Goal: Task Accomplishment & Management: Complete application form

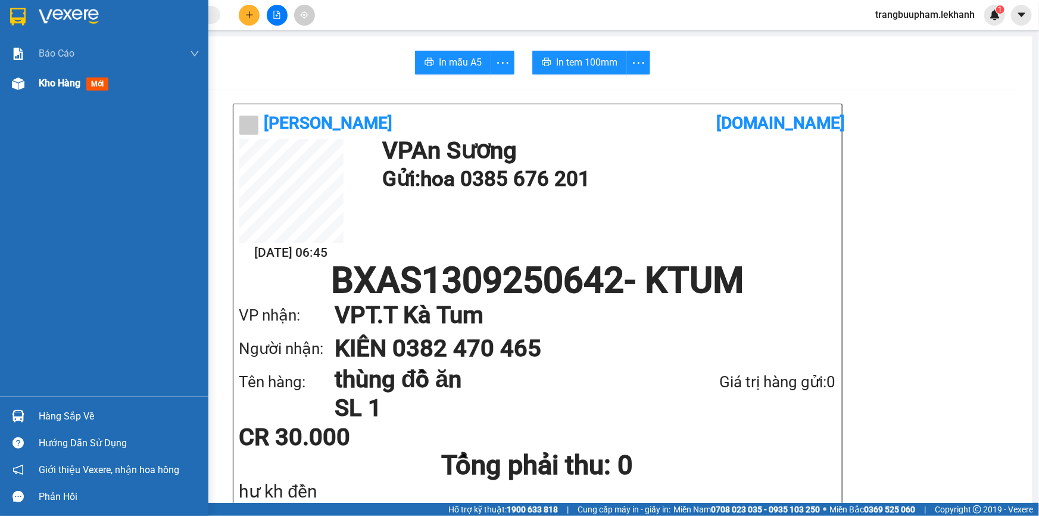
click at [53, 84] on span "Kho hàng" at bounding box center [60, 82] width 42 height 11
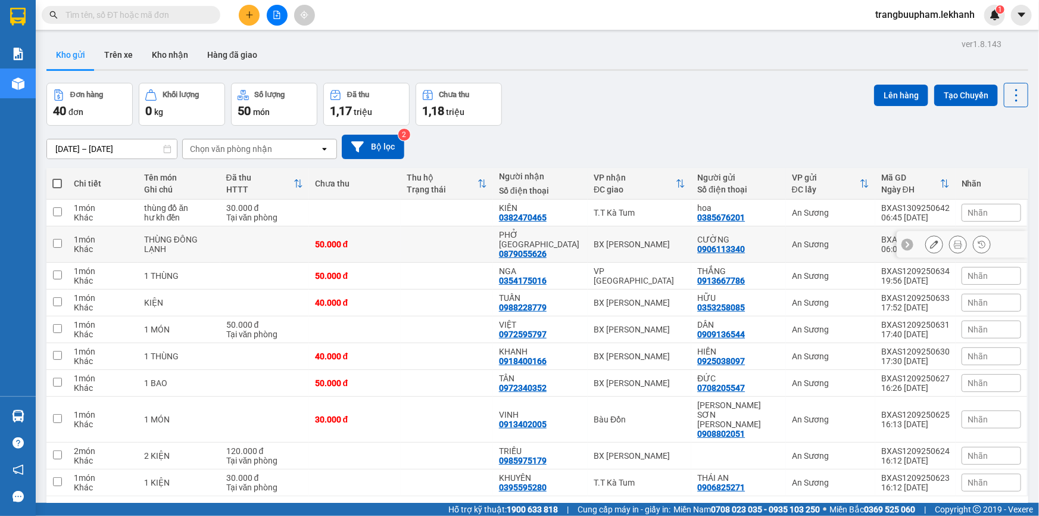
click at [456, 232] on td at bounding box center [447, 244] width 92 height 36
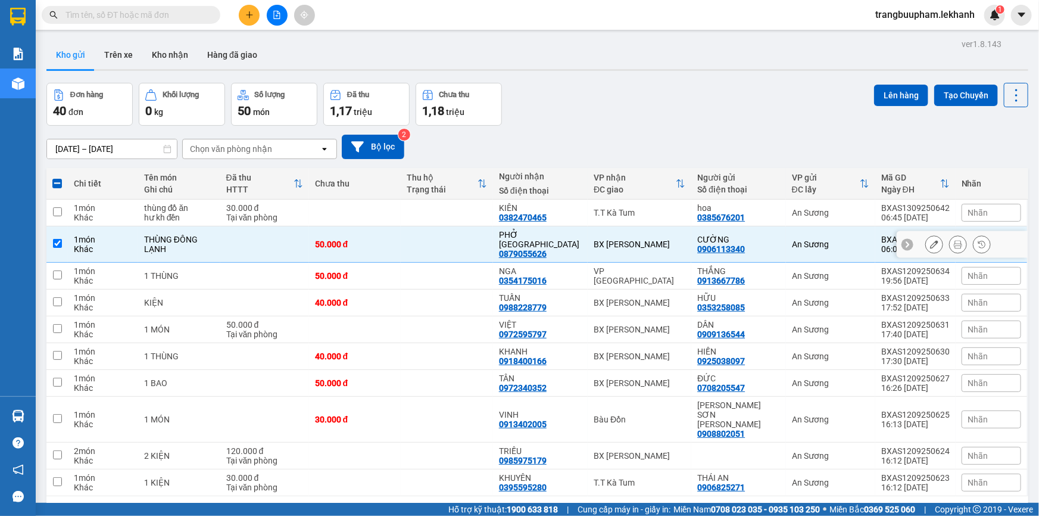
click at [806, 241] on div "An Sương" at bounding box center [830, 244] width 77 height 10
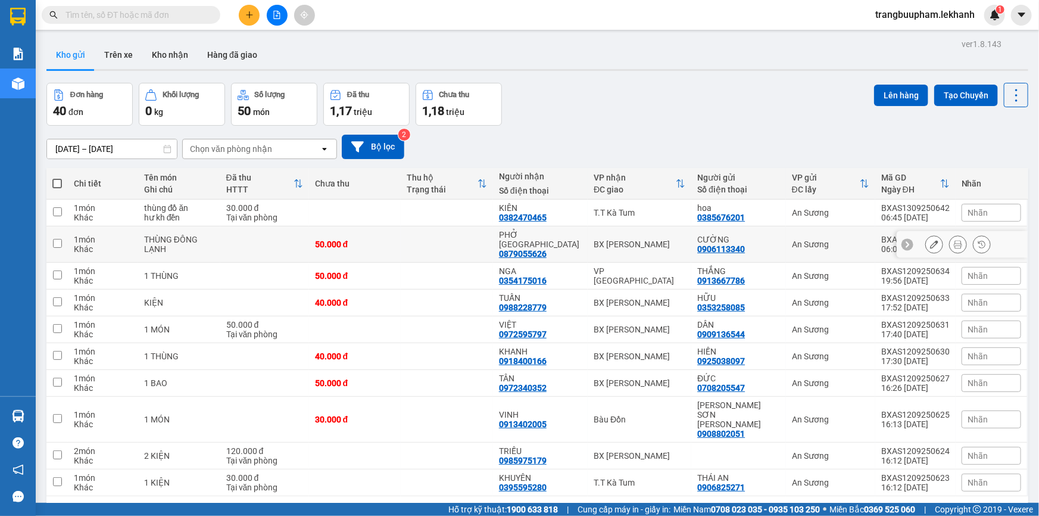
click at [801, 247] on td "An Sương" at bounding box center [830, 244] width 89 height 36
checkbox input "true"
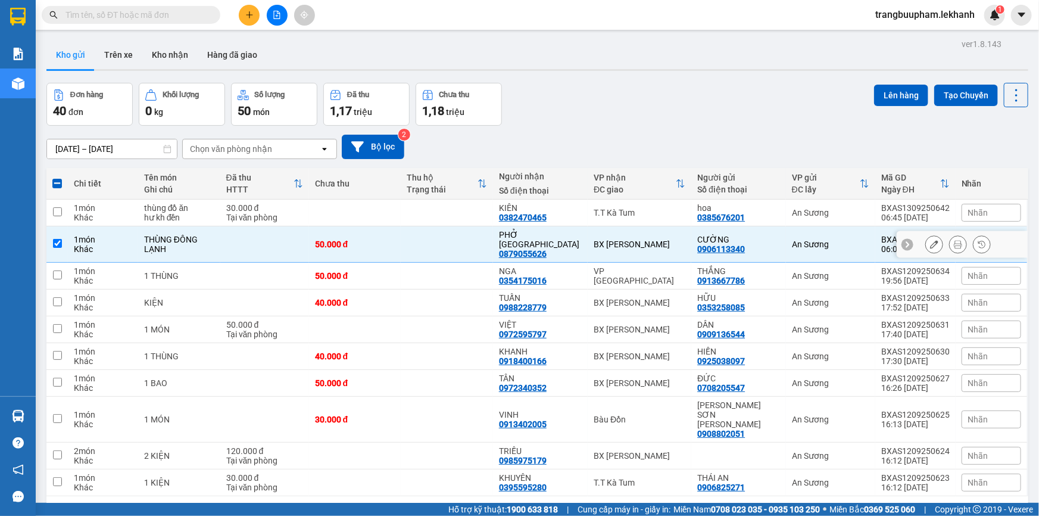
click at [954, 241] on icon at bounding box center [958, 244] width 8 height 8
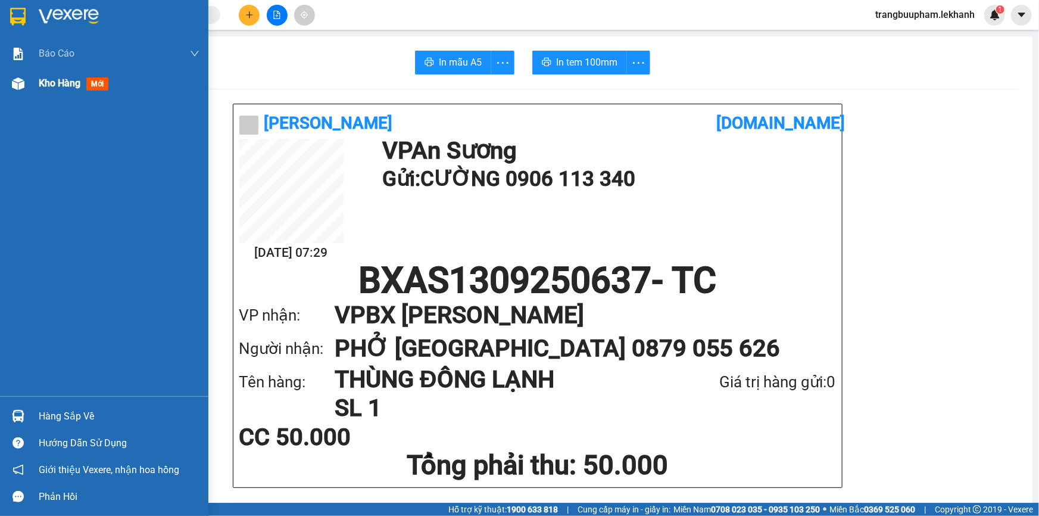
click at [74, 85] on span "Kho hàng" at bounding box center [60, 82] width 42 height 11
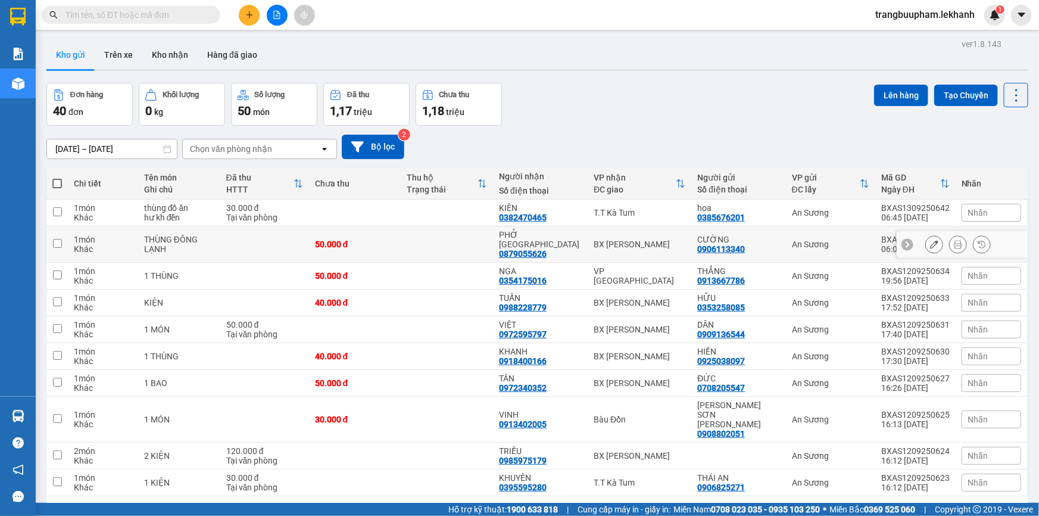
click at [419, 232] on td at bounding box center [447, 244] width 92 height 36
checkbox input "true"
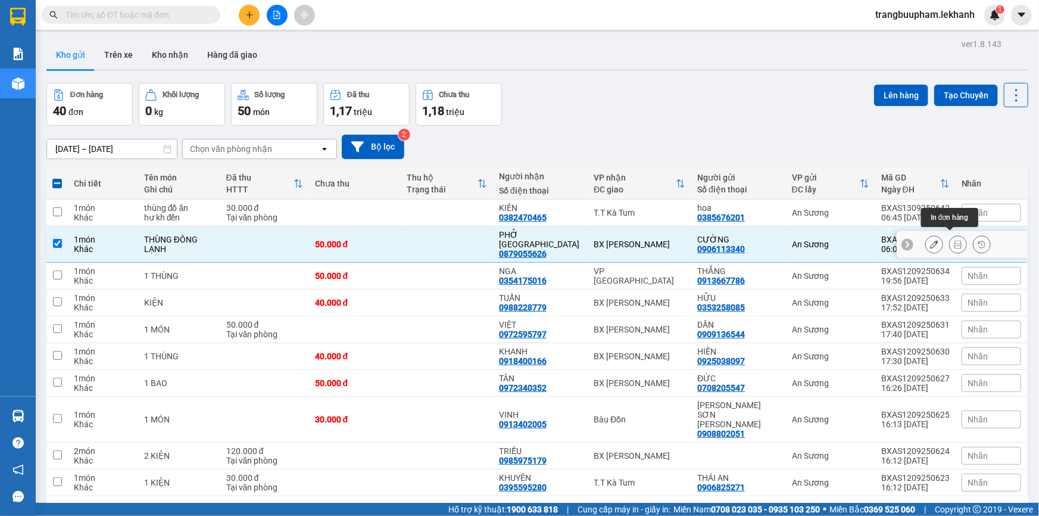
click at [954, 240] on icon at bounding box center [958, 244] width 8 height 8
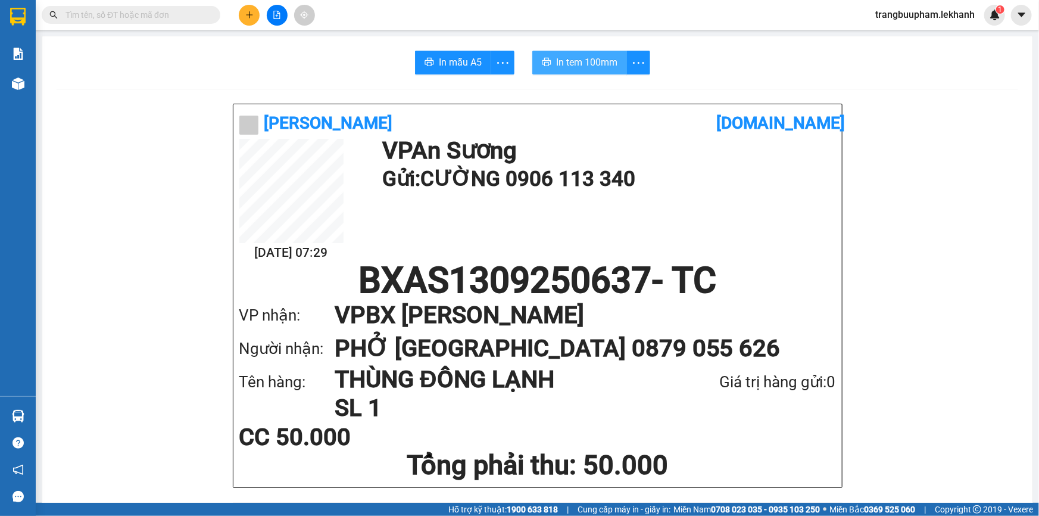
click at [586, 59] on span "In tem 100mm" at bounding box center [586, 62] width 61 height 15
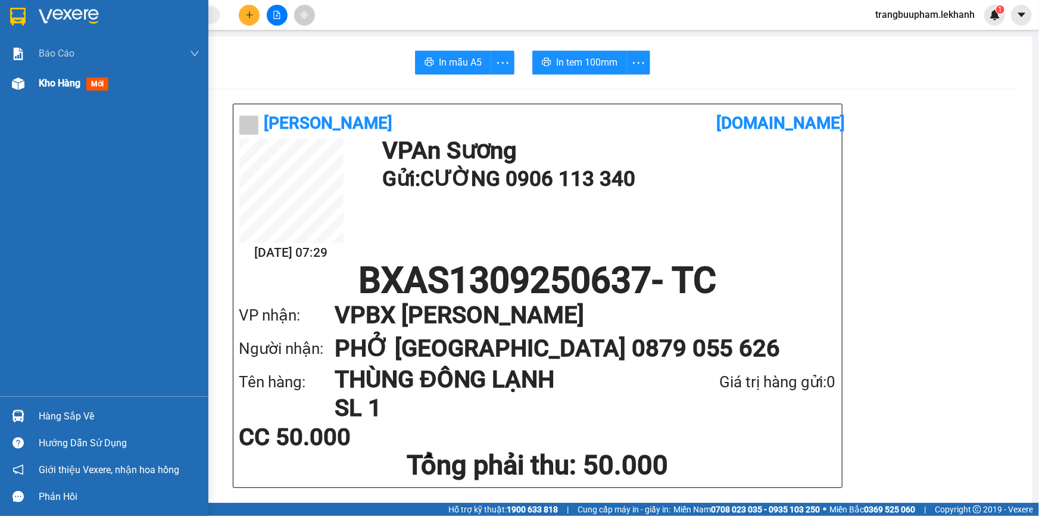
click at [67, 81] on span "Kho hàng" at bounding box center [60, 82] width 42 height 11
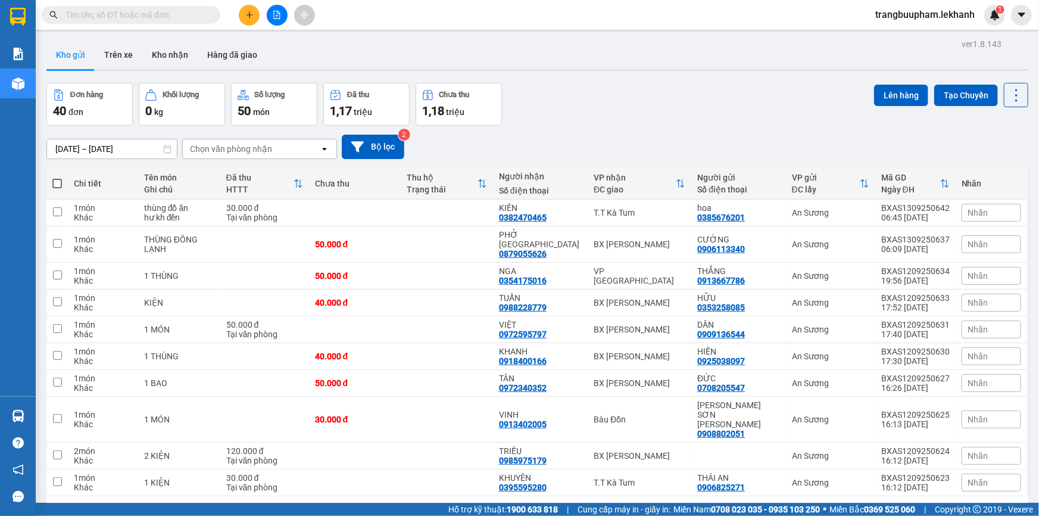
click at [89, 146] on input "[DATE] – [DATE]" at bounding box center [112, 148] width 130 height 19
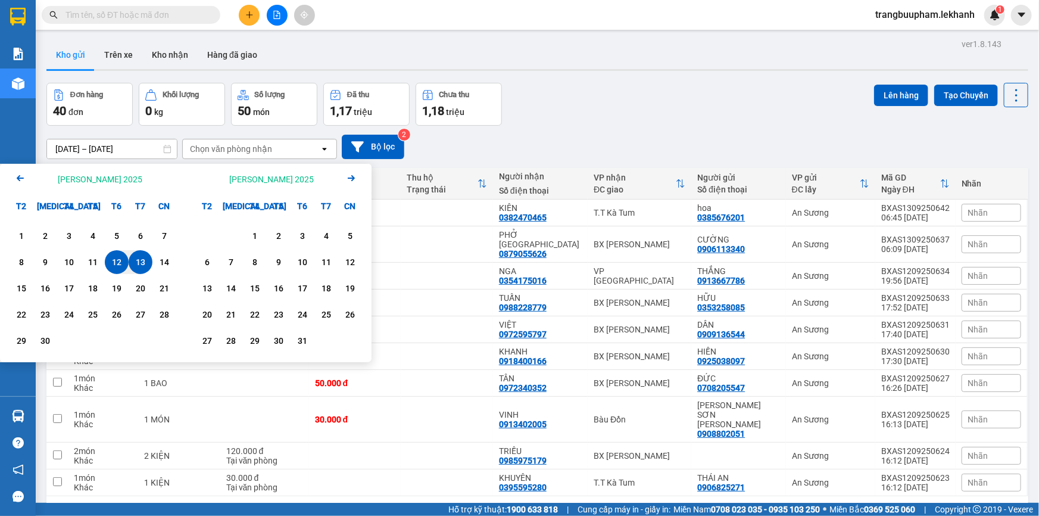
click at [139, 260] on div "13" at bounding box center [140, 262] width 17 height 14
type input "[DATE] – [DATE]"
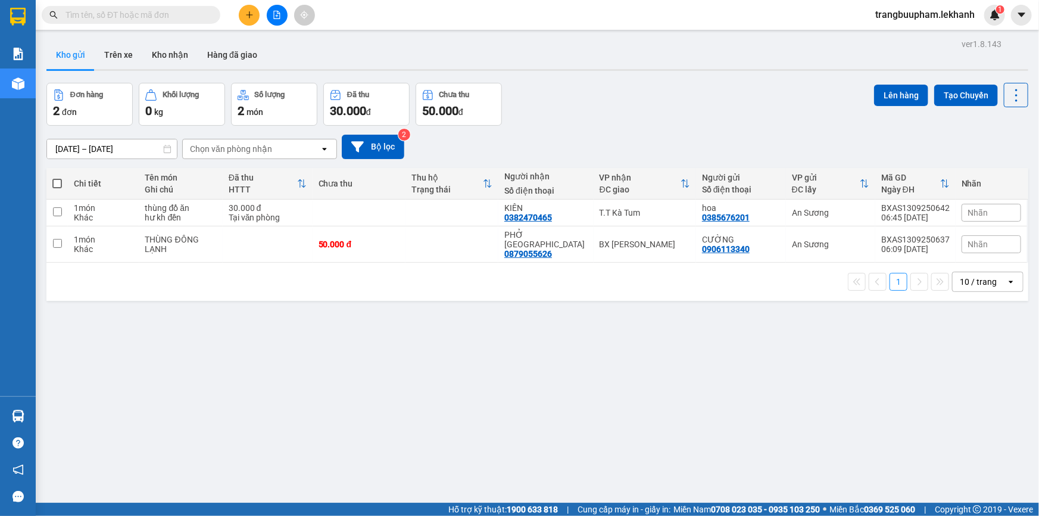
click at [239, 17] on button at bounding box center [249, 15] width 21 height 21
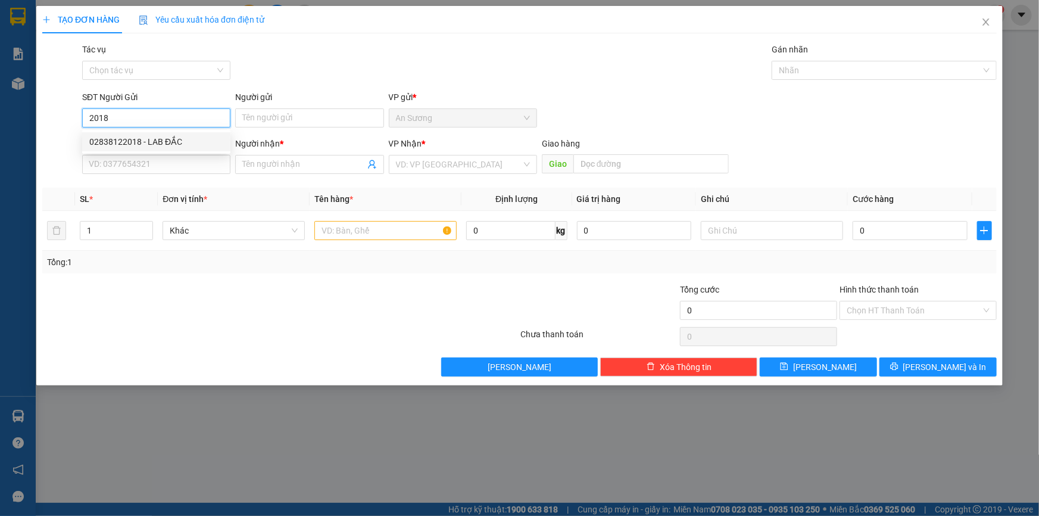
click at [162, 139] on div "02838122018 - LAB ĐẮC" at bounding box center [156, 141] width 134 height 13
type input "02838122018"
type input "LAB ĐẮC"
type input "0989704186"
type input "ÁNH DƯƠNG"
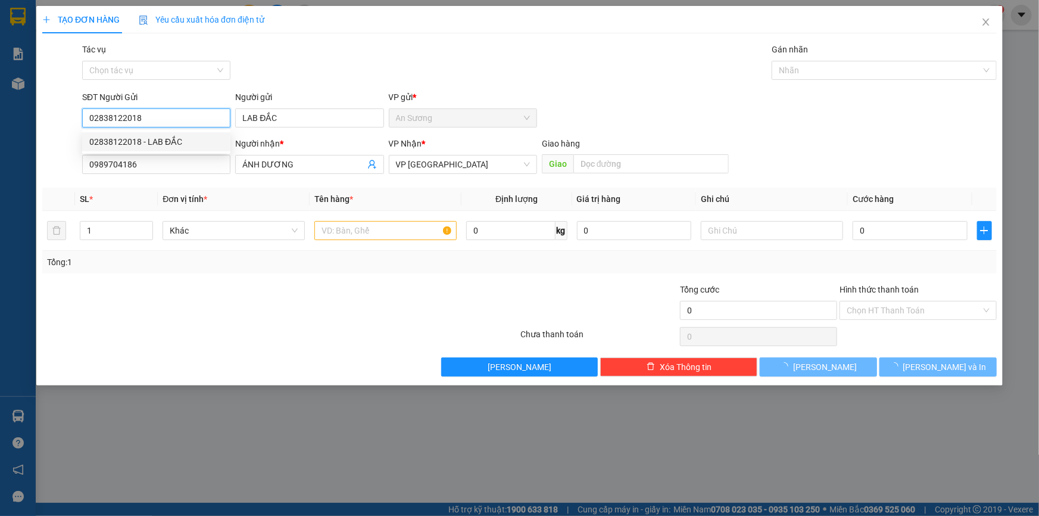
type input "30.000"
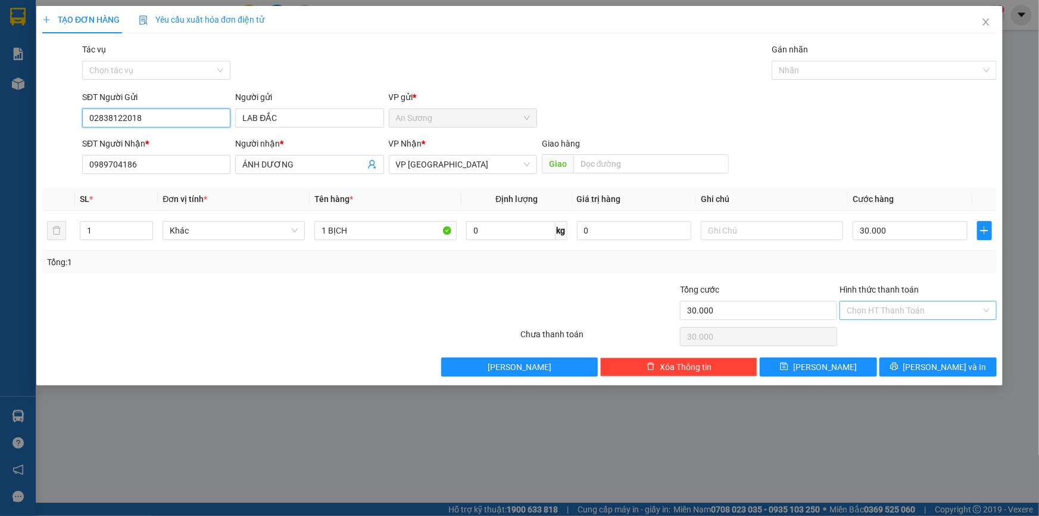
type input "02838122018"
drag, startPoint x: 899, startPoint y: 313, endPoint x: 896, endPoint y: 334, distance: 21.1
click at [898, 313] on input "Hình thức thanh toán" at bounding box center [914, 310] width 135 height 18
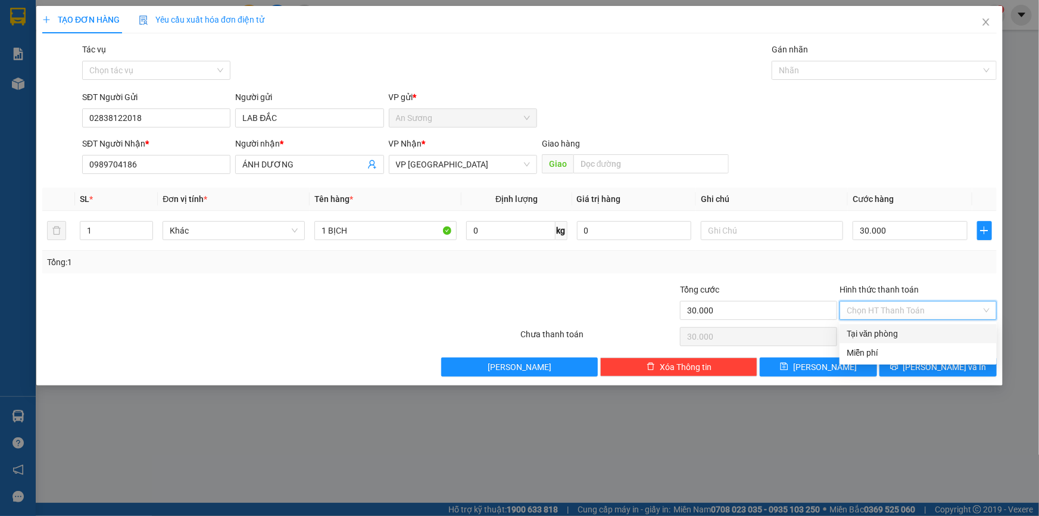
click at [896, 336] on div "Tại văn phòng" at bounding box center [918, 333] width 143 height 13
type input "0"
click at [925, 364] on button "[PERSON_NAME] và In" at bounding box center [937, 366] width 117 height 19
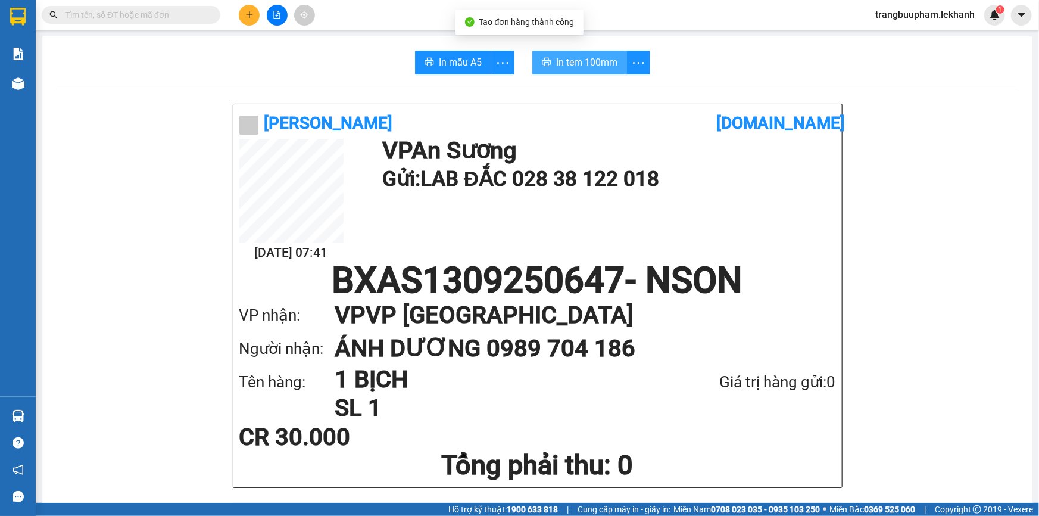
click at [591, 64] on span "In tem 100mm" at bounding box center [586, 62] width 61 height 15
click at [251, 19] on button at bounding box center [249, 15] width 21 height 21
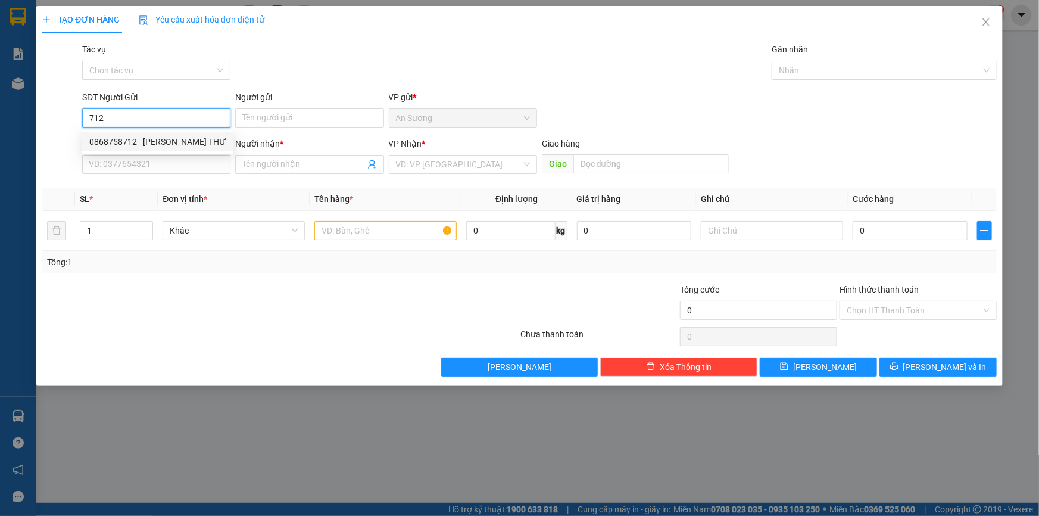
click at [186, 142] on div "0868758712 - [PERSON_NAME] THƯ" at bounding box center [157, 141] width 137 height 13
type input "0868758712"
type input "LABO ANH THƯ"
type input "0358008432"
type input "HIẾU"
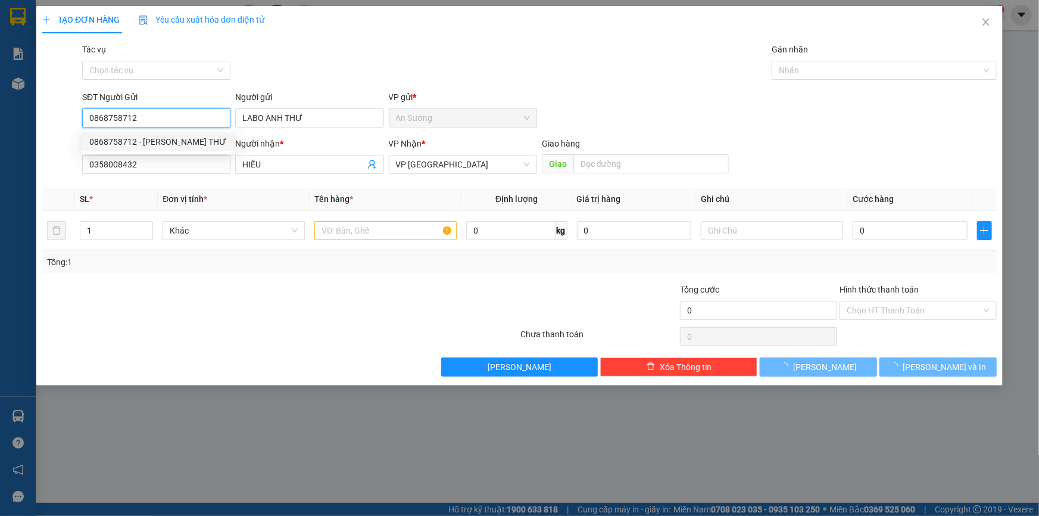
type input "30.000"
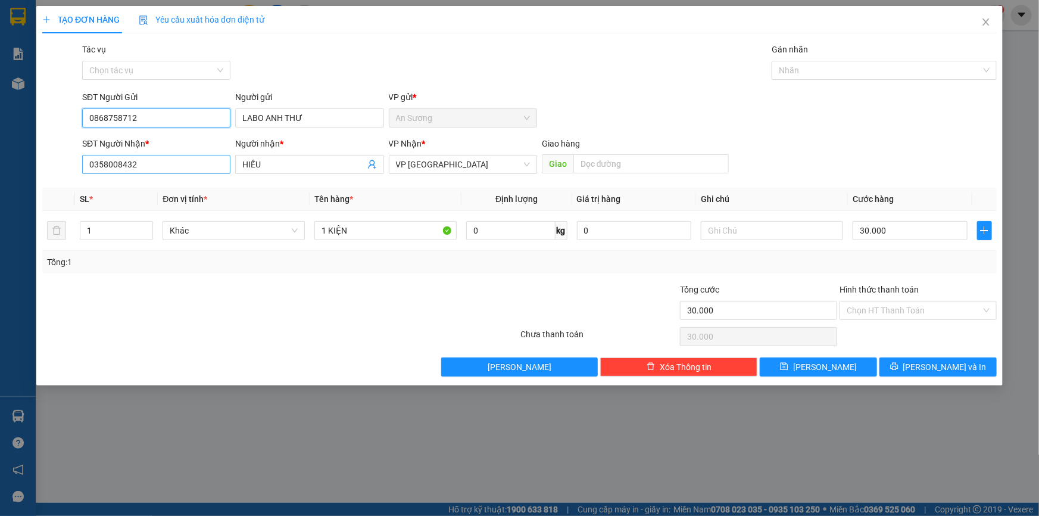
type input "0868758712"
drag, startPoint x: 181, startPoint y: 173, endPoint x: 0, endPoint y: 177, distance: 181.1
click at [0, 177] on div "TẠO ĐƠN HÀNG Yêu cầu xuất [PERSON_NAME] điện tử Transit Pickup Surcharge Ids Tr…" at bounding box center [519, 258] width 1039 height 516
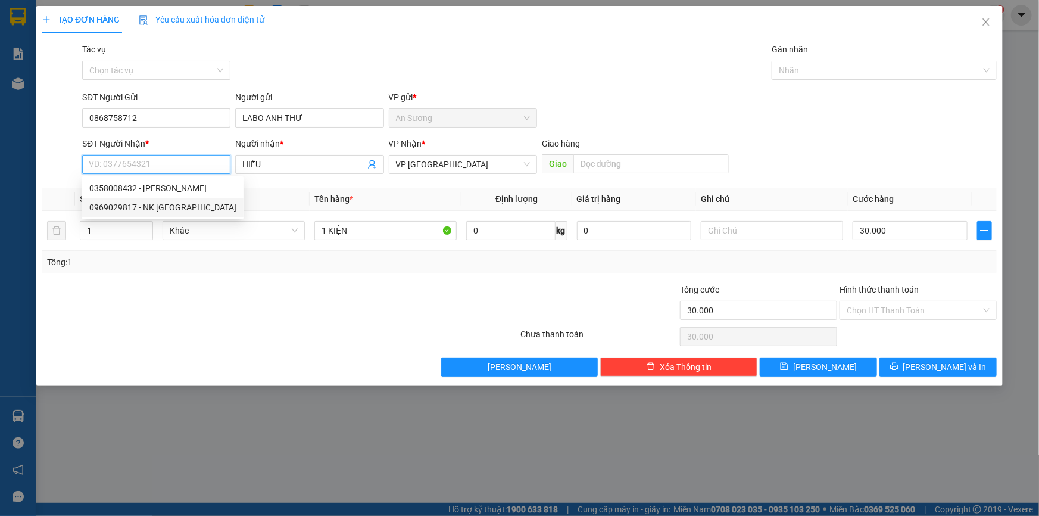
click at [127, 212] on div "0969029817 - NK [GEOGRAPHIC_DATA]" at bounding box center [162, 207] width 147 height 13
type input "0969029817"
type input "NK VIỆT ĐỨC"
type input "0969029817"
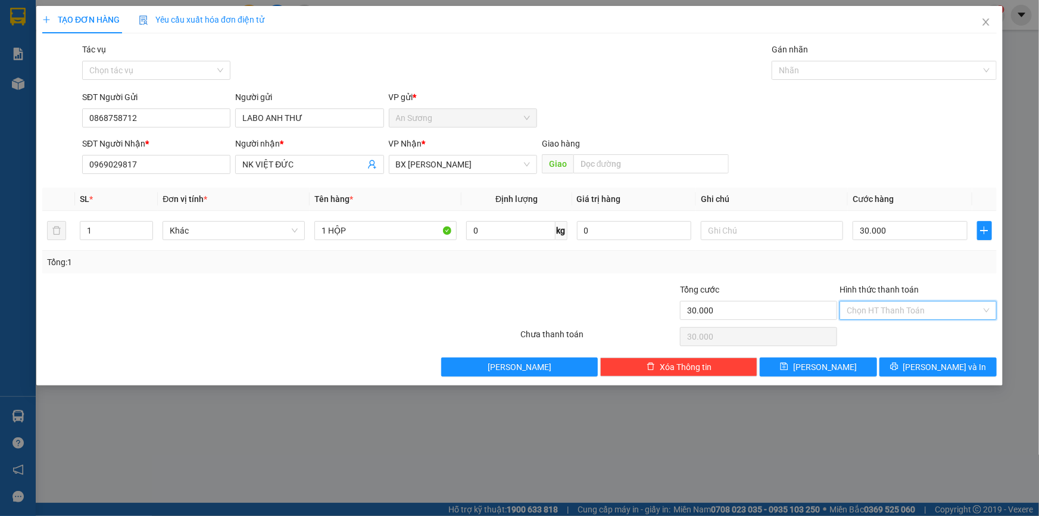
drag, startPoint x: 901, startPoint y: 311, endPoint x: 896, endPoint y: 339, distance: 27.8
click at [899, 313] on input "Hình thức thanh toán" at bounding box center [914, 310] width 135 height 18
click at [896, 339] on div "Tại văn phòng" at bounding box center [918, 333] width 143 height 13
type input "0"
click at [934, 369] on span "[PERSON_NAME] và In" at bounding box center [944, 366] width 83 height 13
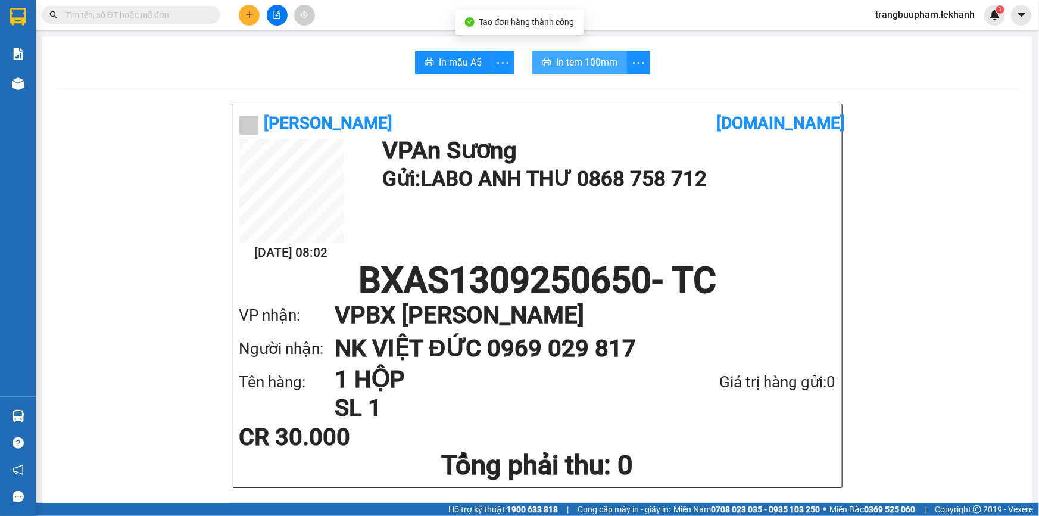
click at [587, 67] on span "In tem 100mm" at bounding box center [586, 62] width 61 height 15
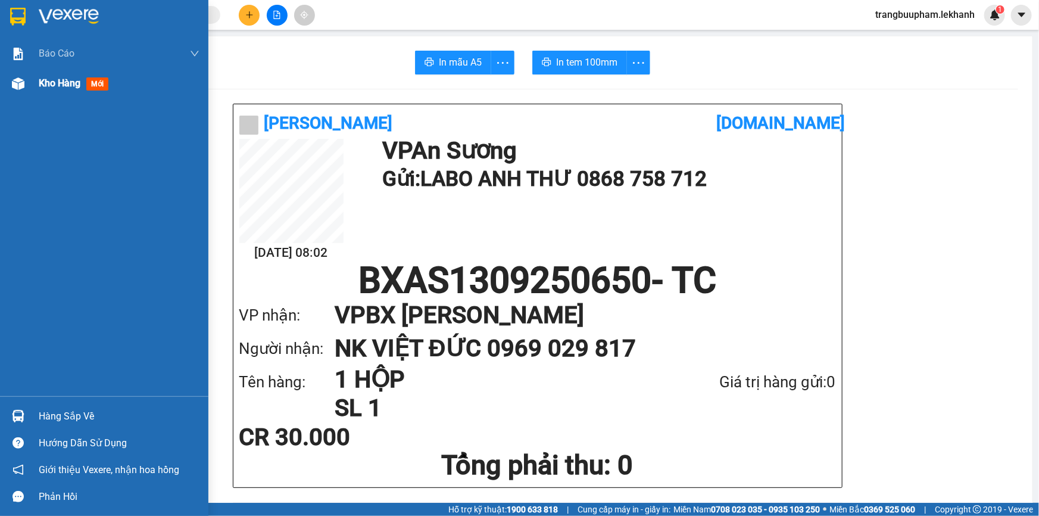
click at [48, 84] on span "Kho hàng" at bounding box center [60, 82] width 42 height 11
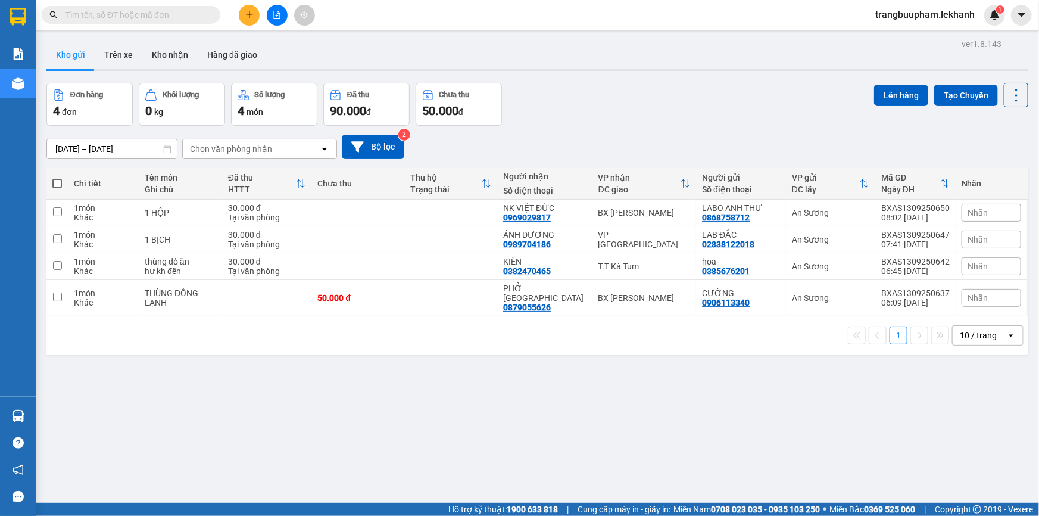
click at [245, 18] on icon "plus" at bounding box center [249, 15] width 8 height 8
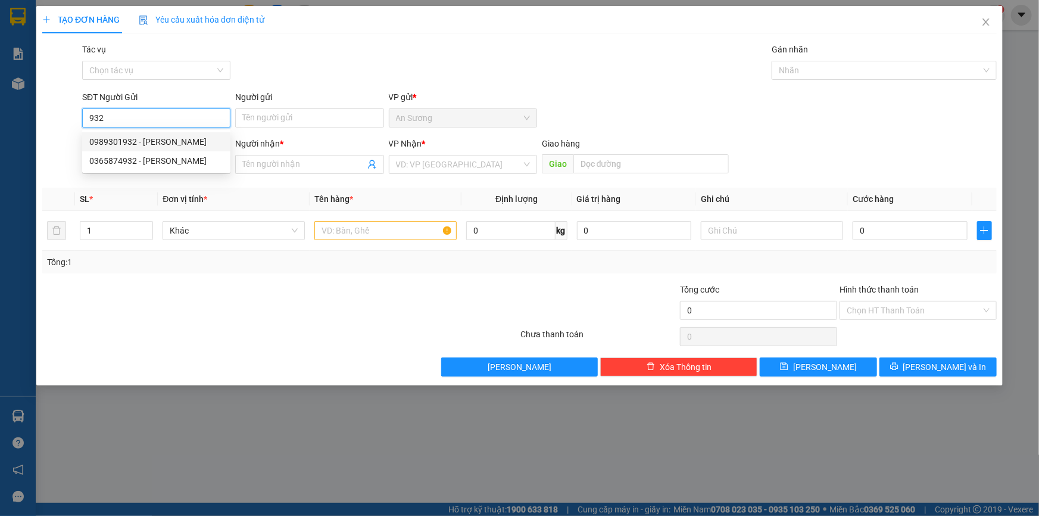
drag, startPoint x: 128, startPoint y: 123, endPoint x: 49, endPoint y: 121, distance: 78.6
click at [49, 121] on div "SĐT Người Gửi 932 Người gửi Tên người gửi VP gửi * [PERSON_NAME]" at bounding box center [519, 112] width 957 height 42
click at [101, 114] on input "0856997932" at bounding box center [156, 117] width 148 height 19
type input "0836997932"
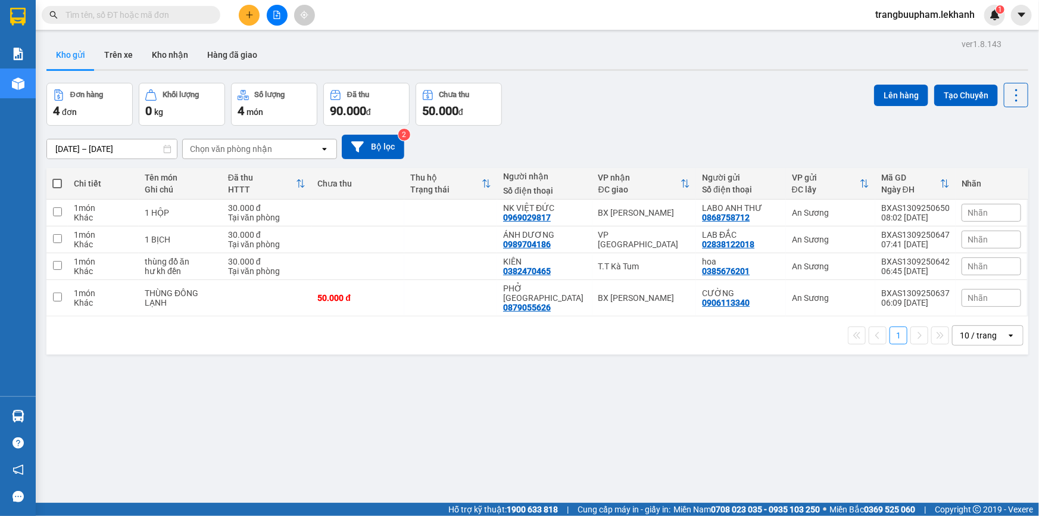
click at [170, 17] on input "text" at bounding box center [135, 14] width 141 height 13
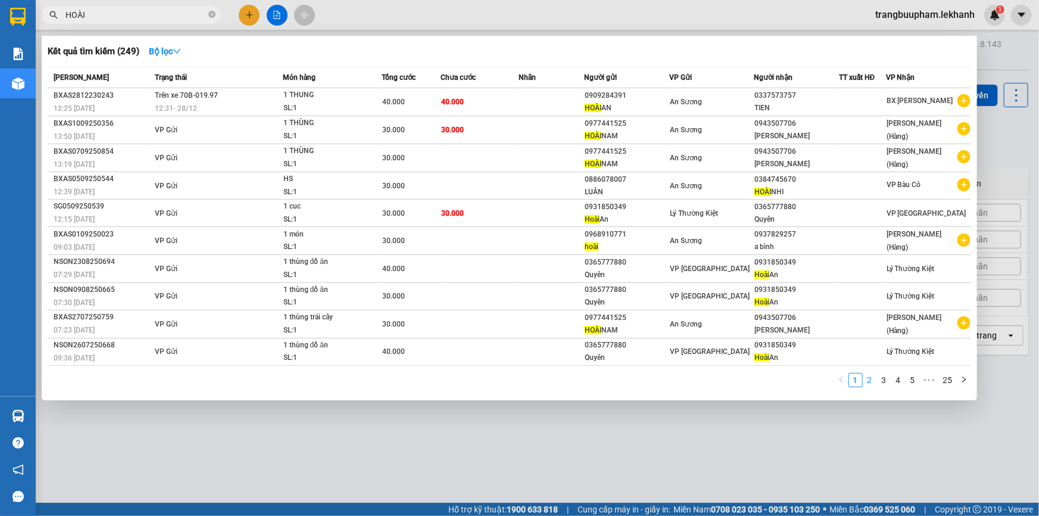
type input "HOÀI"
click at [873, 383] on link "2" at bounding box center [869, 379] width 13 height 13
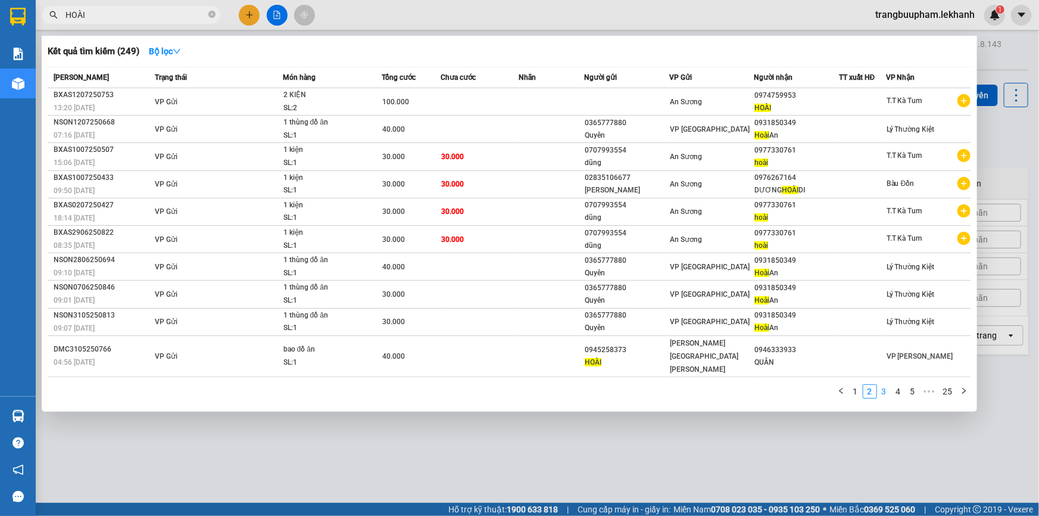
click at [881, 385] on link "3" at bounding box center [884, 391] width 13 height 13
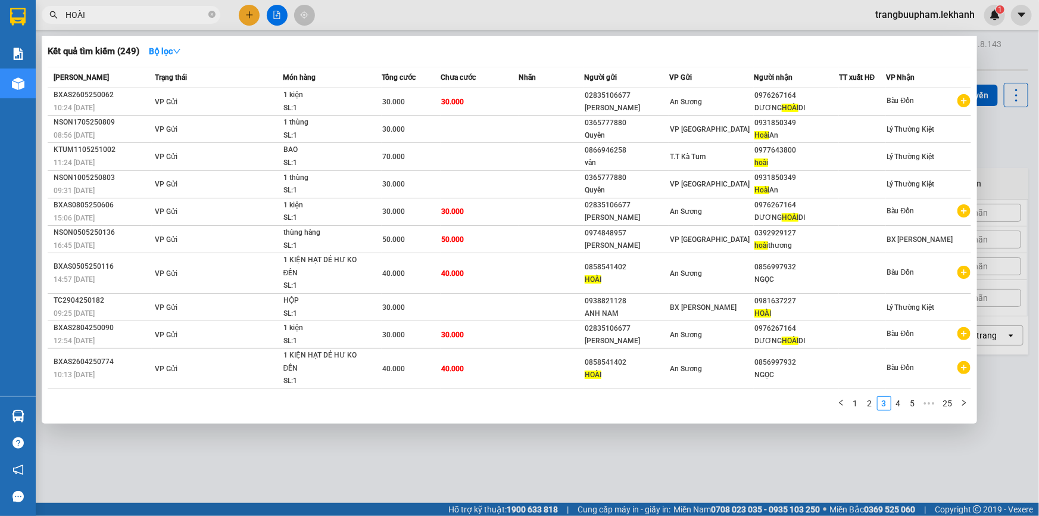
click at [258, 15] on div at bounding box center [519, 258] width 1039 height 516
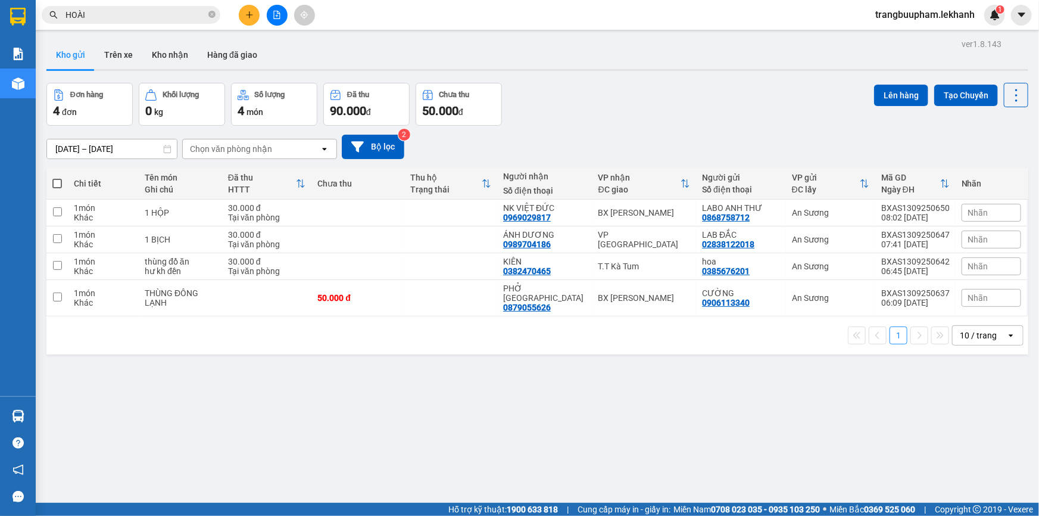
click at [247, 15] on icon "plus" at bounding box center [249, 14] width 7 height 1
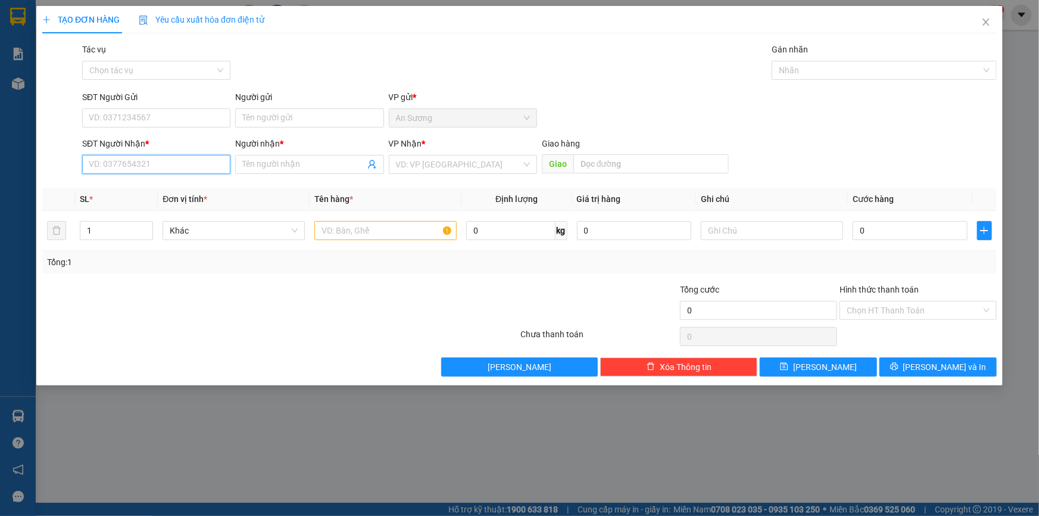
click at [157, 168] on input "SĐT Người Nhận *" at bounding box center [156, 164] width 148 height 19
drag, startPoint x: 187, startPoint y: 230, endPoint x: 166, endPoint y: 160, distance: 74.0
click at [186, 230] on div "0856997932 - [PERSON_NAME]" at bounding box center [156, 226] width 134 height 13
type input "0856997932"
type input "NGỌC"
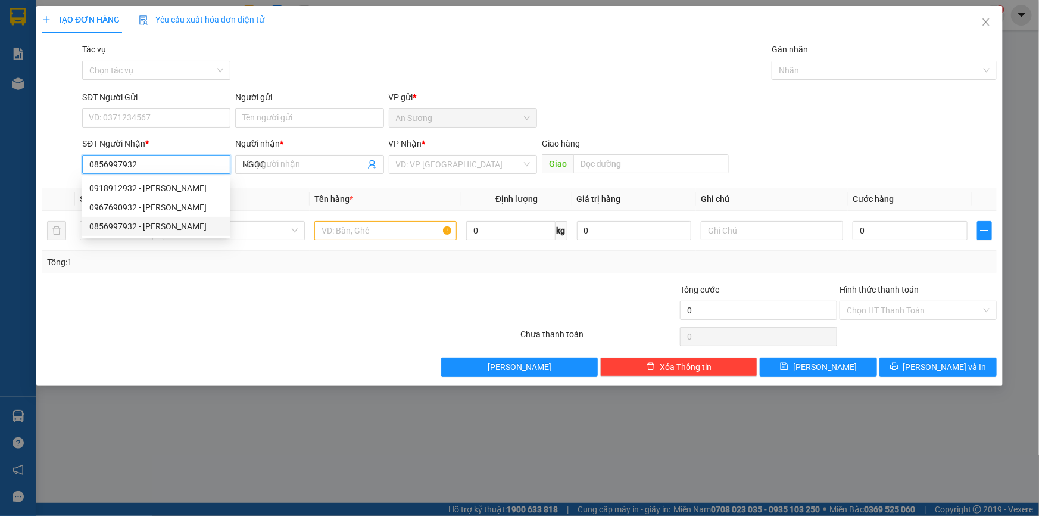
type input "40.000"
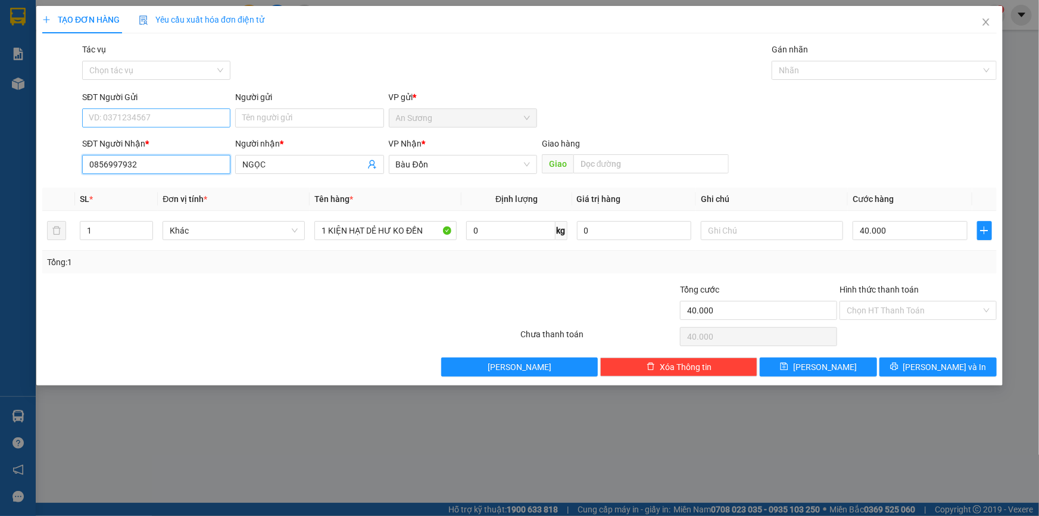
type input "0856997932"
click at [161, 116] on input "SĐT Người Gửi" at bounding box center [156, 117] width 148 height 19
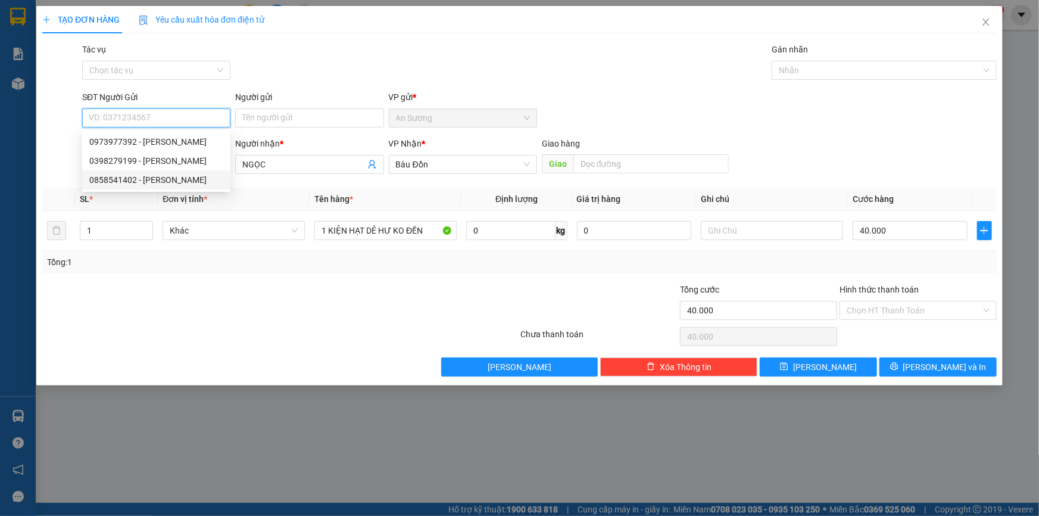
click at [175, 179] on div "0858541402 - [PERSON_NAME]" at bounding box center [156, 179] width 134 height 13
type input "0858541402"
type input "[PERSON_NAME]"
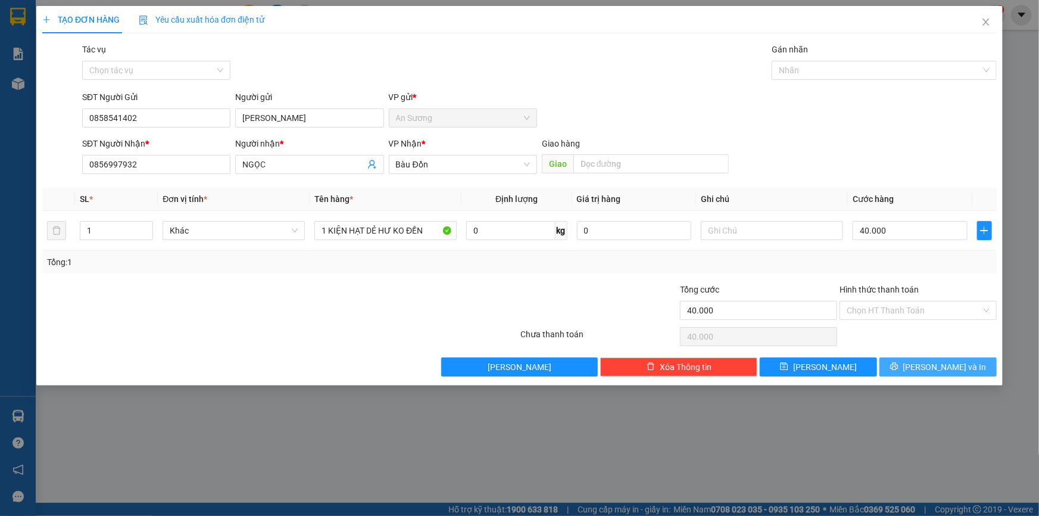
click at [984, 366] on button "[PERSON_NAME] và In" at bounding box center [937, 366] width 117 height 19
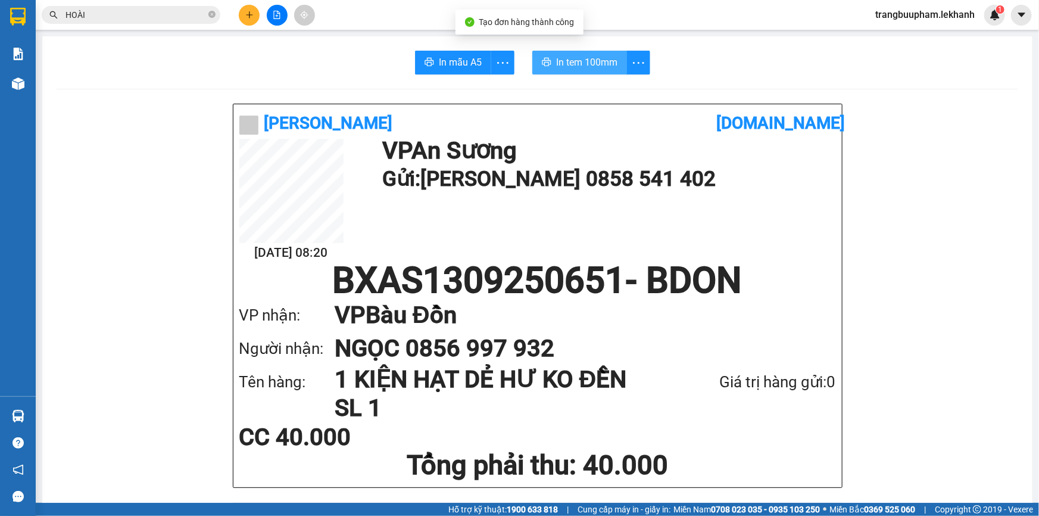
click at [564, 67] on span "In tem 100mm" at bounding box center [586, 62] width 61 height 15
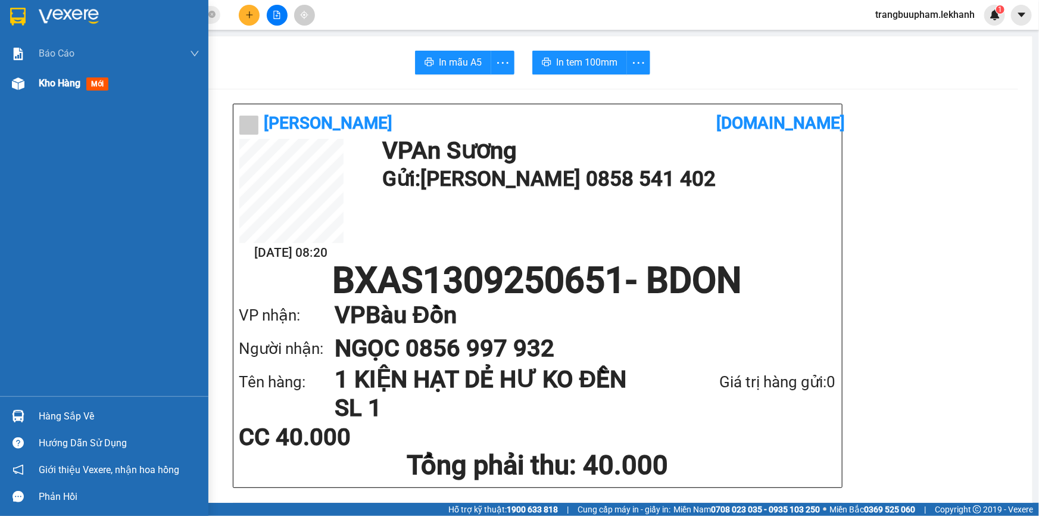
click at [54, 95] on div "Kho hàng mới" at bounding box center [119, 83] width 161 height 30
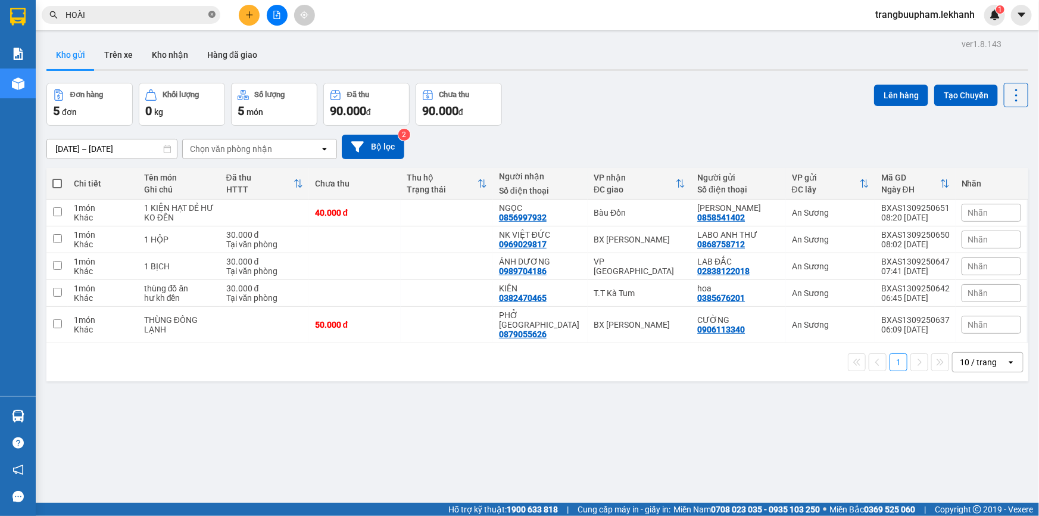
click at [213, 15] on icon "close-circle" at bounding box center [211, 14] width 7 height 7
click at [251, 14] on icon "plus" at bounding box center [249, 14] width 7 height 1
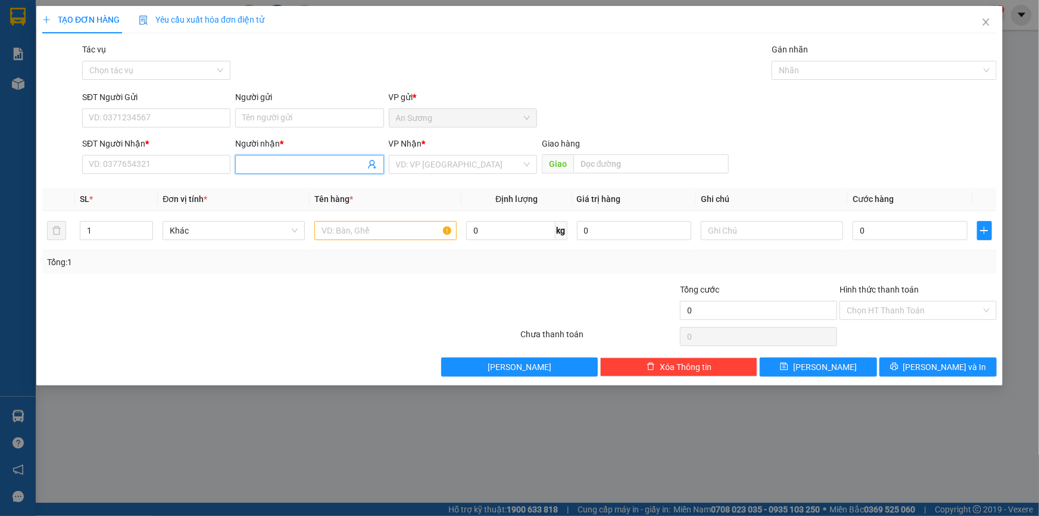
click at [252, 167] on input "Người nhận *" at bounding box center [303, 164] width 122 height 13
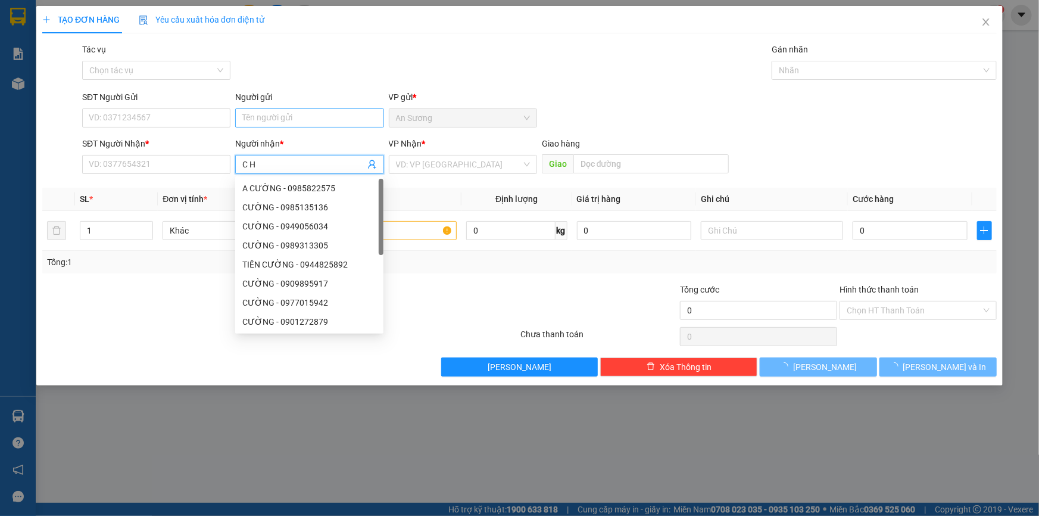
type input "C HÀ"
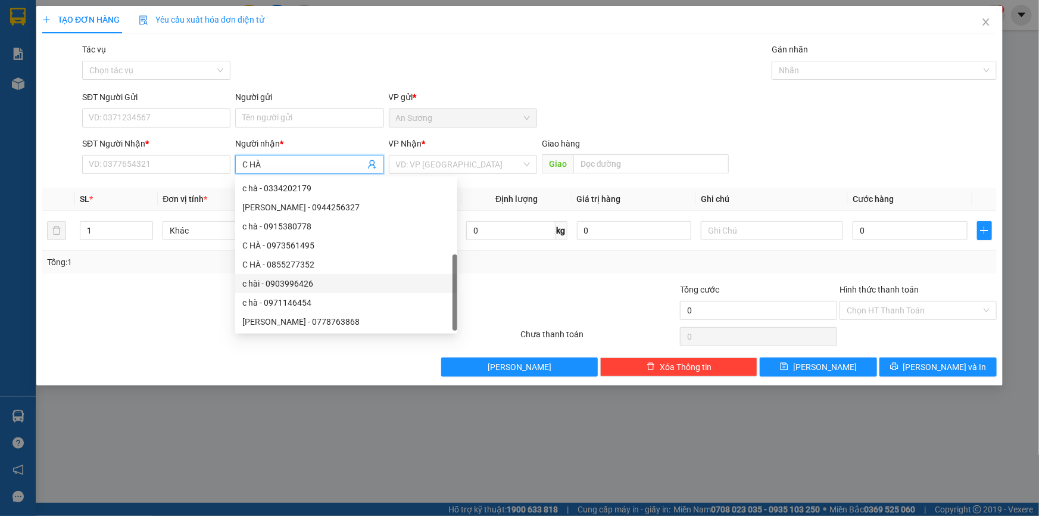
scroll to position [38, 0]
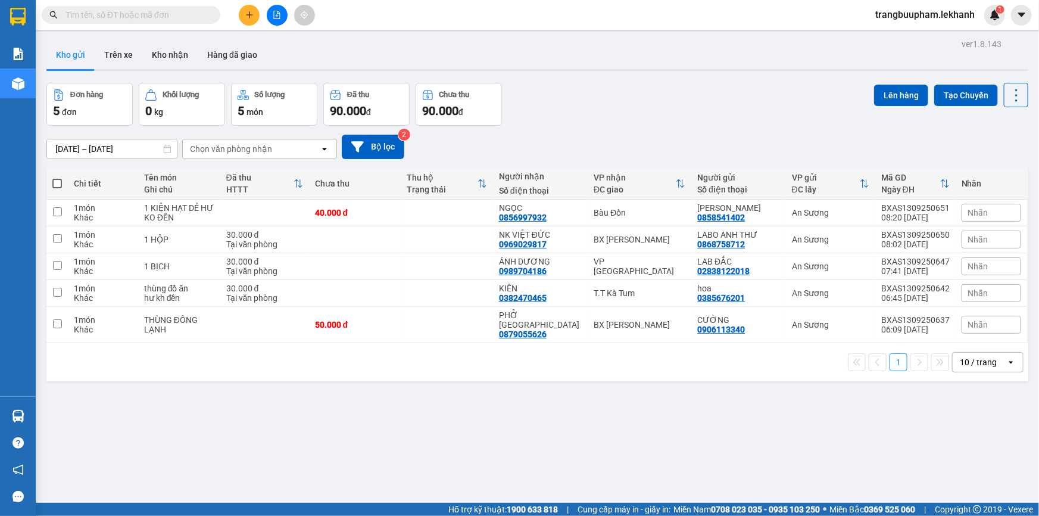
click at [167, 18] on input "text" at bounding box center [135, 14] width 141 height 13
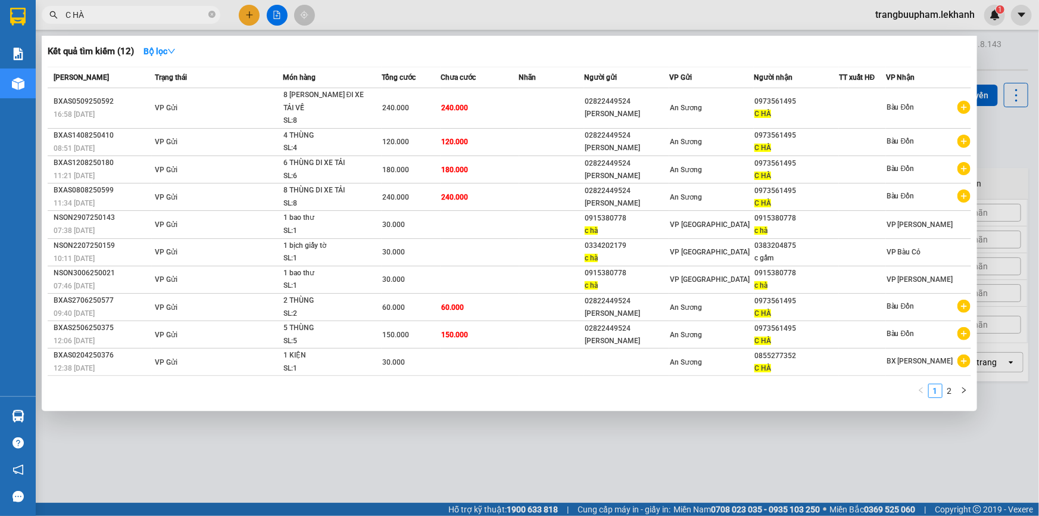
type input "C HÀ"
click at [248, 22] on div at bounding box center [519, 258] width 1039 height 516
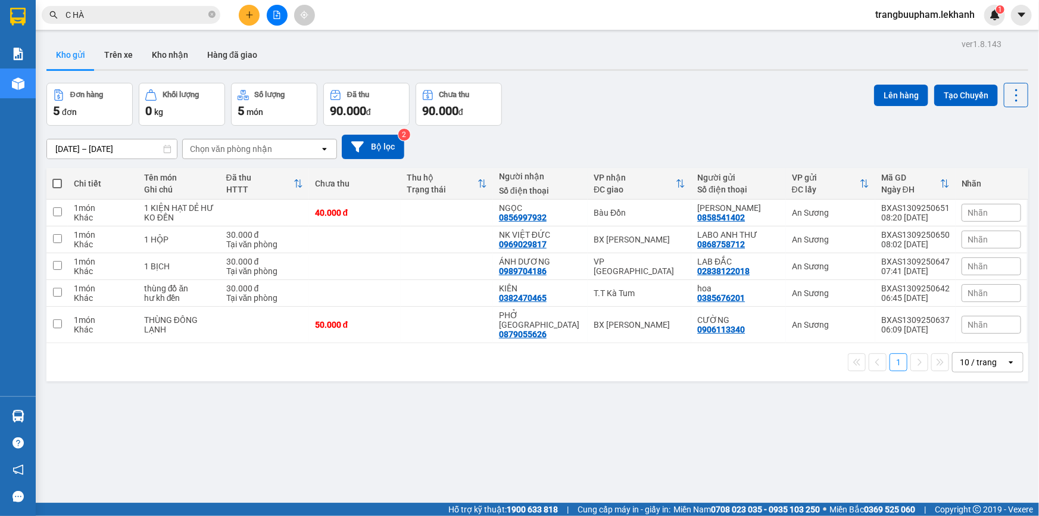
click at [247, 16] on icon "plus" at bounding box center [249, 15] width 8 height 8
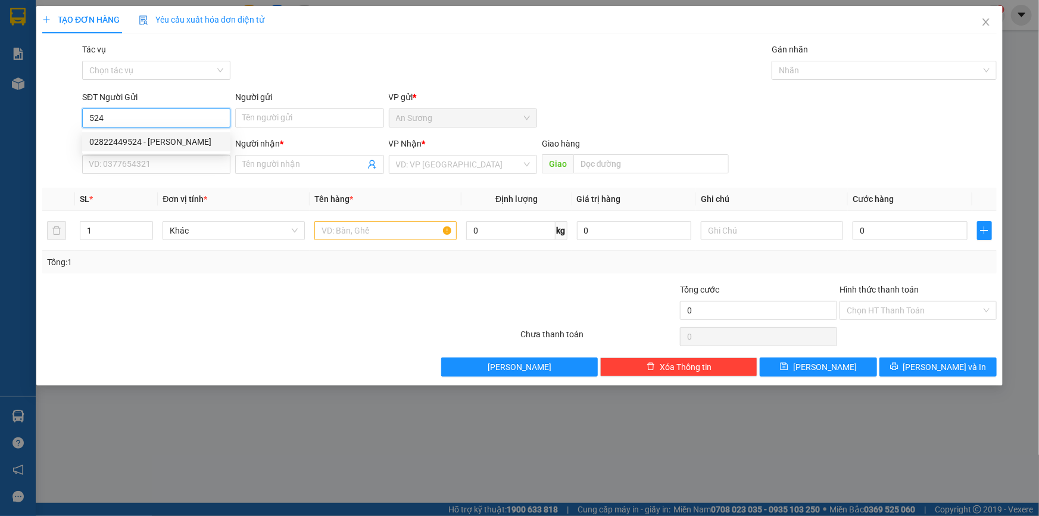
drag, startPoint x: 155, startPoint y: 141, endPoint x: 159, endPoint y: 148, distance: 8.8
click at [155, 140] on div "02822449524 - [PERSON_NAME]" at bounding box center [156, 141] width 134 height 13
type input "02822449524"
type input "[PERSON_NAME]"
type input "0973561495"
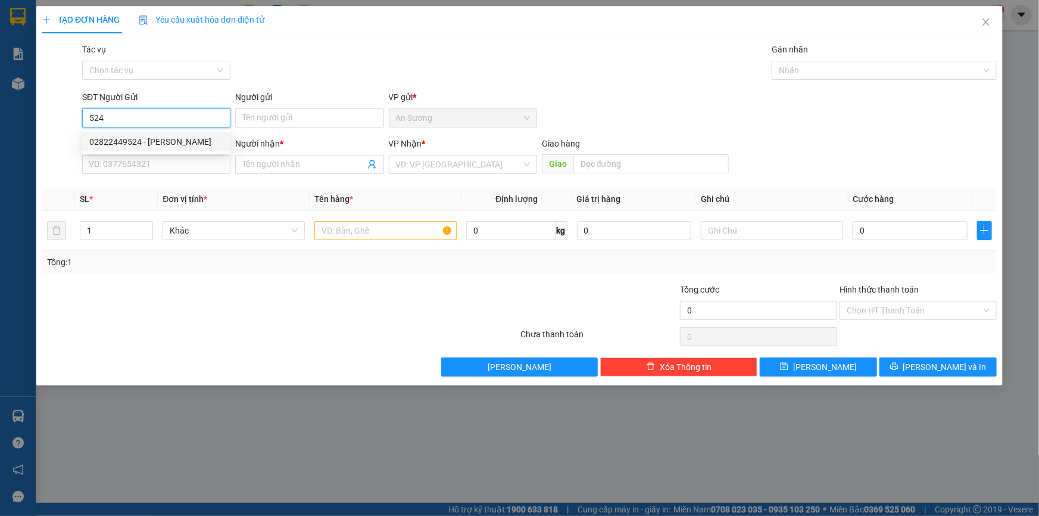
type input "C HÀ"
type input "240.000"
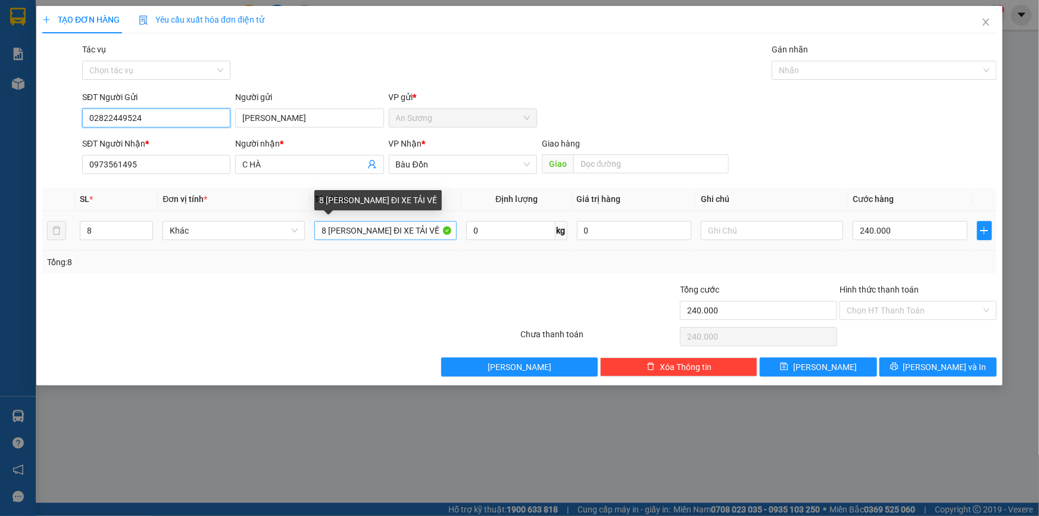
type input "02822449524"
drag, startPoint x: 374, startPoint y: 232, endPoint x: 357, endPoint y: 233, distance: 16.7
click at [357, 233] on input "8 [PERSON_NAME] ĐI XE TẢI VỀ" at bounding box center [385, 230] width 142 height 19
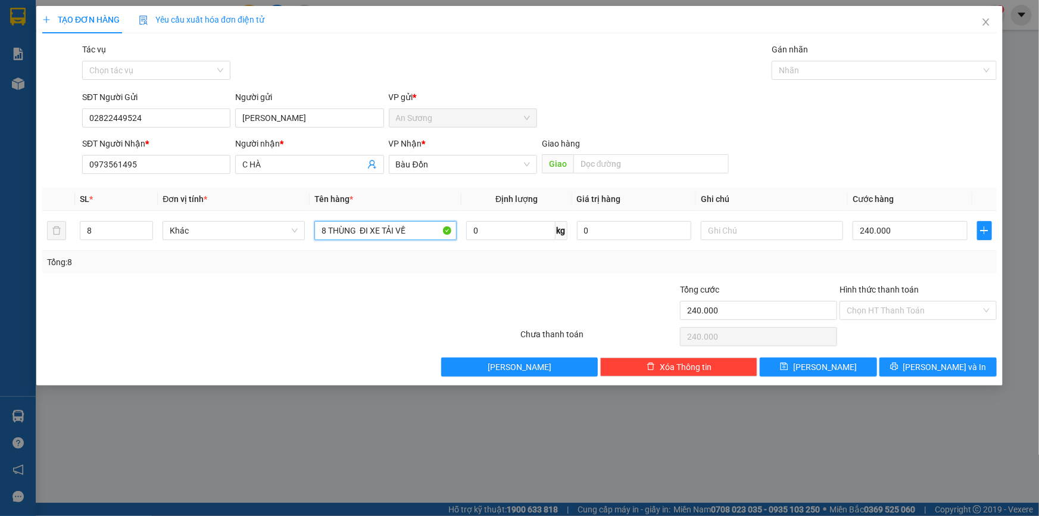
type input "8 THÙNG ĐI XE TẢI VỀ"
click at [939, 369] on span "[PERSON_NAME] và In" at bounding box center [944, 366] width 83 height 13
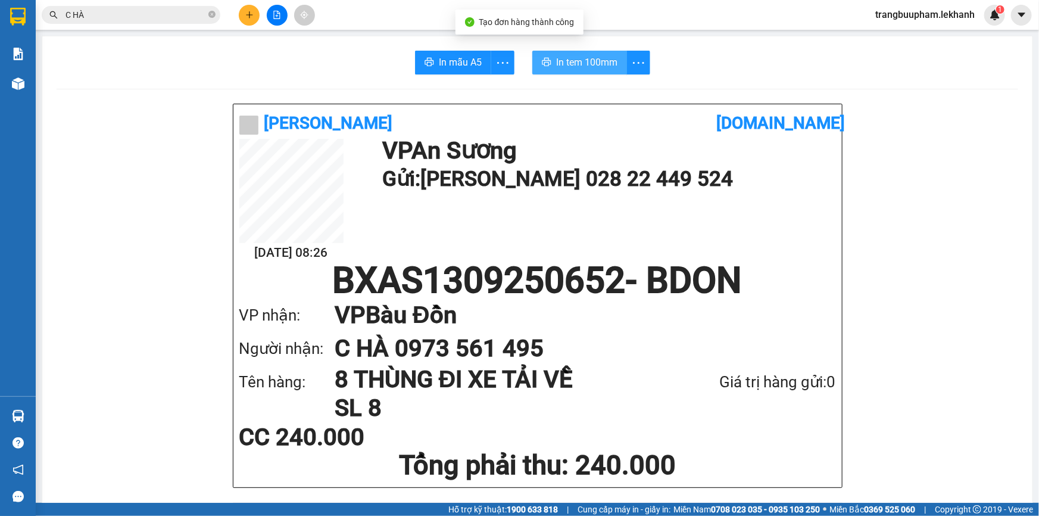
click at [613, 70] on button "In tem 100mm" at bounding box center [579, 63] width 95 height 24
click at [213, 20] on span at bounding box center [211, 14] width 7 height 13
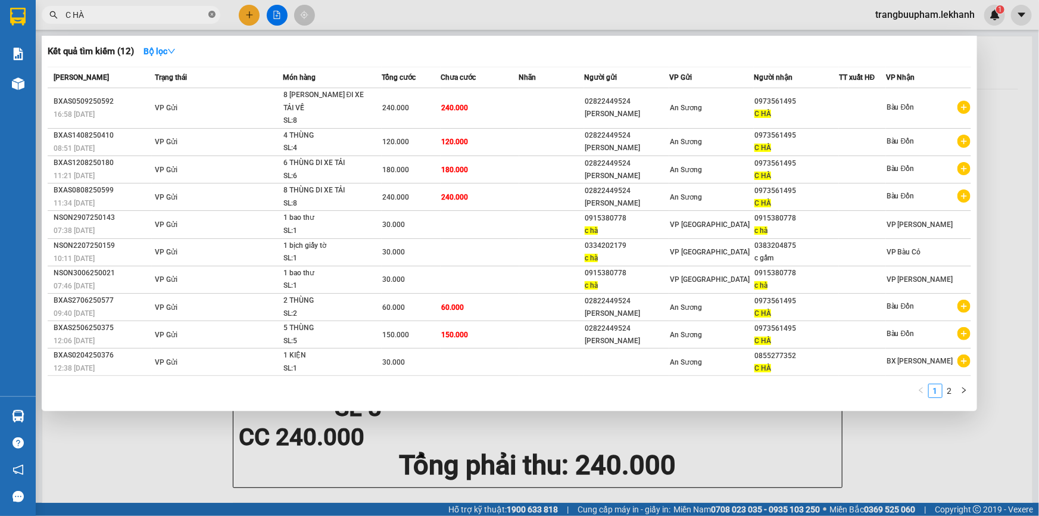
click at [211, 18] on span at bounding box center [211, 15] width 7 height 11
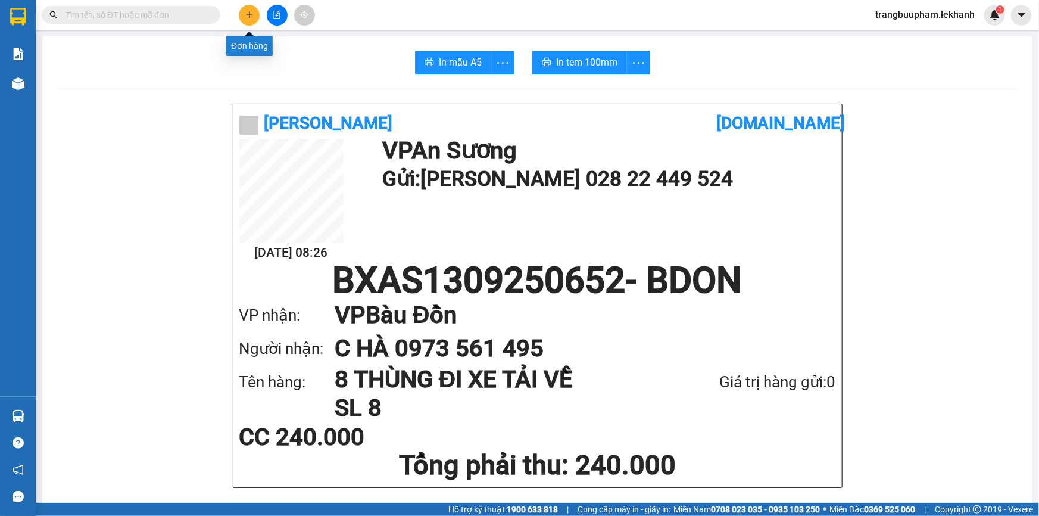
click at [252, 20] on button at bounding box center [249, 15] width 21 height 21
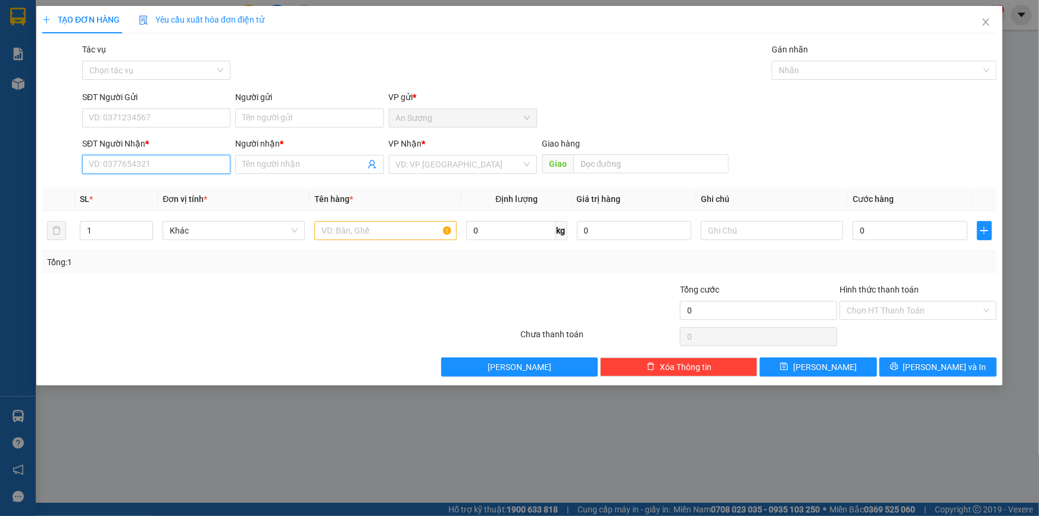
click at [154, 163] on input "SĐT Người Nhận *" at bounding box center [156, 164] width 148 height 19
click at [140, 116] on input "SĐT Người Gửi" at bounding box center [156, 117] width 148 height 19
click at [144, 164] on input "SĐT Người Nhận *" at bounding box center [156, 164] width 148 height 19
type input "0972872363"
click at [171, 189] on div "0972872363 - [PERSON_NAME]" at bounding box center [156, 188] width 134 height 13
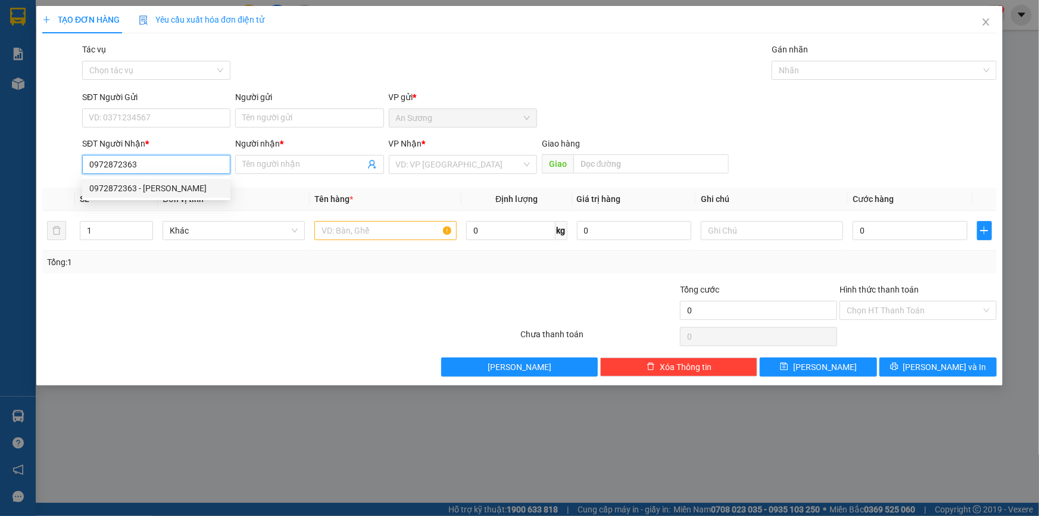
type input "KHOA"
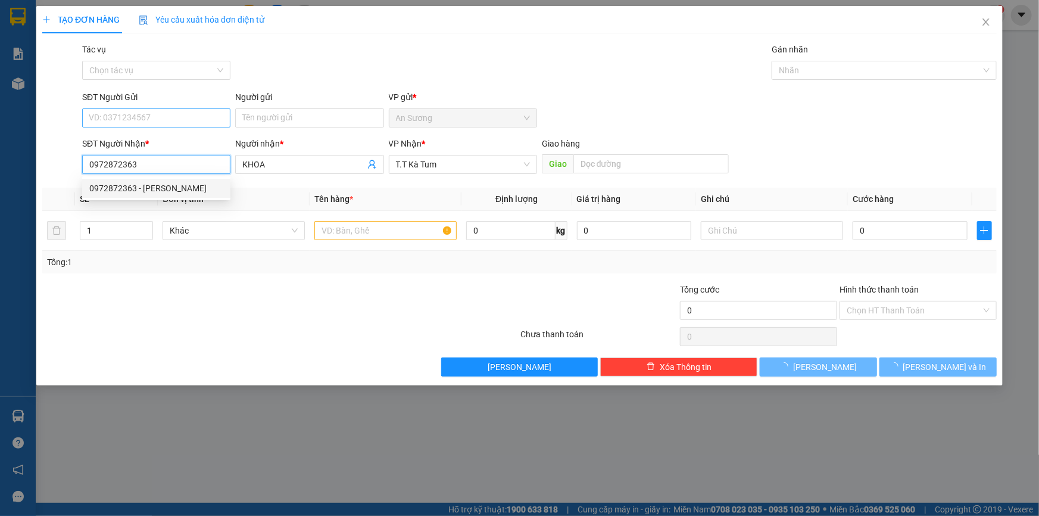
type input "80.000"
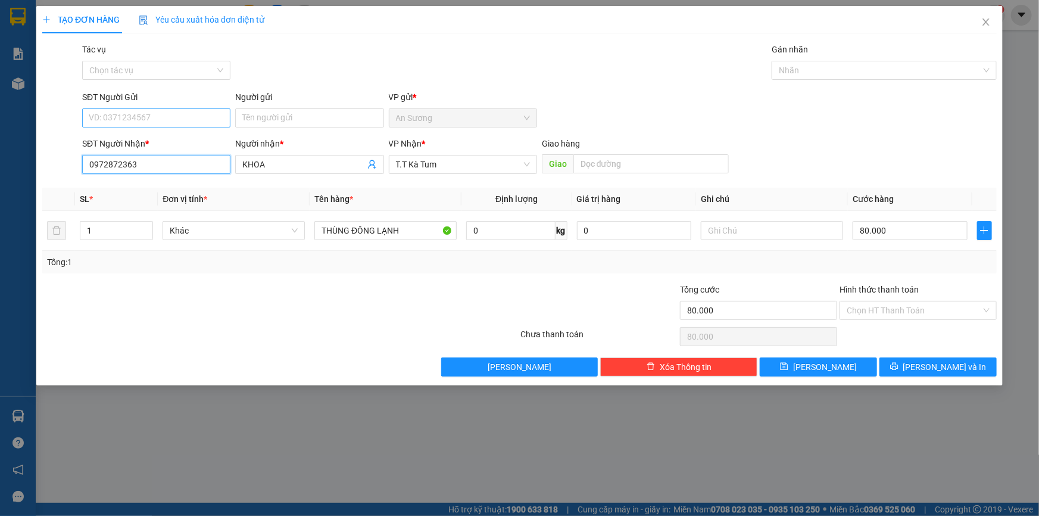
type input "0972872363"
click at [175, 124] on input "SĐT Người Gửi" at bounding box center [156, 117] width 148 height 19
click at [173, 146] on div "0911411309 - [PERSON_NAME]" at bounding box center [156, 141] width 134 height 13
type input "0911411309"
type input "HIỆP"
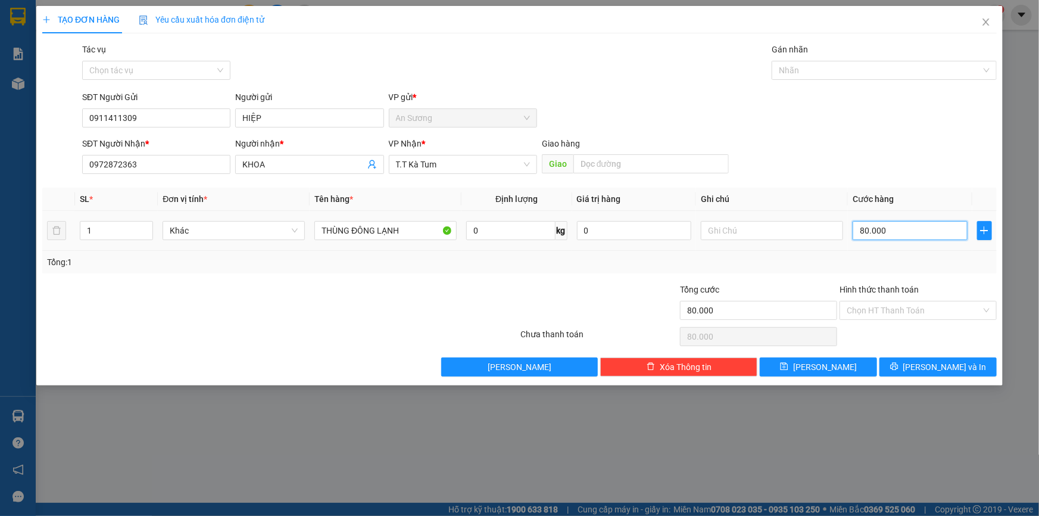
drag, startPoint x: 929, startPoint y: 234, endPoint x: 916, endPoint y: 217, distance: 21.7
click at [929, 233] on input "80.000" at bounding box center [910, 230] width 115 height 19
type input "6"
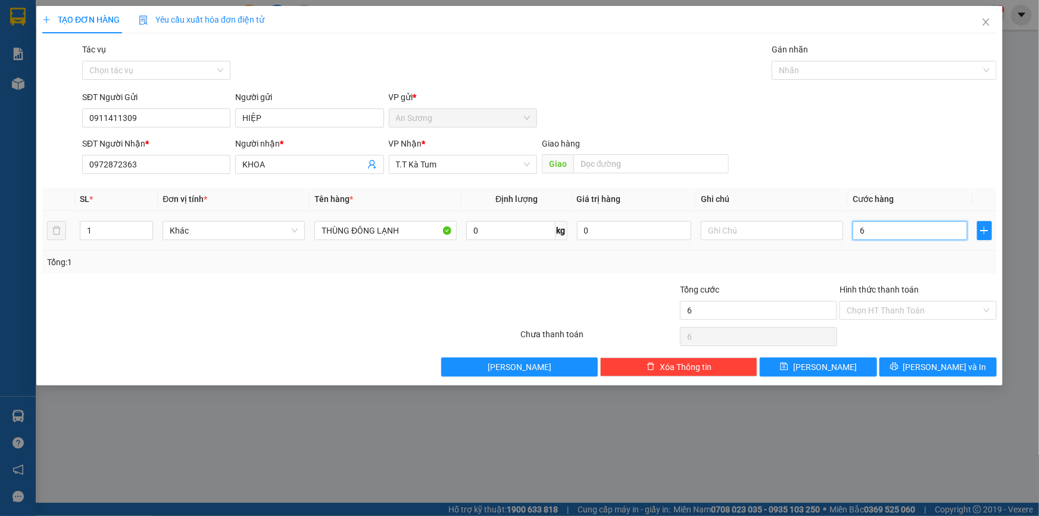
type input "60"
type input "60.000"
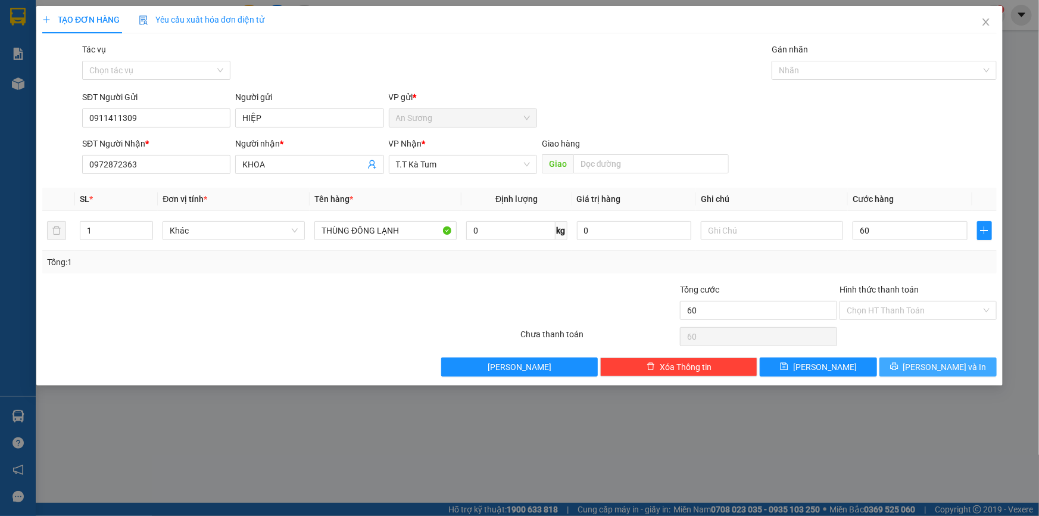
type input "60.000"
click at [937, 375] on button "[PERSON_NAME] và In" at bounding box center [937, 366] width 117 height 19
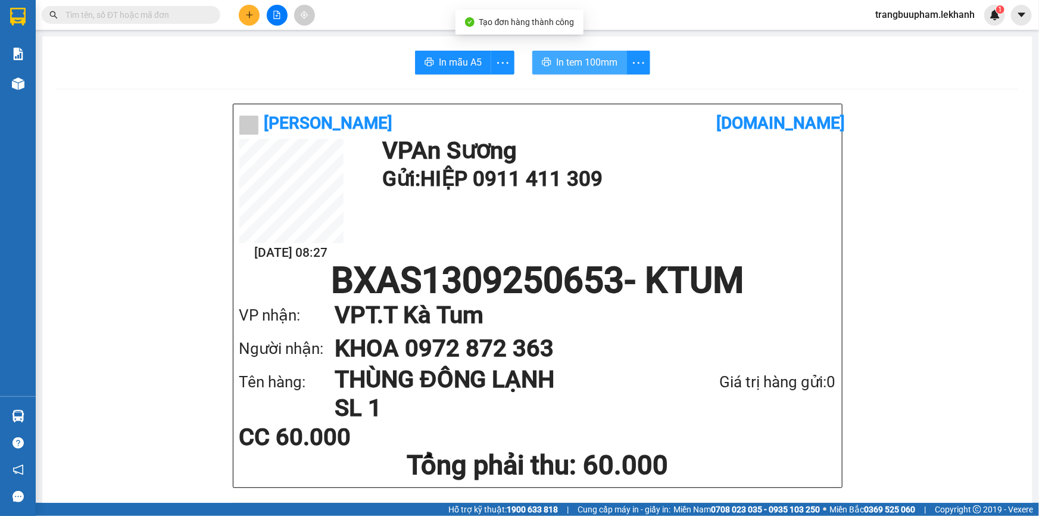
click at [601, 67] on span "In tem 100mm" at bounding box center [586, 62] width 61 height 15
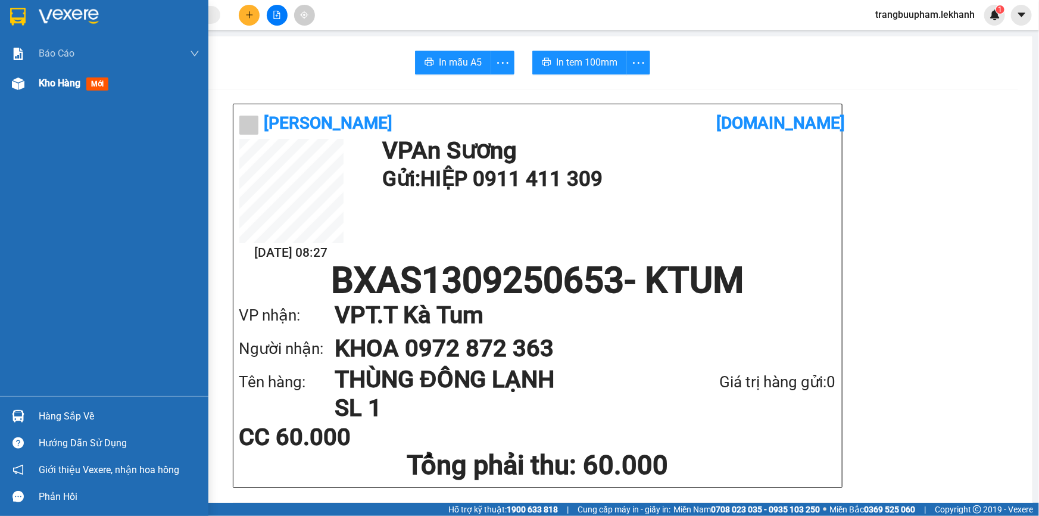
click at [48, 89] on div "Kho hàng mới" at bounding box center [76, 83] width 74 height 15
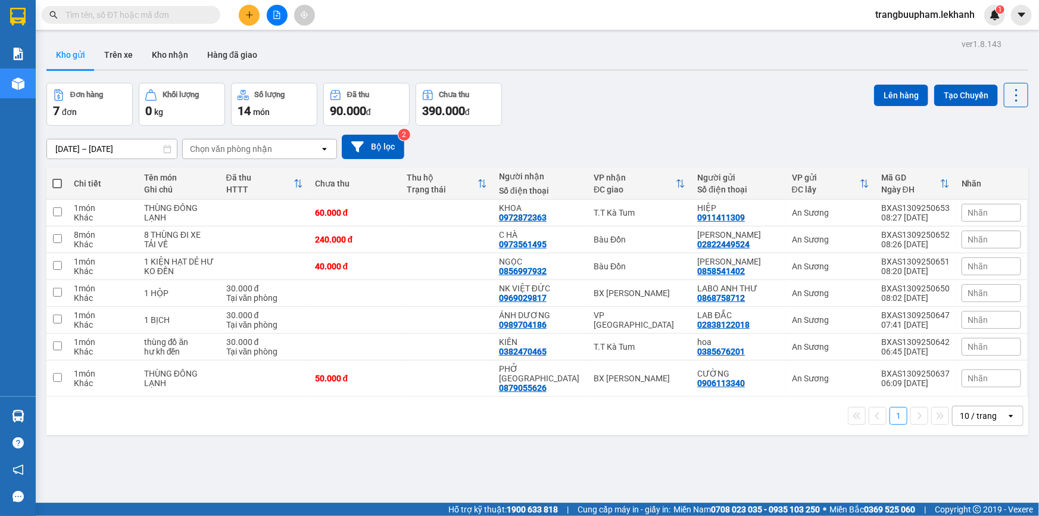
click at [251, 16] on icon "plus" at bounding box center [249, 15] width 8 height 8
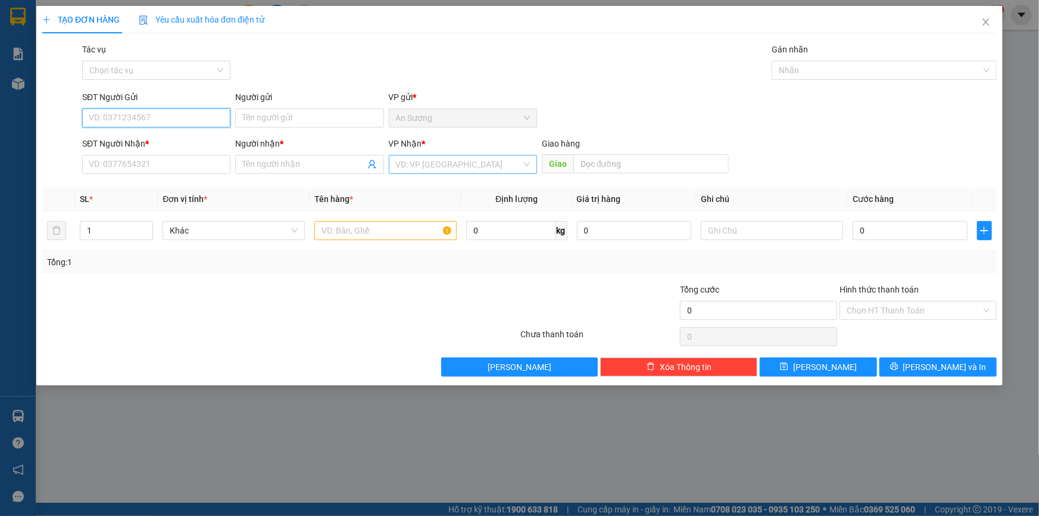
click at [459, 155] on div "VD: VP [GEOGRAPHIC_DATA]" at bounding box center [463, 164] width 148 height 19
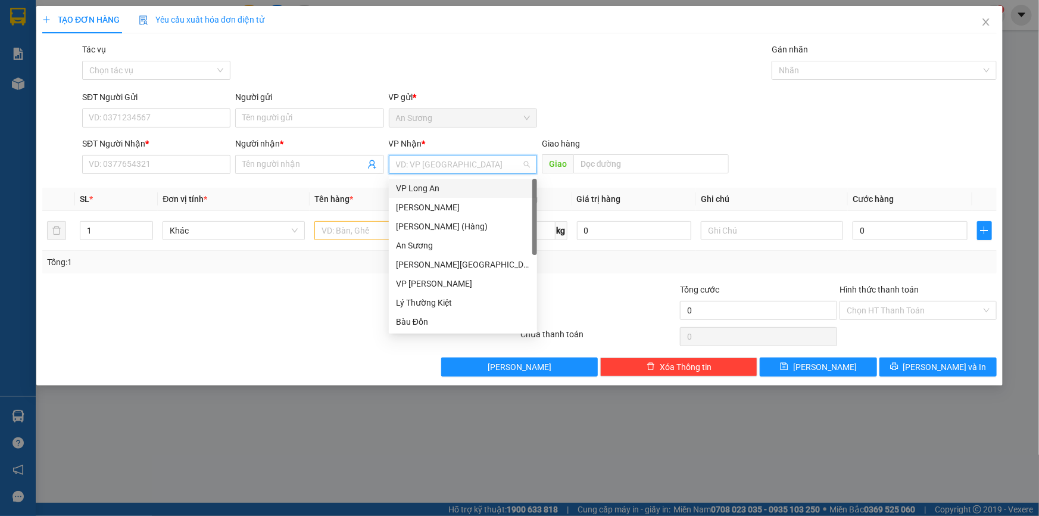
scroll to position [95, 0]
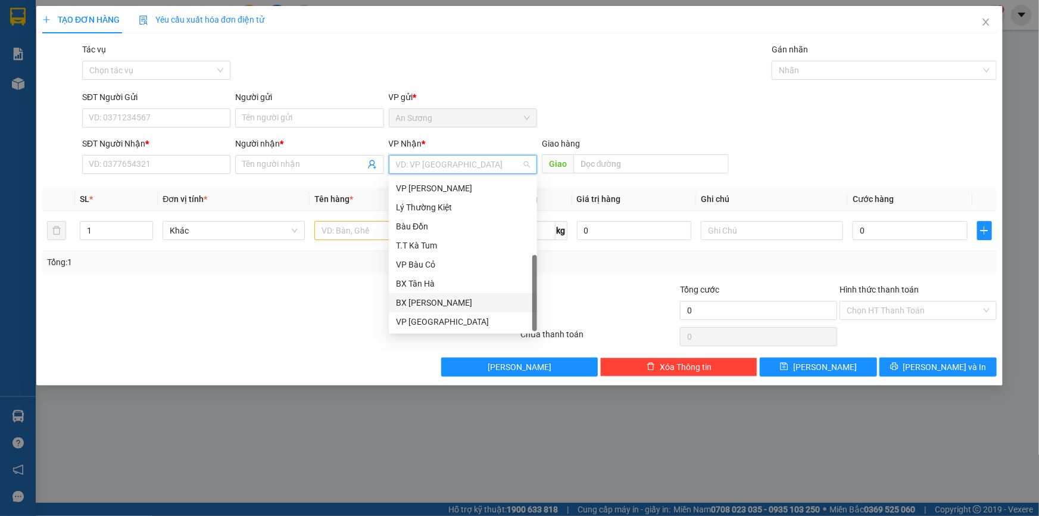
click at [432, 309] on div "BX [PERSON_NAME]" at bounding box center [463, 302] width 148 height 19
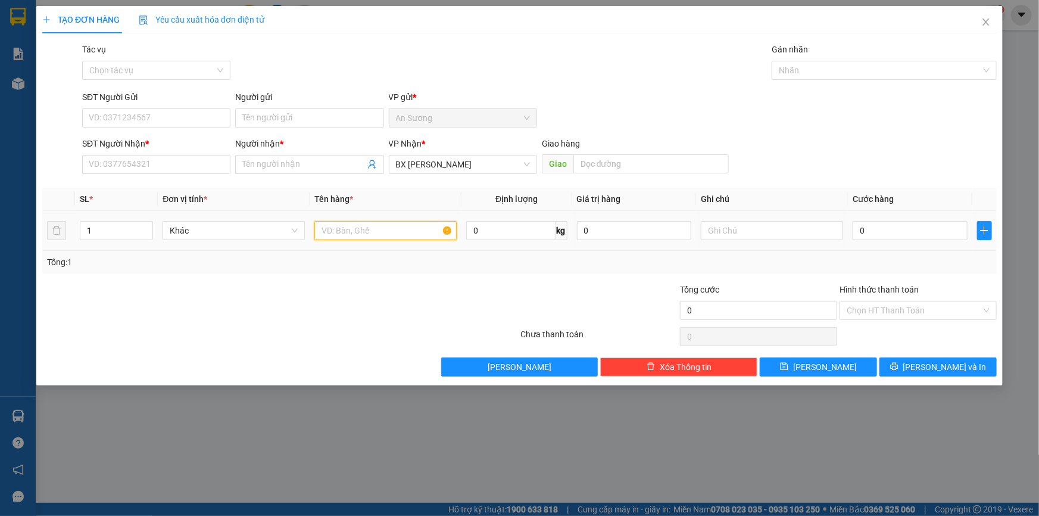
click at [368, 229] on input "text" at bounding box center [385, 230] width 142 height 19
type input "1 kiện"
click at [142, 169] on input "SĐT Người Nhận *" at bounding box center [156, 164] width 148 height 19
click at [182, 116] on input "SĐT Người Gửi" at bounding box center [156, 117] width 148 height 19
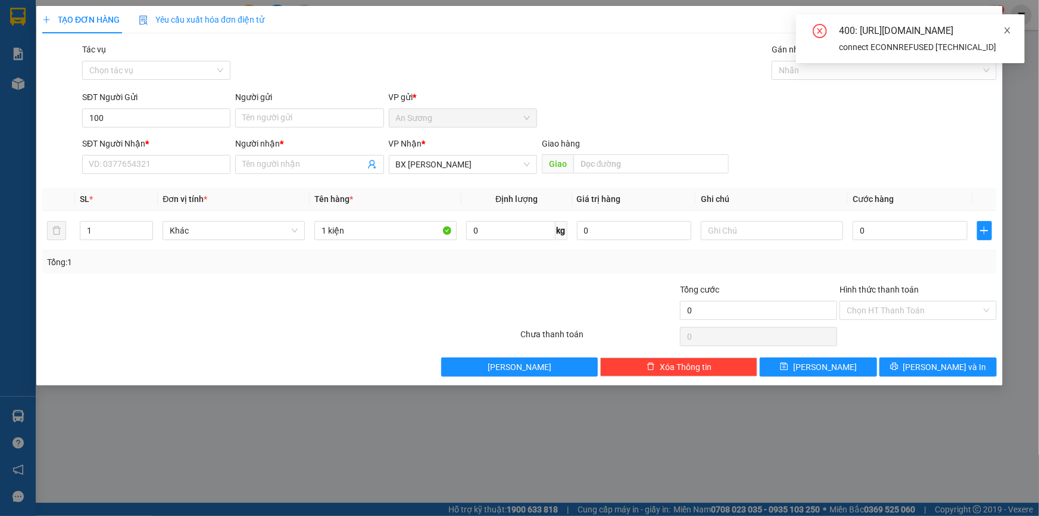
click at [1010, 33] on icon "close" at bounding box center [1007, 30] width 8 height 8
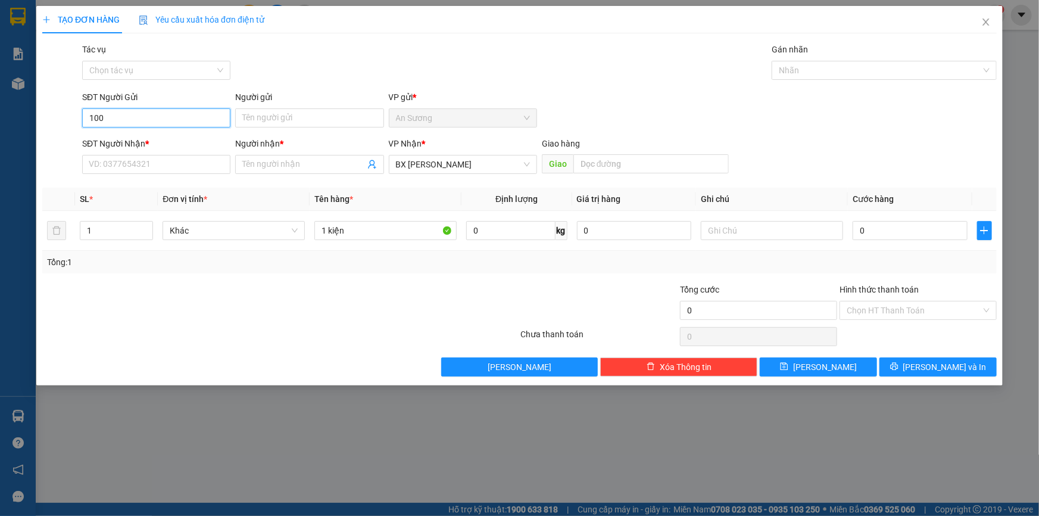
click at [124, 118] on input "100" at bounding box center [156, 117] width 148 height 19
drag, startPoint x: 123, startPoint y: 123, endPoint x: 54, endPoint y: 77, distance: 83.4
click at [48, 120] on div "SĐT Người Gửi 100 100 Người gửi Tên người gửi VP gửi * [PERSON_NAME]" at bounding box center [519, 112] width 957 height 42
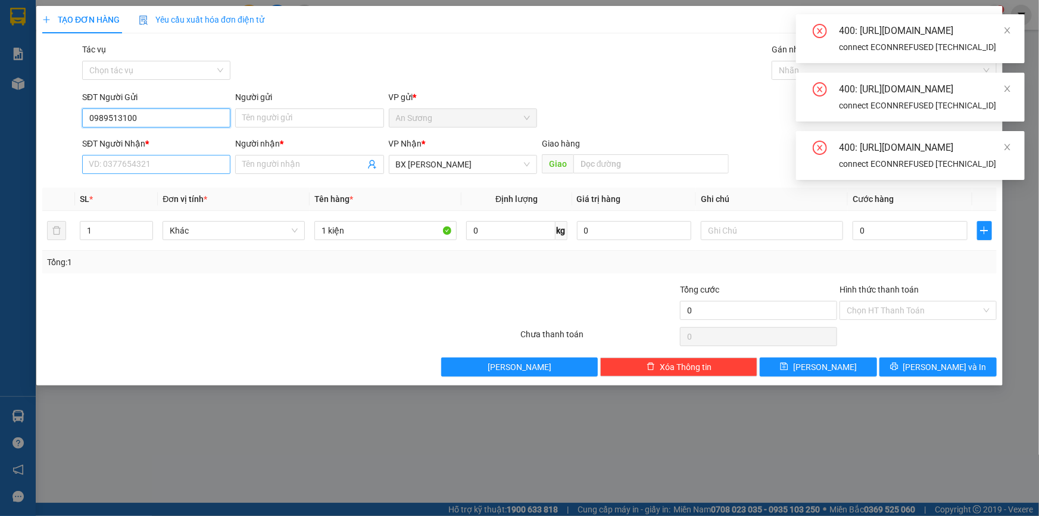
type input "0989513100"
click at [154, 169] on input "SĐT Người Nhận *" at bounding box center [156, 164] width 148 height 19
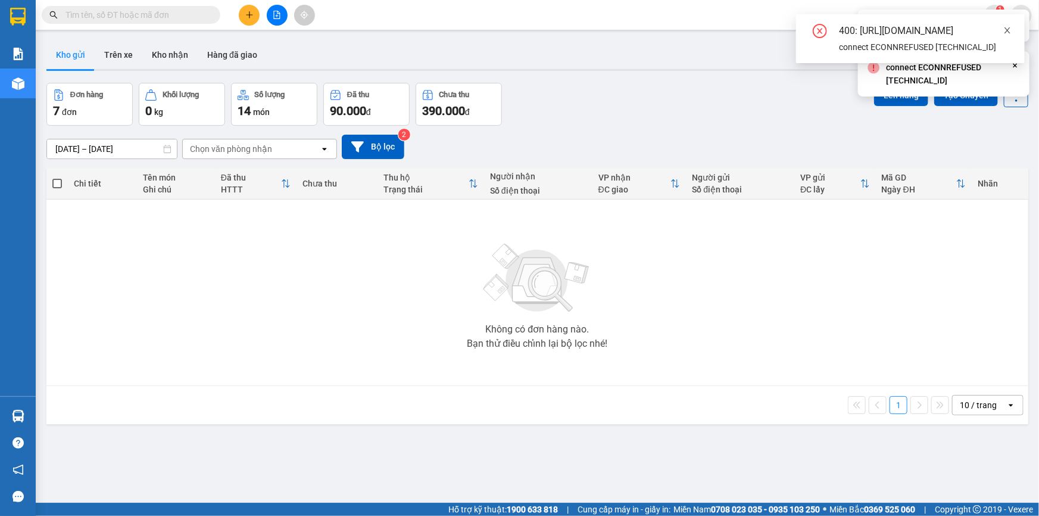
click at [1009, 34] on icon "close" at bounding box center [1007, 30] width 8 height 8
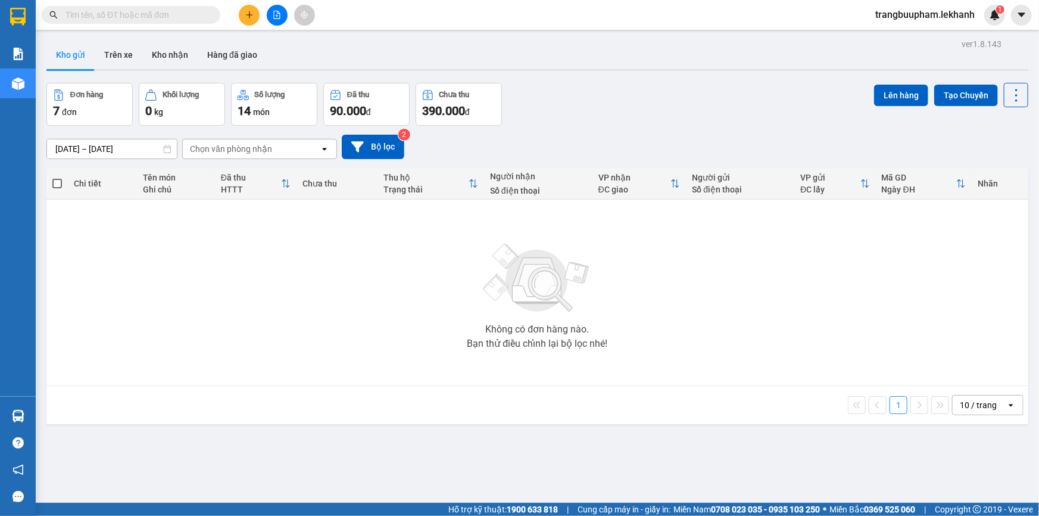
click at [124, 145] on input "[DATE] – [DATE]" at bounding box center [112, 148] width 130 height 19
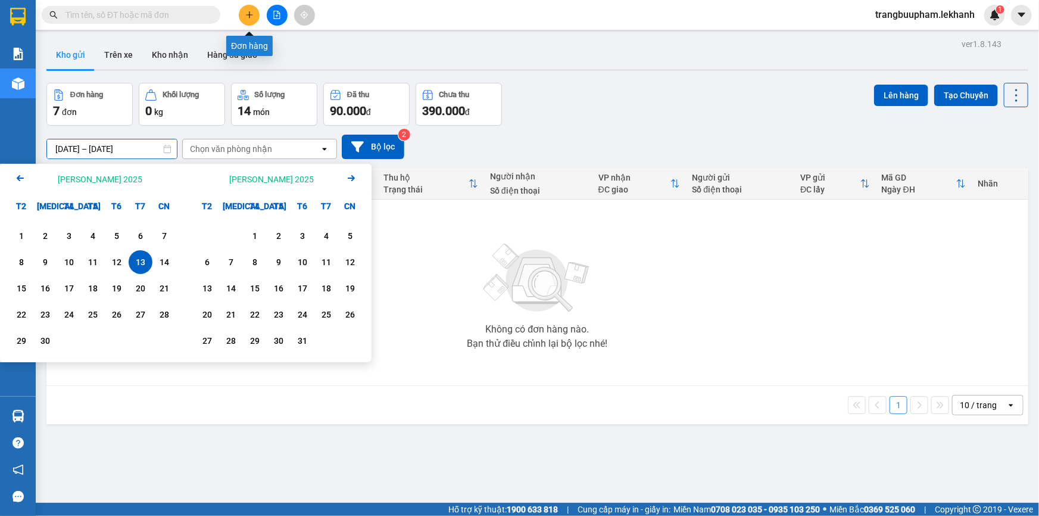
click at [245, 18] on button at bounding box center [249, 15] width 21 height 21
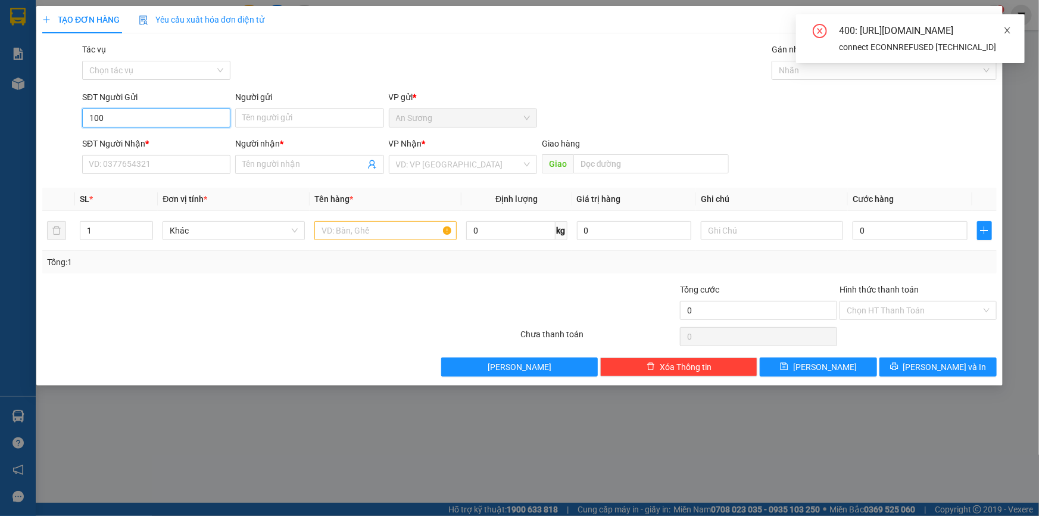
type input "100"
click at [1007, 35] on span at bounding box center [1007, 31] width 8 height 10
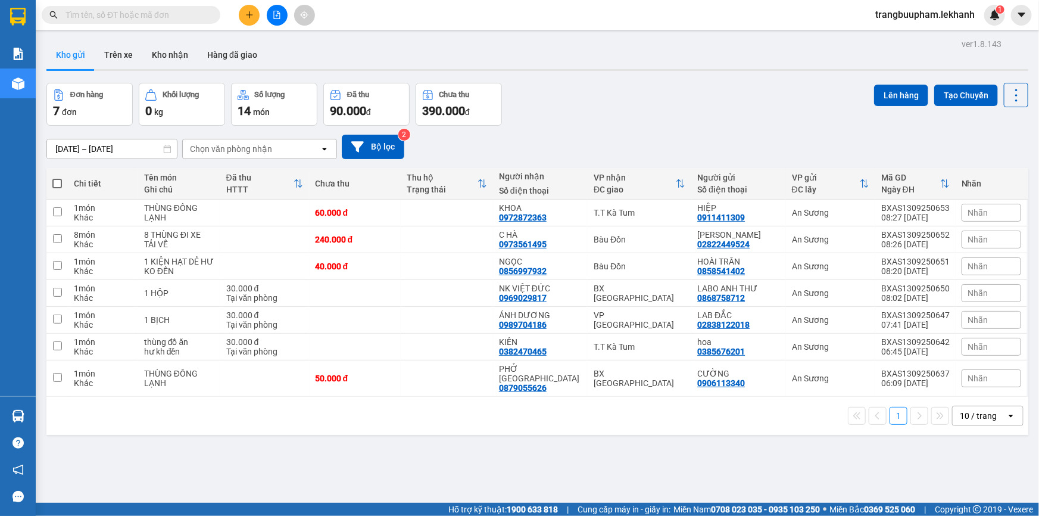
click at [265, 13] on div at bounding box center [276, 15] width 89 height 21
click at [250, 14] on icon "plus" at bounding box center [249, 14] width 7 height 1
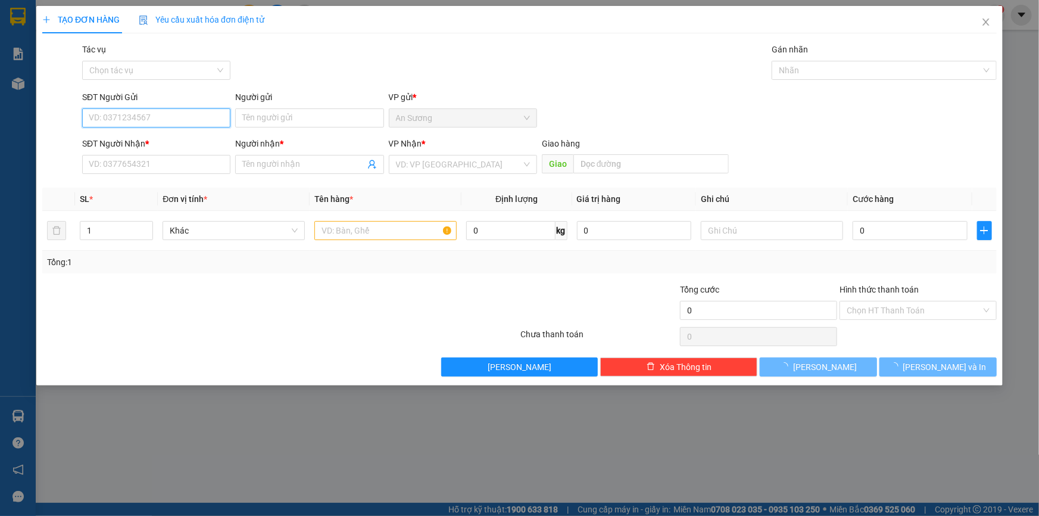
click at [129, 113] on input "SĐT Người Gửi" at bounding box center [156, 117] width 148 height 19
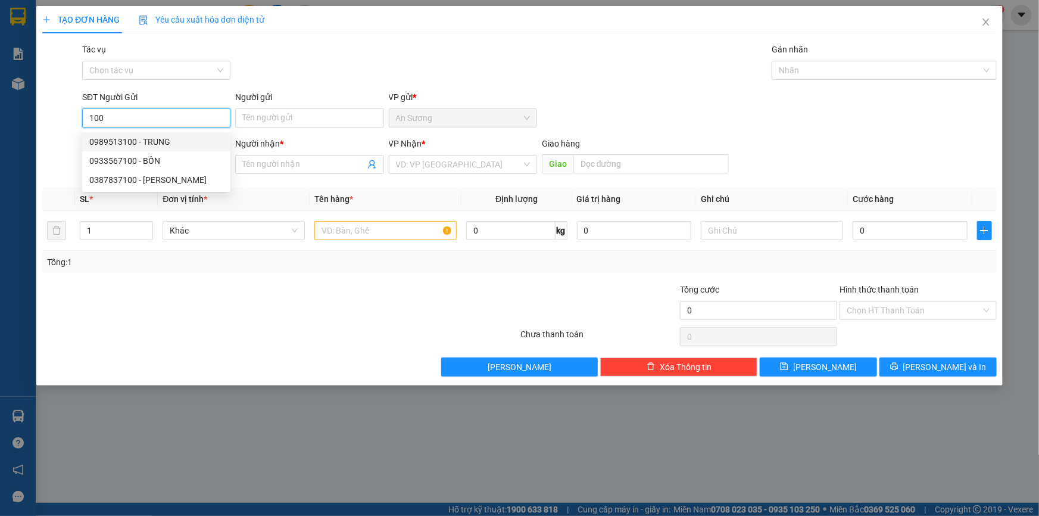
click at [136, 140] on div "0989513100 - TRUNG" at bounding box center [156, 141] width 134 height 13
type input "0989513100"
type input "TRUNG"
type input "0979855627"
type input "Đức"
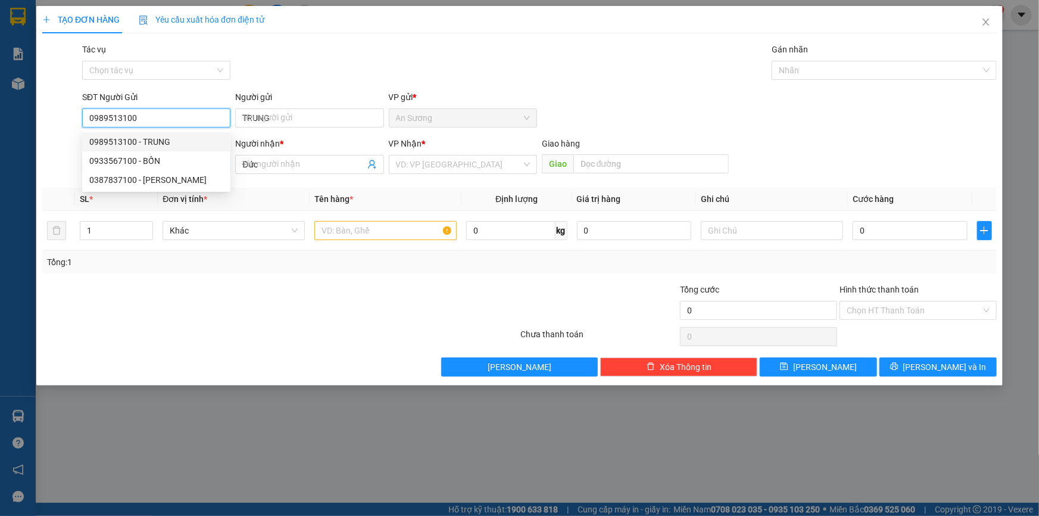
type input "150.000"
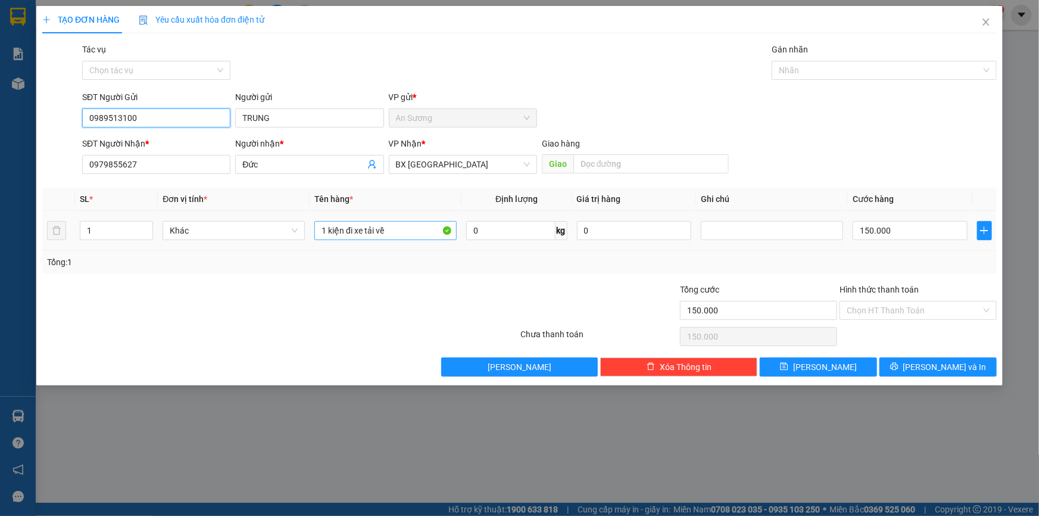
type input "0989513100"
drag, startPoint x: 392, startPoint y: 235, endPoint x: 297, endPoint y: 229, distance: 95.4
click at [307, 236] on tr "1 Khác 1 kiện đi xe tải về 0 kg 0 150.000" at bounding box center [519, 231] width 954 height 40
type input "1 KIỆN"
click at [916, 227] on input "150.000" at bounding box center [910, 230] width 115 height 19
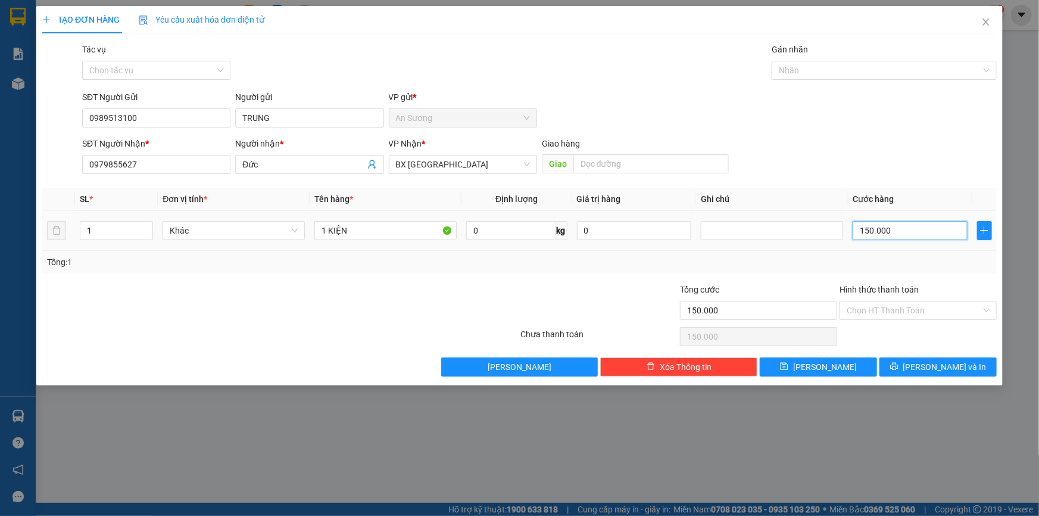
type input "3"
type input "30"
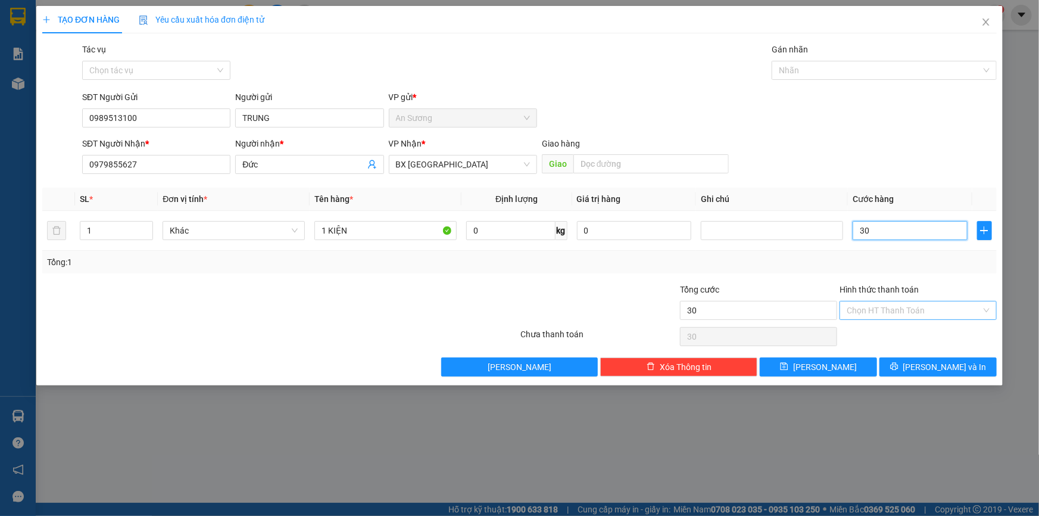
type input "30"
type input "30.000"
click at [905, 312] on input "Hình thức thanh toán" at bounding box center [914, 310] width 135 height 18
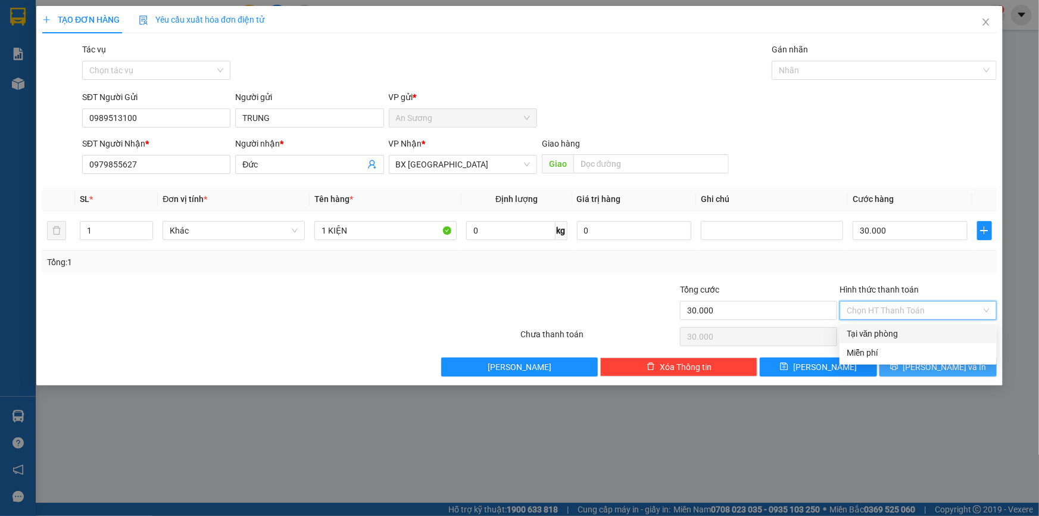
drag, startPoint x: 894, startPoint y: 329, endPoint x: 919, endPoint y: 357, distance: 37.6
click at [894, 330] on div "Tại văn phòng" at bounding box center [918, 333] width 143 height 13
type input "0"
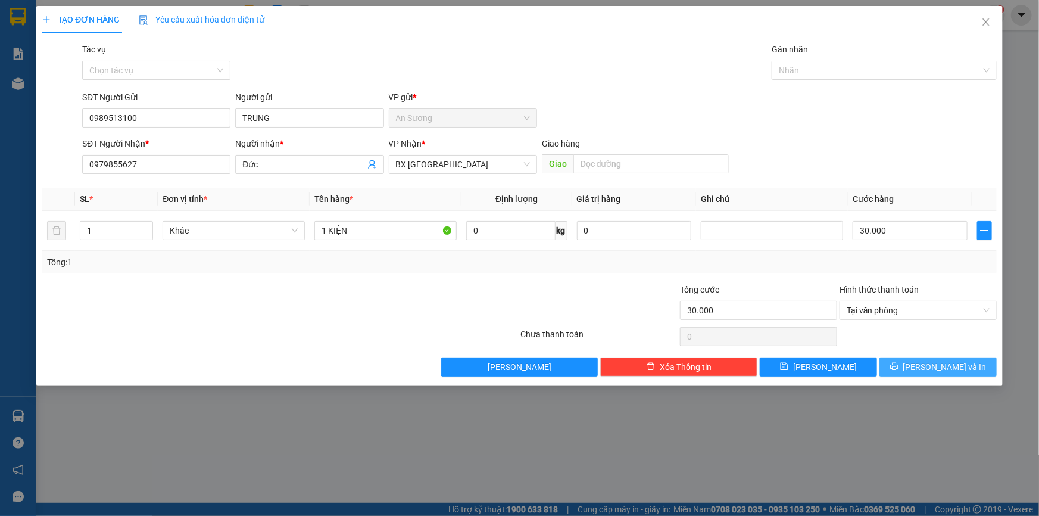
click at [927, 366] on button "[PERSON_NAME] và In" at bounding box center [937, 366] width 117 height 19
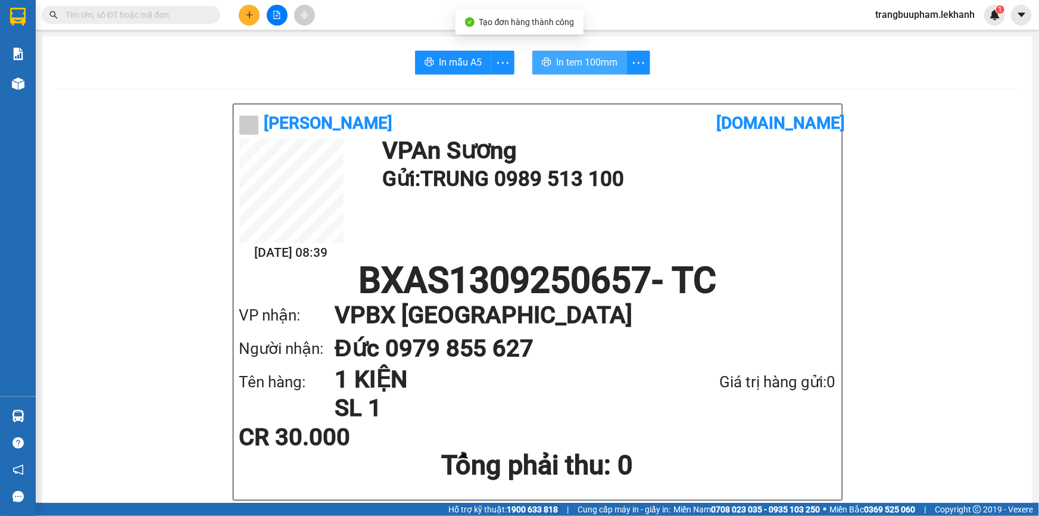
click at [595, 55] on span "In tem 100mm" at bounding box center [586, 62] width 61 height 15
click at [251, 15] on icon "plus" at bounding box center [249, 14] width 7 height 1
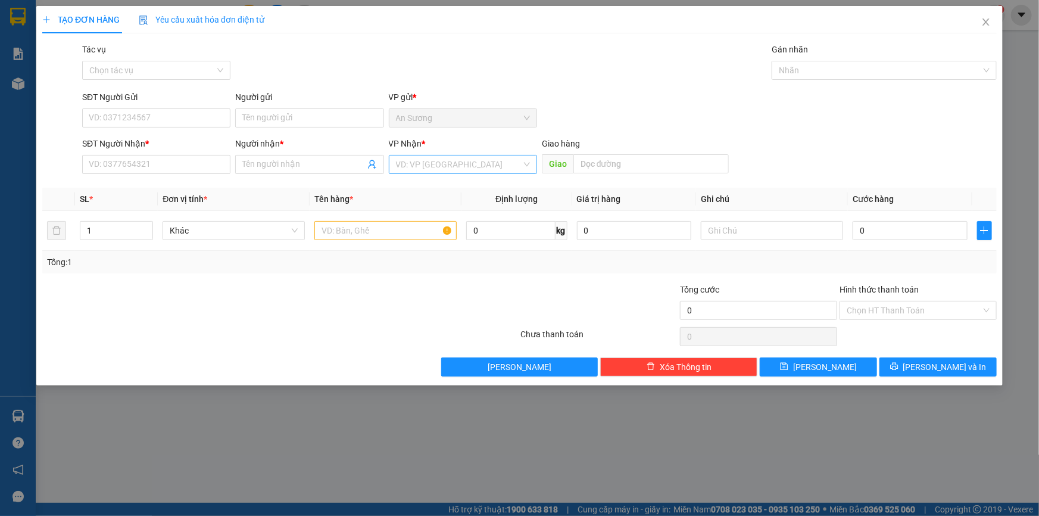
click at [415, 163] on input "search" at bounding box center [459, 164] width 126 height 18
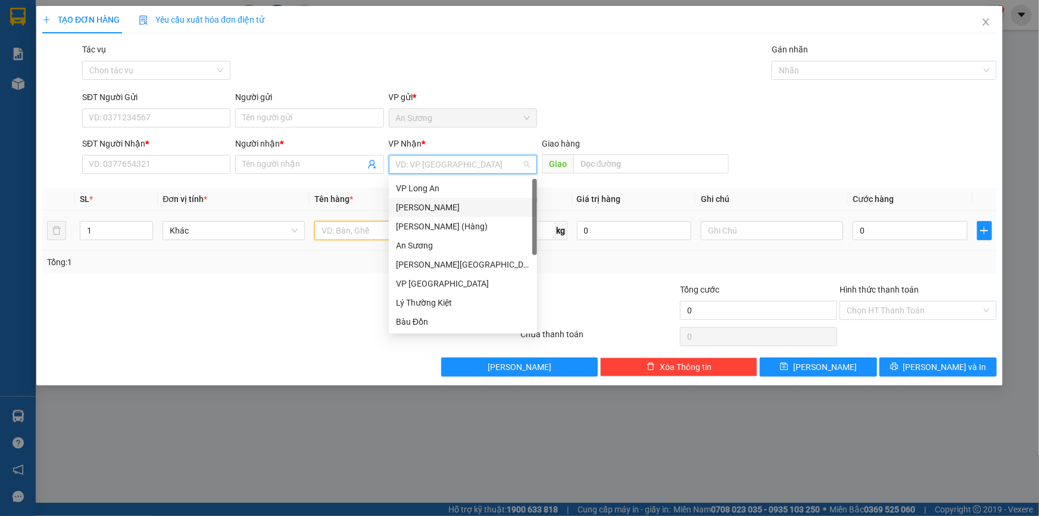
drag, startPoint x: 344, startPoint y: 226, endPoint x: 348, endPoint y: 222, distance: 6.3
click at [343, 226] on input "text" at bounding box center [385, 230] width 142 height 19
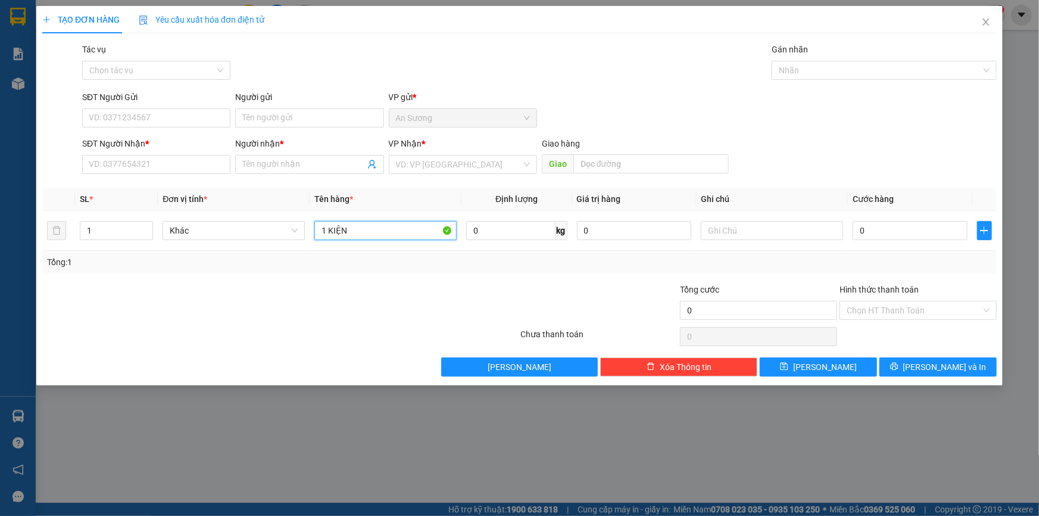
type input "1 KIỆN"
click at [409, 162] on input "search" at bounding box center [459, 164] width 126 height 18
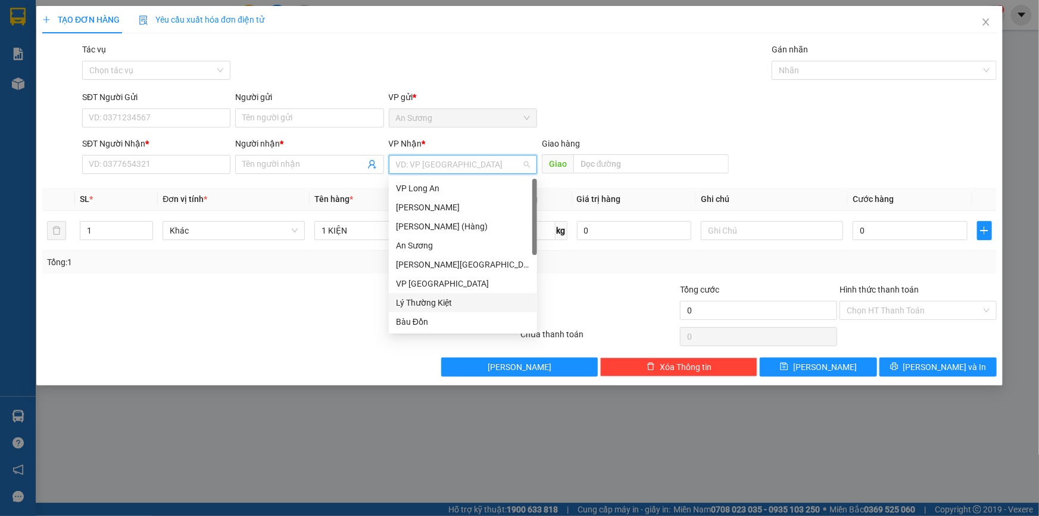
scroll to position [95, 0]
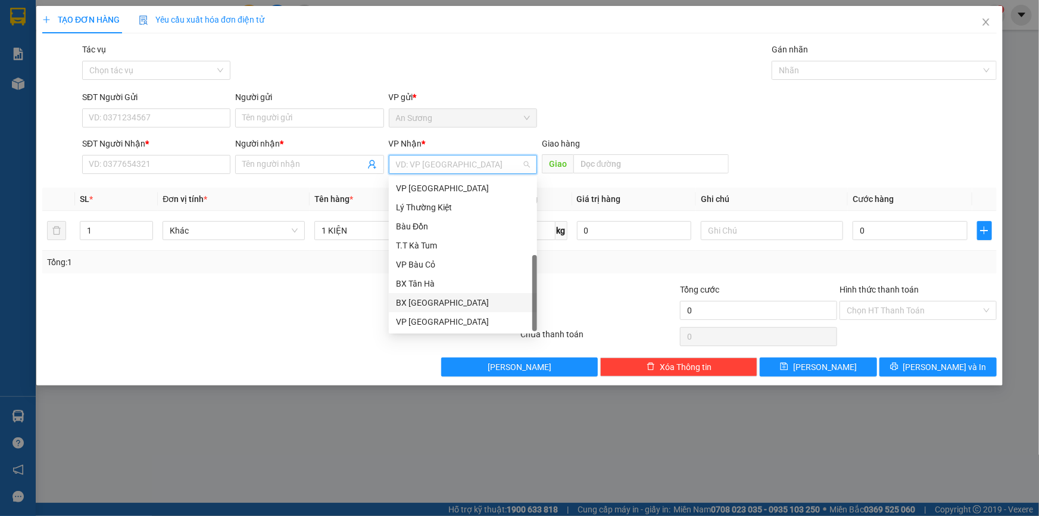
click at [456, 304] on div "BX [PERSON_NAME]" at bounding box center [463, 302] width 134 height 13
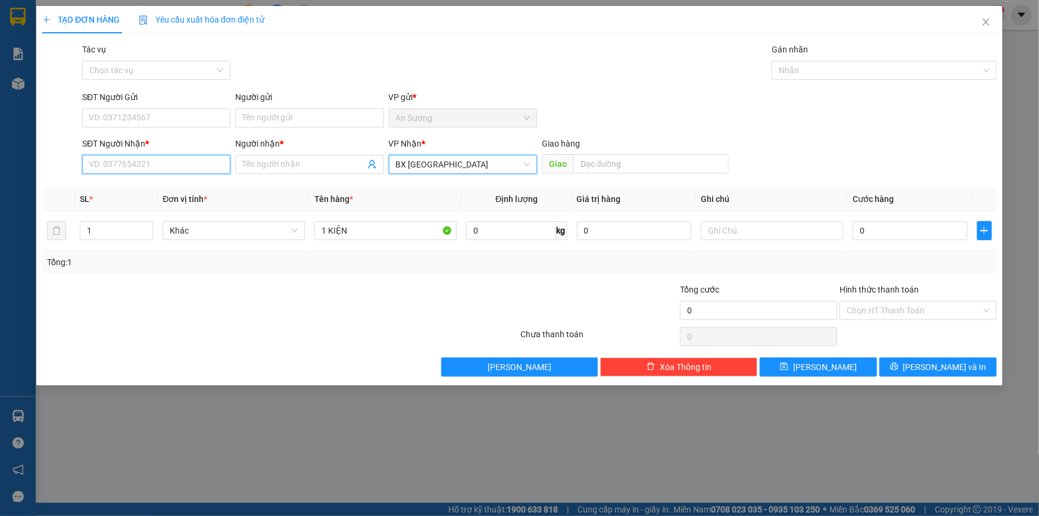
click at [124, 168] on input "SĐT Người Nhận *" at bounding box center [156, 164] width 148 height 19
type input "0986772851"
click at [145, 193] on div "0986772851 - LÚA" at bounding box center [156, 188] width 134 height 13
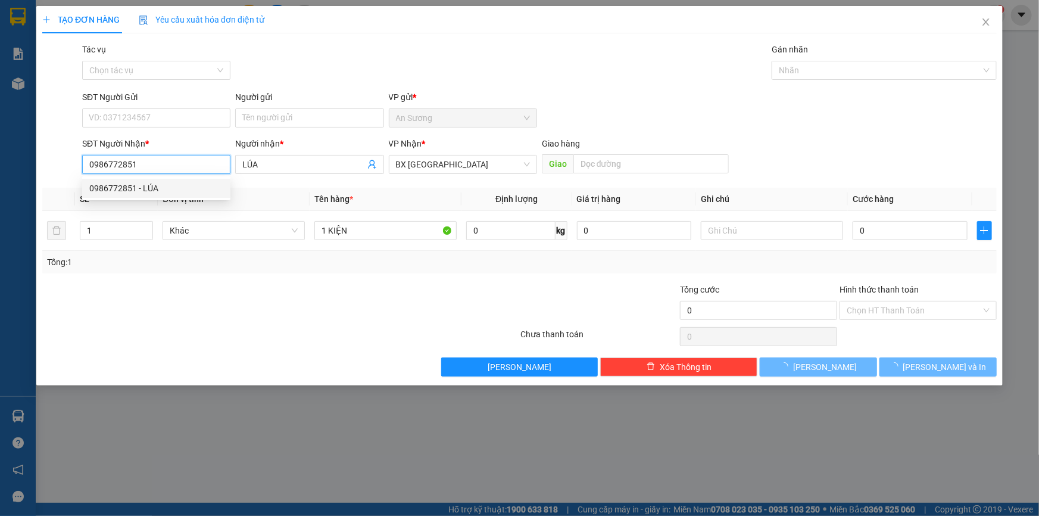
type input "LÚA"
type input "50.000"
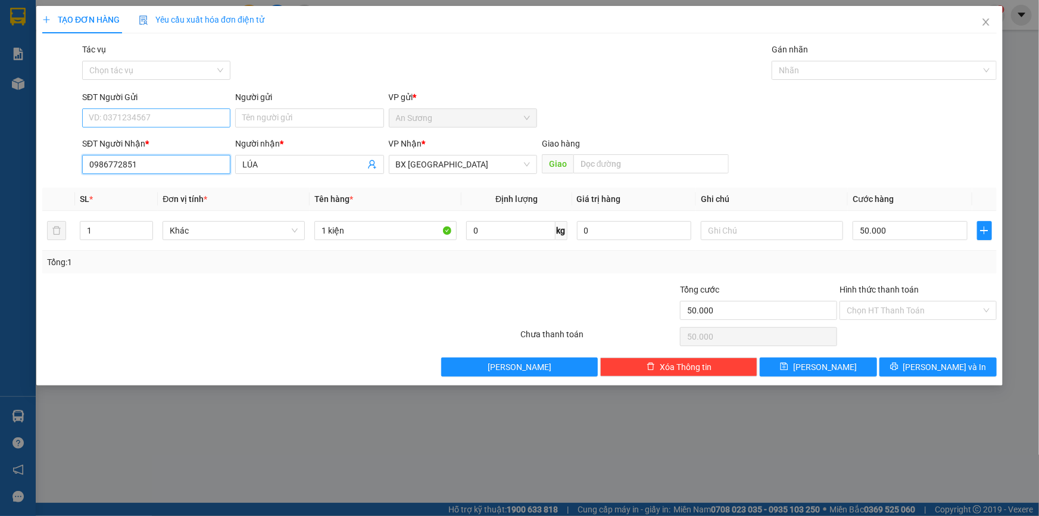
type input "0986772851"
click at [191, 117] on input "SĐT Người Gửi" at bounding box center [156, 117] width 148 height 19
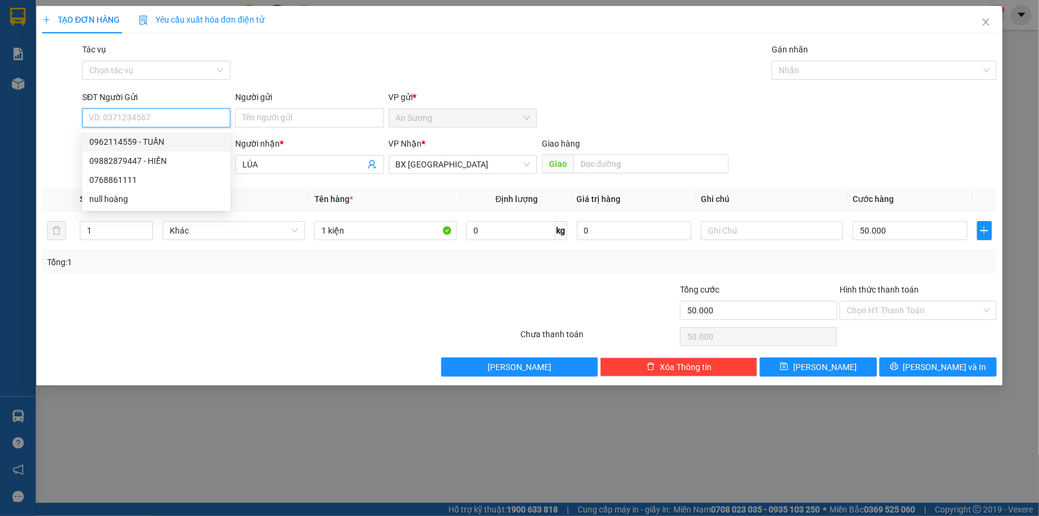
click at [149, 144] on div "0962114559 - TUẤN" at bounding box center [156, 141] width 134 height 13
type input "0962114559"
type input "TUẤN"
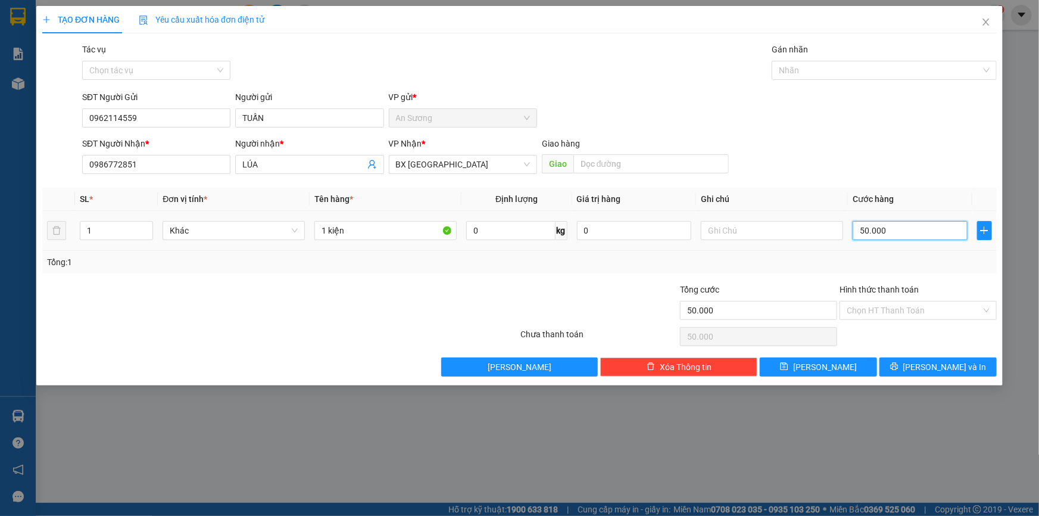
click at [881, 230] on input "50.000" at bounding box center [910, 230] width 115 height 19
type input "3"
type input "30"
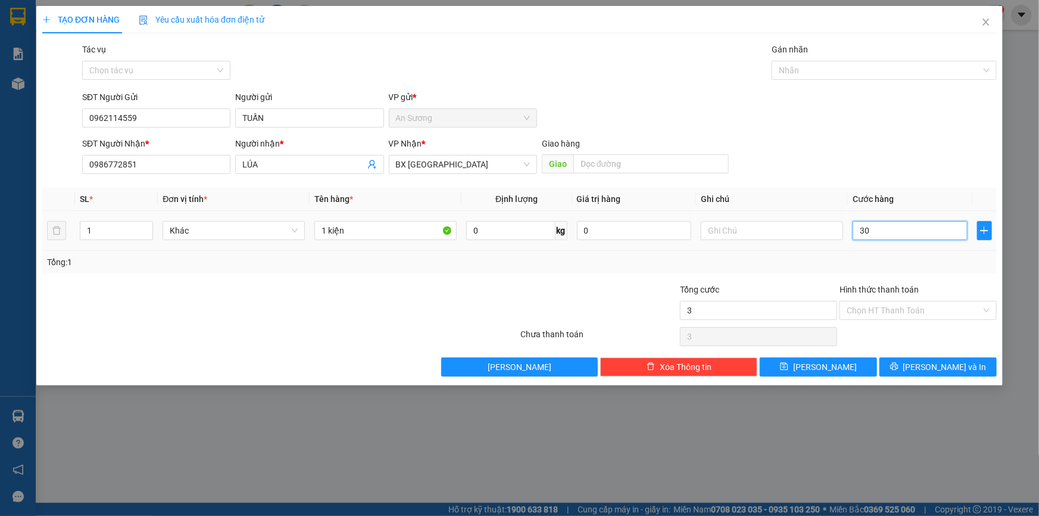
type input "30"
type input "30.000"
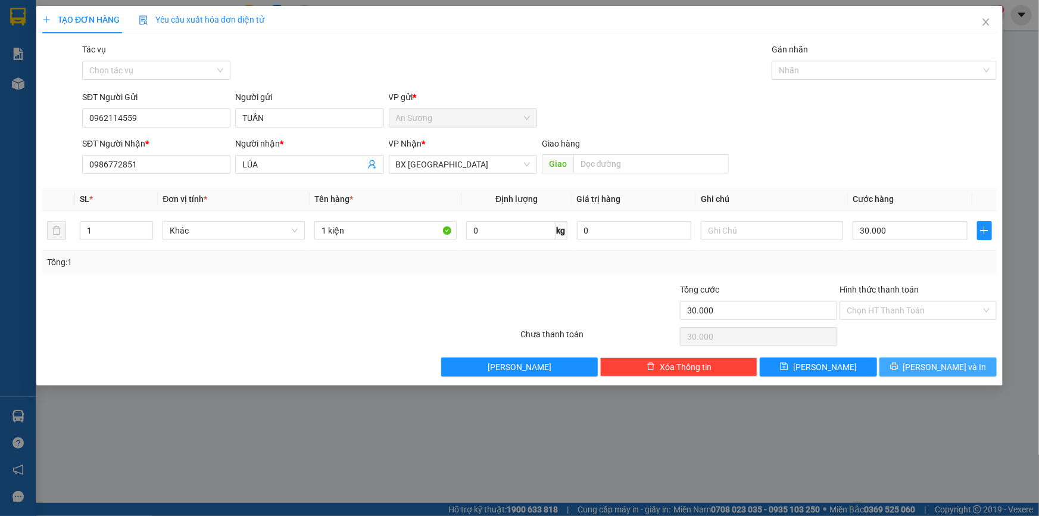
click at [899, 363] on icon "printer" at bounding box center [894, 366] width 8 height 8
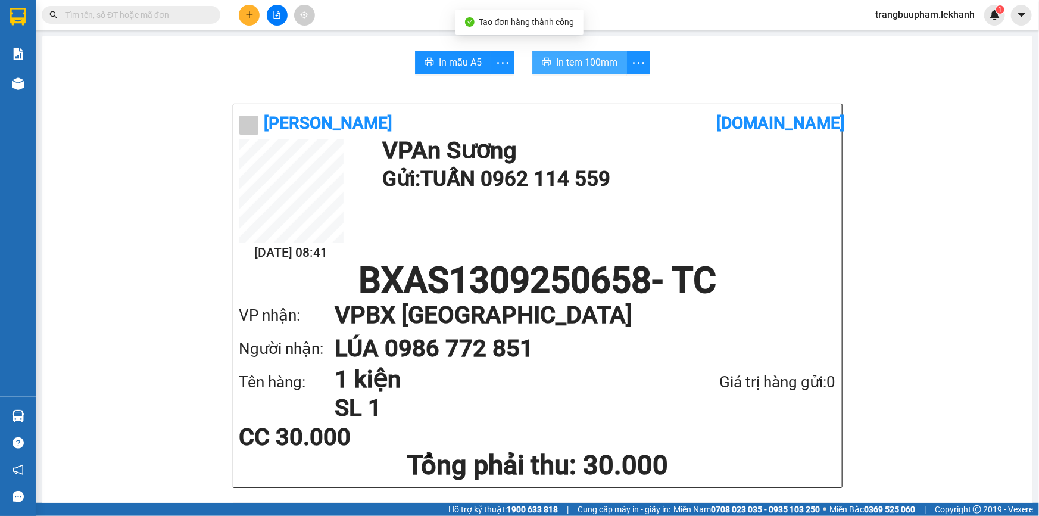
click at [607, 68] on span "In tem 100mm" at bounding box center [586, 62] width 61 height 15
click at [247, 18] on icon "plus" at bounding box center [249, 15] width 8 height 8
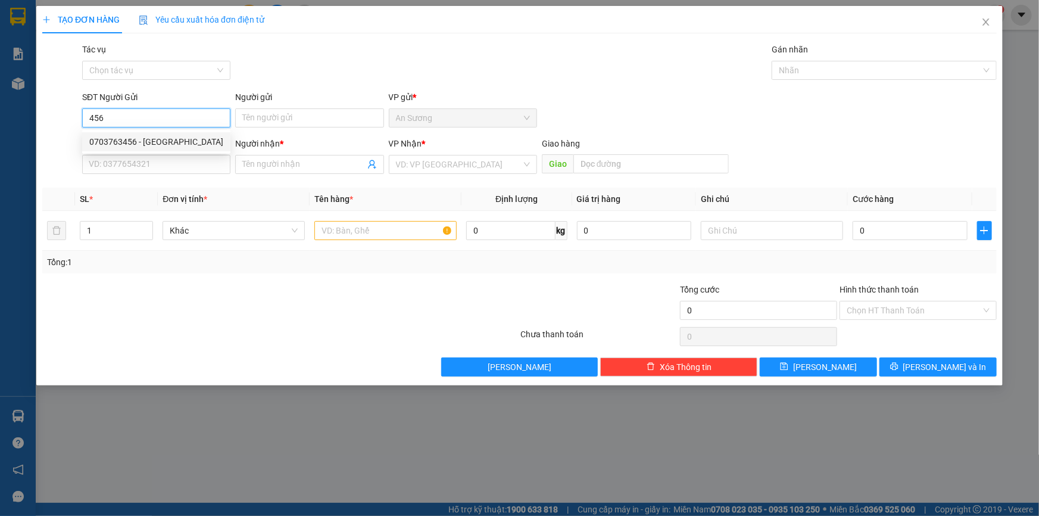
click at [162, 139] on div "0703763456 - HOÀNG ANH" at bounding box center [156, 141] width 134 height 13
type input "0703763456"
type input "HOÀNG ANH"
type input "0962748243"
type input "Bích Liên"
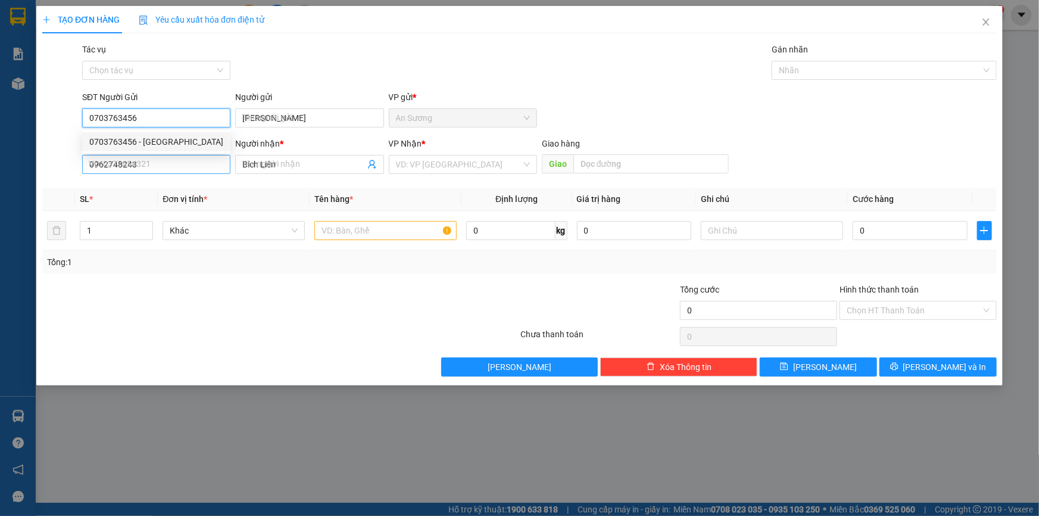
type input "130.000"
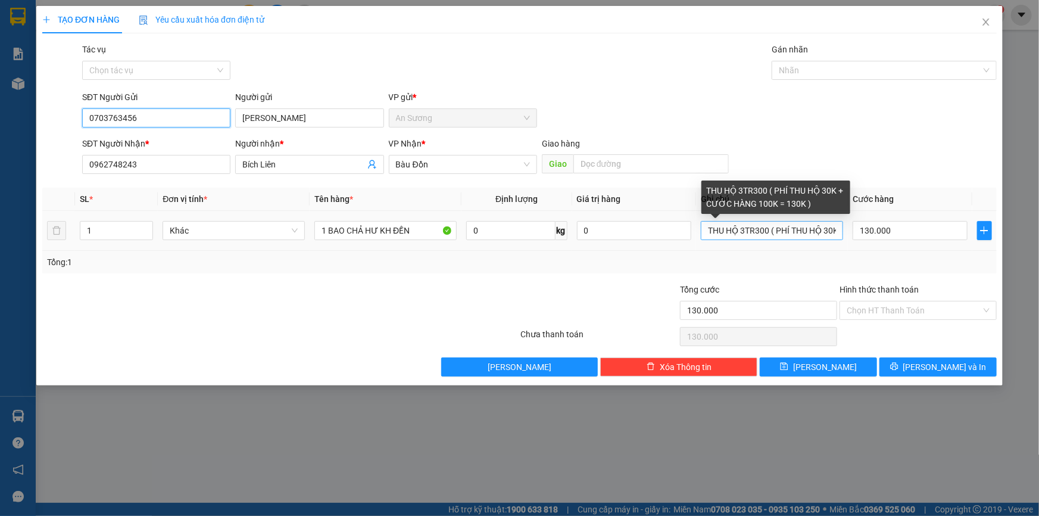
type input "0703763456"
click at [761, 227] on input "THU HỘ 3TR300 ( PHÍ THU HỘ 30K + CƯỚC HÀNG 100K = 130K )" at bounding box center [772, 230] width 142 height 19
click at [775, 230] on input "THU HỘ 3TR3700 ( PHÍ THU HỘ 30K + CƯỚC HÀNG 100K = 130K )" at bounding box center [772, 230] width 142 height 19
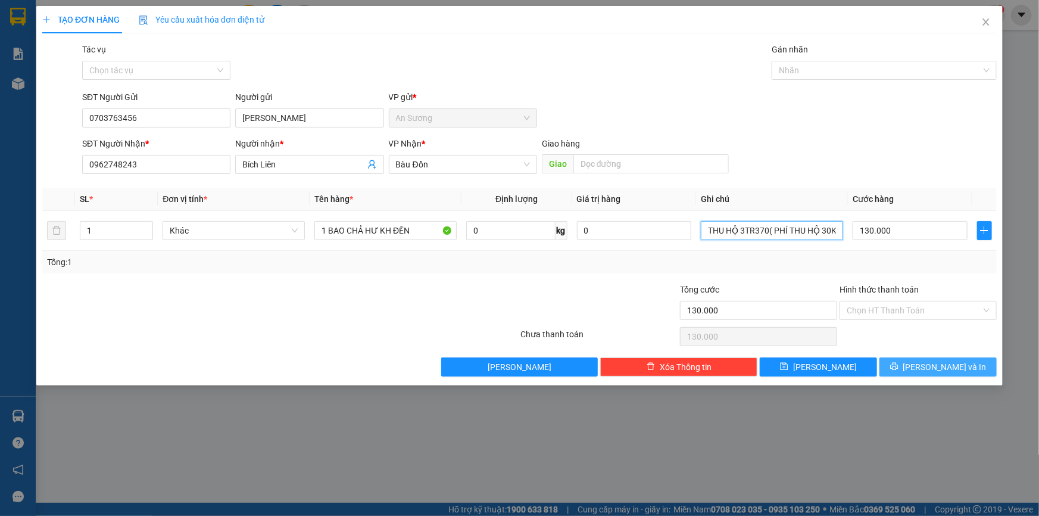
type input "THU HỘ 3TR370( PHÍ THU HỘ 30K + CƯỚC HÀNG 100K = 130K )"
click at [943, 367] on span "[PERSON_NAME] và In" at bounding box center [944, 366] width 83 height 13
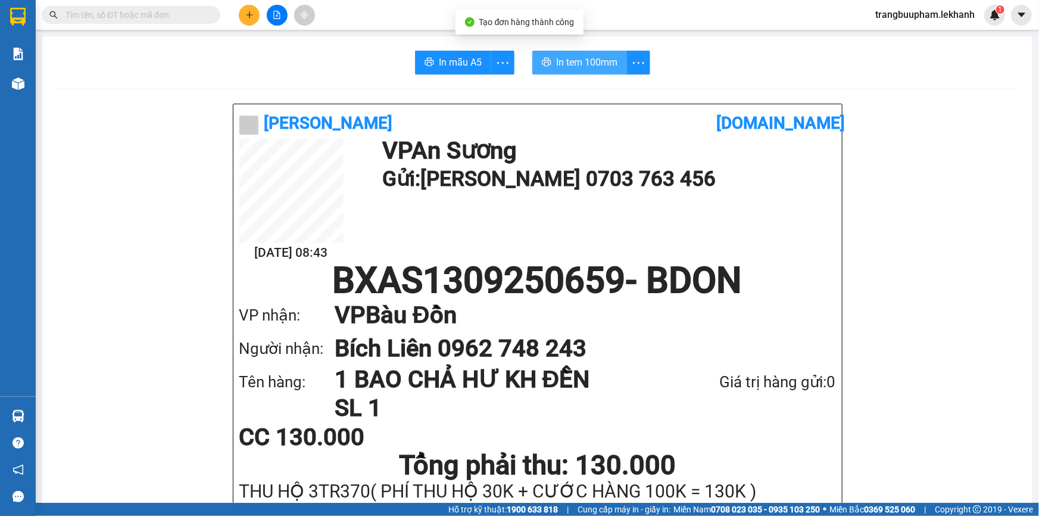
click at [601, 63] on span "In tem 100mm" at bounding box center [586, 62] width 61 height 15
click at [254, 17] on button at bounding box center [249, 15] width 21 height 21
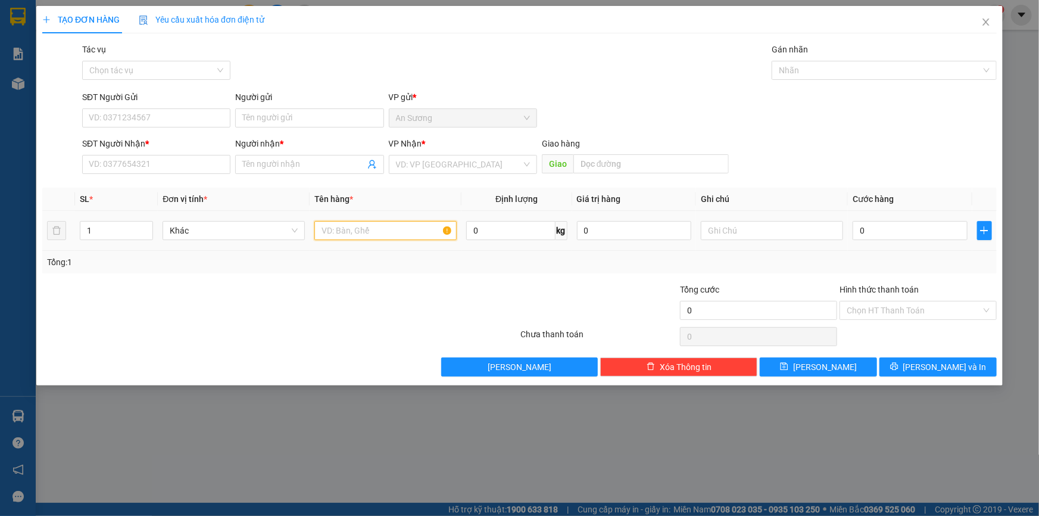
click at [366, 239] on input "text" at bounding box center [385, 230] width 142 height 19
type input "1 THÙNG"
click at [457, 155] on input "search" at bounding box center [459, 164] width 126 height 18
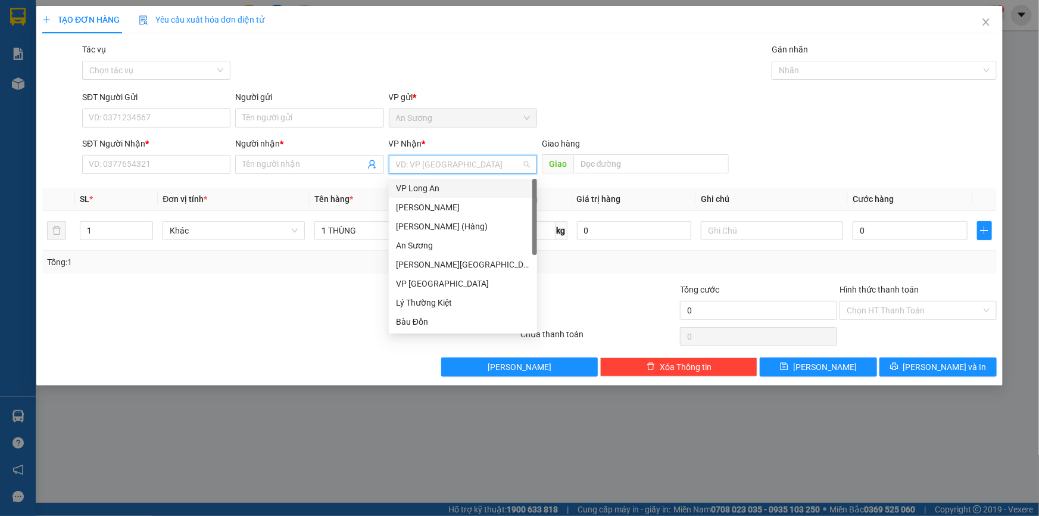
scroll to position [95, 0]
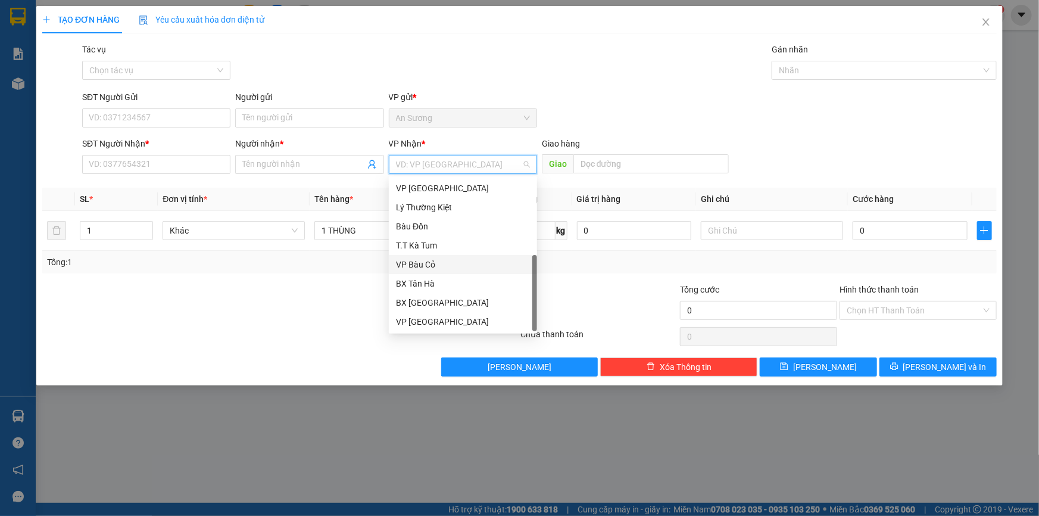
click at [438, 256] on div "VP Bàu Cỏ" at bounding box center [463, 264] width 148 height 19
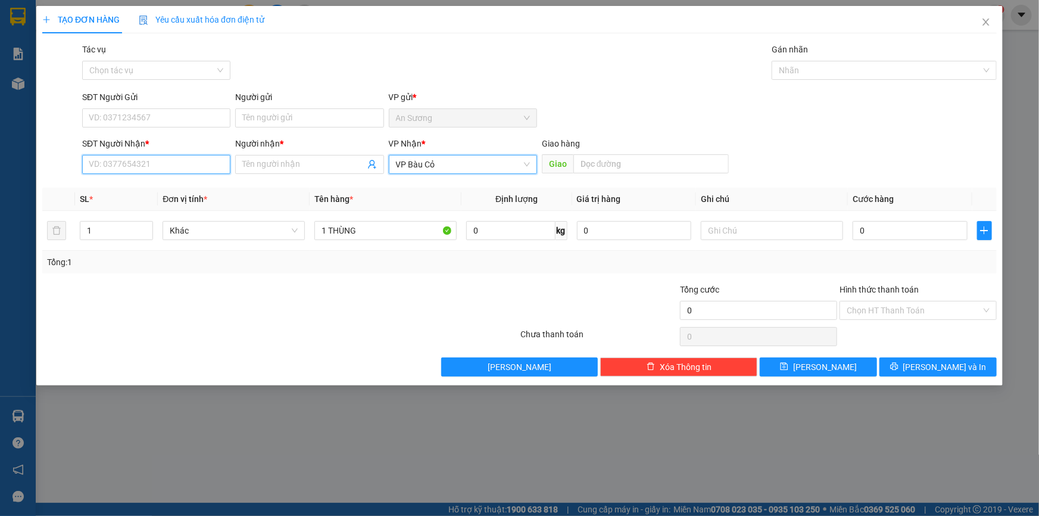
click at [186, 161] on input "SĐT Người Nhận *" at bounding box center [156, 164] width 148 height 19
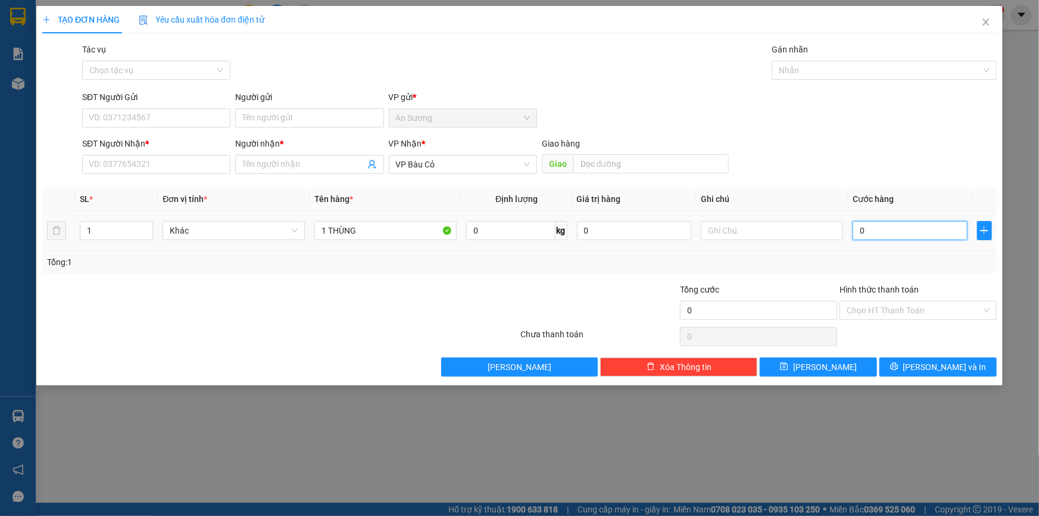
click at [885, 224] on input "0" at bounding box center [910, 230] width 115 height 19
type input "5"
type input "50"
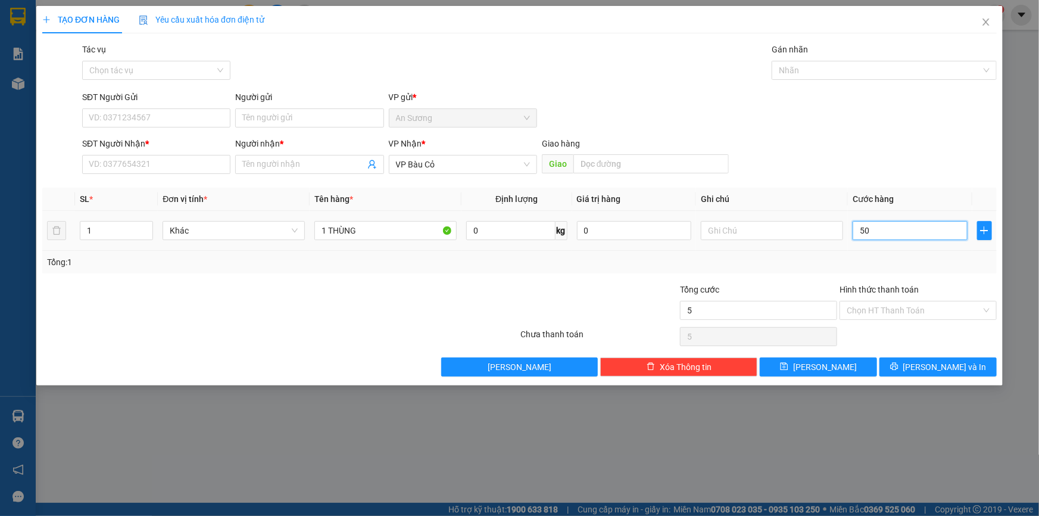
type input "50"
type input "50.000"
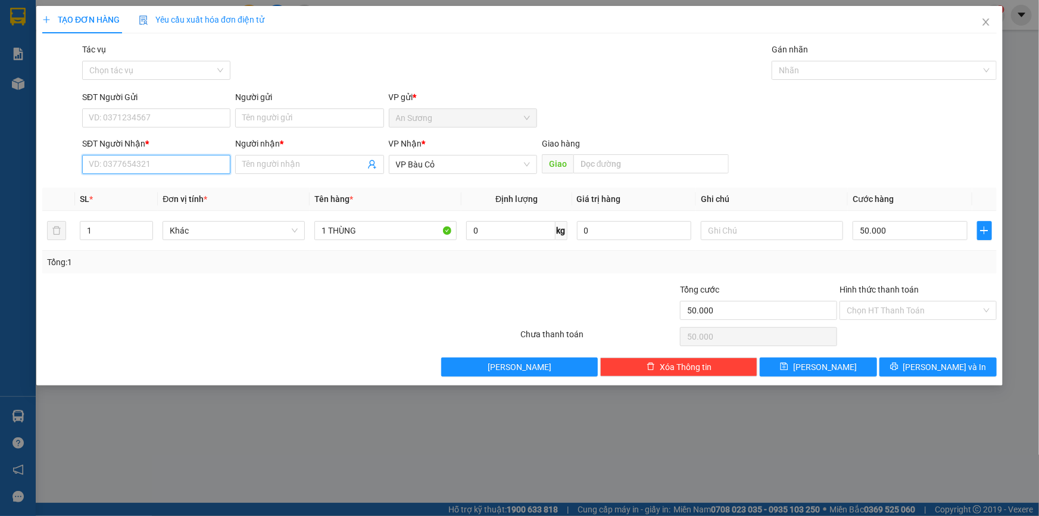
click at [183, 171] on input "SĐT Người Nhận *" at bounding box center [156, 164] width 148 height 19
click at [183, 190] on div "0339434939 - ANH TRỌNG" at bounding box center [156, 188] width 134 height 13
type input "0339434939"
type input "ANH TRỌNG"
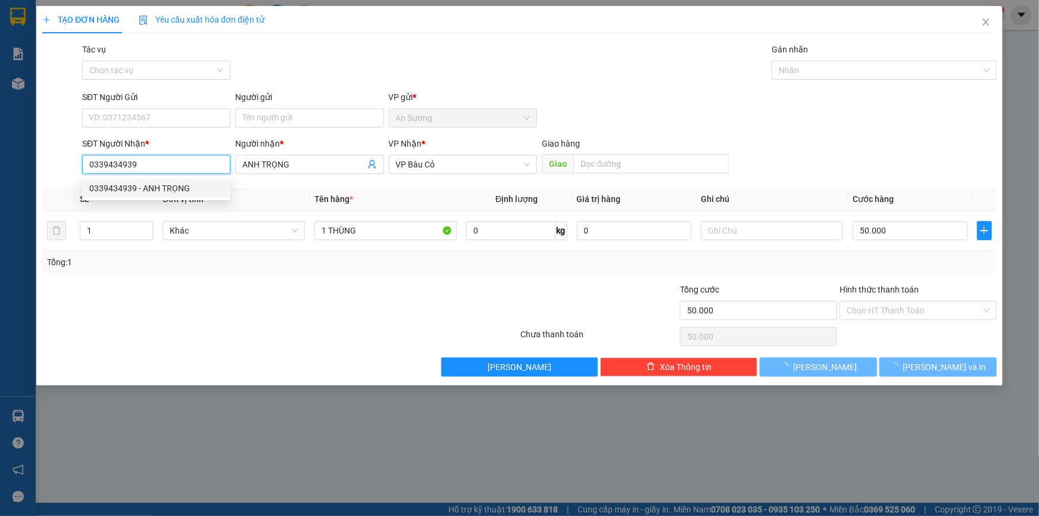
type input "100.000"
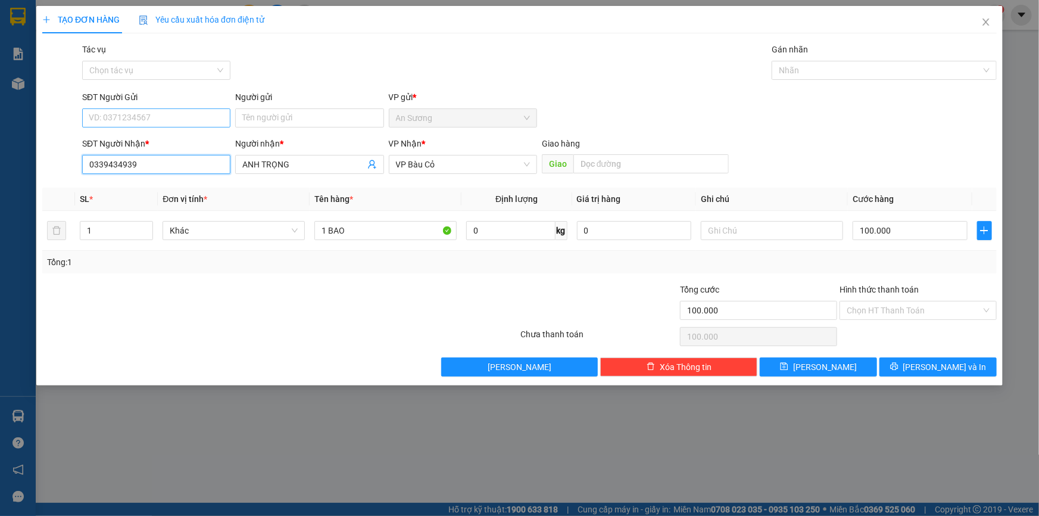
type input "0339434939"
click at [160, 118] on input "SĐT Người Gửi" at bounding box center [156, 117] width 148 height 19
click at [152, 135] on div "0918421877 - NGÂN" at bounding box center [156, 141] width 134 height 13
type input "0918421877"
type input "NGÂN"
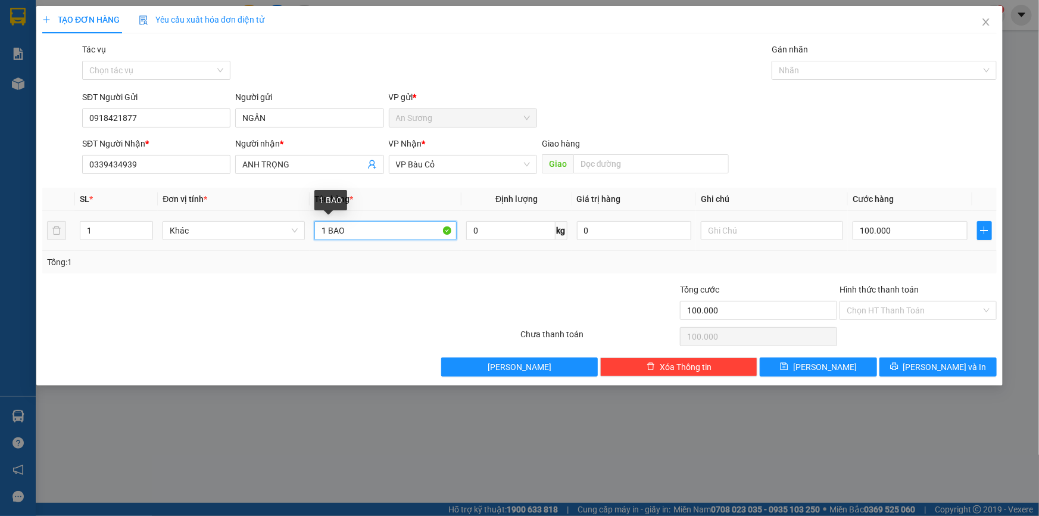
drag, startPoint x: 370, startPoint y: 232, endPoint x: 251, endPoint y: 210, distance: 121.0
click at [250, 233] on tr "1 Khác 1 BAO 0 kg 0 100.000" at bounding box center [519, 231] width 954 height 40
type input "1 THÙNG"
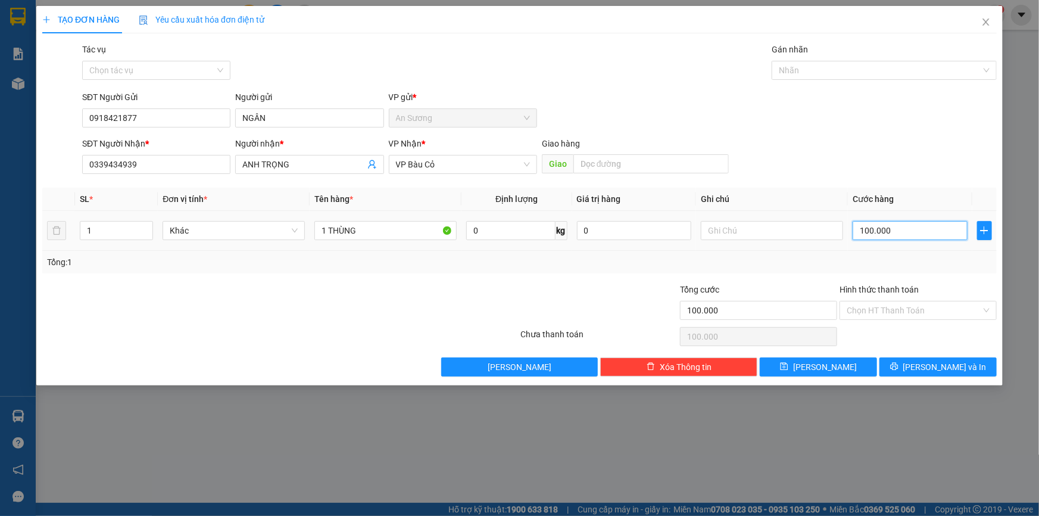
click at [920, 226] on input "100.000" at bounding box center [910, 230] width 115 height 19
type input "5"
type input "50"
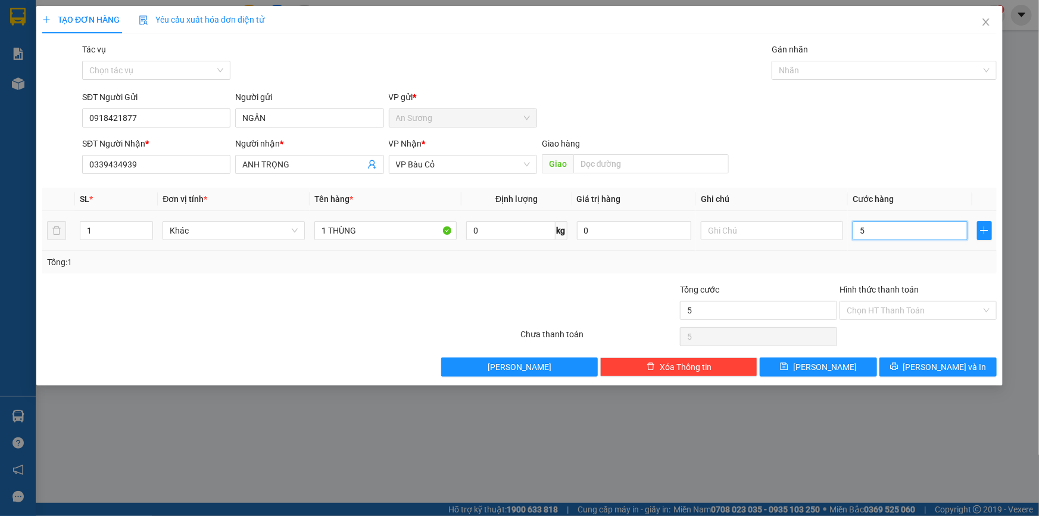
type input "50"
type input "50.000"
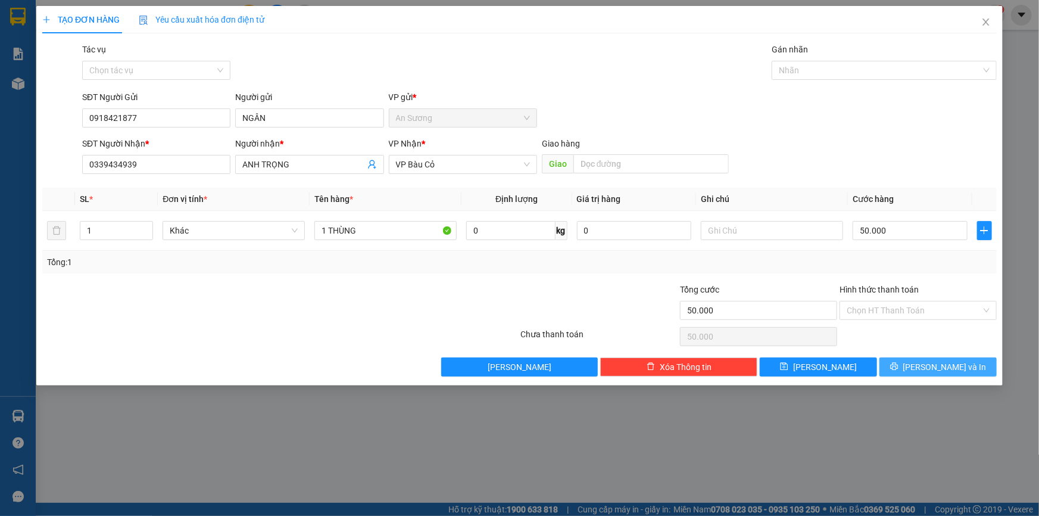
click at [935, 373] on button "[PERSON_NAME] và In" at bounding box center [937, 366] width 117 height 19
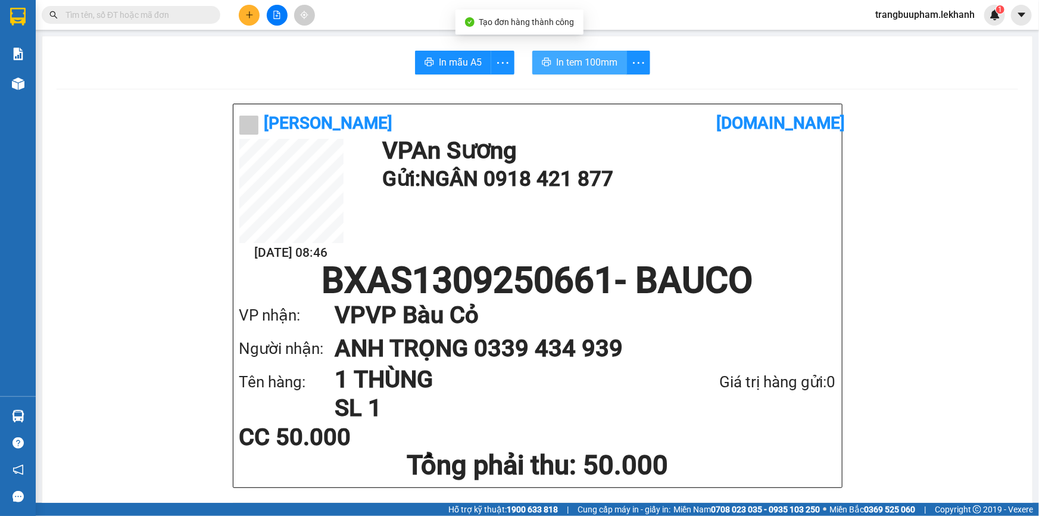
drag, startPoint x: 557, startPoint y: 54, endPoint x: 733, endPoint y: 82, distance: 178.5
click at [557, 55] on span "In tem 100mm" at bounding box center [586, 62] width 61 height 15
click at [251, 13] on icon "plus" at bounding box center [249, 15] width 8 height 8
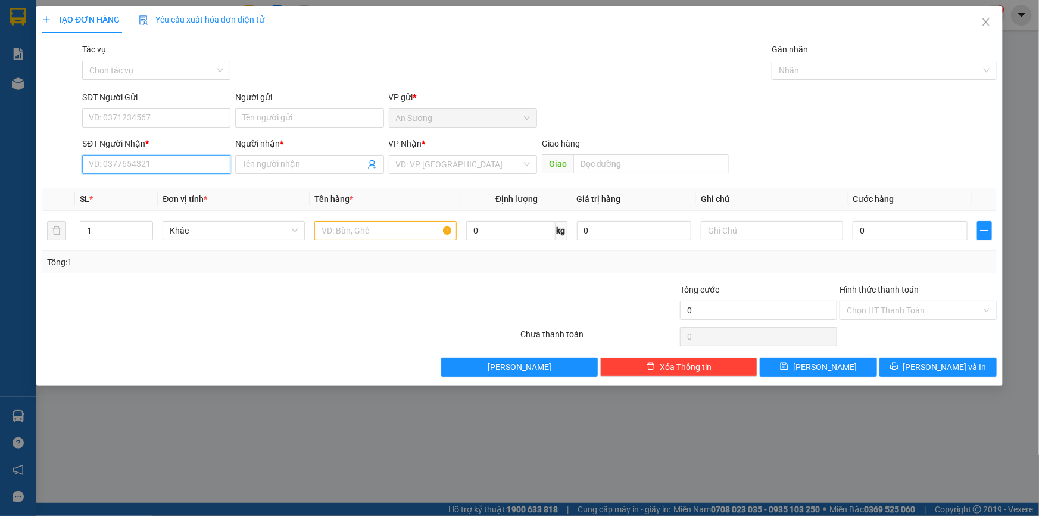
click at [138, 168] on input "SĐT Người Nhận *" at bounding box center [156, 164] width 148 height 19
click at [177, 118] on input "SĐT Người Gửi" at bounding box center [156, 117] width 148 height 19
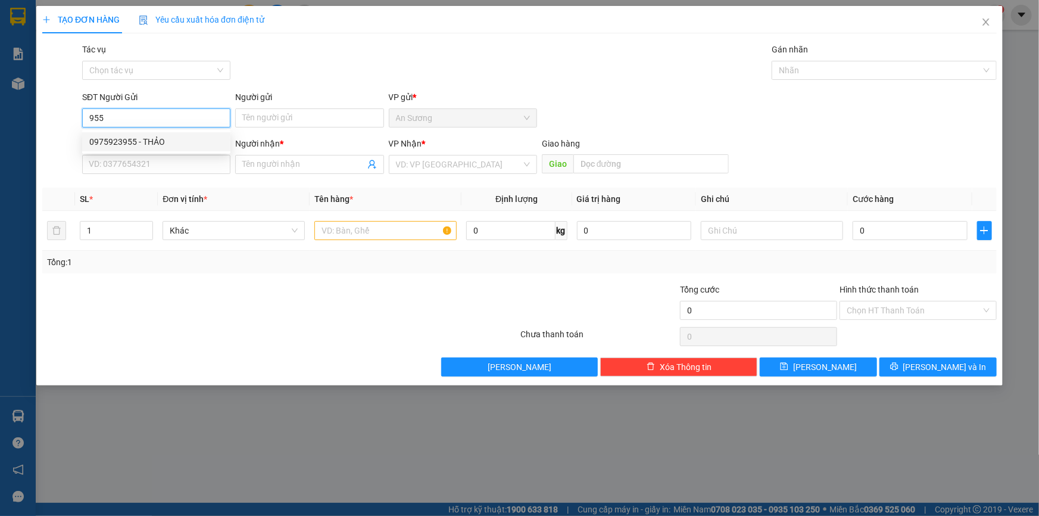
click at [146, 145] on div "0975923955 - THẢO" at bounding box center [156, 141] width 134 height 13
type input "0975923955"
type input "THẢO"
type input "0363853951"
type input "khoa"
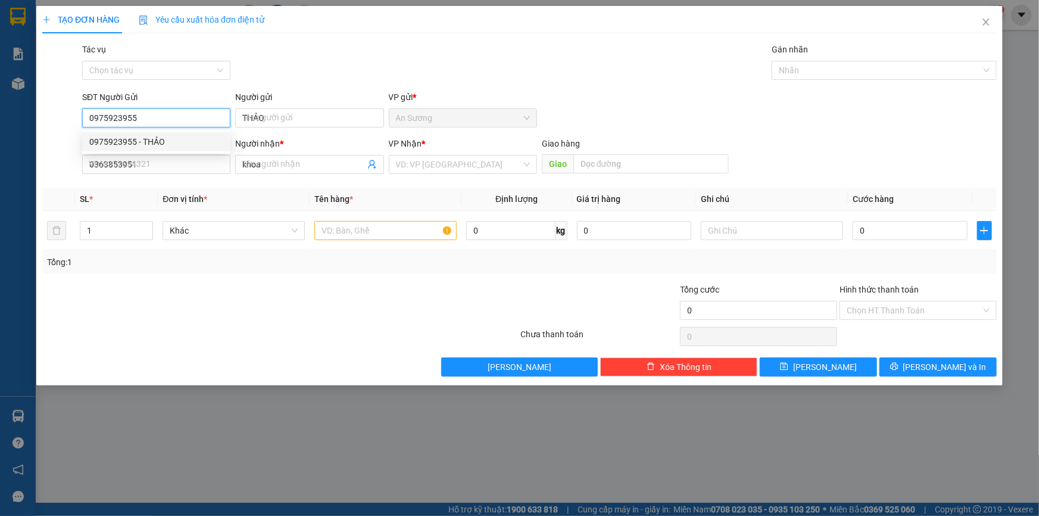
type input "50.000"
type input "0975923955"
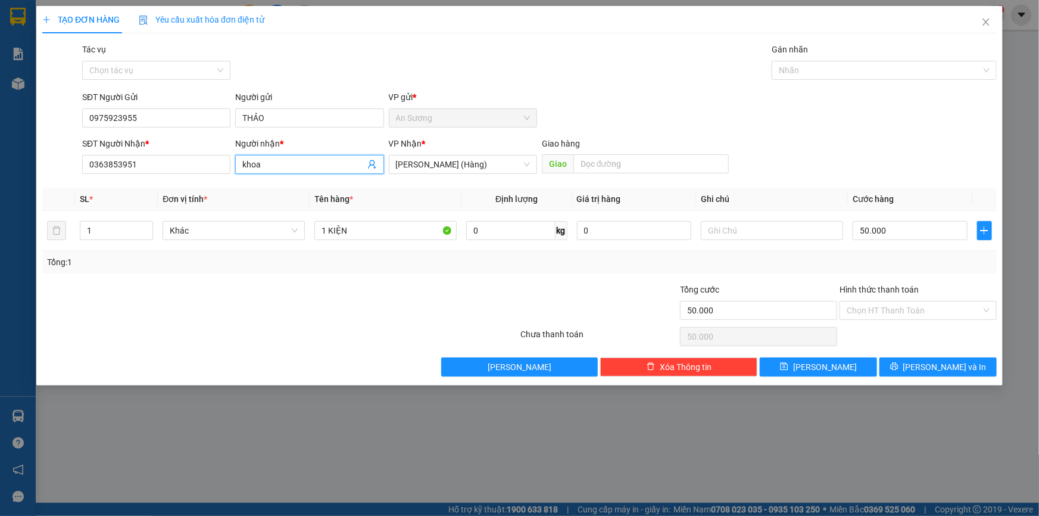
click at [302, 163] on input "khoa" at bounding box center [303, 164] width 122 height 13
click at [175, 152] on div "SĐT Người Nhận *" at bounding box center [156, 146] width 148 height 18
drag, startPoint x: 177, startPoint y: 161, endPoint x: 3, endPoint y: 157, distance: 173.9
click at [37, 181] on div "TẠO ĐƠN HÀNG Yêu cầu xuất hóa đơn điện tử Transit Pickup Surcharge Ids Transit …" at bounding box center [519, 195] width 966 height 379
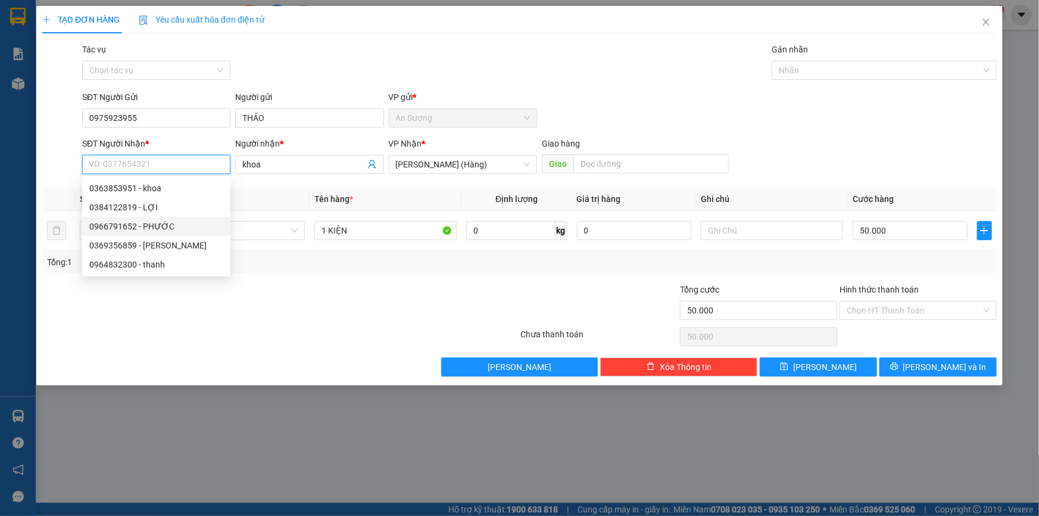
click at [126, 224] on div "0966791652 - PHƯỚC" at bounding box center [156, 226] width 134 height 13
type input "0966791652"
type input "PHƯỚC"
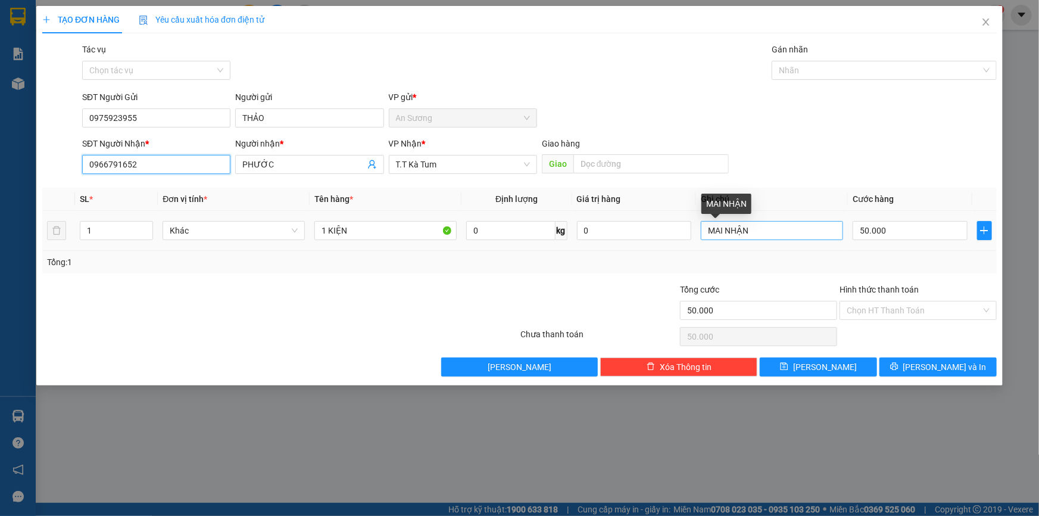
type input "0966791652"
drag, startPoint x: 756, startPoint y: 230, endPoint x: 669, endPoint y: 240, distance: 87.5
click at [675, 243] on tr "1 Khác 1 KIỆN 0 kg 0 MAI NHẬN 50.000" at bounding box center [519, 231] width 954 height 40
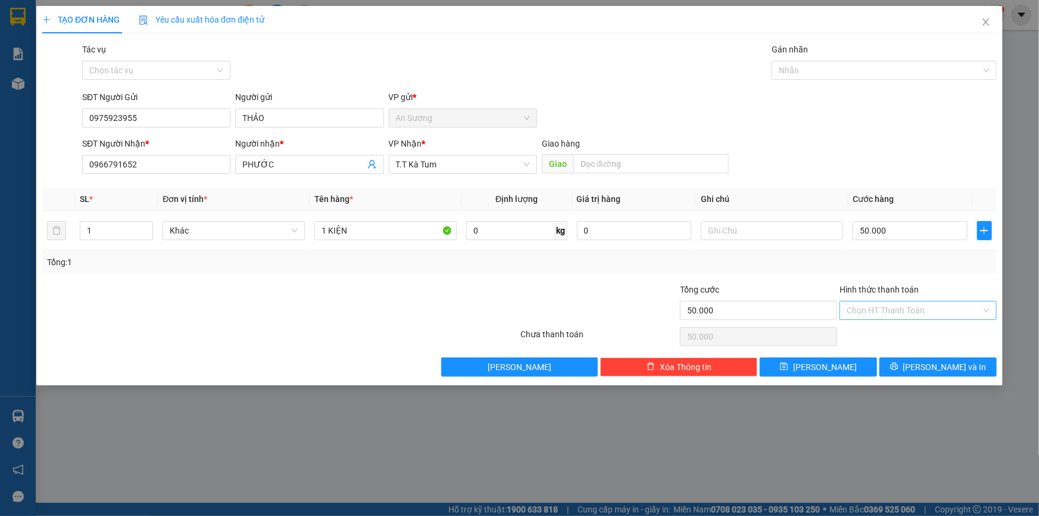
click at [901, 311] on input "Hình thức thanh toán" at bounding box center [914, 310] width 135 height 18
click at [910, 332] on div "Tại văn phòng" at bounding box center [918, 333] width 143 height 13
type input "0"
click at [935, 367] on span "[PERSON_NAME] và In" at bounding box center [944, 366] width 83 height 13
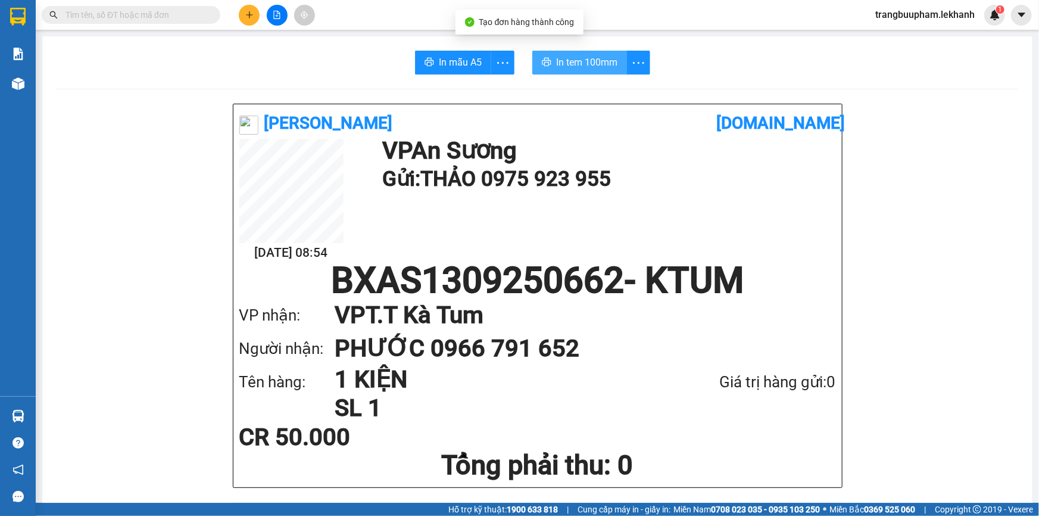
click at [572, 65] on span "In tem 100mm" at bounding box center [586, 62] width 61 height 15
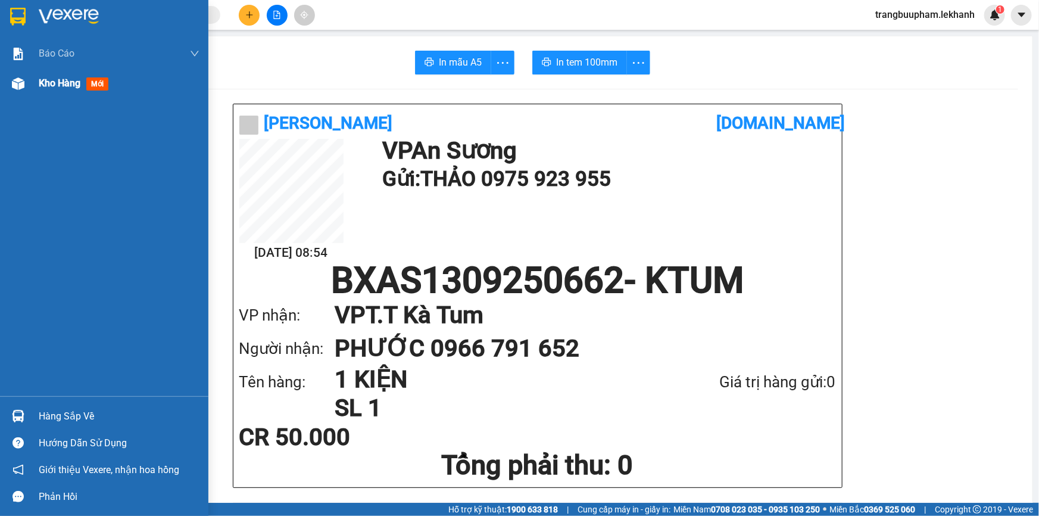
click at [65, 86] on span "Kho hàng" at bounding box center [60, 82] width 42 height 11
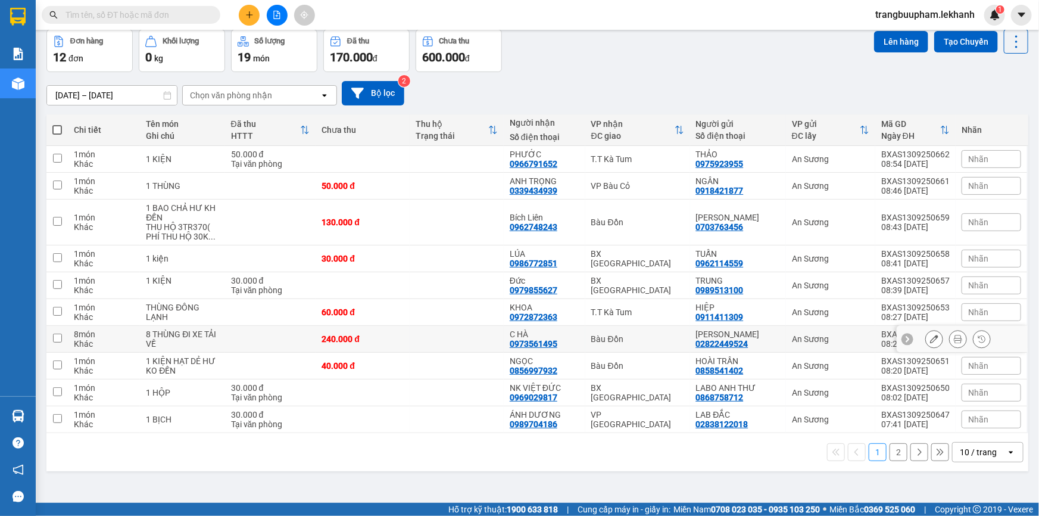
scroll to position [54, 0]
click at [150, 16] on input "text" at bounding box center [135, 14] width 141 height 13
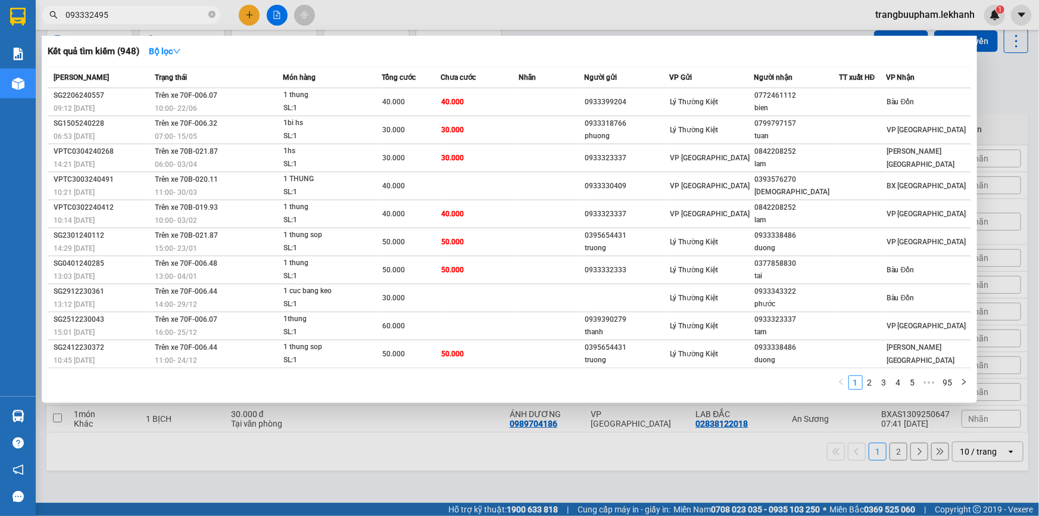
type input "0933324957"
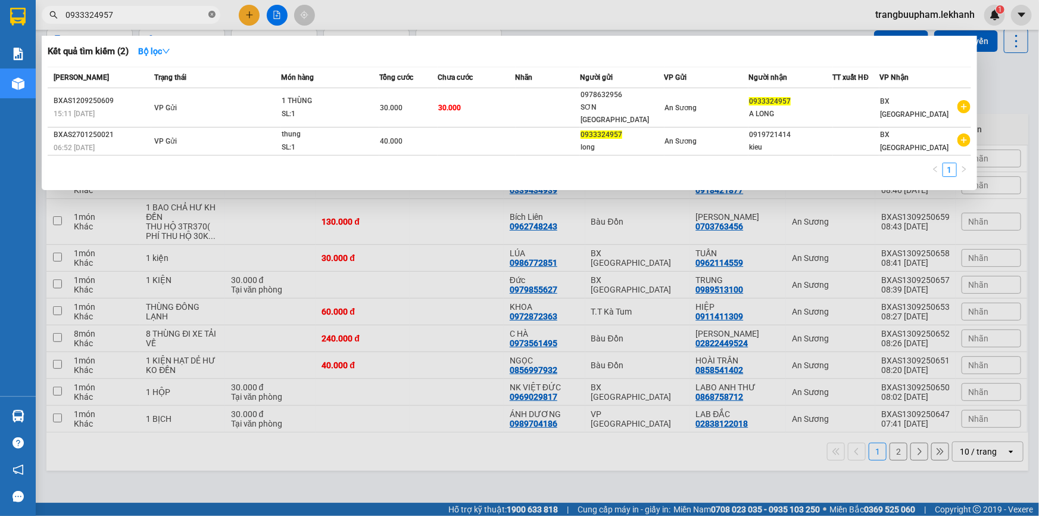
click at [214, 15] on icon "close-circle" at bounding box center [211, 14] width 7 height 7
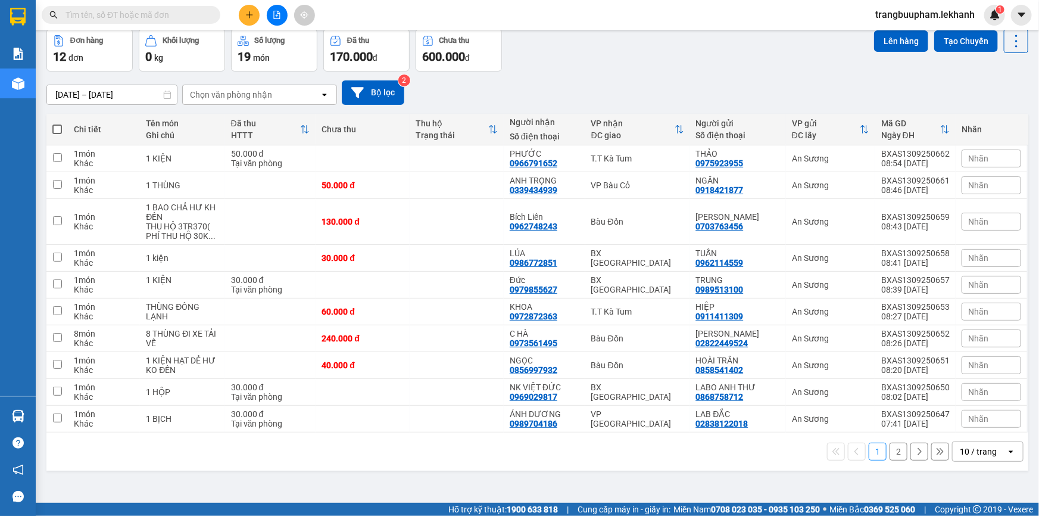
click at [246, 18] on icon "plus" at bounding box center [249, 15] width 8 height 8
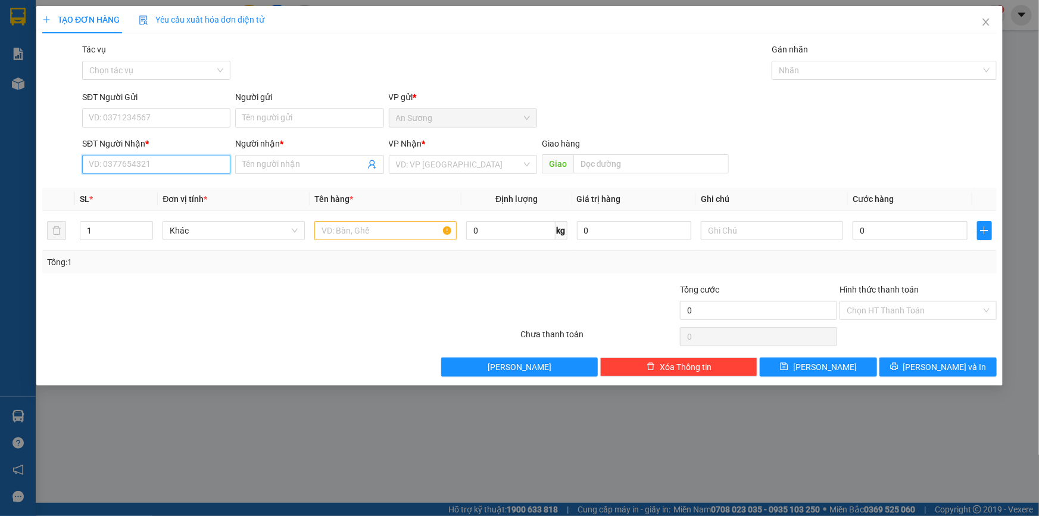
drag, startPoint x: 136, startPoint y: 161, endPoint x: 260, endPoint y: 173, distance: 124.4
click at [136, 162] on input "SĐT Người Nhận *" at bounding box center [156, 164] width 148 height 19
click at [318, 167] on input "Người nhận *" at bounding box center [303, 164] width 122 height 13
click at [409, 176] on div "VP Nhận * VD: VP Sài Gòn" at bounding box center [463, 158] width 148 height 42
drag, startPoint x: 438, startPoint y: 155, endPoint x: 428, endPoint y: 161, distance: 12.6
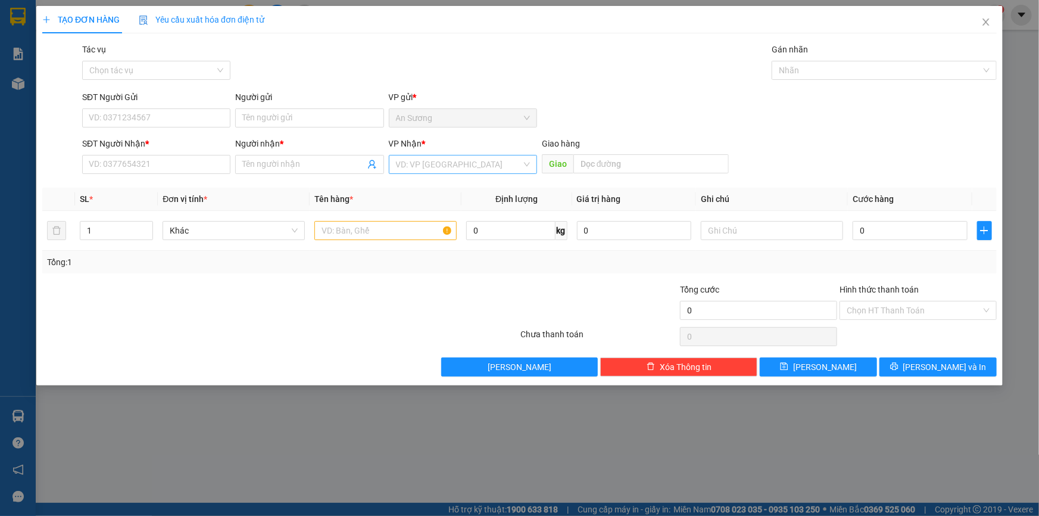
click at [439, 155] on input "search" at bounding box center [459, 164] width 126 height 18
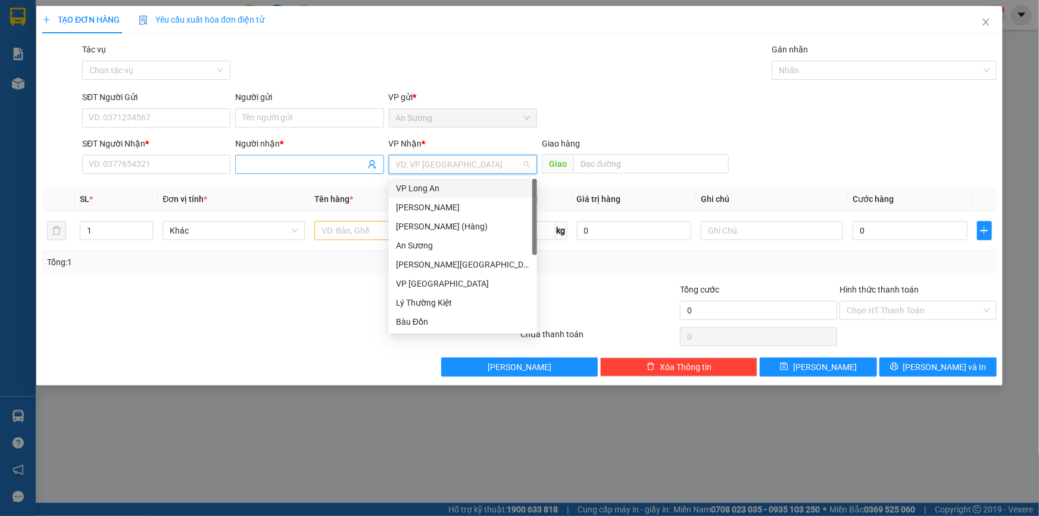
click at [325, 158] on input "Người nhận *" at bounding box center [303, 164] width 122 height 13
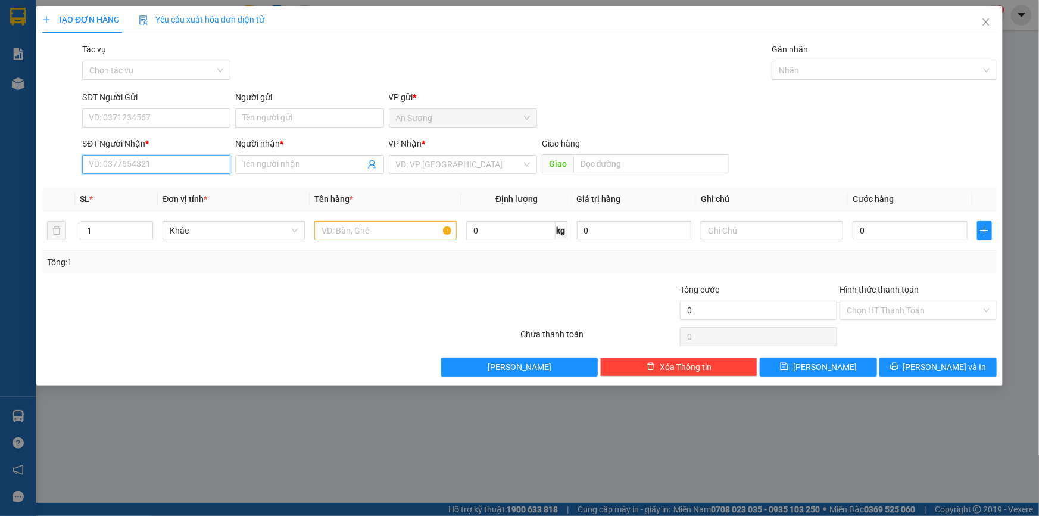
click at [173, 164] on input "SĐT Người Nhận *" at bounding box center [156, 164] width 148 height 19
click at [415, 152] on div "VP Nhận *" at bounding box center [463, 146] width 148 height 18
click at [453, 170] on input "search" at bounding box center [459, 164] width 126 height 18
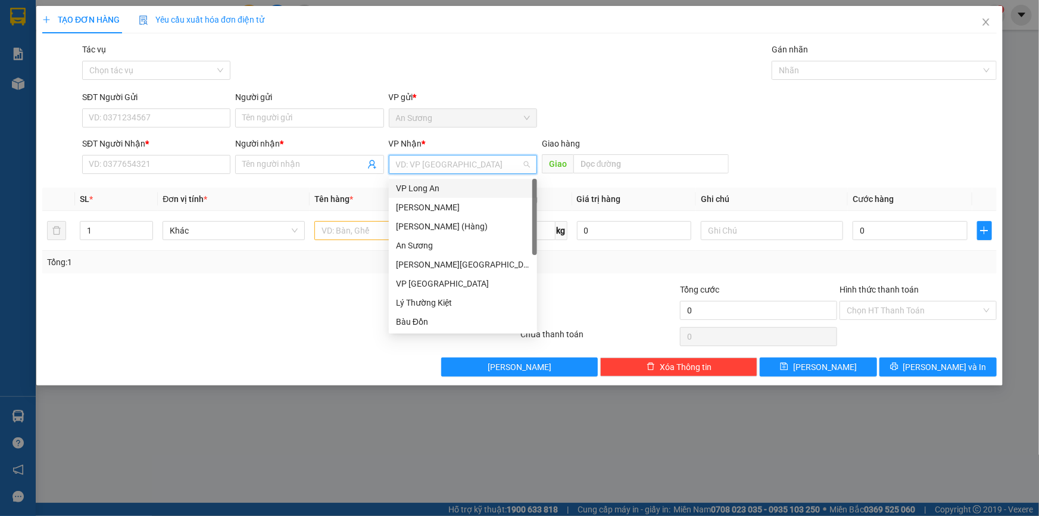
scroll to position [95, 0]
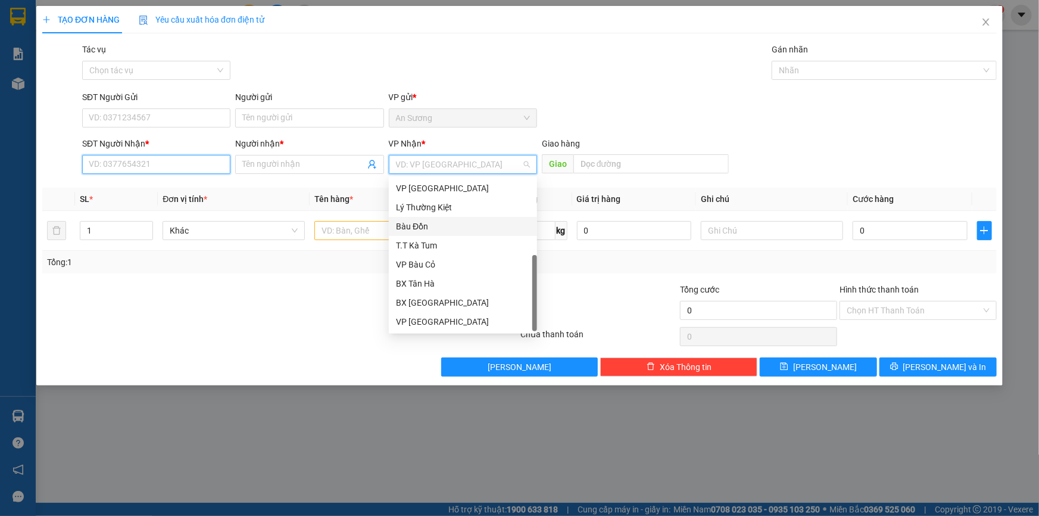
click at [174, 169] on input "SĐT Người Nhận *" at bounding box center [156, 164] width 148 height 19
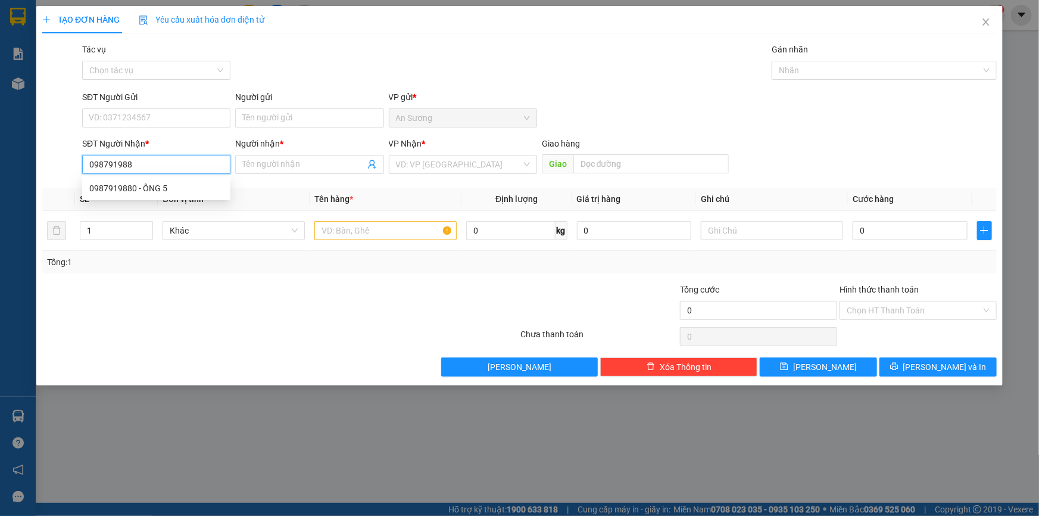
type input "0987919880"
click at [184, 180] on div "0987919880 - ÔNG 5" at bounding box center [156, 188] width 148 height 19
type input "ÔNG 5"
type input "30.000"
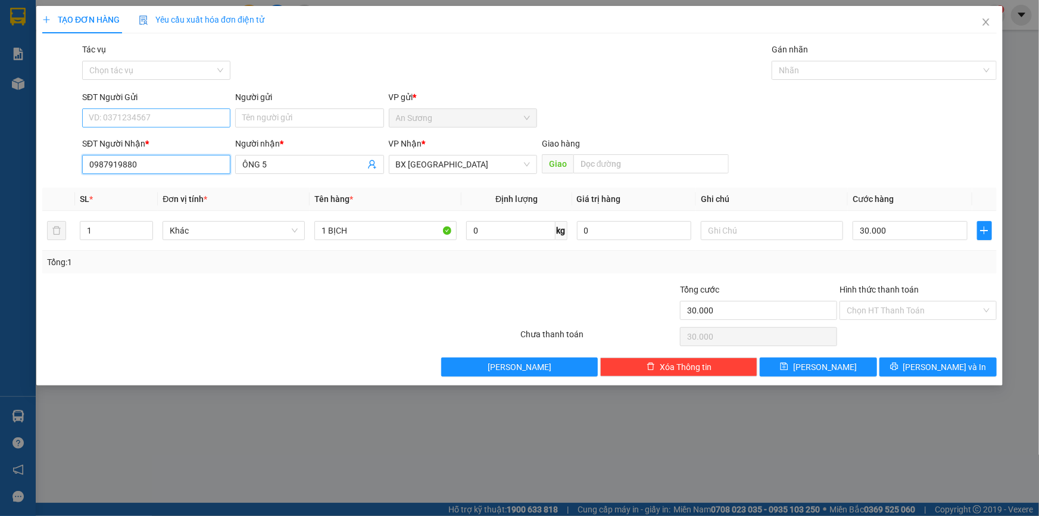
type input "0987919880"
click at [167, 115] on input "SĐT Người Gửi" at bounding box center [156, 117] width 148 height 19
click at [170, 149] on div "0967443838 - mai" at bounding box center [156, 141] width 148 height 19
type input "0967443838"
type input "mai"
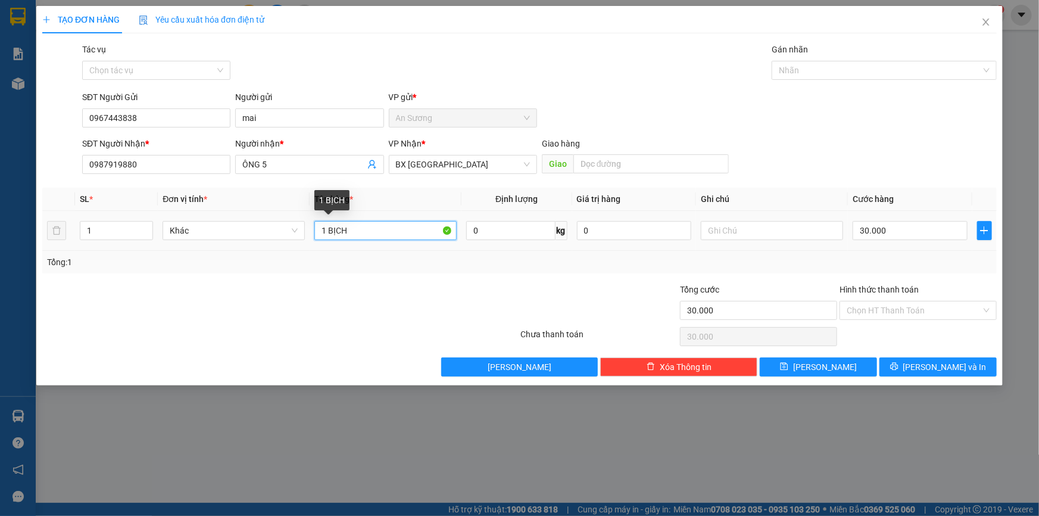
drag, startPoint x: 366, startPoint y: 222, endPoint x: 244, endPoint y: 242, distance: 123.0
click at [244, 242] on tr "1 Khác 1 BỊCH 0 kg 0 30.000" at bounding box center [519, 231] width 954 height 40
type input "1 THÙNG ĐỒ ĂN"
click at [900, 223] on input "30.000" at bounding box center [910, 230] width 115 height 19
click at [929, 196] on th "Cước hàng" at bounding box center [910, 199] width 124 height 23
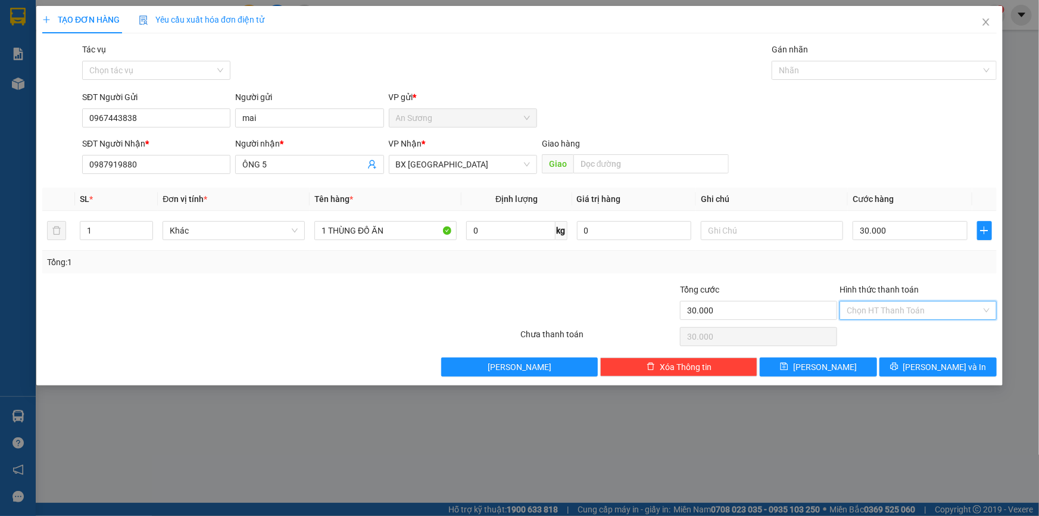
click at [904, 314] on input "Hình thức thanh toán" at bounding box center [914, 310] width 135 height 18
click at [901, 332] on div "Tại văn phòng" at bounding box center [918, 333] width 143 height 13
type input "0"
click at [932, 366] on span "[PERSON_NAME] và In" at bounding box center [944, 366] width 83 height 13
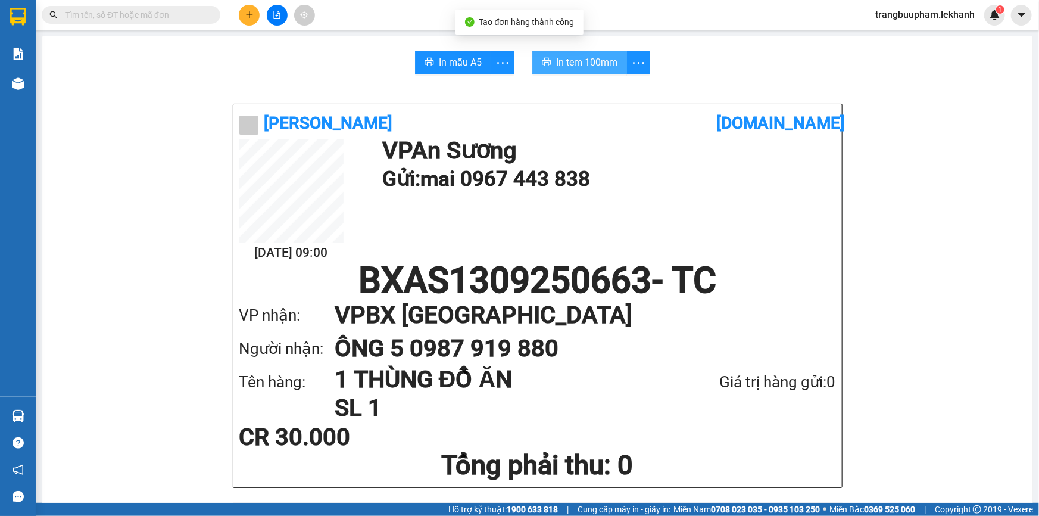
click at [573, 64] on span "In tem 100mm" at bounding box center [586, 62] width 61 height 15
click at [244, 13] on button at bounding box center [249, 15] width 21 height 21
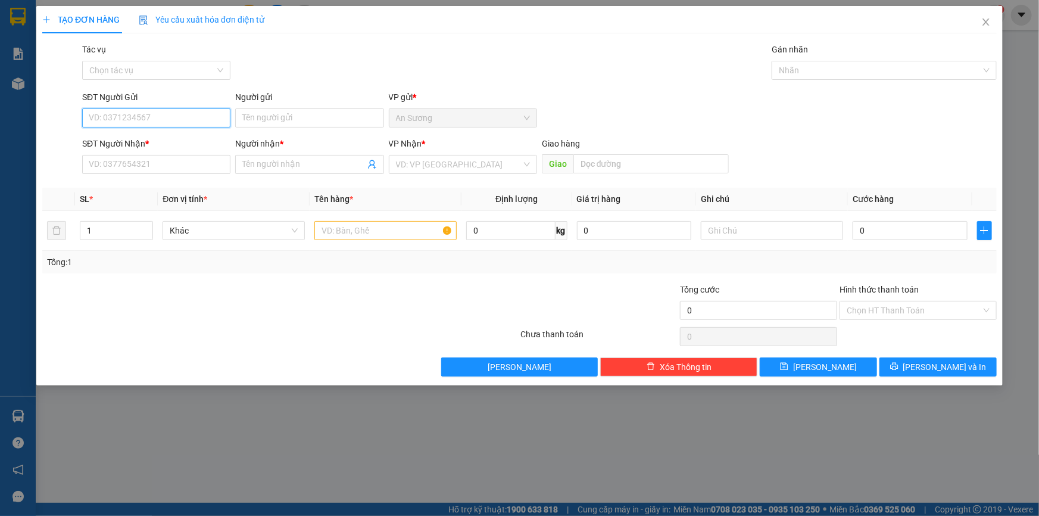
click at [151, 120] on input "SĐT Người Gửi" at bounding box center [156, 117] width 148 height 19
click at [151, 178] on div "SĐT Người Nhận * VD: 0377654321" at bounding box center [156, 158] width 148 height 42
click at [156, 161] on input "SĐT Người Nhận *" at bounding box center [156, 164] width 148 height 19
click at [154, 124] on input "SĐT Người Gửi" at bounding box center [156, 117] width 148 height 19
click at [161, 176] on div "SĐT Người Nhận * VD: 0377654321" at bounding box center [156, 158] width 148 height 42
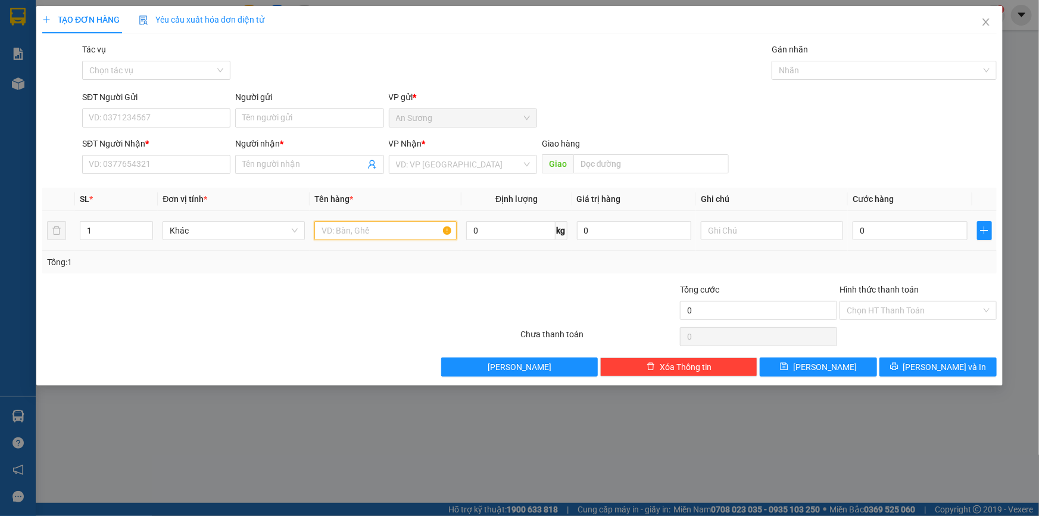
click at [357, 225] on input "text" at bounding box center [385, 230] width 142 height 19
type input "1"
click at [423, 170] on input "search" at bounding box center [459, 164] width 126 height 18
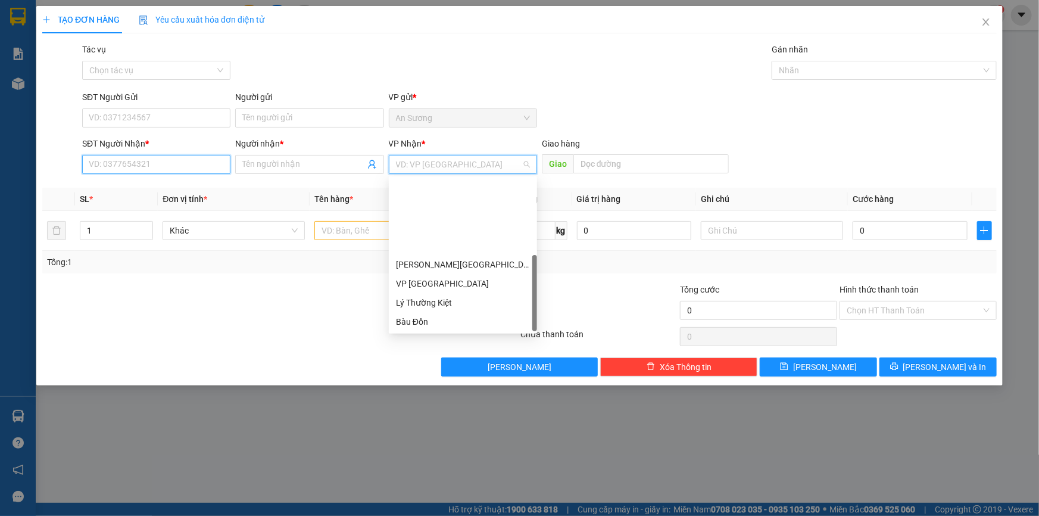
click at [148, 158] on input "SĐT Người Nhận *" at bounding box center [156, 164] width 148 height 19
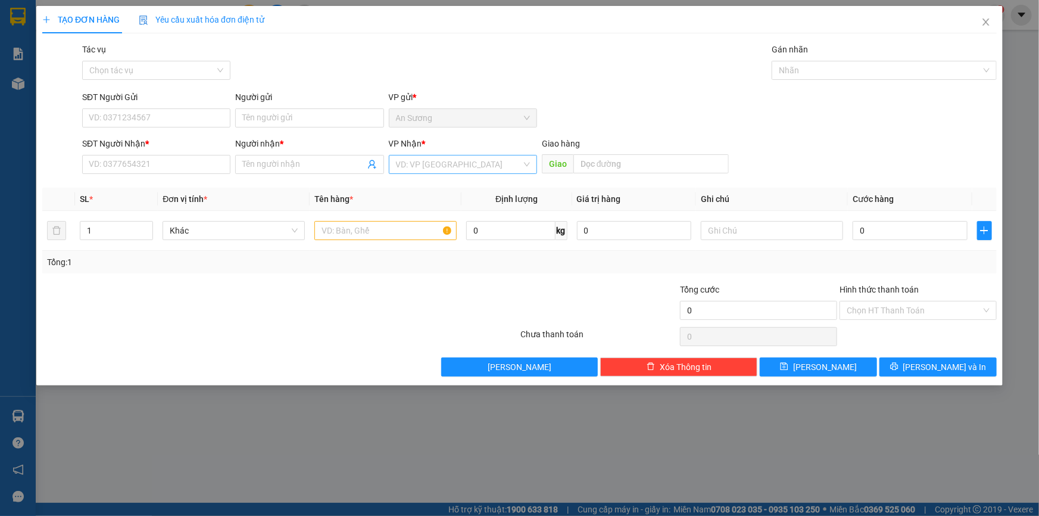
click at [402, 165] on input "search" at bounding box center [459, 164] width 126 height 18
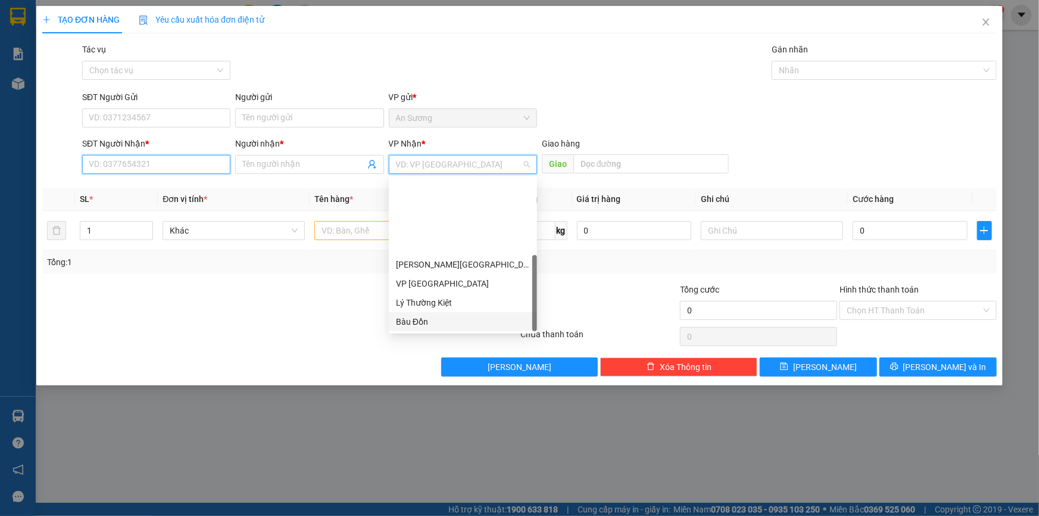
click at [171, 162] on input "SĐT Người Nhận *" at bounding box center [156, 164] width 148 height 19
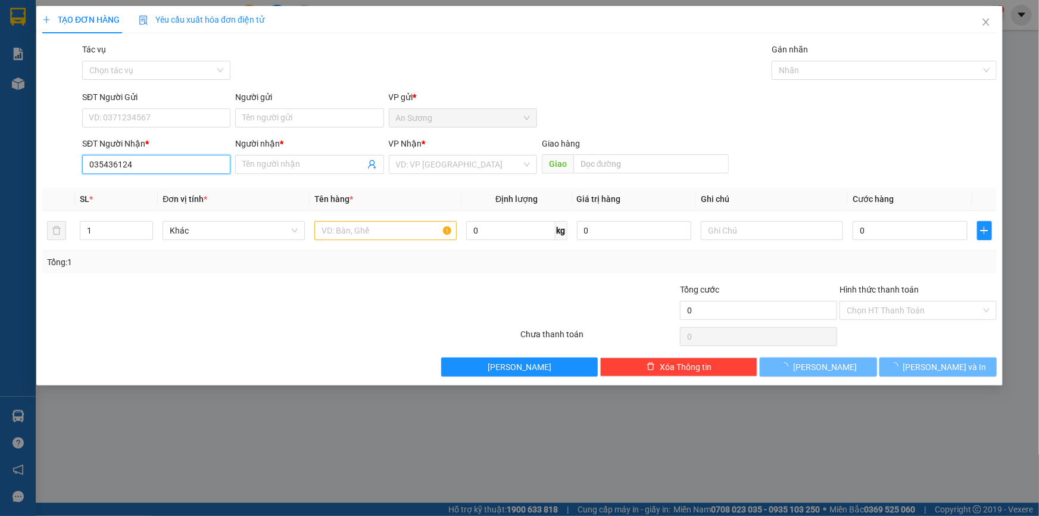
type input "0354361249"
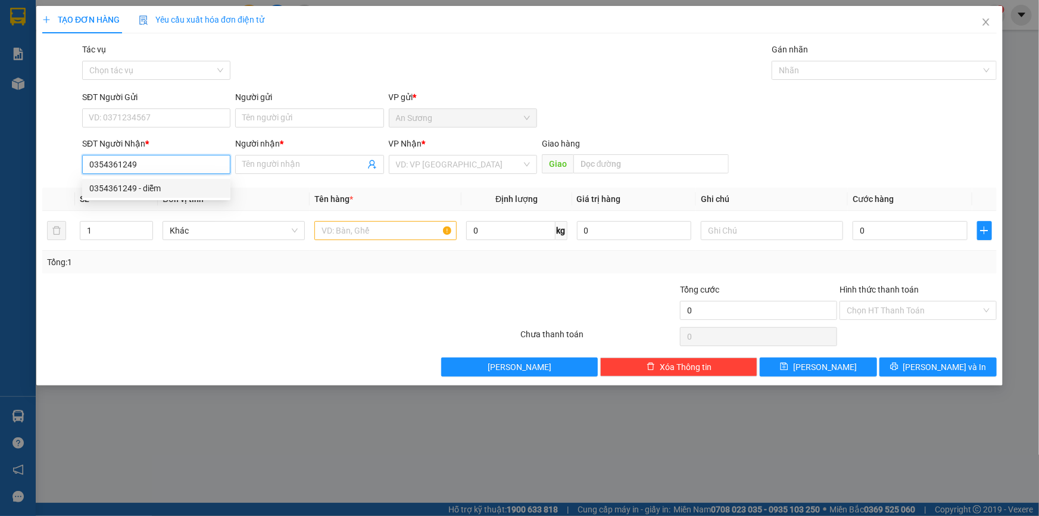
click at [143, 189] on div "0354361249 - diễm" at bounding box center [156, 188] width 134 height 13
type input "diễm"
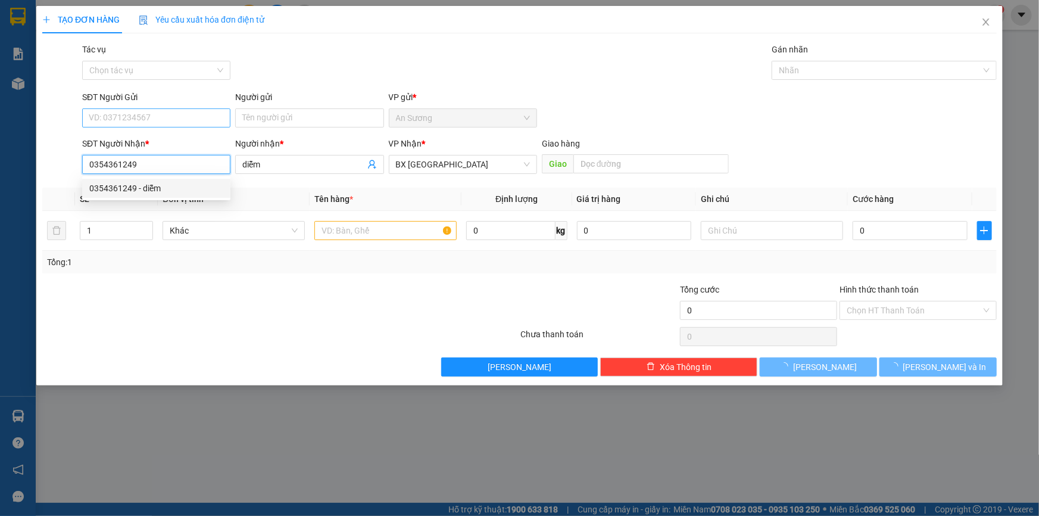
type input "60.000"
type input "0354361249"
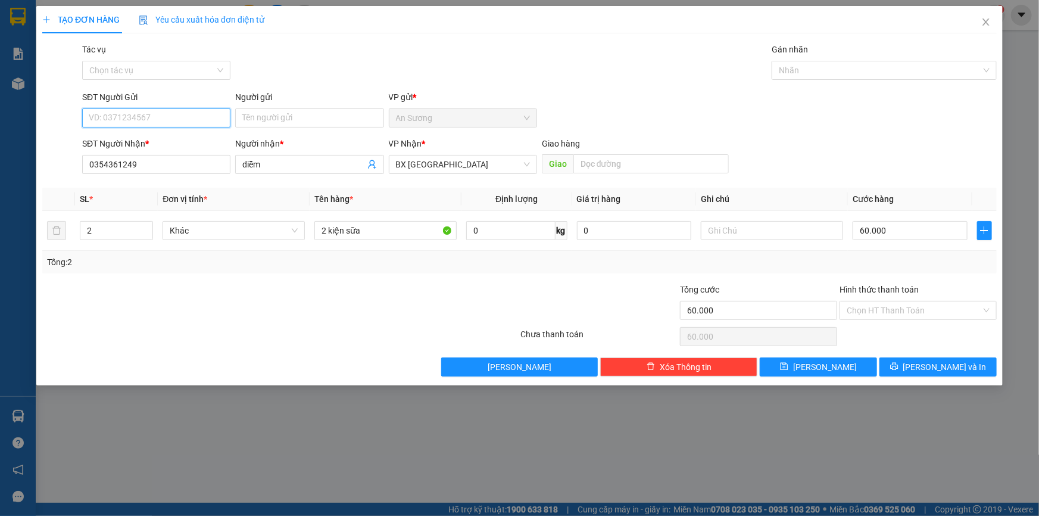
click at [165, 118] on input "SĐT Người Gửi" at bounding box center [156, 117] width 148 height 19
click at [170, 148] on div "0962148928 - hữu" at bounding box center [156, 141] width 134 height 13
type input "0962148928"
type input "hữu"
type input "1"
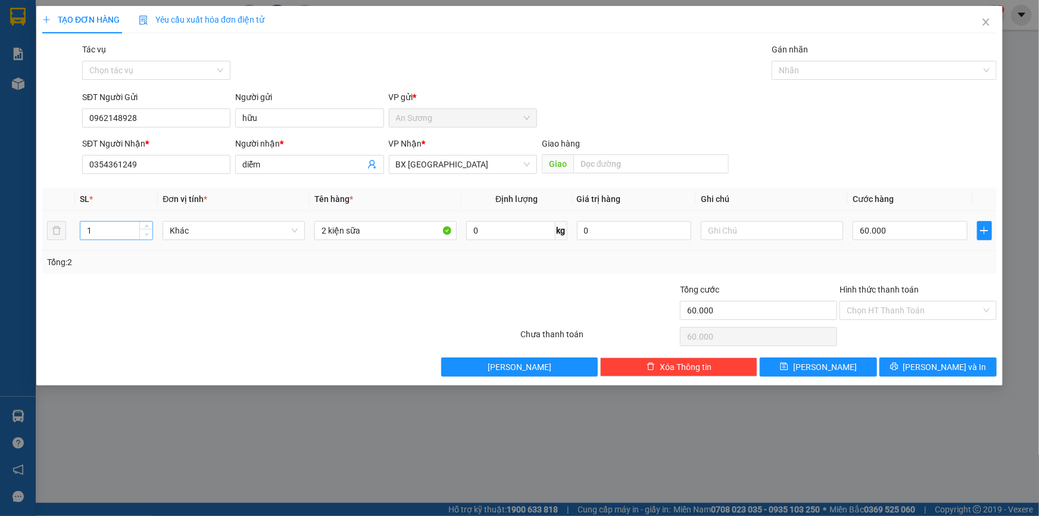
click at [148, 232] on icon "down" at bounding box center [147, 234] width 4 height 4
drag, startPoint x: 357, startPoint y: 229, endPoint x: 220, endPoint y: 239, distance: 137.3
click at [220, 239] on tr "1 Khác 2 kiện sữa 0 kg 0 60.000" at bounding box center [519, 231] width 954 height 40
type input "a"
drag, startPoint x: 361, startPoint y: 234, endPoint x: 298, endPoint y: 239, distance: 63.3
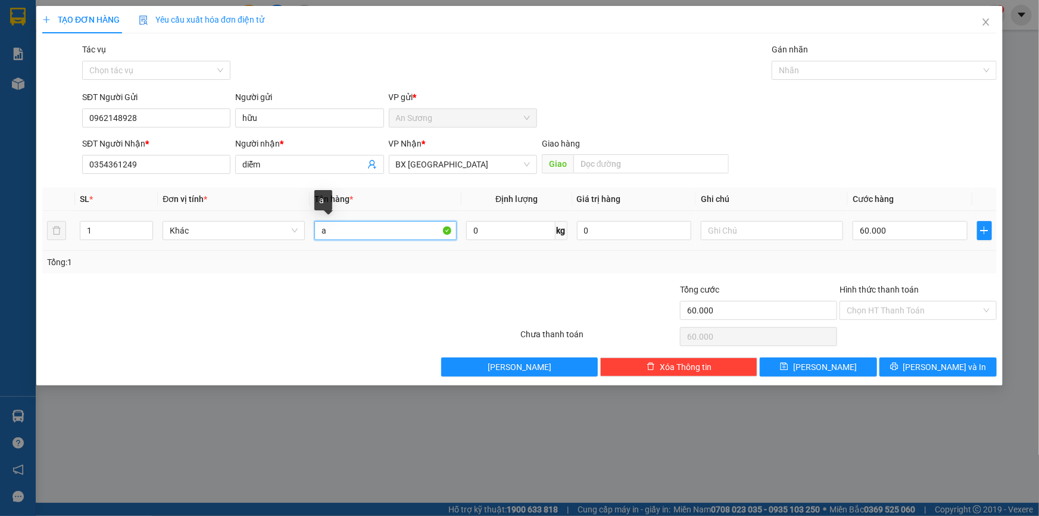
click at [299, 239] on tr "1 Khác a 0 kg 0 60.000" at bounding box center [519, 231] width 954 height 40
type input "1 THÙNG SỮA"
click at [897, 224] on input "60.000" at bounding box center [910, 230] width 115 height 19
type input "4"
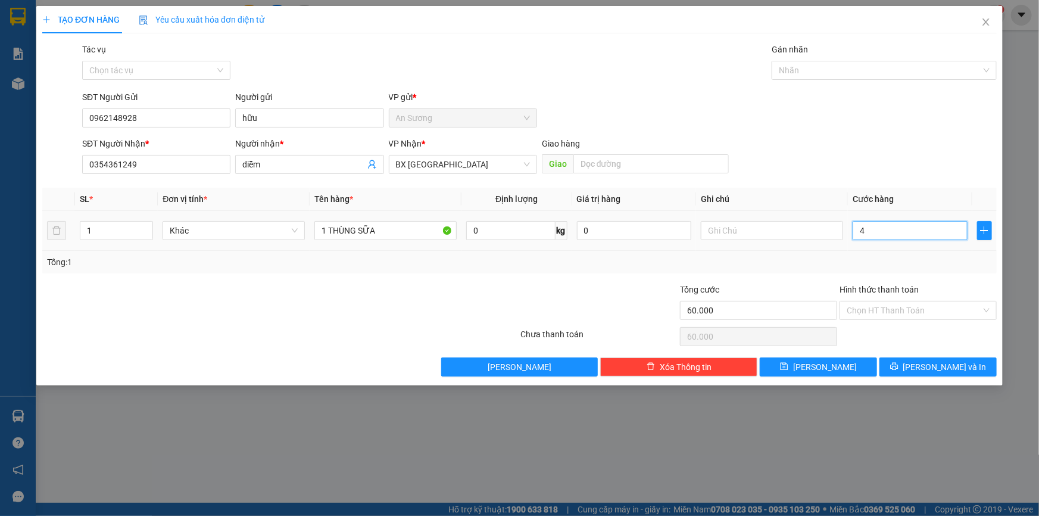
type input "4"
type input "40"
type input "40.000"
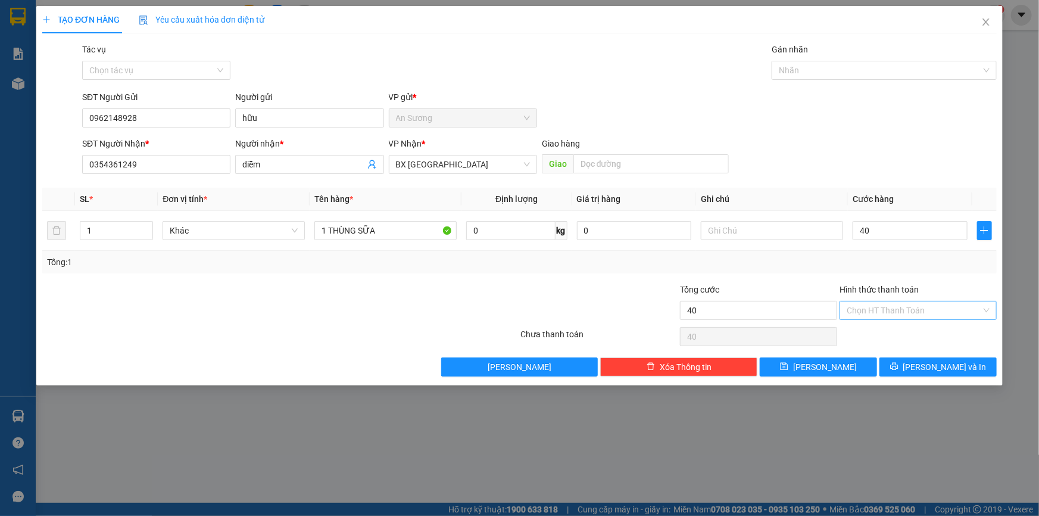
type input "40.000"
click at [906, 310] on input "Hình thức thanh toán" at bounding box center [914, 310] width 135 height 18
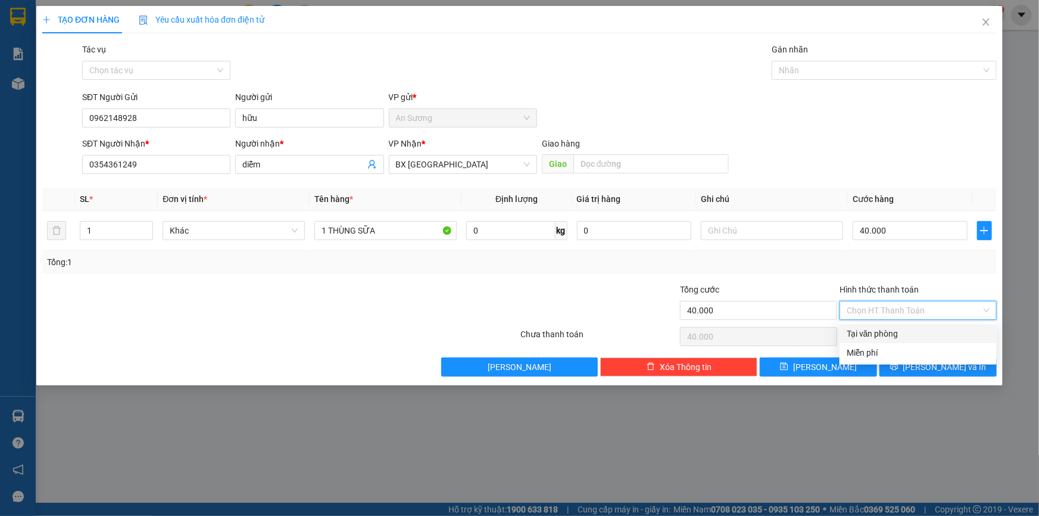
click at [892, 330] on div "Tại văn phòng" at bounding box center [918, 333] width 143 height 13
type input "0"
click at [898, 364] on icon "printer" at bounding box center [894, 367] width 8 height 8
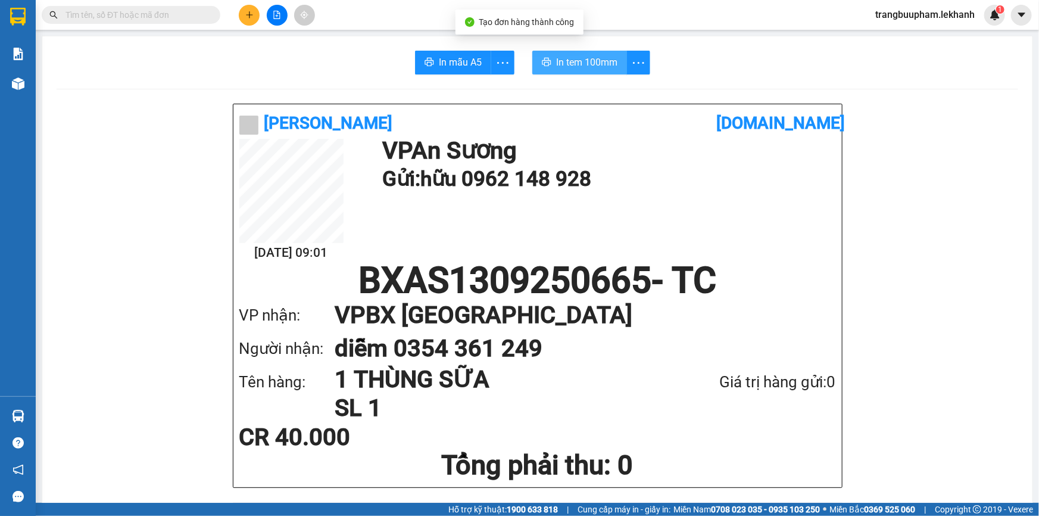
click at [583, 68] on span "In tem 100mm" at bounding box center [586, 62] width 61 height 15
click at [248, 12] on icon "plus" at bounding box center [249, 15] width 8 height 8
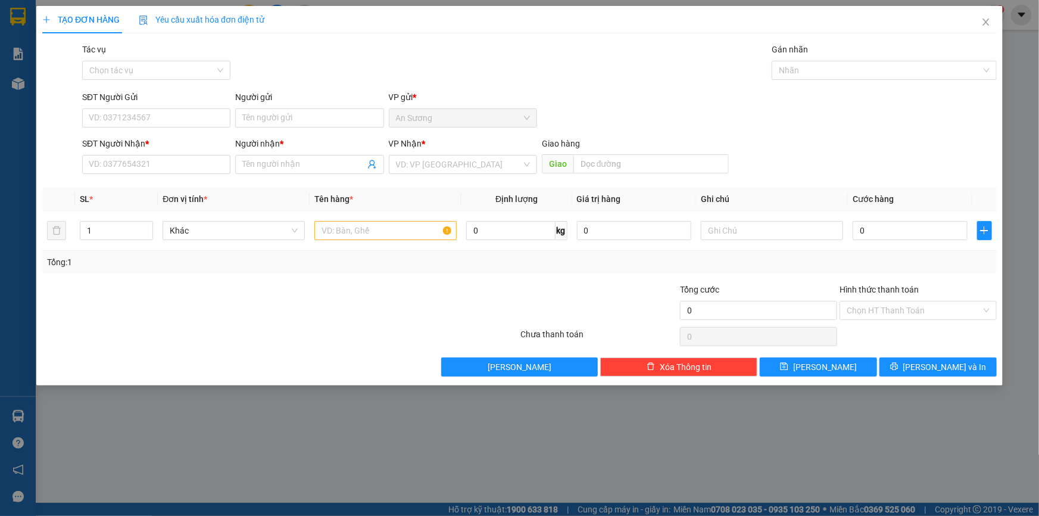
click at [148, 175] on div "SĐT Người Nhận * VD: 0377654321" at bounding box center [156, 158] width 148 height 42
click at [145, 119] on input "SĐT Người Gửi" at bounding box center [156, 117] width 148 height 19
click at [161, 157] on input "SĐT Người Nhận *" at bounding box center [156, 164] width 148 height 19
drag, startPoint x: 183, startPoint y: 186, endPoint x: 160, endPoint y: 171, distance: 27.6
click at [179, 185] on div "0346999836 - TUYỀN" at bounding box center [156, 188] width 134 height 13
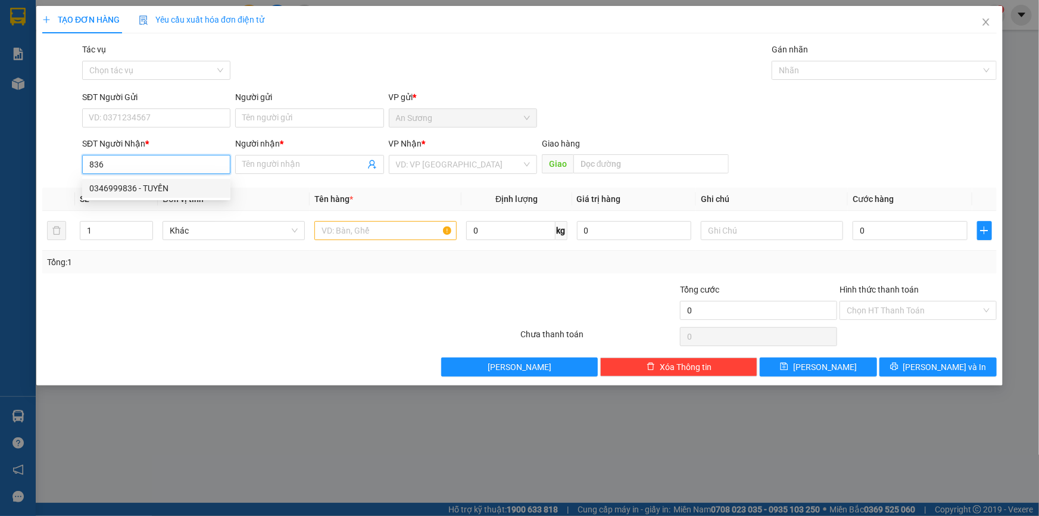
type input "0346999836"
type input "TUYỀN"
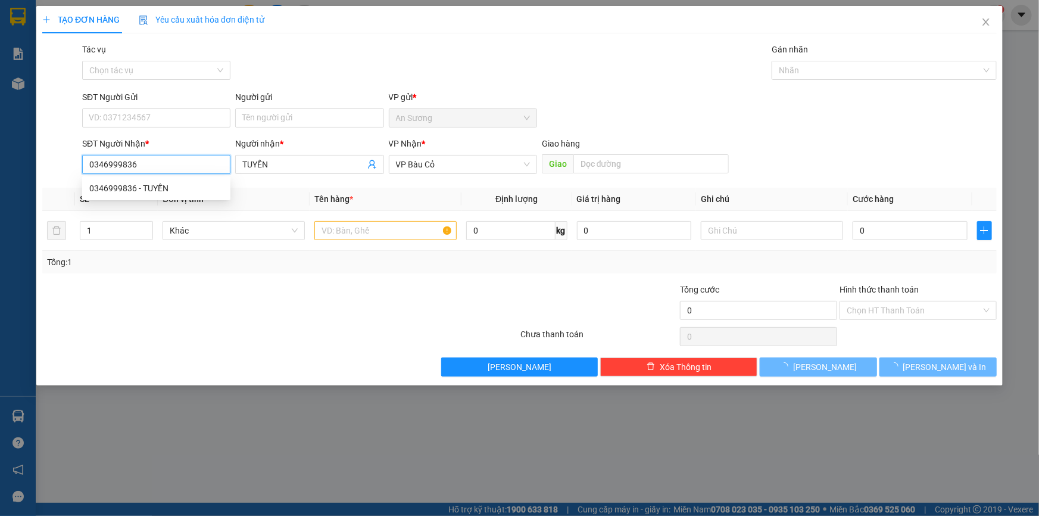
type input "40.000"
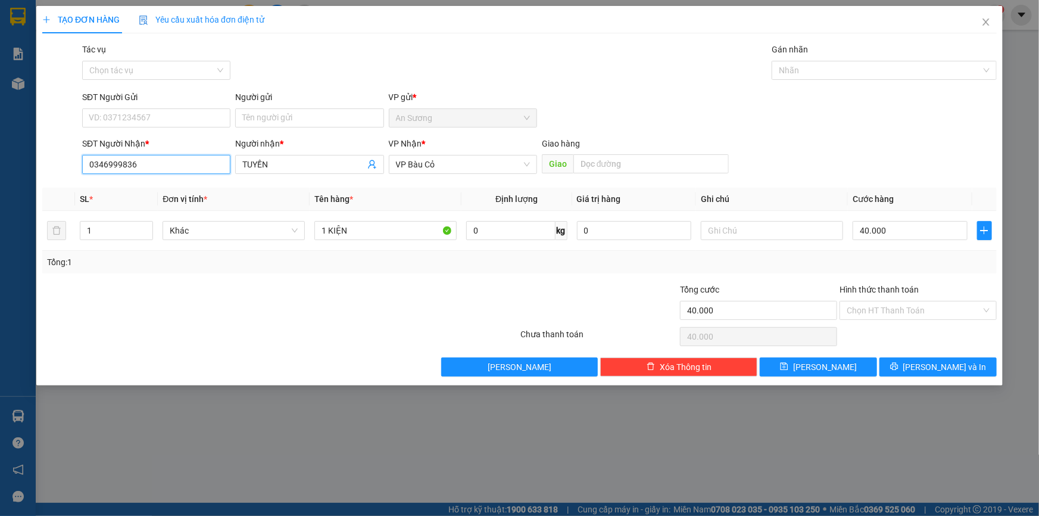
type input "0346999836"
click at [171, 130] on div "SĐT Người Gửi VD: 0371234567" at bounding box center [156, 112] width 148 height 42
click at [173, 121] on input "SĐT Người Gửi" at bounding box center [156, 117] width 148 height 19
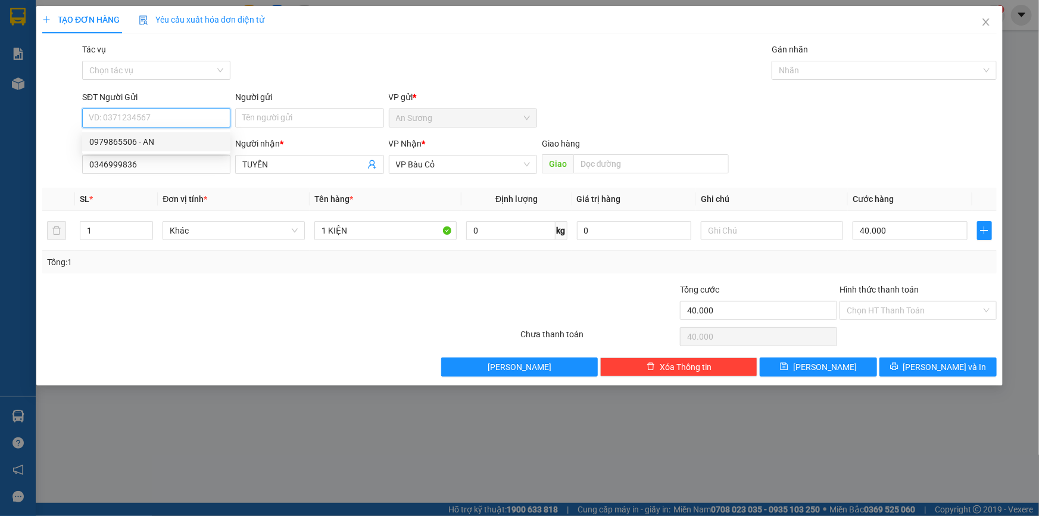
click at [172, 149] on div "0979865506 - AN" at bounding box center [156, 141] width 148 height 19
type input "0979865506"
type input "AN"
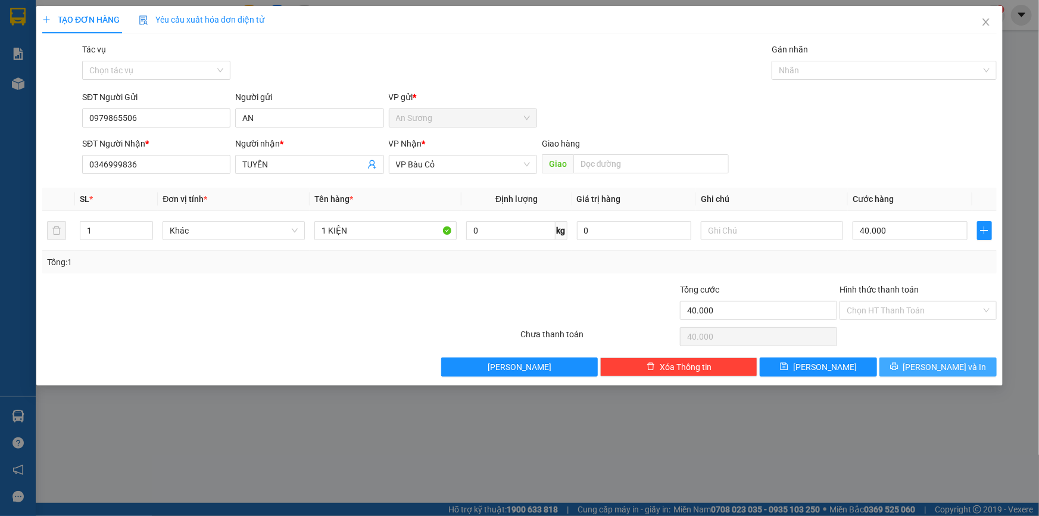
click at [959, 366] on span "[PERSON_NAME] và In" at bounding box center [944, 366] width 83 height 13
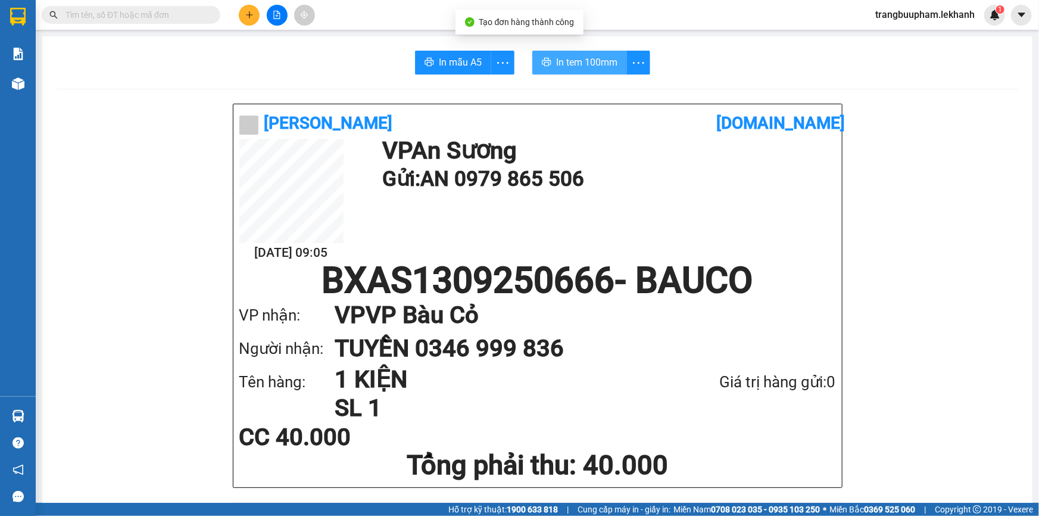
click at [574, 67] on span "In tem 100mm" at bounding box center [586, 62] width 61 height 15
click at [250, 12] on icon "plus" at bounding box center [249, 15] width 8 height 8
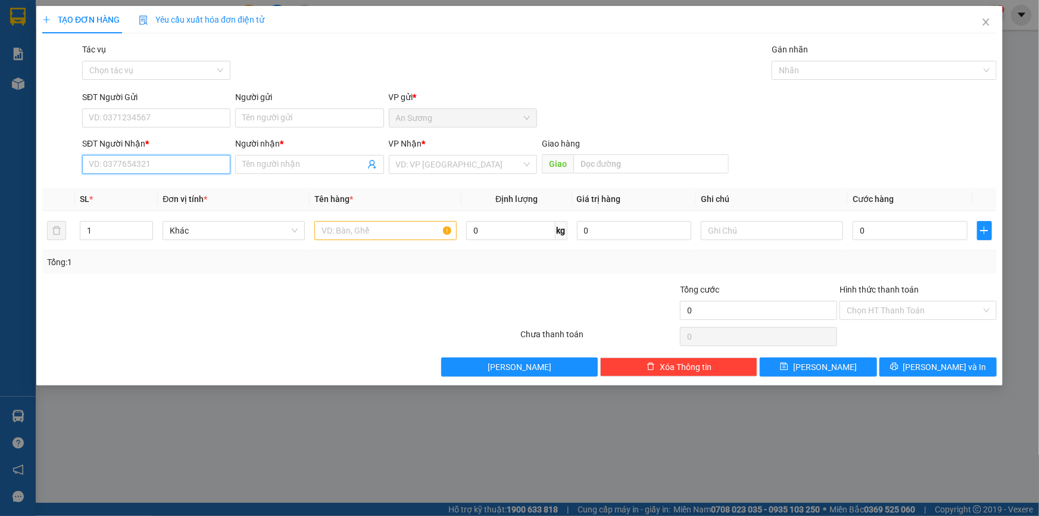
click at [145, 168] on input "SĐT Người Nhận *" at bounding box center [156, 164] width 148 height 19
type input "1"
click at [363, 235] on input "text" at bounding box center [385, 230] width 142 height 19
type input "1 BÌ THƯ"
click at [143, 172] on input "SĐT Người Nhận *" at bounding box center [156, 164] width 148 height 19
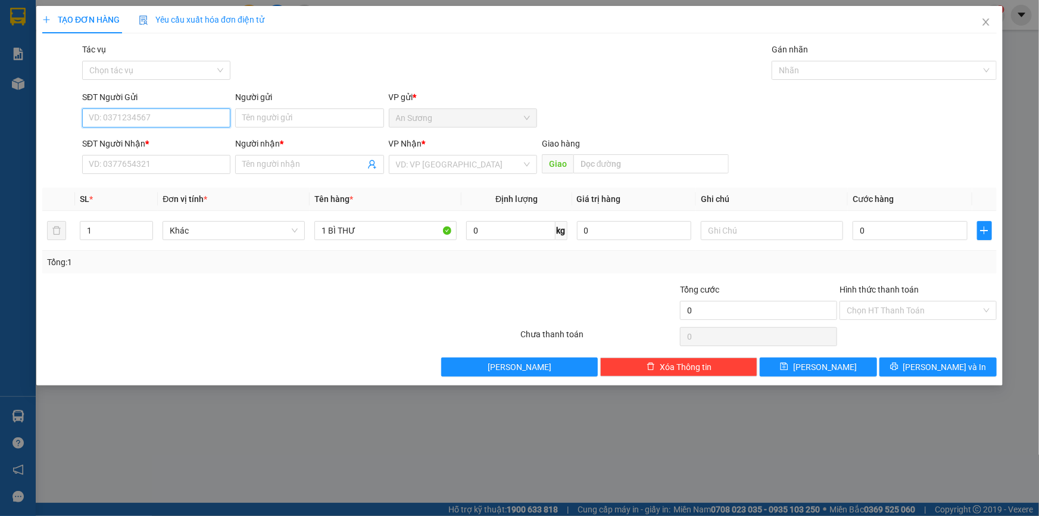
click at [148, 124] on input "SĐT Người Gửi" at bounding box center [156, 117] width 148 height 19
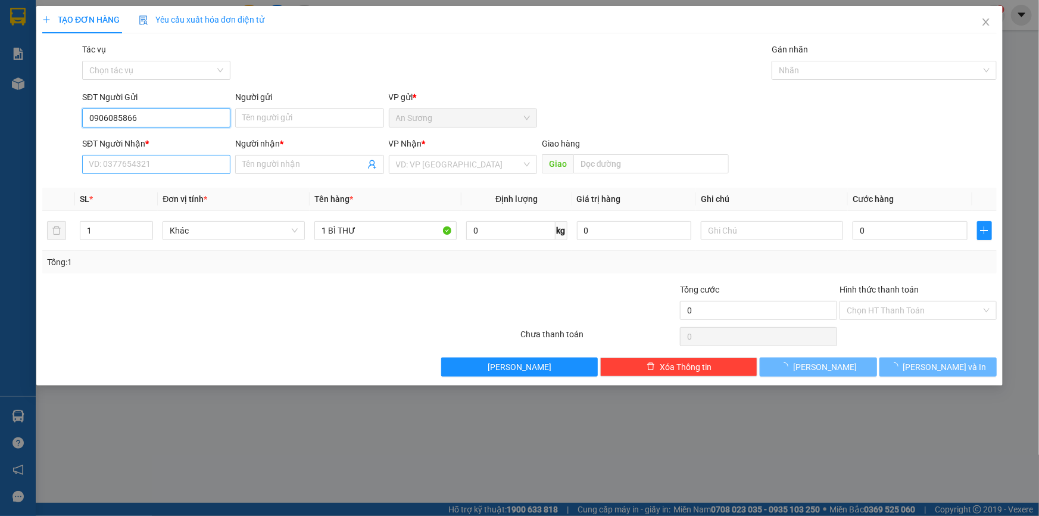
type input "0906085866"
click at [154, 164] on input "SĐT Người Nhận *" at bounding box center [156, 164] width 148 height 19
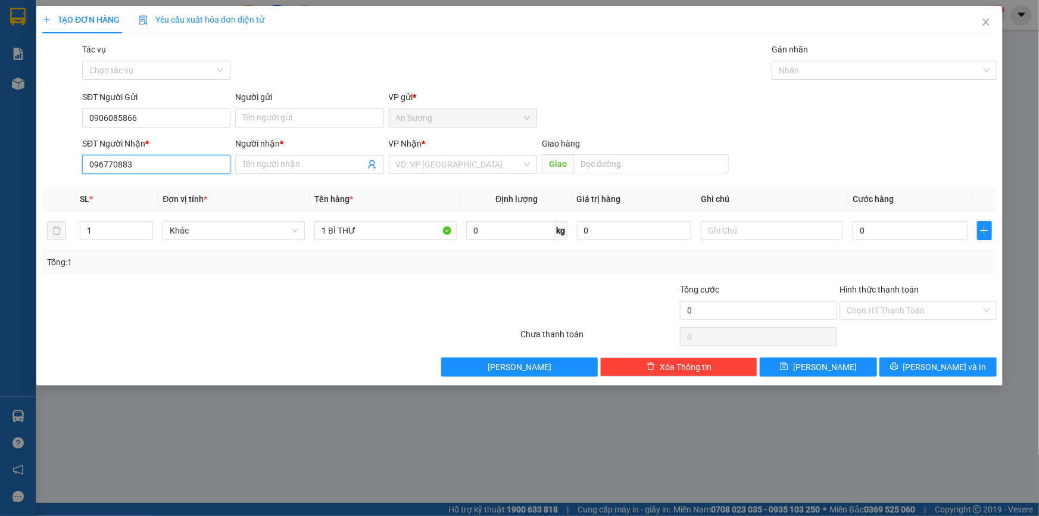
type input "0967708839"
click at [152, 179] on div "0967708839 - THUỲ" at bounding box center [156, 188] width 148 height 19
type input "THUỲ"
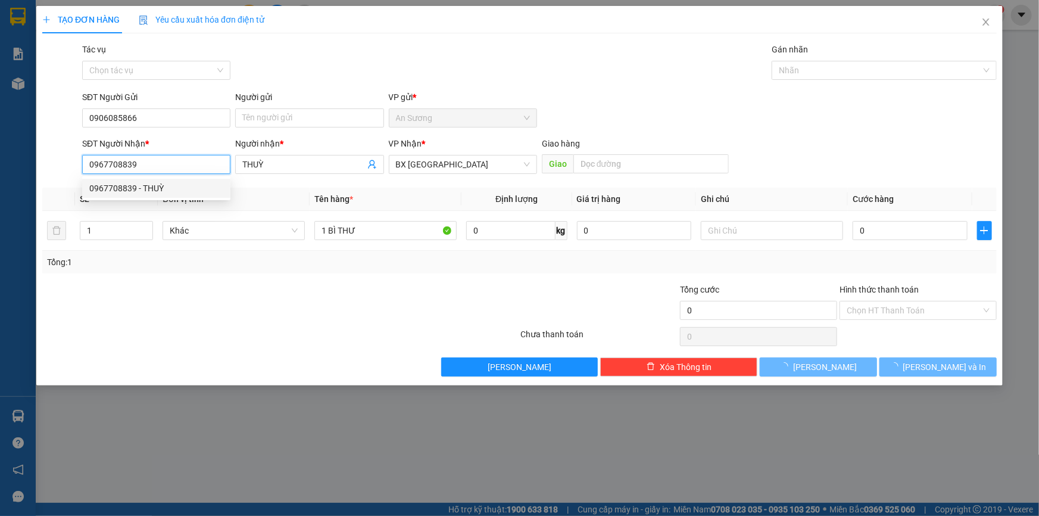
type input "40.000"
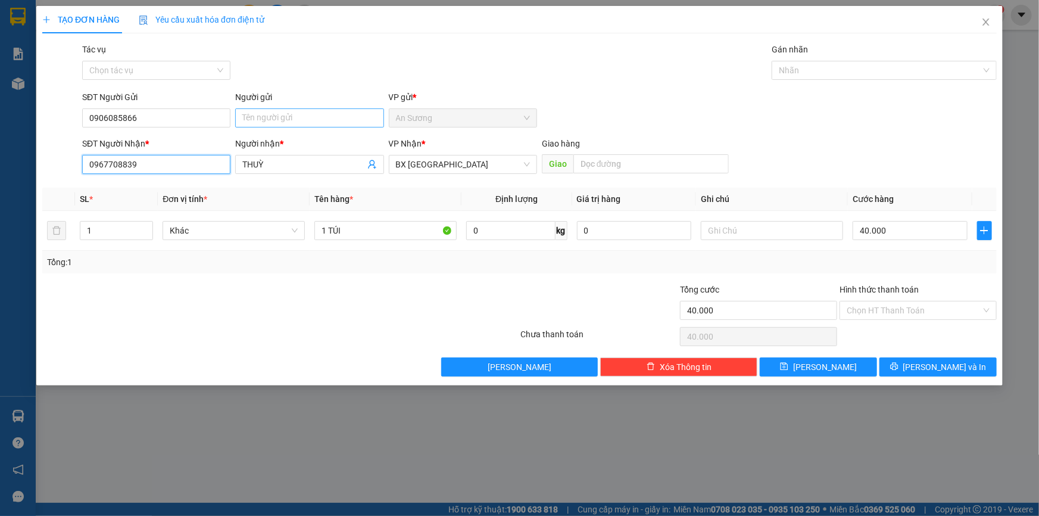
type input "0967708839"
click at [276, 120] on input "Người gửi" at bounding box center [309, 117] width 148 height 19
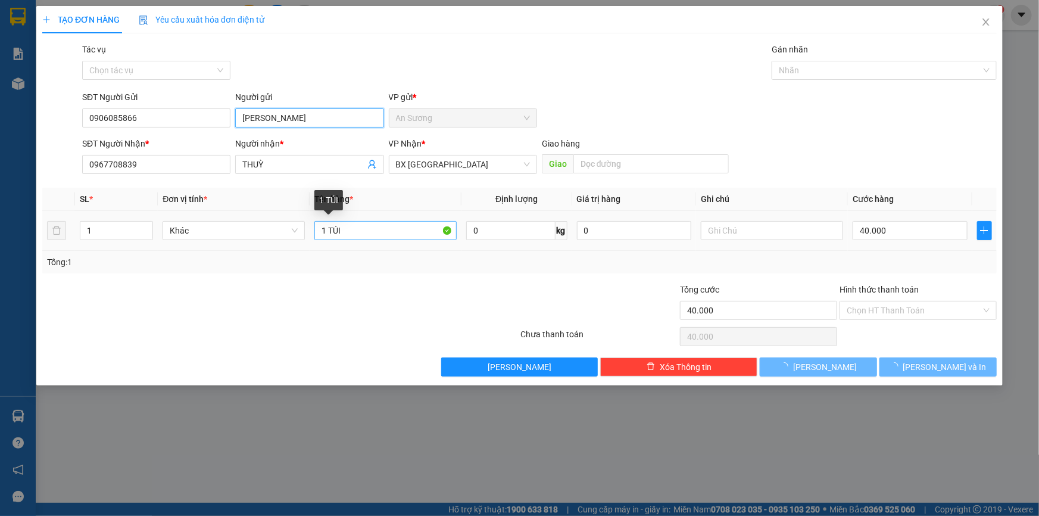
type input "ANH TUẤN"
drag, startPoint x: 358, startPoint y: 234, endPoint x: 285, endPoint y: 247, distance: 74.3
click at [285, 247] on tr "1 Khác 1 TÚI 0 kg 0 40.000" at bounding box center [519, 231] width 954 height 40
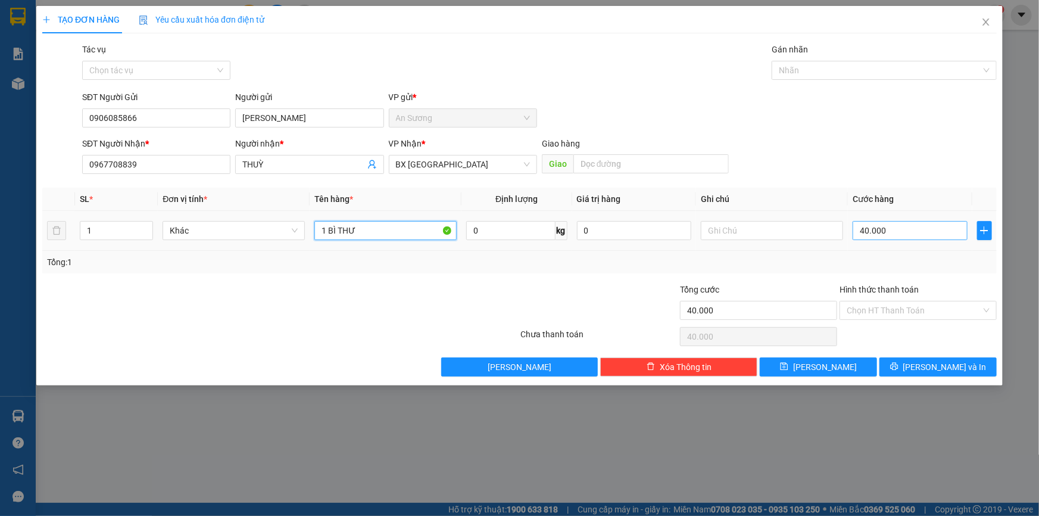
type input "1 BÌ THƯ"
drag, startPoint x: 921, startPoint y: 238, endPoint x: 916, endPoint y: 230, distance: 9.6
click at [920, 236] on input "40.000" at bounding box center [910, 230] width 115 height 19
type input "3"
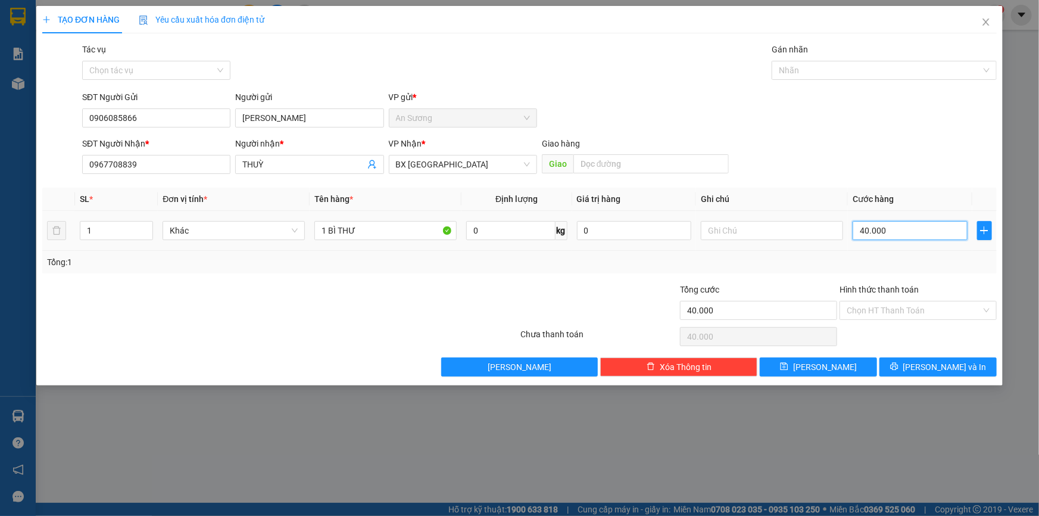
type input "3"
type input "30"
type input "30.000"
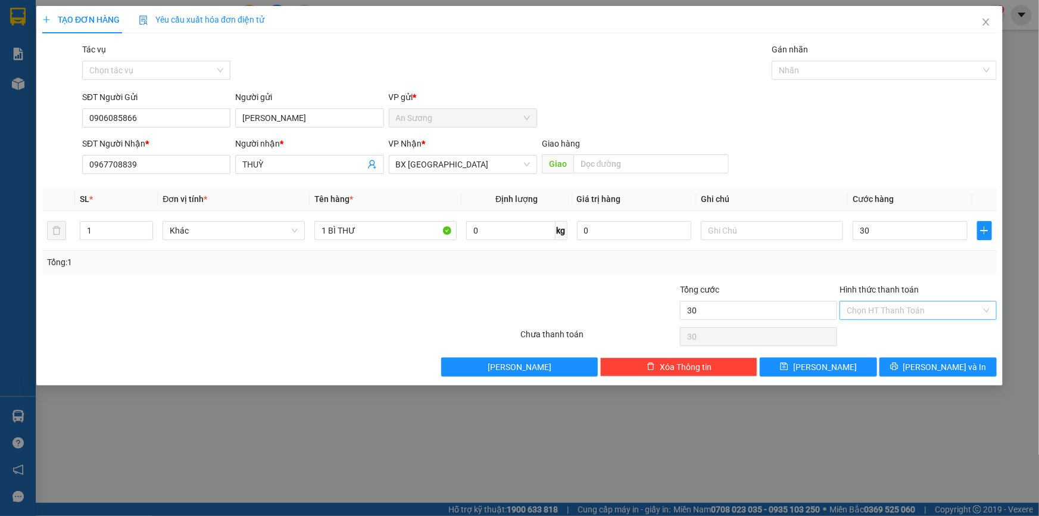
type input "30.000"
drag, startPoint x: 925, startPoint y: 307, endPoint x: 899, endPoint y: 333, distance: 37.1
click at [925, 310] on input "Hình thức thanh toán" at bounding box center [914, 310] width 135 height 18
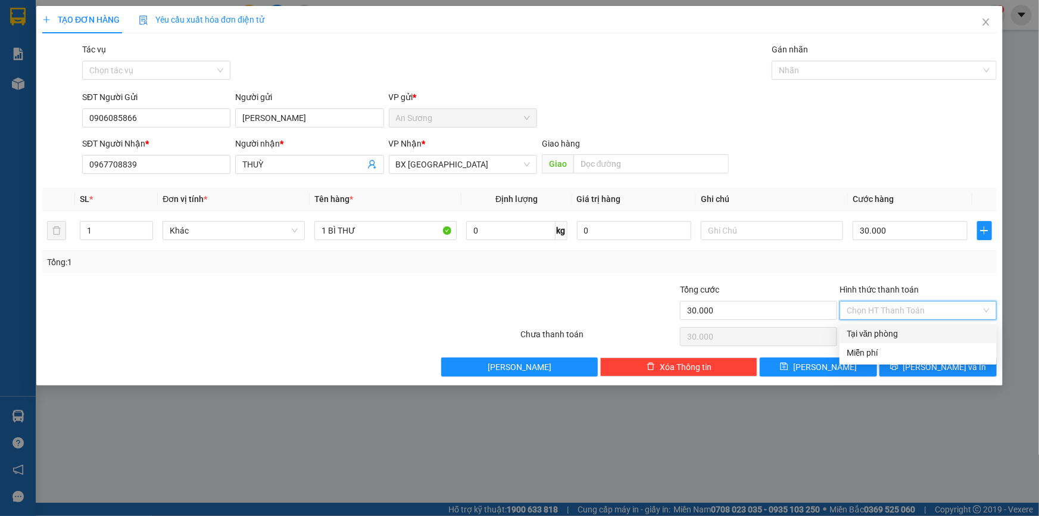
click at [896, 335] on div "Tại văn phòng" at bounding box center [918, 333] width 143 height 13
type input "0"
click at [935, 364] on span "[PERSON_NAME] và In" at bounding box center [944, 366] width 83 height 13
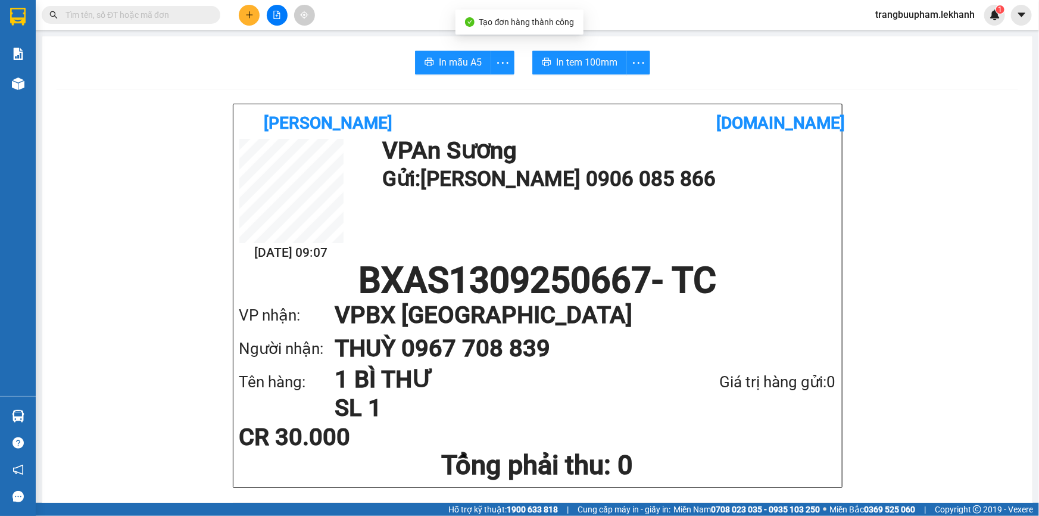
click at [563, 66] on span "In tem 100mm" at bounding box center [586, 62] width 61 height 15
click at [564, 67] on span "In tem 100mm" at bounding box center [586, 62] width 61 height 15
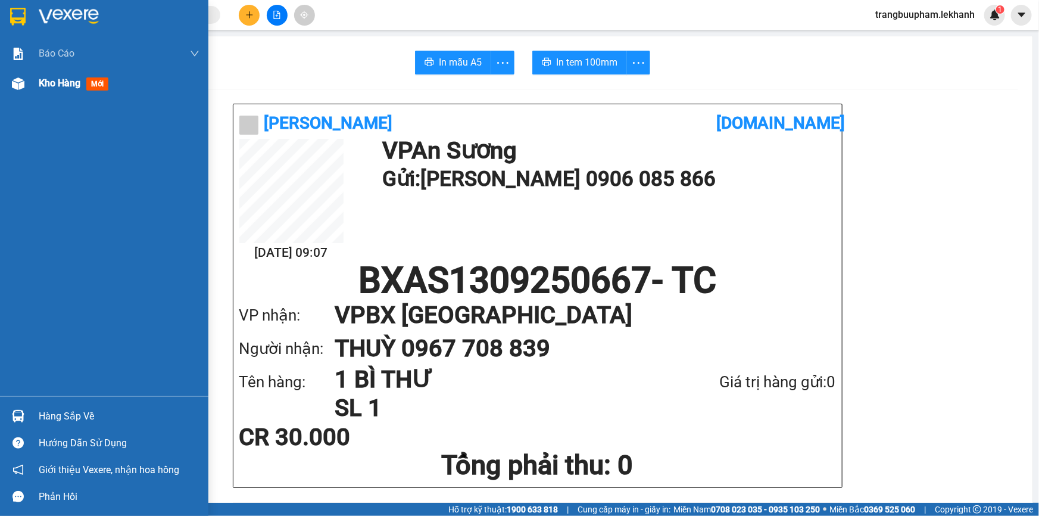
click at [46, 89] on span "Kho hàng" at bounding box center [60, 82] width 42 height 11
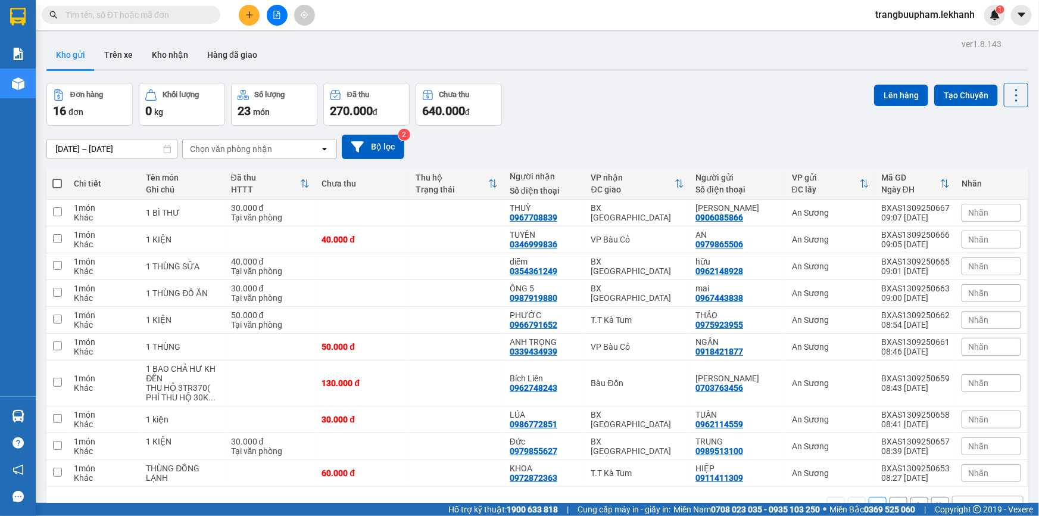
click at [144, 18] on input "text" at bounding box center [135, 14] width 141 height 13
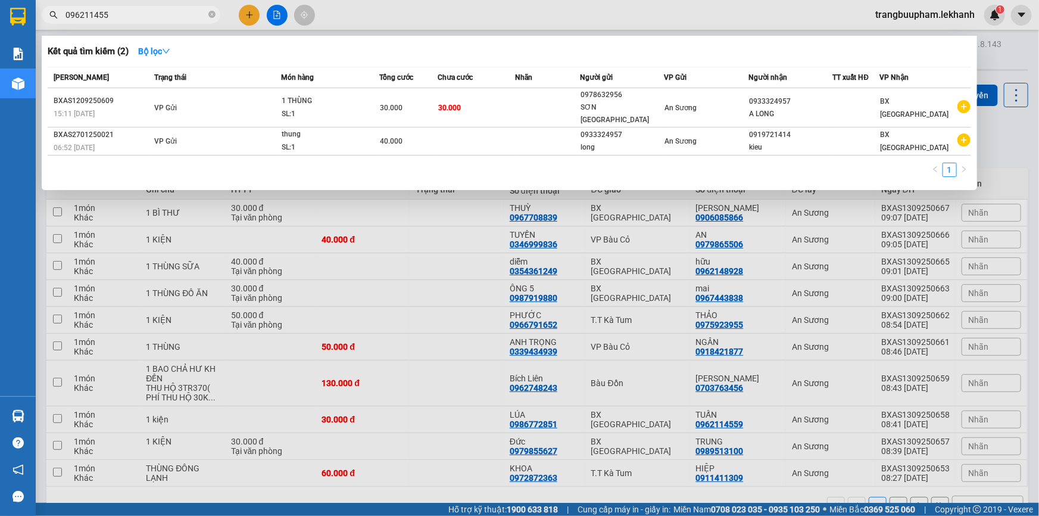
type input "0962114559"
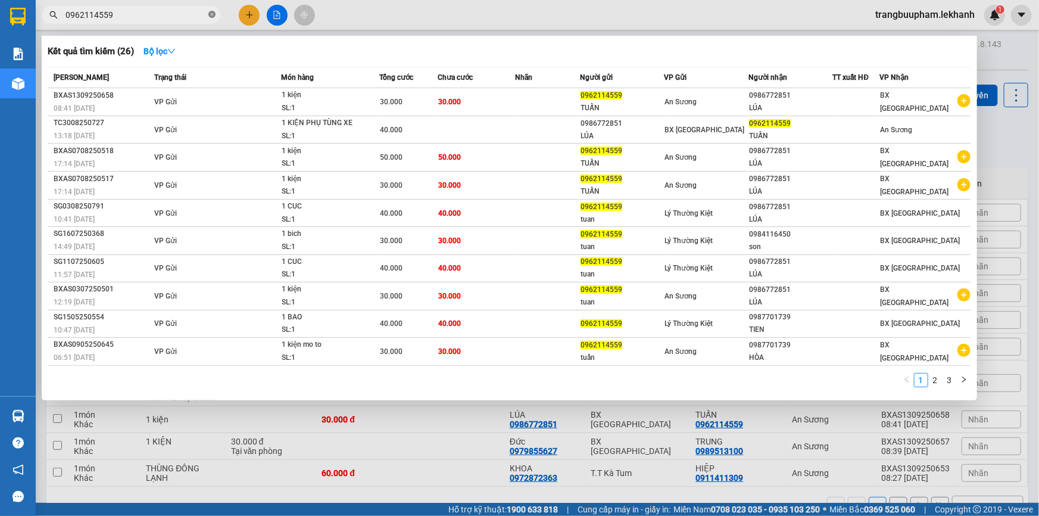
click at [210, 16] on icon "close-circle" at bounding box center [211, 14] width 7 height 7
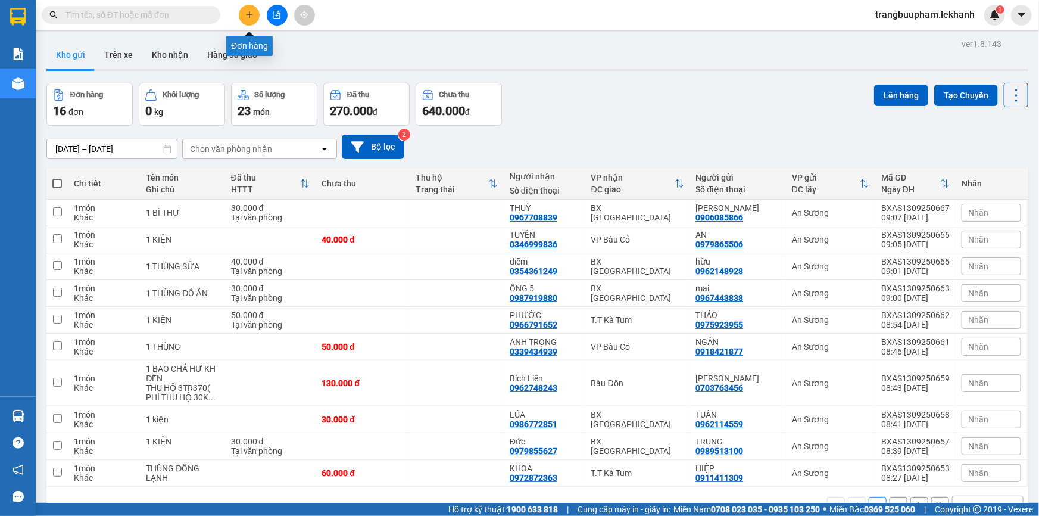
click at [249, 13] on icon "plus" at bounding box center [249, 14] width 1 height 7
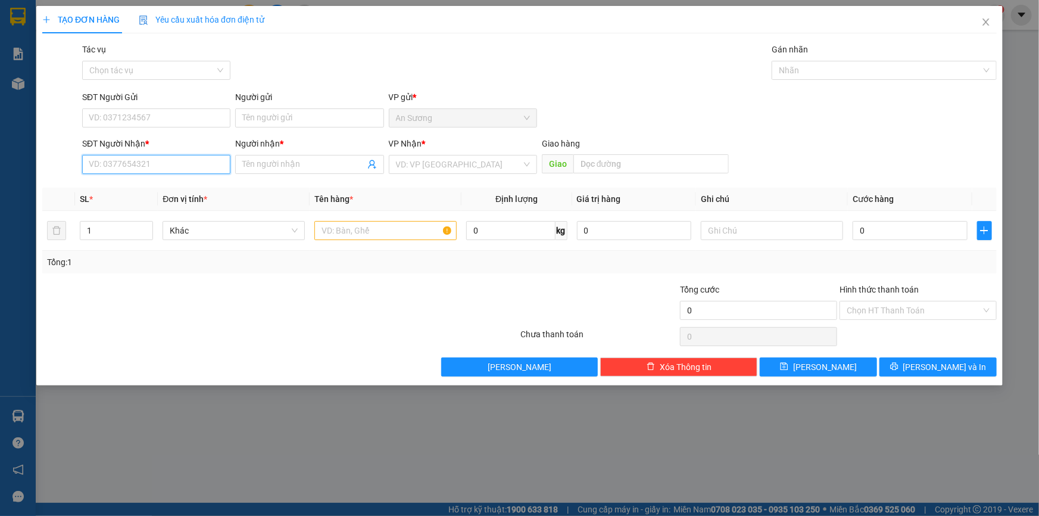
click at [146, 170] on input "SĐT Người Nhận *" at bounding box center [156, 164] width 148 height 19
click at [173, 183] on div "0961146431 - HÙNG" at bounding box center [156, 188] width 134 height 13
type input "0961146431"
type input "HÙNG"
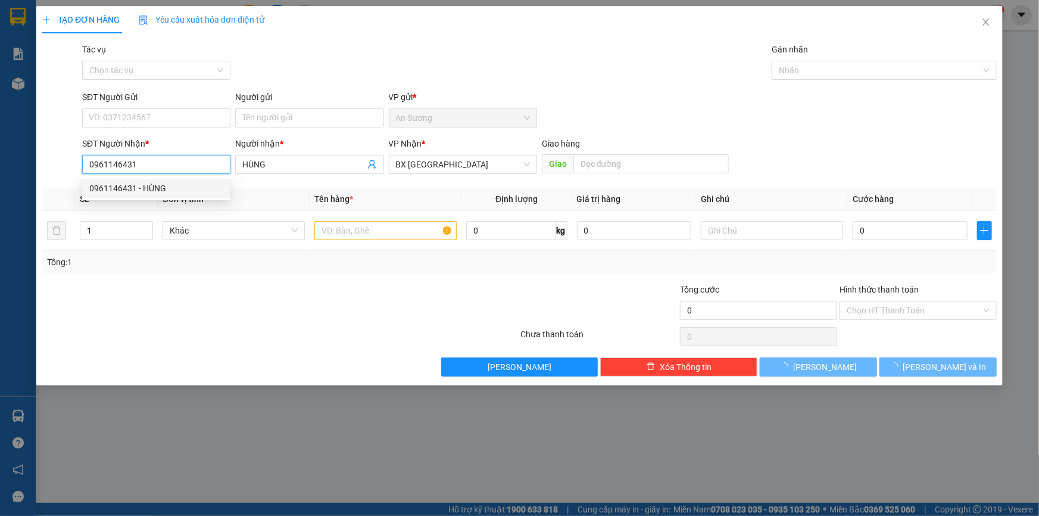
type input "200.000"
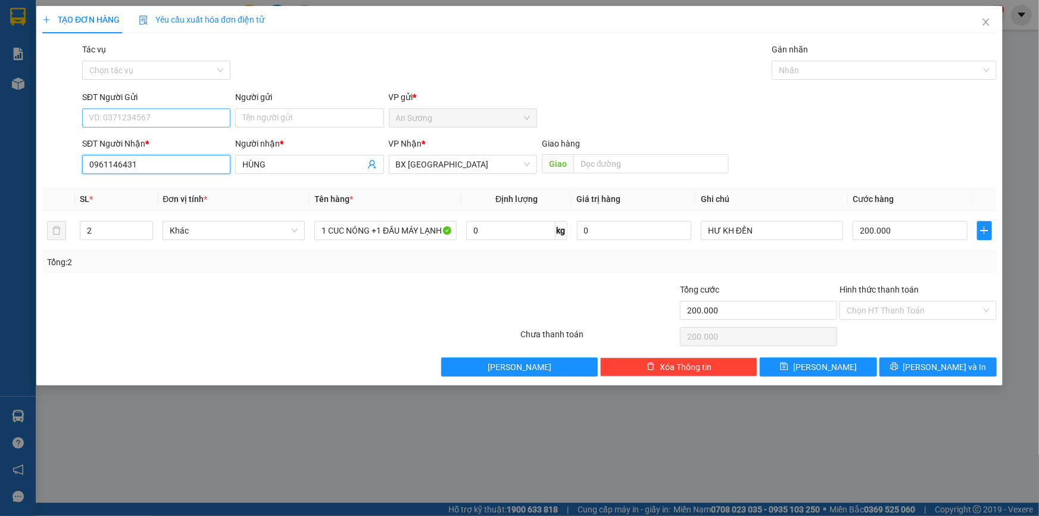
type input "0961146431"
click at [145, 114] on input "SĐT Người Gửi" at bounding box center [156, 117] width 148 height 19
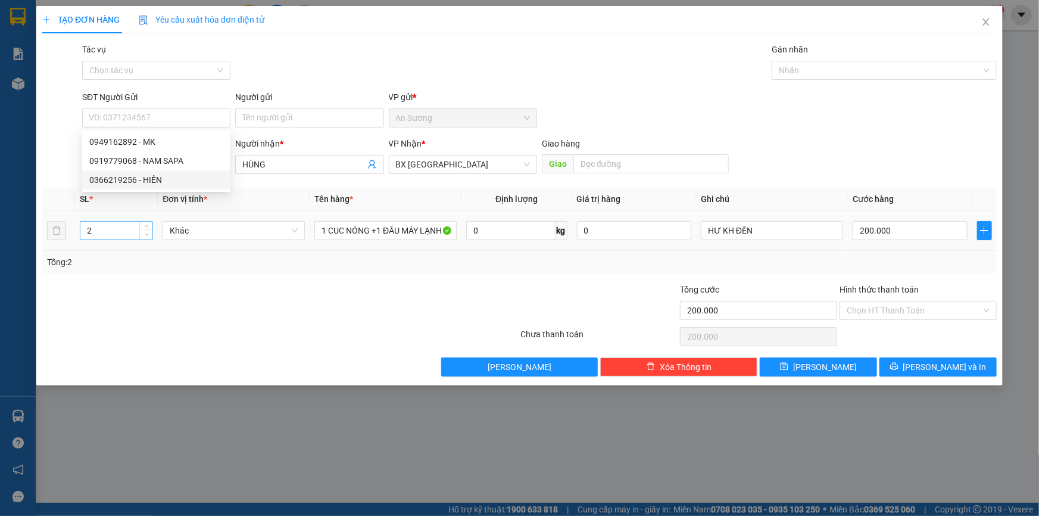
type input "1"
click at [147, 234] on icon "down" at bounding box center [147, 234] width 4 height 2
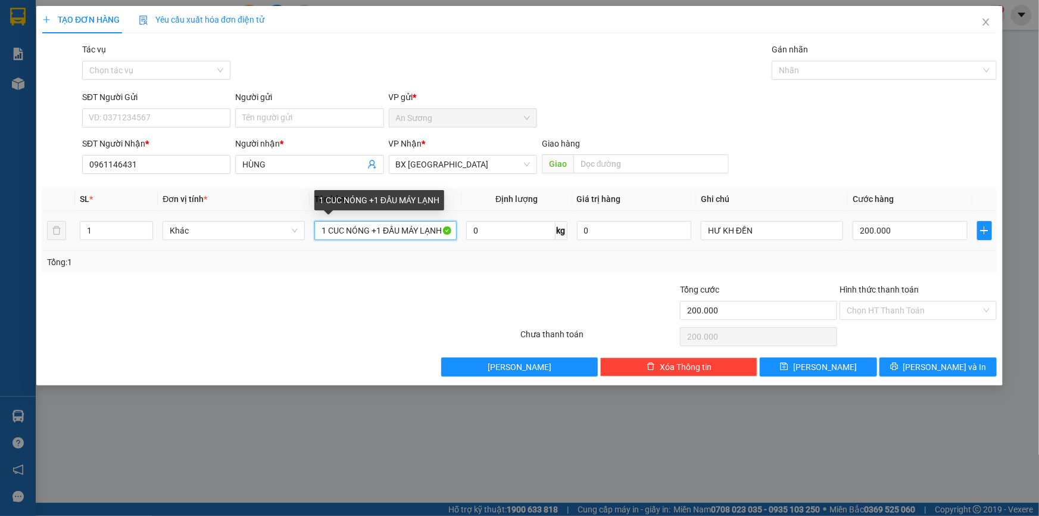
drag, startPoint x: 445, startPoint y: 230, endPoint x: 208, endPoint y: 196, distance: 239.9
click at [239, 225] on tr "1 Khác 1 CUC NÓNG +1 ĐẦU MÁY LẠNH 0 kg 0 HƯ KH ĐỀN 200.000" at bounding box center [519, 231] width 954 height 40
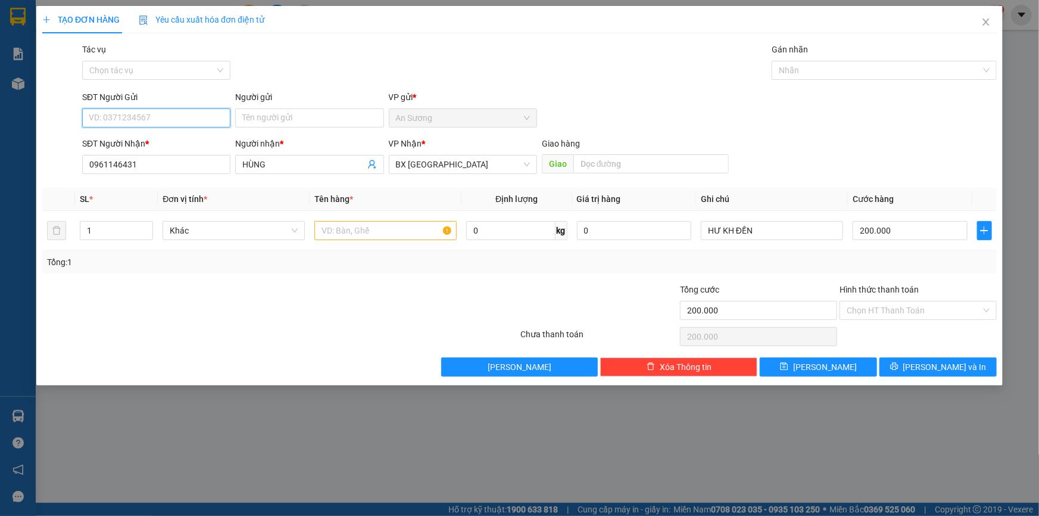
click at [202, 120] on input "SĐT Người Gửi" at bounding box center [156, 117] width 148 height 19
type input "0"
type input "0909828600"
click at [267, 114] on input "Người gửi" at bounding box center [309, 117] width 148 height 19
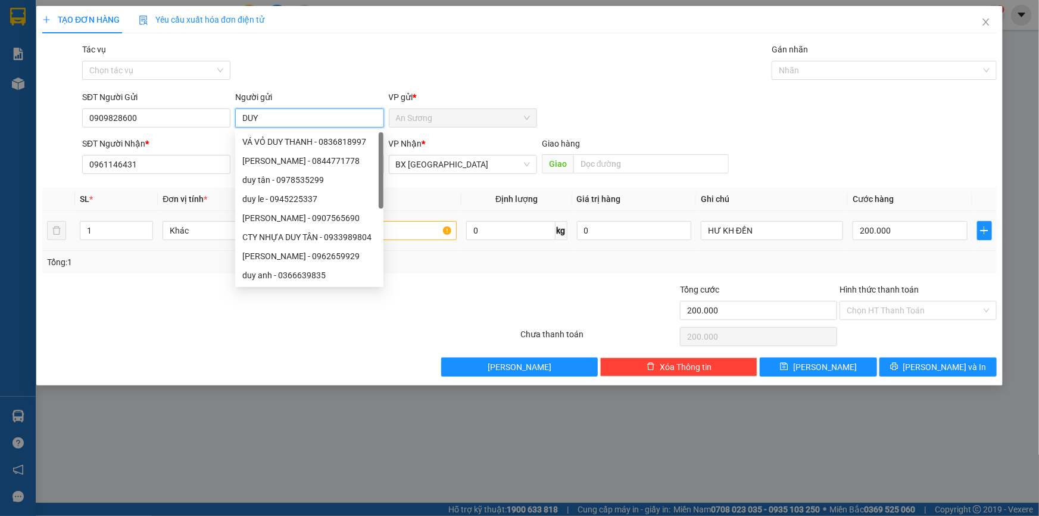
type input "DUY"
drag, startPoint x: 417, startPoint y: 249, endPoint x: 422, endPoint y: 236, distance: 13.4
click at [418, 248] on td at bounding box center [386, 231] width 152 height 40
click at [424, 233] on input "text" at bounding box center [385, 230] width 142 height 19
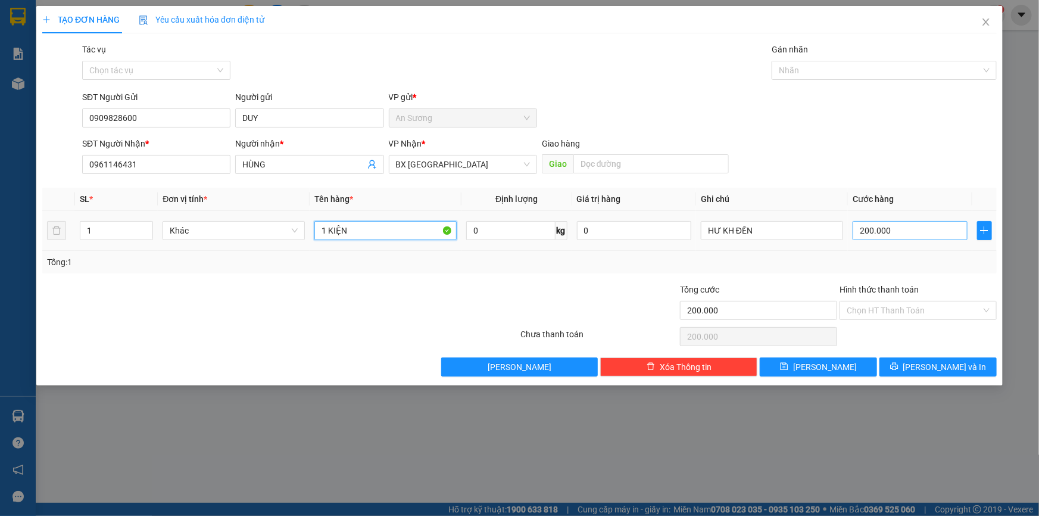
type input "1 KIỆN"
click at [912, 230] on input "200.000" at bounding box center [910, 230] width 115 height 19
type input "5"
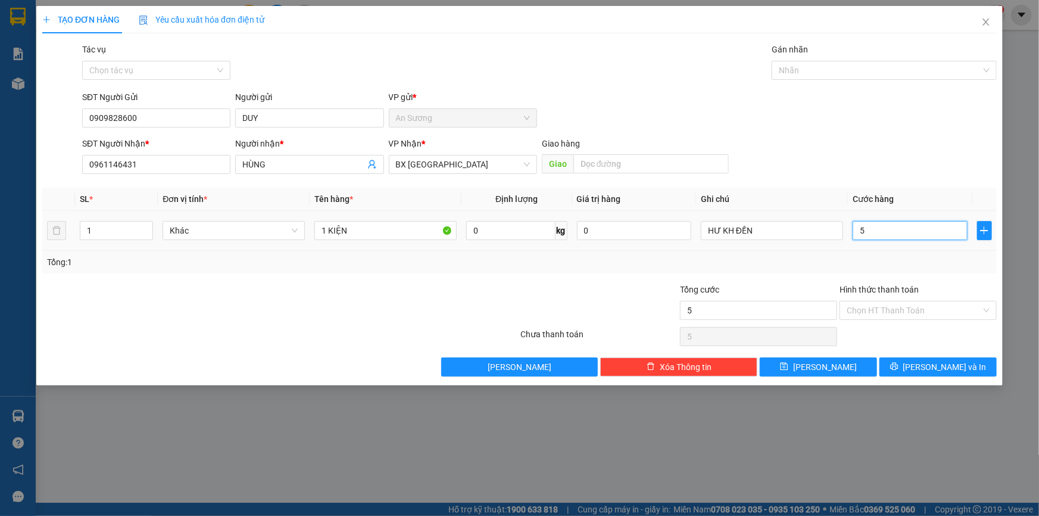
type input "50"
click at [881, 232] on input "50" at bounding box center [910, 230] width 115 height 19
drag, startPoint x: 881, startPoint y: 232, endPoint x: 849, endPoint y: 241, distance: 33.4
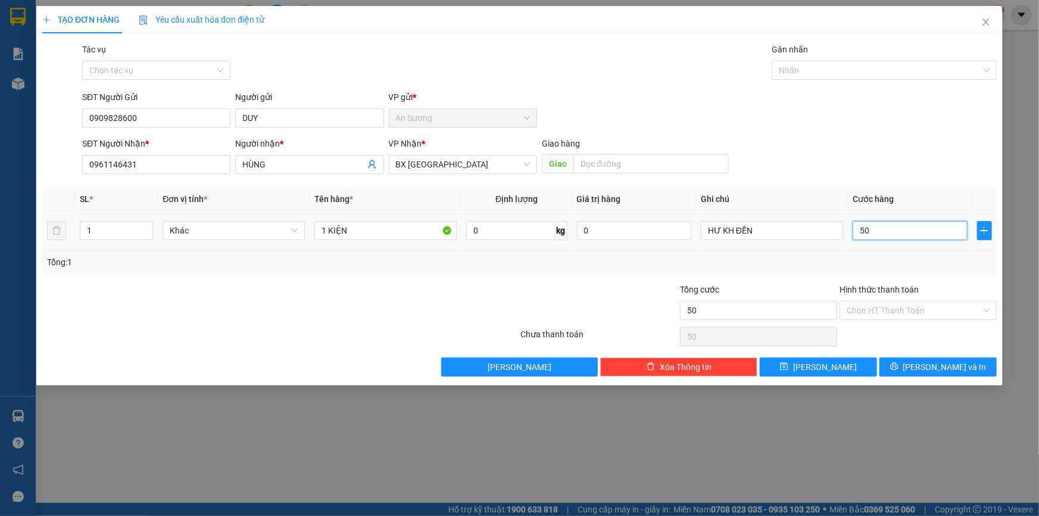
click at [850, 241] on td "50" at bounding box center [910, 231] width 124 height 40
type input "4"
type input "40"
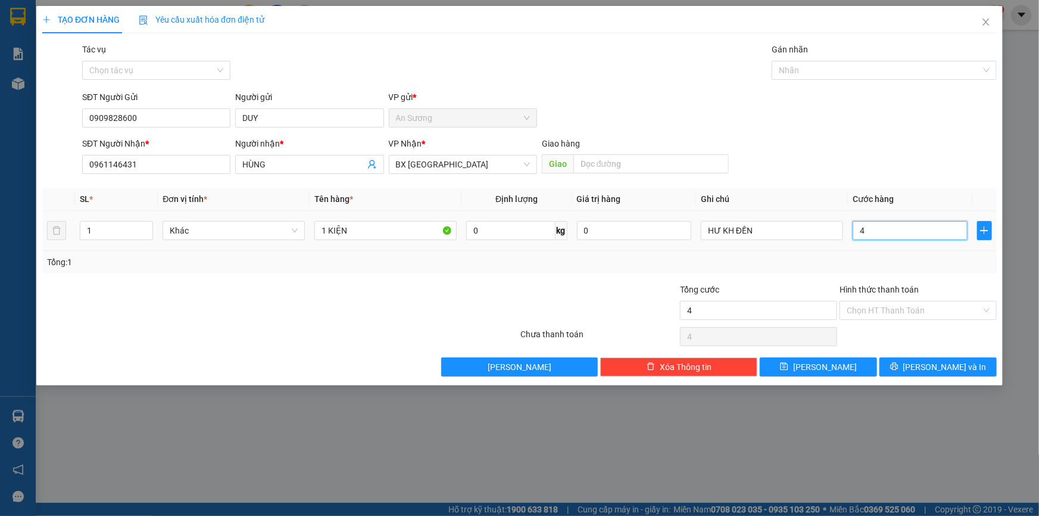
type input "40"
click at [898, 363] on icon "printer" at bounding box center [894, 367] width 8 height 8
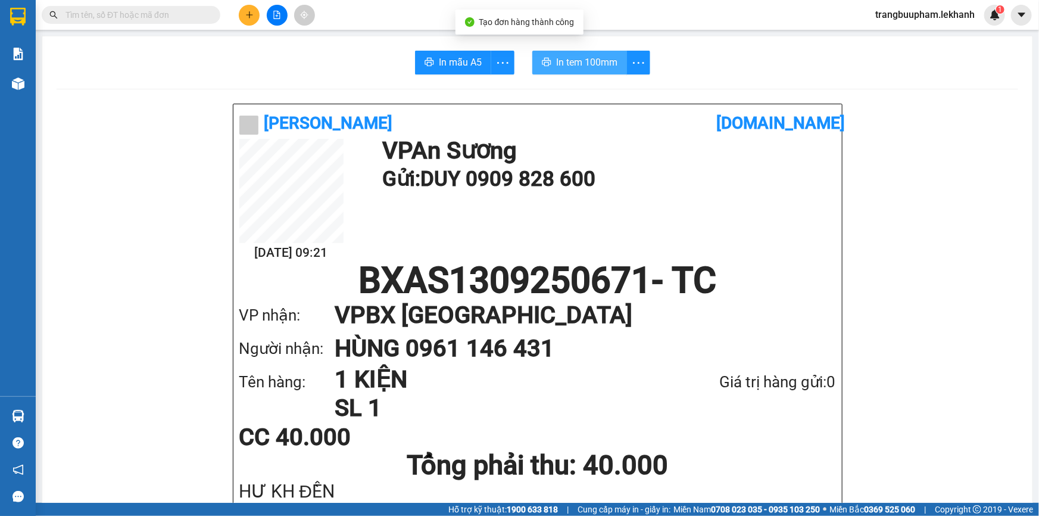
click at [578, 69] on span "In tem 100mm" at bounding box center [586, 62] width 61 height 15
click at [253, 14] on icon "plus" at bounding box center [249, 15] width 8 height 8
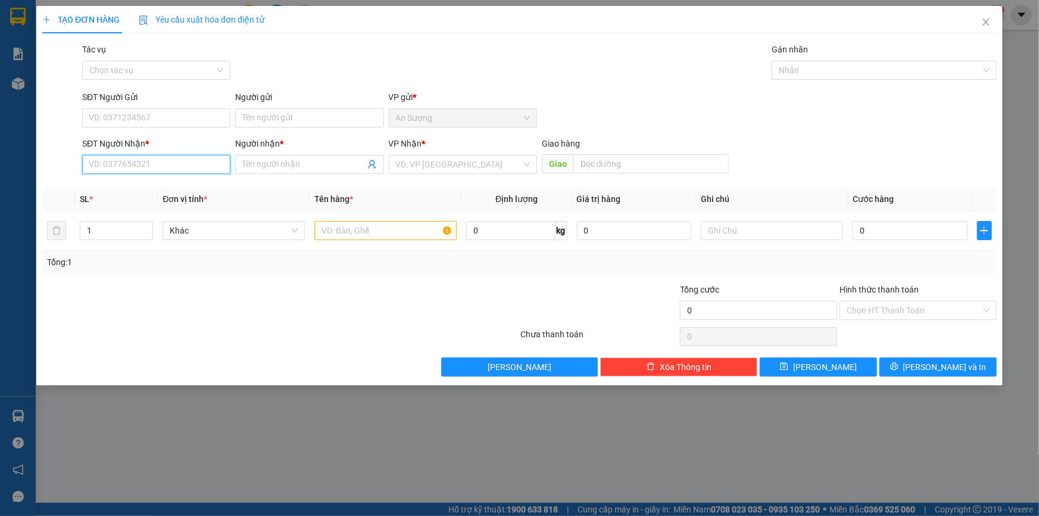
click at [161, 167] on input "SĐT Người Nhận *" at bounding box center [156, 164] width 148 height 19
drag, startPoint x: 155, startPoint y: 207, endPoint x: 185, endPoint y: 156, distance: 59.0
click at [156, 207] on div "0915807179 - DUY THANH" at bounding box center [156, 207] width 134 height 13
type input "0915807179"
type input "DUY THANH"
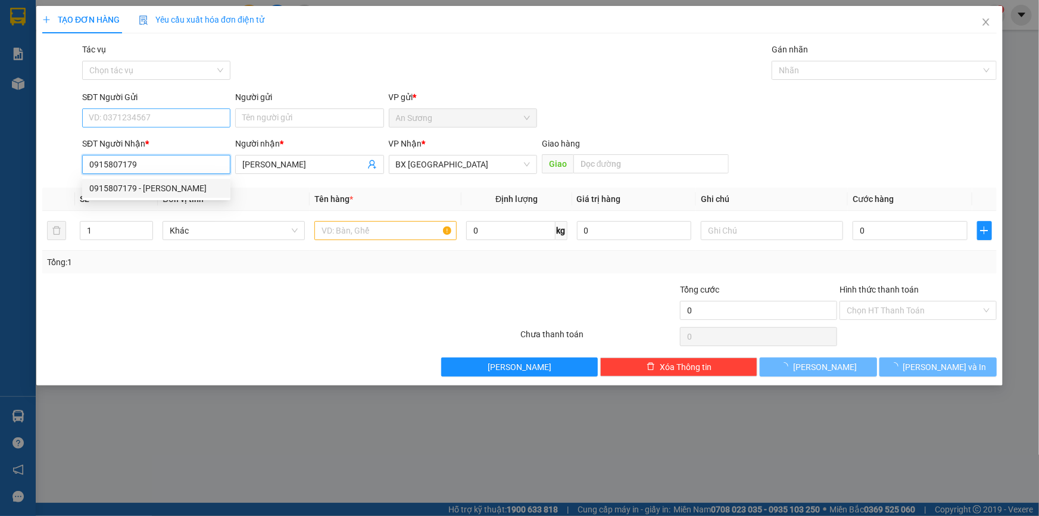
type input "280.000"
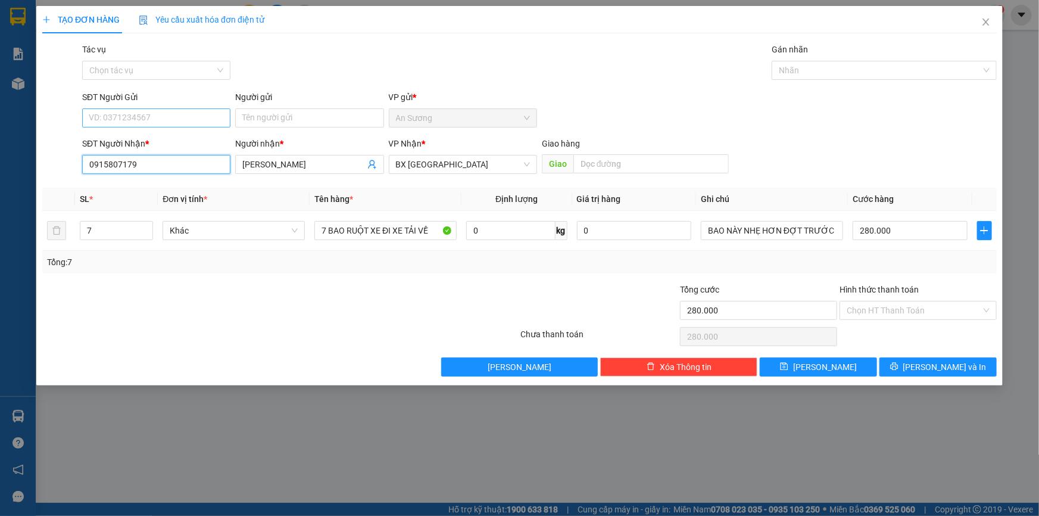
type input "0915807179"
click at [177, 116] on input "SĐT Người Gửi" at bounding box center [156, 117] width 148 height 19
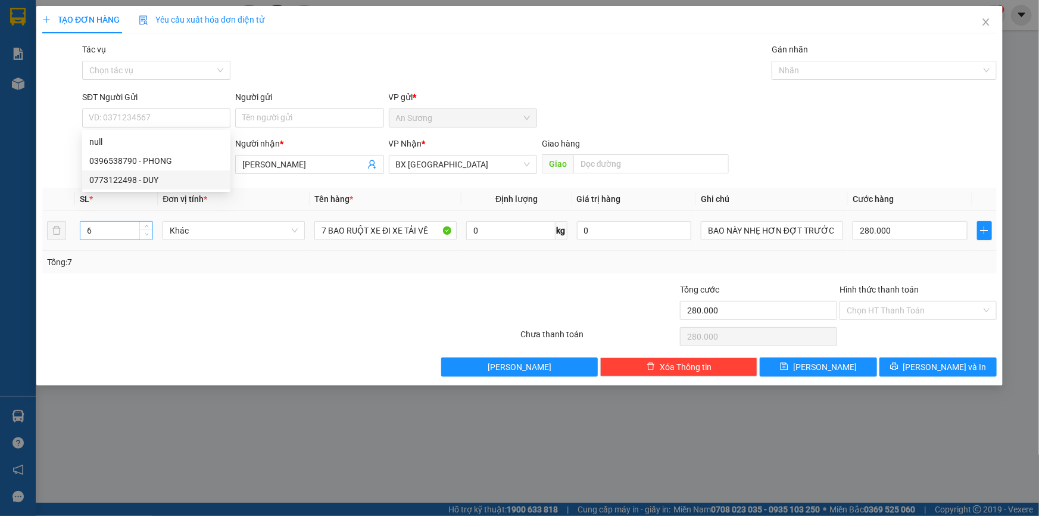
click at [147, 237] on span "down" at bounding box center [146, 234] width 7 height 7
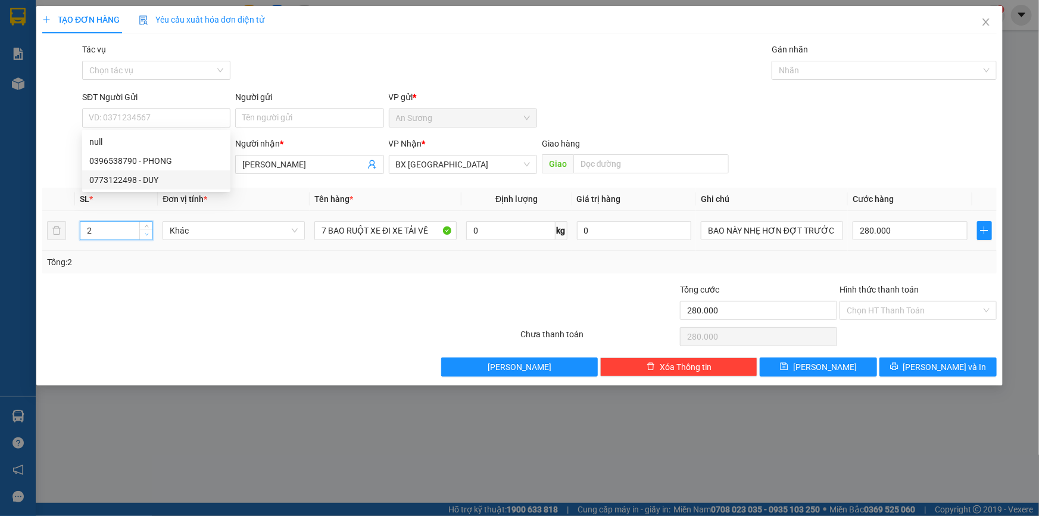
click at [147, 237] on span "down" at bounding box center [146, 234] width 7 height 7
type input "1"
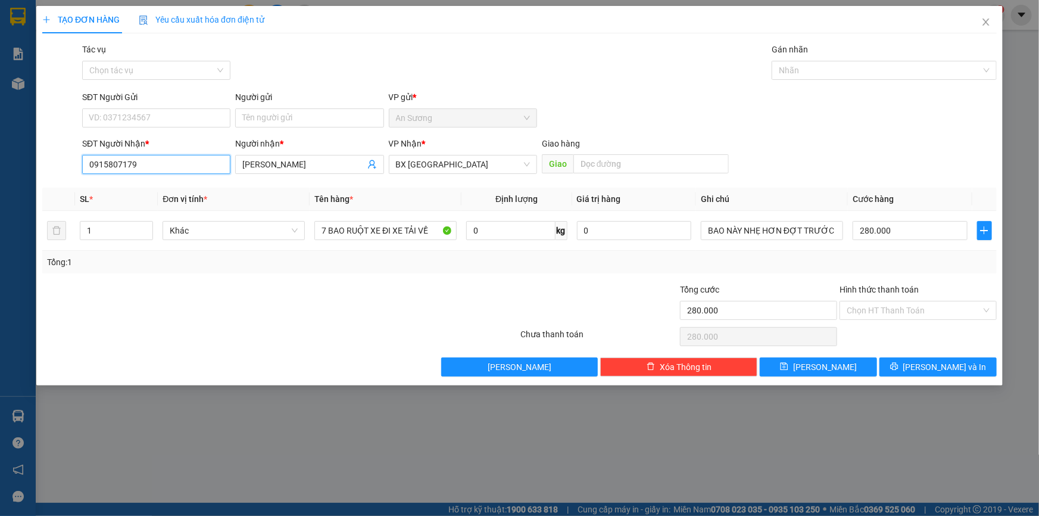
drag, startPoint x: 89, startPoint y: 162, endPoint x: 0, endPoint y: 136, distance: 92.9
click at [0, 162] on div "TẠO ĐƠN HÀNG Yêu cầu xuất hóa đơn điện tử Transit Pickup Surcharge Ids Transit …" at bounding box center [519, 258] width 1039 height 516
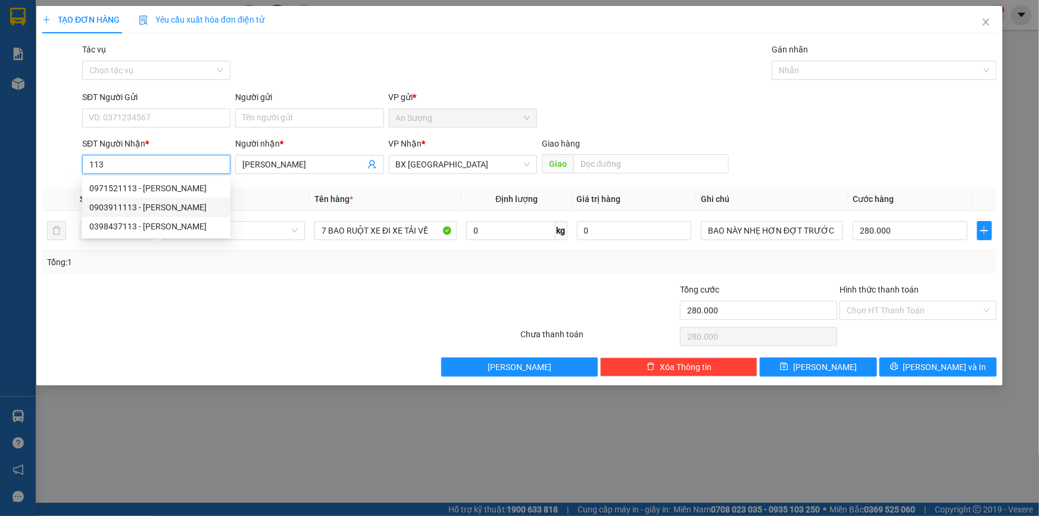
click at [166, 208] on div "0903911113 - duy thanh" at bounding box center [156, 207] width 134 height 13
type input "0903911113"
type input "duy thanh"
type input "50.000"
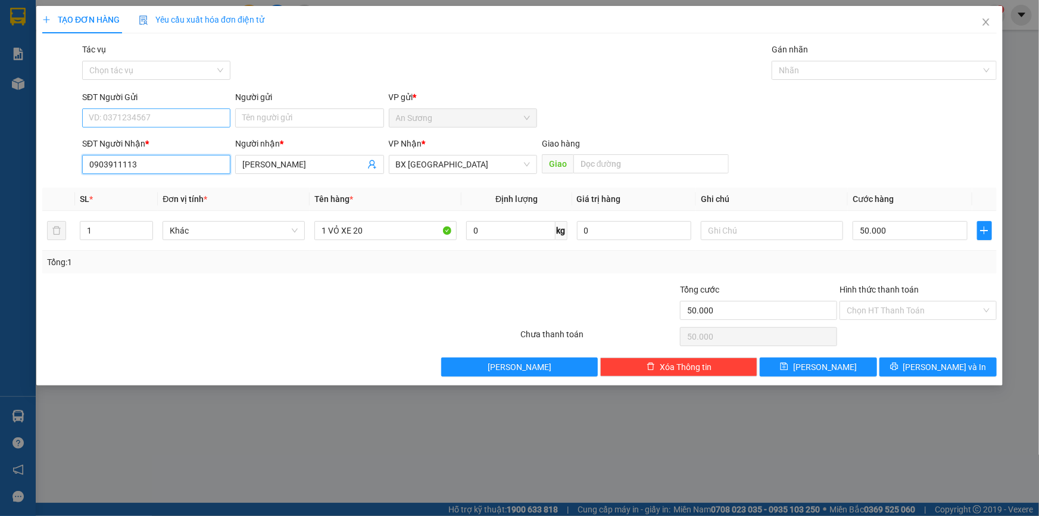
type input "0903911113"
click at [157, 113] on input "SĐT Người Gửi" at bounding box center [156, 117] width 148 height 19
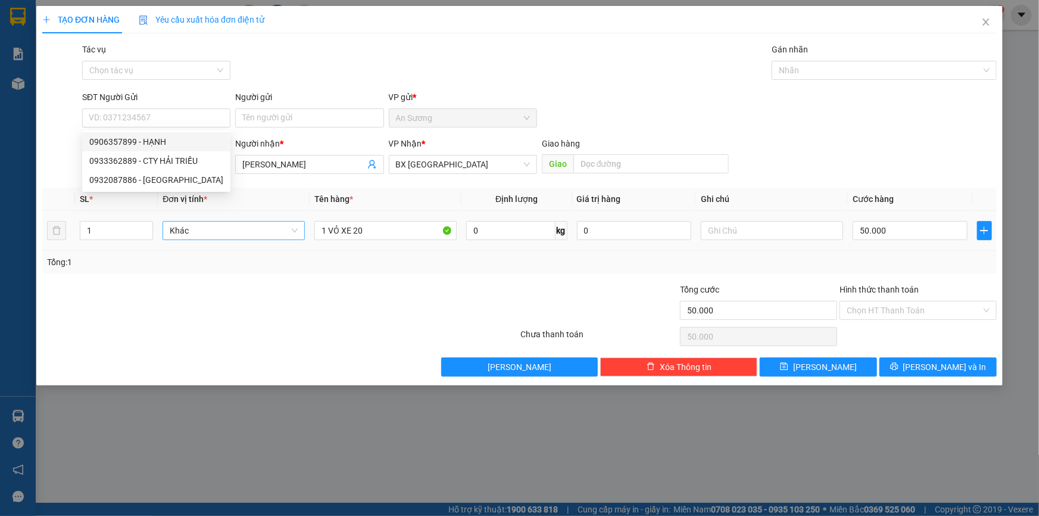
drag, startPoint x: 394, startPoint y: 244, endPoint x: 270, endPoint y: 234, distance: 124.3
click at [253, 238] on tr "1 Khác 1 VỎ XE 20 0 kg 0 50.000" at bounding box center [519, 231] width 954 height 40
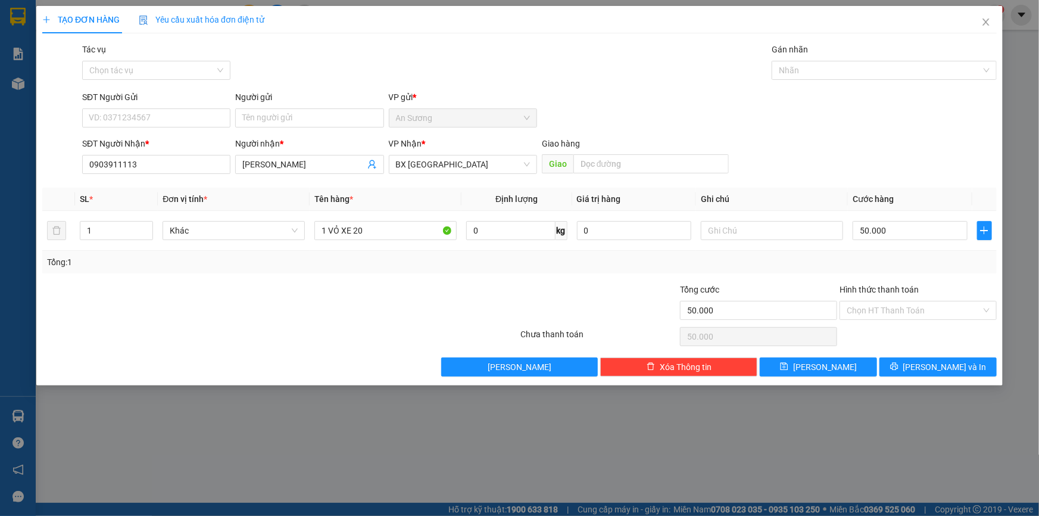
click at [124, 138] on div "SĐT Người Nhận *" at bounding box center [156, 143] width 148 height 13
click at [124, 155] on input "0903911113" at bounding box center [156, 164] width 148 height 19
click at [138, 116] on input "SĐT Người Gửi" at bounding box center [156, 117] width 148 height 19
type input "0972958197"
click at [191, 151] on div "0972958197 0972958197 - THÓT" at bounding box center [156, 142] width 148 height 24
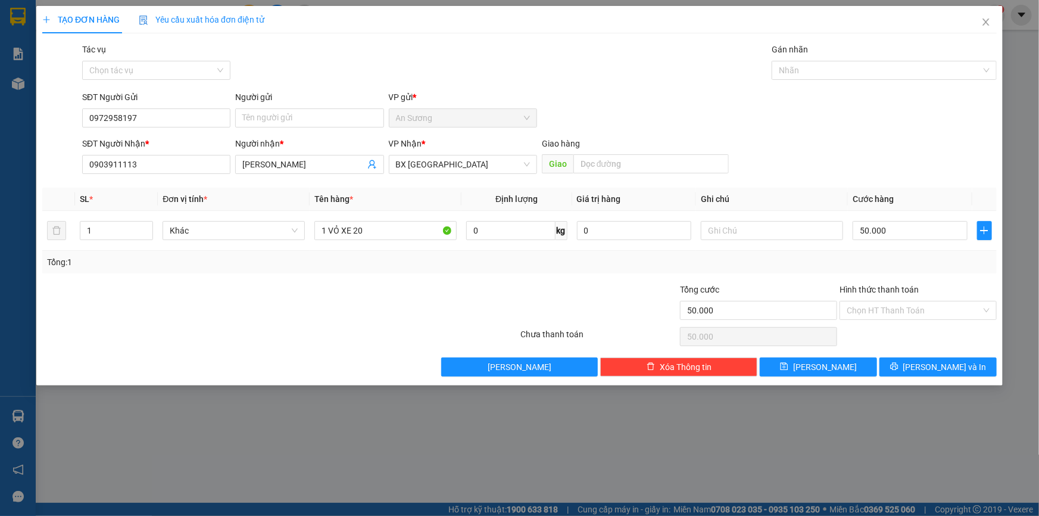
click at [191, 145] on div "SĐT Người Nhận *" at bounding box center [156, 143] width 148 height 13
click at [191, 155] on input "0903911113" at bounding box center [156, 164] width 148 height 19
click at [170, 120] on input "0972958197" at bounding box center [156, 117] width 148 height 19
click at [161, 142] on div "0972958197 - THÓT" at bounding box center [156, 141] width 134 height 13
click at [925, 363] on button "[PERSON_NAME] và In" at bounding box center [937, 366] width 117 height 19
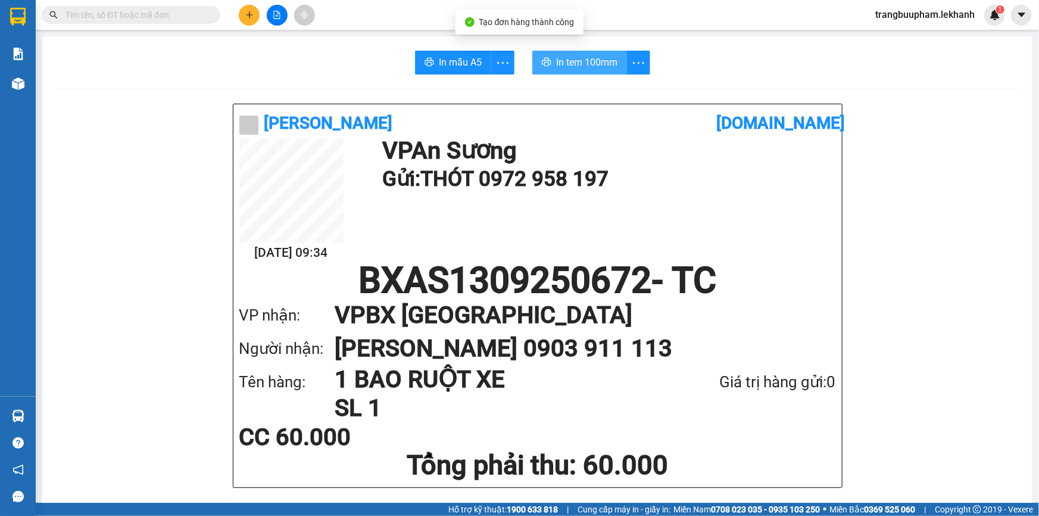
click at [615, 69] on button "In tem 100mm" at bounding box center [579, 63] width 95 height 24
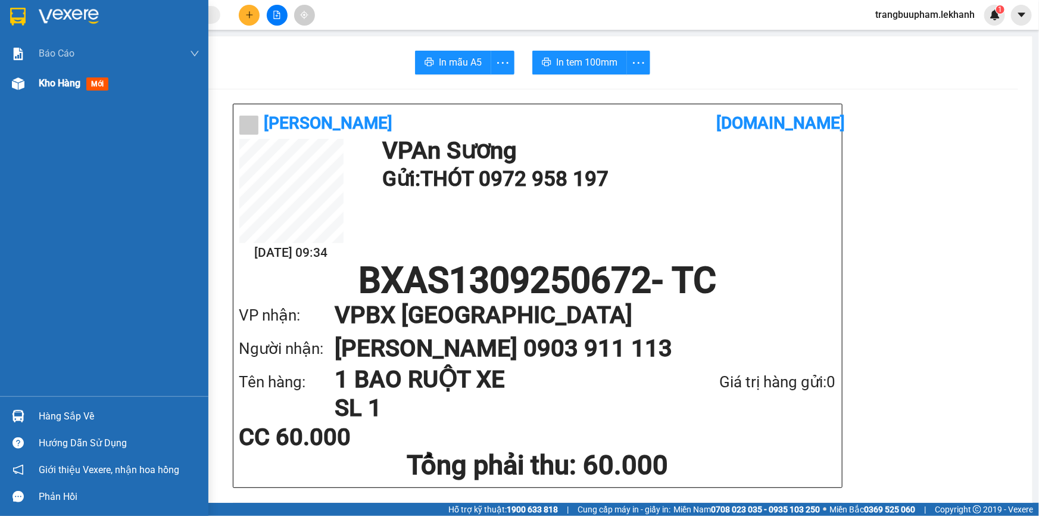
click at [51, 84] on span "Kho hàng" at bounding box center [60, 82] width 42 height 11
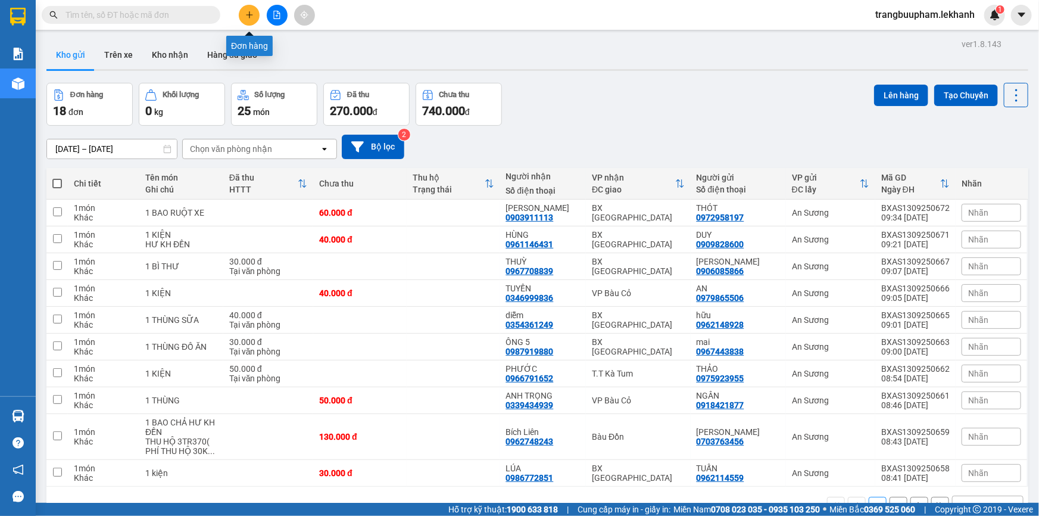
click at [245, 13] on icon "plus" at bounding box center [249, 15] width 8 height 8
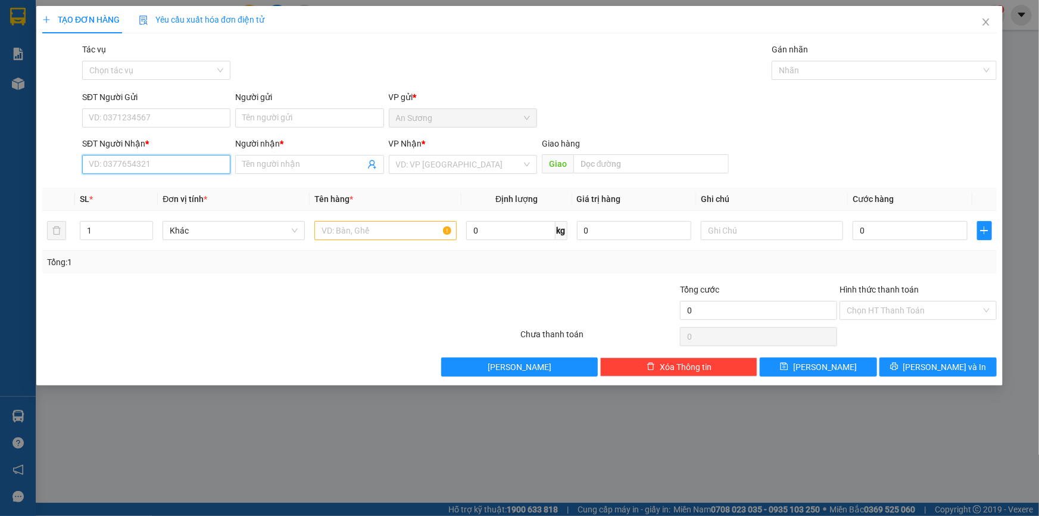
click at [146, 173] on input "SĐT Người Nhận *" at bounding box center [156, 164] width 148 height 19
click at [143, 170] on input "SĐT Người Nhận *" at bounding box center [156, 164] width 148 height 19
click at [158, 188] on div "0962367314 - TOẢN" at bounding box center [156, 188] width 134 height 13
type input "0962367314"
type input "TOẢN"
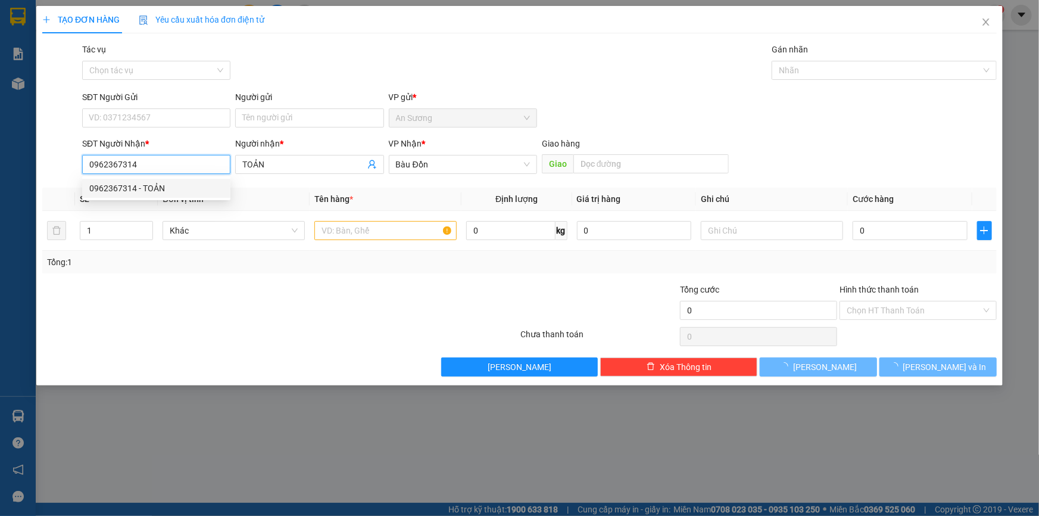
type input "30.000"
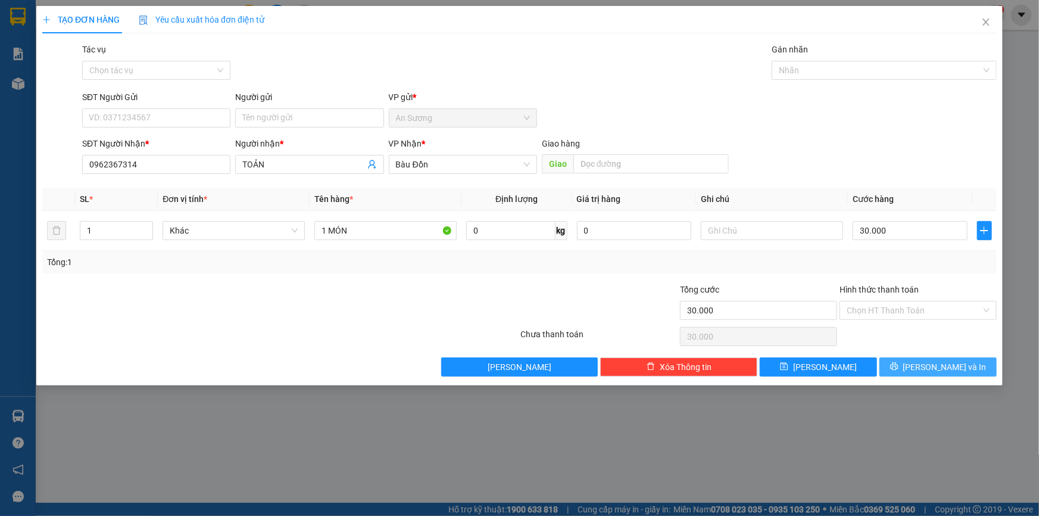
click at [929, 366] on span "[PERSON_NAME] và In" at bounding box center [944, 366] width 83 height 13
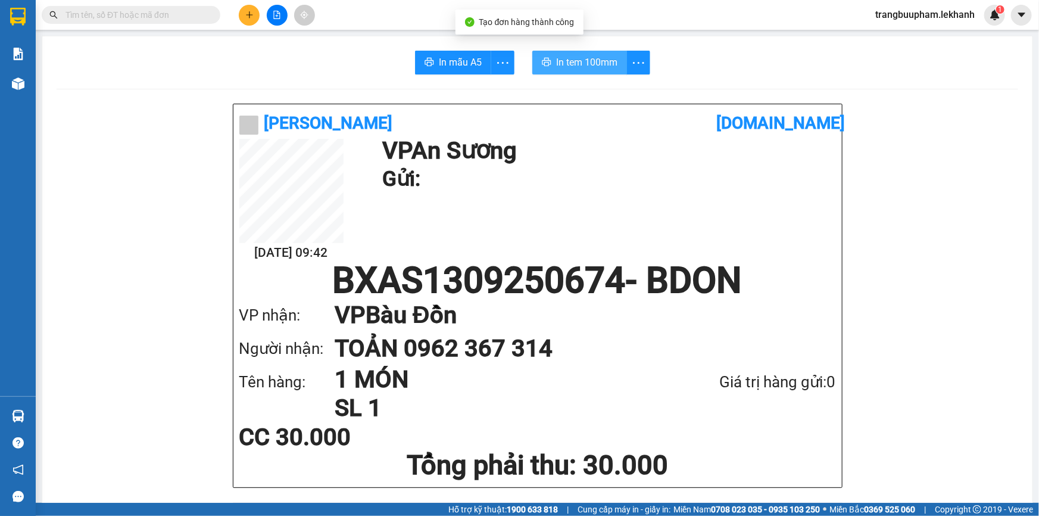
click at [557, 63] on span "In tem 100mm" at bounding box center [586, 62] width 61 height 15
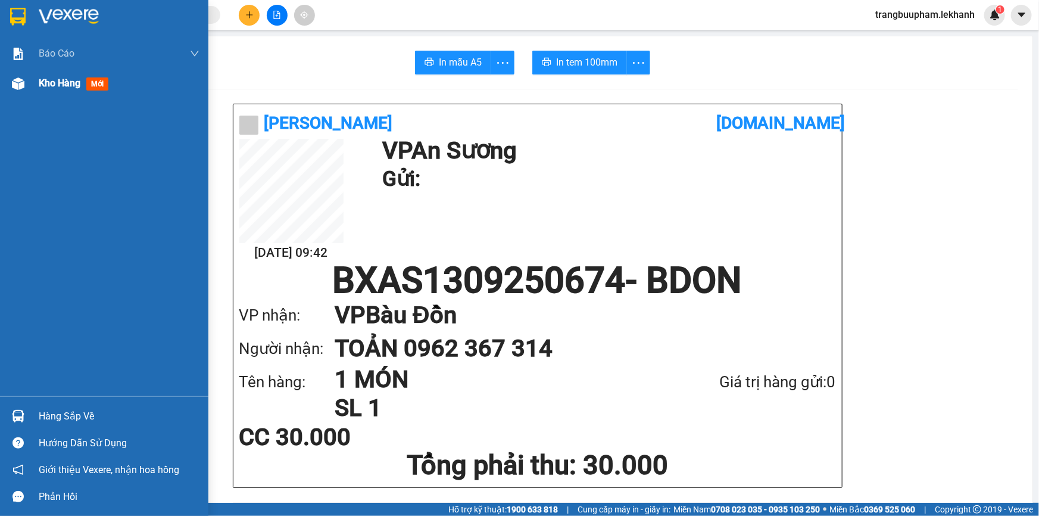
click at [77, 95] on div "Kho hàng mới" at bounding box center [119, 83] width 161 height 30
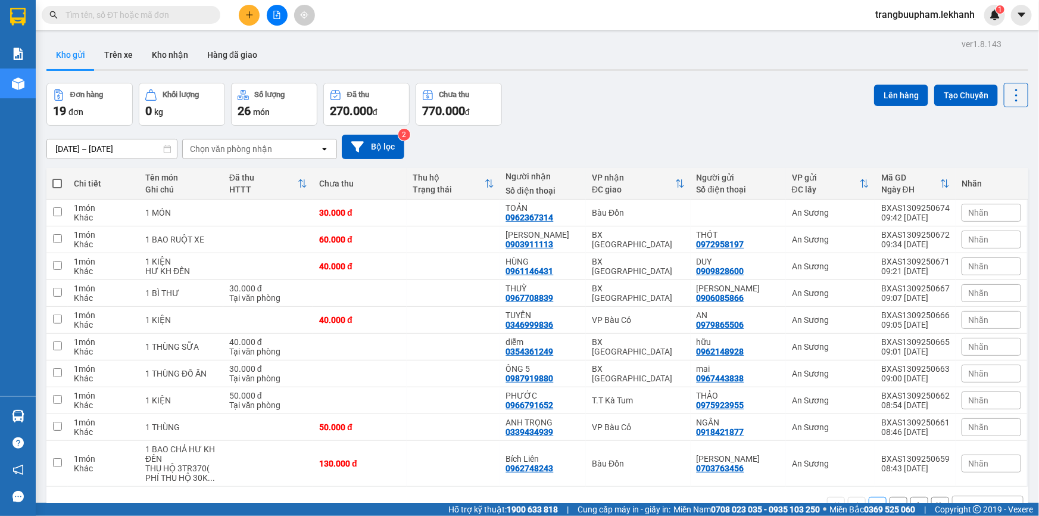
click at [136, 16] on input "text" at bounding box center [135, 14] width 141 height 13
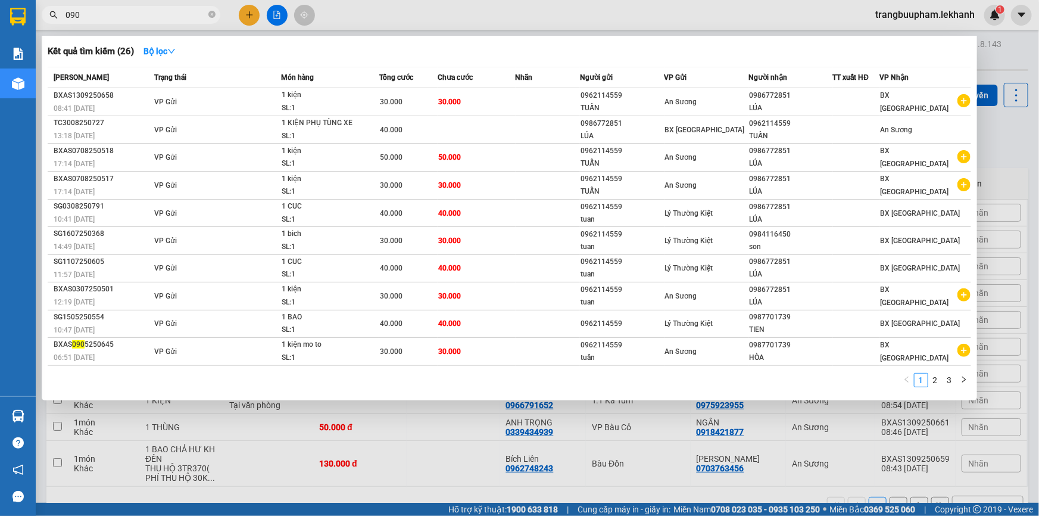
type input "0909"
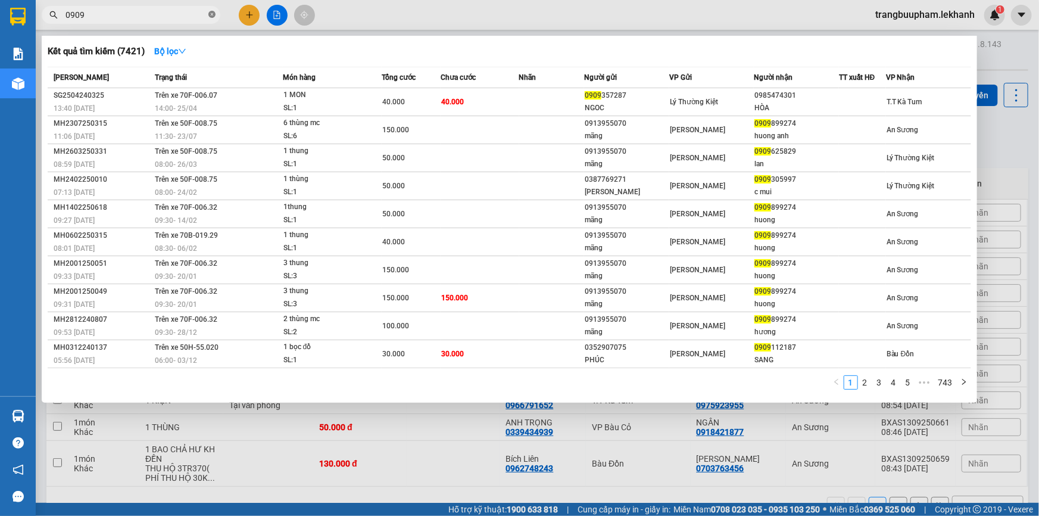
click at [208, 17] on icon "close-circle" at bounding box center [211, 14] width 7 height 7
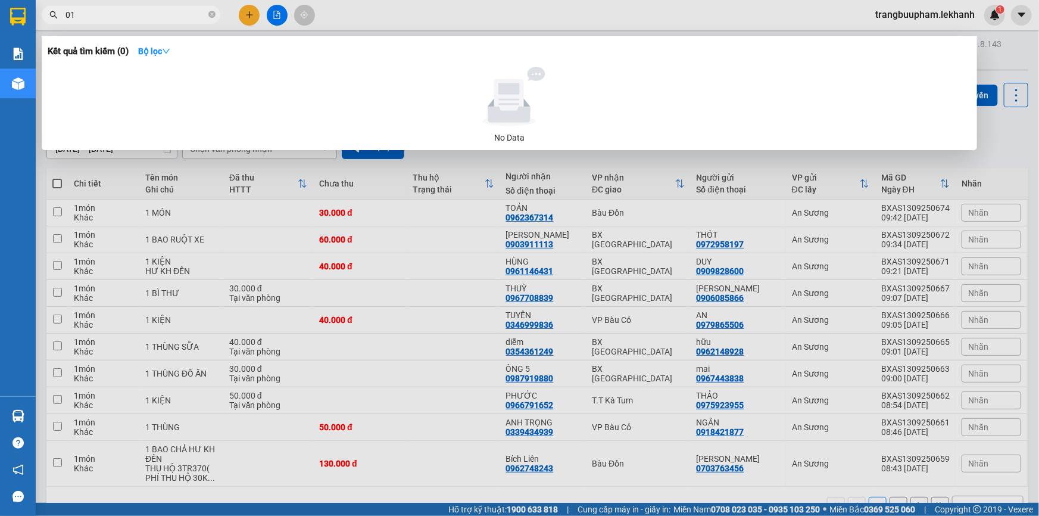
type input "0"
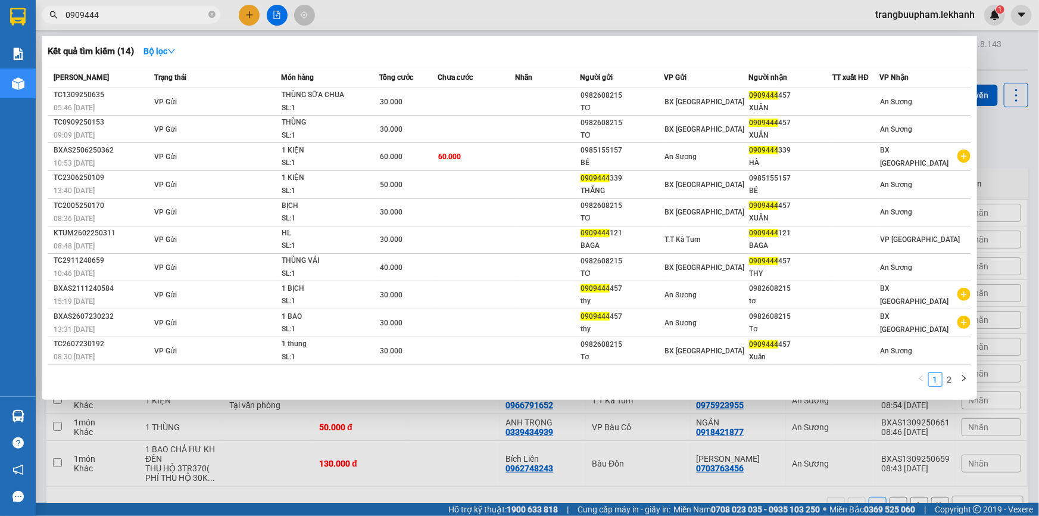
type input "0909444"
click at [211, 17] on icon "close-circle" at bounding box center [211, 14] width 7 height 7
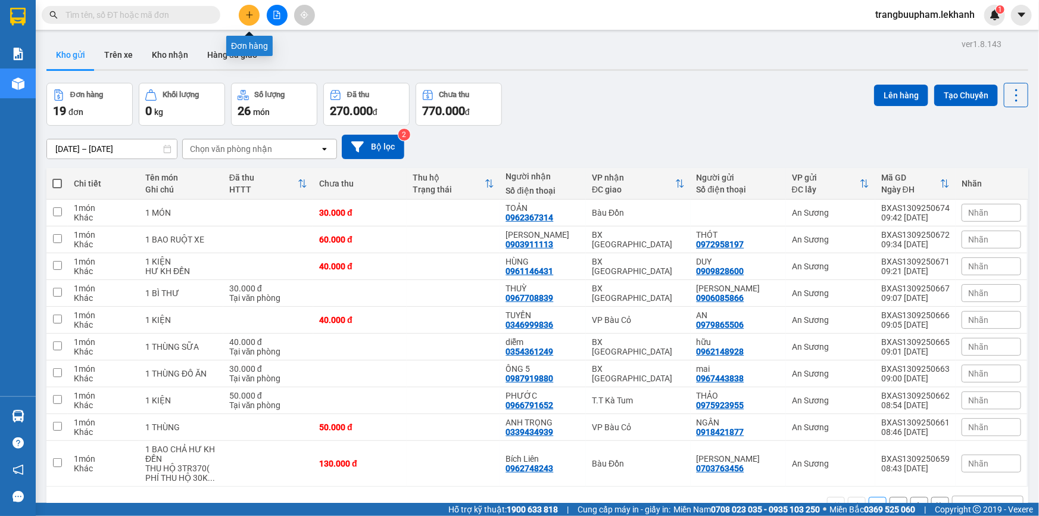
click at [251, 16] on icon "plus" at bounding box center [249, 15] width 8 height 8
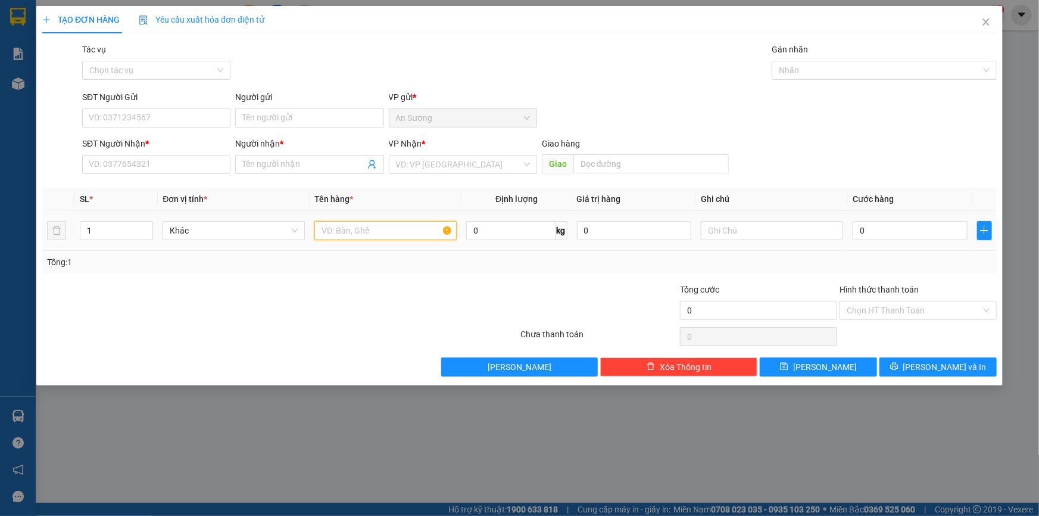
click at [349, 229] on input "text" at bounding box center [385, 230] width 142 height 19
type input "1 THÙNG ĐÔNG LẠNH"
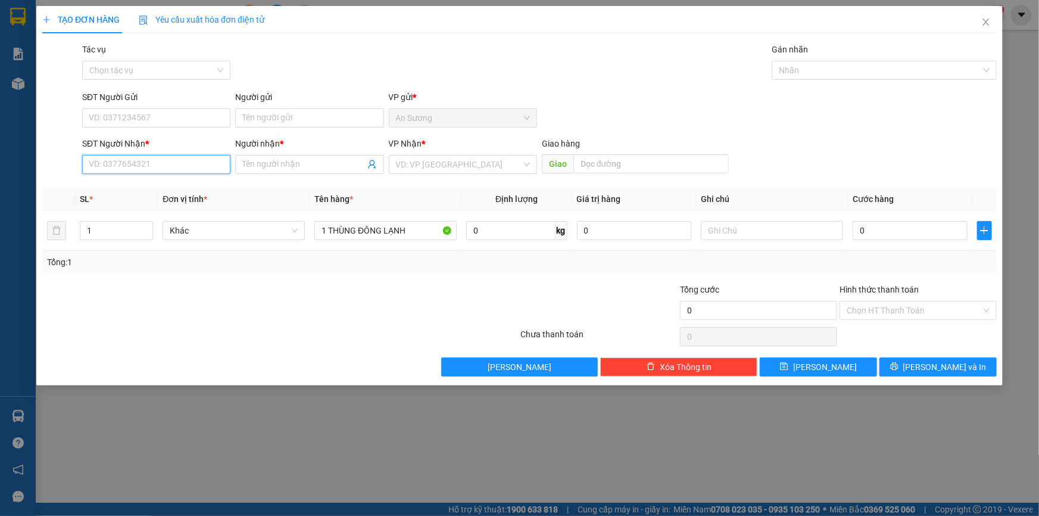
drag, startPoint x: 149, startPoint y: 168, endPoint x: 153, endPoint y: 144, distance: 24.1
click at [149, 164] on input "SĐT Người Nhận *" at bounding box center [156, 164] width 148 height 19
type input "0974026468"
click at [165, 179] on div "0974026468 - YẾN NHI" at bounding box center [156, 188] width 148 height 19
type input "YẾN NHI"
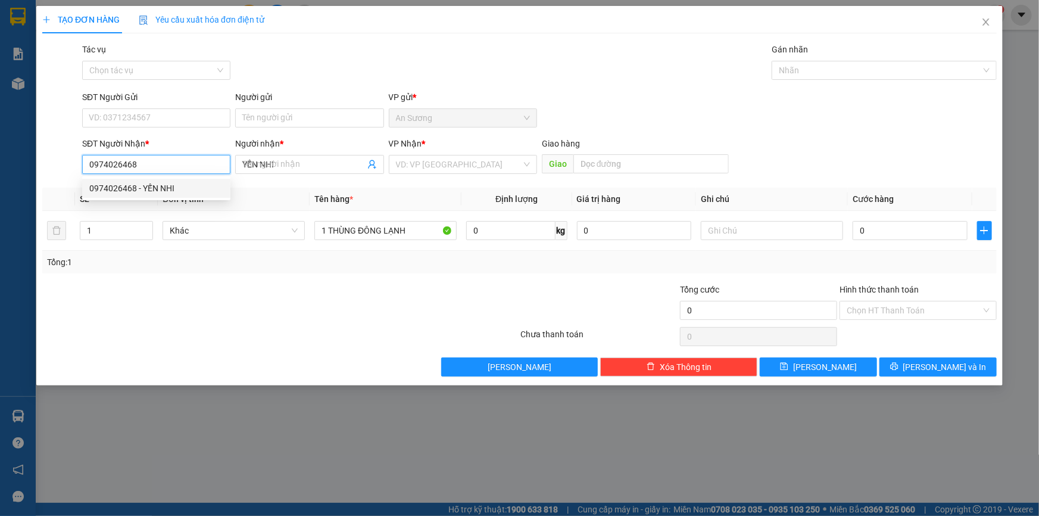
type input "40.000"
type input "0974026468"
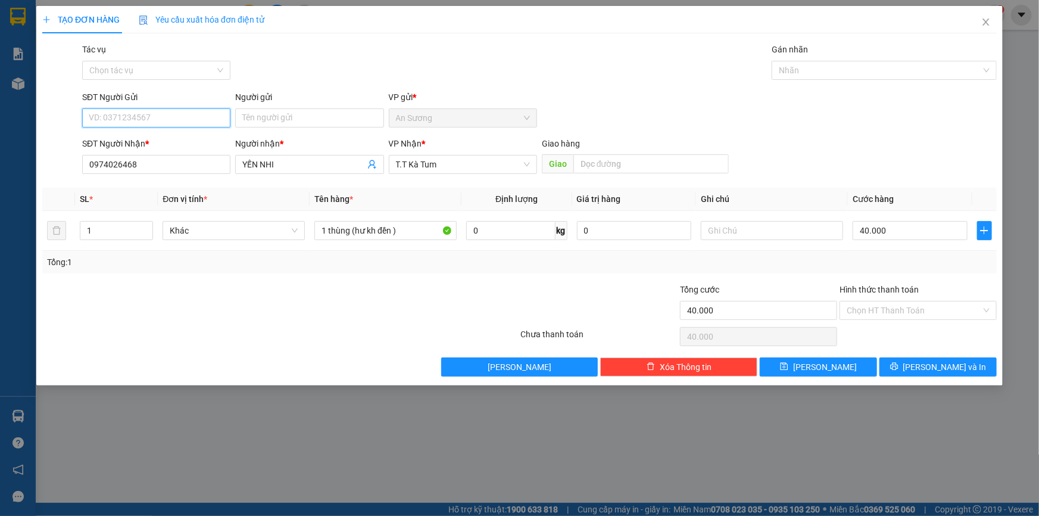
click at [176, 120] on input "SĐT Người Gửi" at bounding box center [156, 117] width 148 height 19
click at [191, 136] on div "0986125379 - THIÊN PHONG" at bounding box center [156, 141] width 134 height 13
type input "0986125379"
type input "THIÊN PHONG"
click at [938, 370] on span "[PERSON_NAME] và In" at bounding box center [944, 366] width 83 height 13
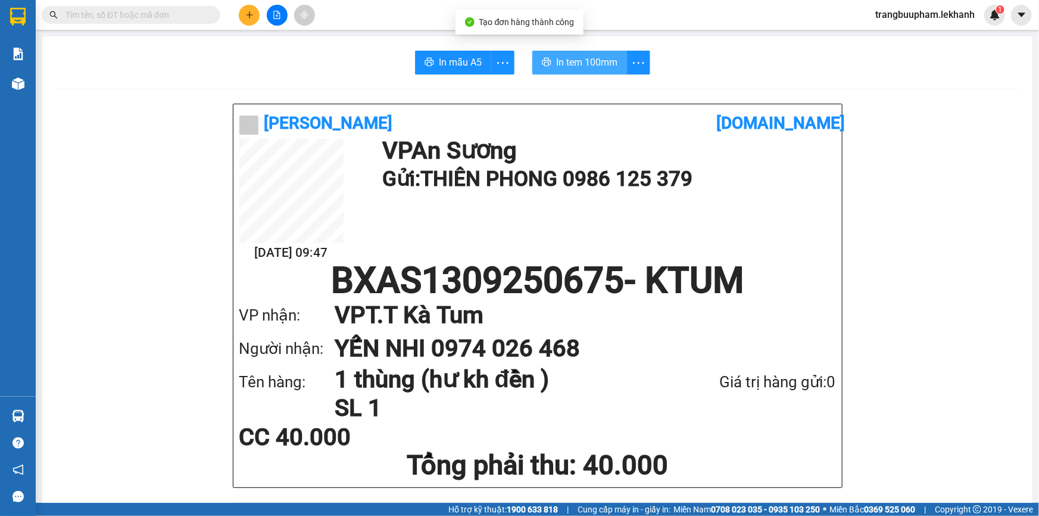
click at [581, 63] on span "In tem 100mm" at bounding box center [586, 62] width 61 height 15
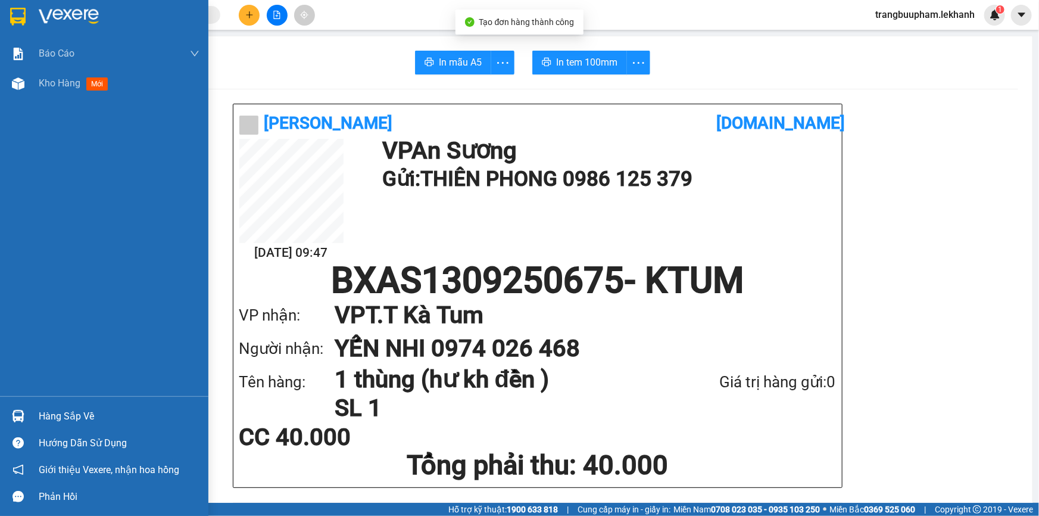
click at [36, 77] on div "Kho hàng mới" at bounding box center [104, 83] width 208 height 30
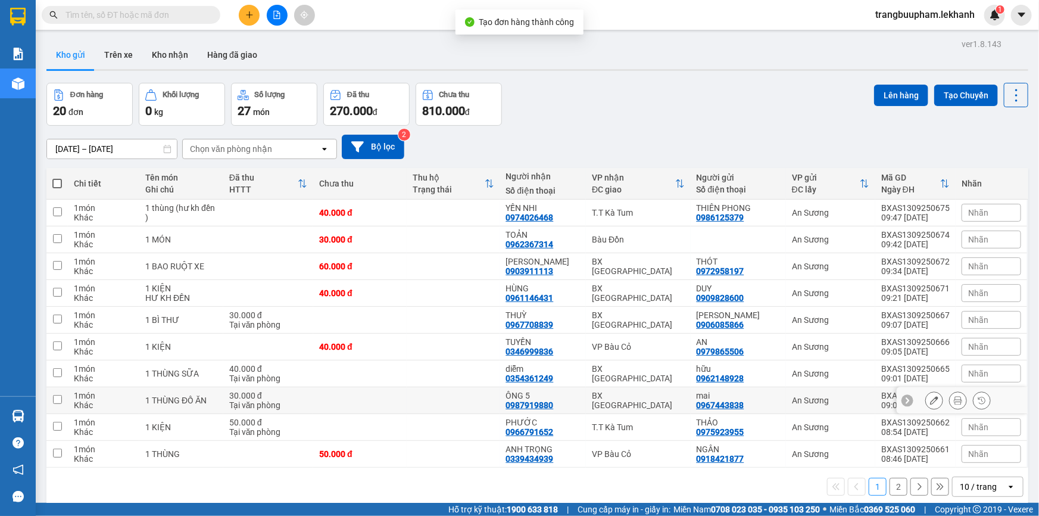
click at [441, 404] on td at bounding box center [453, 400] width 93 height 27
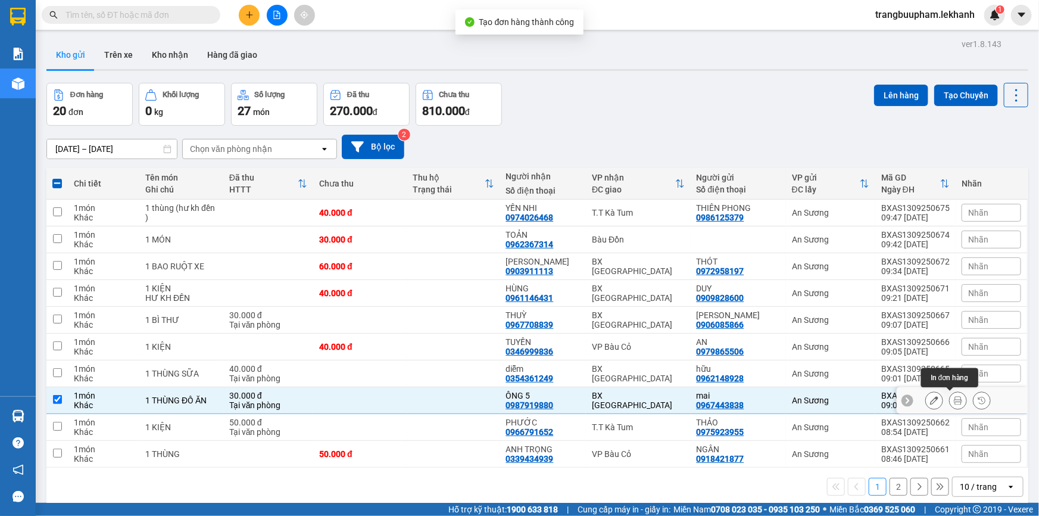
click at [954, 403] on icon at bounding box center [958, 400] width 8 height 8
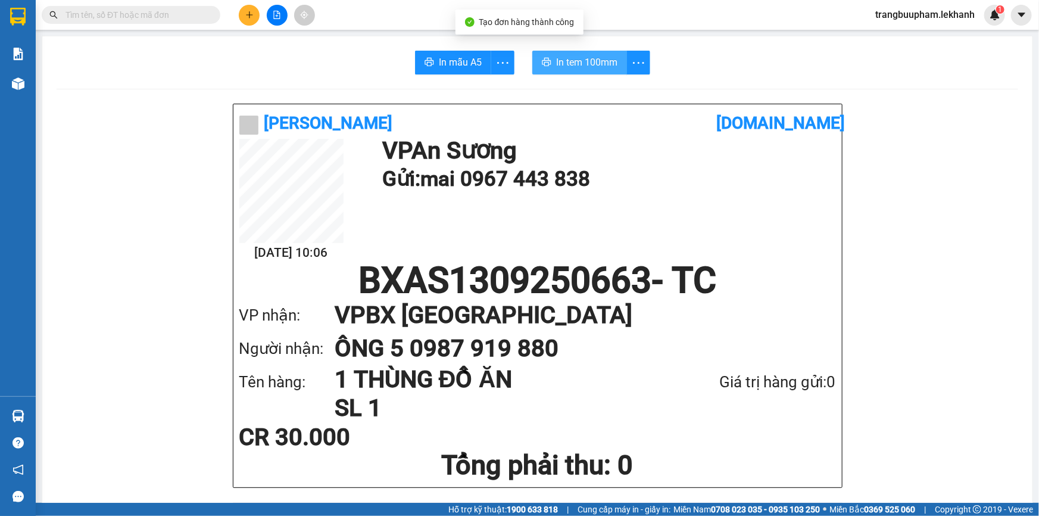
drag, startPoint x: 592, startPoint y: 66, endPoint x: 635, endPoint y: 89, distance: 48.8
click at [593, 66] on span "In tem 100mm" at bounding box center [586, 62] width 61 height 15
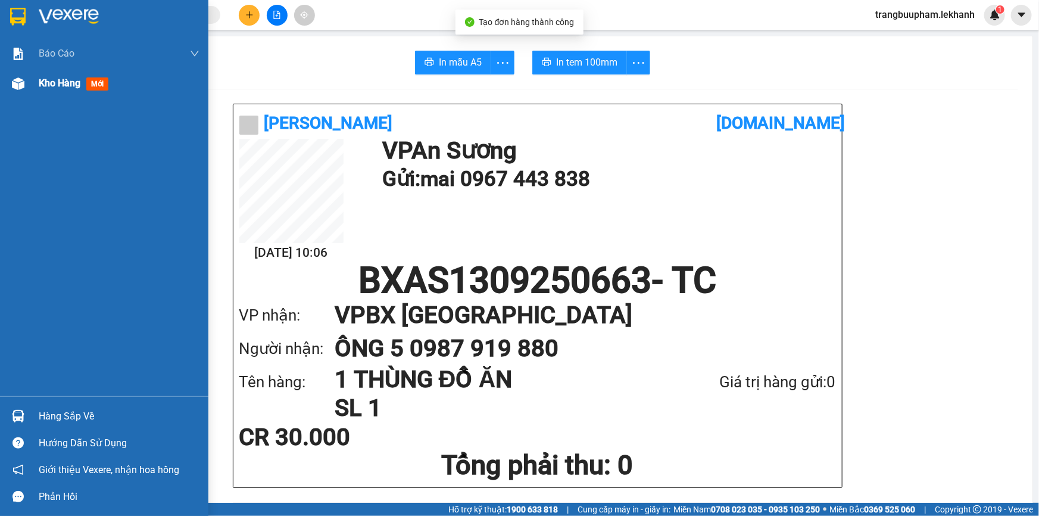
click at [39, 83] on span "Kho hàng" at bounding box center [60, 82] width 42 height 11
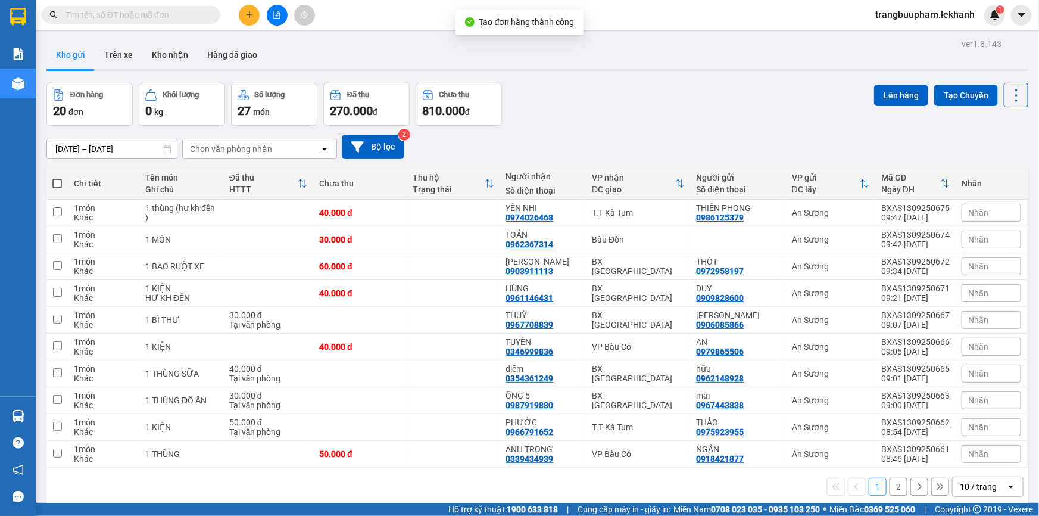
click at [891, 478] on button "2" at bounding box center [899, 487] width 18 height 18
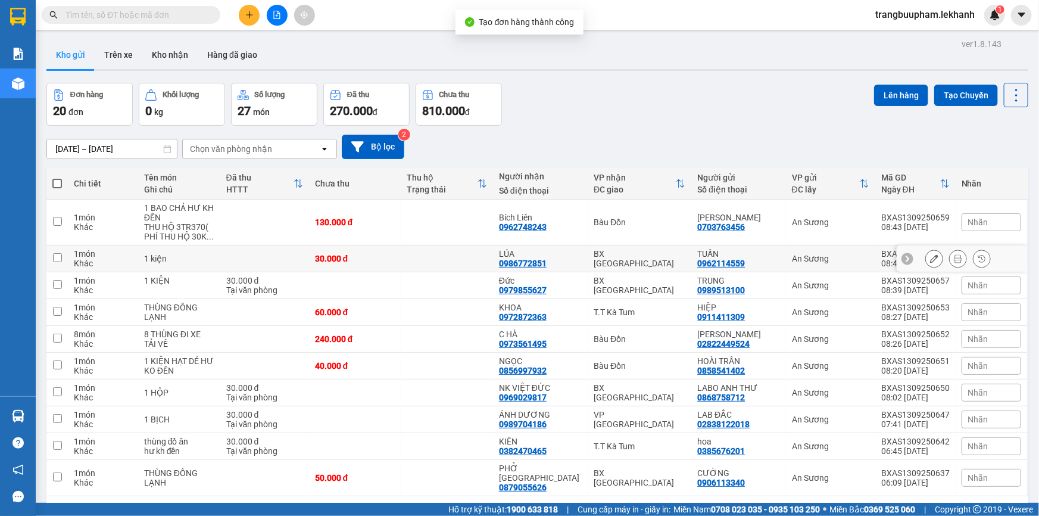
click at [447, 245] on td at bounding box center [447, 258] width 92 height 27
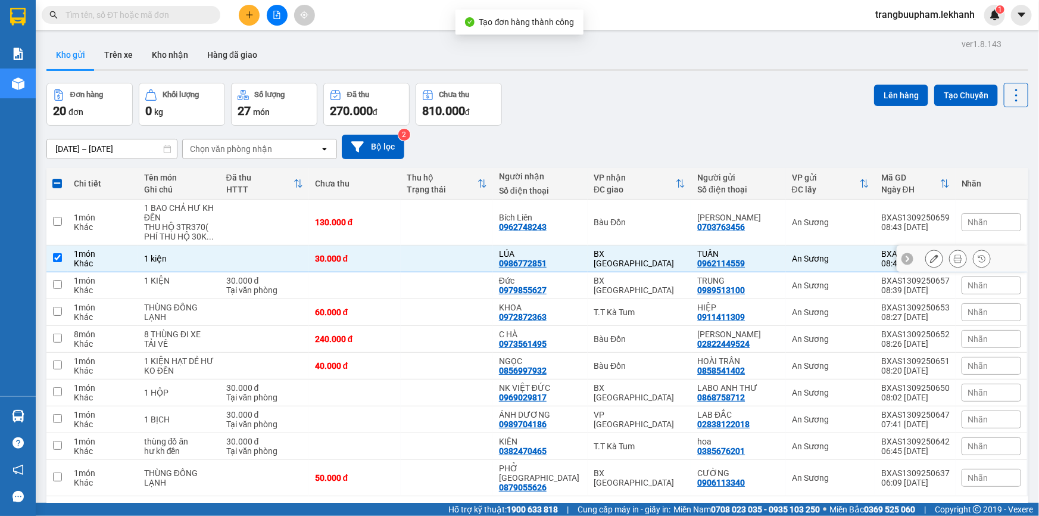
click at [954, 254] on icon at bounding box center [958, 258] width 8 height 8
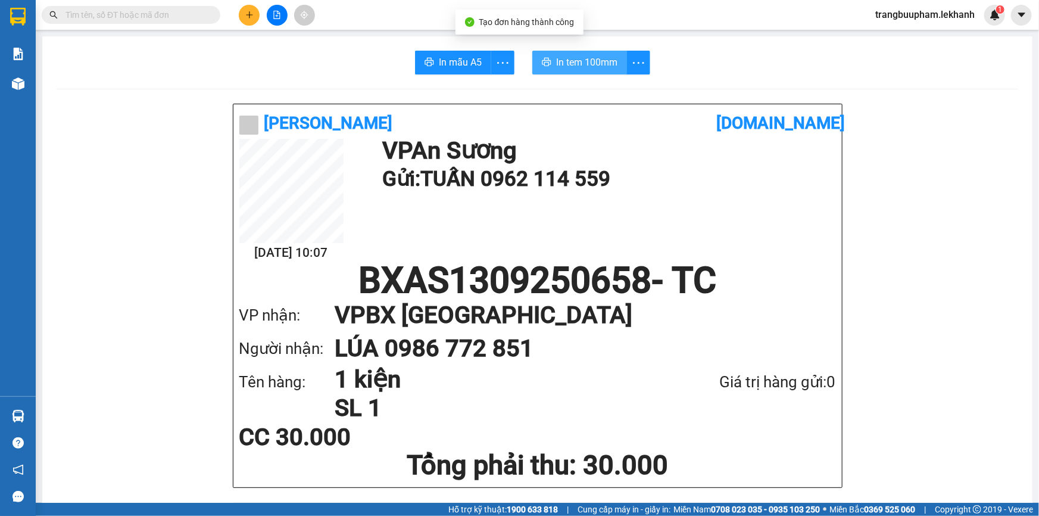
click at [565, 60] on span "In tem 100mm" at bounding box center [586, 62] width 61 height 15
click at [245, 15] on icon "plus" at bounding box center [249, 15] width 8 height 8
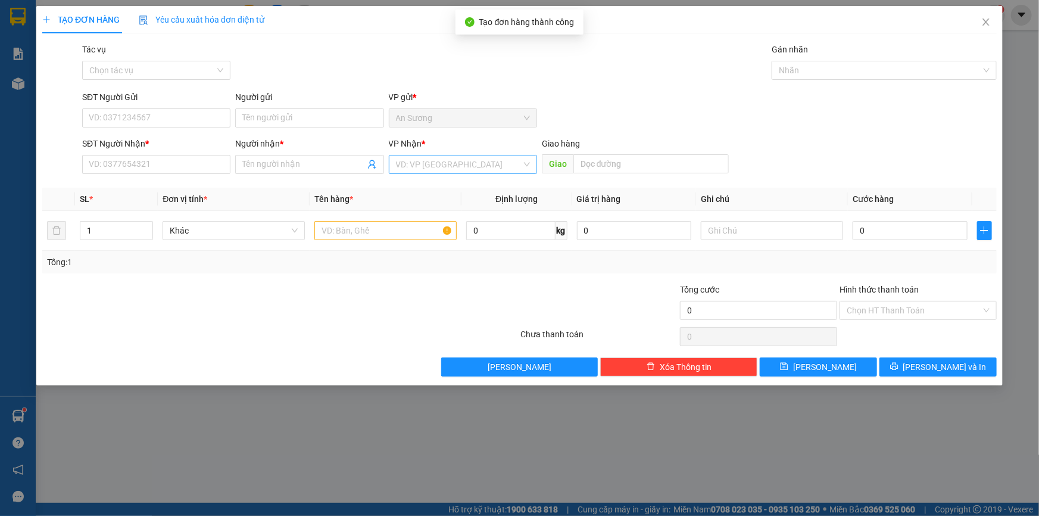
click at [427, 169] on input "search" at bounding box center [459, 164] width 126 height 18
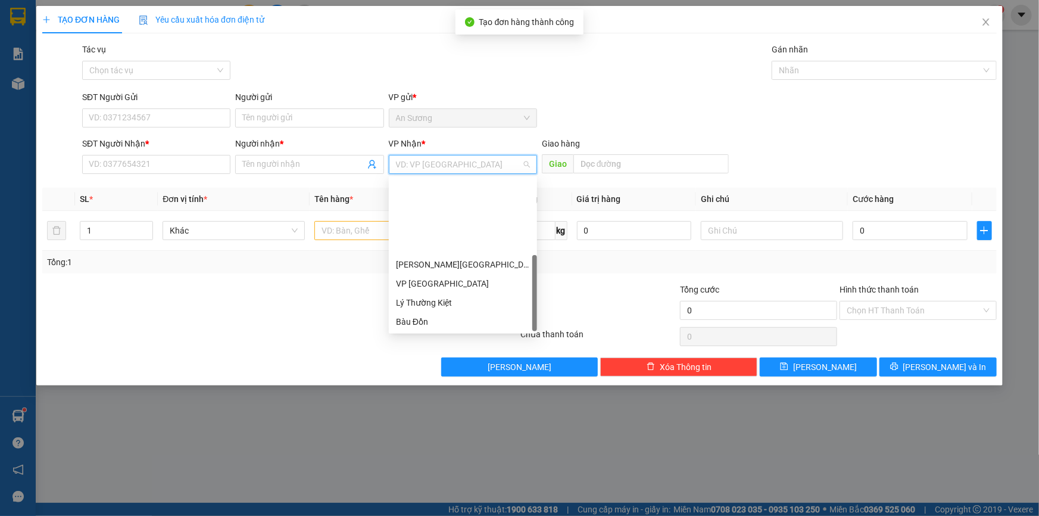
click at [454, 391] on div "BX [PERSON_NAME]" at bounding box center [463, 397] width 134 height 13
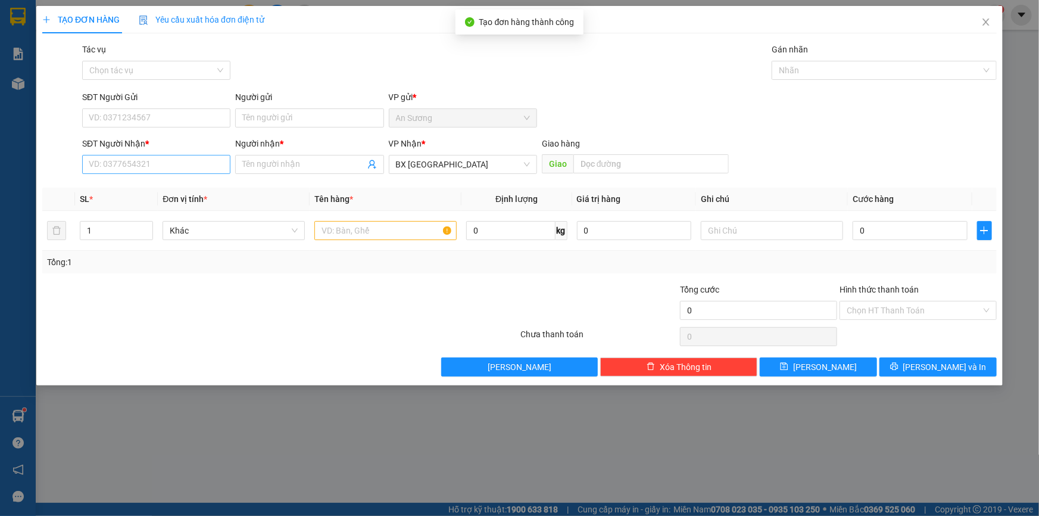
drag, startPoint x: 133, startPoint y: 153, endPoint x: 140, endPoint y: 166, distance: 14.9
click at [135, 157] on div "SĐT Người Nhận * VD: 0377654321" at bounding box center [156, 158] width 148 height 42
click at [142, 170] on input "SĐT Người Nhận *" at bounding box center [156, 164] width 148 height 19
type input "0"
drag, startPoint x: 117, startPoint y: 117, endPoint x: 117, endPoint y: 91, distance: 26.2
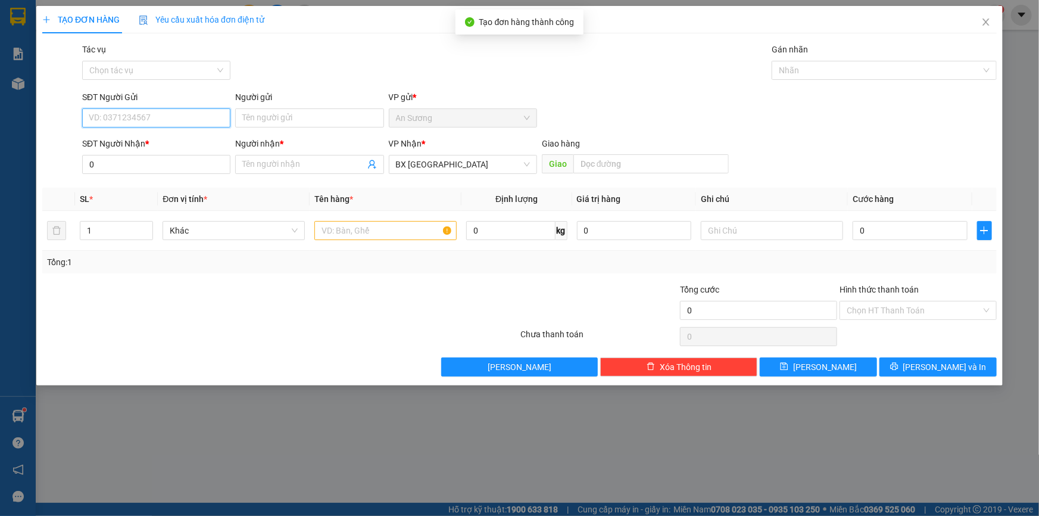
click at [117, 116] on input "SĐT Người Gửi" at bounding box center [156, 117] width 148 height 19
type input "0797897753"
click at [154, 141] on div "0797897753 - QUÂN" at bounding box center [156, 141] width 134 height 13
type input "QUÂN"
type input "50.000"
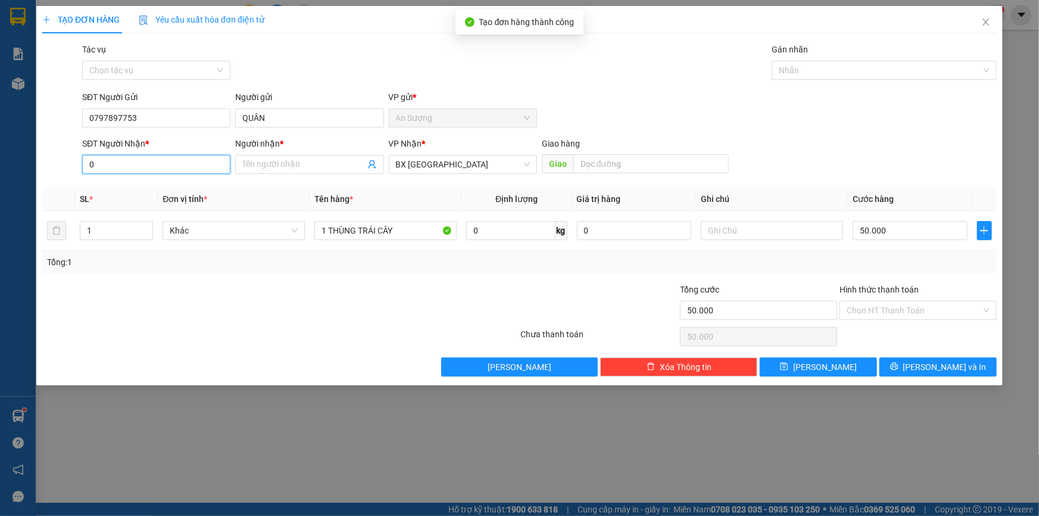
click at [164, 161] on input "0" at bounding box center [156, 164] width 148 height 19
click at [146, 192] on div "0934014080 - PHƯỜNG" at bounding box center [156, 188] width 134 height 13
drag, startPoint x: 276, startPoint y: 121, endPoint x: 193, endPoint y: 116, distance: 83.5
click at [193, 116] on div "SĐT Người Gửi 0797897753 Người gửi QUÂN QUÂN VP gửi * An Sương" at bounding box center [539, 112] width 919 height 42
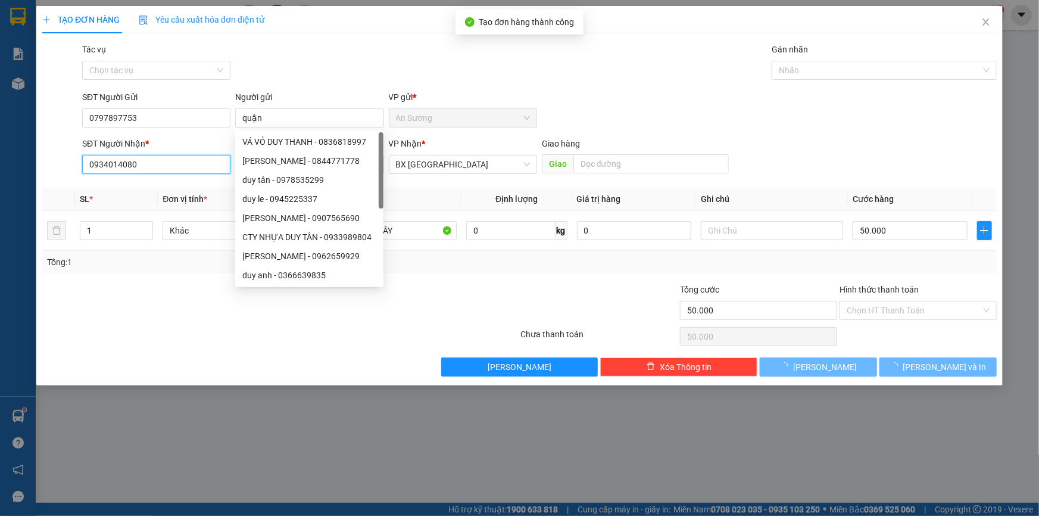
drag, startPoint x: 174, startPoint y: 161, endPoint x: 186, endPoint y: 179, distance: 21.5
click at [173, 163] on input "0934014080" at bounding box center [156, 164] width 148 height 19
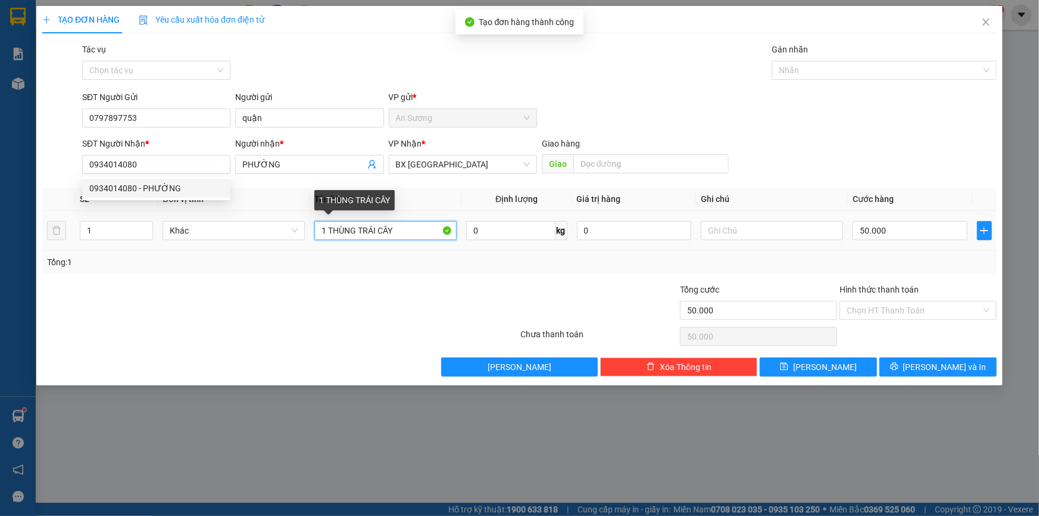
click at [425, 238] on input "1 THÙNG TRÁI CÂY" at bounding box center [385, 230] width 142 height 19
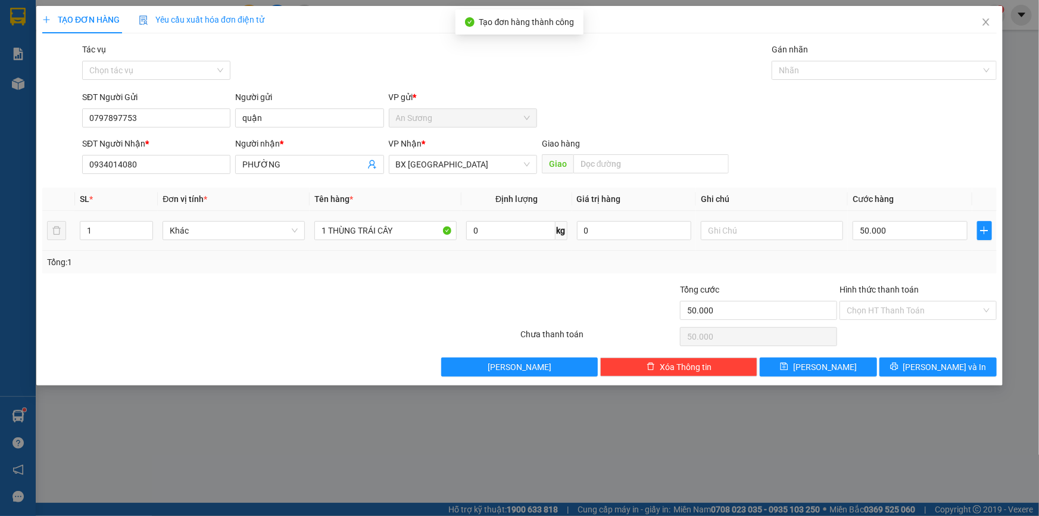
click at [916, 240] on div "50.000" at bounding box center [910, 231] width 115 height 24
click at [909, 239] on input "50.000" at bounding box center [910, 230] width 115 height 19
click at [897, 306] on input "Hình thức thanh toán" at bounding box center [914, 310] width 135 height 18
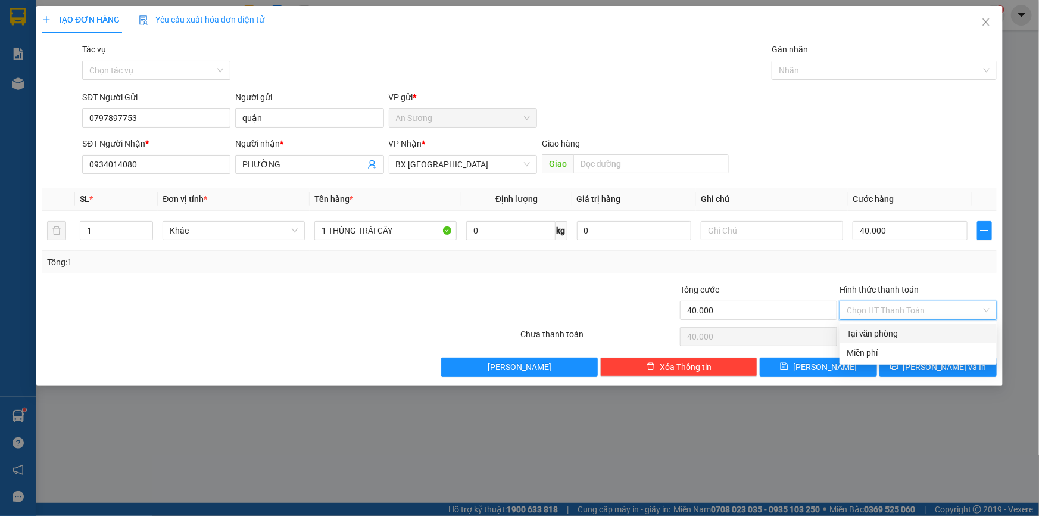
click at [893, 339] on div "Tại văn phòng" at bounding box center [918, 333] width 143 height 13
click at [928, 366] on span "[PERSON_NAME] và In" at bounding box center [944, 366] width 83 height 13
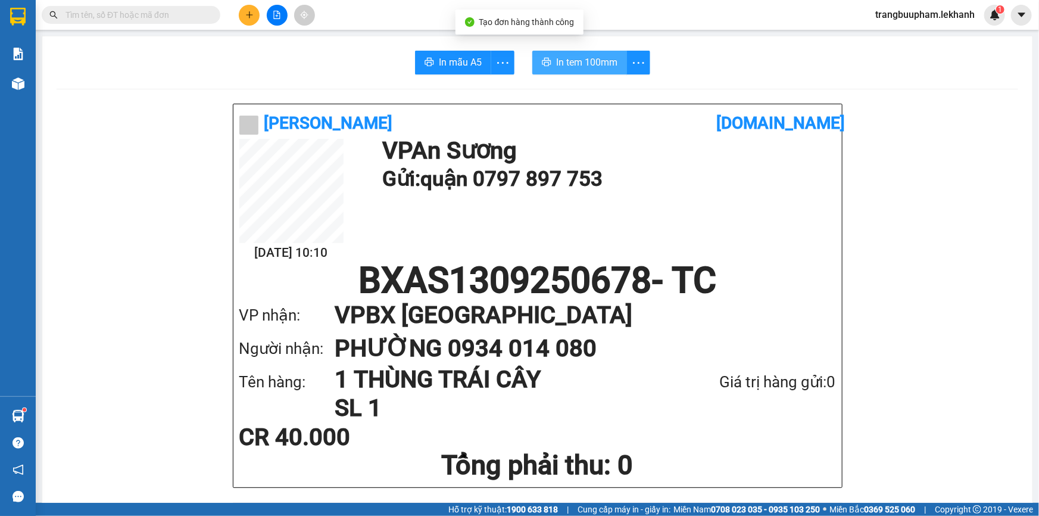
click at [591, 64] on span "In tem 100mm" at bounding box center [586, 62] width 61 height 15
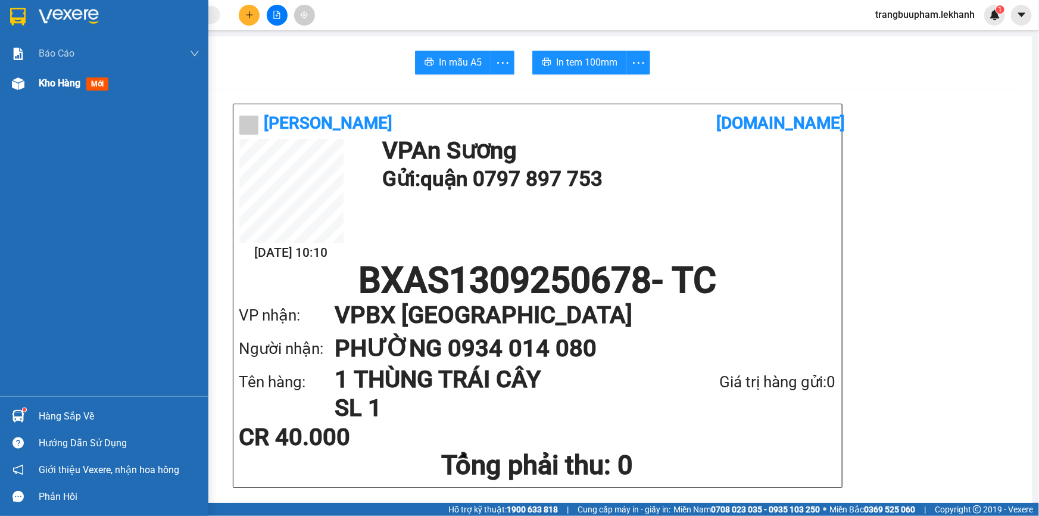
click at [40, 95] on div "Kho hàng mới" at bounding box center [119, 83] width 161 height 30
click at [48, 87] on span "Kho hàng" at bounding box center [60, 82] width 42 height 11
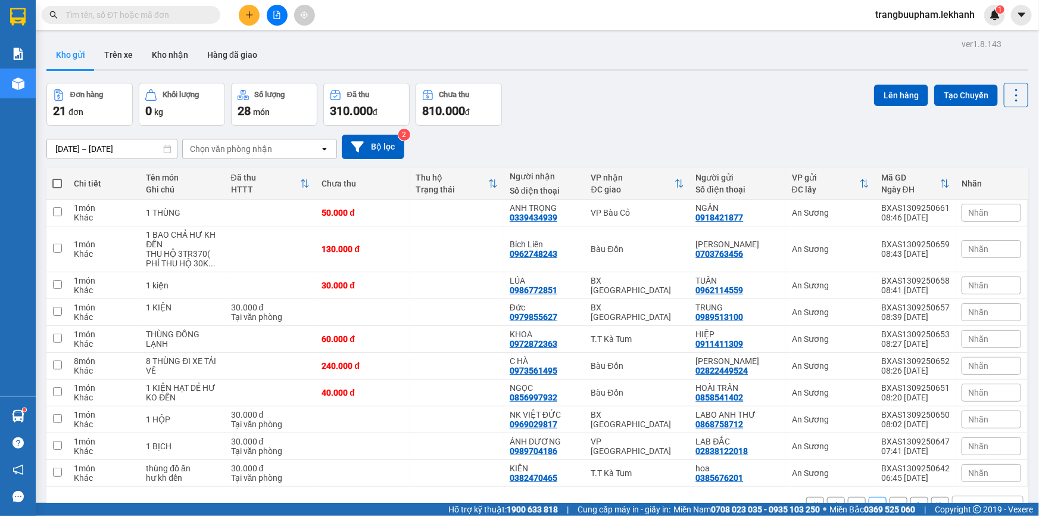
click at [245, 13] on icon "plus" at bounding box center [249, 15] width 8 height 8
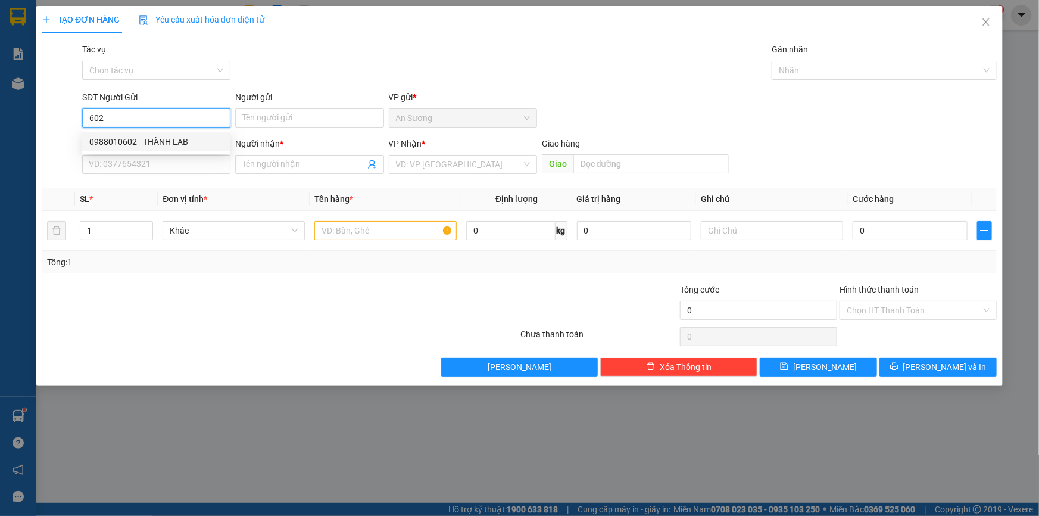
click at [157, 144] on div "0988010602 - THÀNH LAB" at bounding box center [156, 141] width 134 height 13
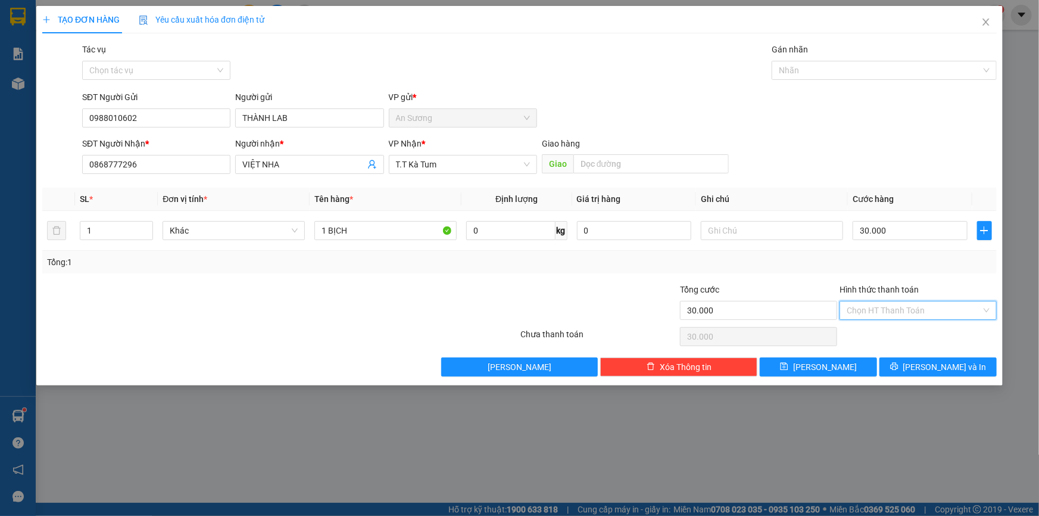
click at [907, 312] on input "Hình thức thanh toán" at bounding box center [914, 310] width 135 height 18
drag, startPoint x: 900, startPoint y: 335, endPoint x: 913, endPoint y: 350, distance: 20.2
click at [900, 336] on div "Tại văn phòng" at bounding box center [918, 333] width 143 height 13
click at [926, 367] on button "[PERSON_NAME] và In" at bounding box center [937, 366] width 117 height 19
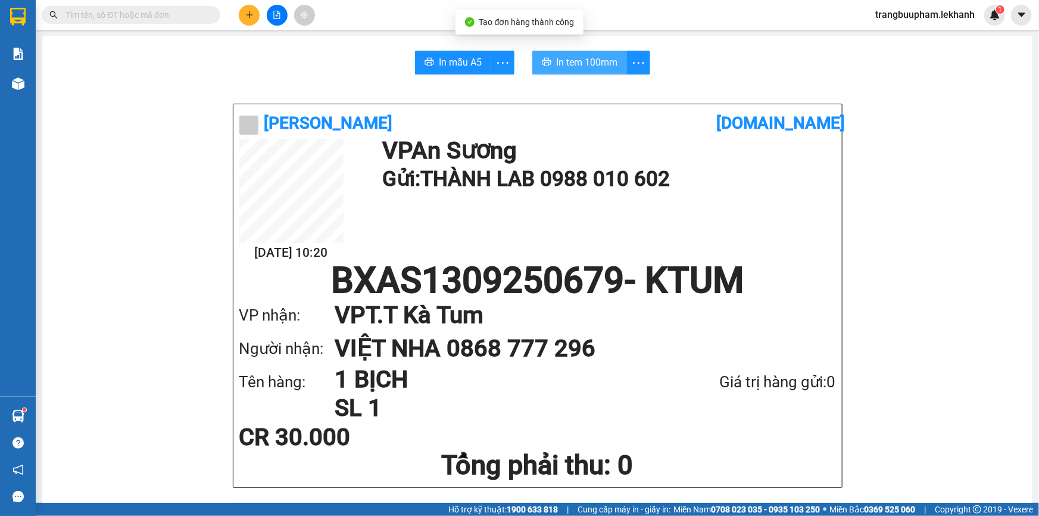
click at [581, 57] on span "In tem 100mm" at bounding box center [586, 62] width 61 height 15
click at [245, 21] on button at bounding box center [249, 15] width 21 height 21
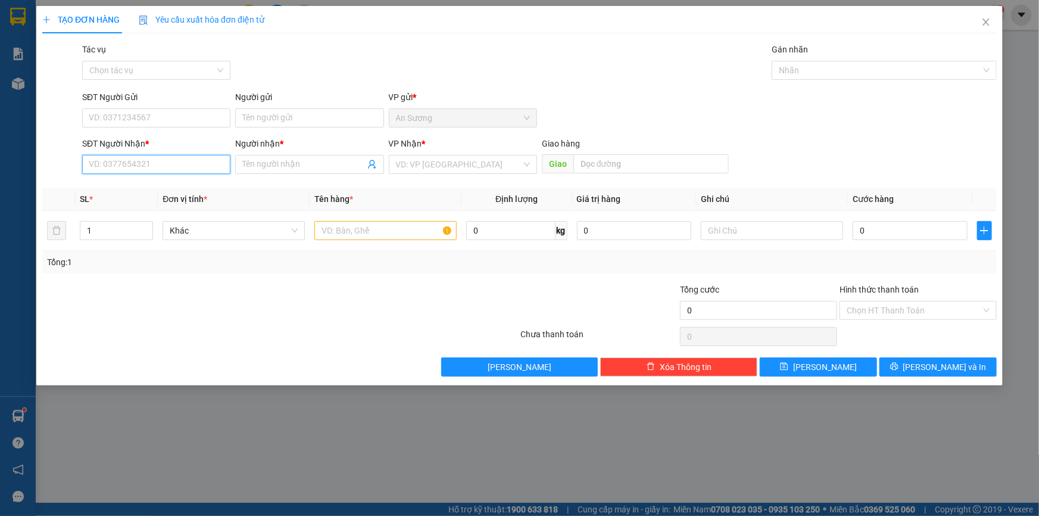
click at [132, 171] on input "SĐT Người Nhận *" at bounding box center [156, 164] width 148 height 19
click at [142, 166] on input "SĐT Người Nhận *" at bounding box center [156, 164] width 148 height 19
click at [271, 167] on input "Người nhận *" at bounding box center [303, 164] width 122 height 13
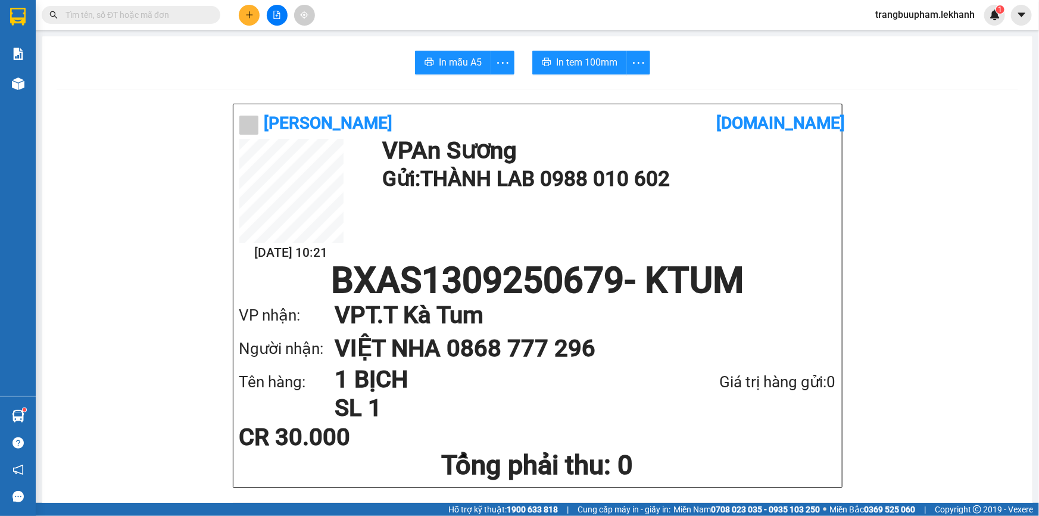
click at [91, 10] on input "text" at bounding box center [135, 14] width 141 height 13
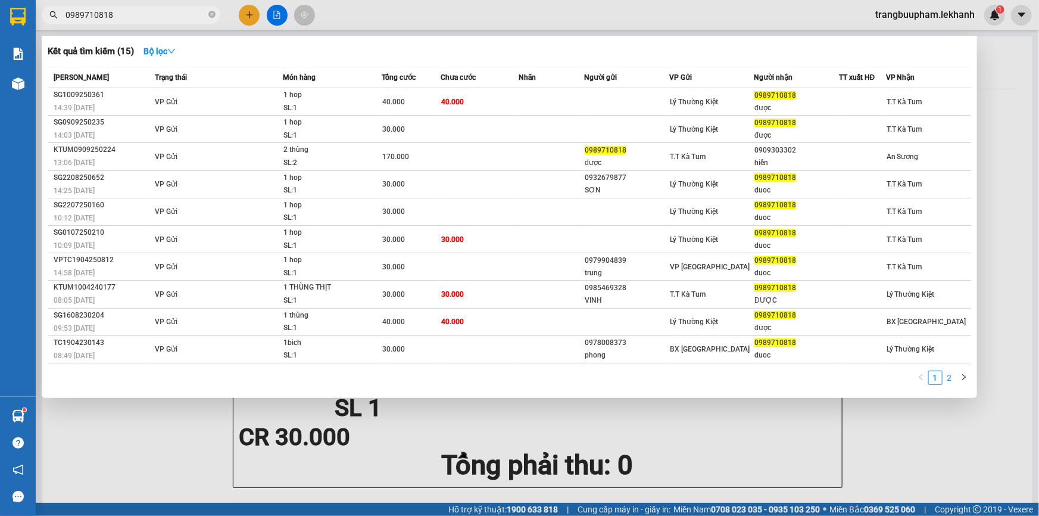
click at [950, 376] on link "2" at bounding box center [949, 377] width 13 height 13
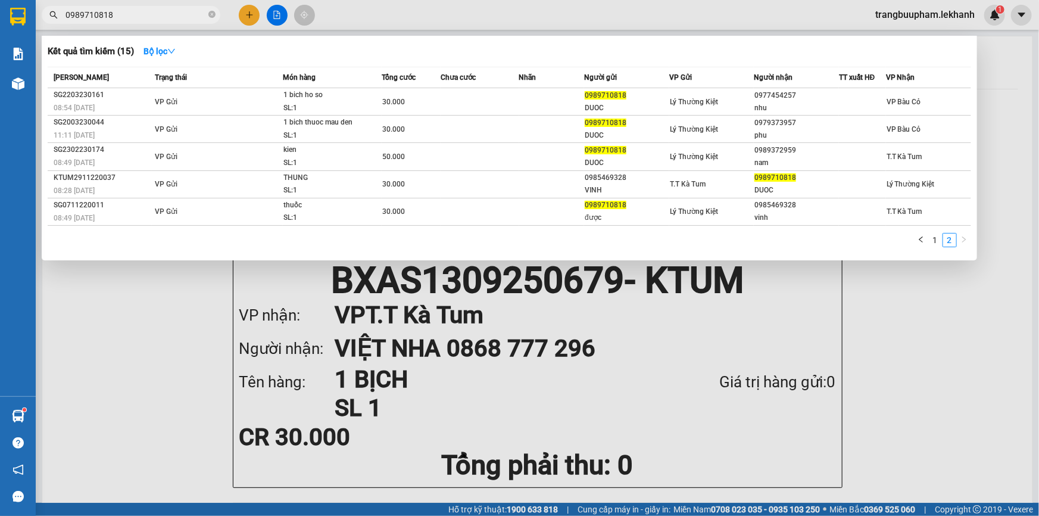
click at [245, 14] on div at bounding box center [519, 258] width 1039 height 516
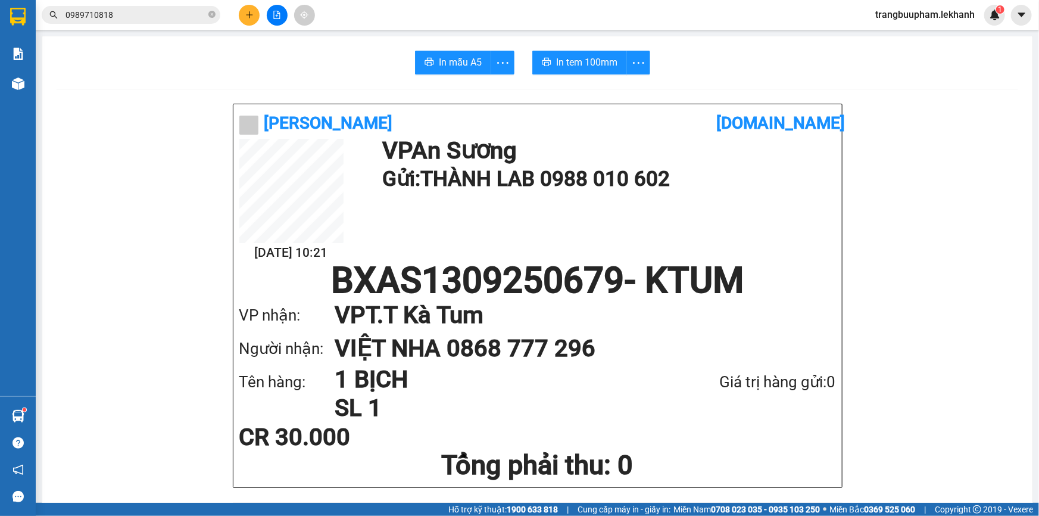
click at [257, 12] on button at bounding box center [249, 15] width 21 height 21
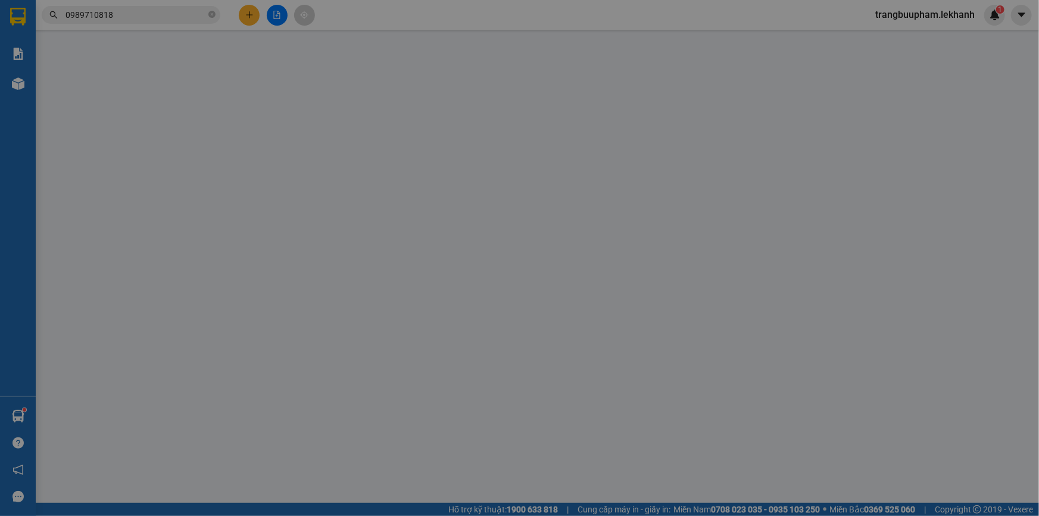
click at [252, 12] on div "Yêu cầu xuất hóa đơn điện tử" at bounding box center [202, 19] width 126 height 27
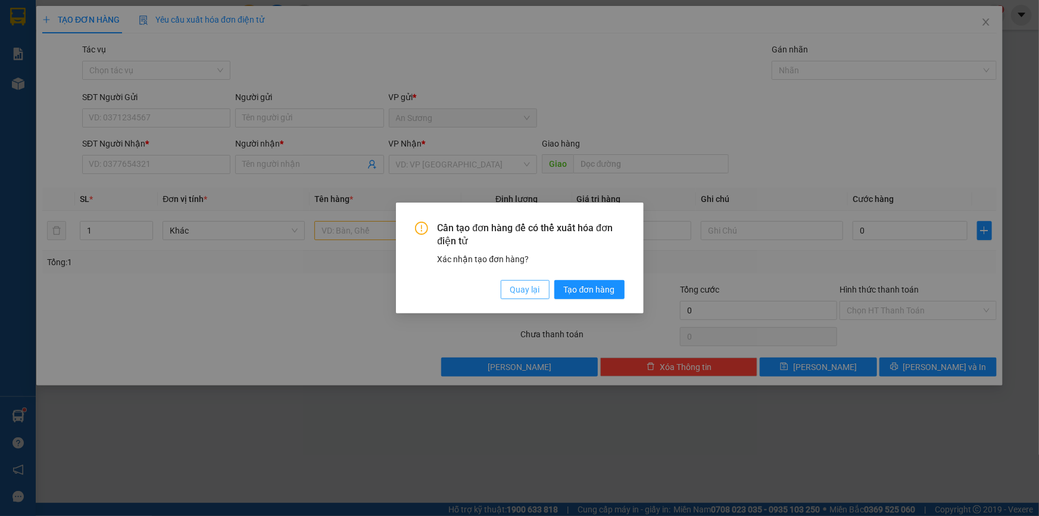
click at [525, 289] on span "Quay lại" at bounding box center [525, 289] width 30 height 13
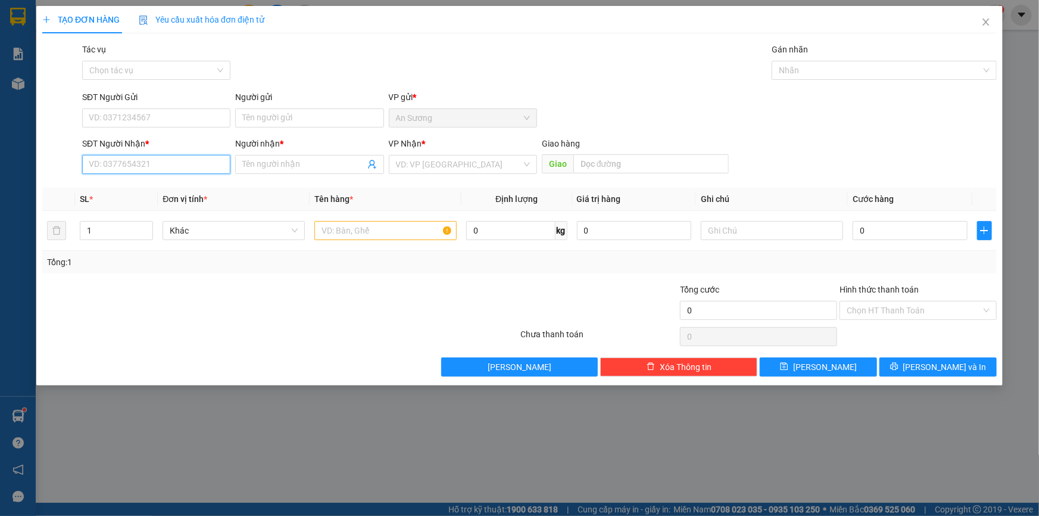
click at [171, 168] on input "SĐT Người Nhận *" at bounding box center [156, 164] width 148 height 19
click at [269, 163] on input "Người nhận *" at bounding box center [303, 164] width 122 height 13
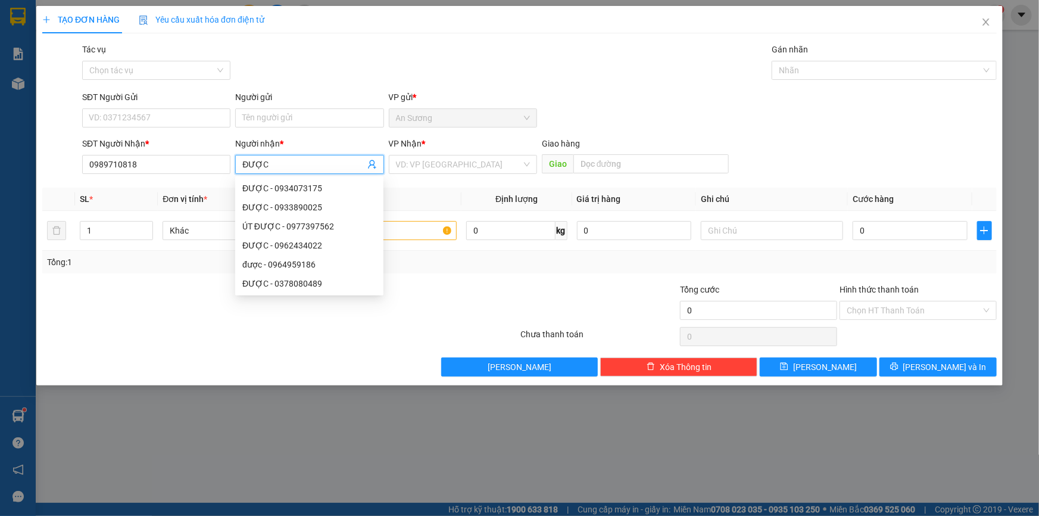
click at [428, 180] on div "Transit Pickup Surcharge Ids Transit Deliver Surcharge Ids Transit Deliver Surc…" at bounding box center [519, 209] width 954 height 333
click at [429, 173] on input "search" at bounding box center [459, 164] width 126 height 18
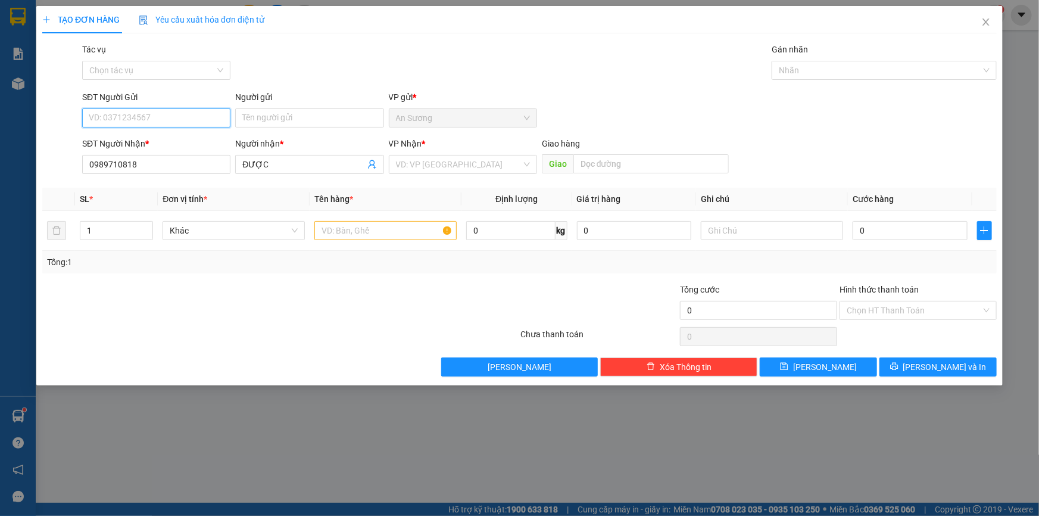
click at [157, 121] on input "SĐT Người Gửi" at bounding box center [156, 117] width 148 height 19
click at [457, 173] on span at bounding box center [459, 164] width 126 height 18
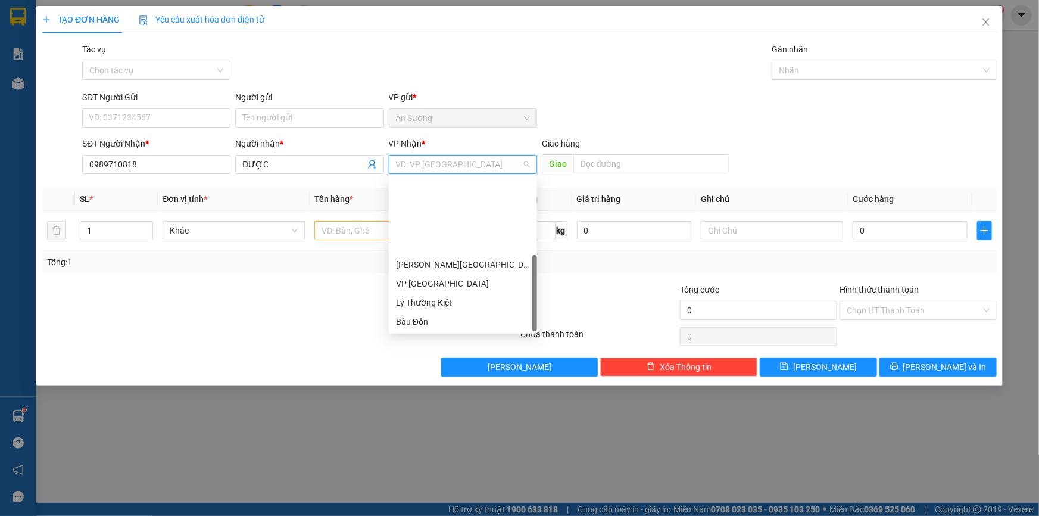
click at [440, 334] on div "T.T Kà Tum" at bounding box center [463, 340] width 134 height 13
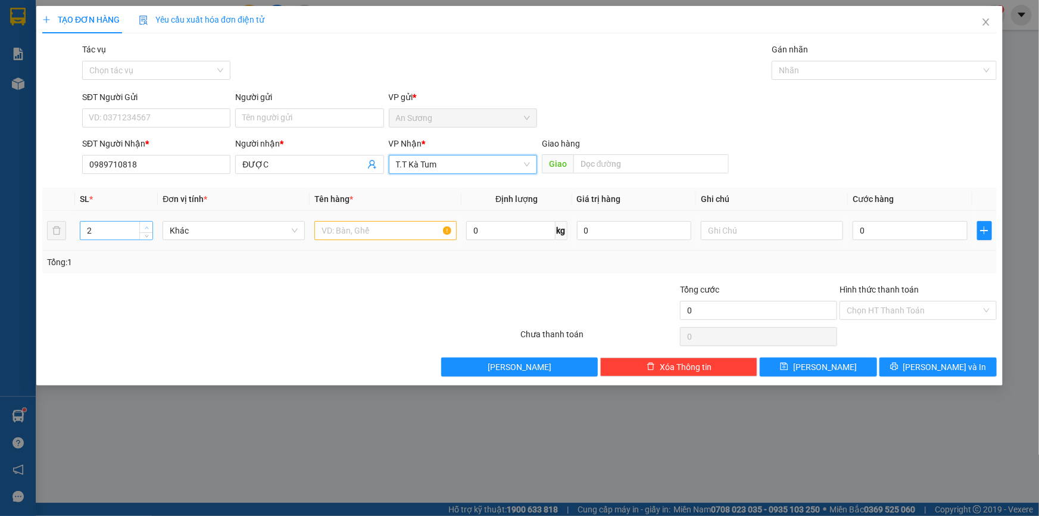
click at [148, 227] on icon "up" at bounding box center [147, 228] width 4 height 4
click at [364, 230] on input "text" at bounding box center [385, 230] width 142 height 19
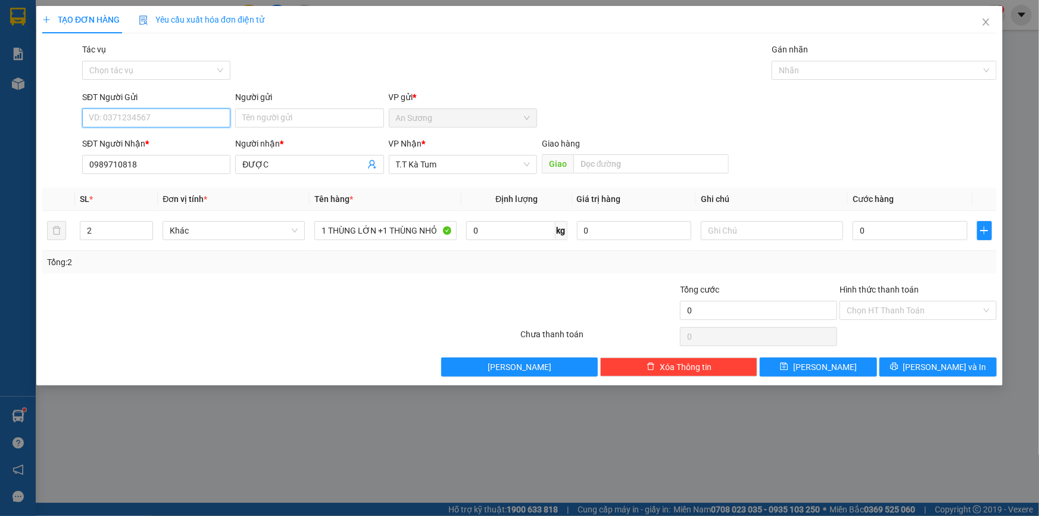
click at [128, 118] on input "SĐT Người Gửi" at bounding box center [156, 117] width 148 height 19
click at [301, 118] on input "Người gửi" at bounding box center [309, 117] width 148 height 19
click at [732, 230] on input "text" at bounding box center [772, 230] width 142 height 19
click at [898, 310] on input "Hình thức thanh toán" at bounding box center [914, 310] width 135 height 18
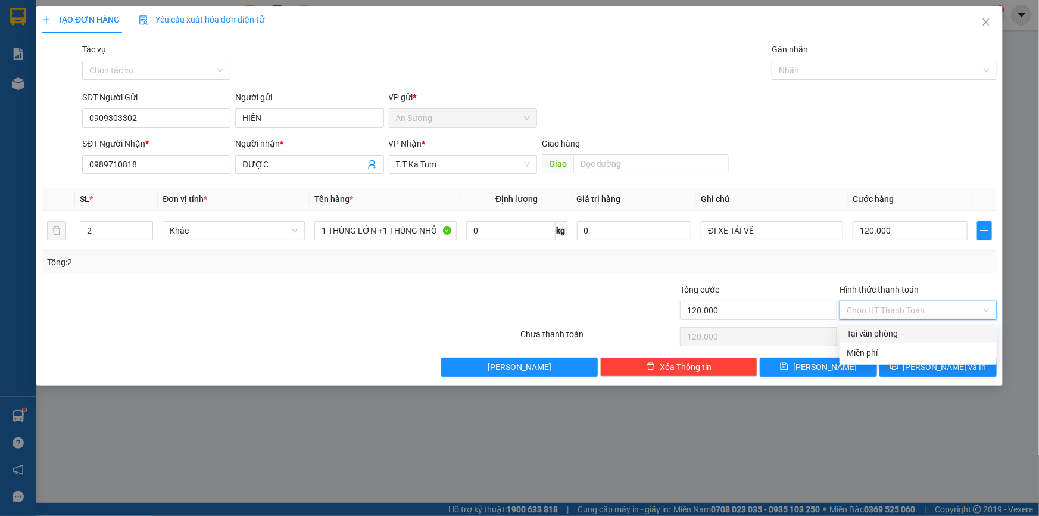
click at [895, 333] on div "Tại văn phòng" at bounding box center [918, 333] width 143 height 13
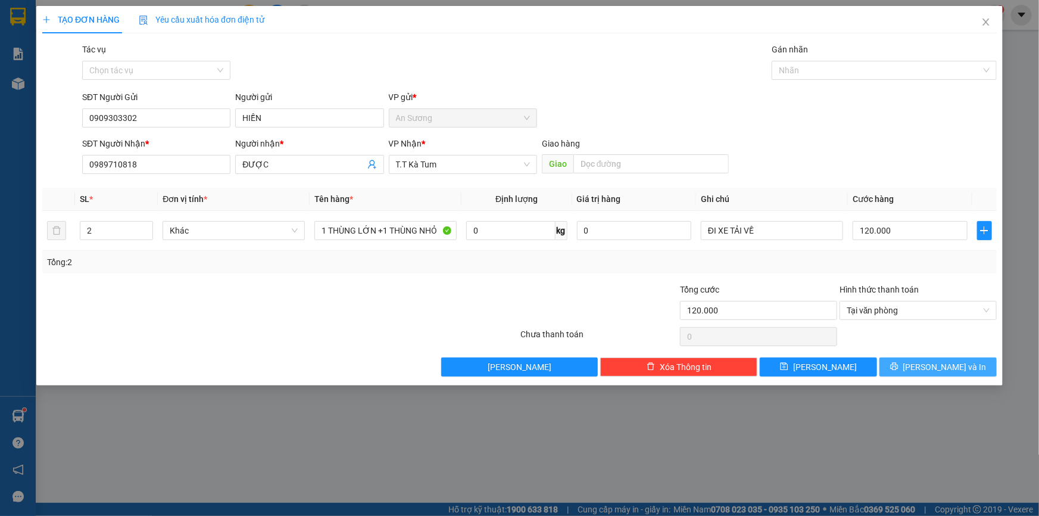
click at [898, 367] on icon "printer" at bounding box center [894, 367] width 8 height 8
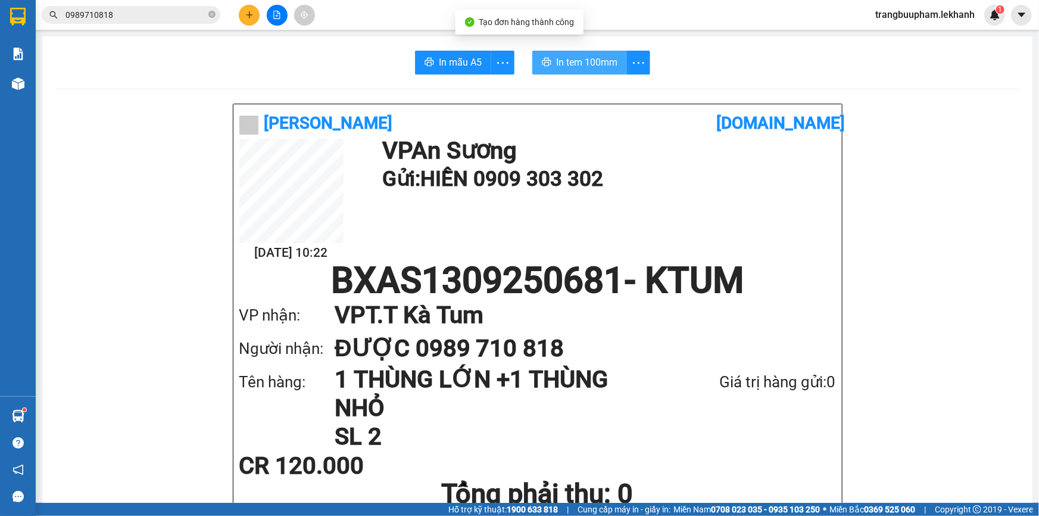
click at [559, 60] on span "In tem 100mm" at bounding box center [586, 62] width 61 height 15
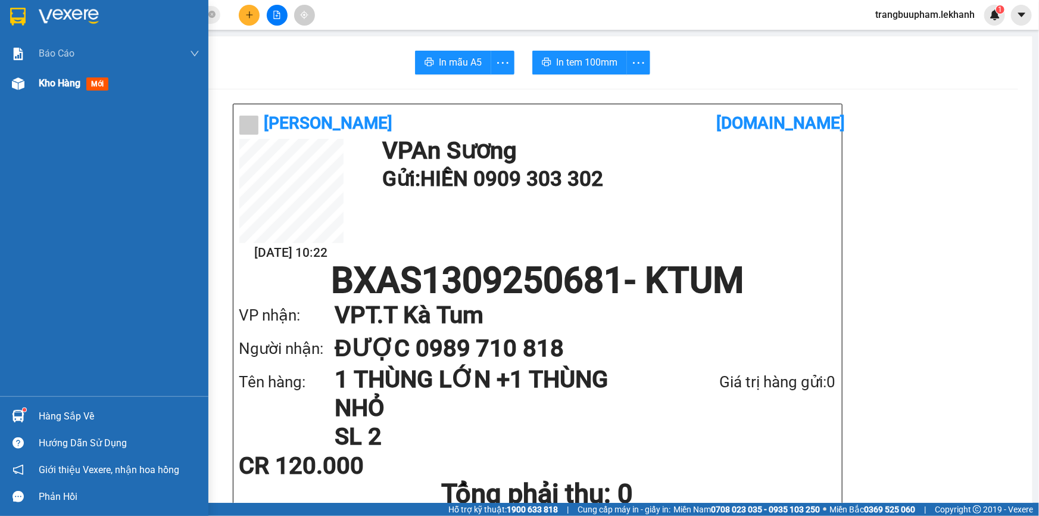
click at [66, 85] on span "Kho hàng" at bounding box center [60, 82] width 42 height 11
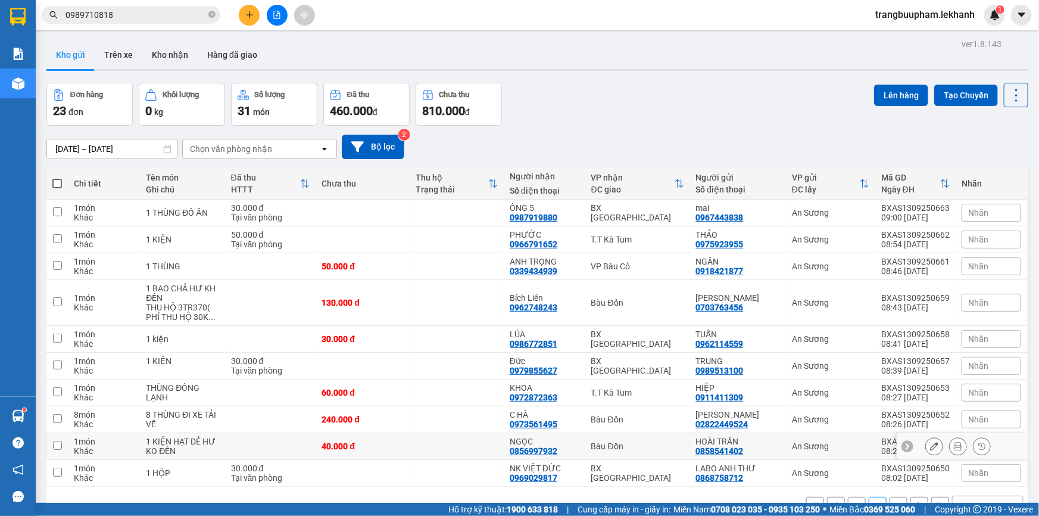
click at [273, 433] on td at bounding box center [270, 446] width 91 height 27
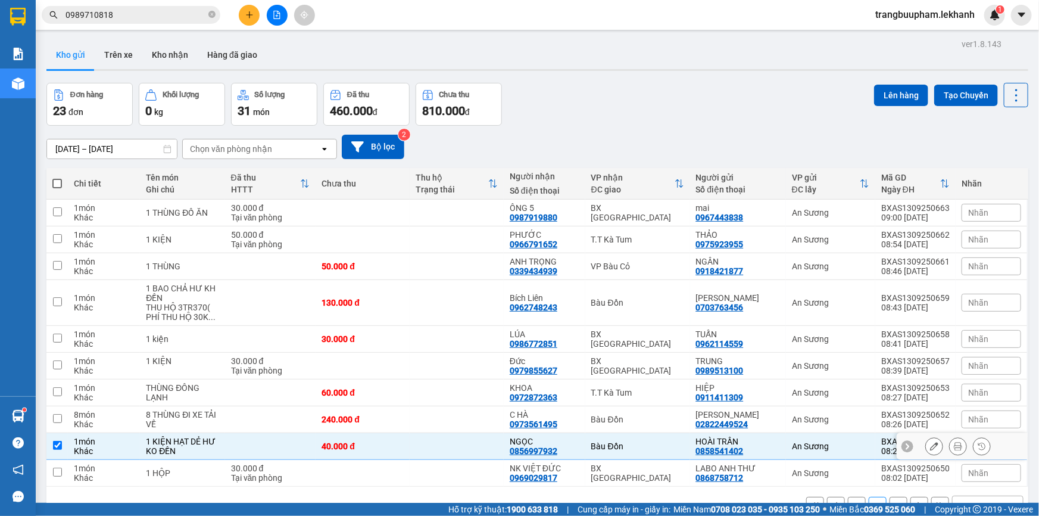
click at [300, 433] on td at bounding box center [270, 446] width 91 height 27
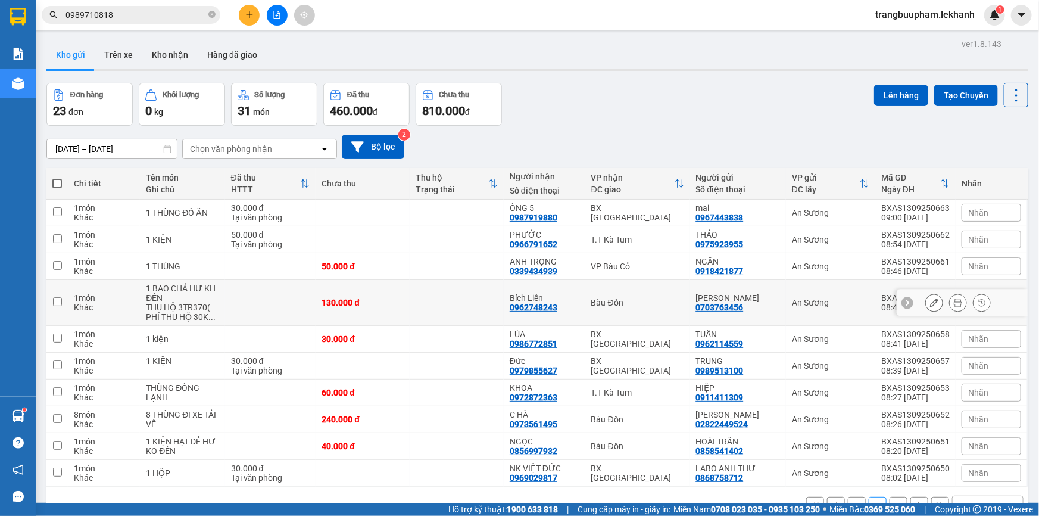
click at [227, 280] on td at bounding box center [270, 303] width 91 height 46
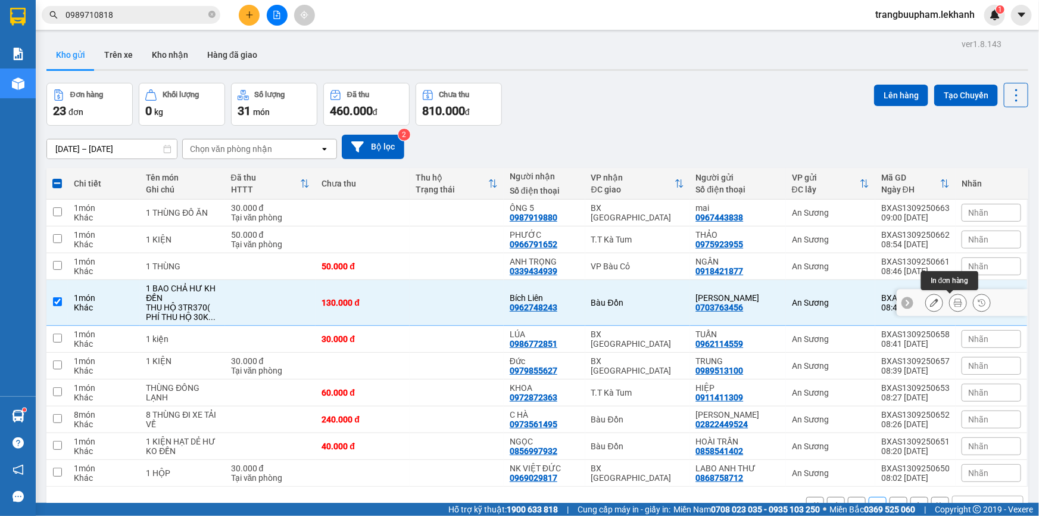
click at [954, 298] on icon at bounding box center [958, 302] width 8 height 8
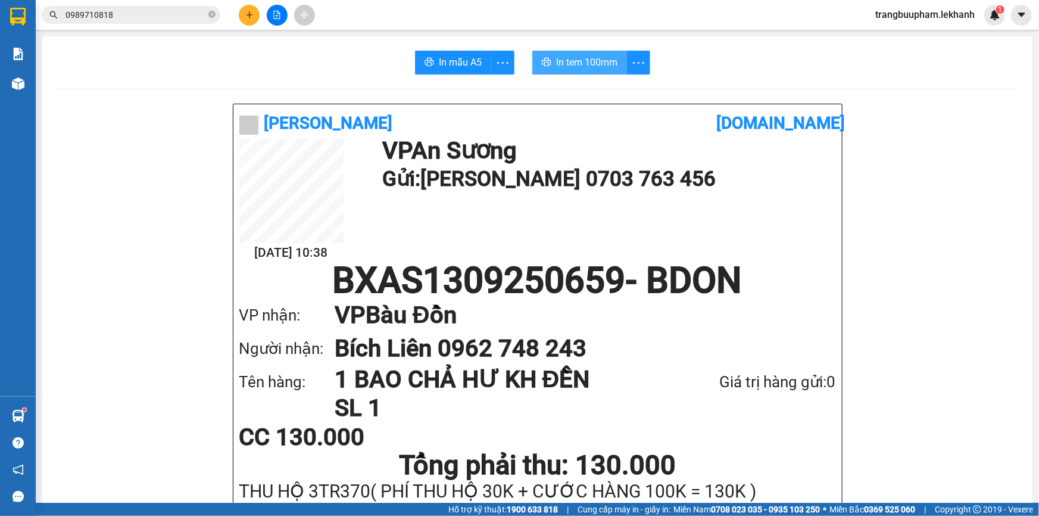
click at [573, 54] on button "In tem 100mm" at bounding box center [579, 63] width 95 height 24
click at [244, 12] on button at bounding box center [249, 15] width 21 height 21
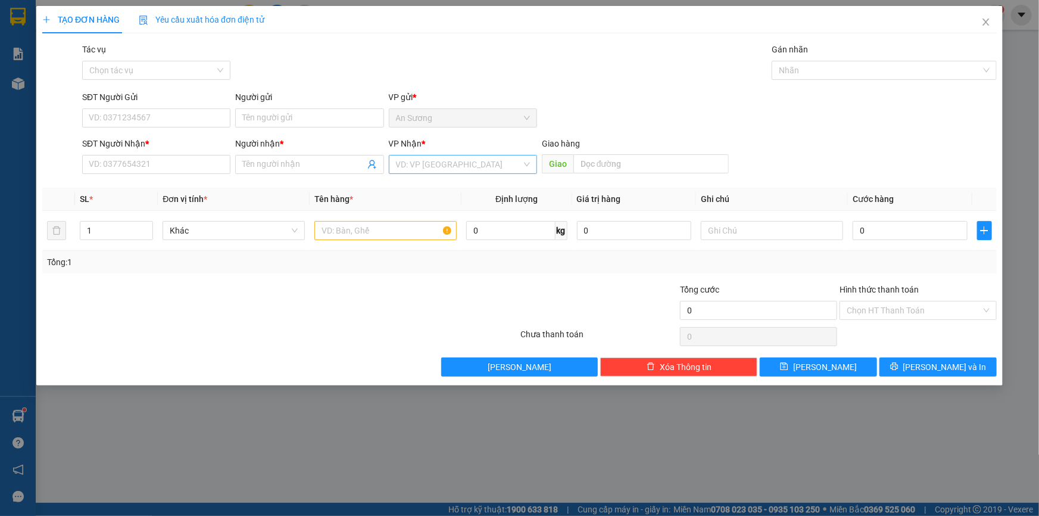
click at [434, 161] on input "search" at bounding box center [459, 164] width 126 height 18
click at [217, 166] on input "SĐT Người Nhận *" at bounding box center [156, 164] width 148 height 19
click at [270, 167] on input "Người nhận *" at bounding box center [303, 164] width 122 height 13
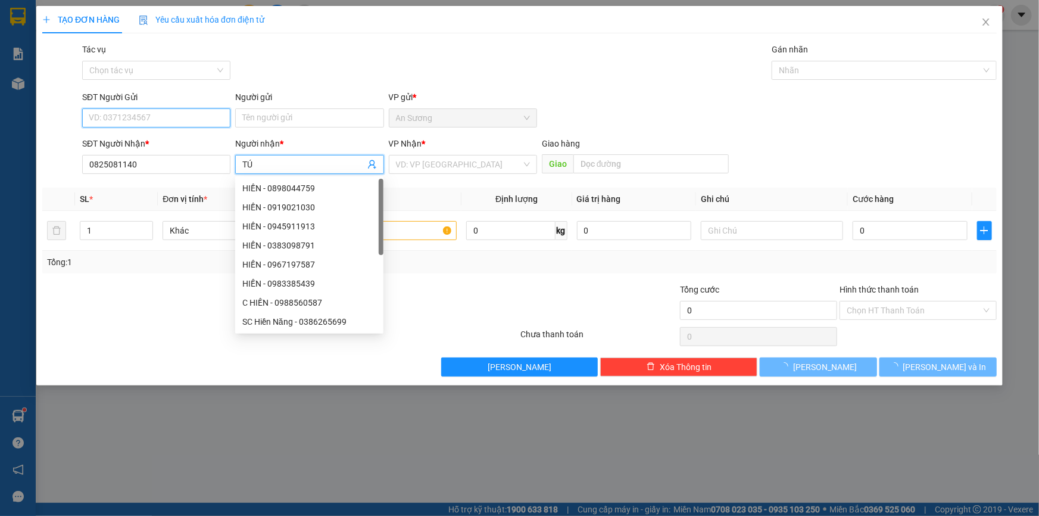
click at [134, 111] on input "SĐT Người Gửi" at bounding box center [156, 117] width 148 height 19
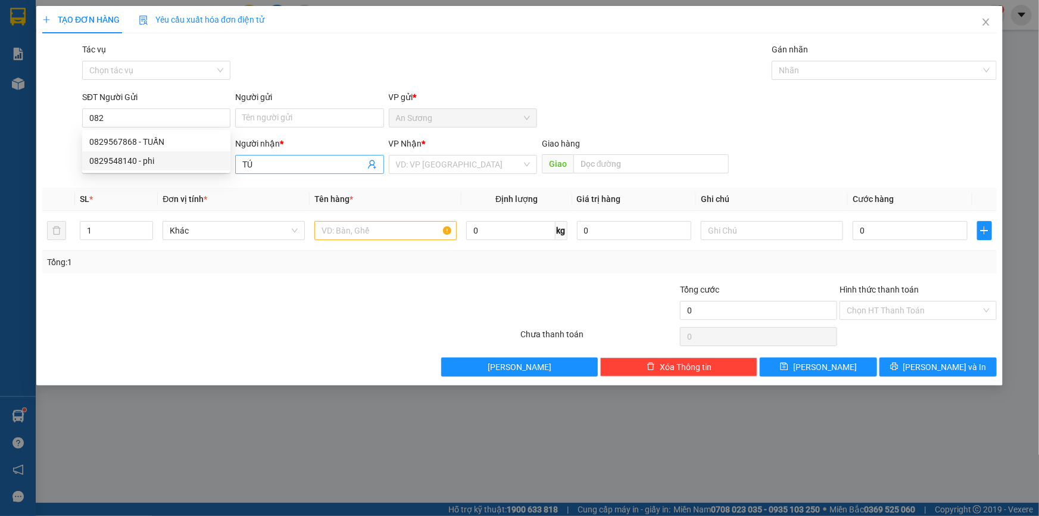
click at [291, 162] on input "TÚ" at bounding box center [303, 164] width 122 height 13
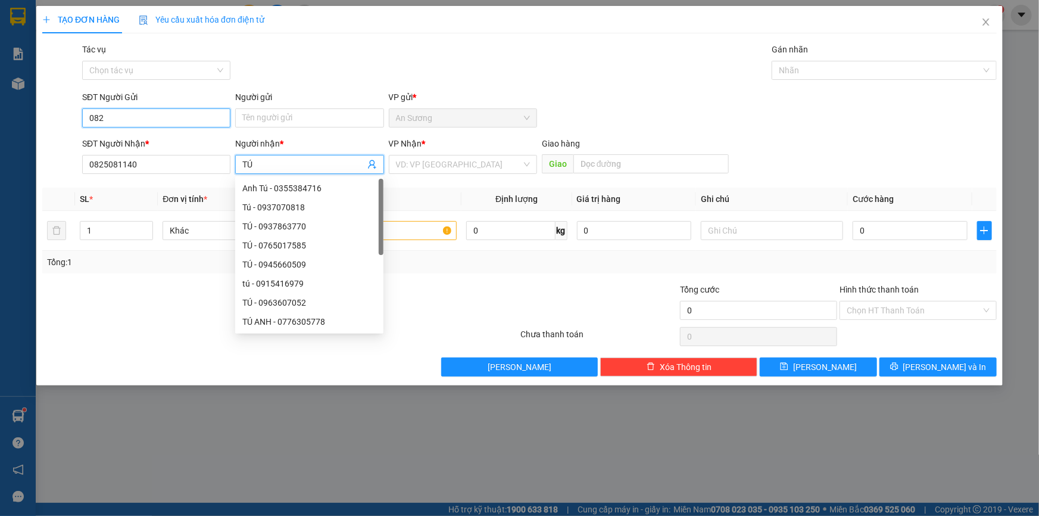
click at [118, 116] on input "082" at bounding box center [156, 117] width 148 height 19
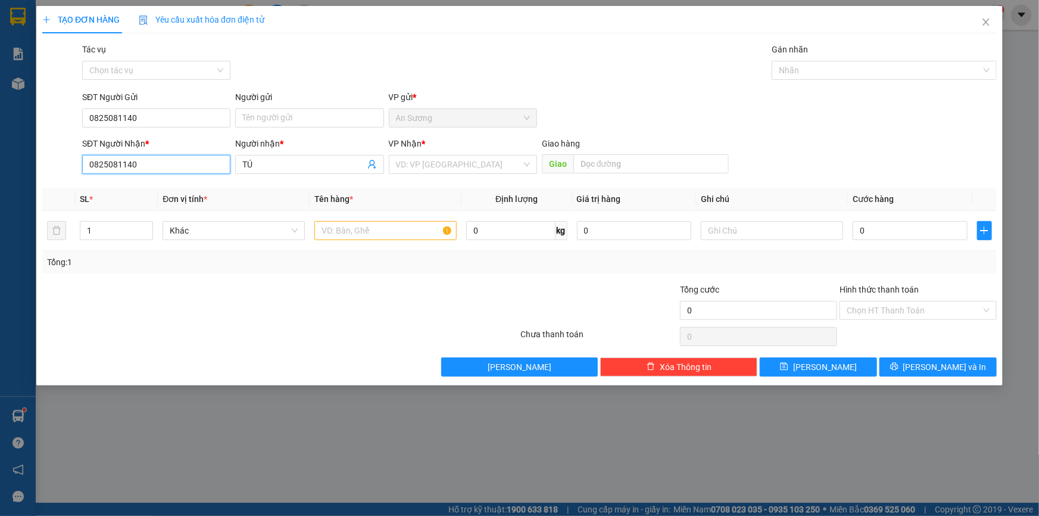
drag, startPoint x: 142, startPoint y: 164, endPoint x: 0, endPoint y: 176, distance: 142.9
click at [0, 176] on div "TẠO ĐƠN HÀNG Yêu cầu xuất hóa đơn điện tử Transit Pickup Surcharge Ids Transit …" at bounding box center [519, 258] width 1039 height 516
click at [264, 117] on input "Người gửi" at bounding box center [309, 117] width 148 height 19
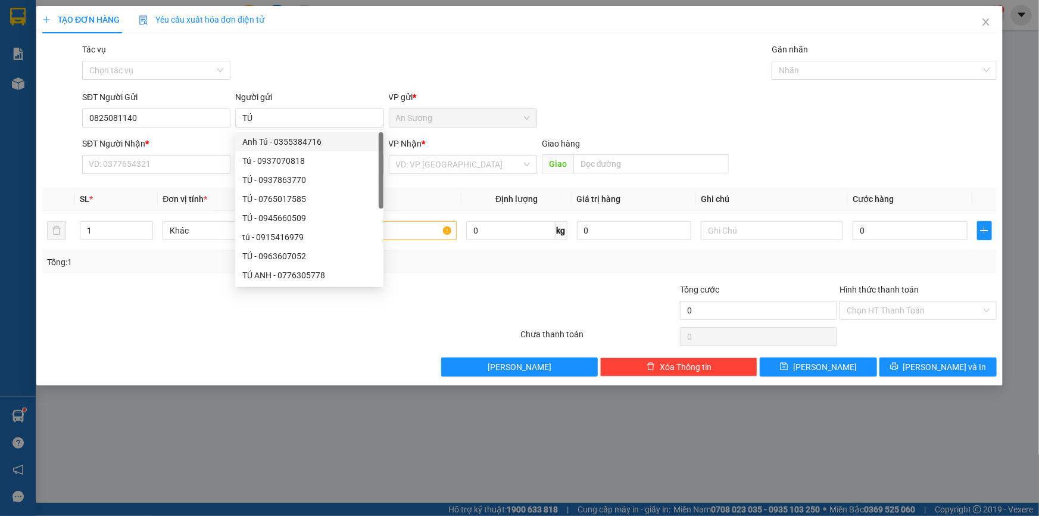
click at [171, 151] on div "SĐT Người Nhận *" at bounding box center [156, 146] width 148 height 18
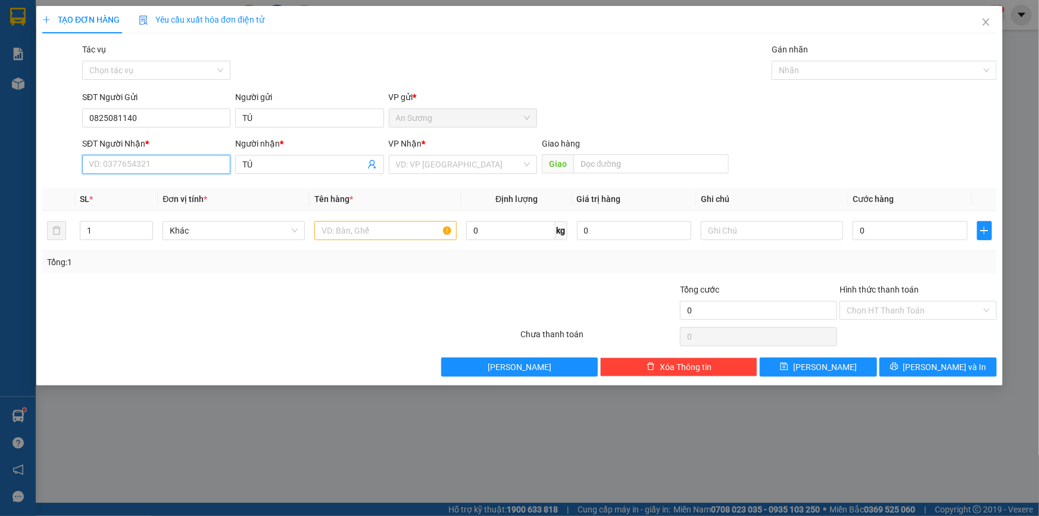
click at [177, 157] on input "SĐT Người Nhận *" at bounding box center [156, 164] width 148 height 19
drag, startPoint x: 266, startPoint y: 163, endPoint x: 238, endPoint y: 168, distance: 29.1
click at [238, 168] on span "TÚ" at bounding box center [309, 164] width 148 height 19
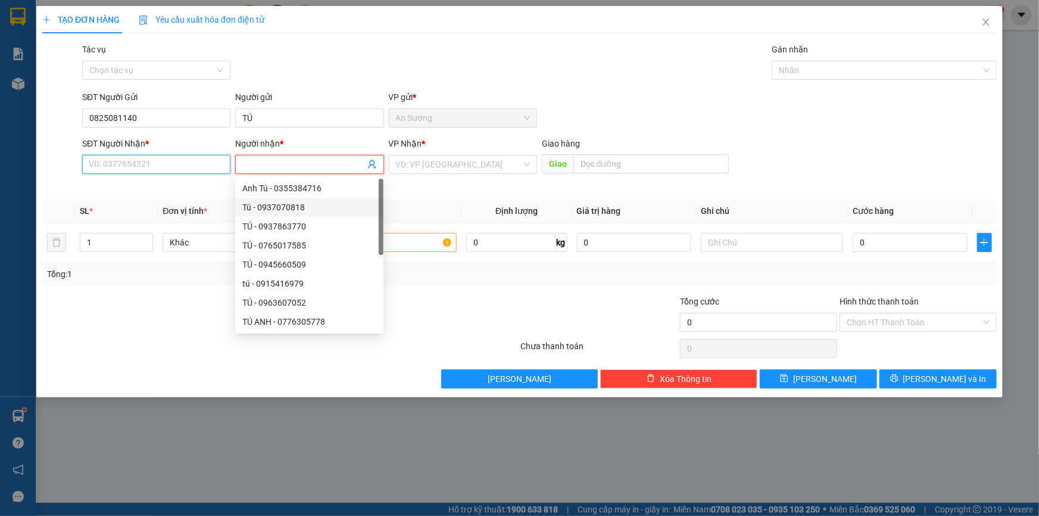
click at [186, 165] on input "SĐT Người Nhận *" at bounding box center [156, 164] width 148 height 19
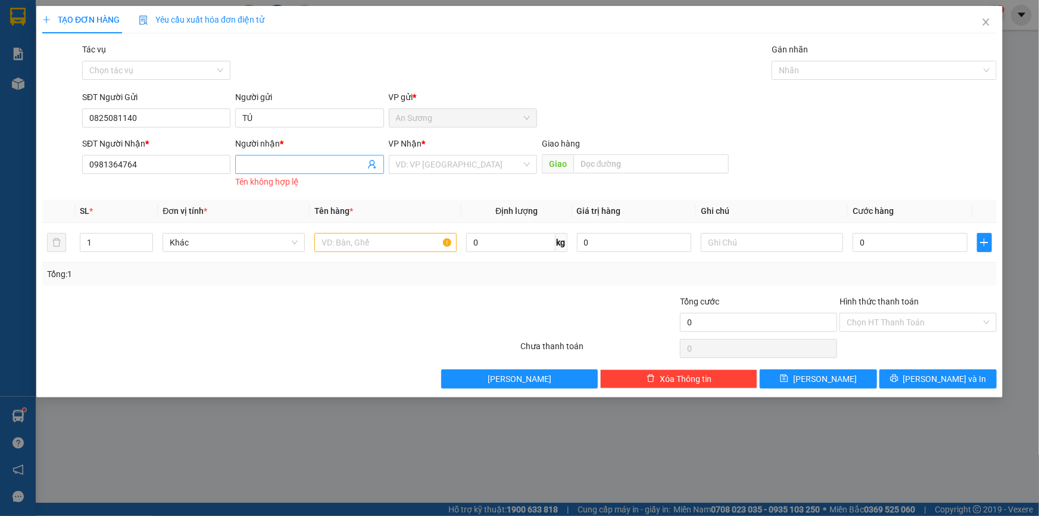
click at [255, 164] on input "Người nhận *" at bounding box center [303, 164] width 122 height 13
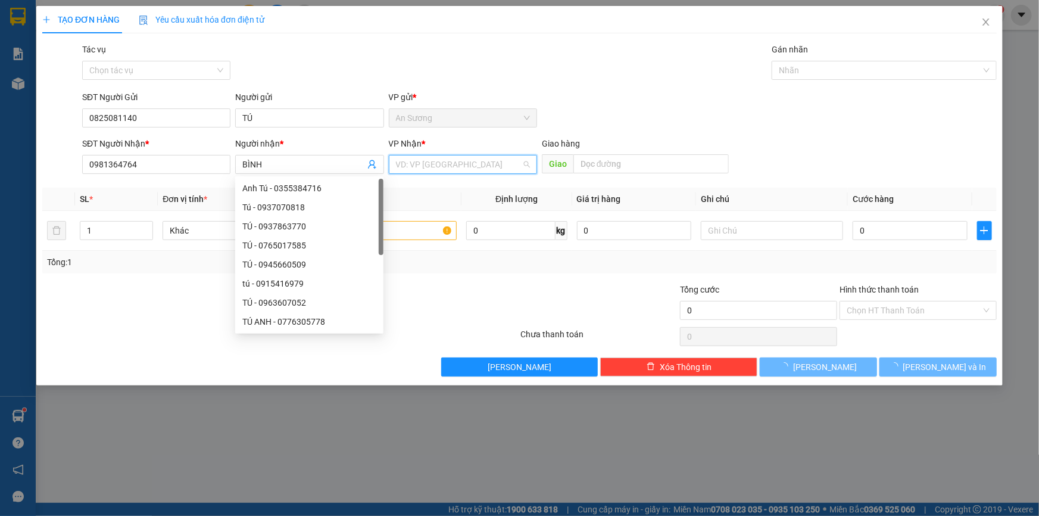
click at [417, 162] on input "search" at bounding box center [459, 164] width 126 height 18
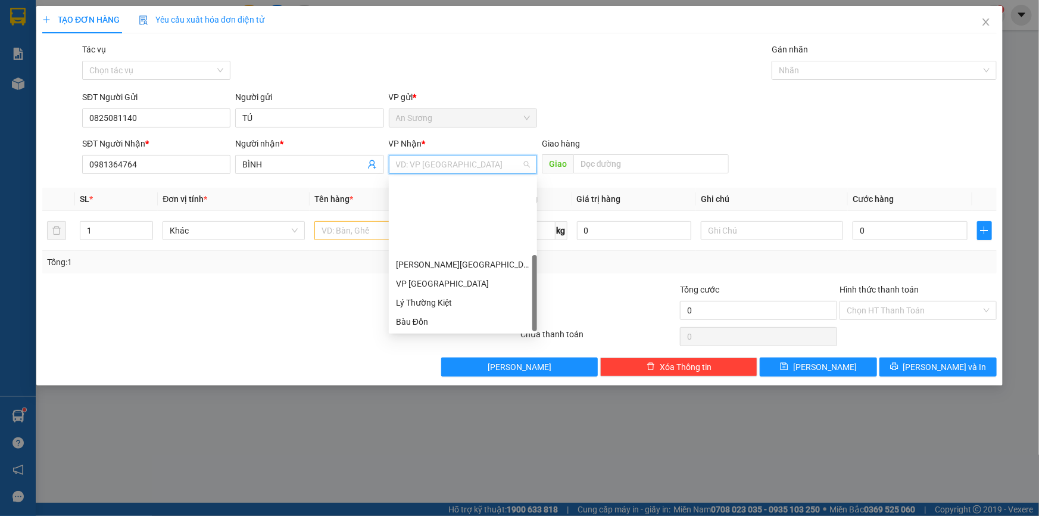
click at [438, 391] on div "BX [PERSON_NAME]" at bounding box center [463, 397] width 134 height 13
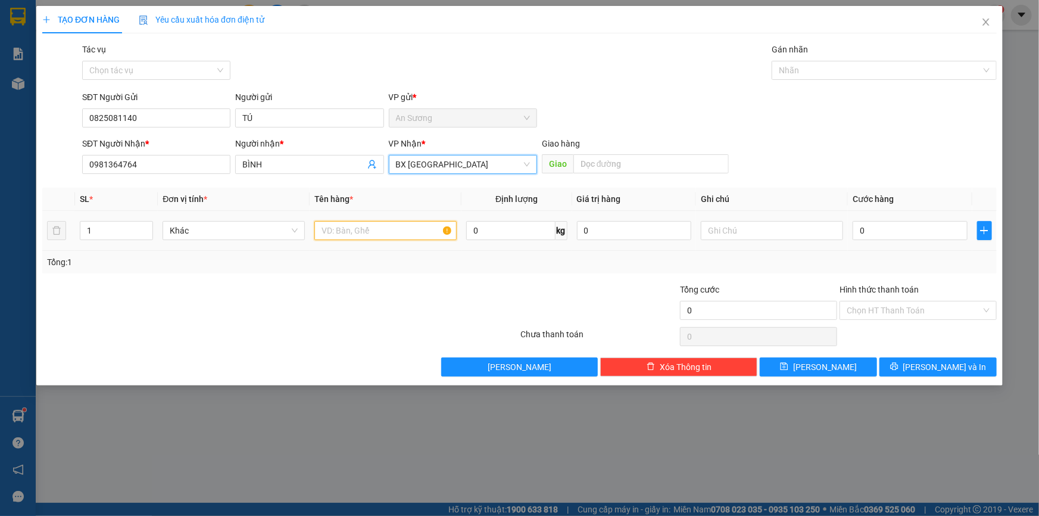
click at [378, 229] on input "text" at bounding box center [385, 230] width 142 height 19
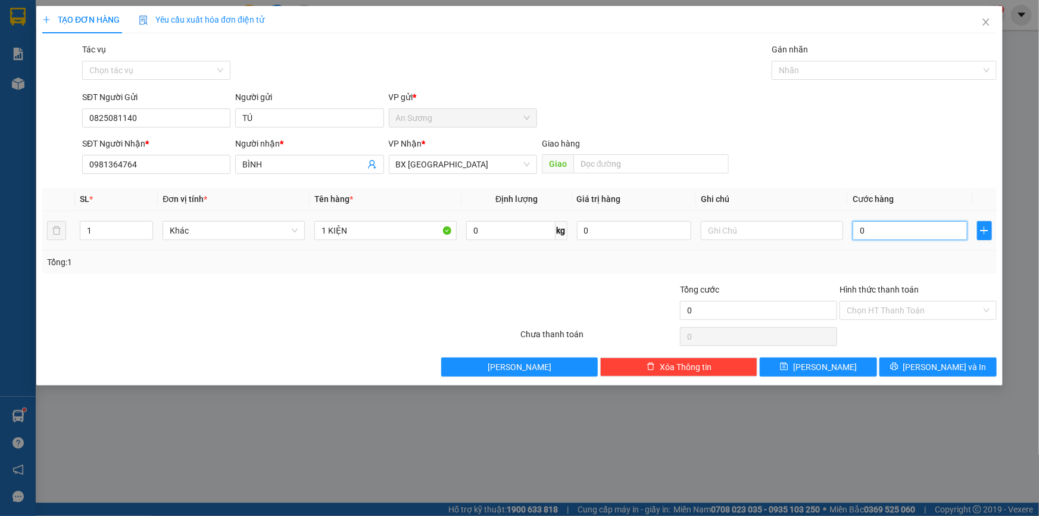
click at [876, 230] on input "0" at bounding box center [910, 230] width 115 height 19
click at [881, 311] on input "Hình thức thanh toán" at bounding box center [914, 310] width 135 height 18
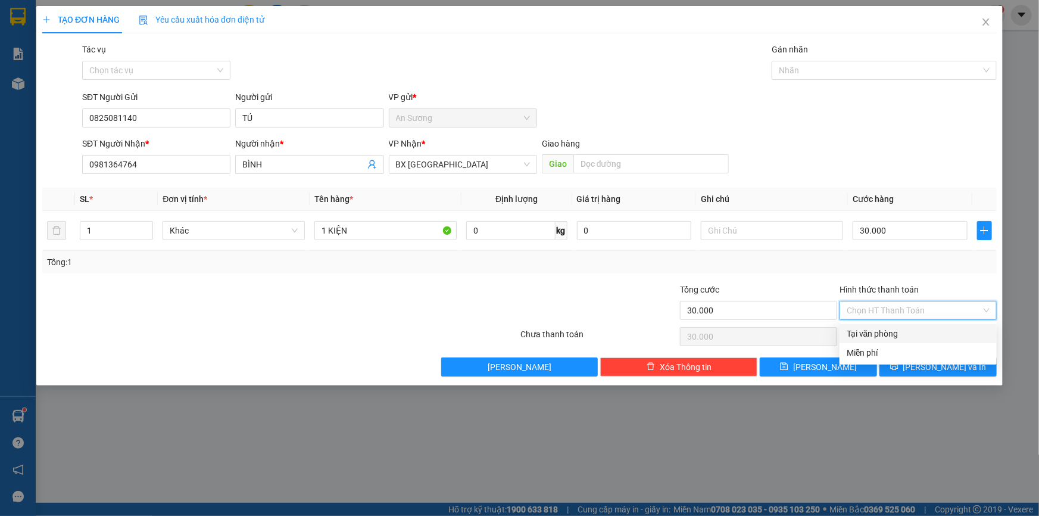
click at [887, 337] on div "Tại văn phòng" at bounding box center [918, 333] width 143 height 13
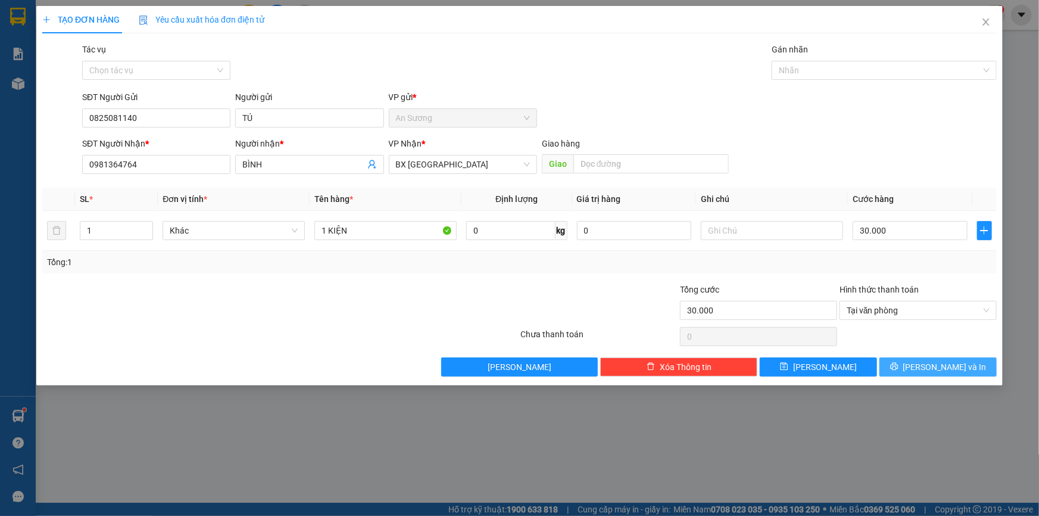
click at [912, 372] on button "[PERSON_NAME] và In" at bounding box center [937, 366] width 117 height 19
click at [914, 366] on button "[PERSON_NAME] và In" at bounding box center [937, 366] width 117 height 19
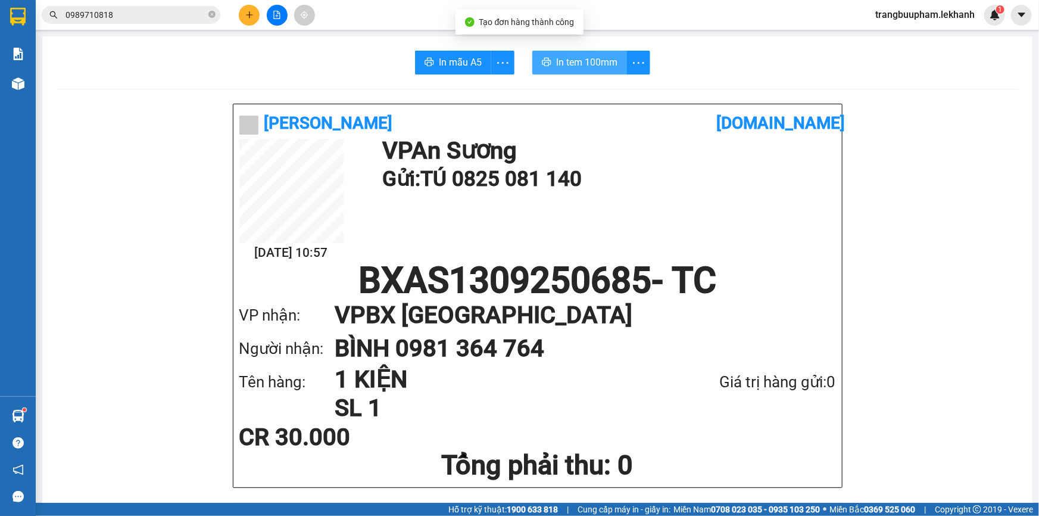
click at [583, 73] on button "In tem 100mm" at bounding box center [579, 63] width 95 height 24
click at [239, 18] on button at bounding box center [249, 15] width 21 height 21
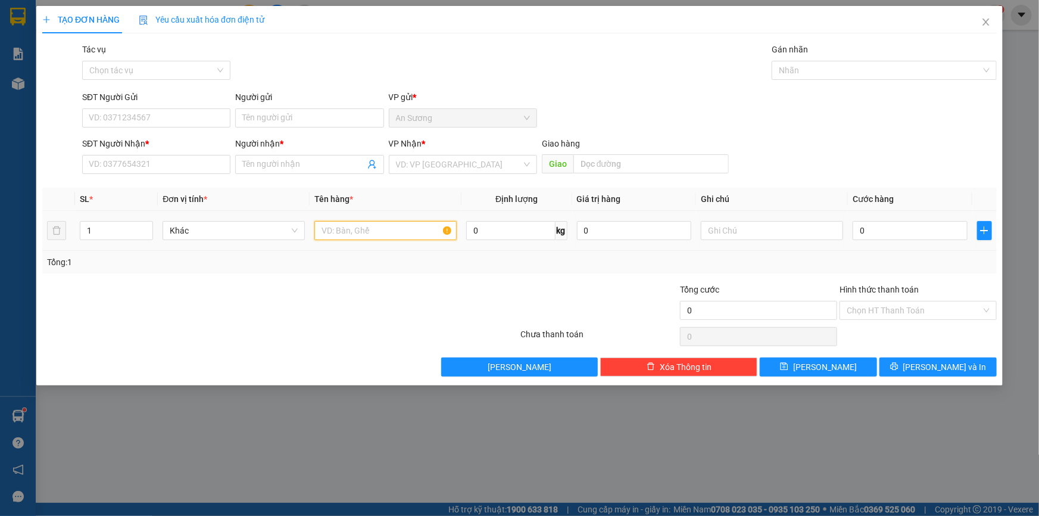
click at [358, 238] on input "text" at bounding box center [385, 230] width 142 height 19
drag, startPoint x: 437, startPoint y: 163, endPoint x: 428, endPoint y: 170, distance: 11.6
click at [435, 163] on input "search" at bounding box center [459, 164] width 126 height 18
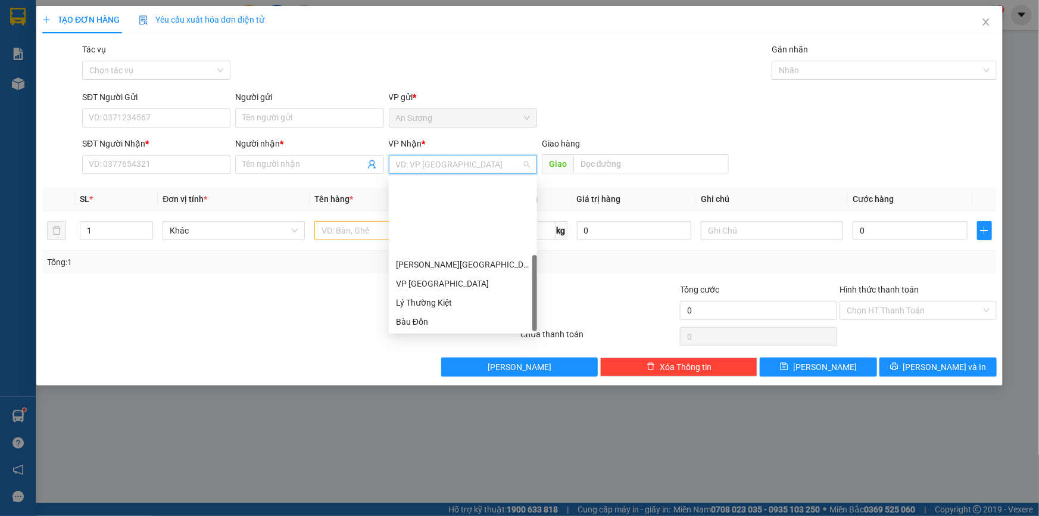
drag, startPoint x: 442, startPoint y: 244, endPoint x: 365, endPoint y: 233, distance: 78.2
click at [442, 334] on div "T.T Kà Tum" at bounding box center [463, 340] width 134 height 13
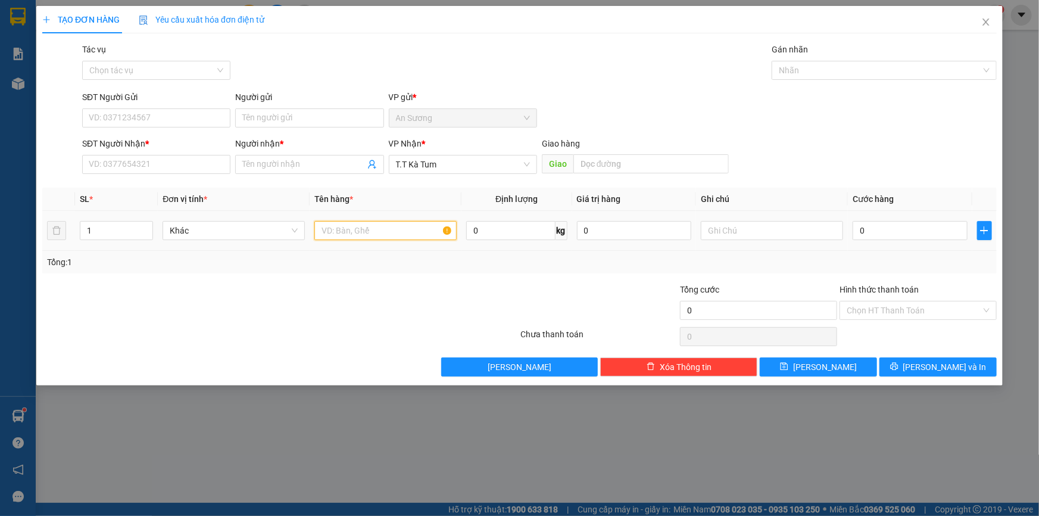
click at [354, 229] on input "text" at bounding box center [385, 230] width 142 height 19
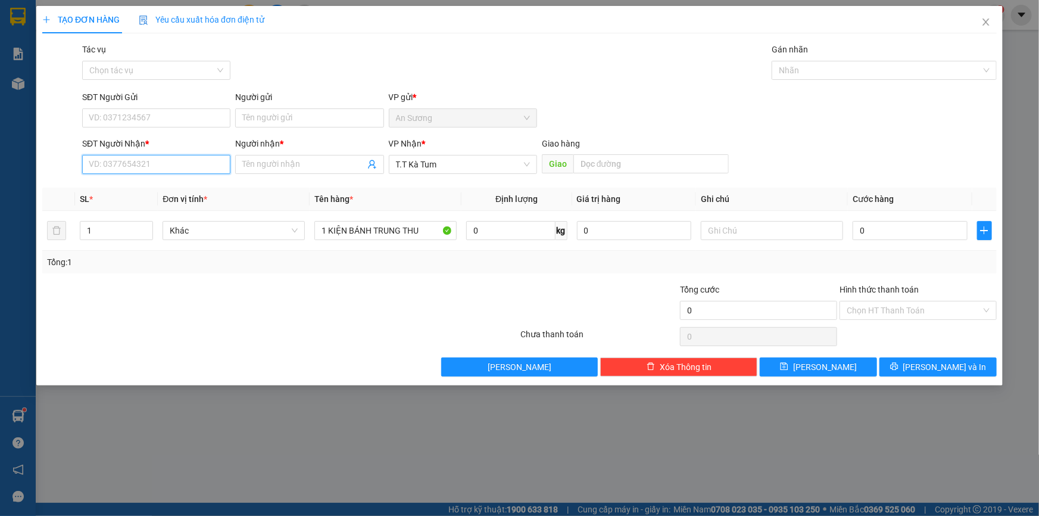
click at [142, 160] on input "SĐT Người Nhận *" at bounding box center [156, 164] width 148 height 19
click at [880, 222] on input "0" at bounding box center [910, 230] width 115 height 19
drag, startPoint x: 108, startPoint y: 167, endPoint x: 164, endPoint y: 112, distance: 77.9
click at [132, 137] on div "SĐT Người Nhận * 0" at bounding box center [156, 158] width 148 height 42
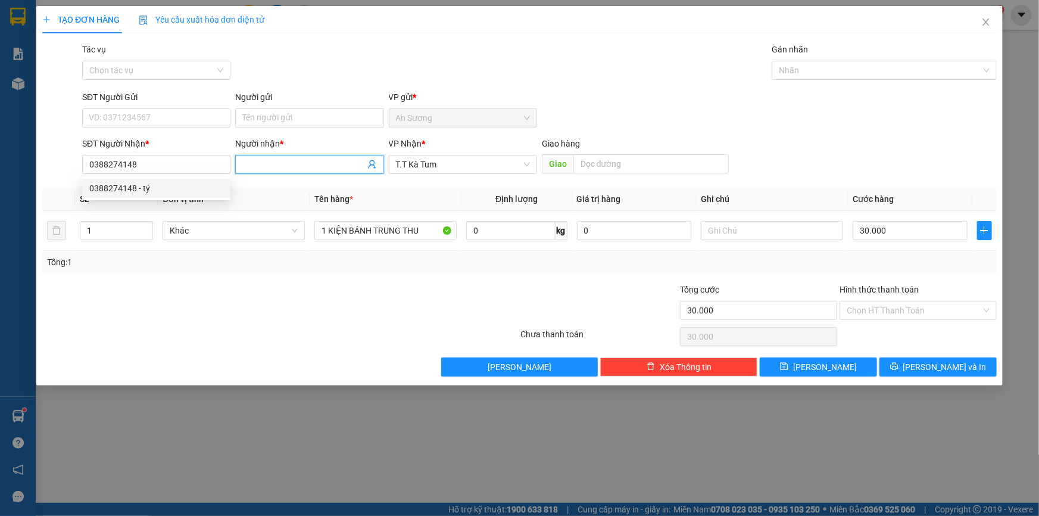
click at [257, 163] on input "Người nhận *" at bounding box center [303, 164] width 122 height 13
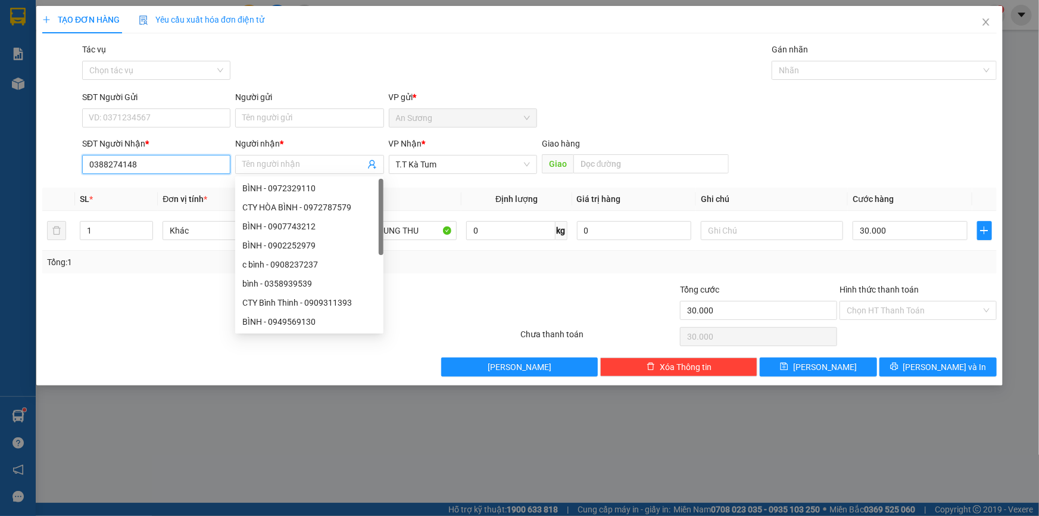
click at [202, 167] on input "0388274148" at bounding box center [156, 164] width 148 height 19
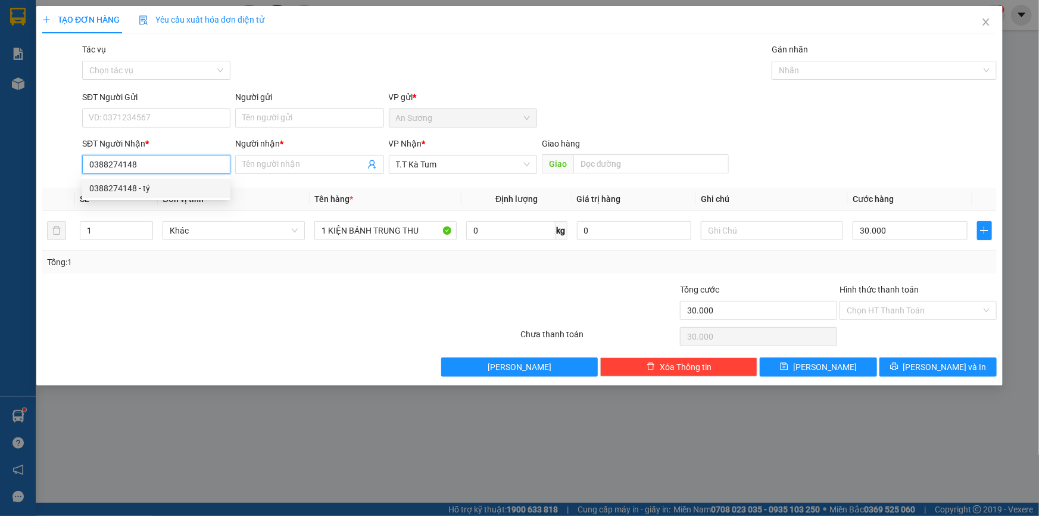
click at [152, 194] on div "0388274148 - tý" at bounding box center [156, 188] width 134 height 13
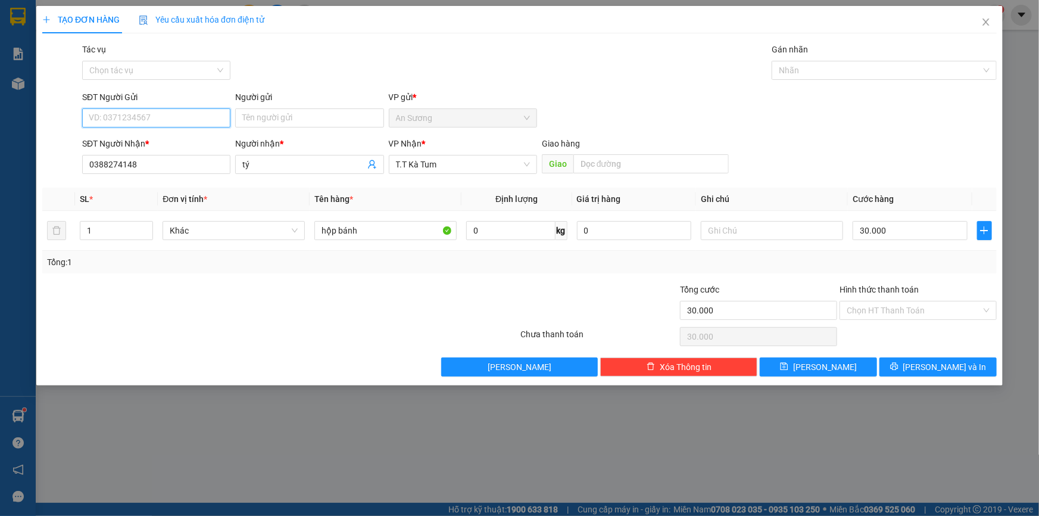
click at [160, 115] on input "SĐT Người Gửi" at bounding box center [156, 117] width 148 height 19
click at [160, 137] on div "0967398845 - an" at bounding box center [156, 141] width 134 height 13
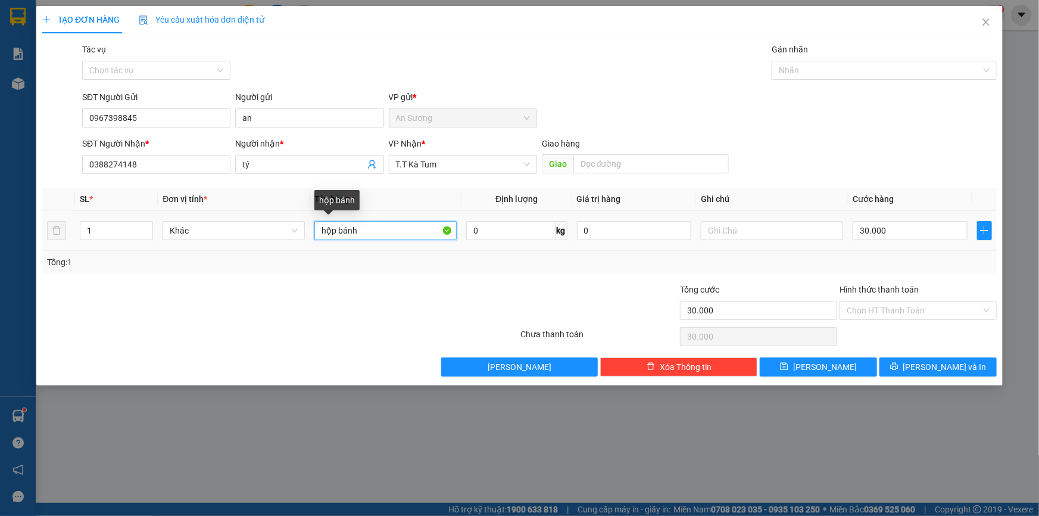
drag, startPoint x: 375, startPoint y: 232, endPoint x: 174, endPoint y: 241, distance: 201.5
click at [182, 247] on tr "1 Khác hộp bánh 0 kg 0 30.000" at bounding box center [519, 231] width 954 height 40
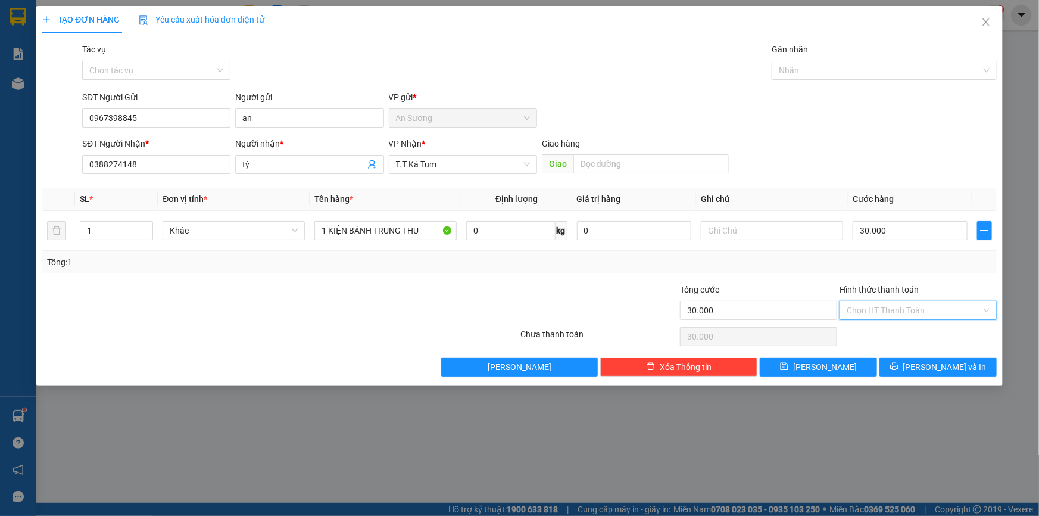
click at [881, 312] on input "Hình thức thanh toán" at bounding box center [914, 310] width 135 height 18
drag, startPoint x: 898, startPoint y: 337, endPoint x: 915, endPoint y: 347, distance: 19.7
click at [898, 336] on div "Tại văn phòng" at bounding box center [918, 333] width 143 height 13
click at [941, 367] on span "[PERSON_NAME] và In" at bounding box center [944, 366] width 83 height 13
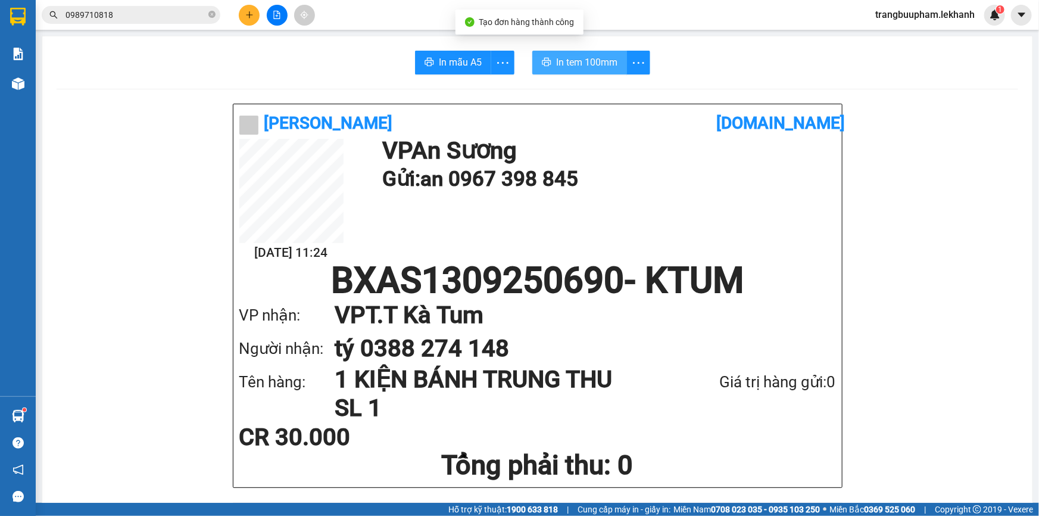
click at [585, 60] on span "In tem 100mm" at bounding box center [586, 62] width 61 height 15
click at [250, 14] on icon "plus" at bounding box center [249, 14] width 7 height 1
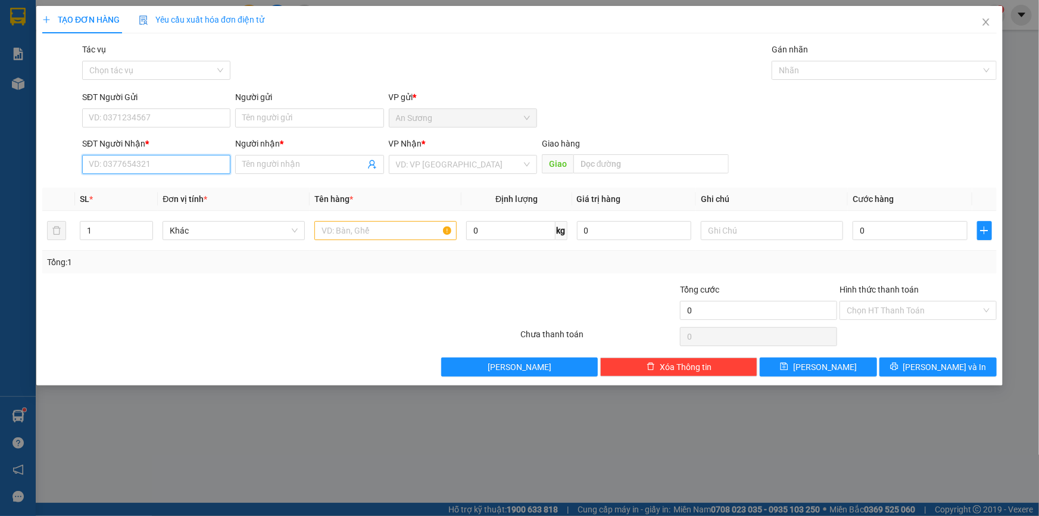
drag, startPoint x: 137, startPoint y: 157, endPoint x: 137, endPoint y: 167, distance: 9.5
click at [137, 159] on input "SĐT Người Nhận *" at bounding box center [156, 164] width 148 height 19
click at [145, 194] on div "0913822408 - Cô Tám" at bounding box center [156, 188] width 134 height 13
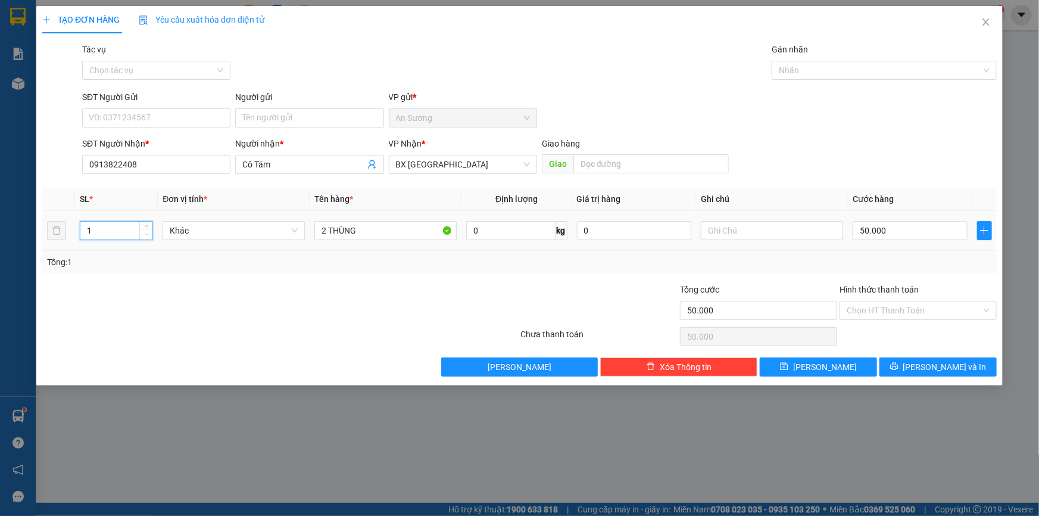
click at [145, 236] on span "down" at bounding box center [146, 234] width 7 height 7
drag, startPoint x: 385, startPoint y: 232, endPoint x: 261, endPoint y: 238, distance: 124.0
click at [261, 238] on tr "1 Khác 2 THÙNG 0 kg 0 50.000" at bounding box center [519, 231] width 954 height 40
drag, startPoint x: 134, startPoint y: 119, endPoint x: 136, endPoint y: 113, distance: 6.4
click at [135, 119] on input "SĐT Người Gửi" at bounding box center [156, 117] width 148 height 19
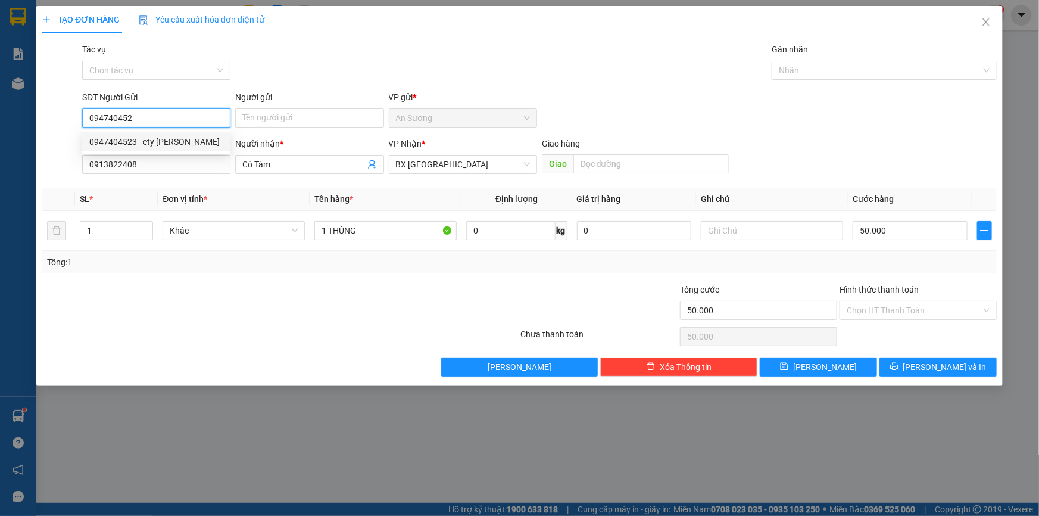
drag, startPoint x: 193, startPoint y: 147, endPoint x: 196, endPoint y: 142, distance: 6.1
click at [194, 147] on div "0947404523 - cty kim hoang" at bounding box center [156, 141] width 134 height 13
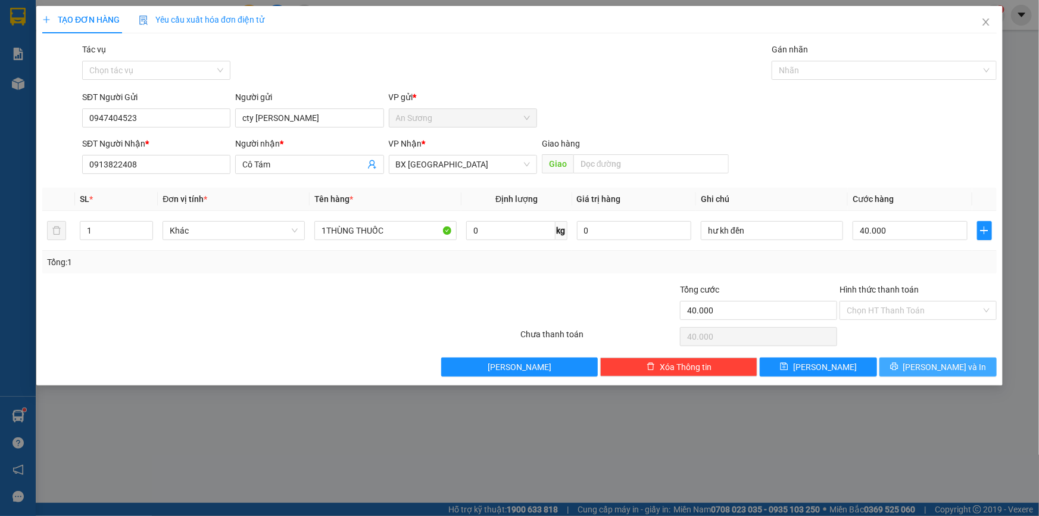
click at [929, 365] on span "[PERSON_NAME] và In" at bounding box center [944, 366] width 83 height 13
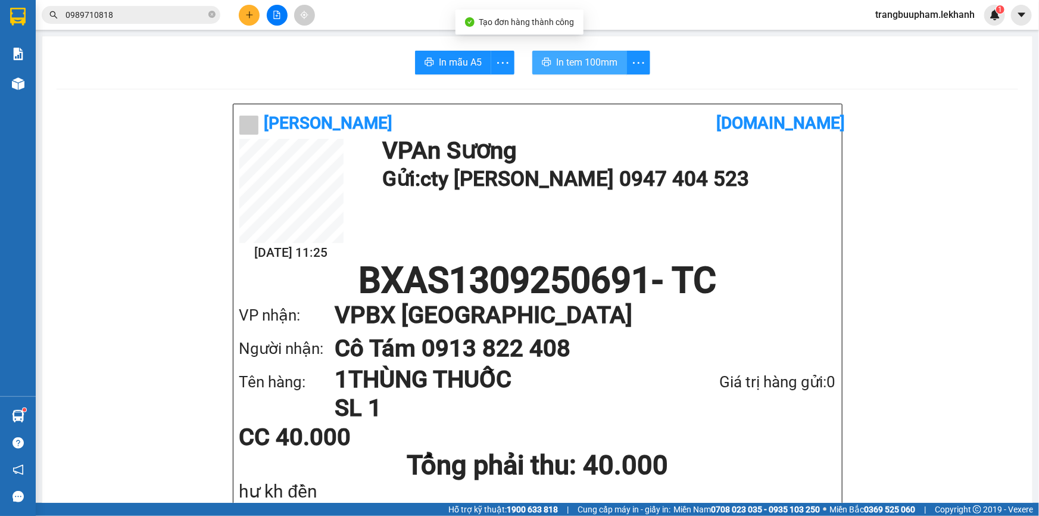
click at [582, 65] on span "In tem 100mm" at bounding box center [586, 62] width 61 height 15
click at [246, 13] on icon "plus" at bounding box center [249, 15] width 8 height 8
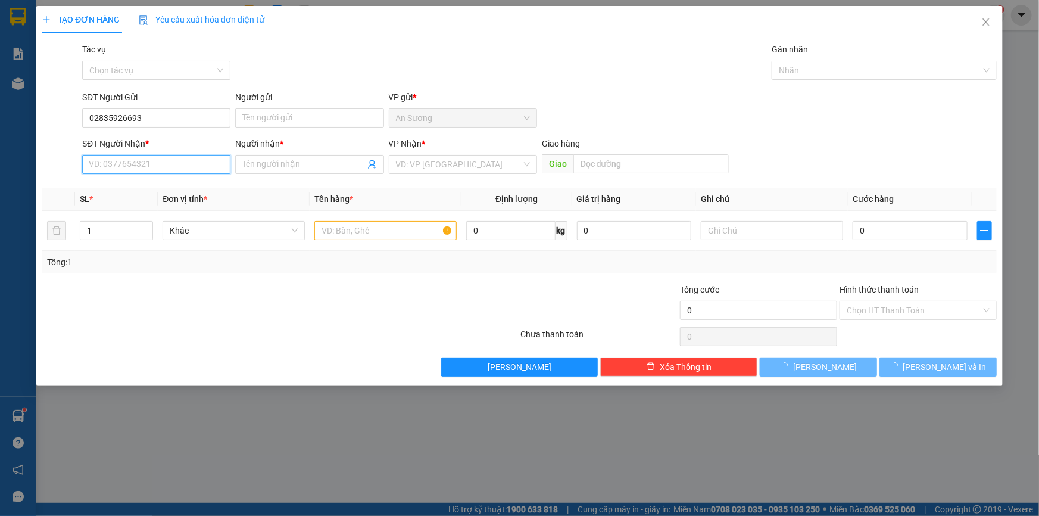
drag, startPoint x: 150, startPoint y: 171, endPoint x: 148, endPoint y: 158, distance: 13.2
click at [149, 171] on input "SĐT Người Nhận *" at bounding box center [156, 164] width 148 height 19
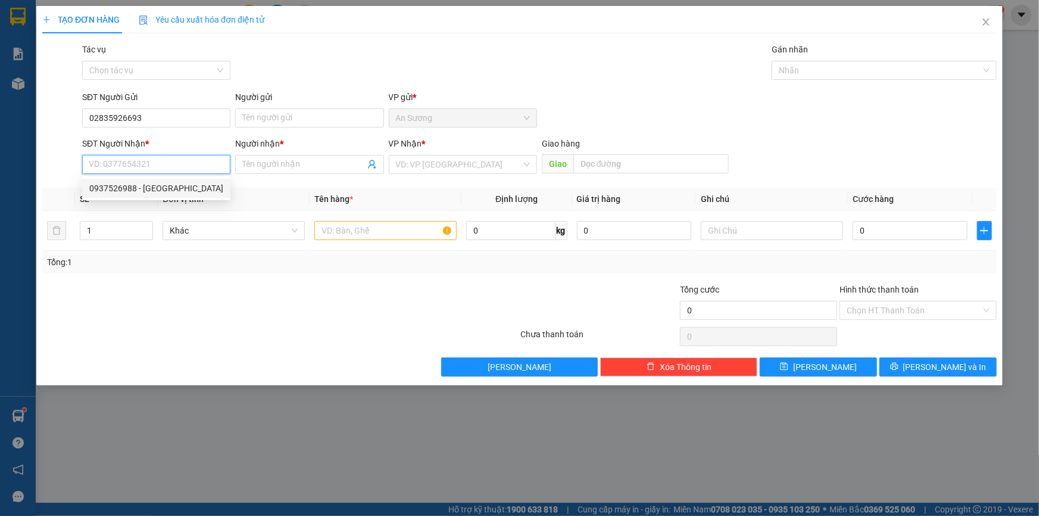
click at [166, 183] on div "0937526988 - ANH PHONG" at bounding box center [156, 188] width 134 height 13
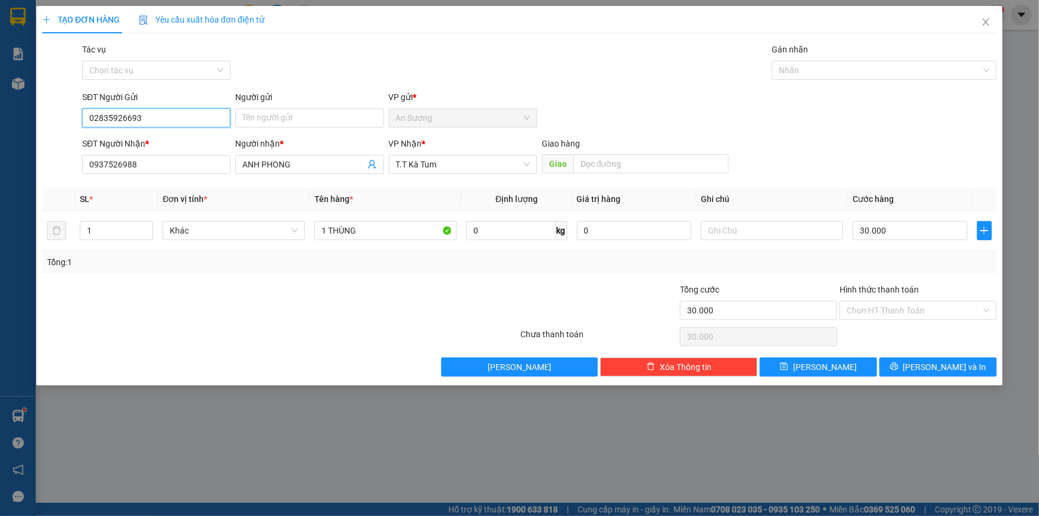
click at [154, 124] on input "02835926693" at bounding box center [156, 117] width 148 height 19
click at [160, 118] on input "02835926693" at bounding box center [156, 117] width 148 height 19
click at [173, 142] on div "02835926693 - TAM ANH MINH" at bounding box center [158, 141] width 139 height 13
drag, startPoint x: 909, startPoint y: 320, endPoint x: 909, endPoint y: 310, distance: 10.1
click at [909, 319] on div "Hình thức thanh toán Chọn HT Thanh Toán" at bounding box center [918, 304] width 157 height 42
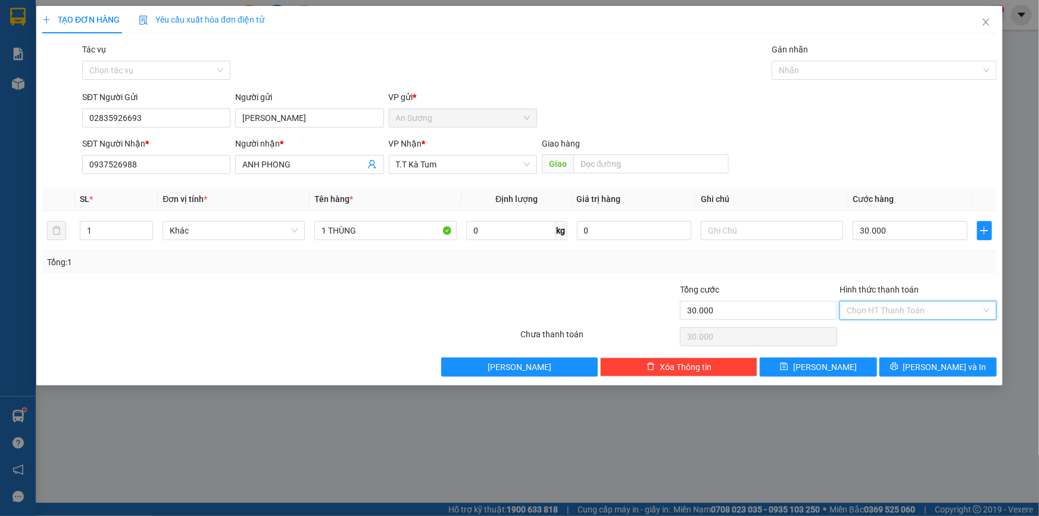
click at [902, 310] on input "Hình thức thanh toán" at bounding box center [914, 310] width 135 height 18
click at [875, 336] on div "Tại văn phòng" at bounding box center [918, 333] width 143 height 13
click at [935, 367] on span "[PERSON_NAME] và In" at bounding box center [944, 366] width 83 height 13
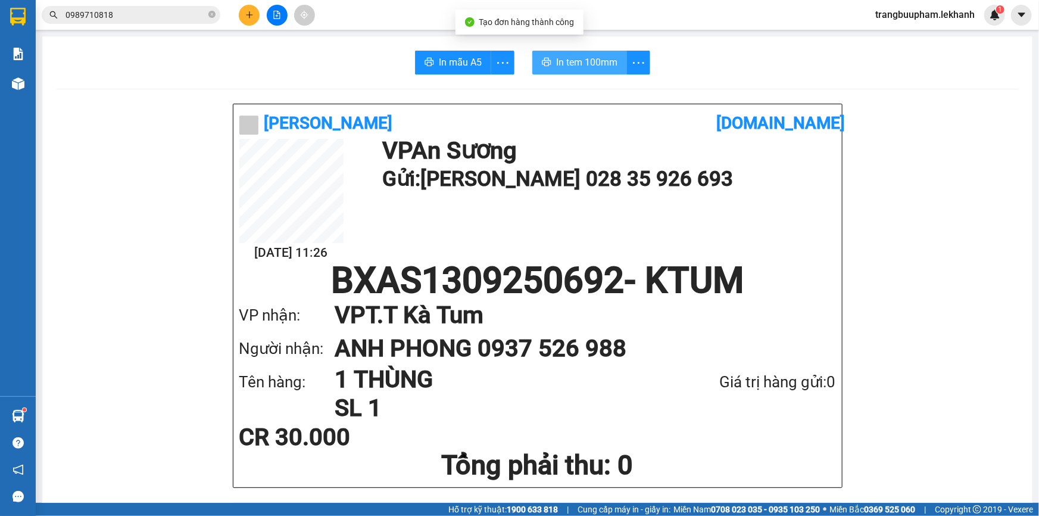
drag, startPoint x: 577, startPoint y: 63, endPoint x: 584, endPoint y: 65, distance: 6.8
click at [578, 63] on span "In tem 100mm" at bounding box center [586, 62] width 61 height 15
click at [247, 19] on button at bounding box center [249, 15] width 21 height 21
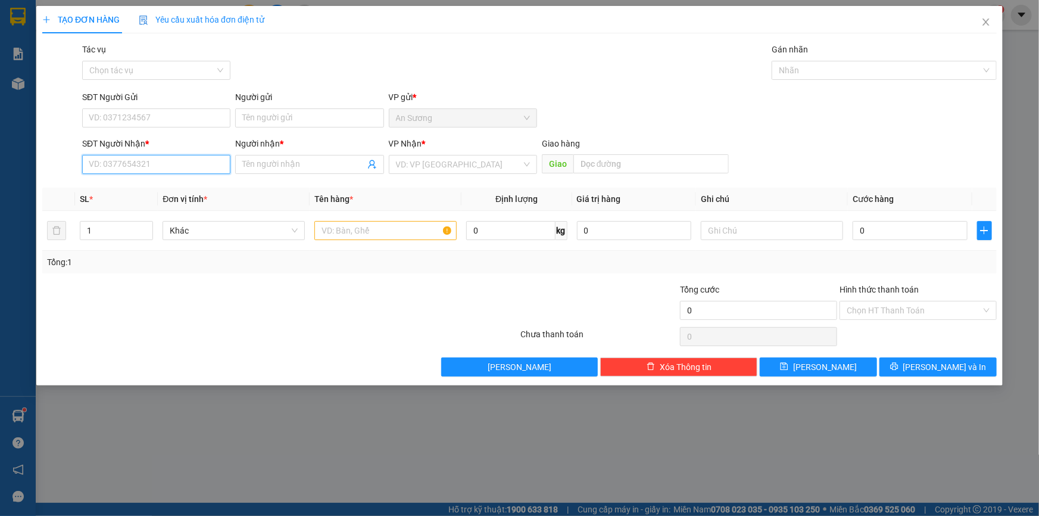
click at [163, 167] on input "SĐT Người Nhận *" at bounding box center [156, 164] width 148 height 19
click at [160, 191] on div "0334096980 - TRUNG" at bounding box center [156, 188] width 134 height 13
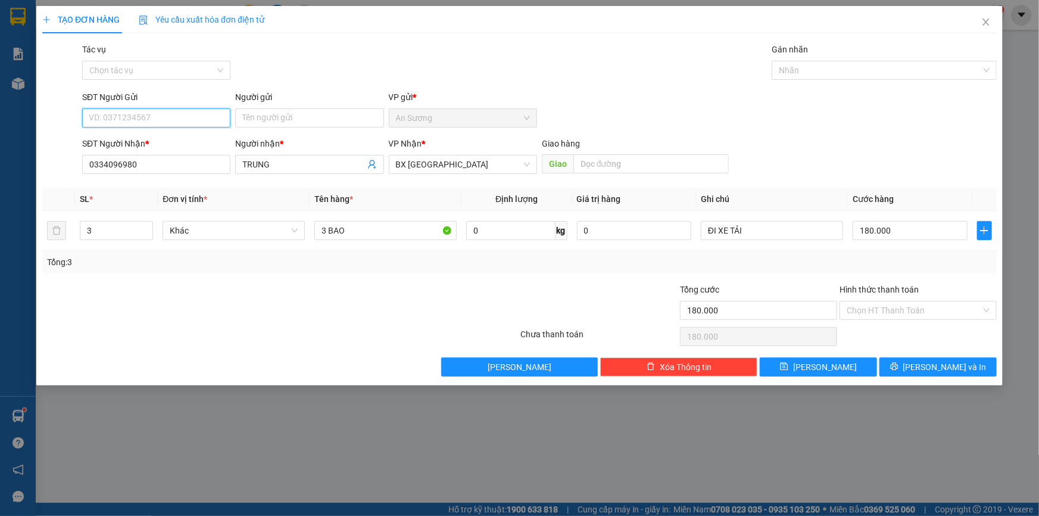
click at [166, 116] on input "SĐT Người Gửi" at bounding box center [156, 117] width 148 height 19
click at [155, 161] on div "0832757879 - PHI" at bounding box center [156, 160] width 134 height 13
click at [147, 227] on icon "up" at bounding box center [147, 228] width 4 height 4
drag, startPoint x: 147, startPoint y: 121, endPoint x: 35, endPoint y: 83, distance: 118.4
click at [30, 119] on div "TẠO ĐƠN HÀNG Yêu cầu xuất hóa đơn điện tử Transit Pickup Surcharge Ids Transit …" at bounding box center [519, 258] width 1039 height 516
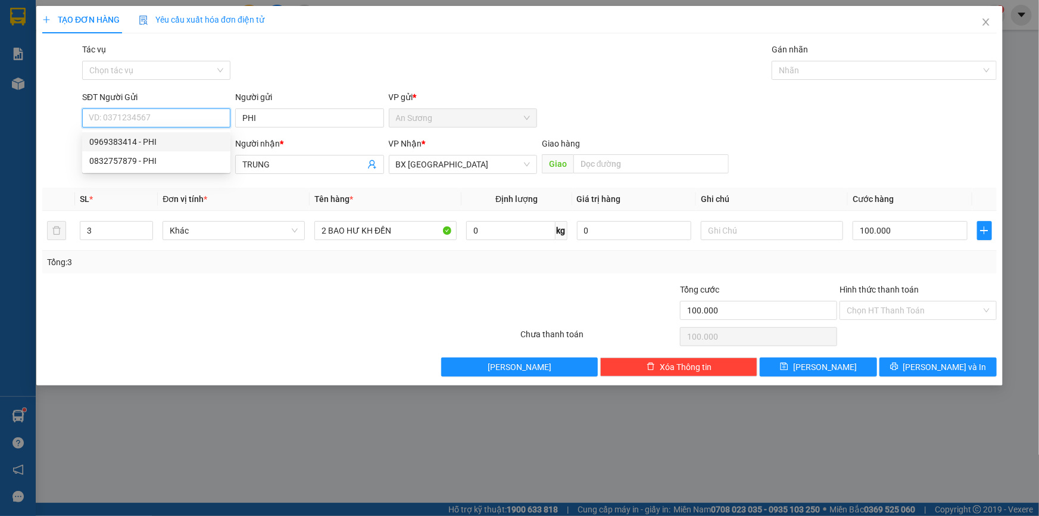
click at [175, 136] on div "0969383414 - PHI" at bounding box center [156, 141] width 134 height 13
drag, startPoint x: 141, startPoint y: 118, endPoint x: 30, endPoint y: 113, distance: 111.4
click at [30, 113] on div "TẠO ĐƠN HÀNG Yêu cầu xuất hóa đơn điện tử Transit Pickup Surcharge Ids Transit …" at bounding box center [519, 258] width 1039 height 516
click at [181, 140] on div "0832757879 - PHI" at bounding box center [156, 141] width 134 height 13
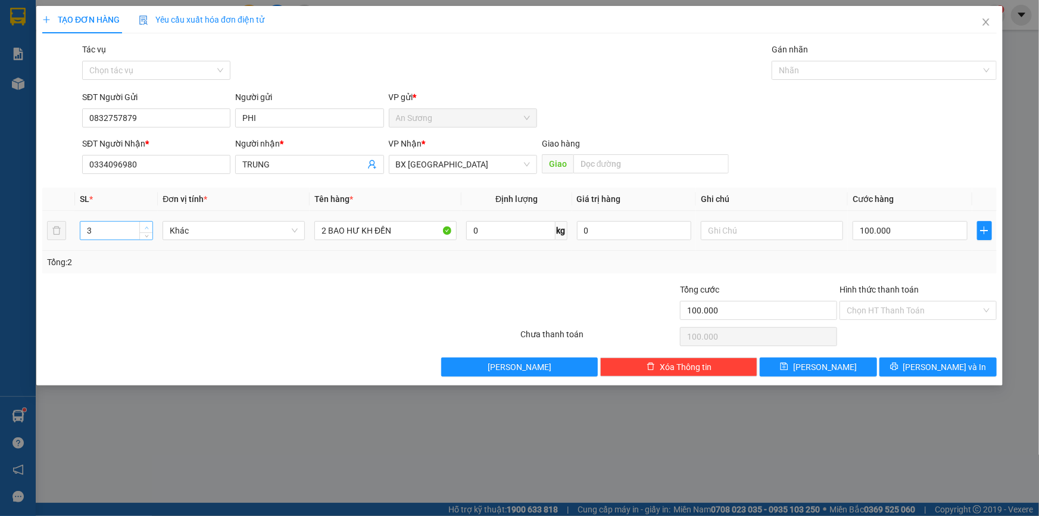
click at [147, 226] on icon "up" at bounding box center [147, 228] width 4 height 4
drag, startPoint x: 327, startPoint y: 228, endPoint x: 308, endPoint y: 232, distance: 19.5
click at [308, 232] on tr "3 Khác 2 BAO HƯ KH ĐỀN 0 kg 0 100.000" at bounding box center [519, 231] width 954 height 40
drag, startPoint x: 417, startPoint y: 224, endPoint x: 346, endPoint y: 231, distance: 71.2
click at [346, 231] on input "3 BAO HƯ KH ĐỀN" at bounding box center [385, 230] width 142 height 19
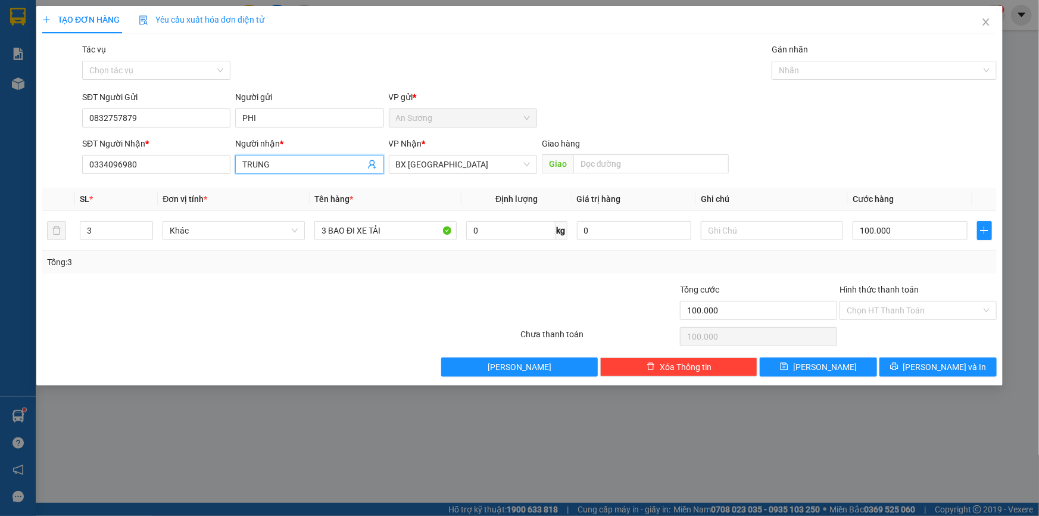
drag, startPoint x: 250, startPoint y: 161, endPoint x: 239, endPoint y: 161, distance: 11.3
click at [239, 161] on span "TRUNG" at bounding box center [309, 164] width 148 height 19
click at [941, 368] on span "[PERSON_NAME] và In" at bounding box center [944, 366] width 83 height 13
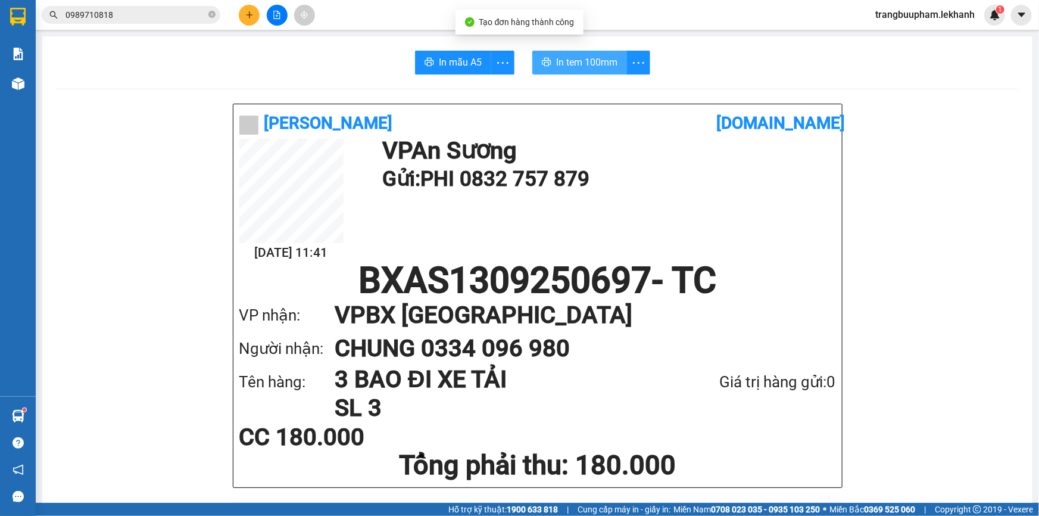
click at [559, 59] on span "In tem 100mm" at bounding box center [586, 62] width 61 height 15
click at [253, 13] on icon "plus" at bounding box center [249, 15] width 8 height 8
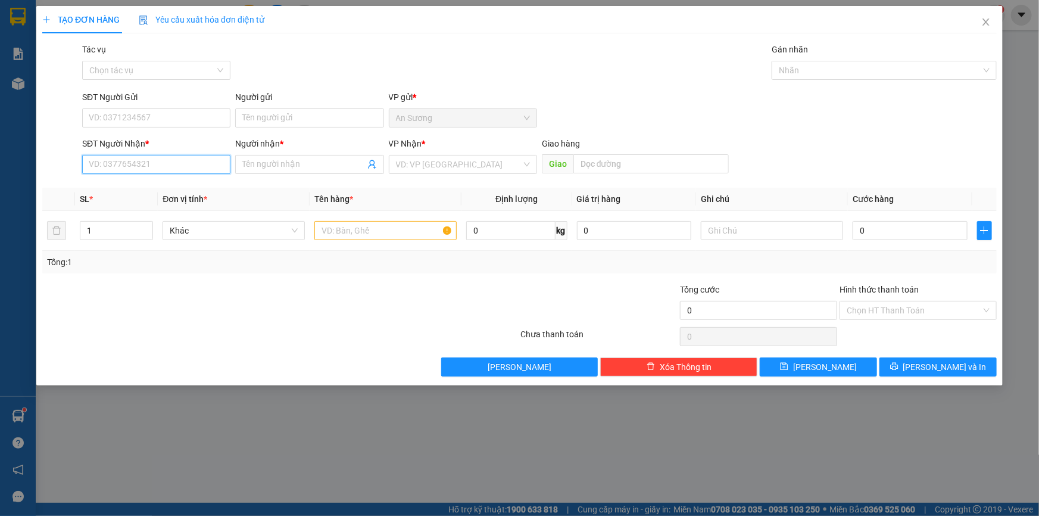
click at [154, 160] on input "SĐT Người Nhận *" at bounding box center [156, 164] width 148 height 19
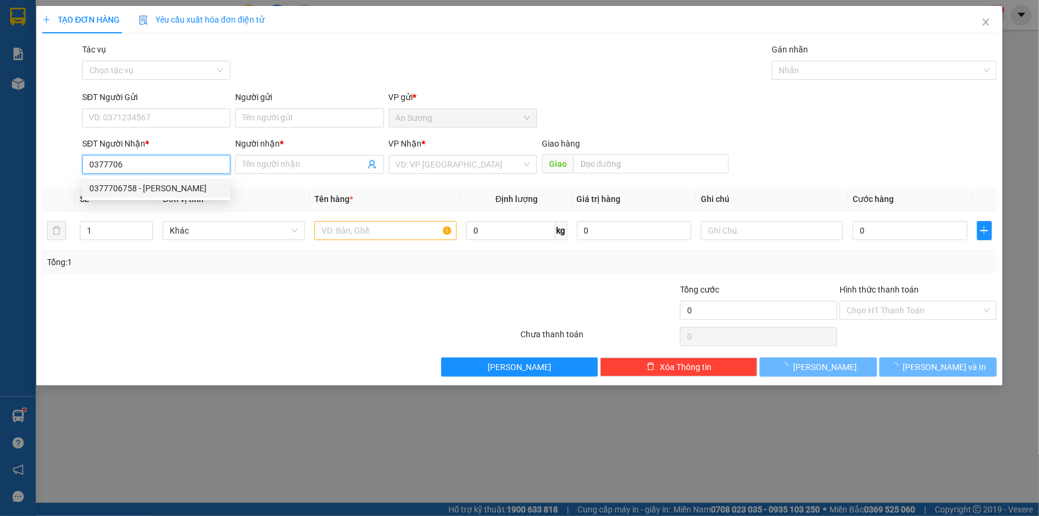
click at [136, 191] on div "0377706758 - THANH" at bounding box center [156, 188] width 134 height 13
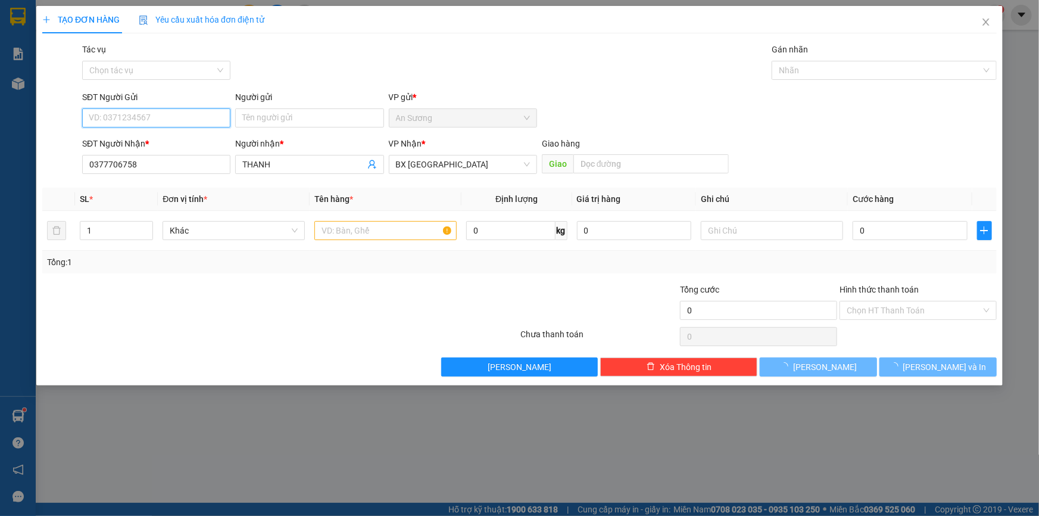
click at [160, 111] on input "SĐT Người Gửi" at bounding box center [156, 117] width 148 height 19
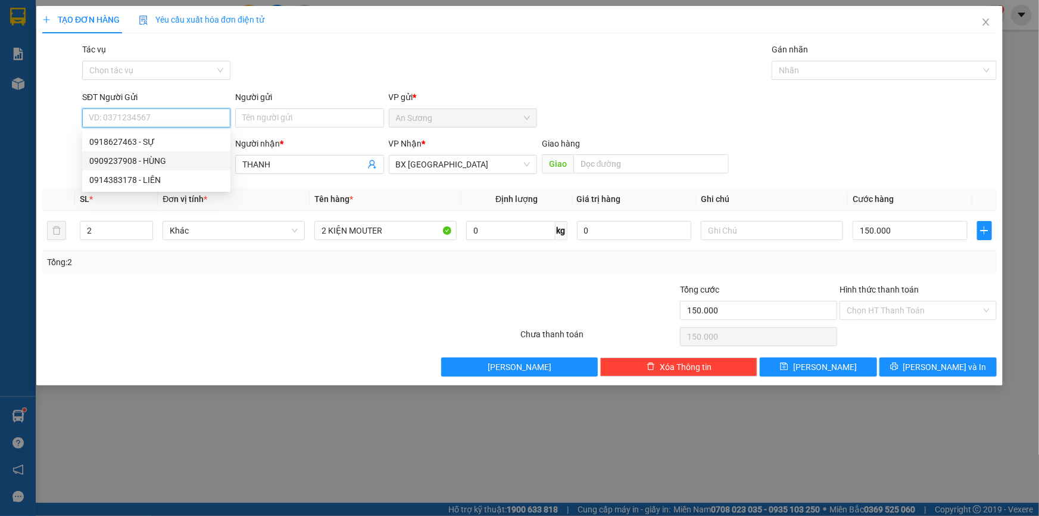
click at [173, 160] on div "0909237908 - HÙNG" at bounding box center [156, 160] width 134 height 13
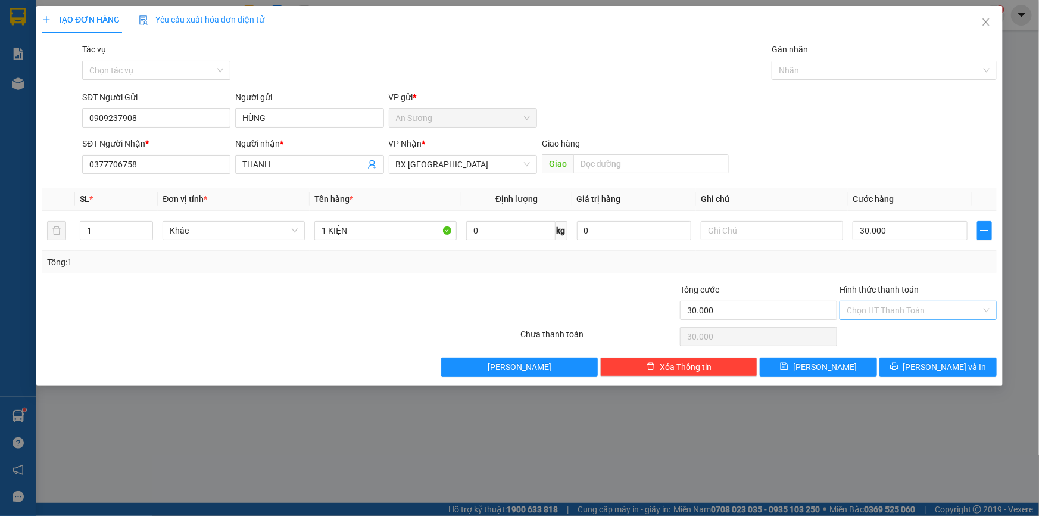
click at [913, 311] on input "Hình thức thanh toán" at bounding box center [914, 310] width 135 height 18
click at [910, 335] on div "Tại văn phòng" at bounding box center [918, 333] width 143 height 13
click at [904, 364] on button "[PERSON_NAME] và In" at bounding box center [937, 366] width 117 height 19
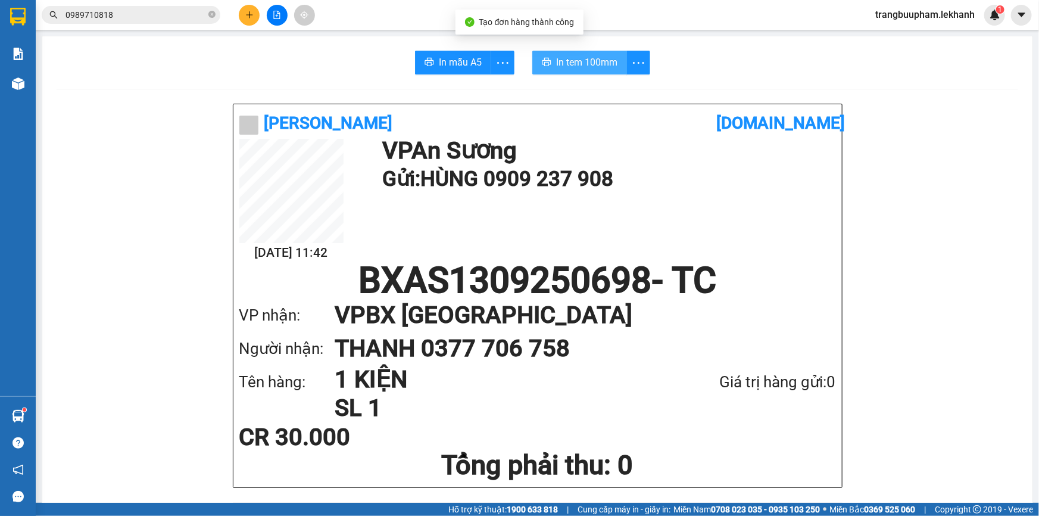
click at [602, 63] on span "In tem 100mm" at bounding box center [586, 62] width 61 height 15
click at [211, 15] on icon "close-circle" at bounding box center [211, 14] width 7 height 7
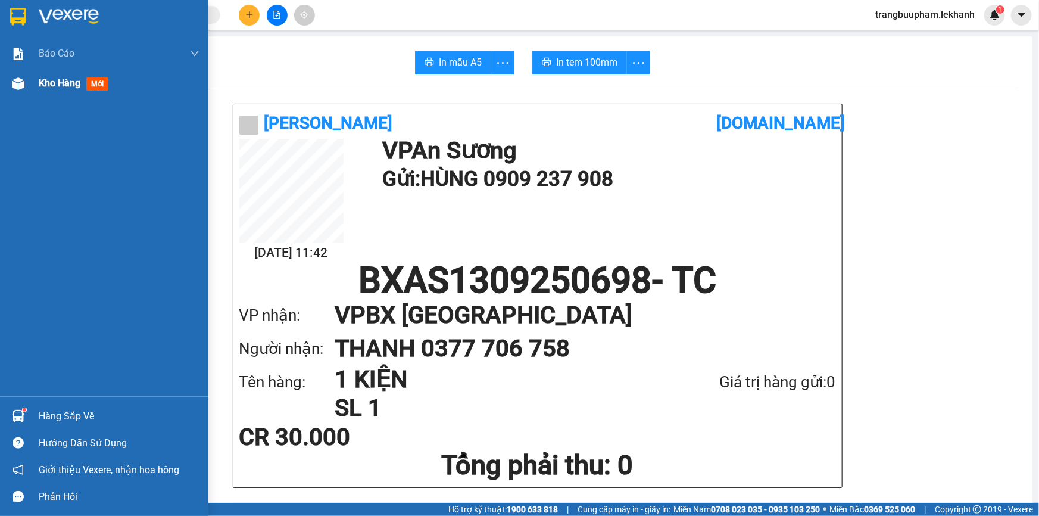
click at [30, 92] on div "Kho hàng mới" at bounding box center [104, 83] width 208 height 30
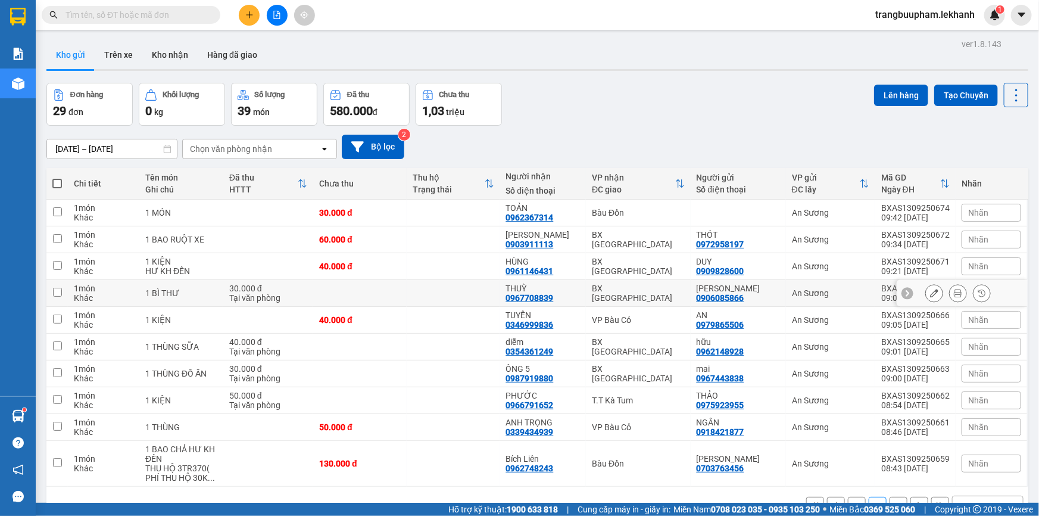
click at [361, 289] on td at bounding box center [359, 293] width 93 height 27
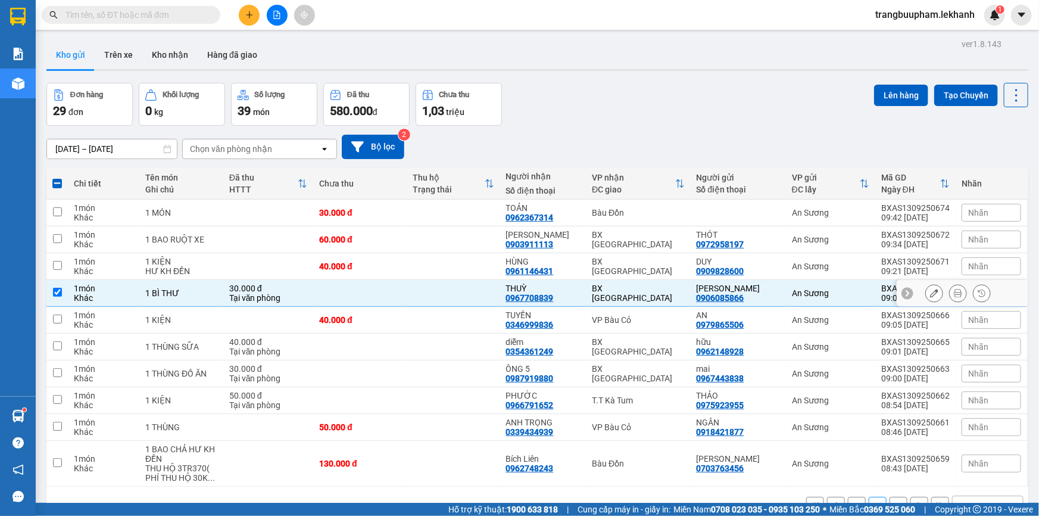
click at [432, 292] on td at bounding box center [453, 293] width 93 height 27
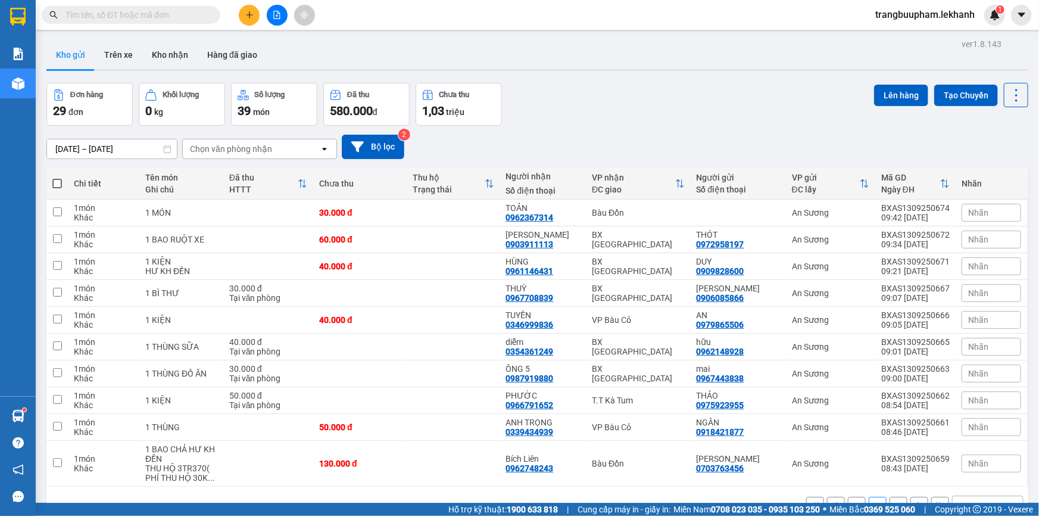
click at [848, 497] on button "1" at bounding box center [857, 506] width 18 height 18
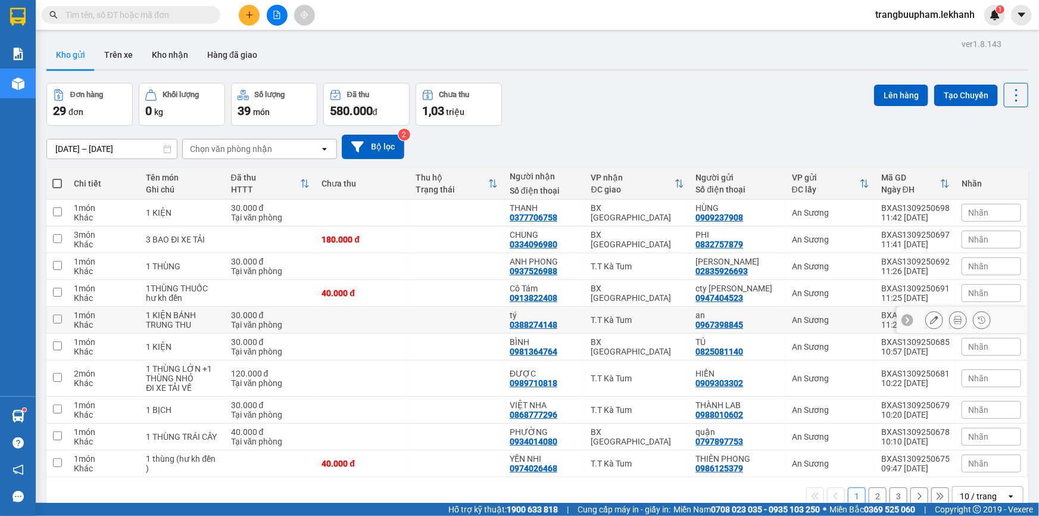
click at [397, 307] on td at bounding box center [363, 320] width 94 height 27
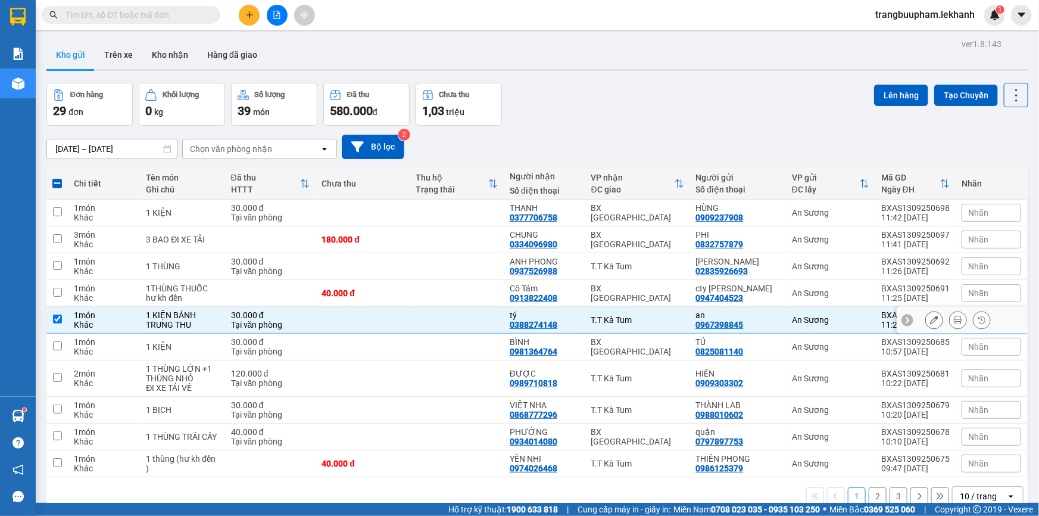
click at [397, 307] on td at bounding box center [363, 320] width 94 height 27
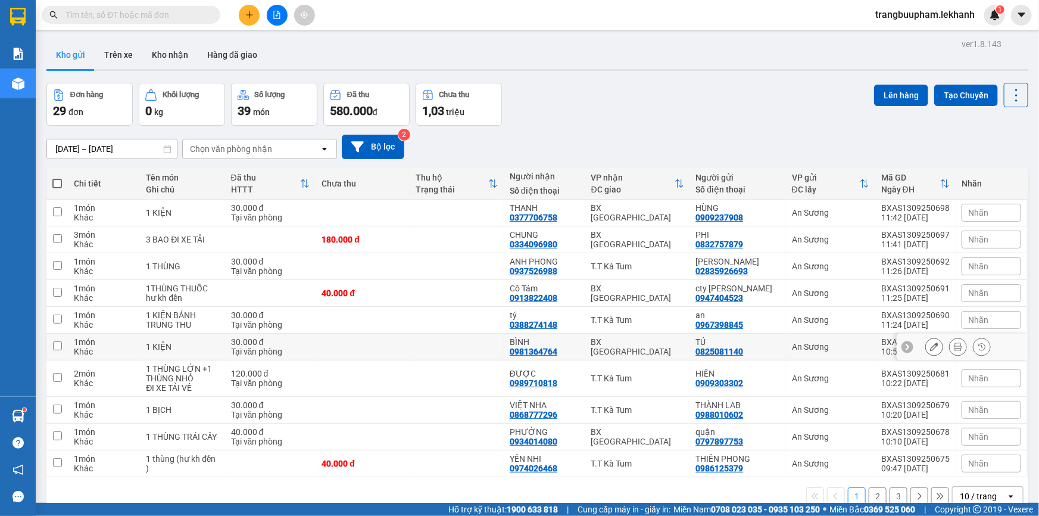
click at [394, 333] on td at bounding box center [363, 346] width 94 height 27
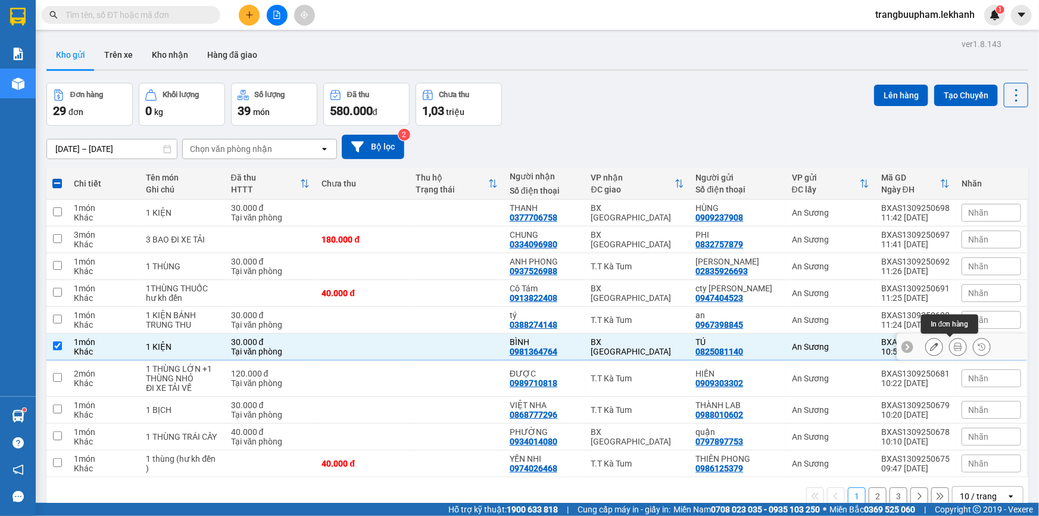
click at [954, 342] on icon at bounding box center [958, 346] width 8 height 8
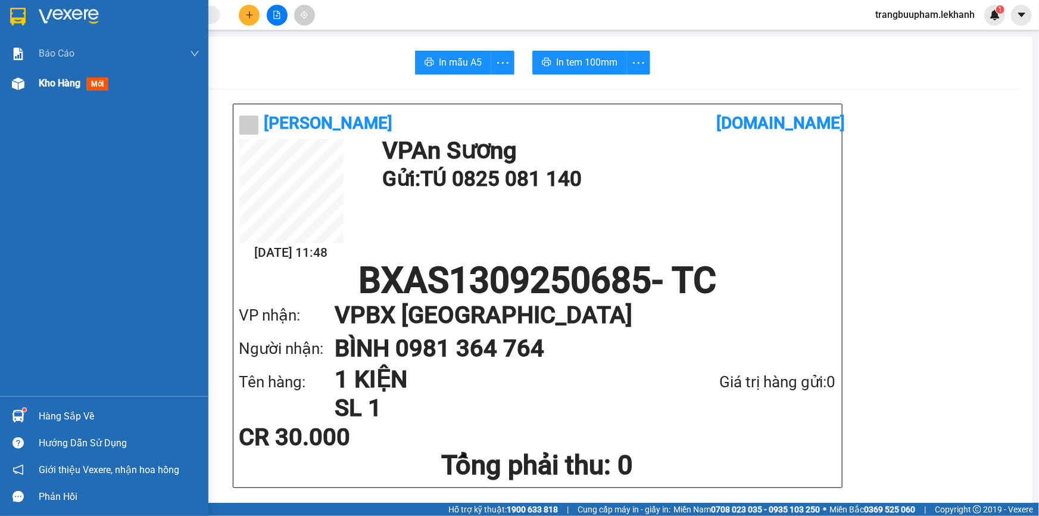
click at [54, 89] on span "Kho hàng" at bounding box center [60, 82] width 42 height 11
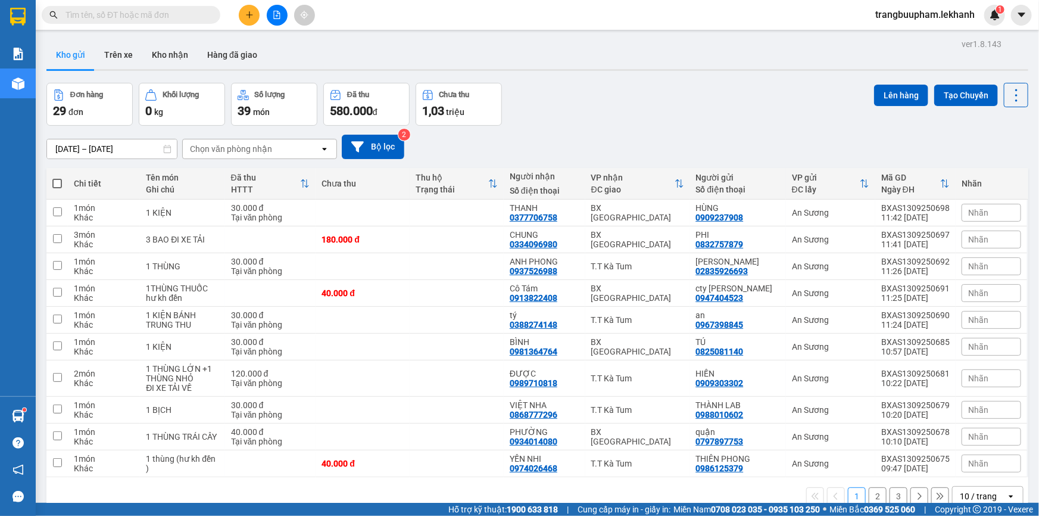
click at [244, 21] on button at bounding box center [249, 15] width 21 height 21
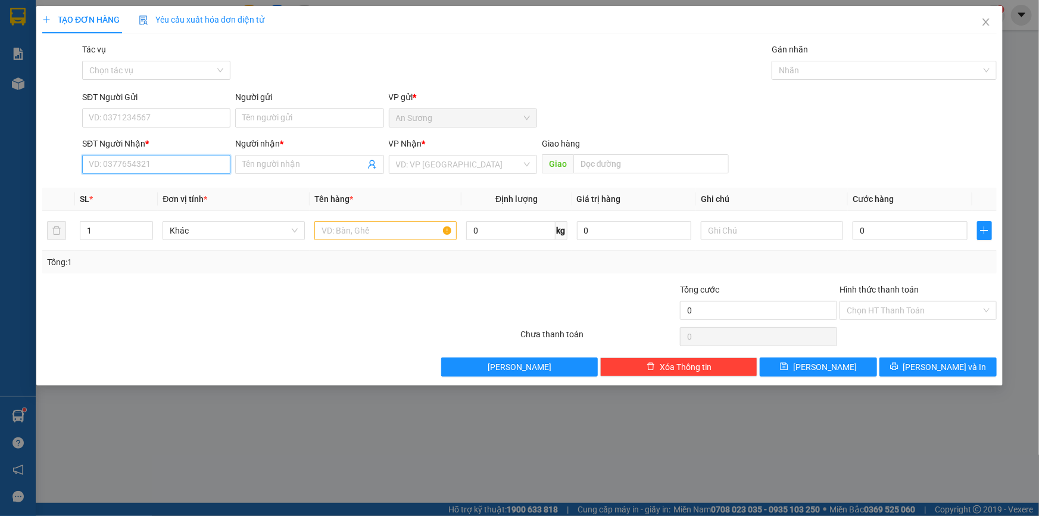
drag, startPoint x: 121, startPoint y: 164, endPoint x: 133, endPoint y: 152, distance: 16.8
click at [121, 163] on input "SĐT Người Nhận *" at bounding box center [156, 164] width 148 height 19
click at [167, 182] on div "0989366475 - HIỀN" at bounding box center [156, 188] width 134 height 13
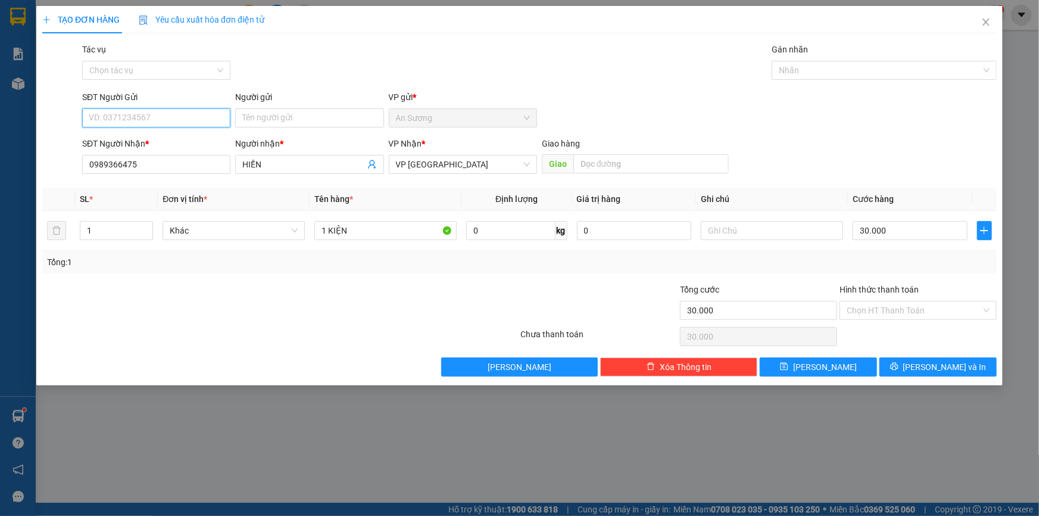
click at [169, 113] on input "SĐT Người Gửi" at bounding box center [156, 117] width 148 height 19
click at [165, 161] on div "0903842362 - HOÀNG" at bounding box center [156, 160] width 134 height 13
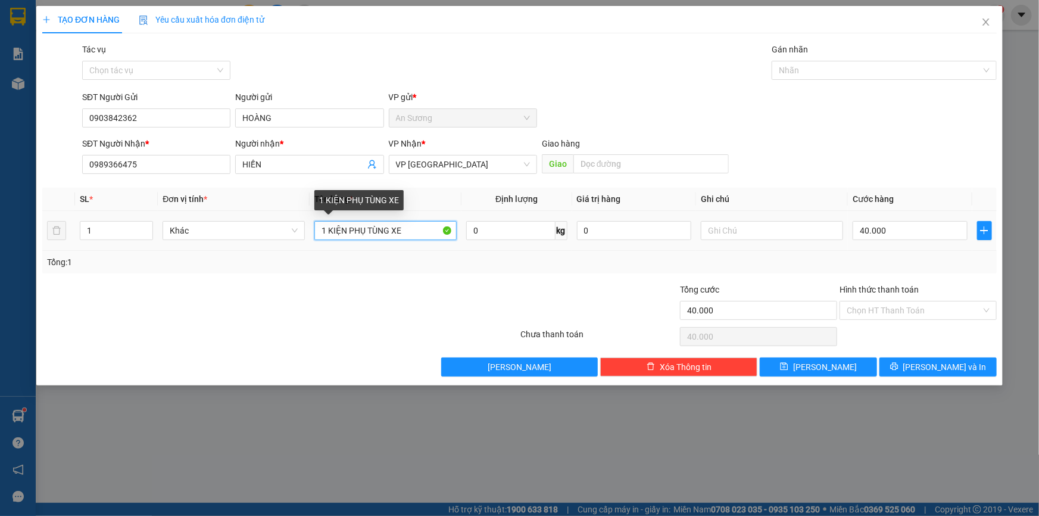
click at [422, 228] on input "1 KIỆN PHỤ TÙNG XE" at bounding box center [385, 230] width 142 height 19
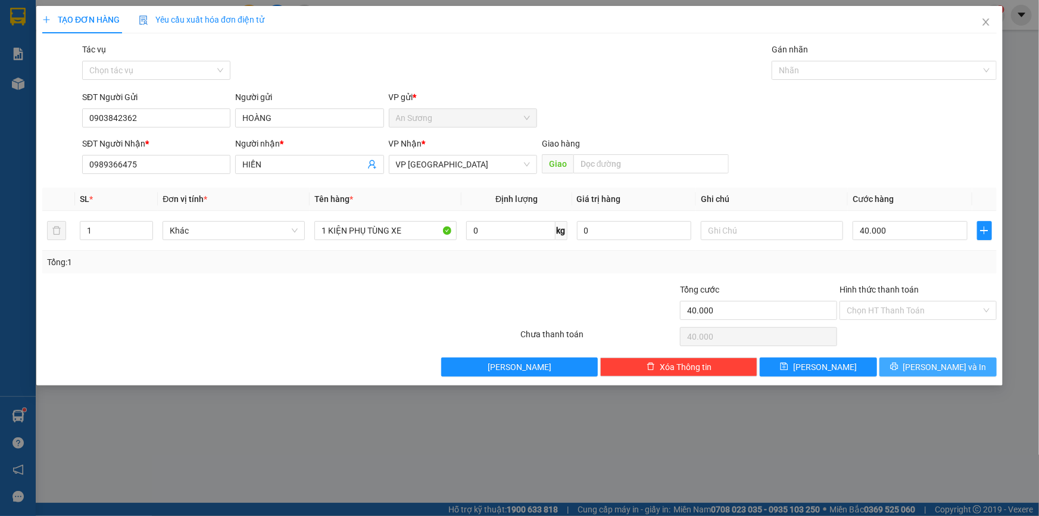
click at [956, 366] on span "[PERSON_NAME] và In" at bounding box center [944, 366] width 83 height 13
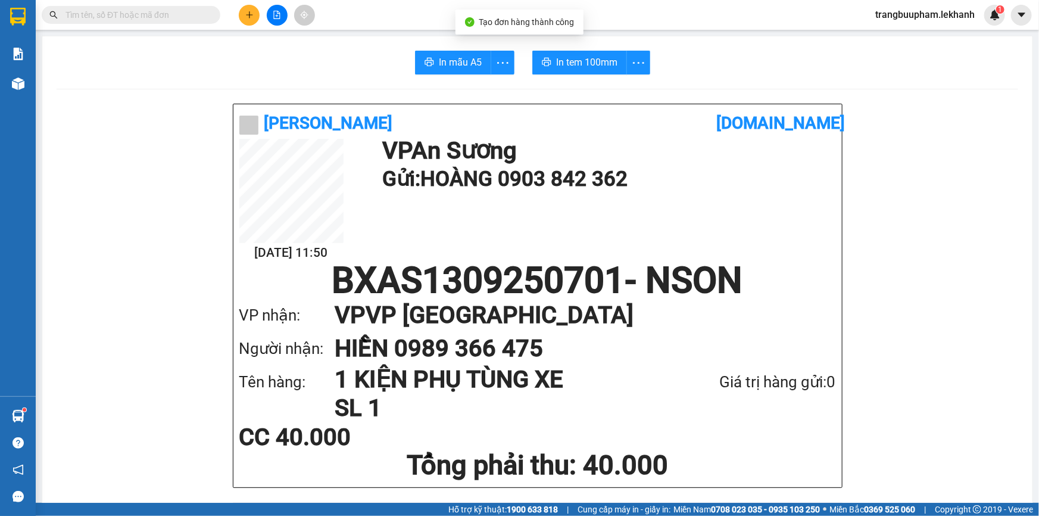
click at [587, 61] on span "In tem 100mm" at bounding box center [586, 62] width 61 height 15
click at [164, 14] on input "text" at bounding box center [135, 14] width 141 height 13
click at [248, 14] on icon "plus" at bounding box center [249, 14] width 7 height 1
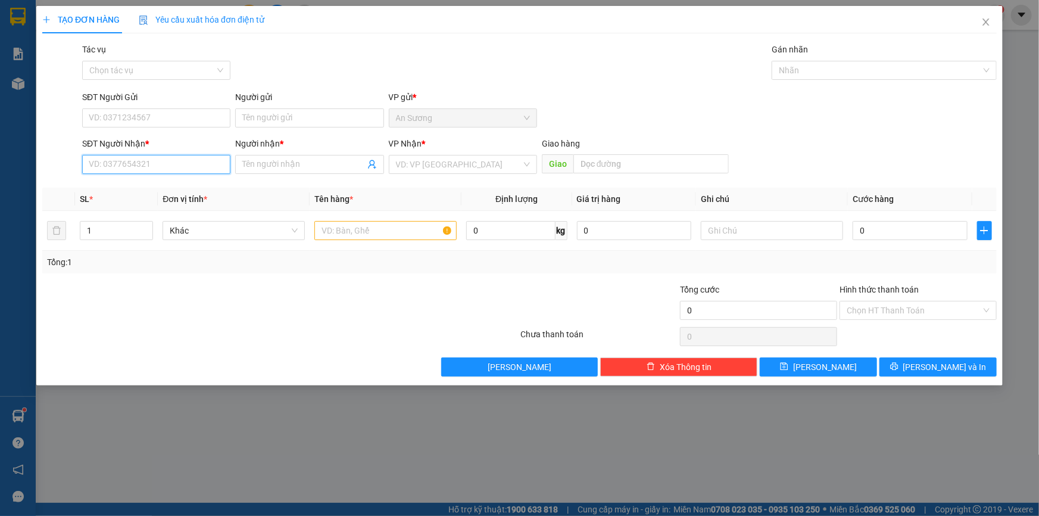
click at [154, 168] on input "SĐT Người Nhận *" at bounding box center [156, 164] width 148 height 19
click at [267, 167] on input "Người nhận *" at bounding box center [303, 164] width 122 height 13
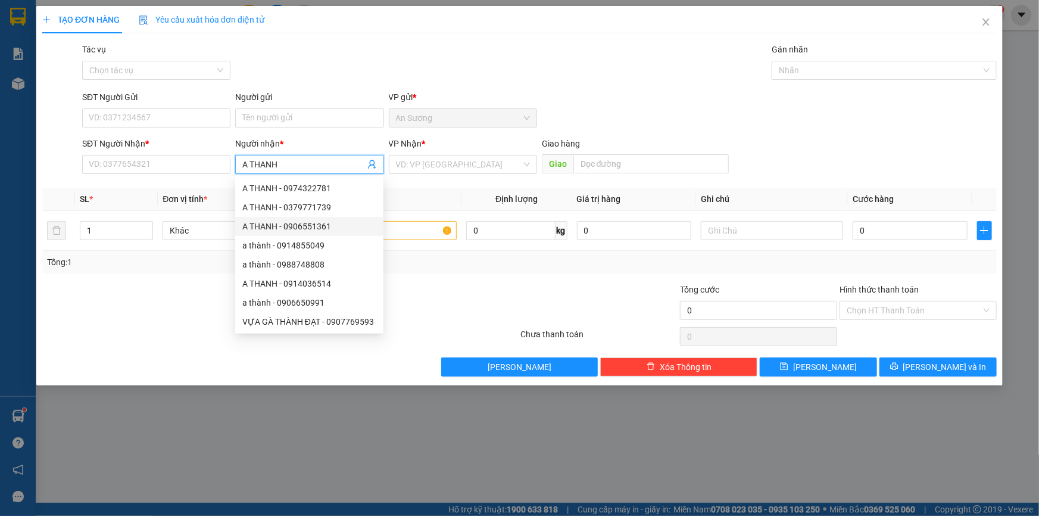
click at [327, 220] on div "A THANH - 0906551361" at bounding box center [309, 226] width 134 height 13
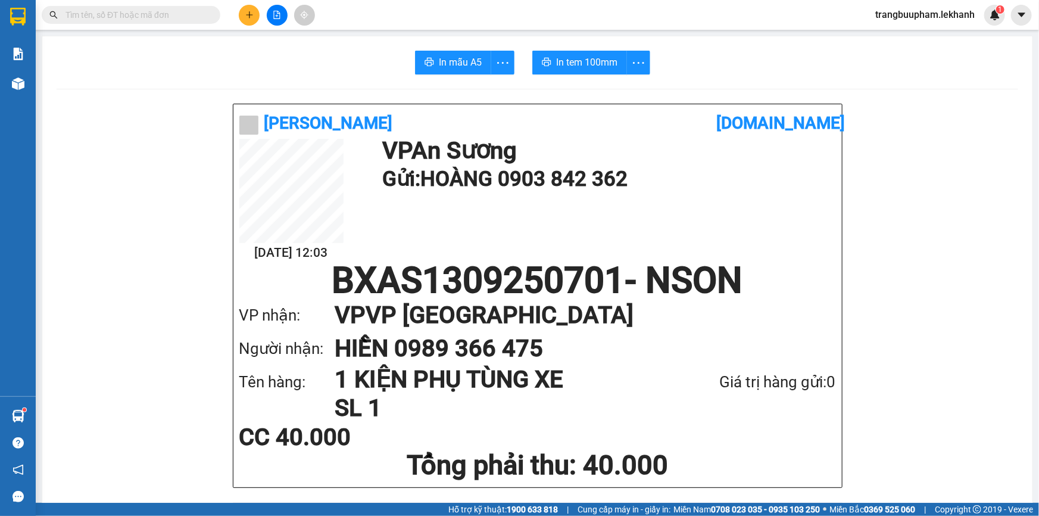
click at [118, 14] on input "text" at bounding box center [135, 14] width 141 height 13
click at [248, 23] on button at bounding box center [249, 15] width 21 height 21
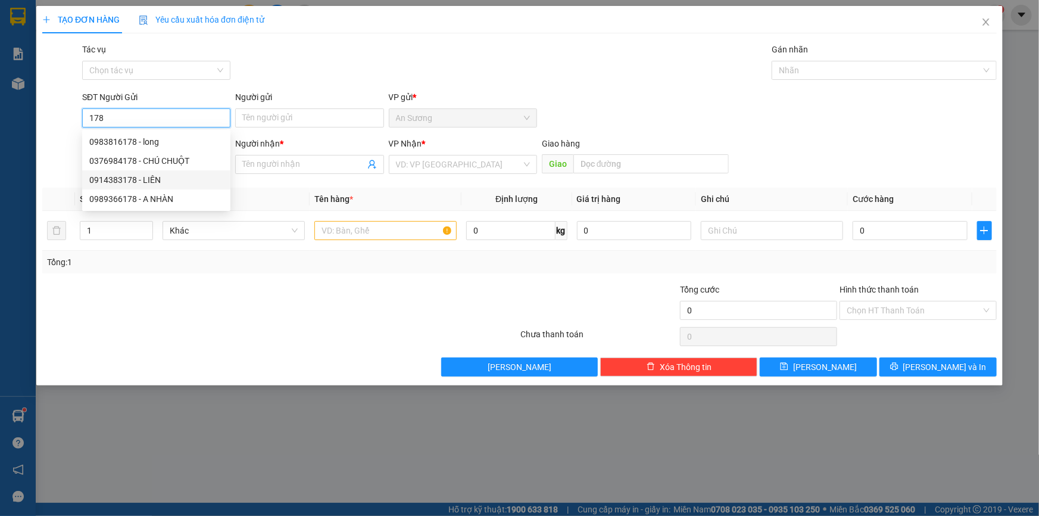
click at [171, 180] on div "0914383178 - LIÊN" at bounding box center [156, 179] width 134 height 13
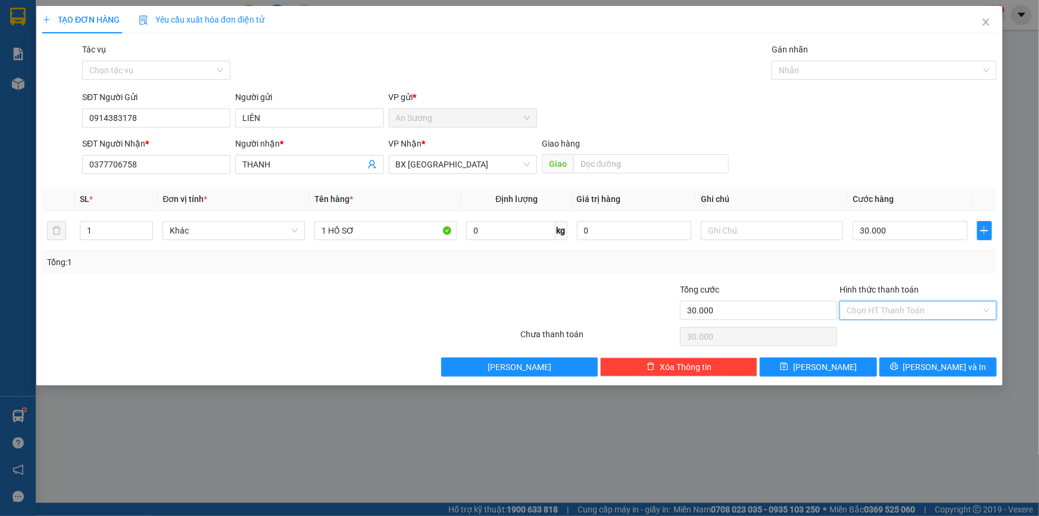
click at [903, 307] on input "Hình thức thanh toán" at bounding box center [914, 310] width 135 height 18
click at [916, 333] on div "Tại văn phòng" at bounding box center [918, 333] width 143 height 13
click at [941, 366] on span "[PERSON_NAME] và In" at bounding box center [944, 366] width 83 height 13
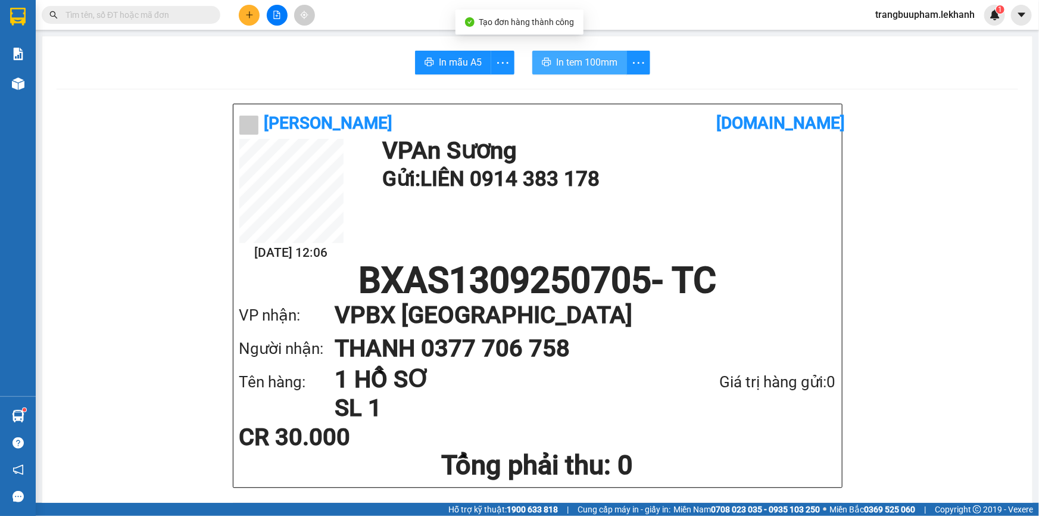
click at [589, 65] on span "In tem 100mm" at bounding box center [586, 62] width 61 height 15
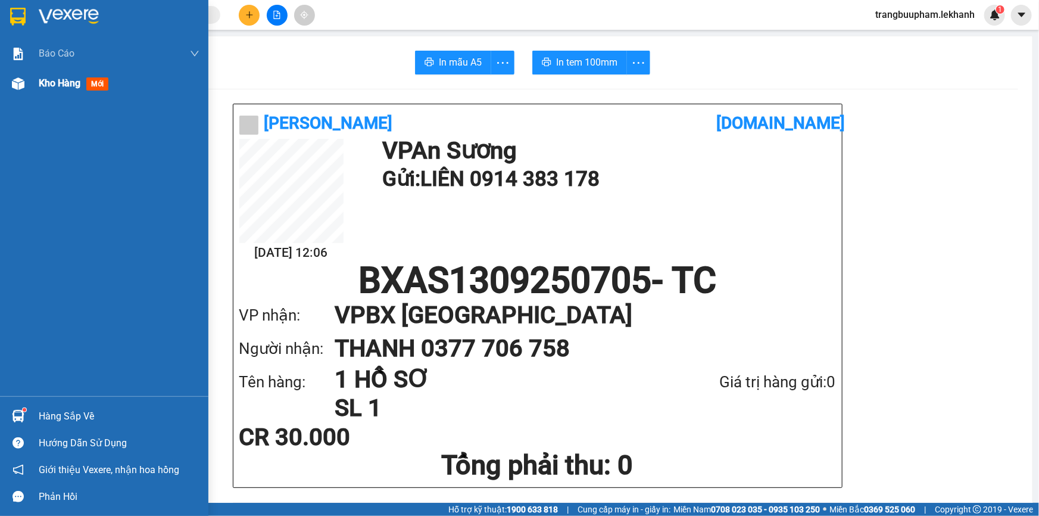
click at [44, 74] on div "Kho hàng mới" at bounding box center [119, 83] width 161 height 30
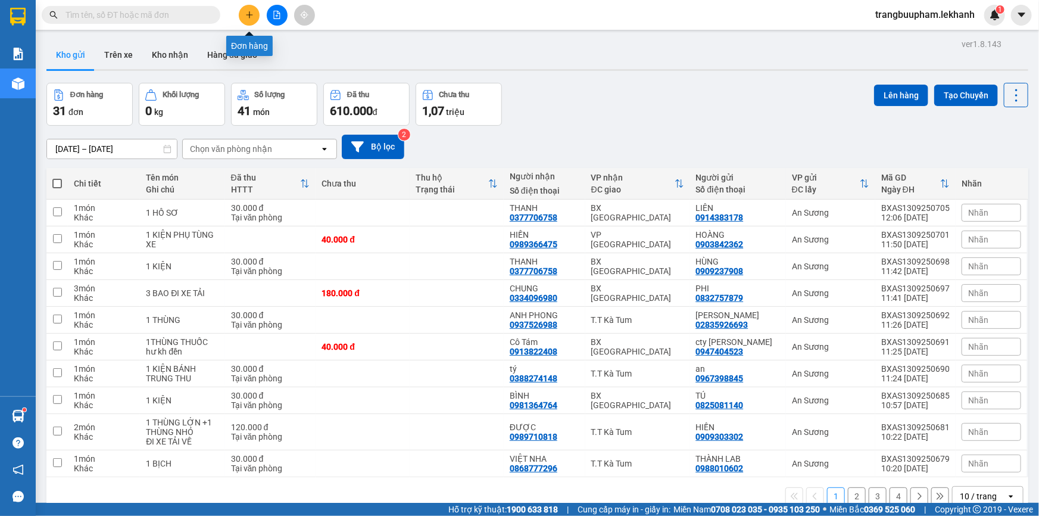
click at [249, 17] on icon "plus" at bounding box center [249, 15] width 8 height 8
click at [247, 15] on icon "plus" at bounding box center [249, 15] width 8 height 8
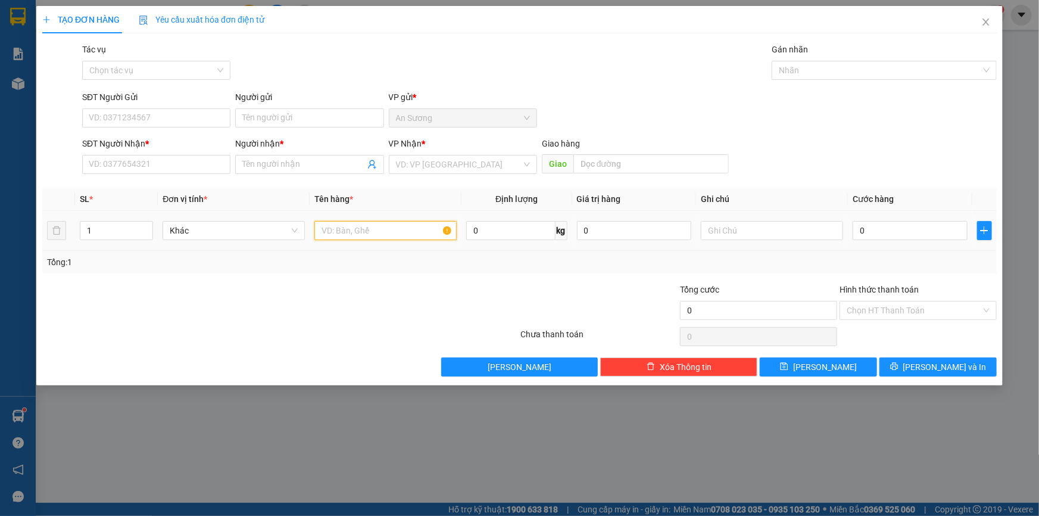
click at [375, 230] on input "text" at bounding box center [385, 230] width 142 height 19
drag, startPoint x: 152, startPoint y: 167, endPoint x: 255, endPoint y: 151, distance: 104.2
click at [154, 164] on input "SĐT Người Nhận *" at bounding box center [156, 164] width 148 height 19
click at [255, 151] on div "Người nhận *" at bounding box center [309, 146] width 148 height 18
click at [409, 162] on input "search" at bounding box center [459, 164] width 126 height 18
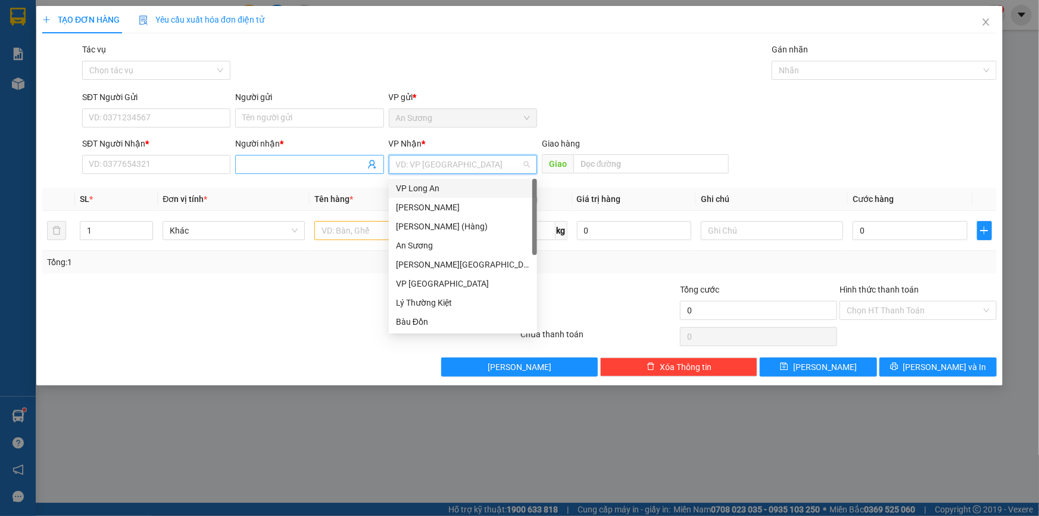
click at [322, 161] on input "Người nhận *" at bounding box center [303, 164] width 122 height 13
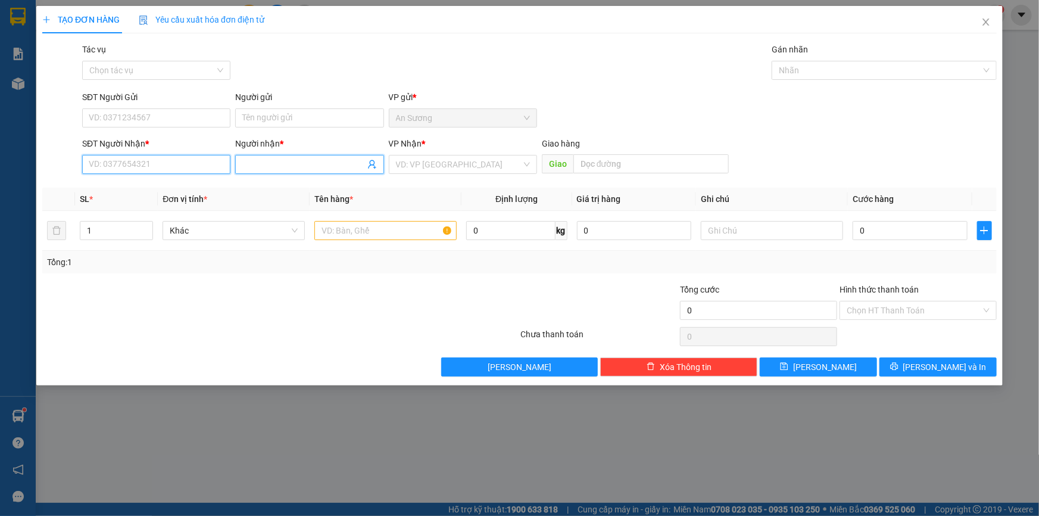
click at [191, 170] on input "SĐT Người Nhận *" at bounding box center [156, 164] width 148 height 19
click at [400, 233] on input "text" at bounding box center [385, 230] width 142 height 19
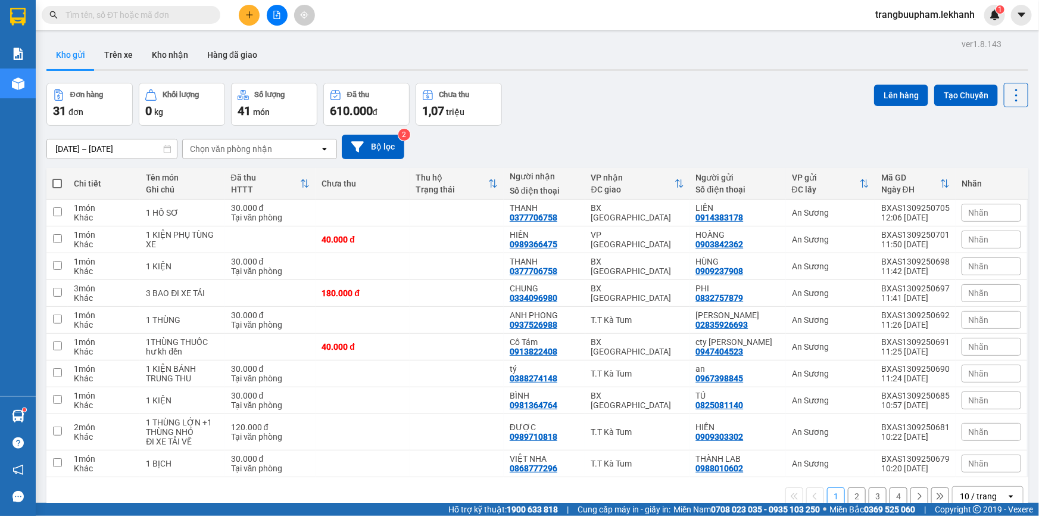
click at [244, 16] on button at bounding box center [249, 15] width 21 height 21
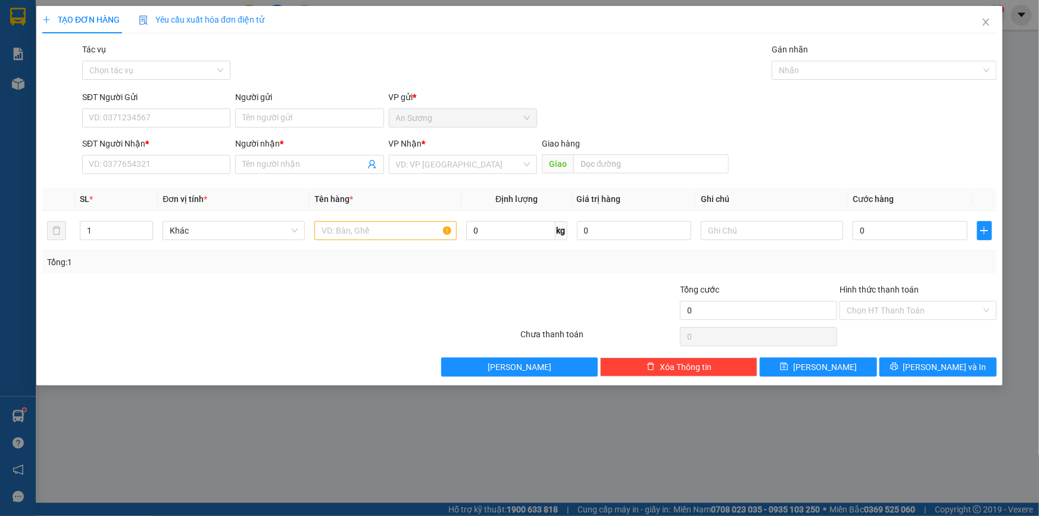
click at [177, 146] on div "SĐT Người Nhận *" at bounding box center [156, 143] width 148 height 13
click at [177, 155] on input "SĐT Người Nhận *" at bounding box center [156, 164] width 148 height 19
click at [177, 163] on input "SĐT Người Nhận *" at bounding box center [156, 164] width 148 height 19
click at [160, 167] on input "SĐT Người Nhận *" at bounding box center [156, 164] width 148 height 19
click at [195, 118] on input "SĐT Người Gửi" at bounding box center [156, 117] width 148 height 19
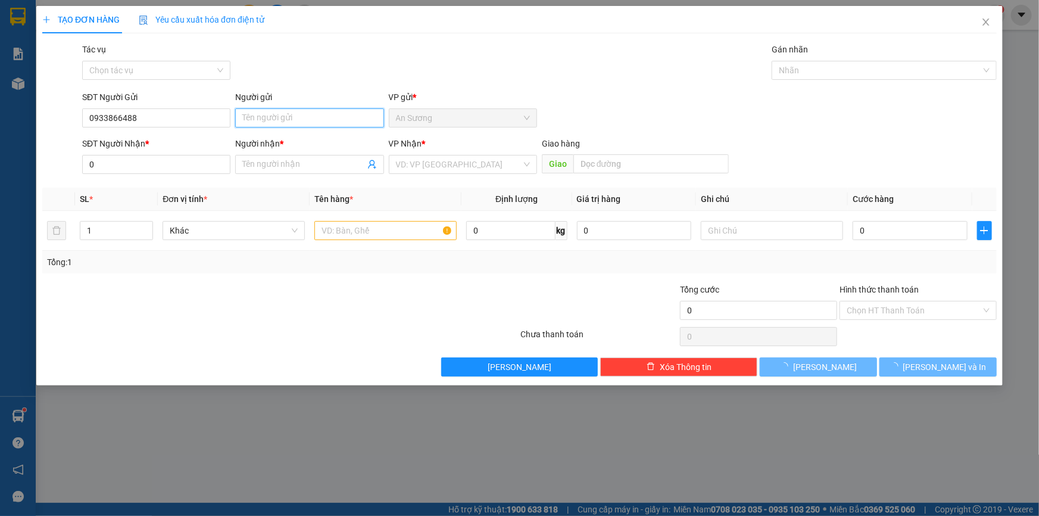
click at [261, 118] on input "Người gửi" at bounding box center [309, 117] width 148 height 19
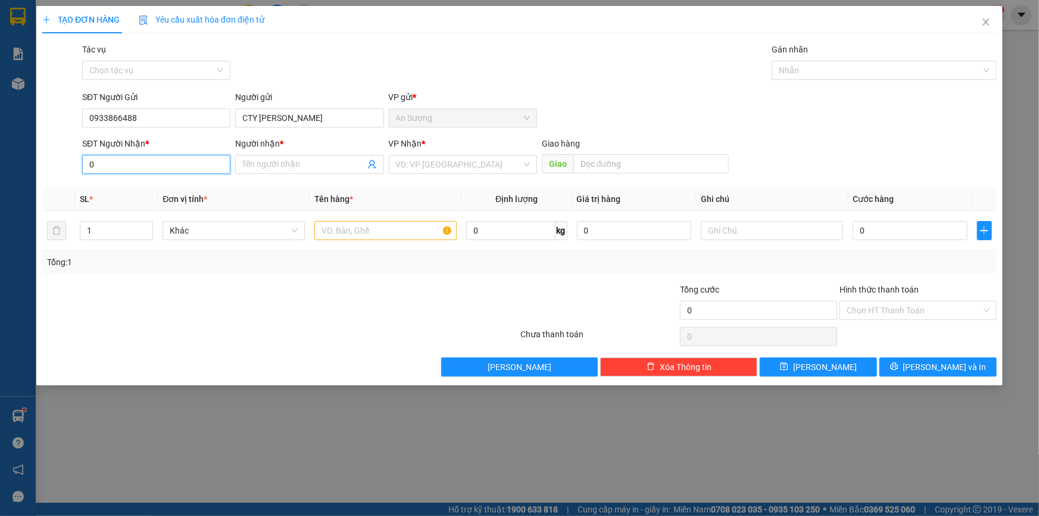
click at [149, 167] on input "0" at bounding box center [156, 164] width 148 height 19
drag, startPoint x: 129, startPoint y: 194, endPoint x: 136, endPoint y: 181, distance: 15.2
click at [130, 191] on div "0973756764 - THỊNH" at bounding box center [156, 188] width 134 height 13
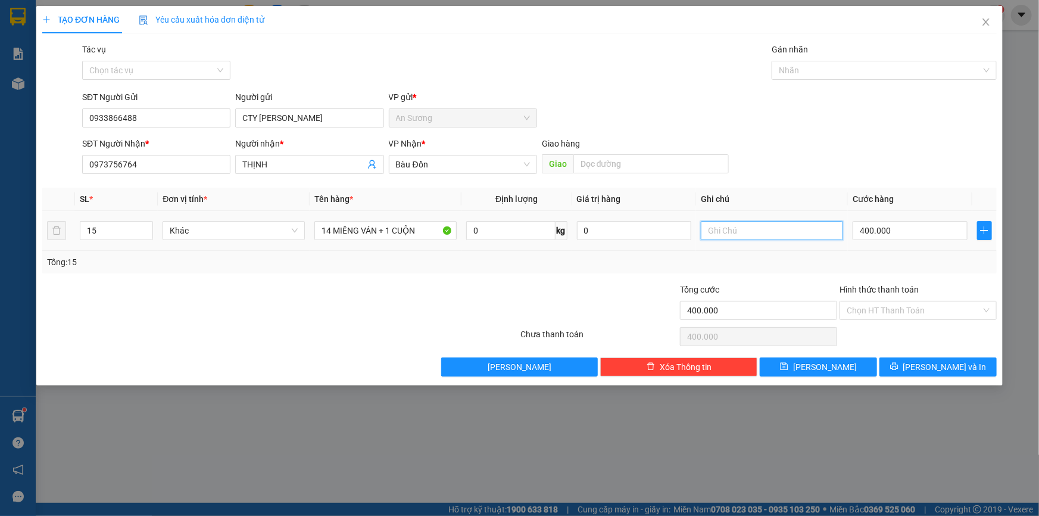
click at [738, 222] on input "text" at bounding box center [772, 230] width 142 height 19
click at [931, 366] on span "[PERSON_NAME] và In" at bounding box center [944, 366] width 83 height 13
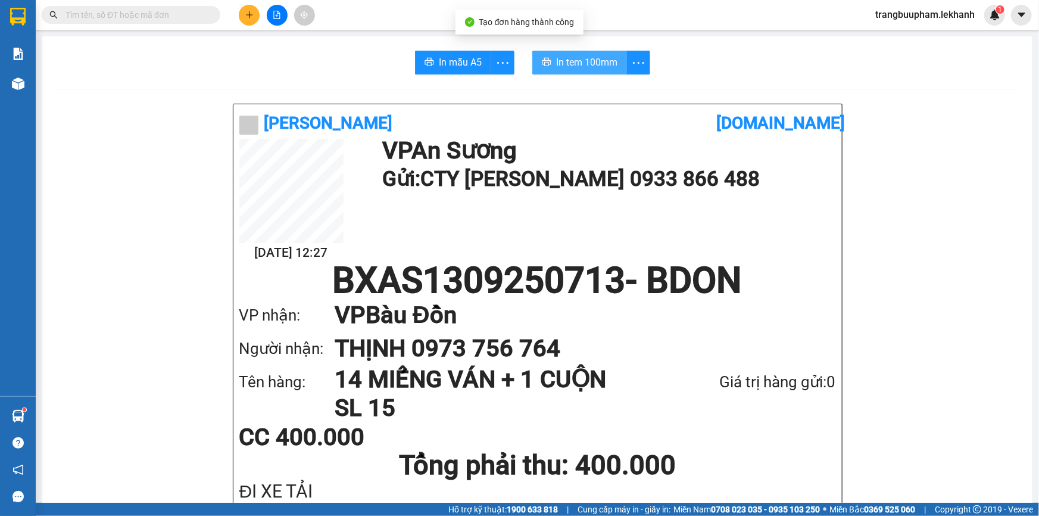
click at [595, 56] on span "In tem 100mm" at bounding box center [586, 62] width 61 height 15
click at [130, 11] on input "text" at bounding box center [135, 14] width 141 height 13
click at [252, 17] on icon "plus" at bounding box center [249, 15] width 8 height 8
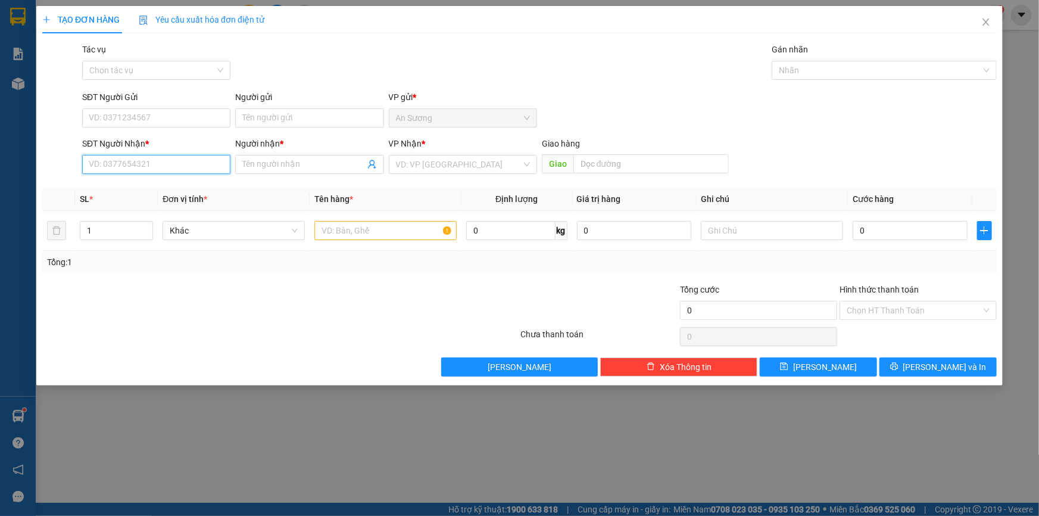
click at [182, 161] on input "SĐT Người Nhận *" at bounding box center [156, 164] width 148 height 19
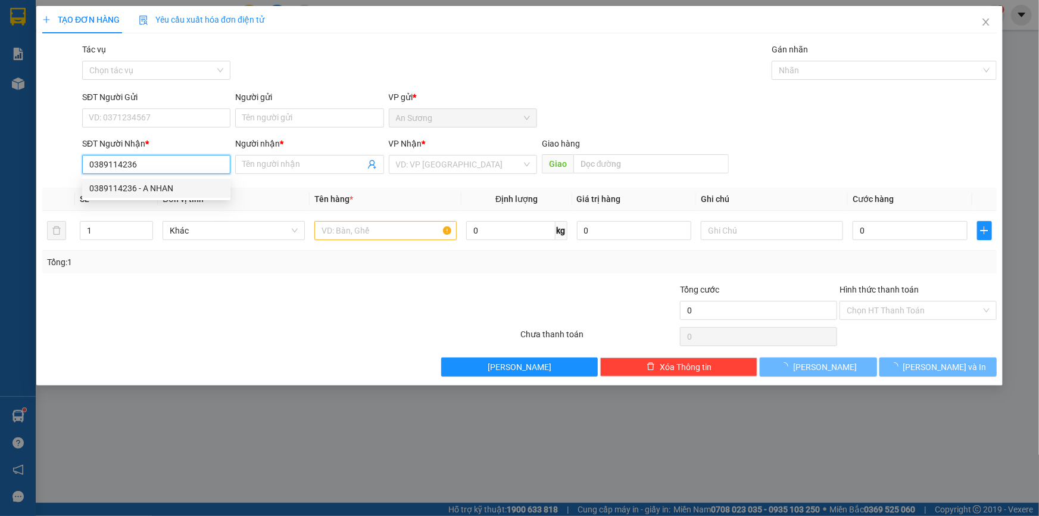
click at [165, 191] on div "0389114236 - A NHAN" at bounding box center [156, 188] width 134 height 13
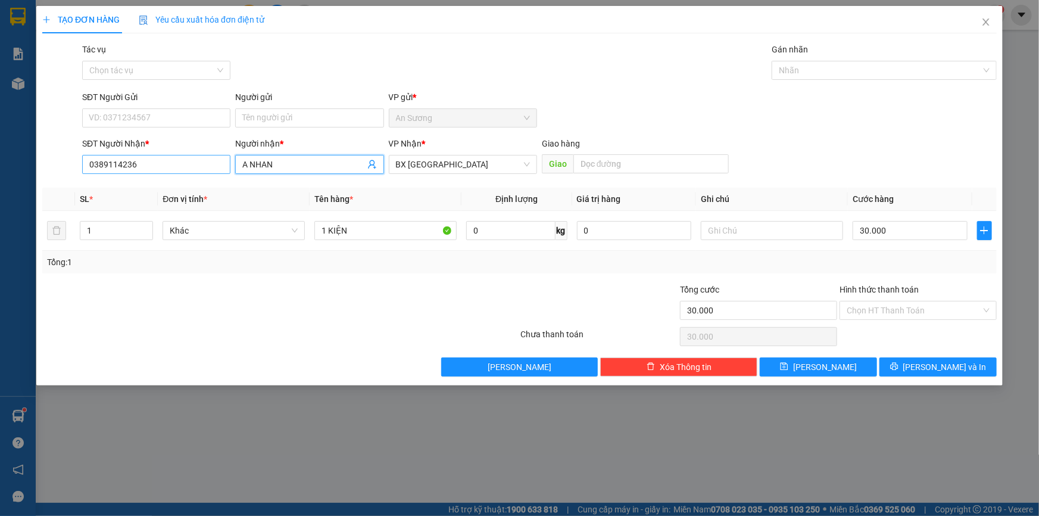
drag, startPoint x: 288, startPoint y: 165, endPoint x: 205, endPoint y: 163, distance: 82.8
click at [205, 163] on div "SĐT Người Nhận * 0389114236 Người nhận * A NHAN A NHAN VP Nhận * BX Tân Châu Gi…" at bounding box center [539, 158] width 919 height 42
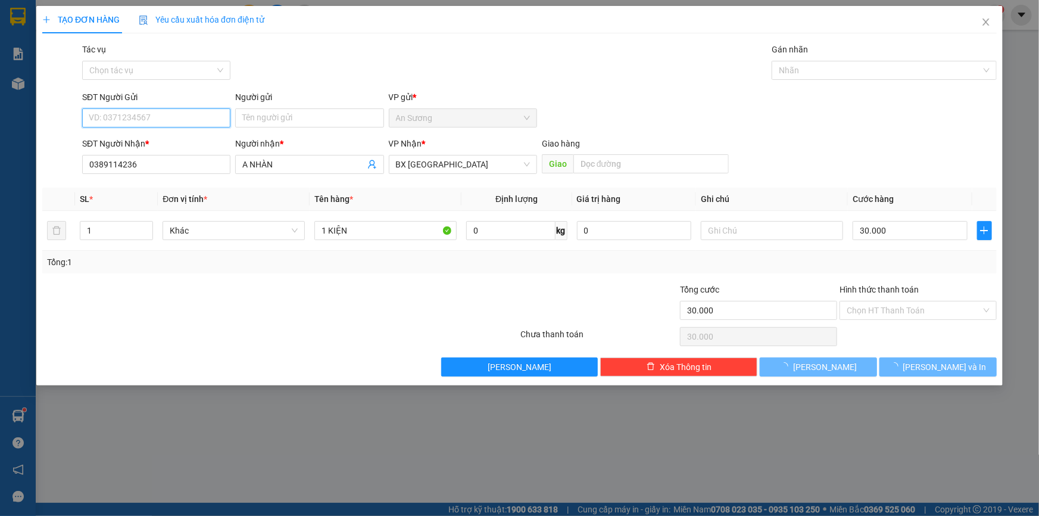
click at [186, 114] on input "SĐT Người Gửi" at bounding box center [156, 117] width 148 height 19
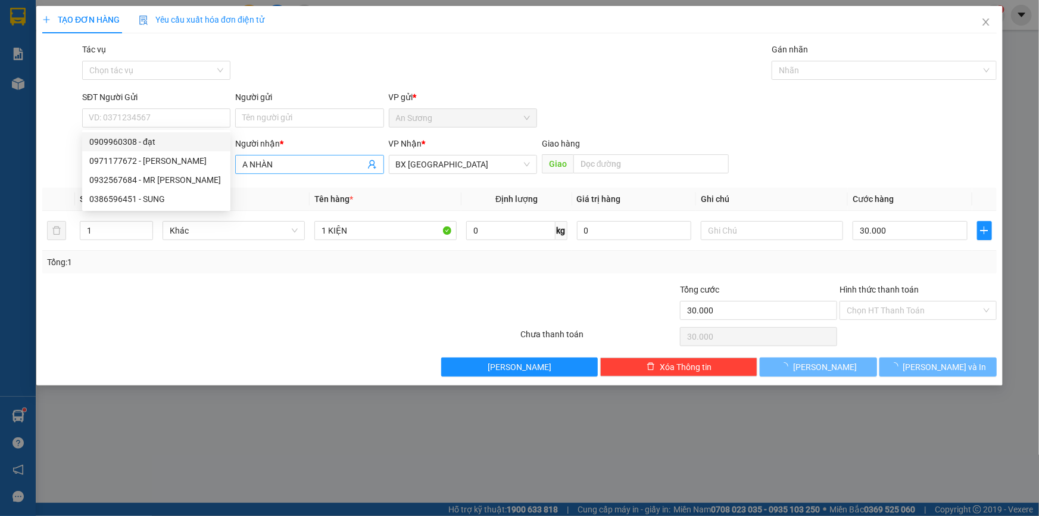
click at [330, 165] on input "A NHÀN" at bounding box center [303, 164] width 122 height 13
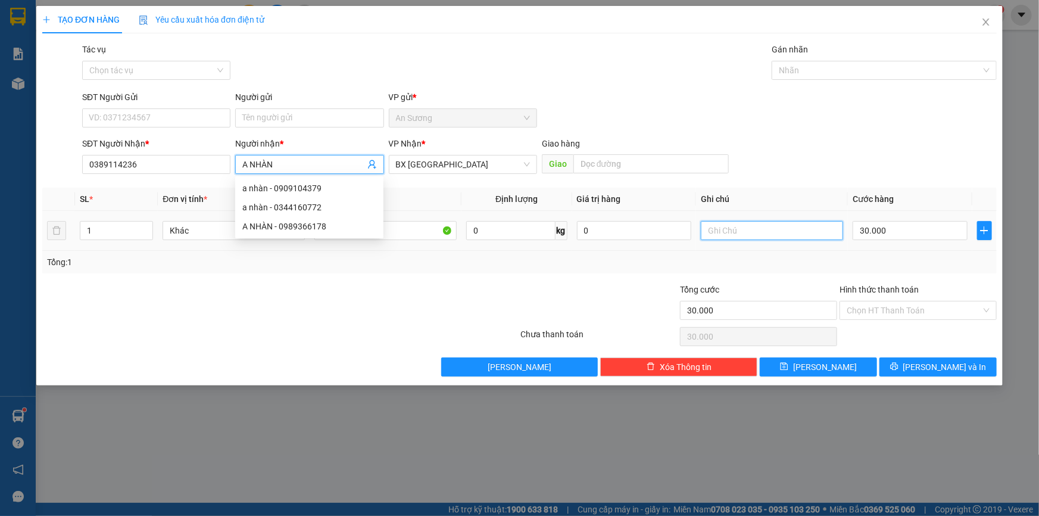
click at [734, 227] on input "text" at bounding box center [772, 230] width 142 height 19
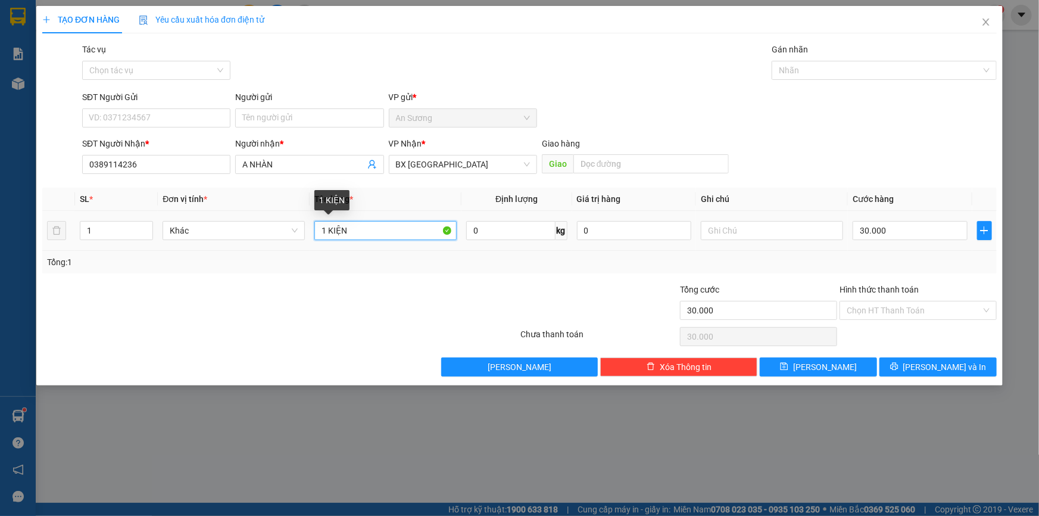
click at [366, 232] on input "1 KIỆN" at bounding box center [385, 230] width 142 height 19
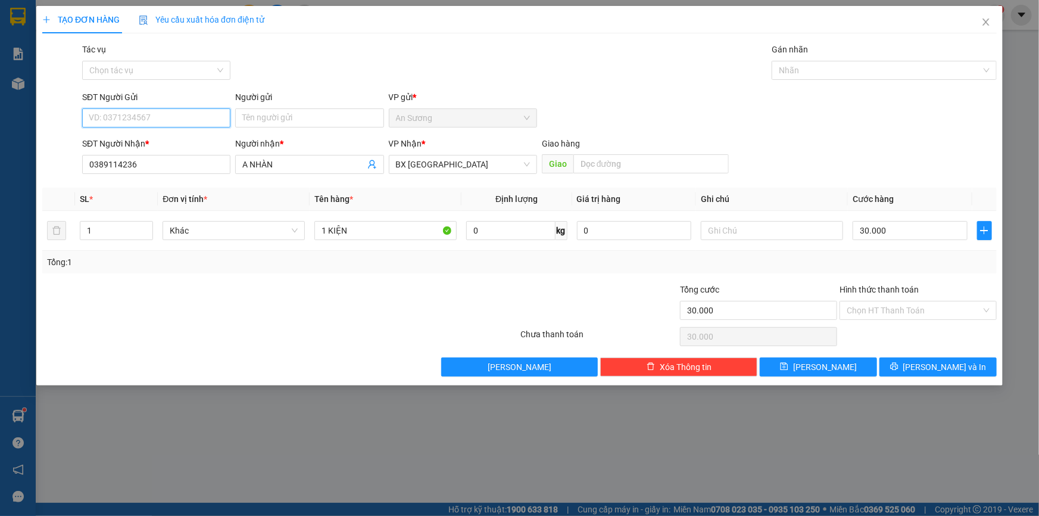
click at [165, 118] on input "SĐT Người Gửi" at bounding box center [156, 117] width 148 height 19
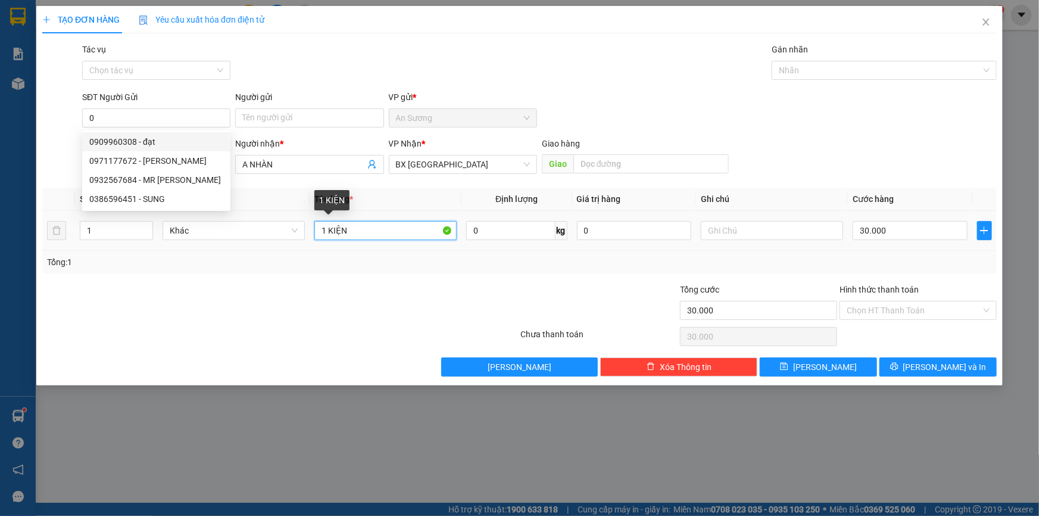
click at [354, 230] on input "1 KIỆN" at bounding box center [385, 230] width 142 height 19
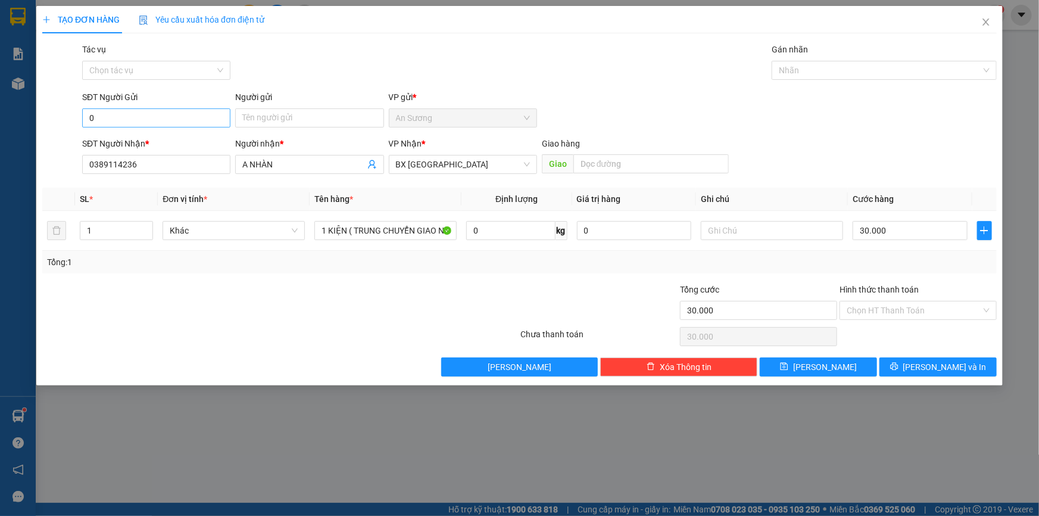
drag, startPoint x: 135, startPoint y: 104, endPoint x: 133, endPoint y: 126, distance: 21.5
click at [135, 121] on div "SĐT Người Gửi 0" at bounding box center [156, 112] width 148 height 42
click at [133, 126] on input "0" at bounding box center [156, 117] width 148 height 19
click at [196, 145] on div "0909960308 - đạt" at bounding box center [156, 141] width 134 height 13
click at [374, 239] on input "1 KIỆN" at bounding box center [385, 230] width 142 height 19
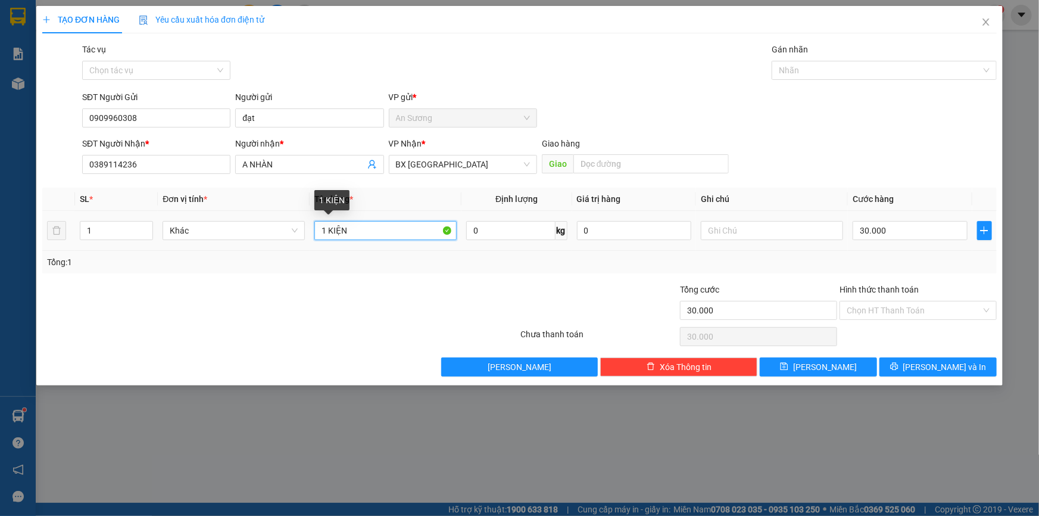
click at [372, 232] on input "1 KIỆN" at bounding box center [385, 230] width 142 height 19
click at [722, 234] on input "text" at bounding box center [772, 230] width 142 height 19
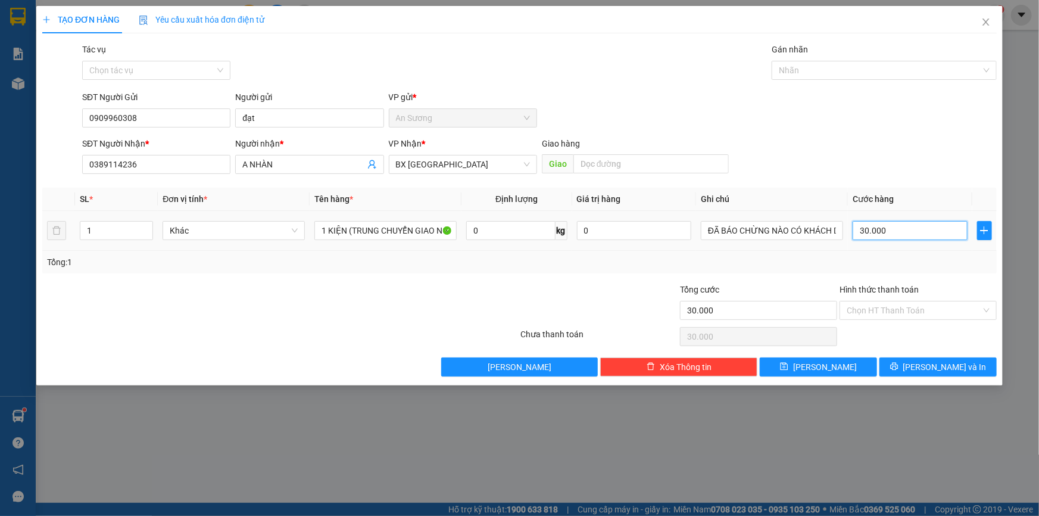
click at [899, 227] on input "30.000" at bounding box center [910, 230] width 115 height 19
type input "120.000"
click at [924, 311] on input "Hình thức thanh toán" at bounding box center [914, 310] width 135 height 18
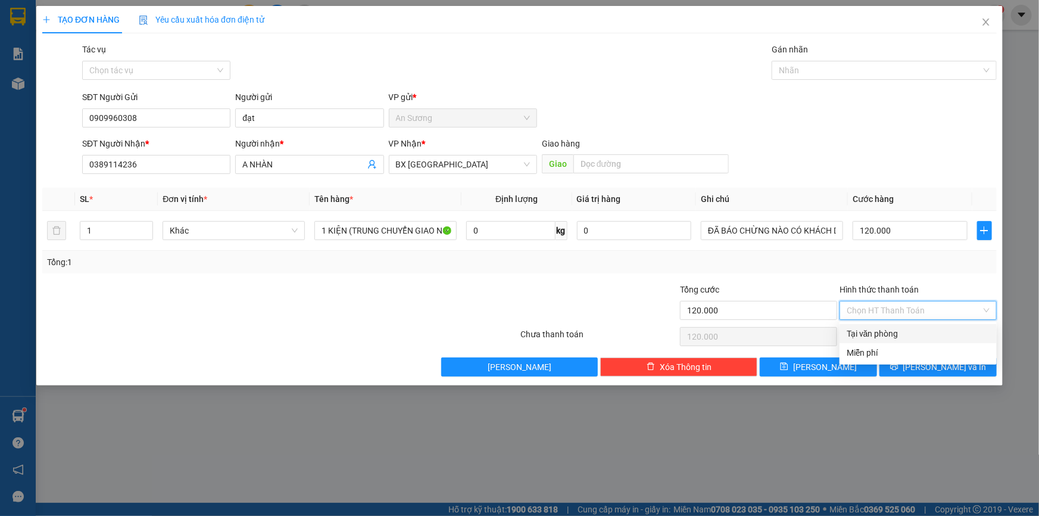
click at [903, 327] on div "Tại văn phòng" at bounding box center [918, 333] width 157 height 19
type input "0"
click at [931, 366] on span "[PERSON_NAME] và In" at bounding box center [944, 366] width 83 height 13
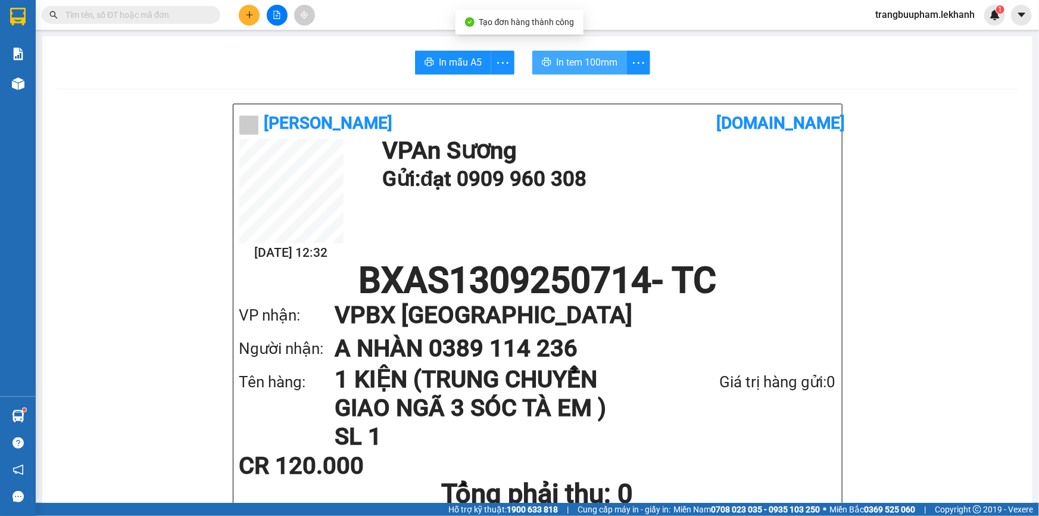
click at [579, 52] on button "In tem 100mm" at bounding box center [579, 63] width 95 height 24
click at [584, 56] on span "In tem 100mm" at bounding box center [586, 62] width 61 height 15
click at [229, 20] on div at bounding box center [116, 15] width 232 height 18
click at [241, 20] on button at bounding box center [249, 15] width 21 height 21
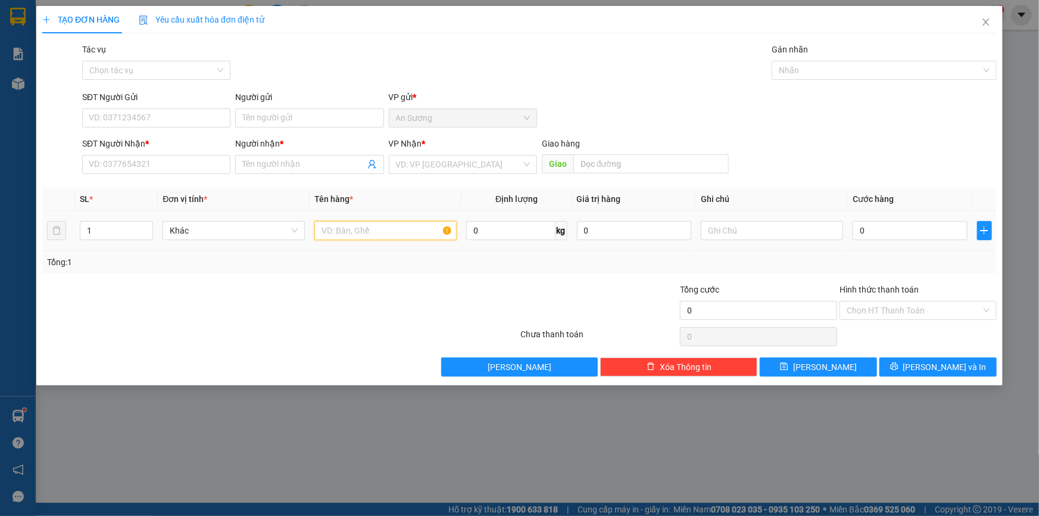
drag, startPoint x: 347, startPoint y: 238, endPoint x: 348, endPoint y: 244, distance: 6.6
click at [347, 242] on div at bounding box center [385, 231] width 142 height 24
click at [58, 239] on tr "1 Khác 0 kg 0 0" at bounding box center [519, 231] width 954 height 40
type input "3"
click at [342, 231] on input "text" at bounding box center [385, 230] width 142 height 19
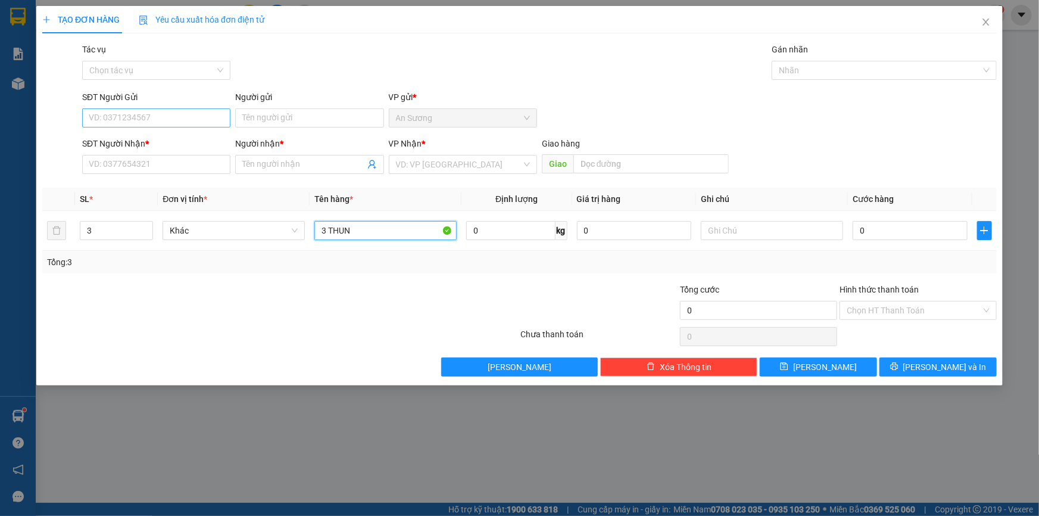
type input "3 THUN"
click at [171, 117] on input "SĐT Người Gửi" at bounding box center [156, 117] width 148 height 19
type input "0938811880"
click at [148, 174] on div "SĐT Người Nhận * VD: 0377654321" at bounding box center [156, 158] width 148 height 42
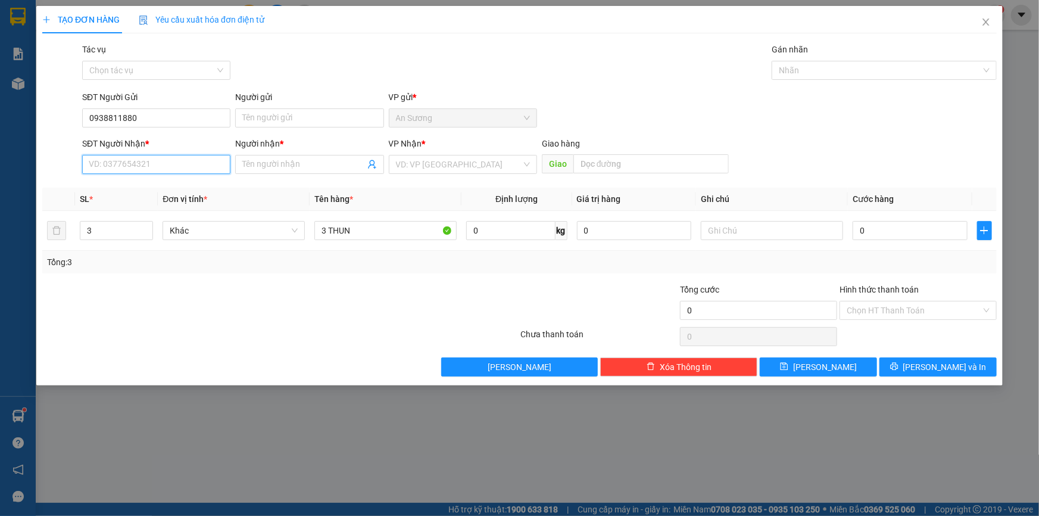
click at [149, 169] on input "SĐT Người Nhận *" at bounding box center [156, 164] width 148 height 19
type input "0338847791"
click at [279, 161] on input "Người nhận *" at bounding box center [303, 164] width 122 height 13
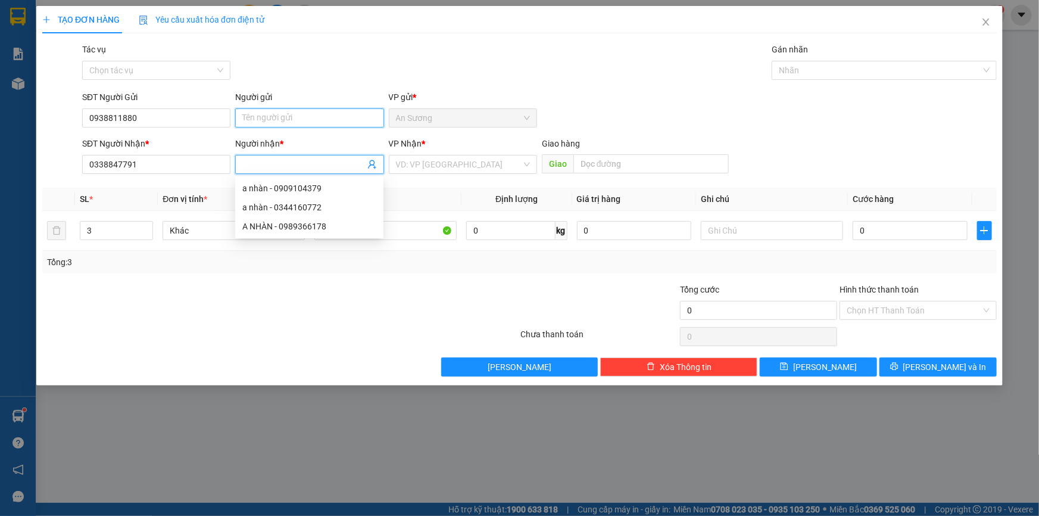
click at [289, 122] on input "Người gửi" at bounding box center [309, 117] width 148 height 19
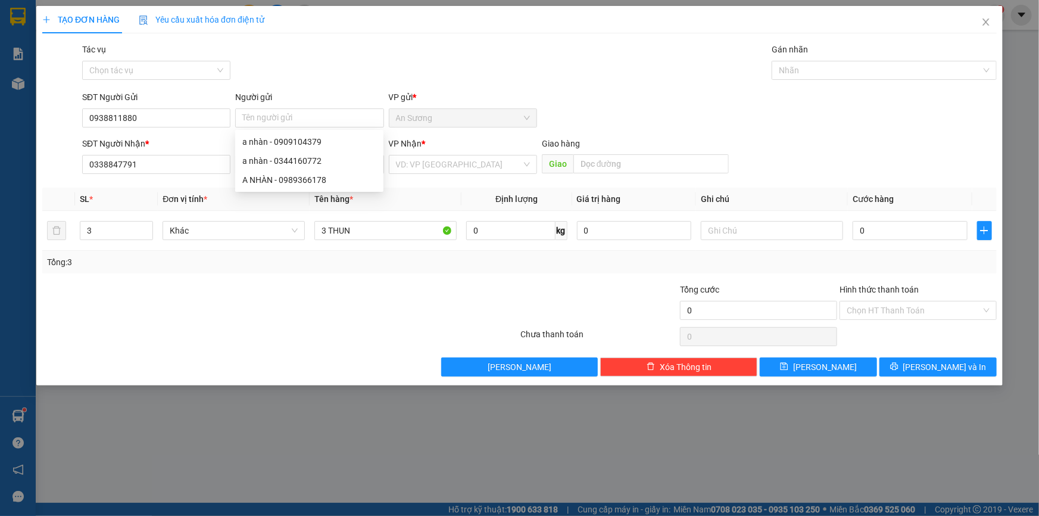
click at [418, 179] on div "Transit Pickup Surcharge Ids Transit Deliver Surcharge Ids Transit Deliver Surc…" at bounding box center [519, 209] width 954 height 333
click at [428, 167] on input "search" at bounding box center [459, 164] width 126 height 18
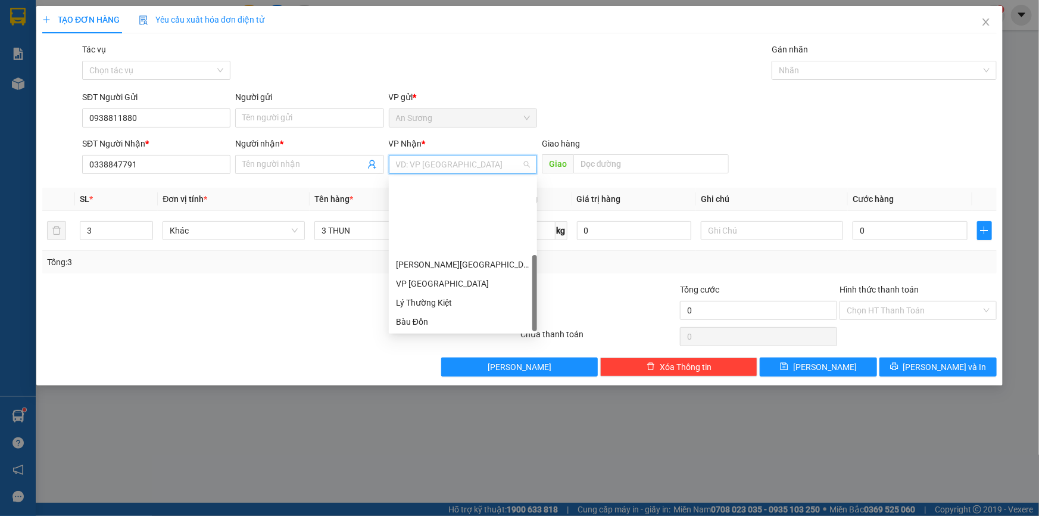
scroll to position [95, 0]
click at [447, 260] on div "VP Bàu Cỏ" at bounding box center [463, 264] width 134 height 13
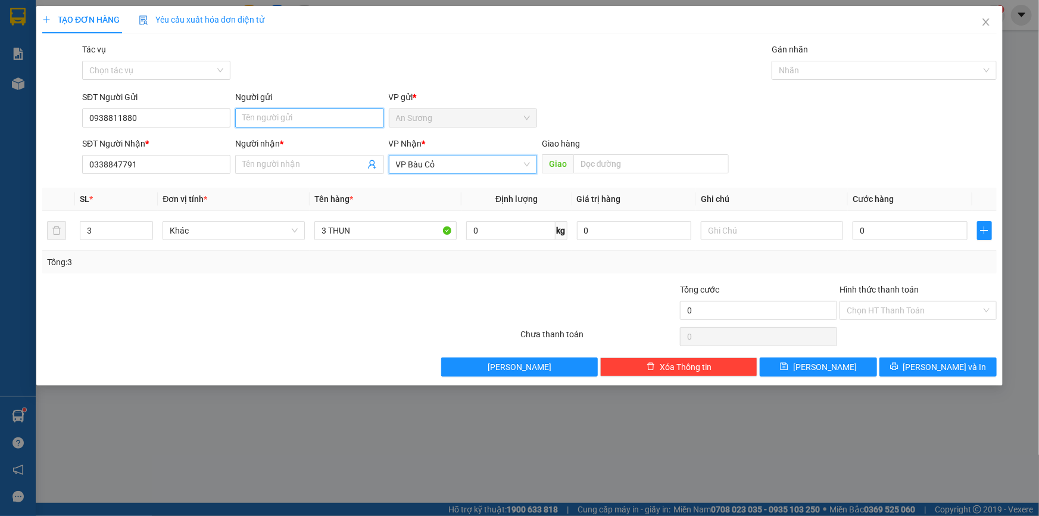
click at [287, 117] on input "Người gửi" at bounding box center [309, 117] width 148 height 19
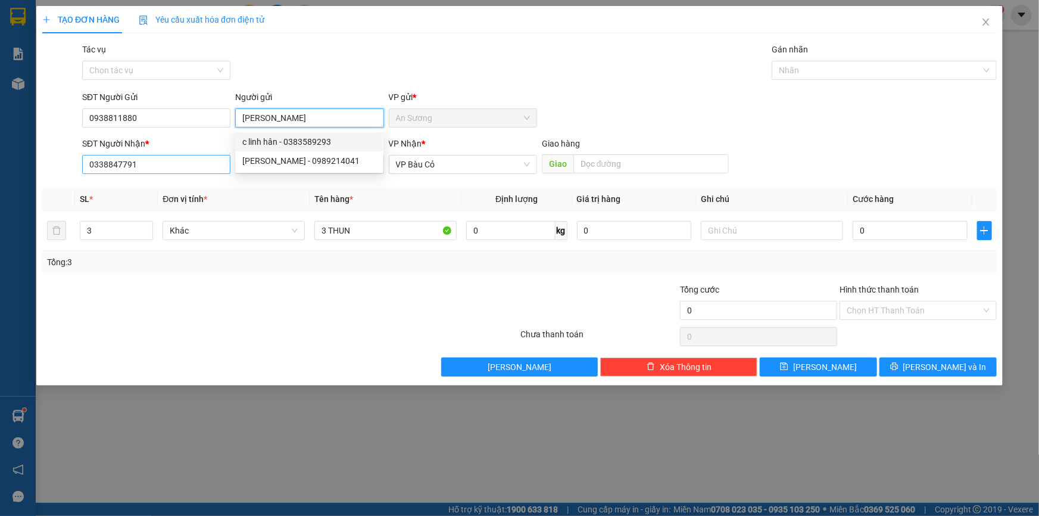
type input "C LINH"
click at [194, 161] on input "0338847791" at bounding box center [156, 164] width 148 height 19
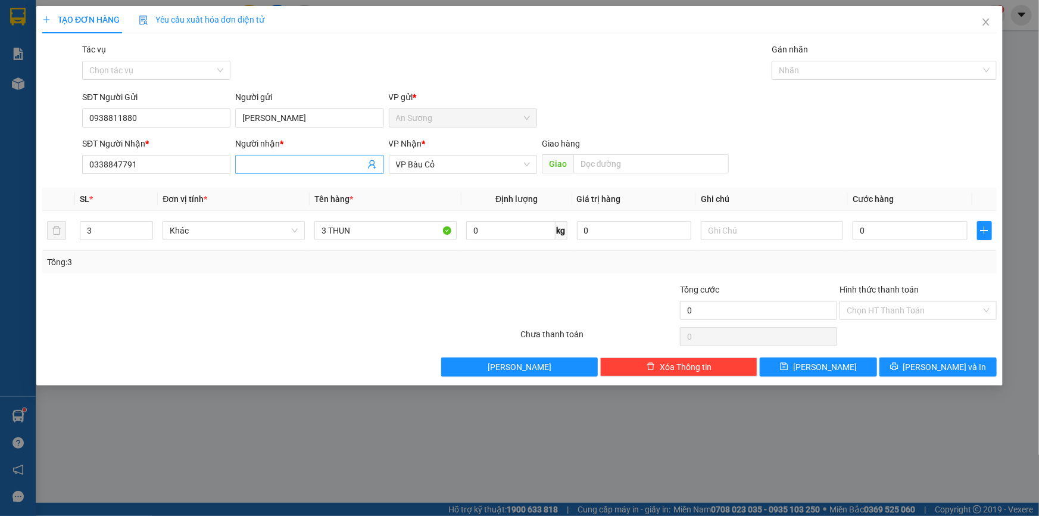
click at [291, 166] on input "Người nhận *" at bounding box center [303, 164] width 122 height 13
type input "PHÚC KHANG"
click at [378, 232] on input "3 THUN" at bounding box center [385, 230] width 142 height 19
type input "3"
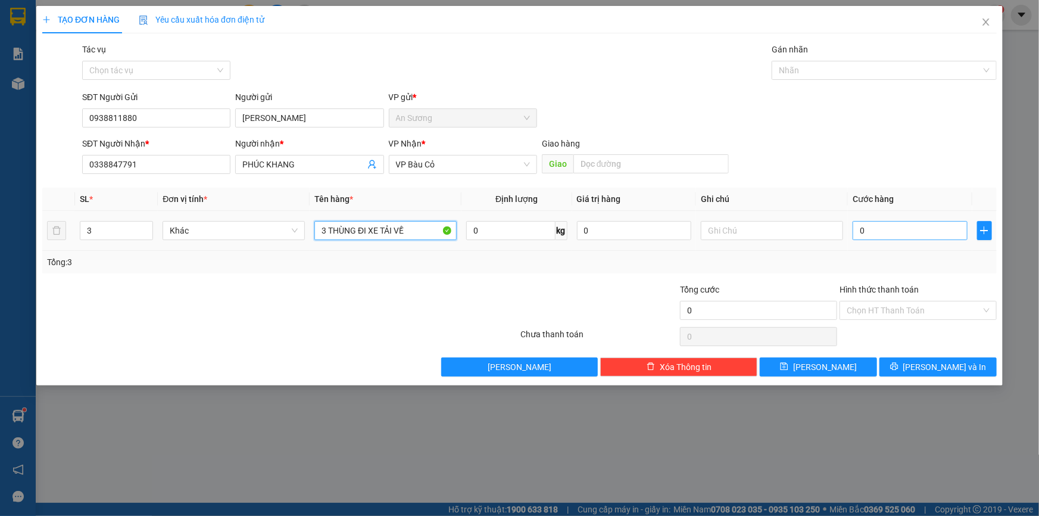
type input "3 THÙNG ĐI XE TẢI VỀ"
click at [885, 226] on input "0" at bounding box center [910, 230] width 115 height 19
type input "1"
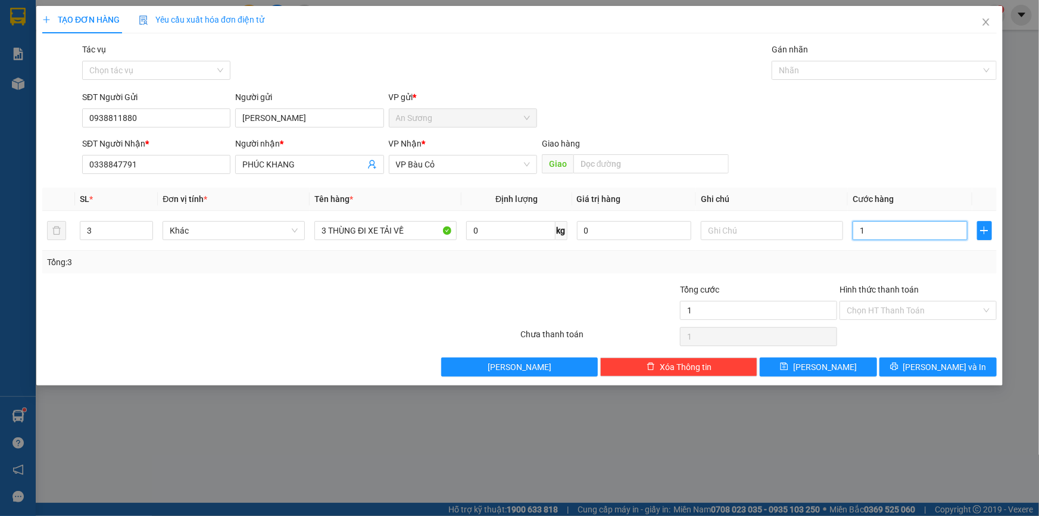
type input "12"
type input "120"
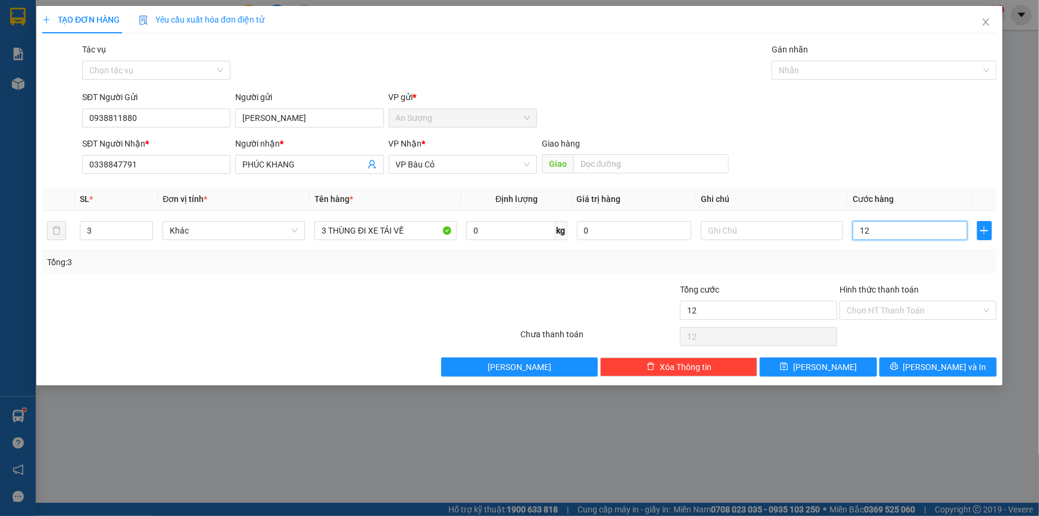
type input "120"
type input "120.000"
click at [937, 369] on span "[PERSON_NAME] và In" at bounding box center [944, 366] width 83 height 13
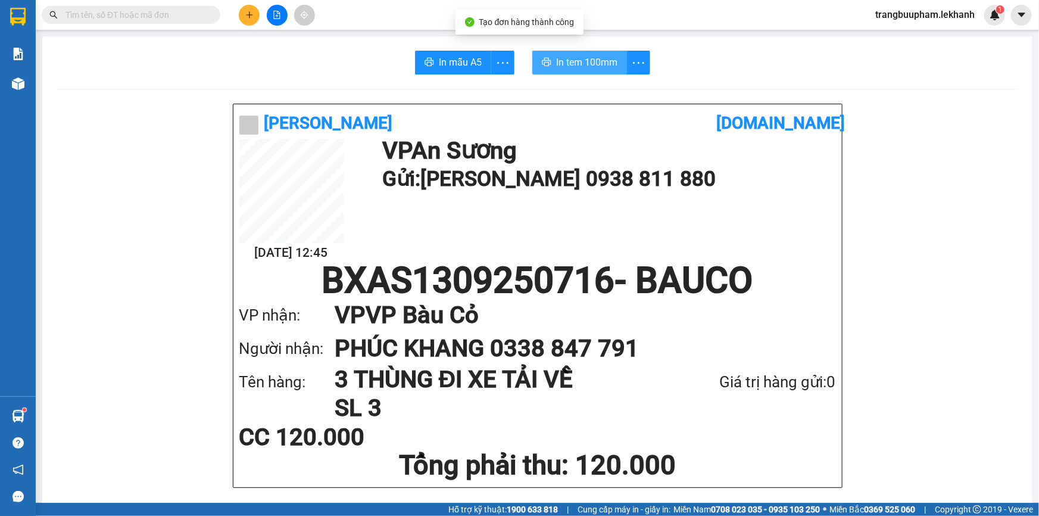
click at [584, 65] on span "In tem 100mm" at bounding box center [586, 62] width 61 height 15
click at [254, 15] on button at bounding box center [249, 15] width 21 height 21
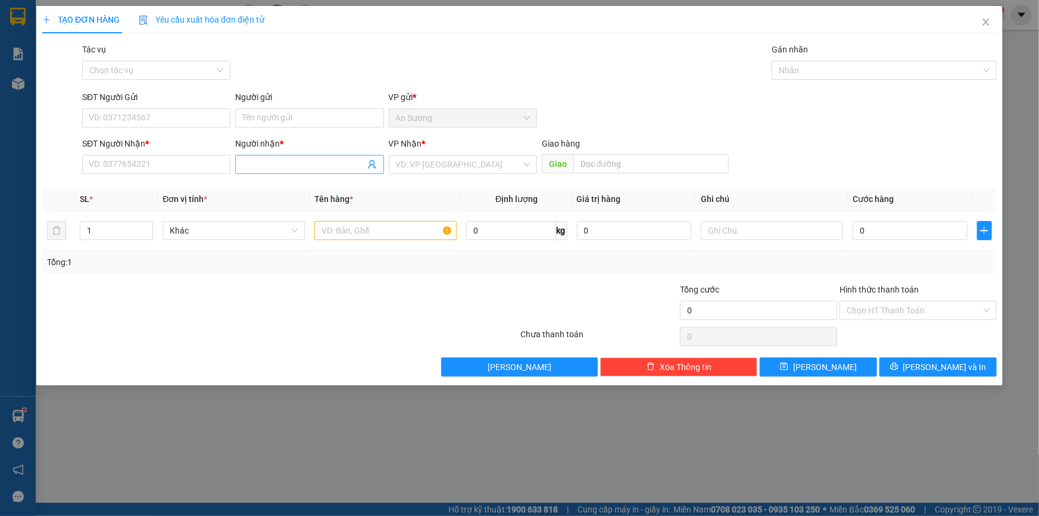
click at [284, 161] on input "Người nhận *" at bounding box center [303, 164] width 122 height 13
click at [446, 175] on div "VP Nhận * VD: VP Sài Gòn" at bounding box center [463, 158] width 148 height 42
click at [189, 161] on input "SĐT Người Nhận *" at bounding box center [156, 164] width 148 height 19
click at [194, 185] on div "0327947084 - HÀO" at bounding box center [156, 188] width 134 height 13
type input "0327947084"
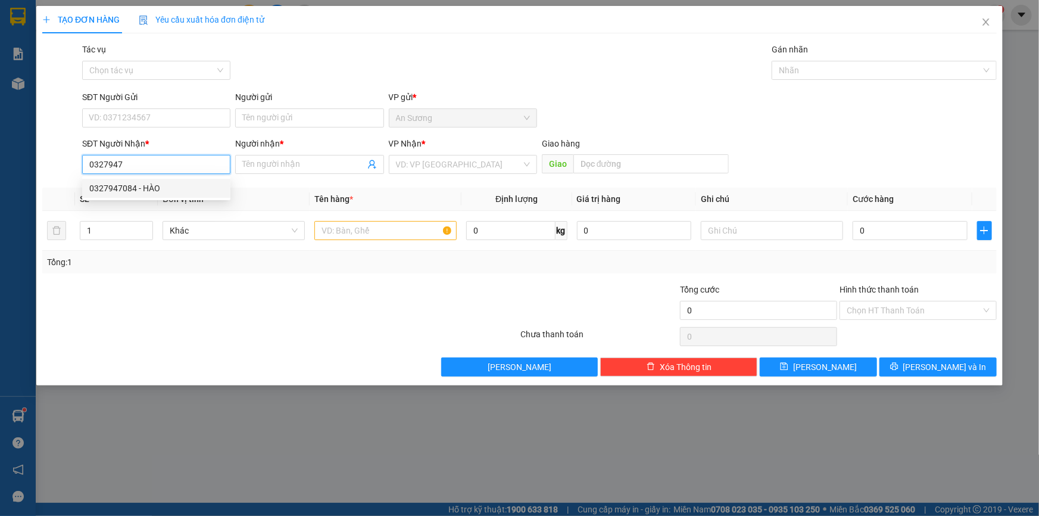
type input "HÀO"
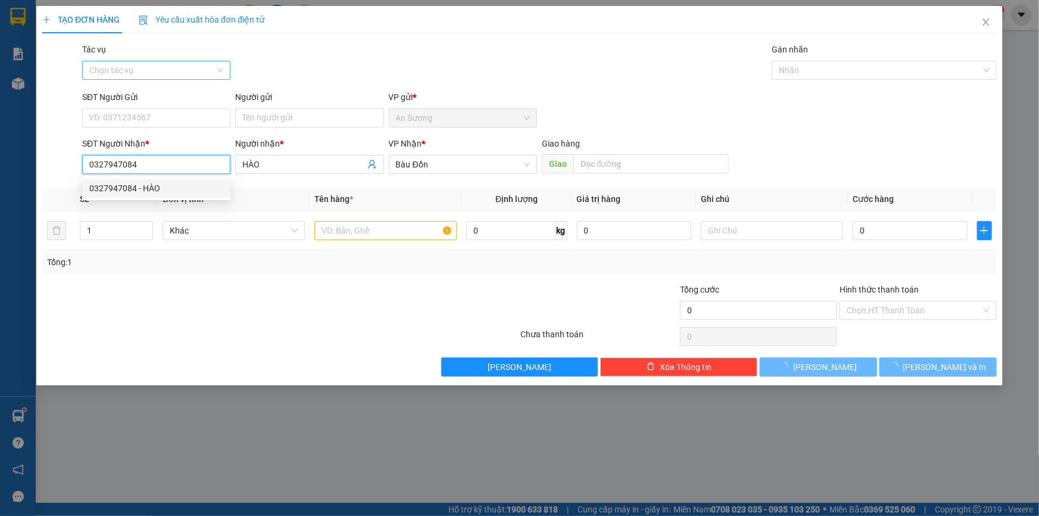
type input "30.000"
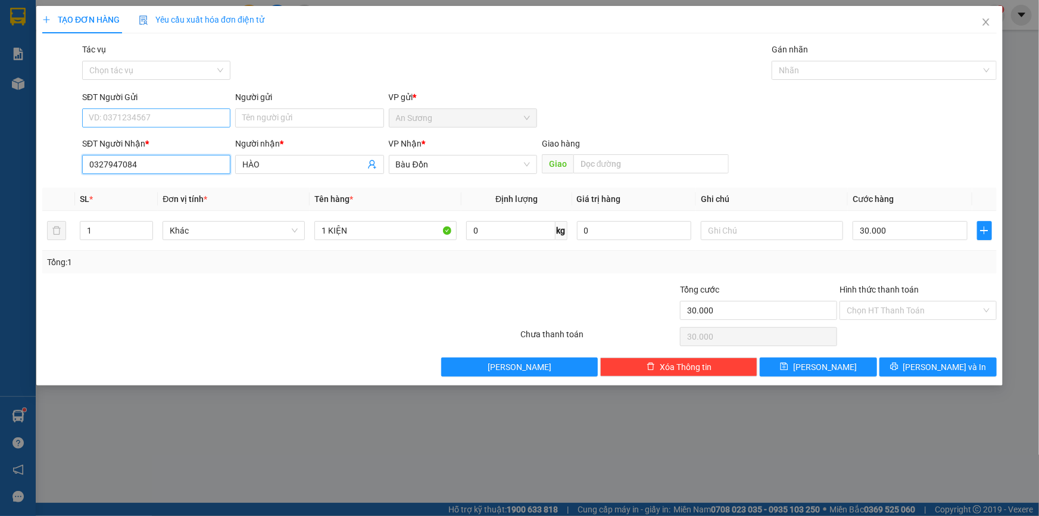
type input "0327947084"
click at [166, 116] on input "SĐT Người Gửi" at bounding box center [156, 117] width 148 height 19
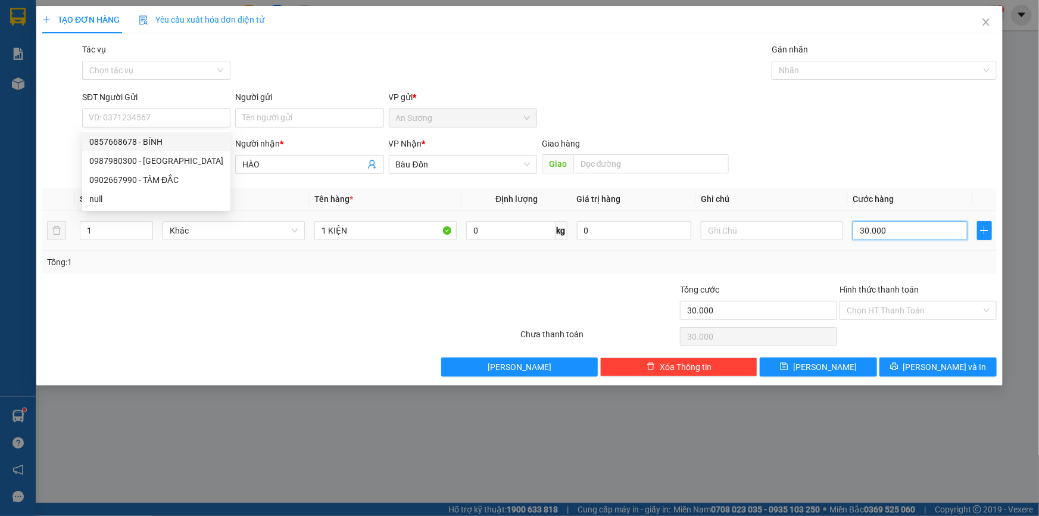
click at [915, 232] on input "30.000" at bounding box center [910, 230] width 115 height 19
type input "5"
type input "50"
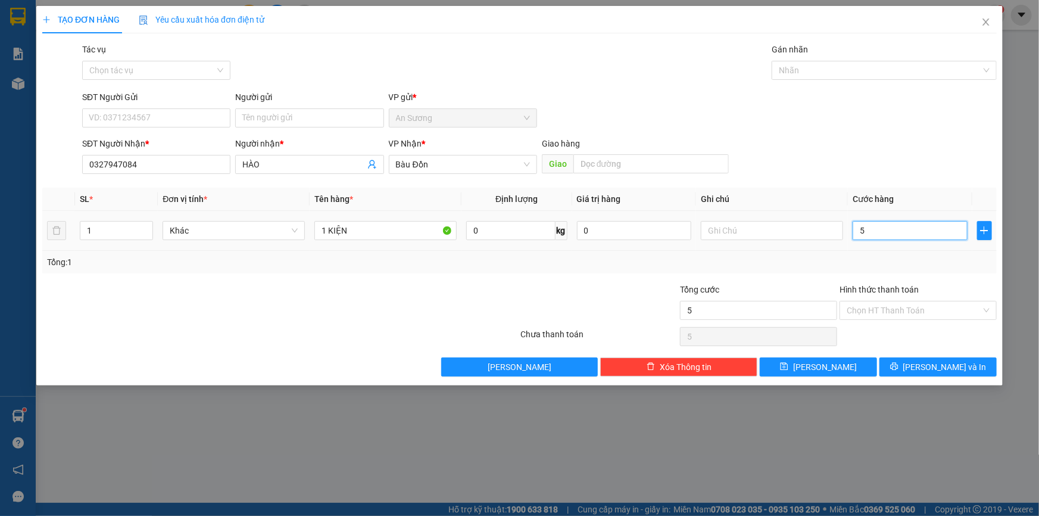
type input "50"
type input "50.000"
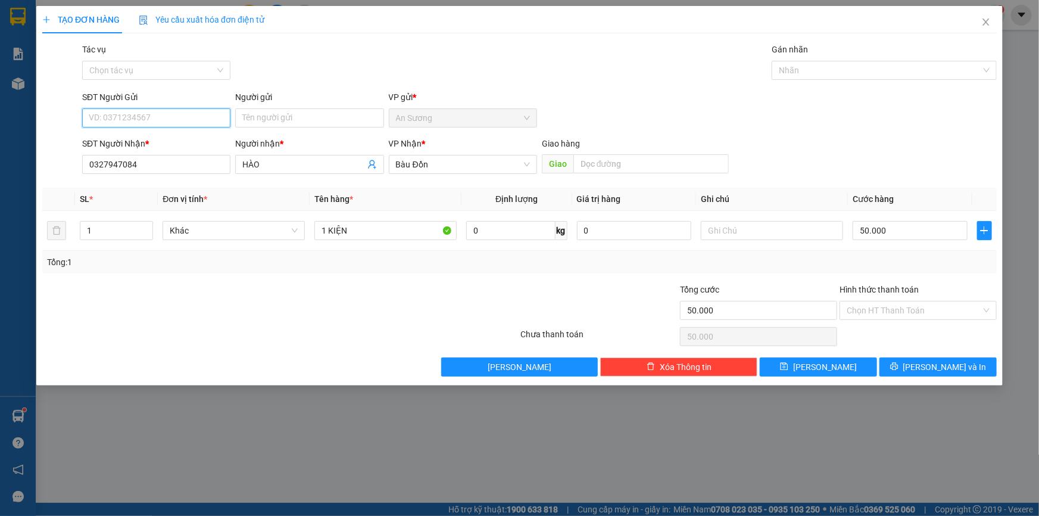
drag, startPoint x: 133, startPoint y: 126, endPoint x: 149, endPoint y: 105, distance: 26.3
click at [133, 126] on input "SĐT Người Gửi" at bounding box center [156, 117] width 148 height 19
click at [169, 126] on input "SĐT Người Gửi" at bounding box center [156, 117] width 148 height 19
click at [170, 155] on div "0987980300 - đức" at bounding box center [156, 160] width 134 height 13
type input "0987980300"
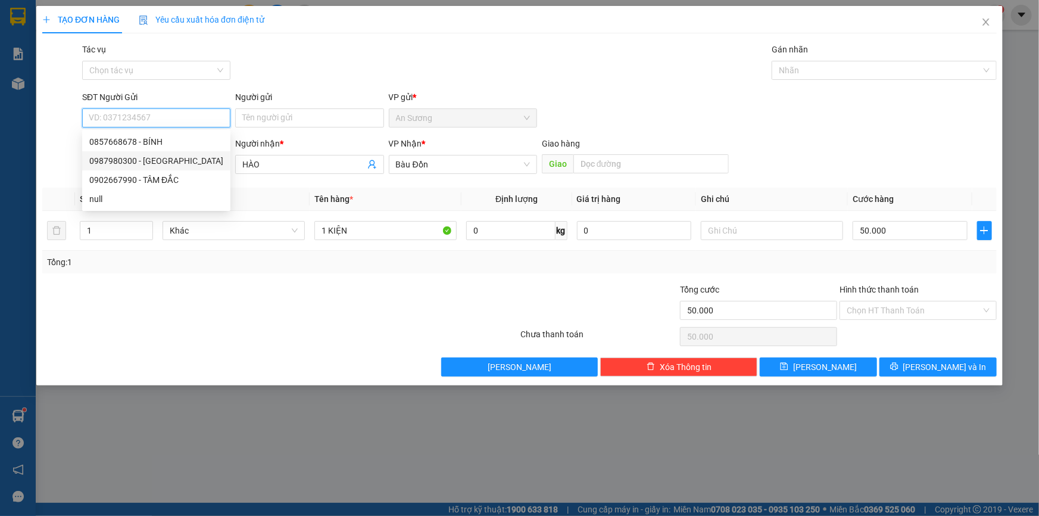
type input "đức"
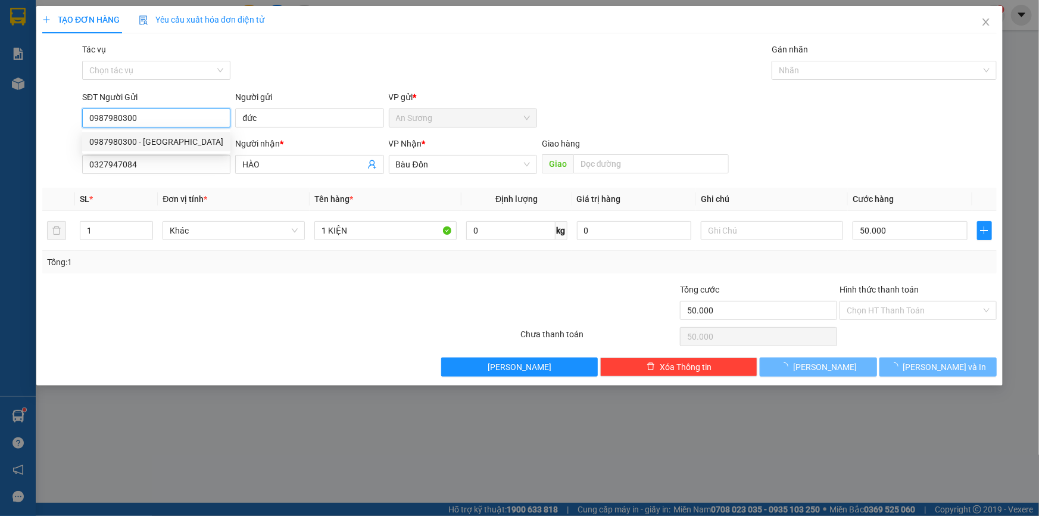
type input "30.000"
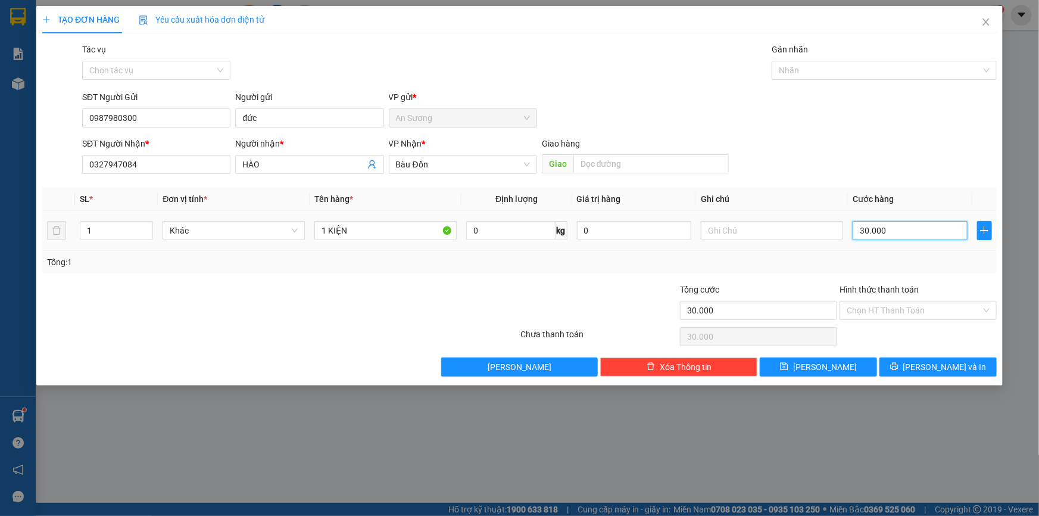
click at [903, 234] on input "30.000" at bounding box center [910, 230] width 115 height 19
type input "5"
type input "50"
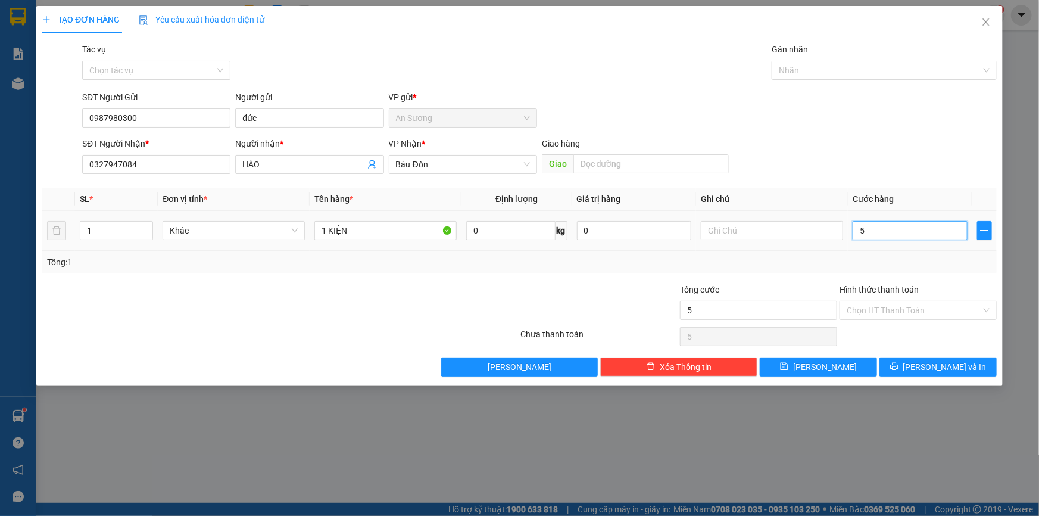
type input "50"
type input "50.000"
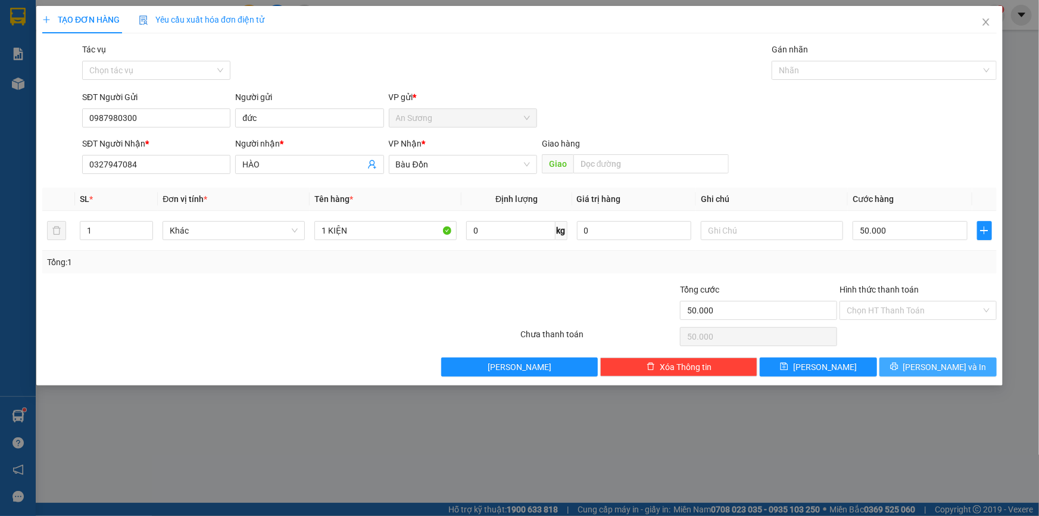
click at [941, 370] on span "[PERSON_NAME] và In" at bounding box center [944, 366] width 83 height 13
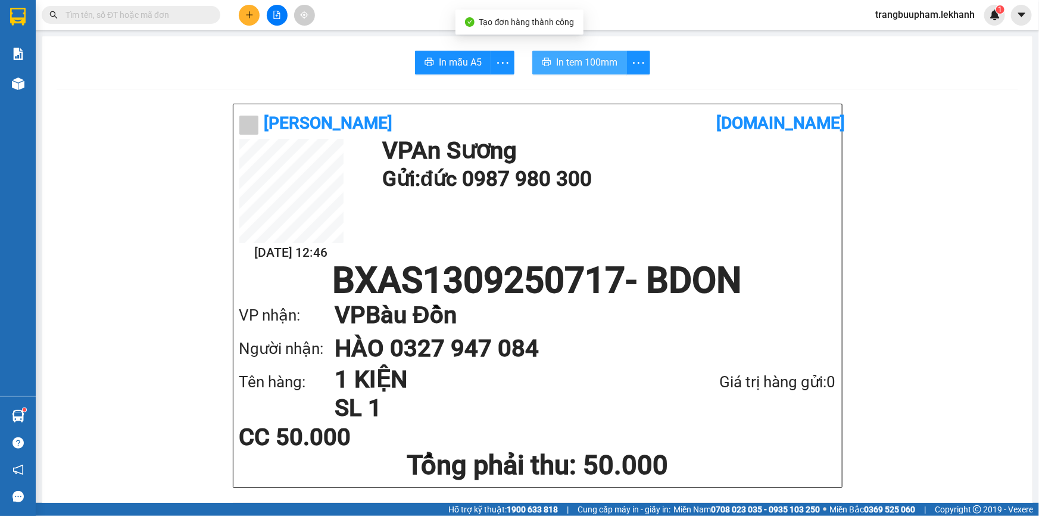
click at [588, 60] on span "In tem 100mm" at bounding box center [586, 62] width 61 height 15
click at [579, 55] on span "In tem 100mm" at bounding box center [586, 62] width 61 height 15
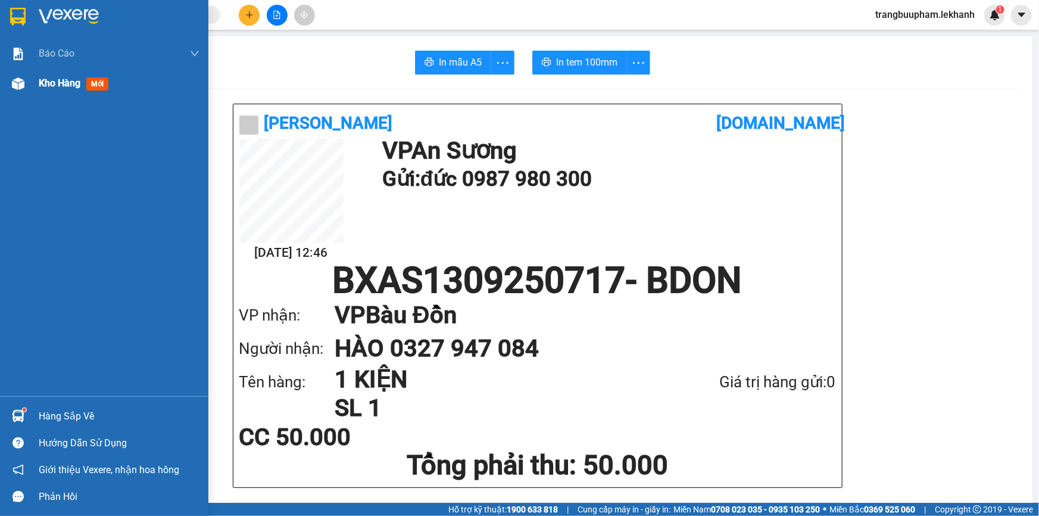
click at [54, 83] on span "Kho hàng" at bounding box center [60, 82] width 42 height 11
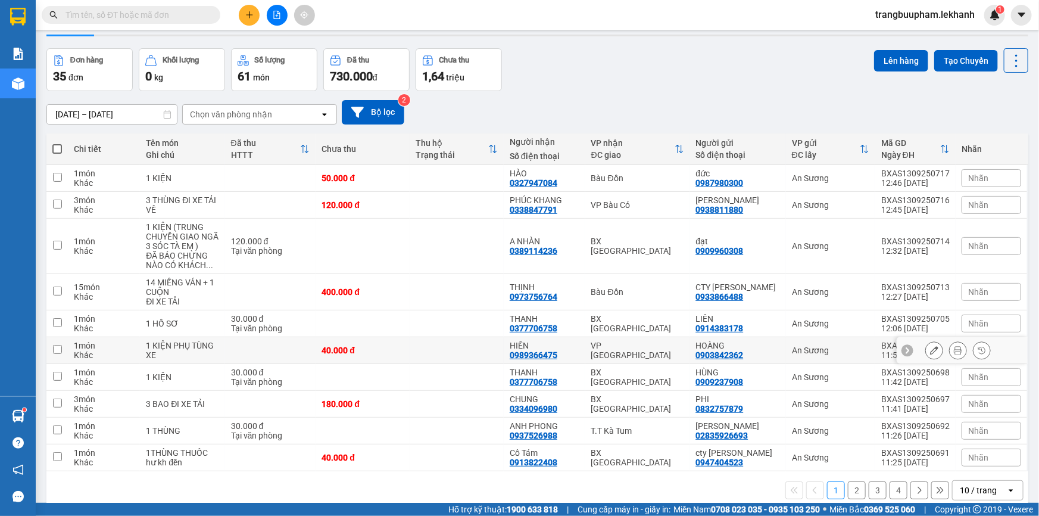
scroll to position [54, 0]
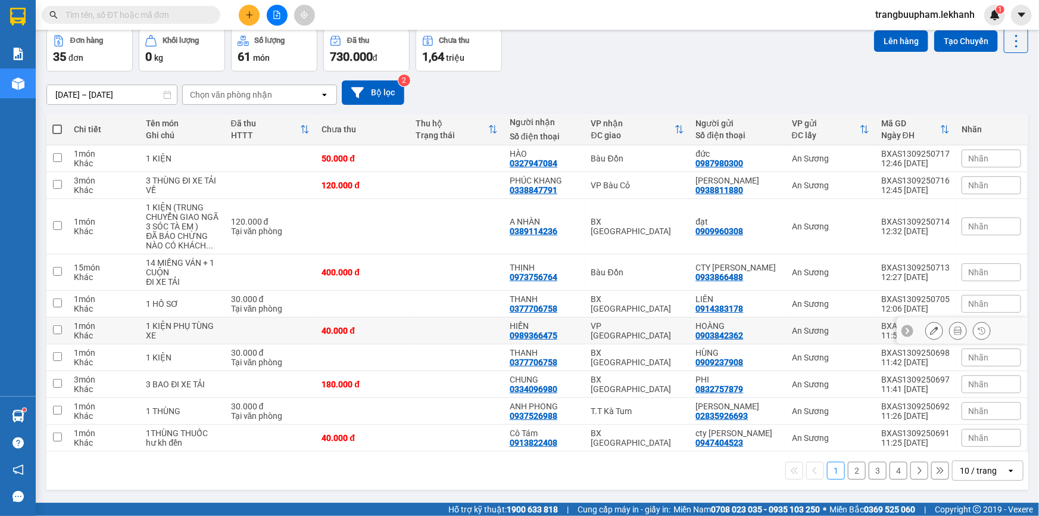
drag, startPoint x: 428, startPoint y: 333, endPoint x: 466, endPoint y: 327, distance: 38.0
click at [429, 333] on td at bounding box center [457, 330] width 94 height 27
checkbox input "true"
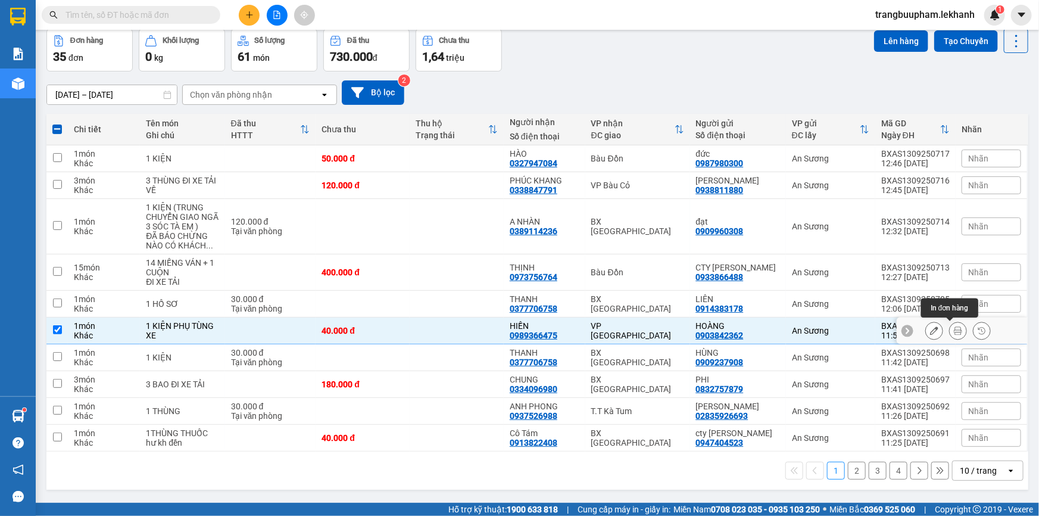
click at [954, 328] on icon at bounding box center [958, 330] width 8 height 8
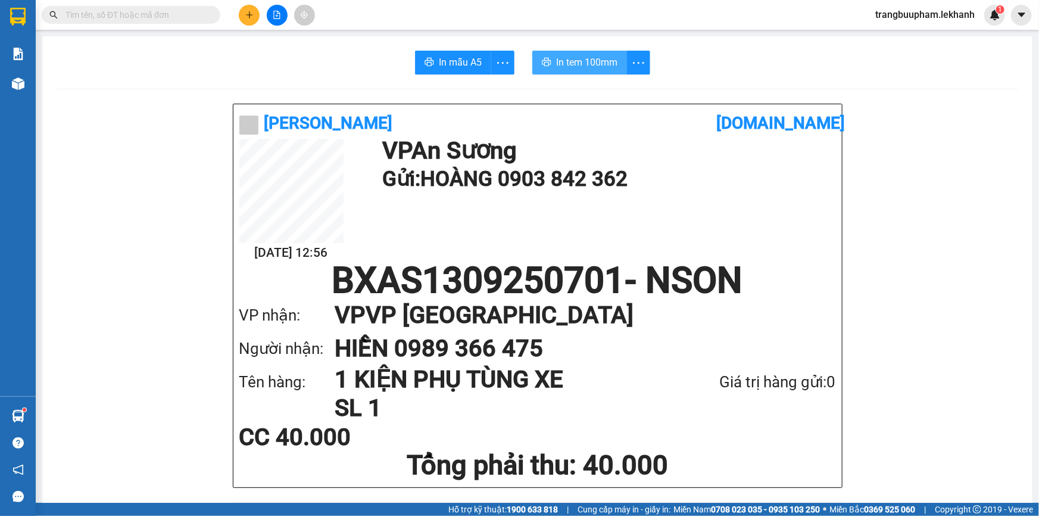
click at [582, 65] on span "In tem 100mm" at bounding box center [586, 62] width 61 height 15
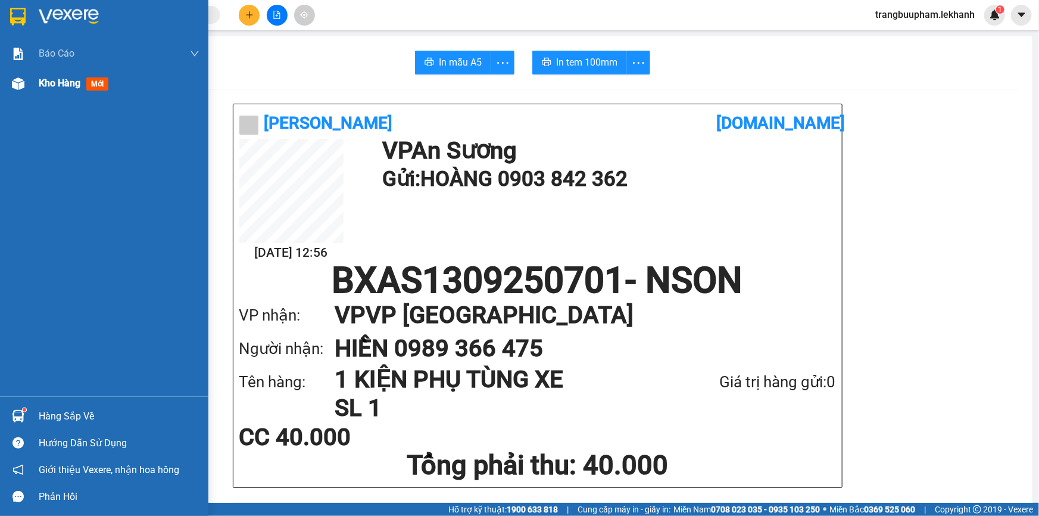
click at [49, 82] on span "Kho hàng" at bounding box center [60, 82] width 42 height 11
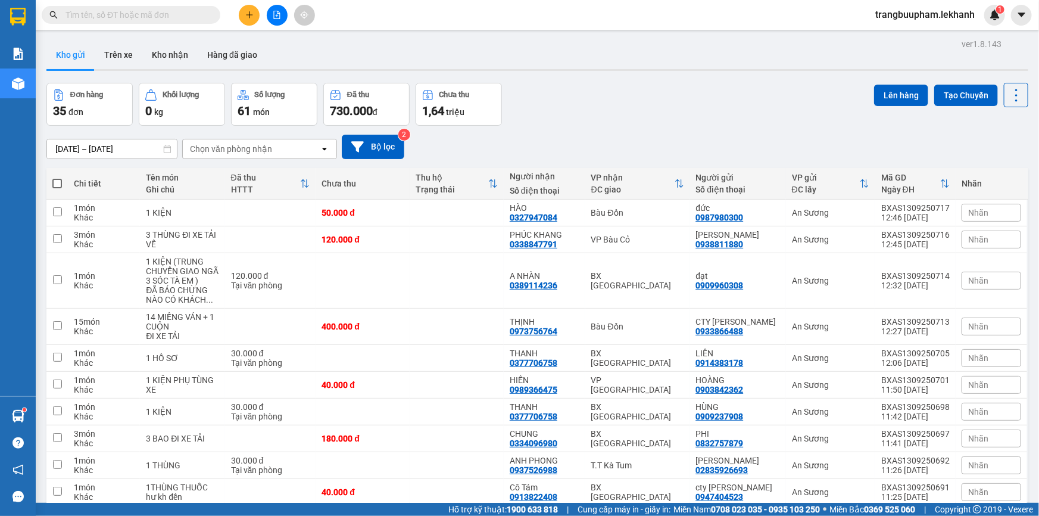
click at [245, 10] on button at bounding box center [249, 15] width 21 height 21
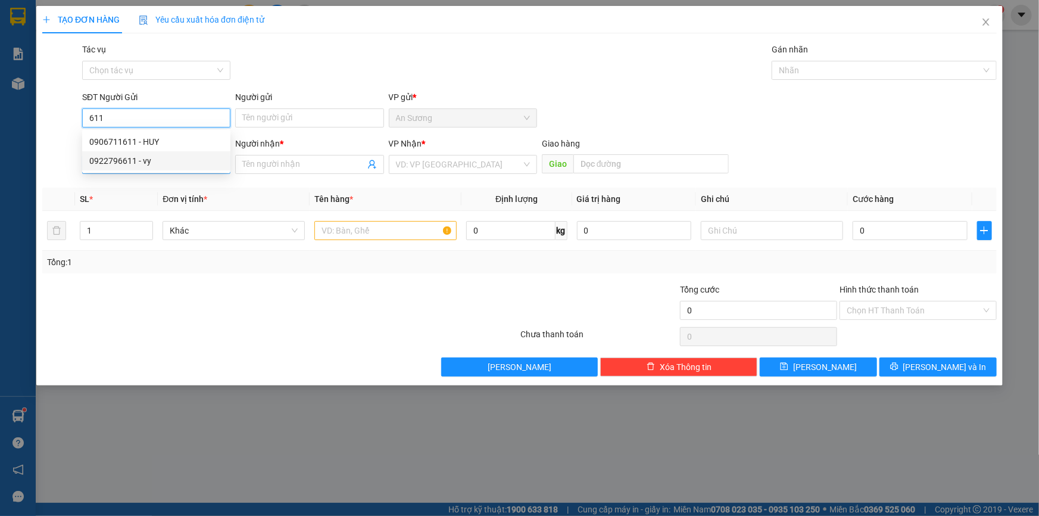
click at [172, 161] on div "0922796611 - vy" at bounding box center [156, 160] width 134 height 13
type input "0922796611"
type input "vy"
type input "0862310457"
type input "Kim"
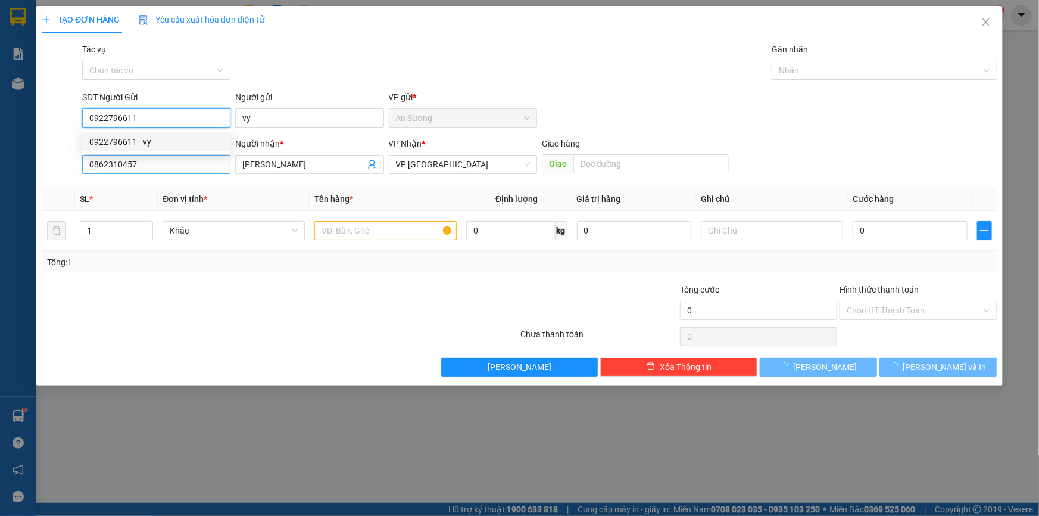
type input "40.000"
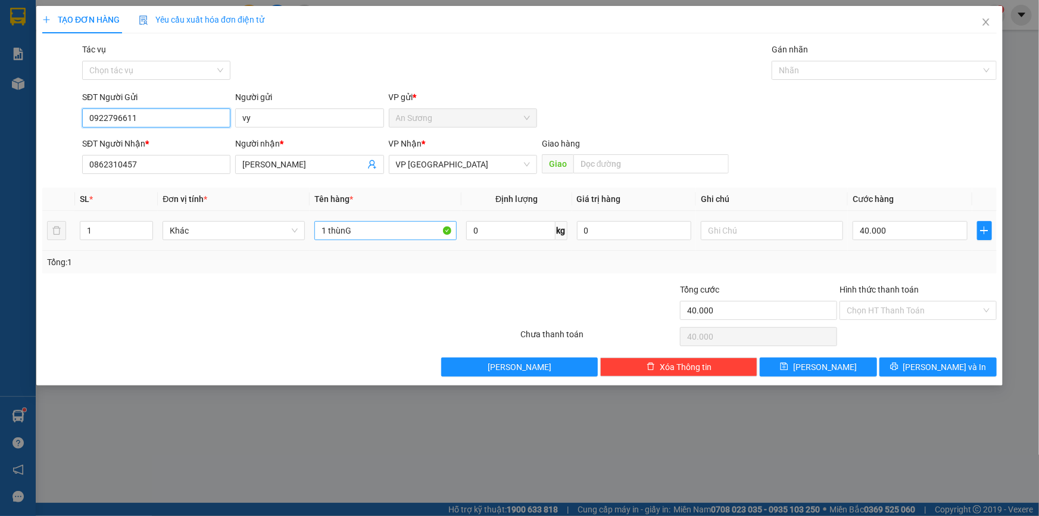
type input "0922796611"
drag, startPoint x: 360, startPoint y: 224, endPoint x: 190, endPoint y: 236, distance: 170.8
click at [190, 236] on tr "1 Khác 1 thùnG 0 kg 0 40.000" at bounding box center [519, 231] width 954 height 40
type input "1 THÙNG ĐỒ ĂN"
click at [885, 229] on input "40.000" at bounding box center [910, 230] width 115 height 19
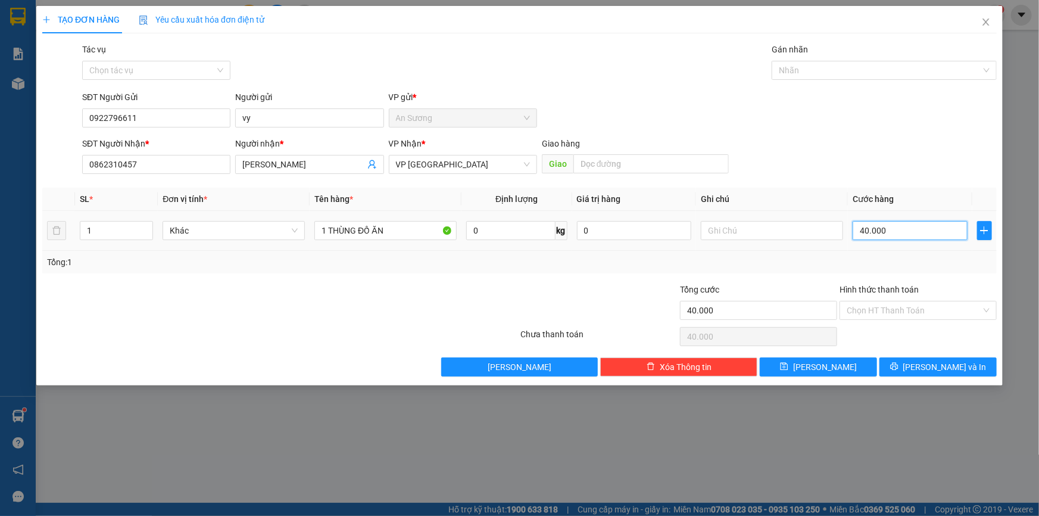
type input "3"
type input "30"
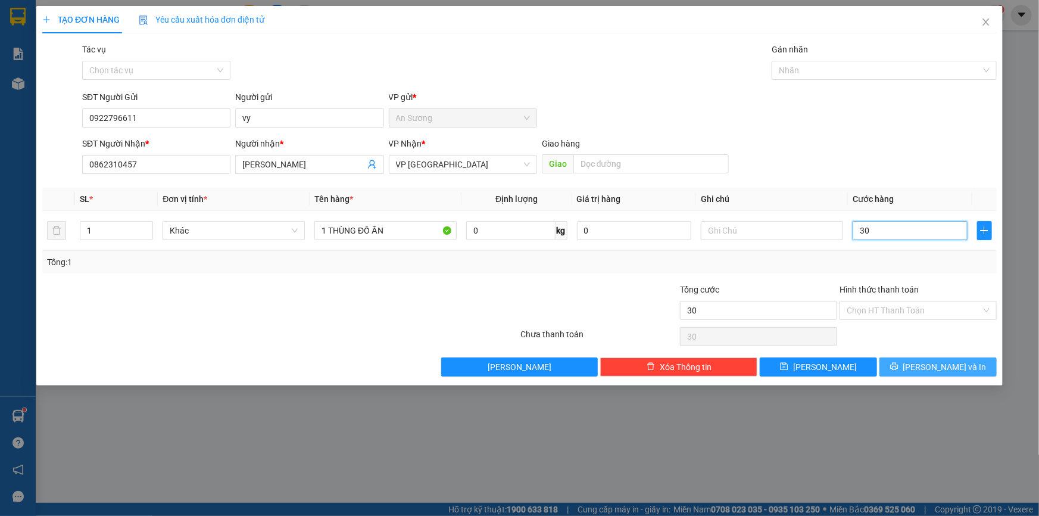
type input "30"
type input "30.000"
click at [935, 373] on button "[PERSON_NAME] và In" at bounding box center [937, 366] width 117 height 19
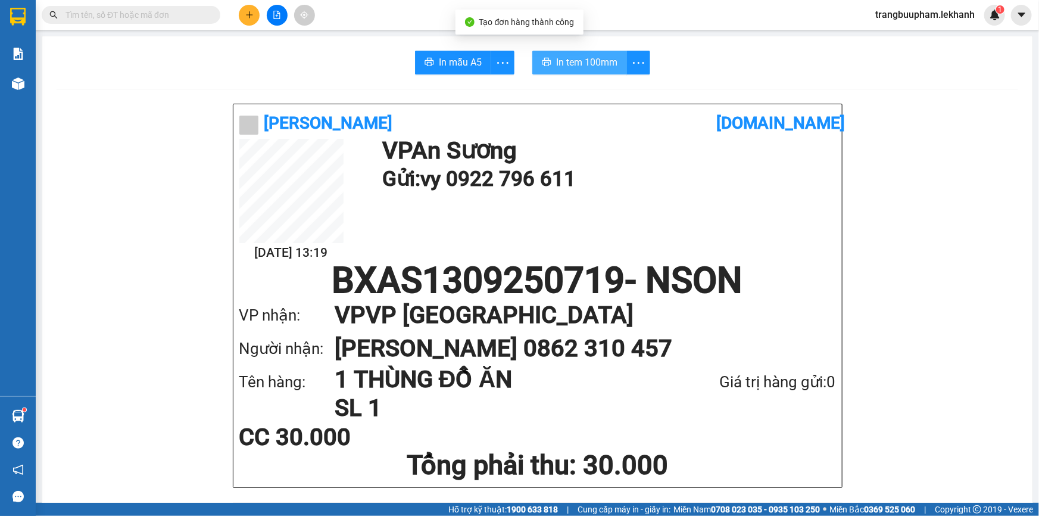
click at [567, 55] on span "In tem 100mm" at bounding box center [586, 62] width 61 height 15
click at [247, 15] on icon "plus" at bounding box center [249, 15] width 8 height 8
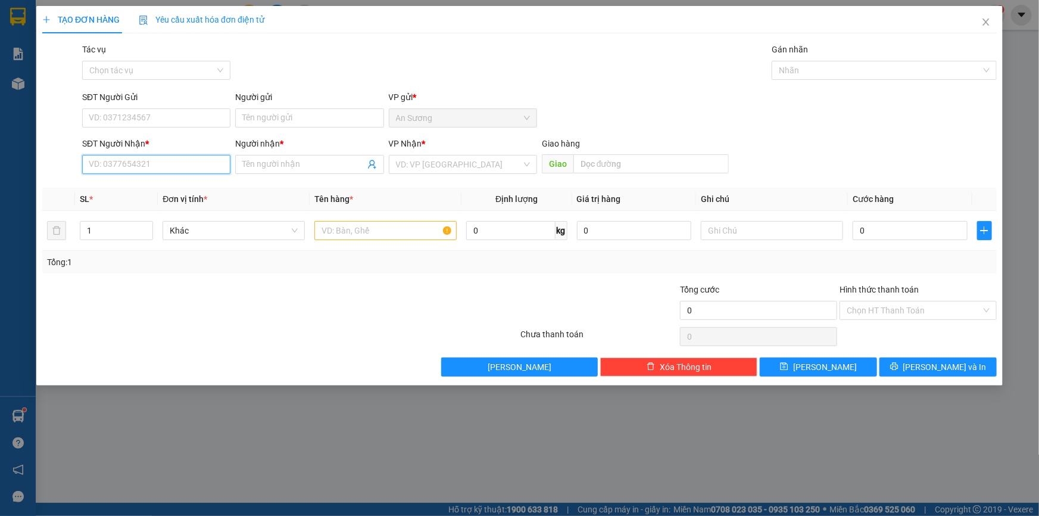
click at [144, 171] on input "SĐT Người Nhận *" at bounding box center [156, 164] width 148 height 19
click at [144, 187] on div "0814286579 - LÊ KIM NGÂN" at bounding box center [156, 188] width 134 height 13
type input "0814286579"
type input "LÊ KIM NGÂN"
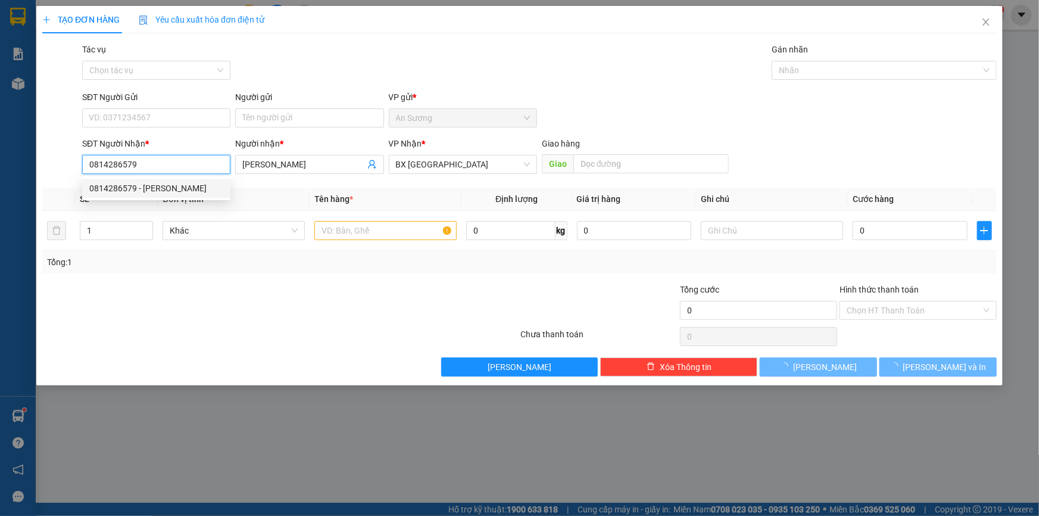
type input "250.000"
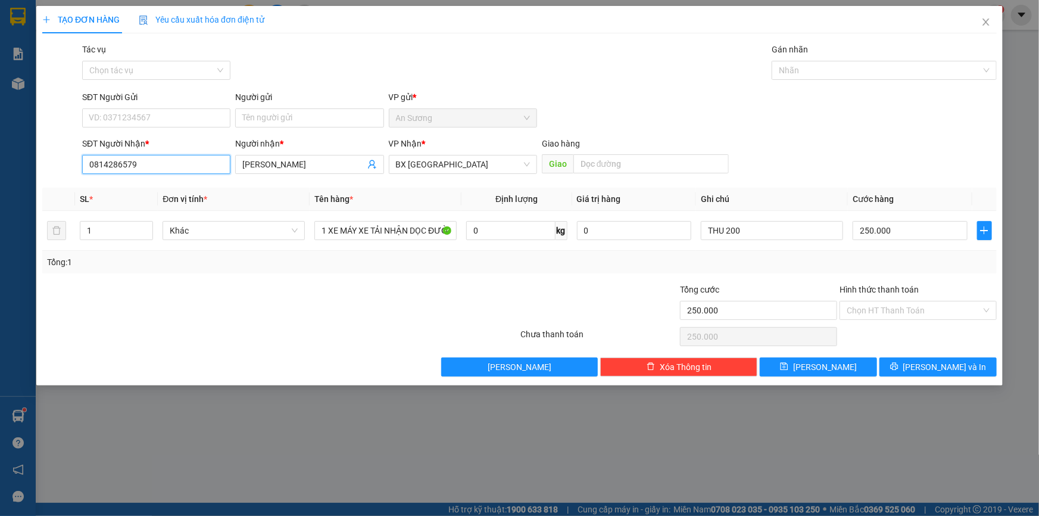
drag, startPoint x: 138, startPoint y: 164, endPoint x: 0, endPoint y: 157, distance: 137.7
click at [0, 162] on div "TẠO ĐƠN HÀNG Yêu cầu xuất hóa đơn điện tử Transit Pickup Surcharge Ids Transit …" at bounding box center [519, 258] width 1039 height 516
drag, startPoint x: 111, startPoint y: 214, endPoint x: 112, endPoint y: 206, distance: 7.8
click at [111, 213] on div "0974500579 - LỢI" at bounding box center [156, 207] width 148 height 19
type input "0974500579"
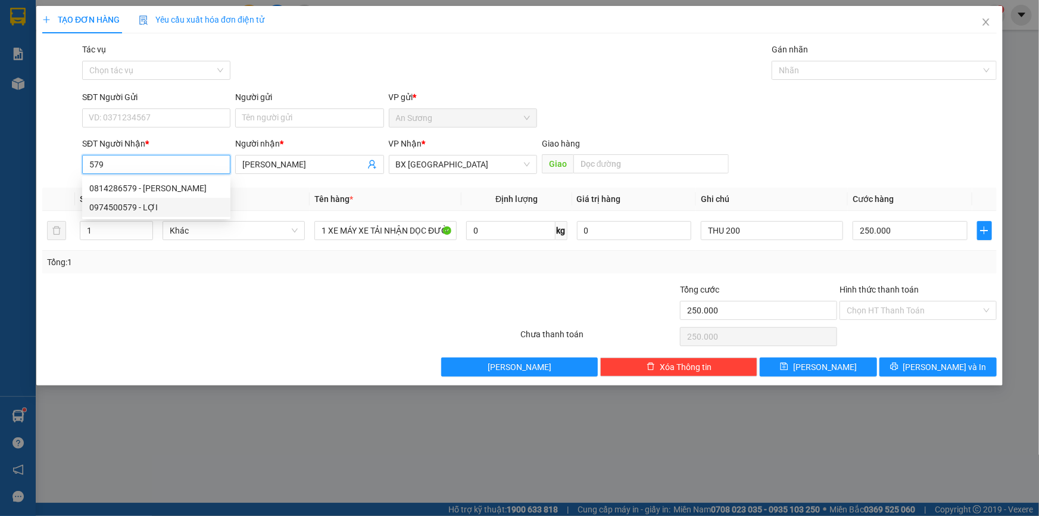
type input "LỢI"
type input "50.000"
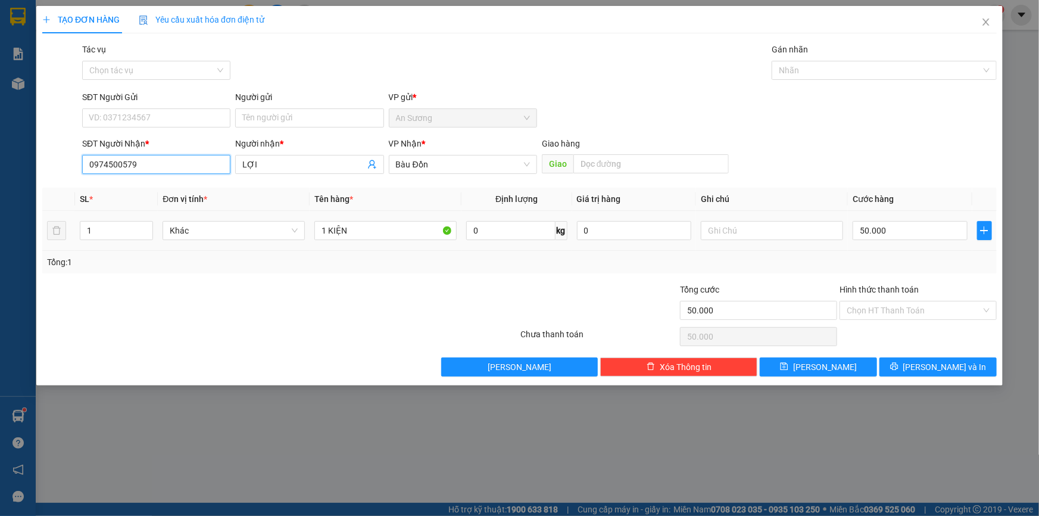
type input "0974500579"
click at [54, 238] on tr "1 Khác 1 KIỆN 0 kg 0 50.000" at bounding box center [519, 231] width 954 height 40
type input "2"
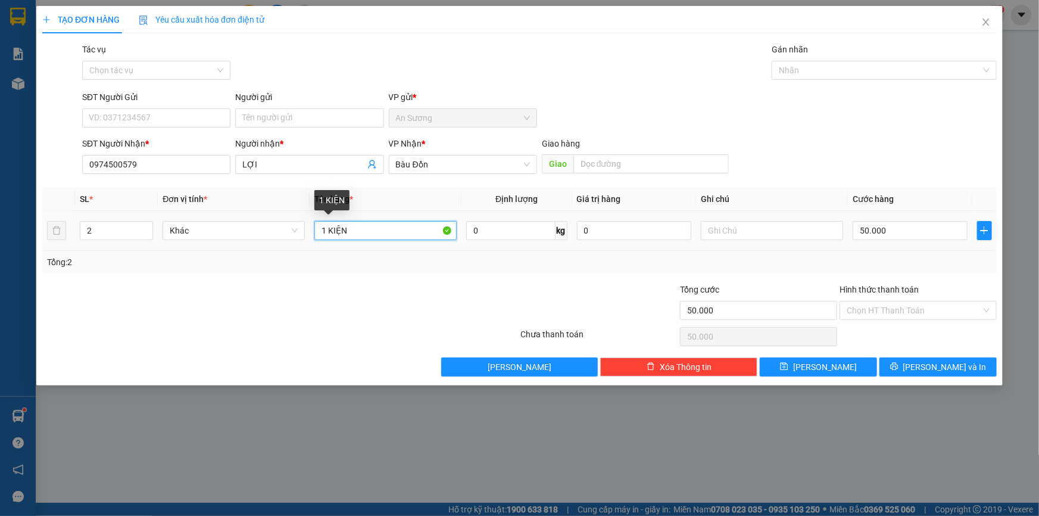
click at [128, 220] on tr "2 Khác 1 KIỆN 0 kg 0 50.000" at bounding box center [519, 231] width 954 height 40
type input "2 KIỆN"
drag, startPoint x: 929, startPoint y: 227, endPoint x: 926, endPoint y: 219, distance: 8.9
click at [927, 227] on input "50.000" at bounding box center [910, 230] width 115 height 19
type input "8"
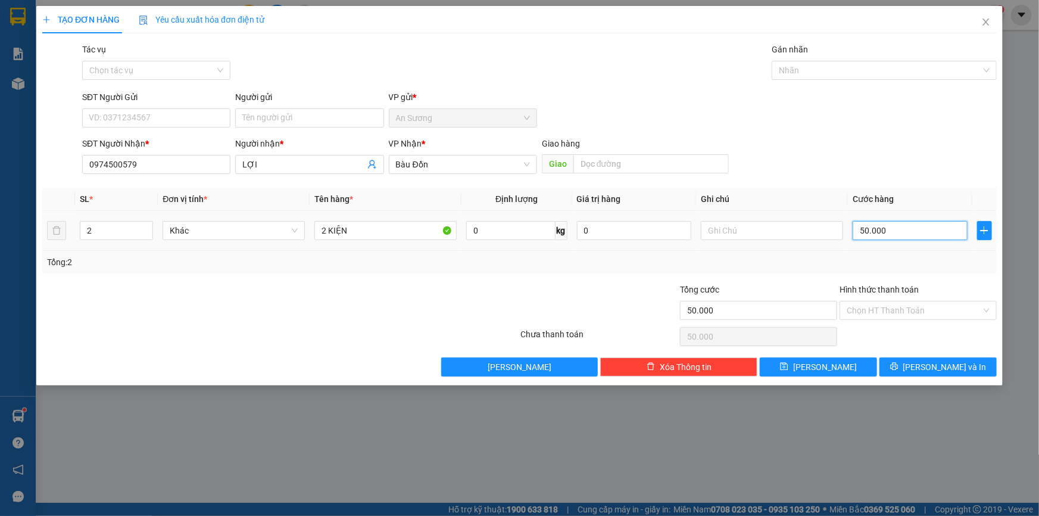
type input "8"
type input "80"
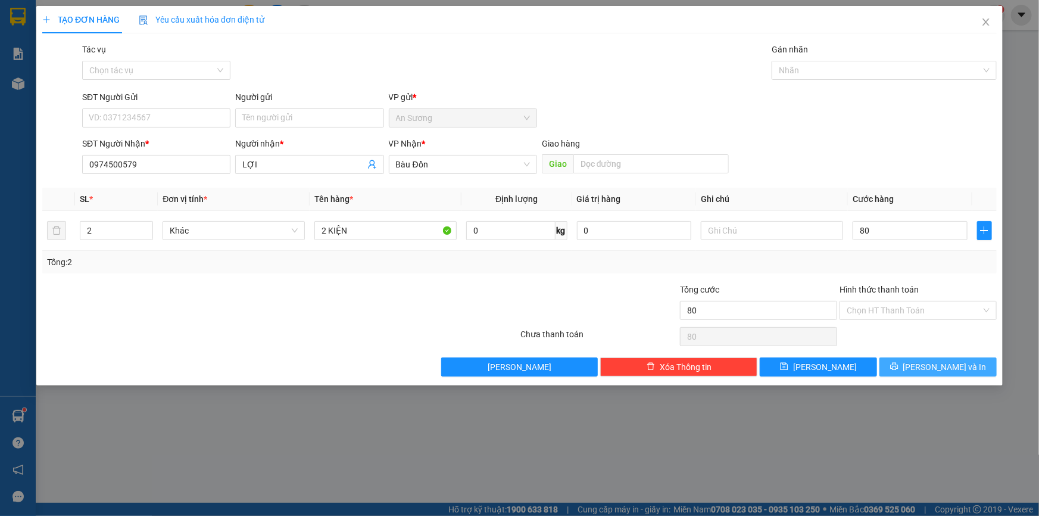
type input "80.000"
click at [926, 357] on button "[PERSON_NAME] và In" at bounding box center [937, 366] width 117 height 19
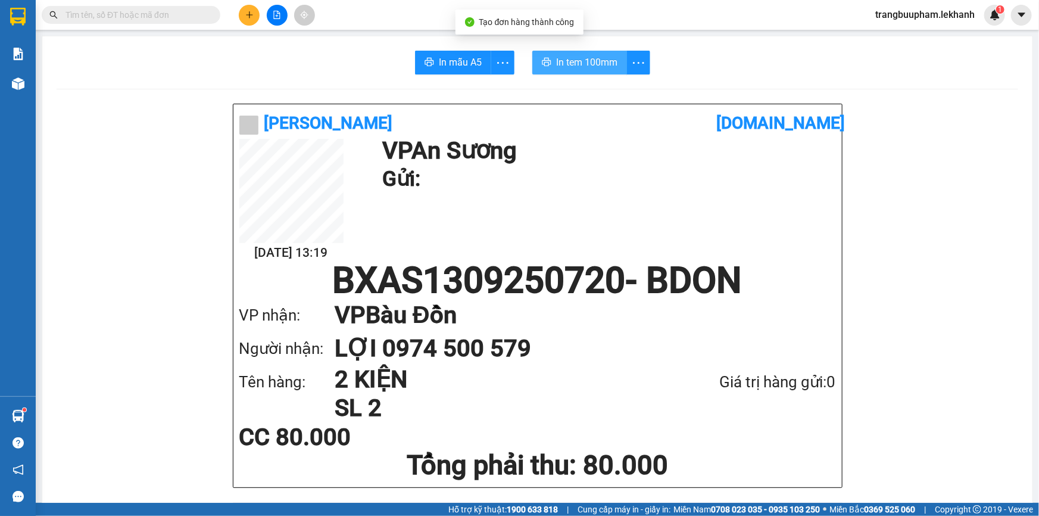
click at [591, 71] on button "In tem 100mm" at bounding box center [579, 63] width 95 height 24
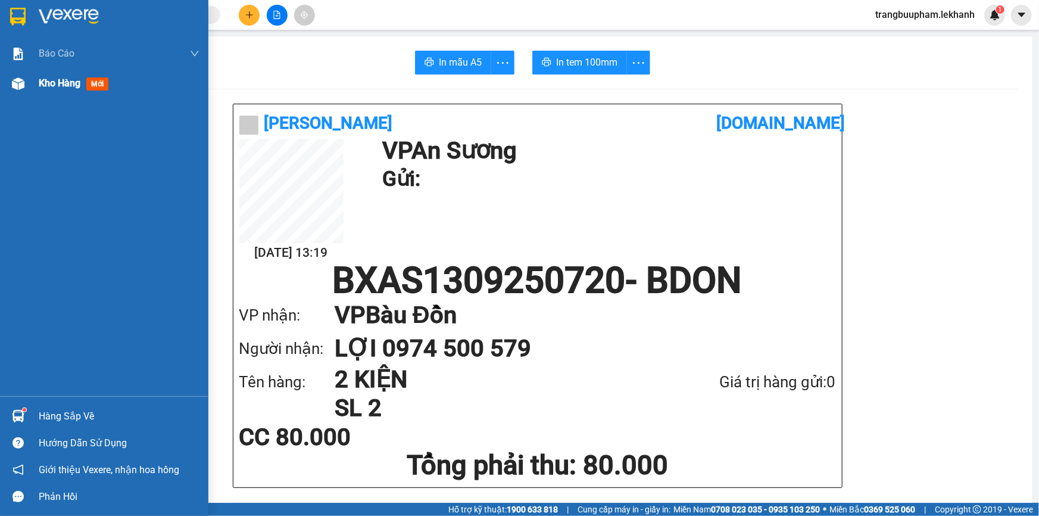
click at [30, 83] on div "Kho hàng mới" at bounding box center [104, 83] width 208 height 30
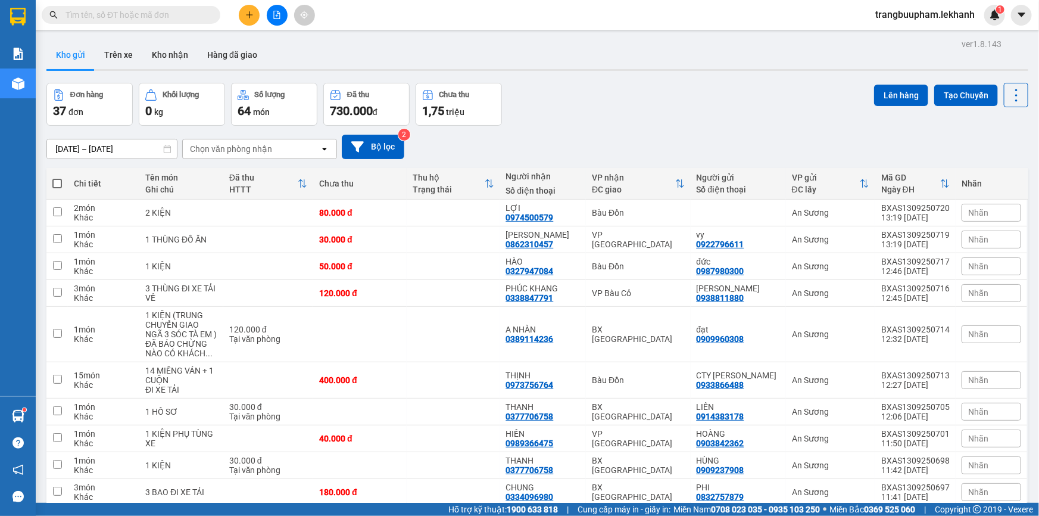
click at [255, 16] on button at bounding box center [249, 15] width 21 height 21
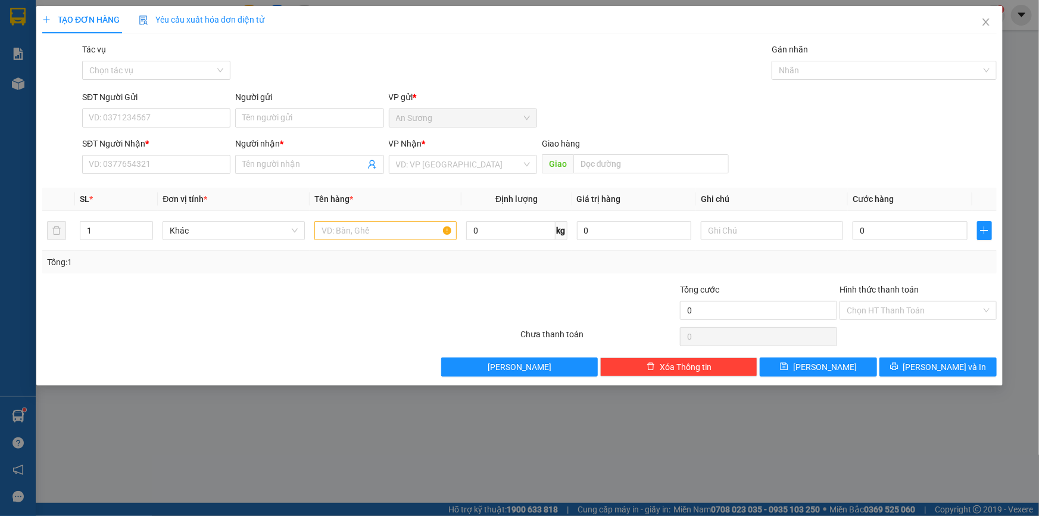
click at [154, 149] on div "SĐT Người Nhận *" at bounding box center [156, 143] width 148 height 13
click at [154, 155] on input "SĐT Người Nhận *" at bounding box center [156, 164] width 148 height 19
click at [155, 163] on input "SĐT Người Nhận *" at bounding box center [156, 164] width 148 height 19
type input "0328931730"
click at [167, 183] on div "0328931730 - HẰNG" at bounding box center [156, 188] width 134 height 13
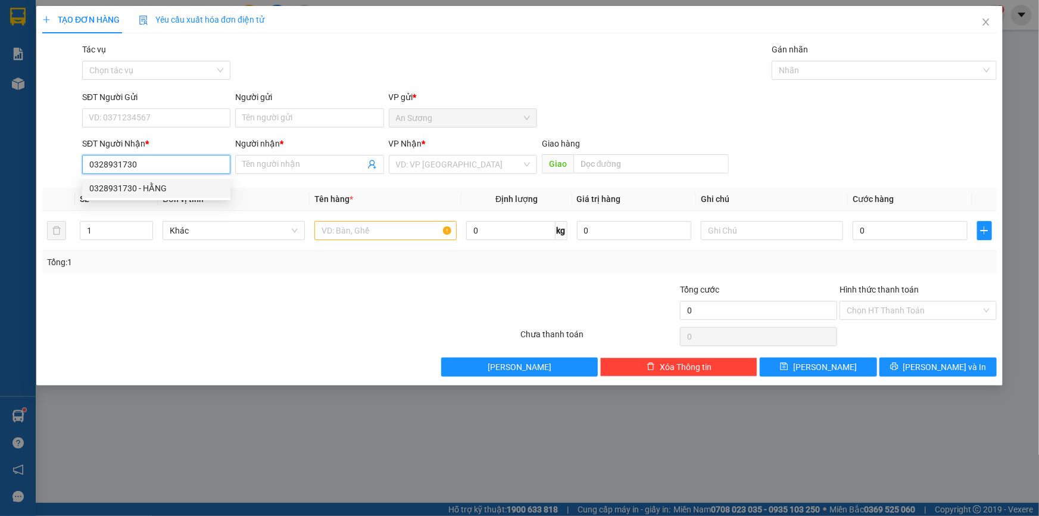
type input "HẰNG"
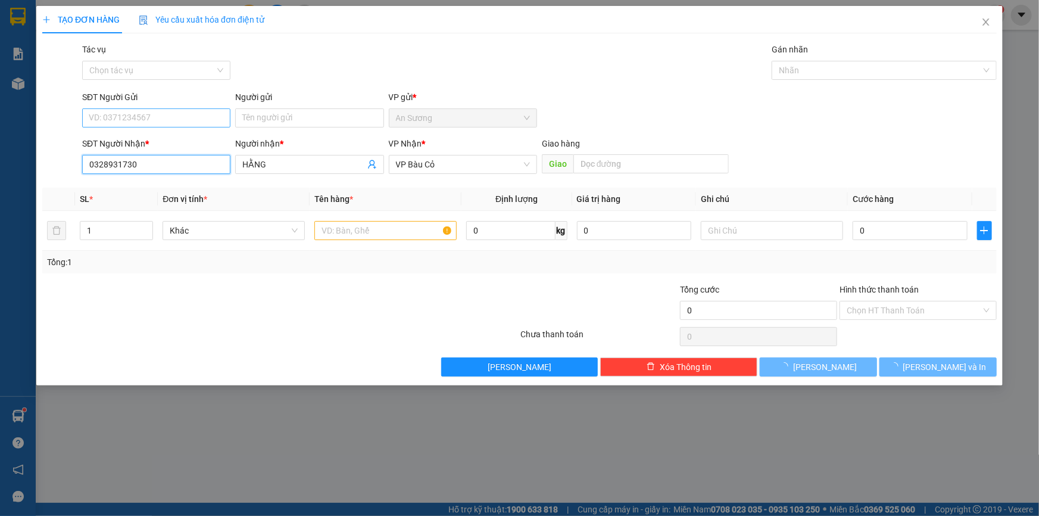
type input "0328931730"
type input "30.000"
click at [191, 114] on input "SĐT Người Gửi" at bounding box center [156, 117] width 148 height 19
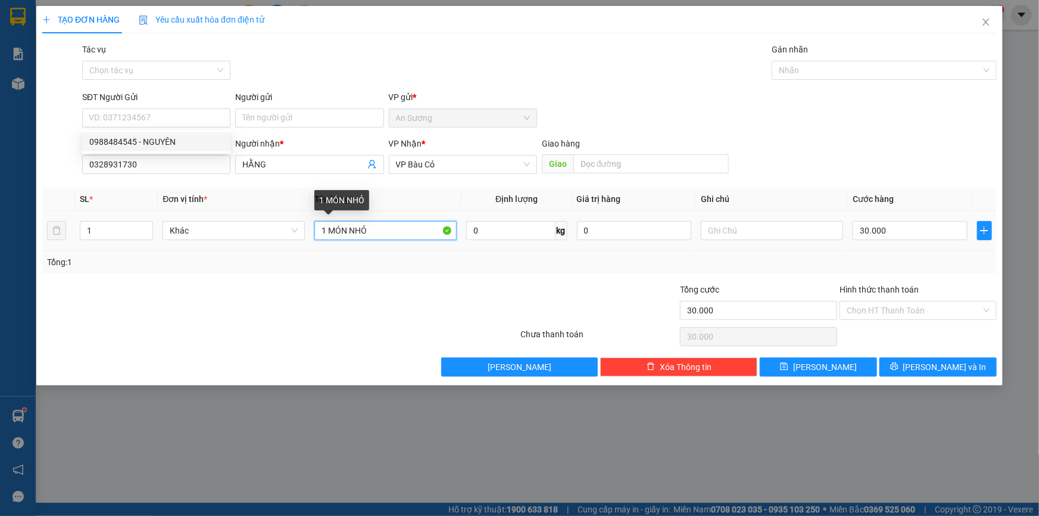
click at [411, 223] on input "1 MÓN NHỎ" at bounding box center [385, 230] width 142 height 19
type input "1 GÓI"
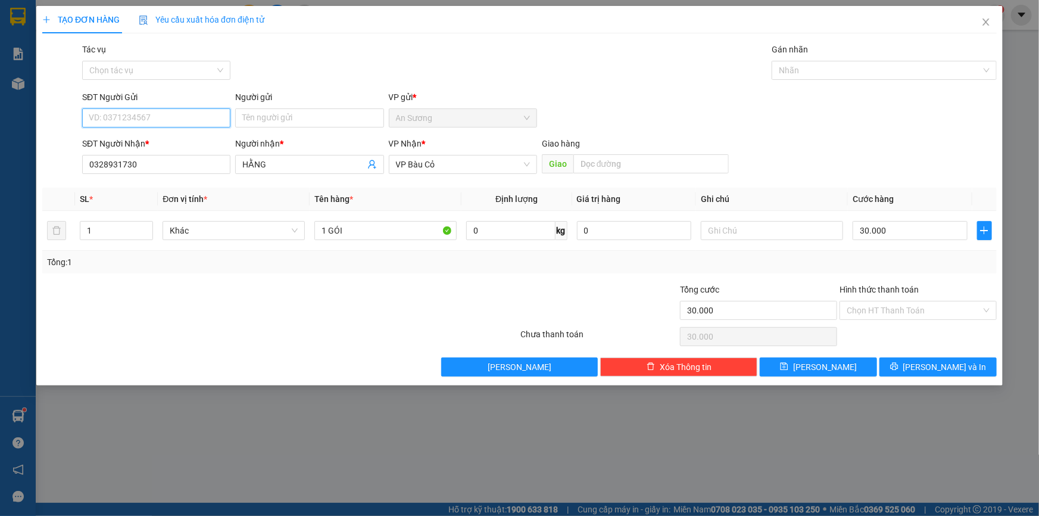
click at [186, 108] on input "SĐT Người Gửi" at bounding box center [156, 117] width 148 height 19
click at [387, 270] on div "Tổng: 1" at bounding box center [519, 262] width 954 height 23
click at [210, 118] on input "SĐT Người Gửi" at bounding box center [156, 117] width 148 height 19
click at [196, 141] on div "0988484545 - NGUYÊN" at bounding box center [156, 141] width 134 height 13
type input "0988484545"
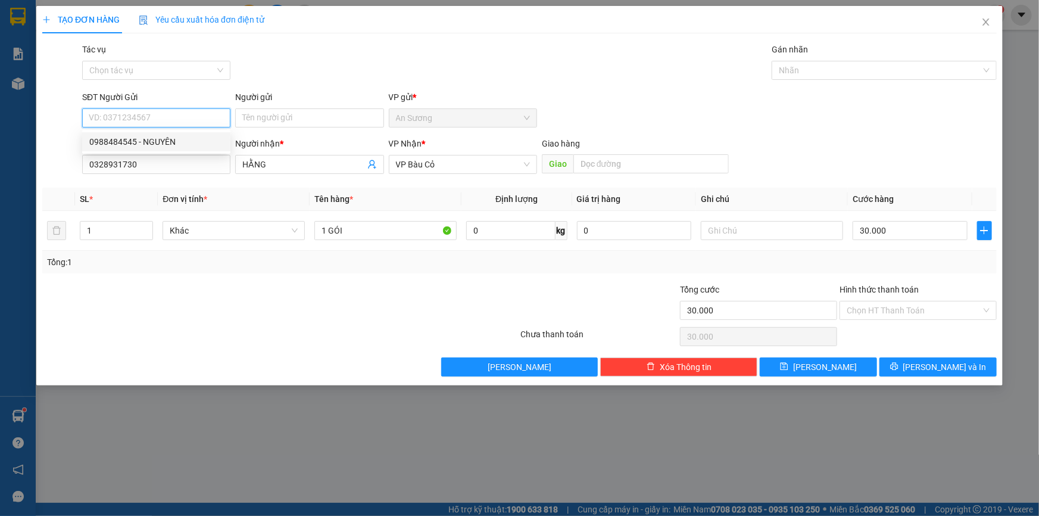
type input "NGUYÊN"
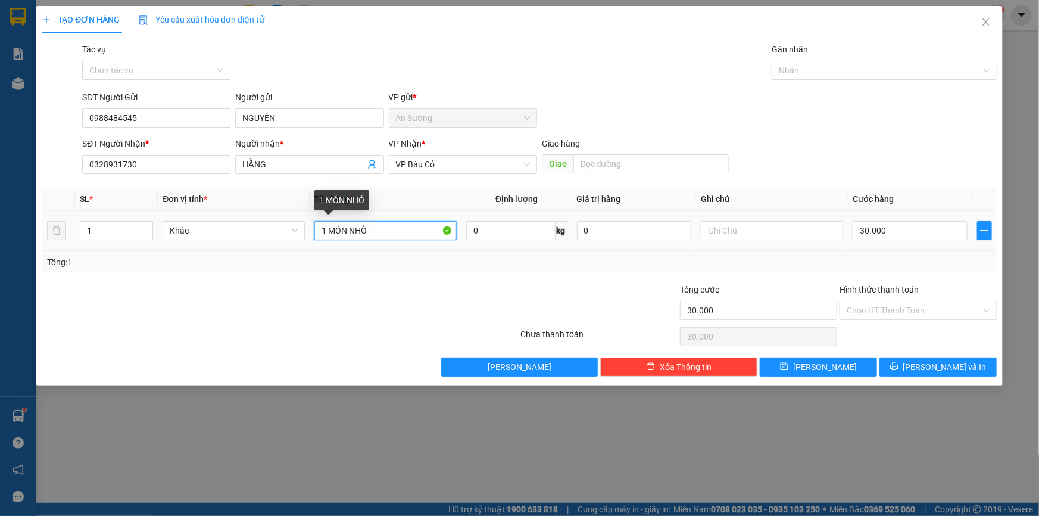
click at [392, 226] on input "1 MÓN NHỎ" at bounding box center [385, 230] width 142 height 19
drag, startPoint x: 388, startPoint y: 223, endPoint x: 338, endPoint y: 219, distance: 50.2
click at [332, 236] on input "1 MÓN NHỎ" at bounding box center [385, 230] width 142 height 19
type input "1 GÓI"
click at [878, 311] on input "Hình thức thanh toán" at bounding box center [914, 310] width 135 height 18
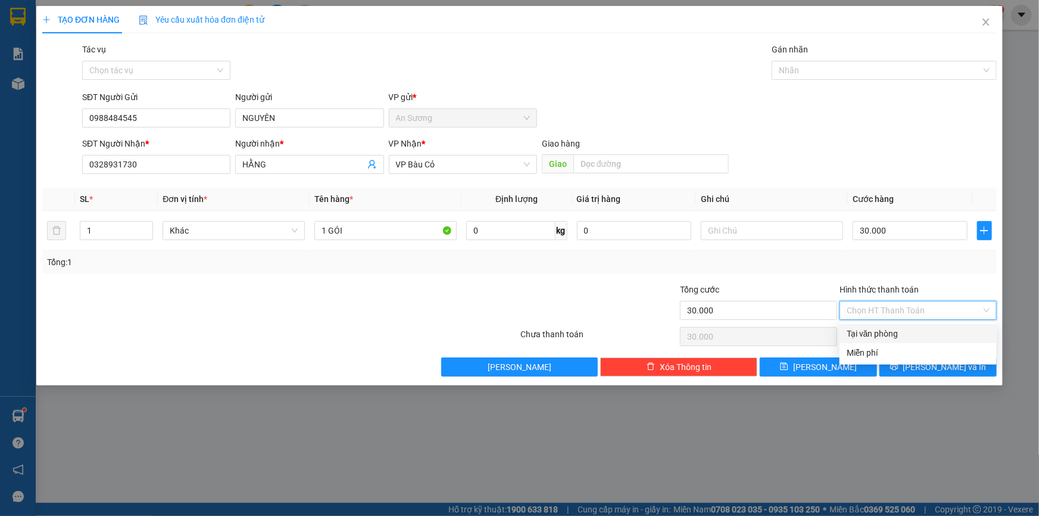
click at [878, 334] on div "Tại văn phòng" at bounding box center [918, 333] width 143 height 13
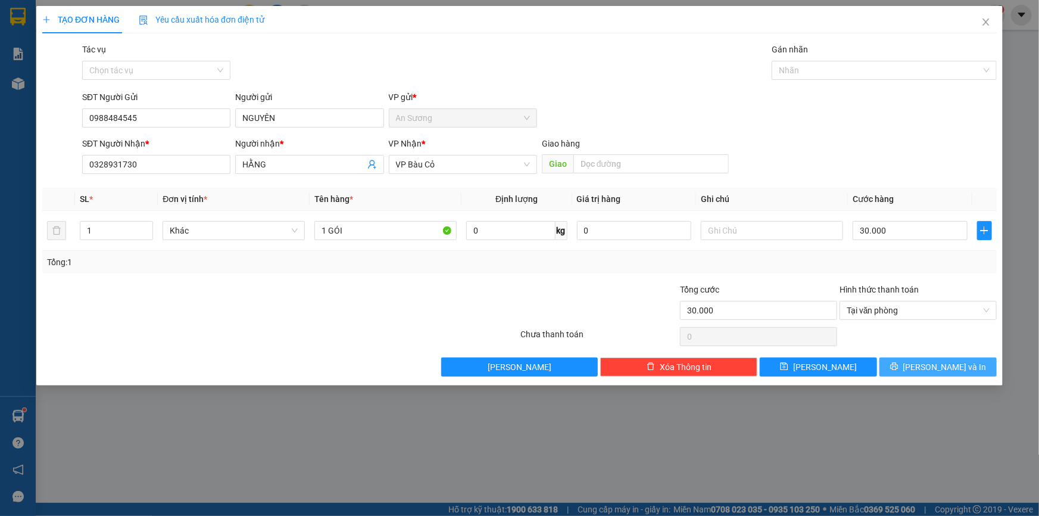
click at [898, 364] on icon "printer" at bounding box center [894, 367] width 8 height 8
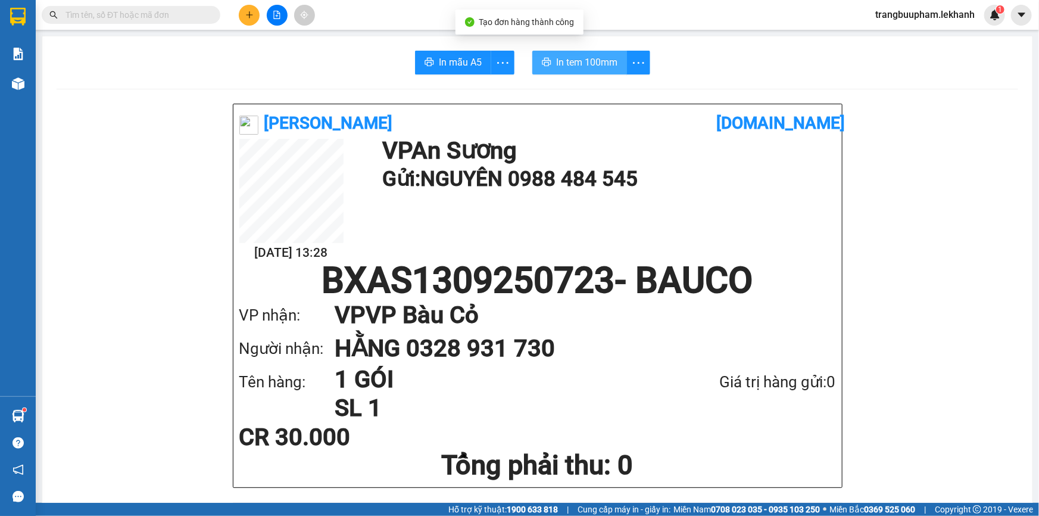
click at [565, 64] on span "In tem 100mm" at bounding box center [586, 62] width 61 height 15
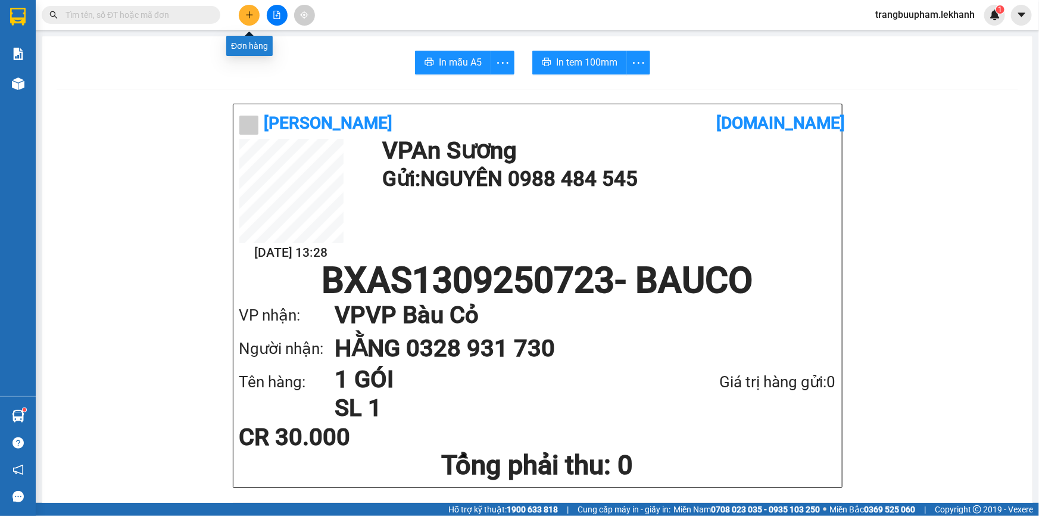
click at [248, 14] on icon "plus" at bounding box center [249, 15] width 8 height 8
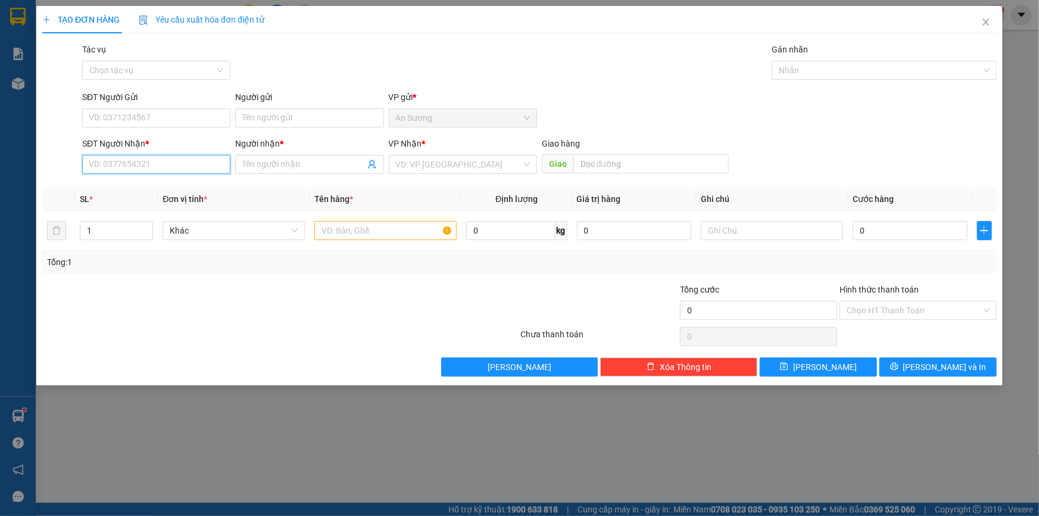
click at [153, 171] on input "SĐT Người Nhận *" at bounding box center [156, 164] width 148 height 19
type input "0"
click at [169, 186] on div "0399219960 - CHUNG" at bounding box center [156, 188] width 134 height 13
type input "0399219960"
type input "CHUNG"
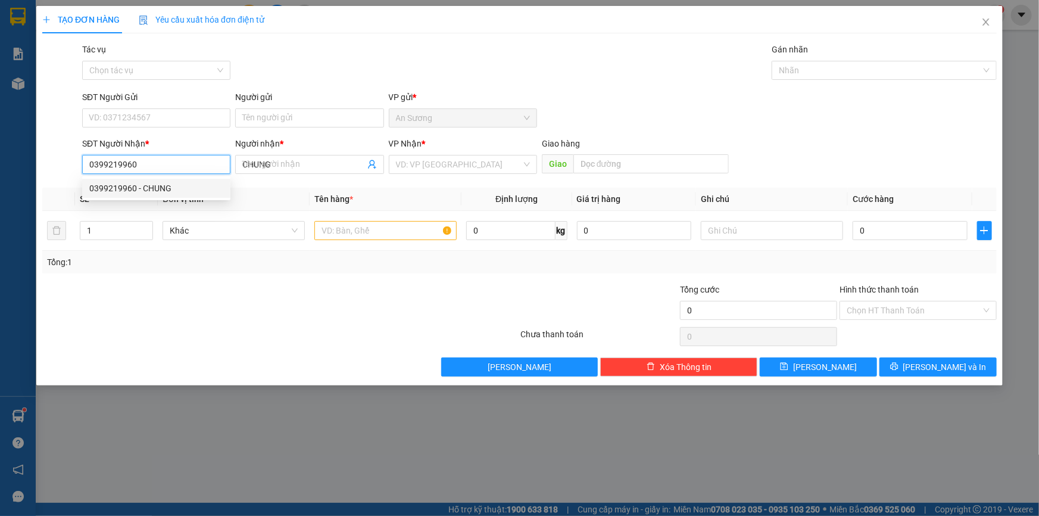
type input "150.000"
type input "0399219960"
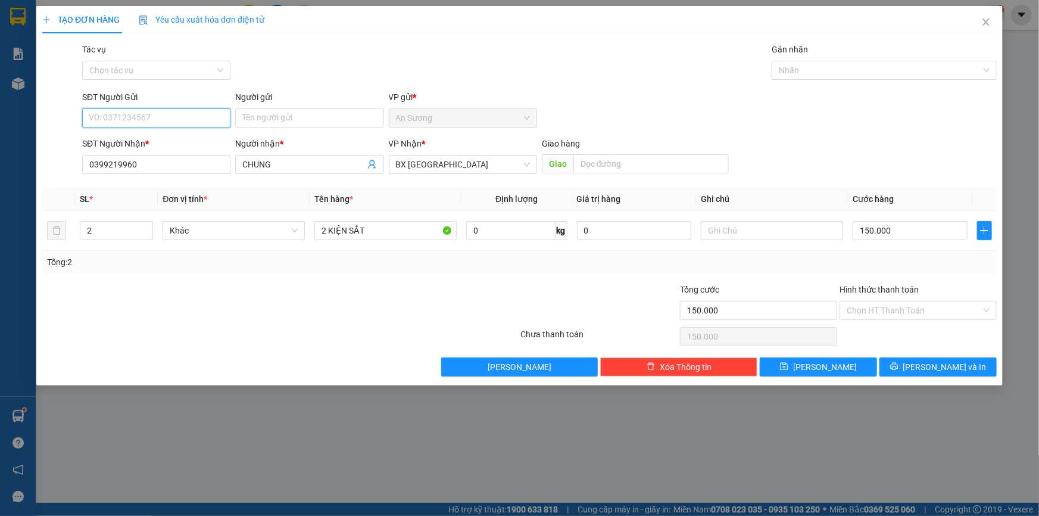
click at [173, 113] on input "SĐT Người Gửi" at bounding box center [156, 117] width 148 height 19
click at [186, 142] on div "0979971306 - tâm" at bounding box center [156, 141] width 134 height 13
type input "0979971306"
click at [306, 125] on input "tâm" at bounding box center [309, 117] width 148 height 19
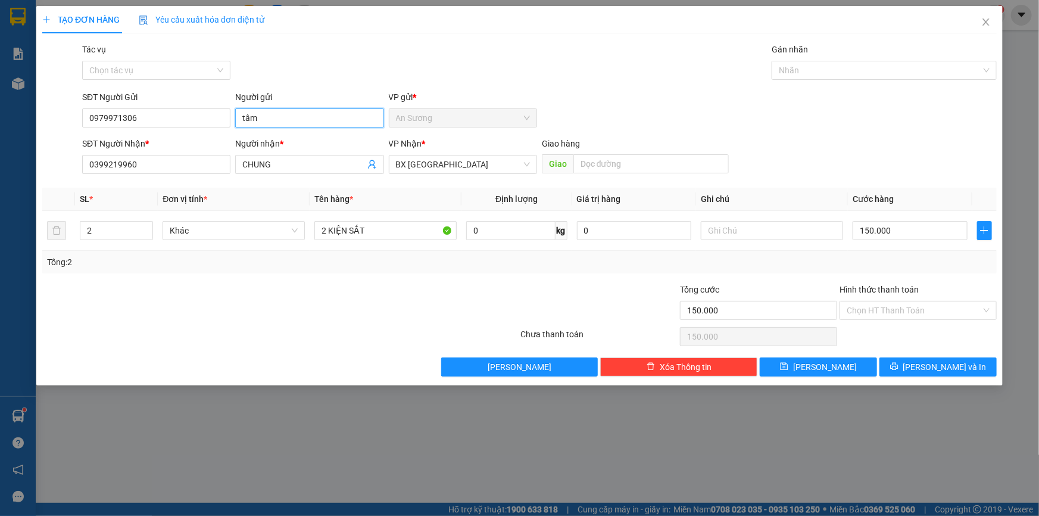
click at [306, 125] on input "tâm" at bounding box center [309, 117] width 148 height 19
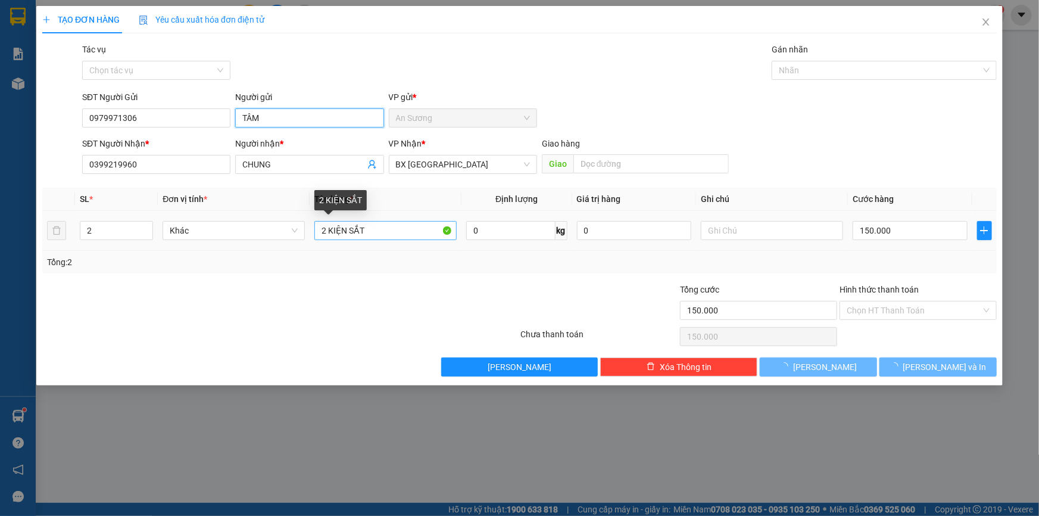
type input "TÂM"
click at [370, 232] on input "2 KIỆN SẮT" at bounding box center [385, 230] width 142 height 19
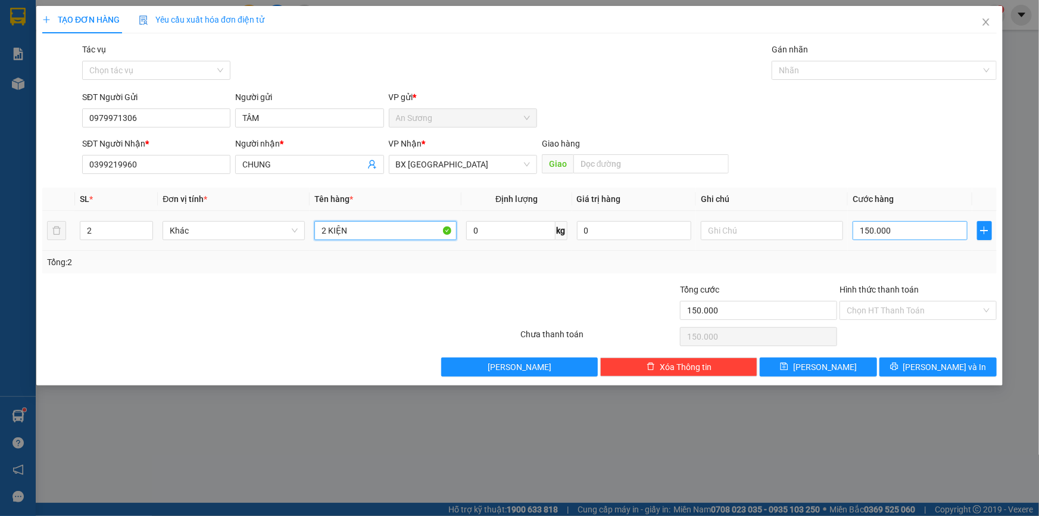
type input "2 KIỆN"
click at [926, 229] on input "150.000" at bounding box center [910, 230] width 115 height 19
type input "6"
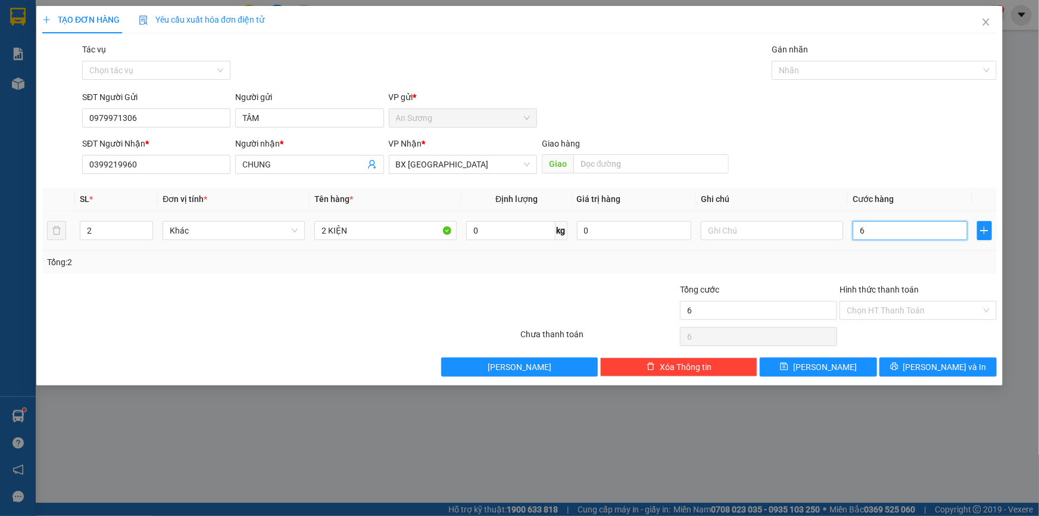
type input "60"
type input "6"
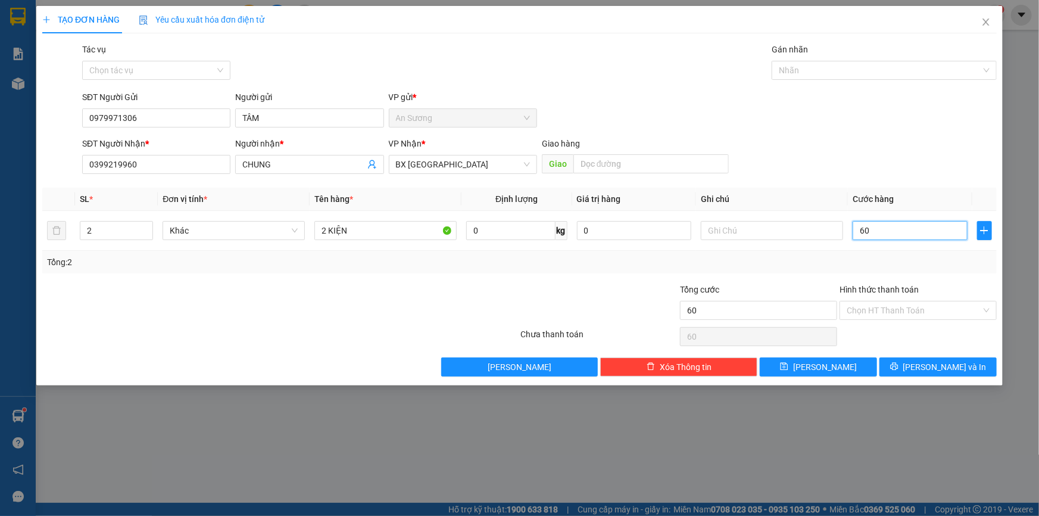
type input "6"
type input "0"
type input "4"
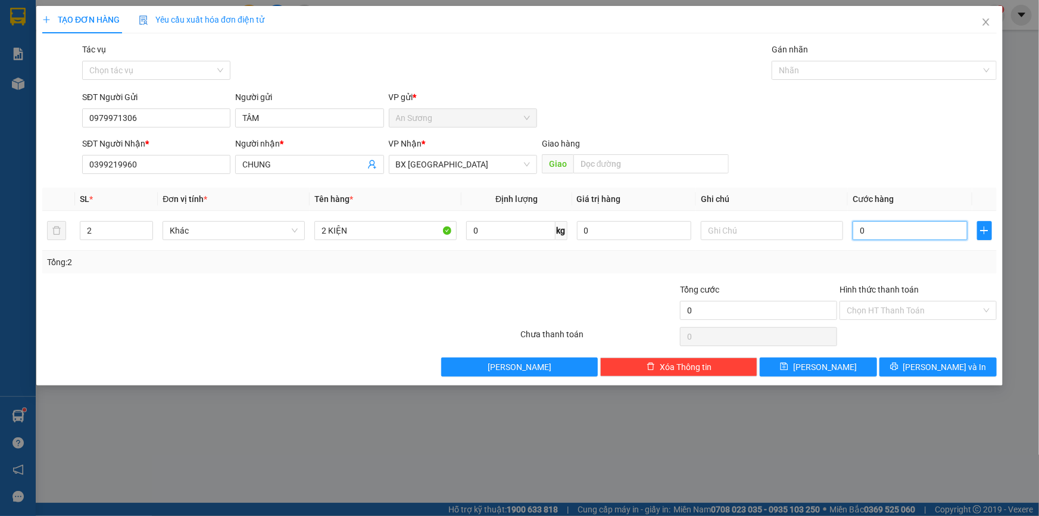
type input "4"
type input "04"
type input "40"
type input "040"
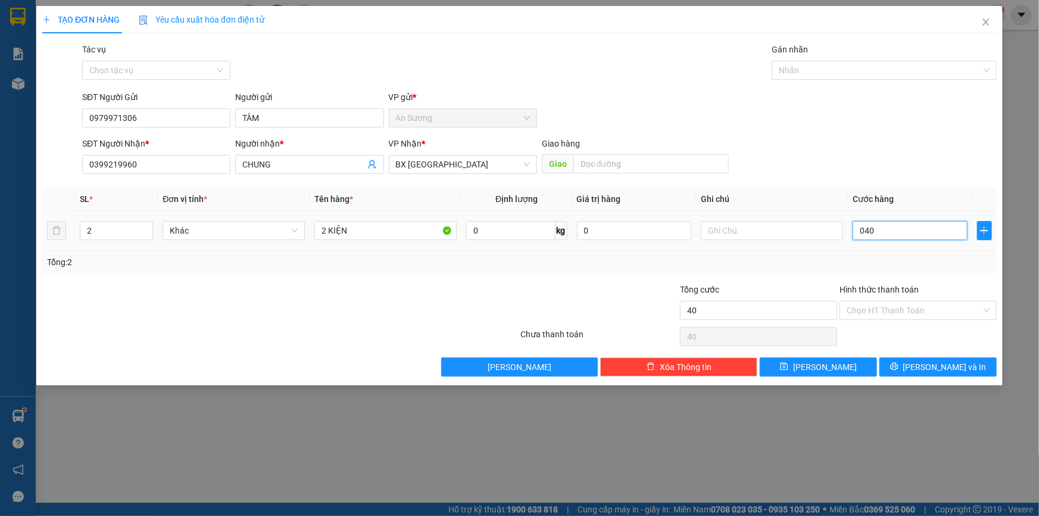
click at [901, 224] on input "040" at bounding box center [910, 230] width 115 height 19
type input "5"
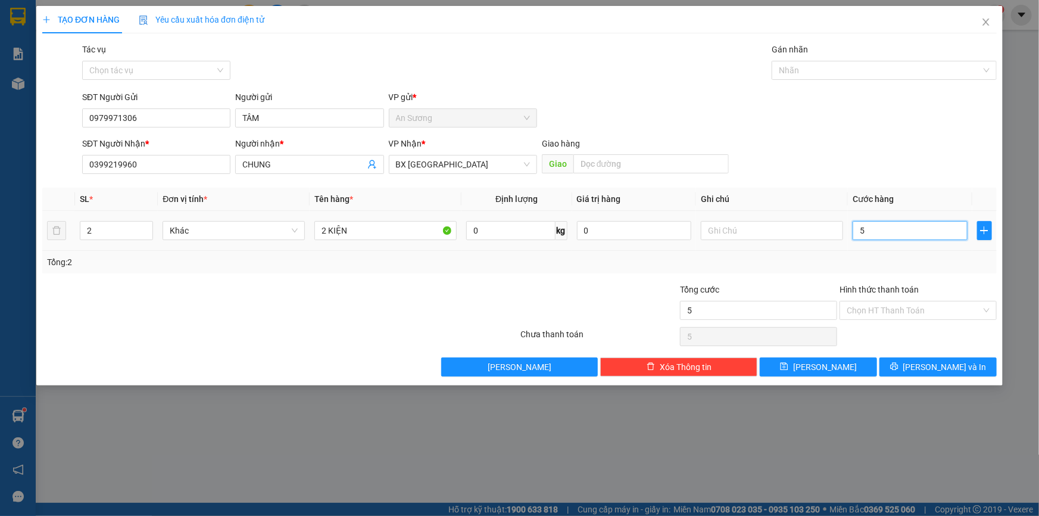
type input "50"
type input "50.000"
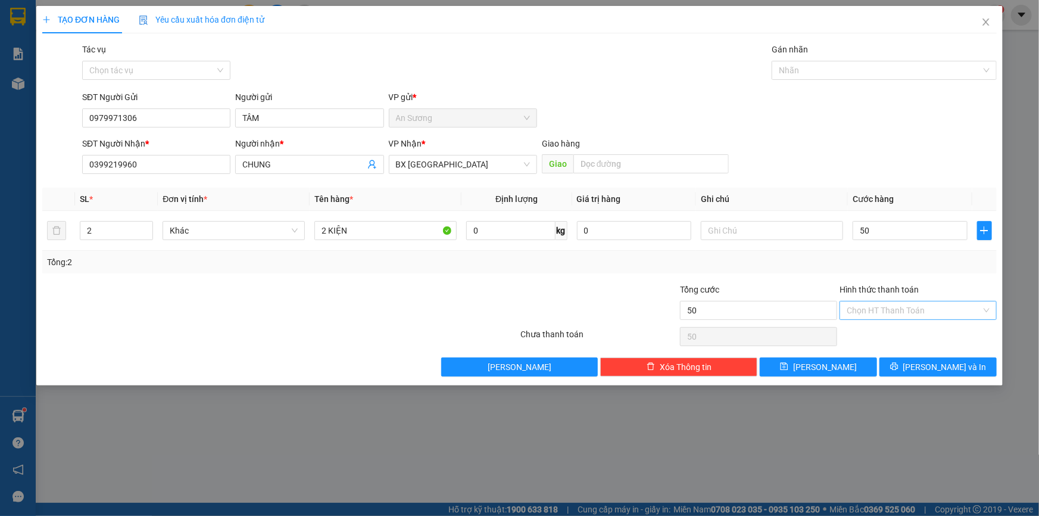
type input "50.000"
click at [880, 308] on input "Hình thức thanh toán" at bounding box center [914, 310] width 135 height 18
click at [822, 272] on div "Tổng: 2" at bounding box center [519, 262] width 954 height 23
click at [941, 364] on span "[PERSON_NAME] và In" at bounding box center [944, 366] width 83 height 13
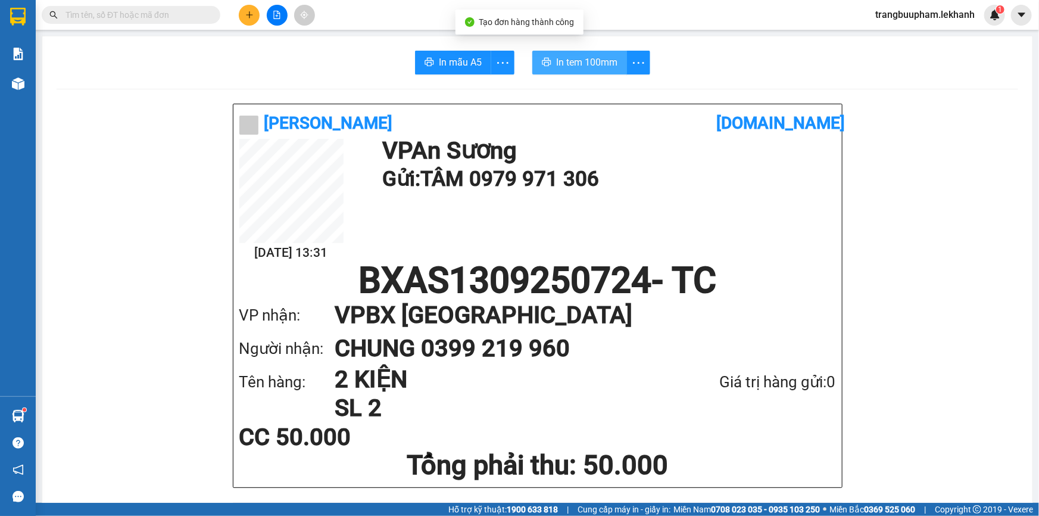
click at [591, 66] on span "In tem 100mm" at bounding box center [586, 62] width 61 height 15
click at [249, 12] on icon "plus" at bounding box center [249, 14] width 1 height 7
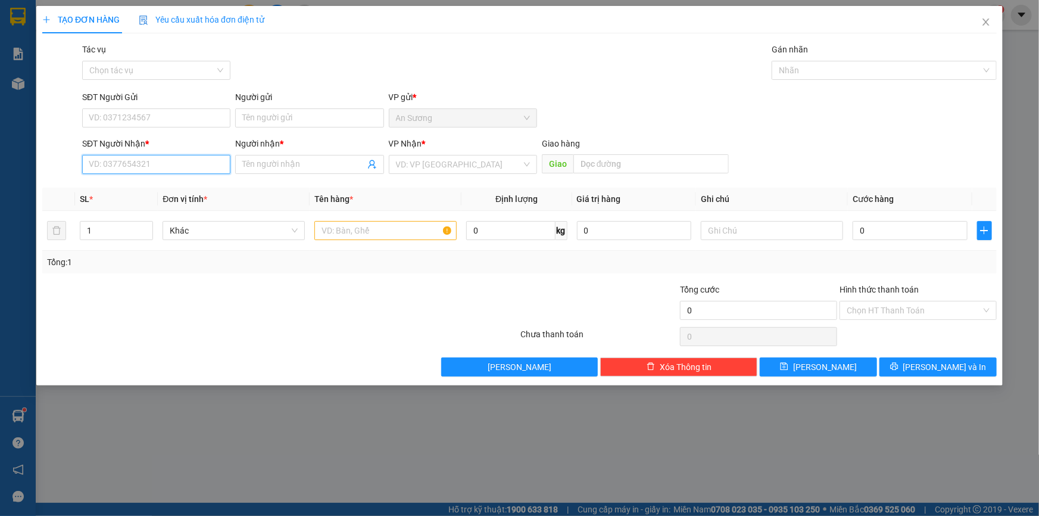
drag, startPoint x: 173, startPoint y: 166, endPoint x: 199, endPoint y: 150, distance: 29.9
click at [173, 166] on input "SĐT Người Nhận *" at bounding box center [156, 164] width 148 height 19
type input "0984336352"
click at [172, 189] on div "0984336352 - thu" at bounding box center [156, 188] width 134 height 13
type input "thu"
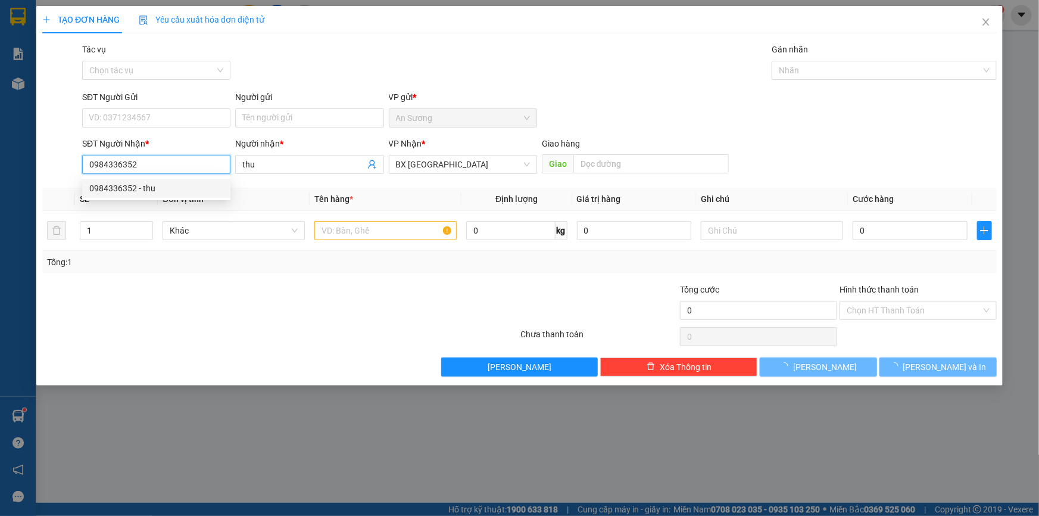
type input "100.000"
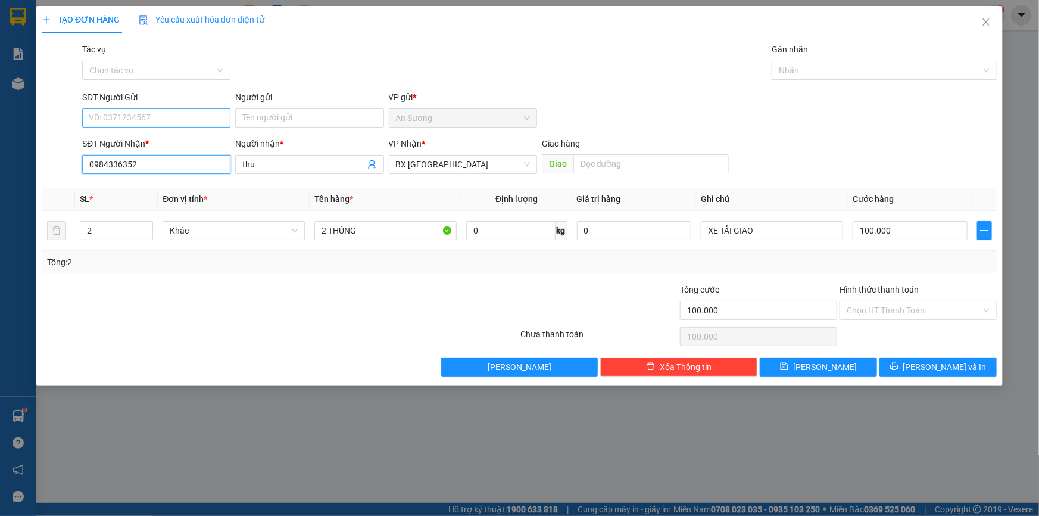
type input "0984336352"
click at [179, 110] on input "SĐT Người Gửi" at bounding box center [156, 117] width 148 height 19
click at [179, 115] on input "SĐT Người Gửi" at bounding box center [156, 117] width 148 height 19
click at [154, 161] on div "0967690361 - chức" at bounding box center [156, 160] width 134 height 13
type input "0967690361"
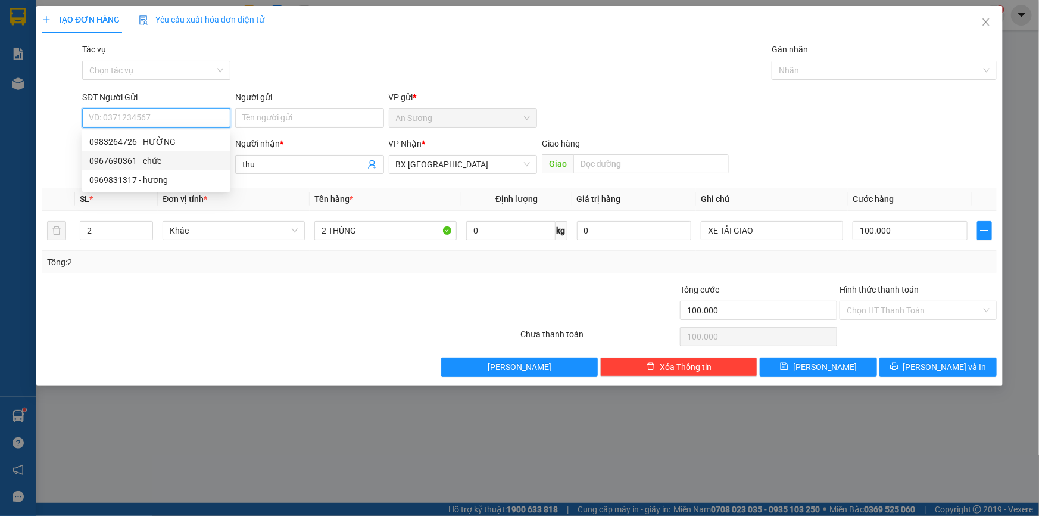
type input "chức"
type input "200.000"
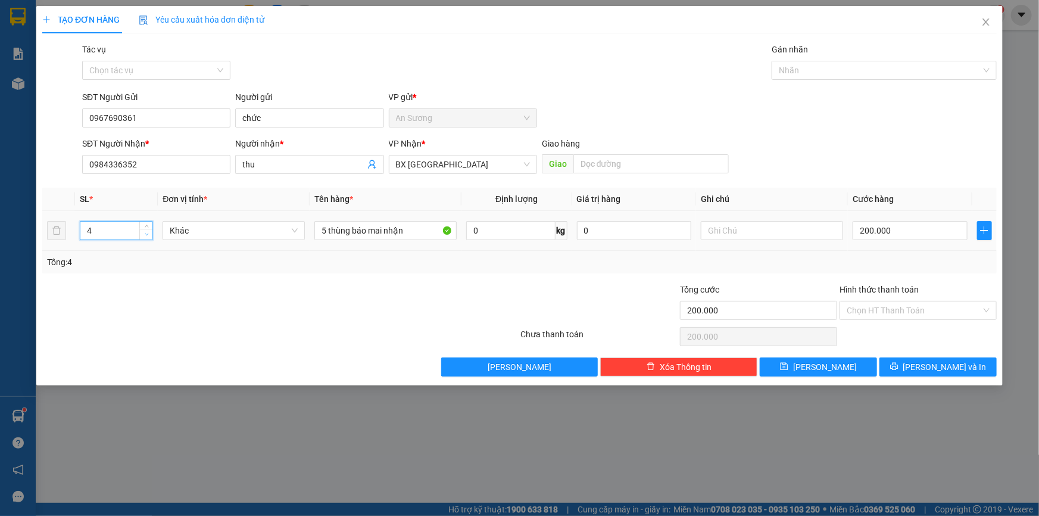
click at [148, 235] on icon "down" at bounding box center [147, 234] width 4 height 4
type input "2"
click at [148, 235] on icon "down" at bounding box center [147, 234] width 4 height 4
drag, startPoint x: 388, startPoint y: 225, endPoint x: 177, endPoint y: 196, distance: 212.7
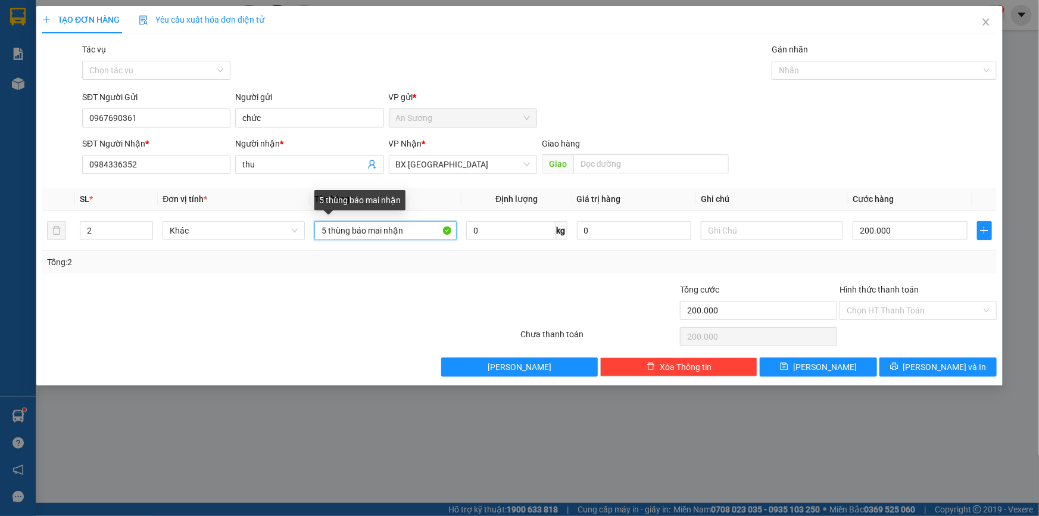
click at [178, 196] on table "SL * Đơn vị tính * Tên hàng * Định lượng Giá trị hàng Ghi chú Cước hàng 2 Khác …" at bounding box center [519, 219] width 954 height 63
type input "2 THÙNG"
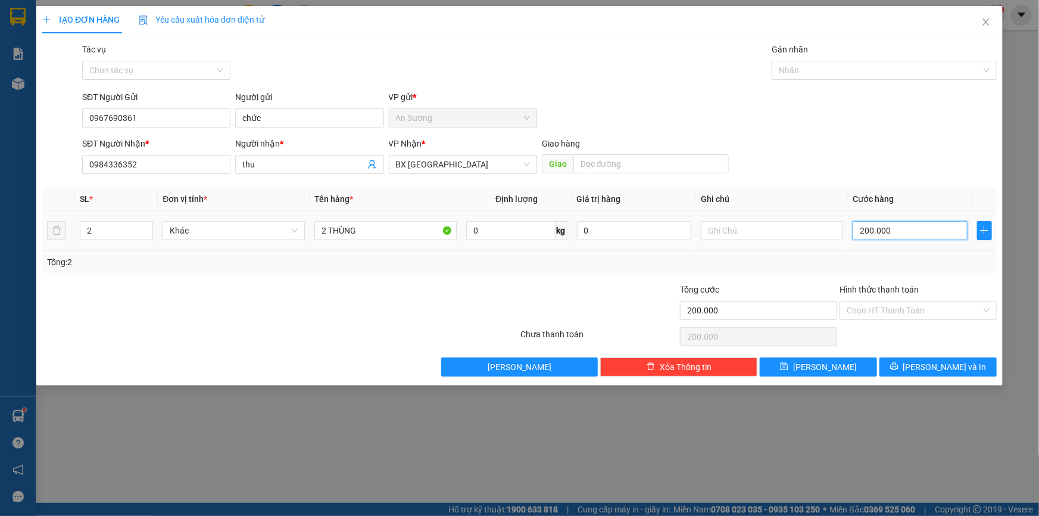
click at [912, 230] on input "200.000" at bounding box center [910, 230] width 115 height 19
type input "6"
type input "60"
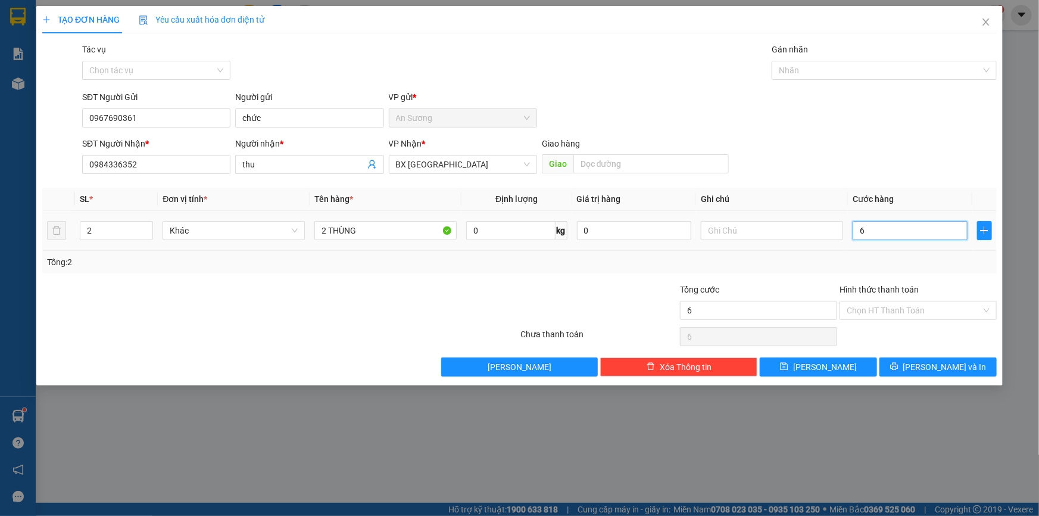
type input "60"
click at [951, 366] on span "[PERSON_NAME] và In" at bounding box center [944, 366] width 83 height 13
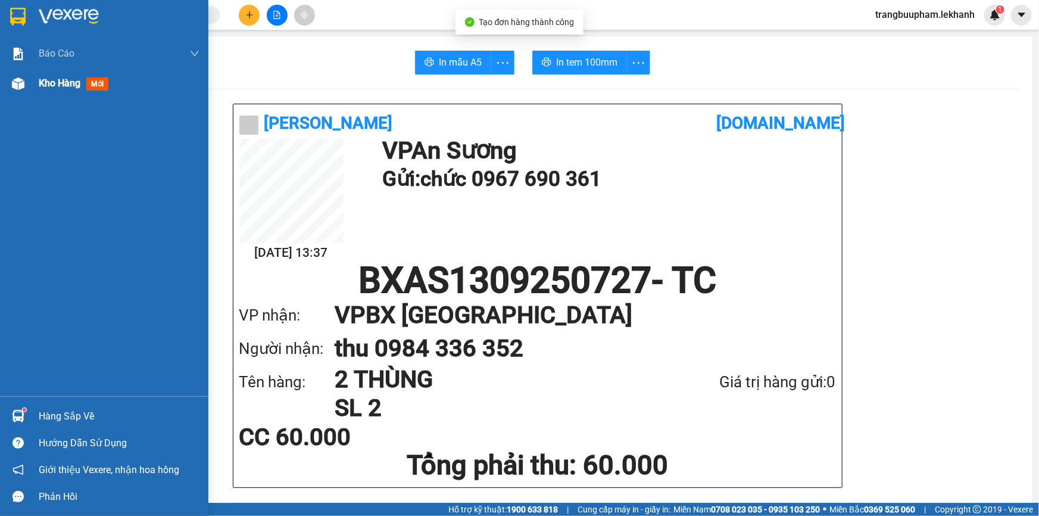
click at [59, 91] on div "Kho hàng mới" at bounding box center [119, 83] width 161 height 30
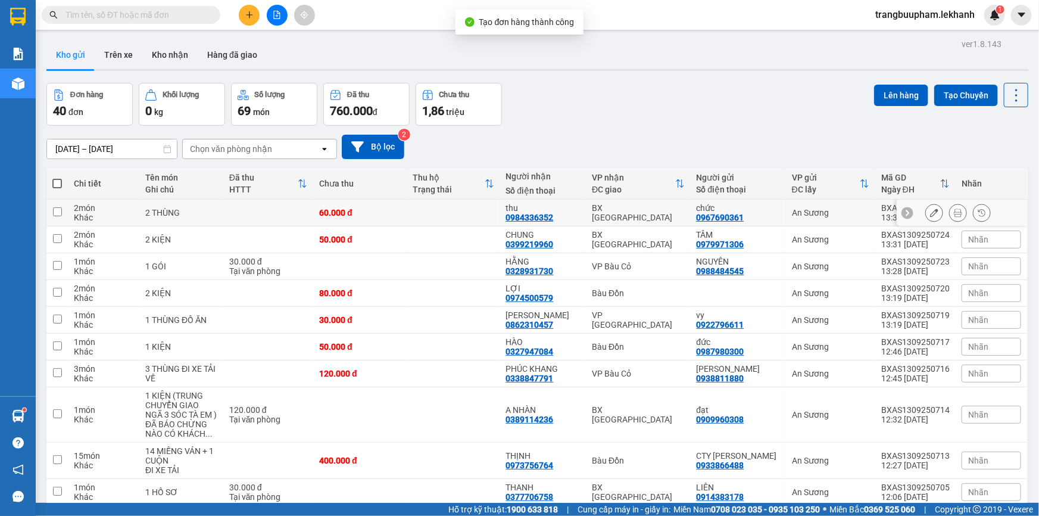
drag, startPoint x: 417, startPoint y: 216, endPoint x: 464, endPoint y: 209, distance: 46.9
click at [420, 216] on td at bounding box center [453, 212] width 93 height 27
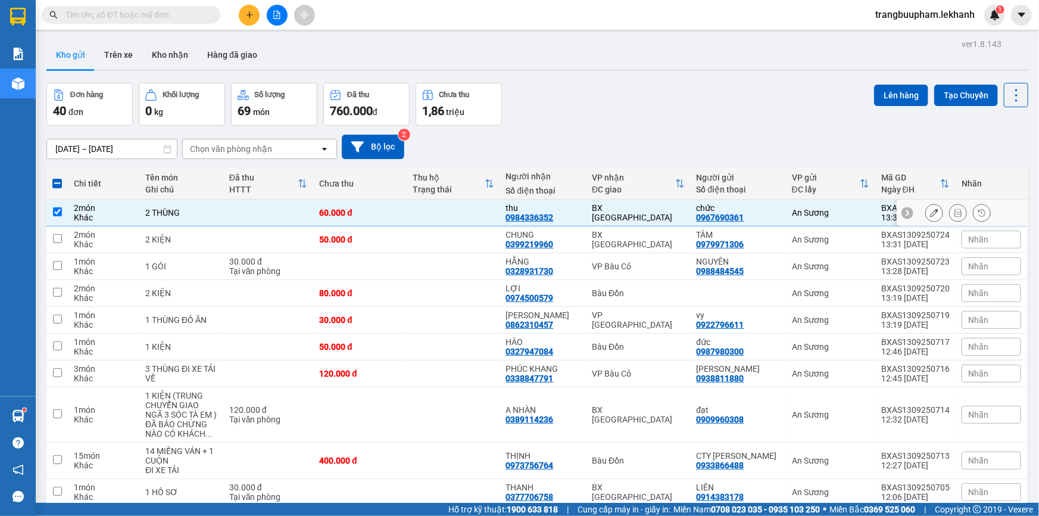
click at [954, 213] on icon at bounding box center [958, 212] width 8 height 8
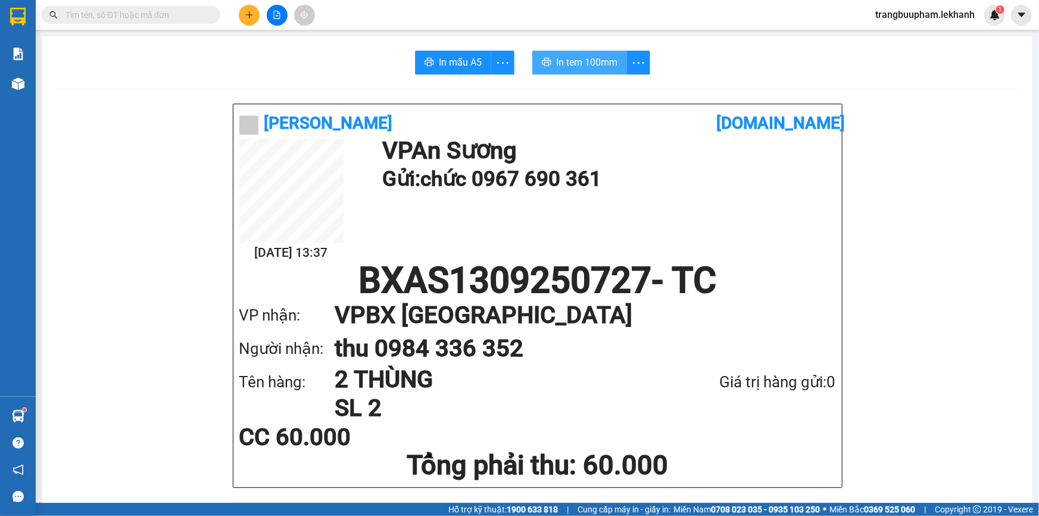
click at [581, 64] on span "In tem 100mm" at bounding box center [586, 62] width 61 height 15
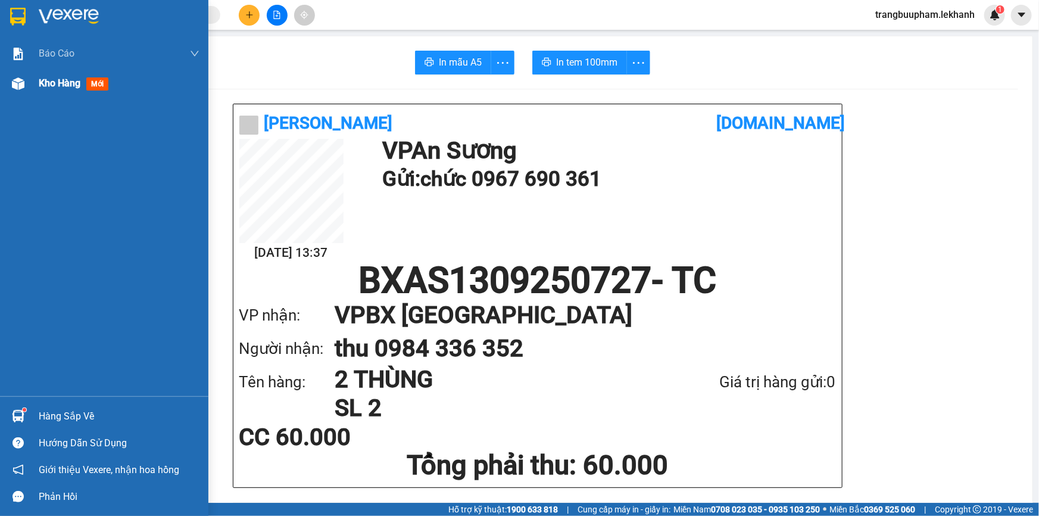
click at [58, 83] on span "Kho hàng" at bounding box center [60, 82] width 42 height 11
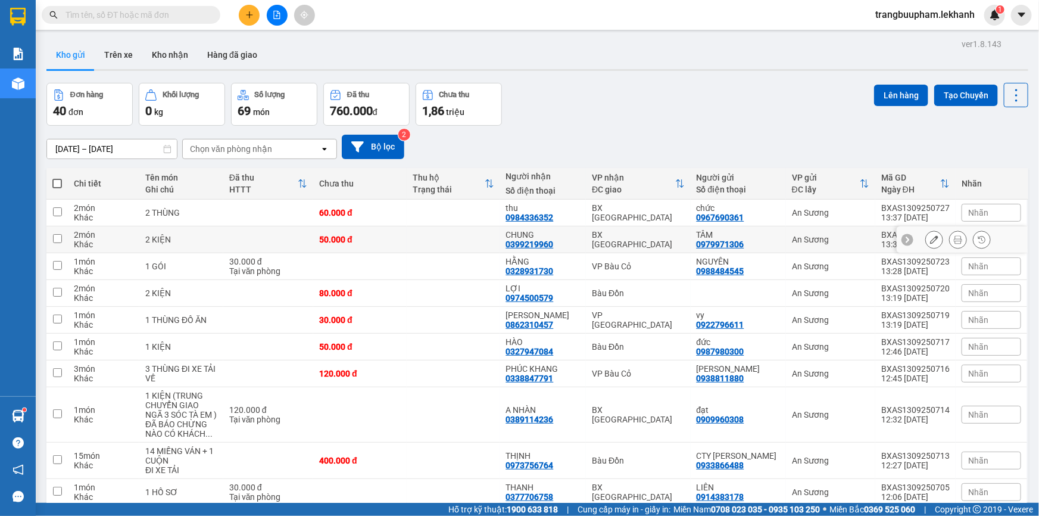
click at [428, 239] on td at bounding box center [453, 239] width 93 height 27
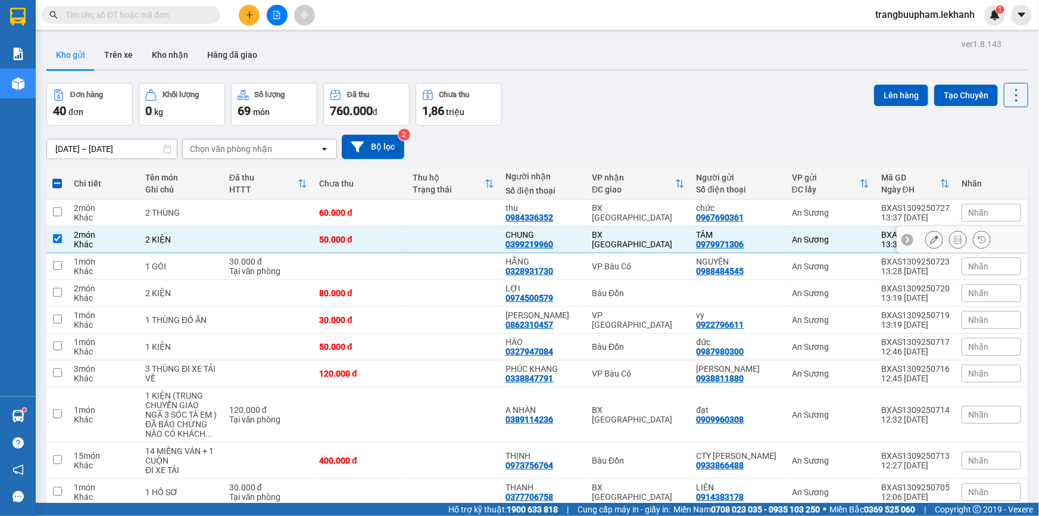
click at [954, 241] on icon at bounding box center [958, 239] width 8 height 8
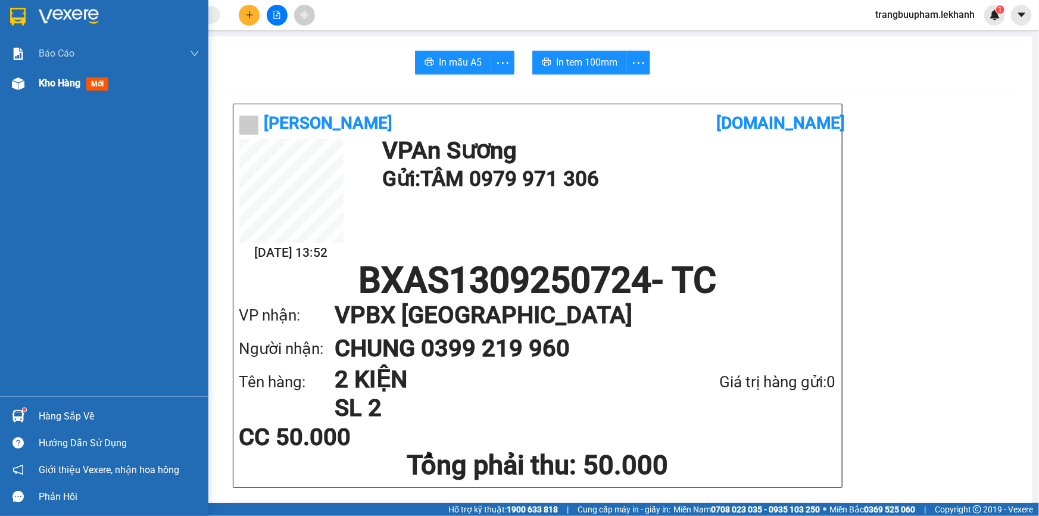
click at [51, 91] on div "Kho hàng mới" at bounding box center [119, 83] width 161 height 30
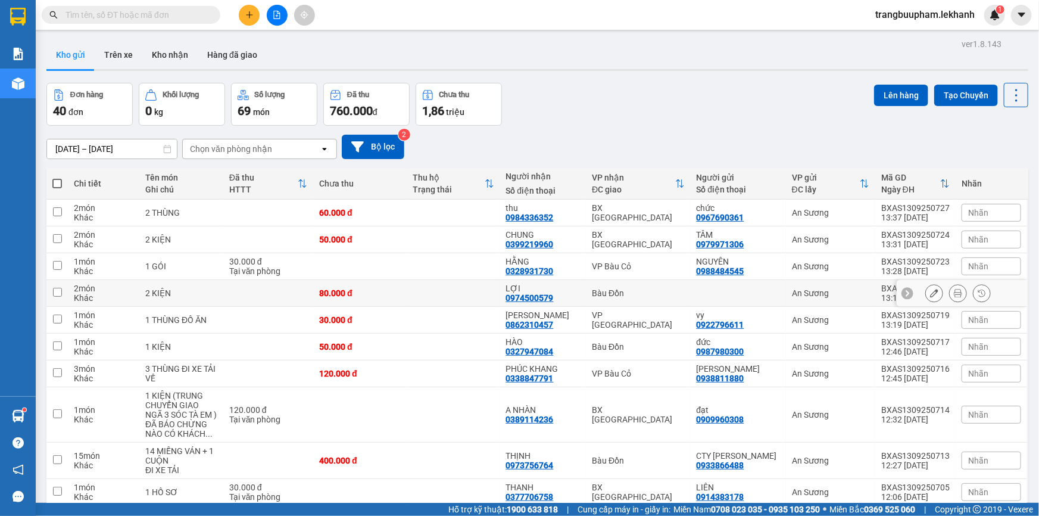
click at [430, 302] on td at bounding box center [453, 293] width 93 height 27
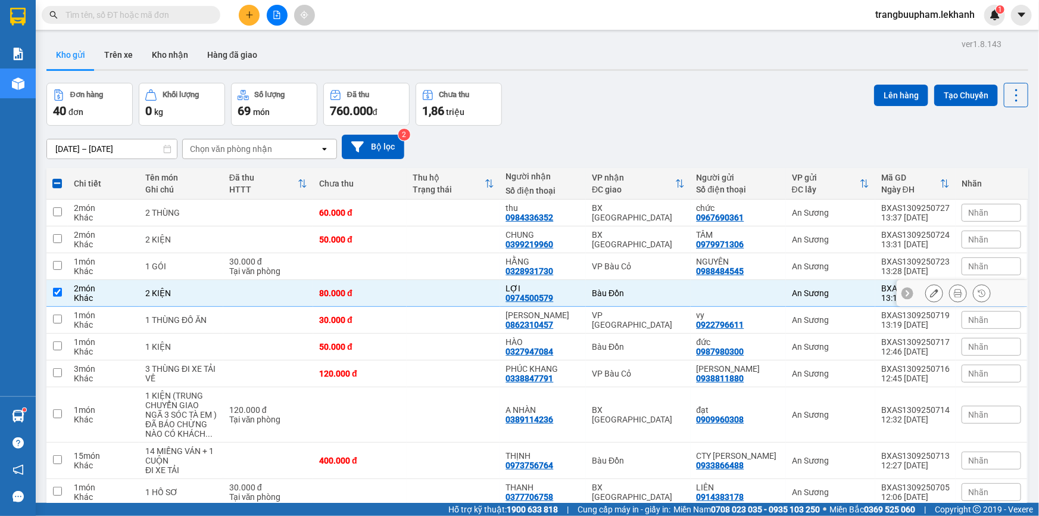
click at [954, 297] on icon at bounding box center [958, 293] width 8 height 8
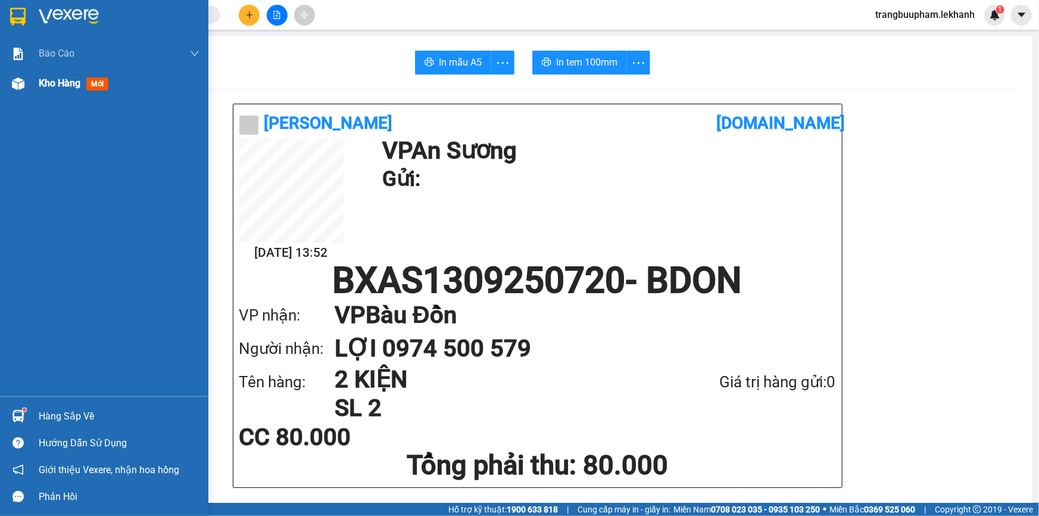
click at [46, 82] on span "Kho hàng" at bounding box center [60, 82] width 42 height 11
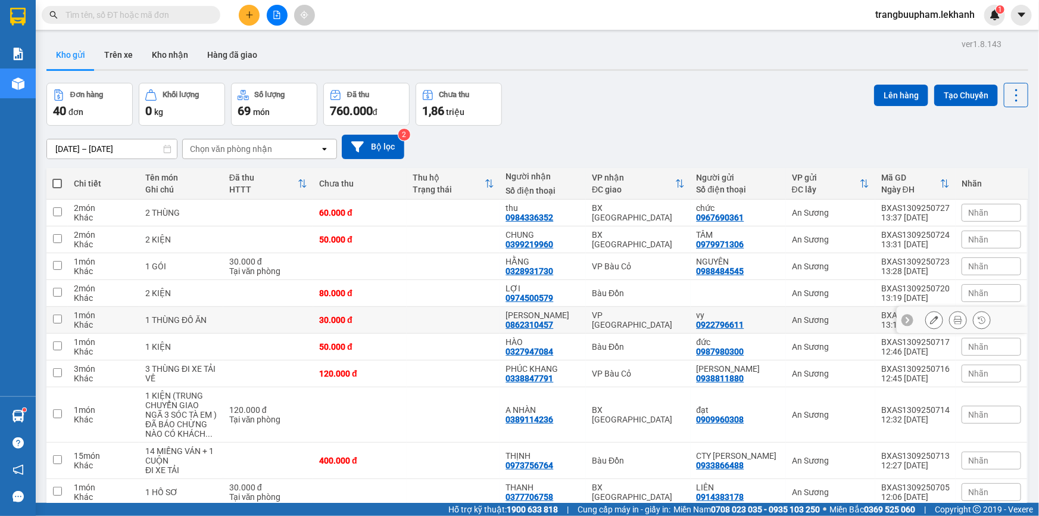
click at [453, 326] on td at bounding box center [453, 320] width 93 height 27
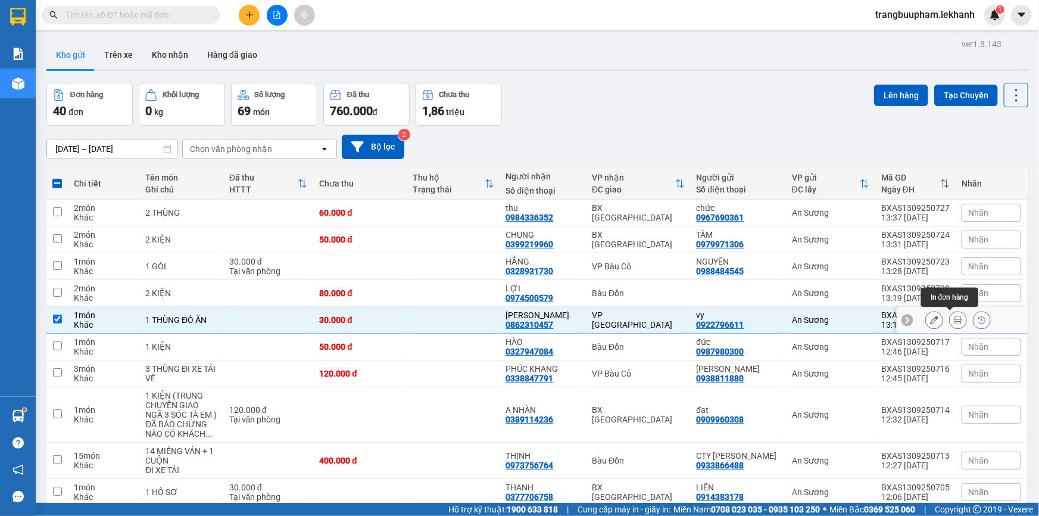
click at [956, 322] on button at bounding box center [958, 320] width 17 height 21
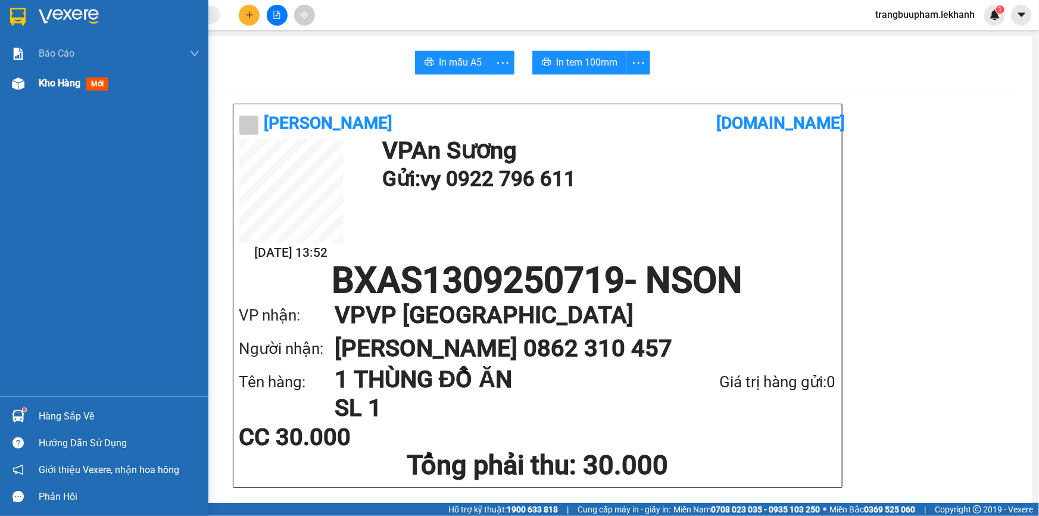
click at [39, 83] on div "Kho hàng mới" at bounding box center [104, 83] width 208 height 30
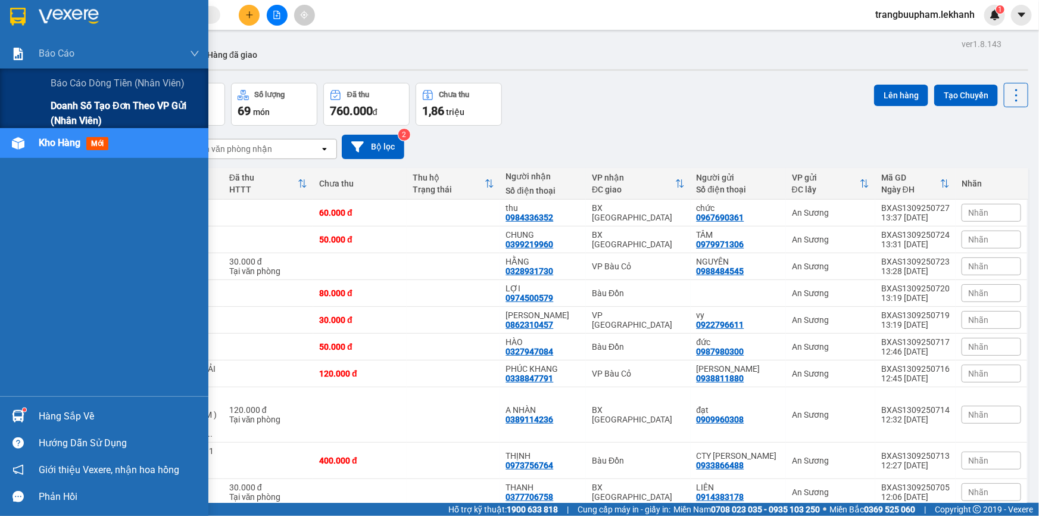
click at [88, 110] on span "Doanh số tạo đơn theo VP gửi (nhân viên)" at bounding box center [125, 113] width 149 height 30
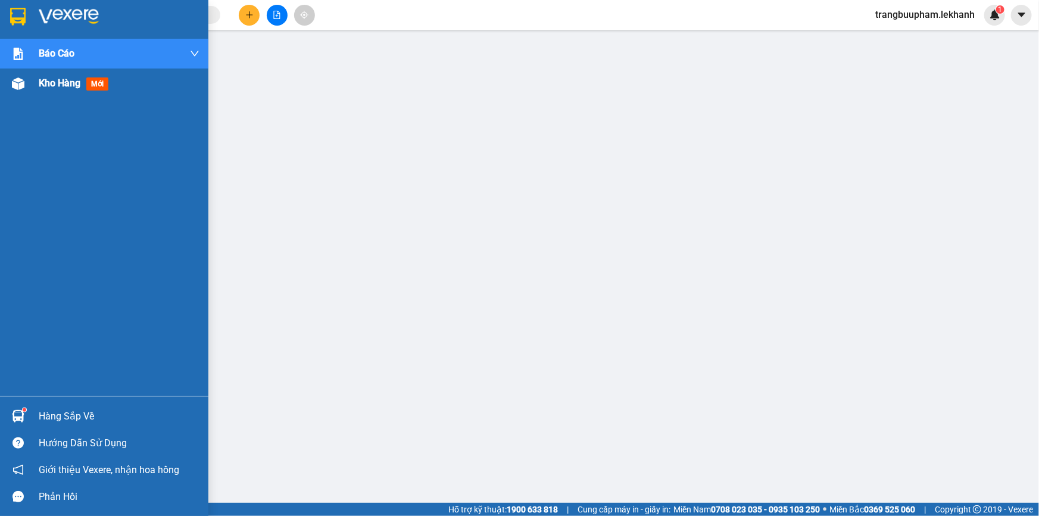
click at [57, 89] on span "Kho hàng" at bounding box center [60, 82] width 42 height 11
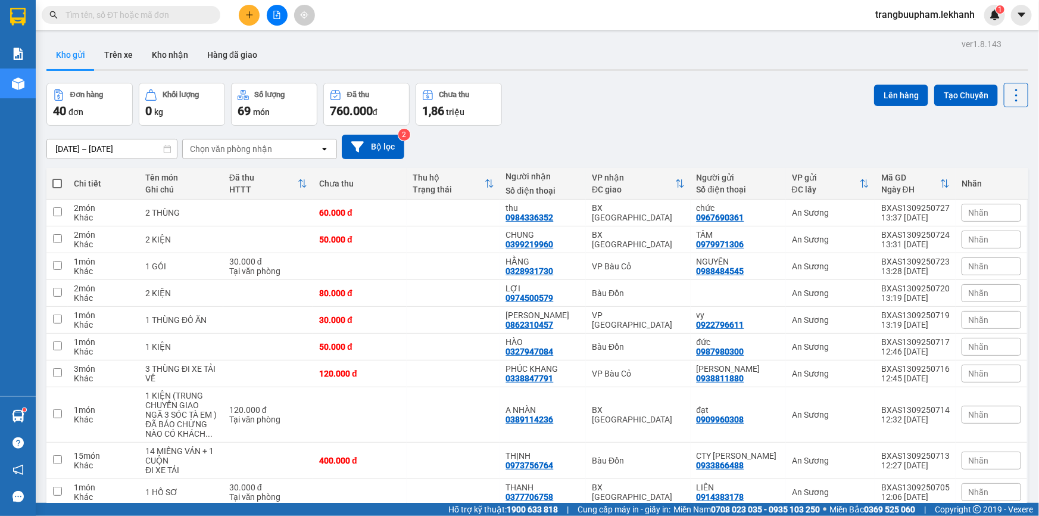
click at [91, 151] on input "[DATE] – [DATE]" at bounding box center [112, 148] width 130 height 19
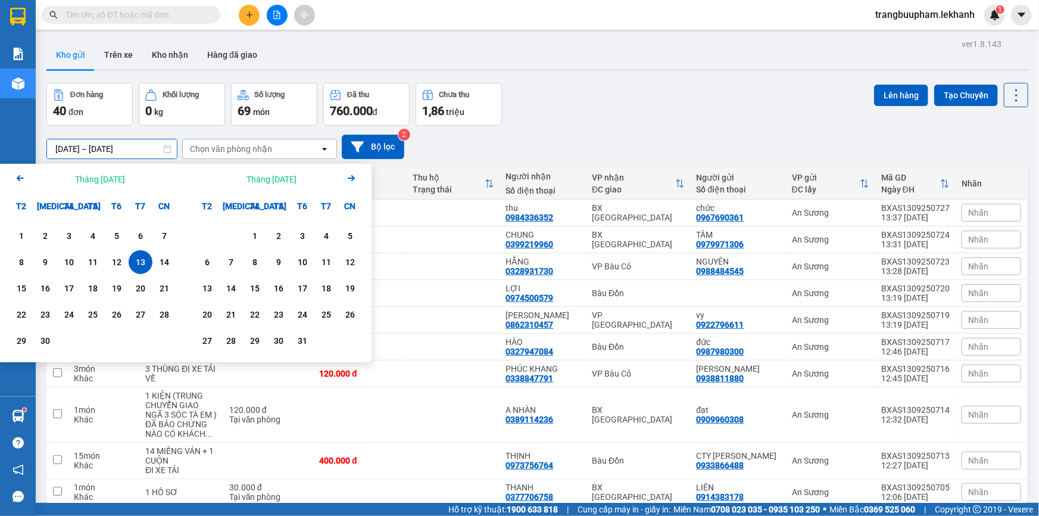
click at [467, 95] on div "Chưa thu" at bounding box center [454, 95] width 30 height 8
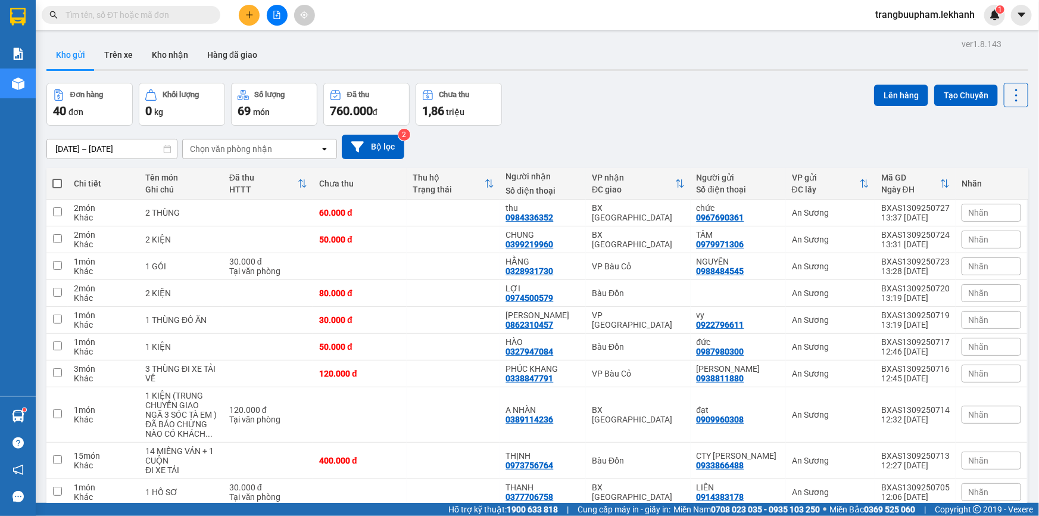
click at [172, 12] on input "text" at bounding box center [135, 14] width 141 height 13
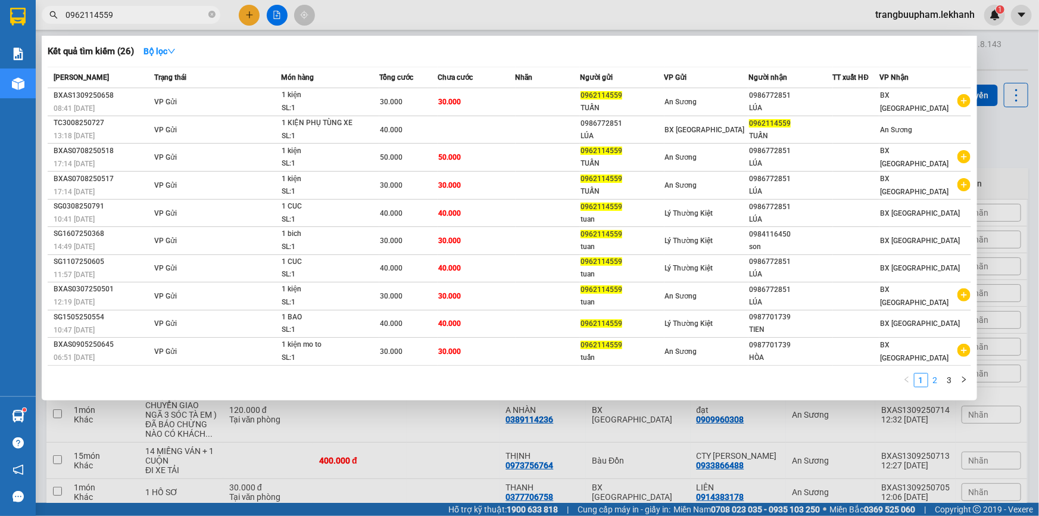
type input "0962114559"
click at [932, 376] on link "2" at bounding box center [935, 379] width 13 height 13
click at [952, 378] on link "3" at bounding box center [949, 379] width 13 height 13
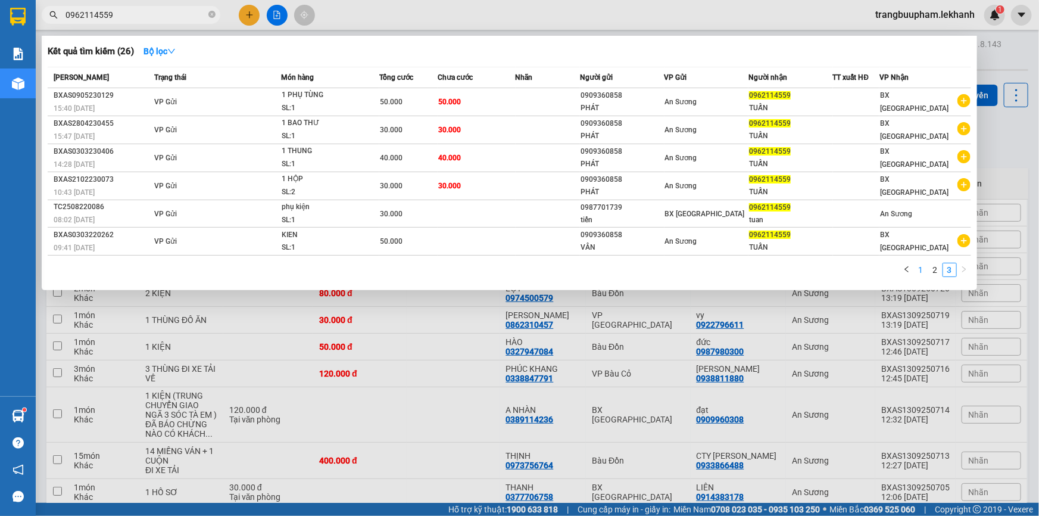
click at [919, 270] on link "1" at bounding box center [921, 269] width 13 height 13
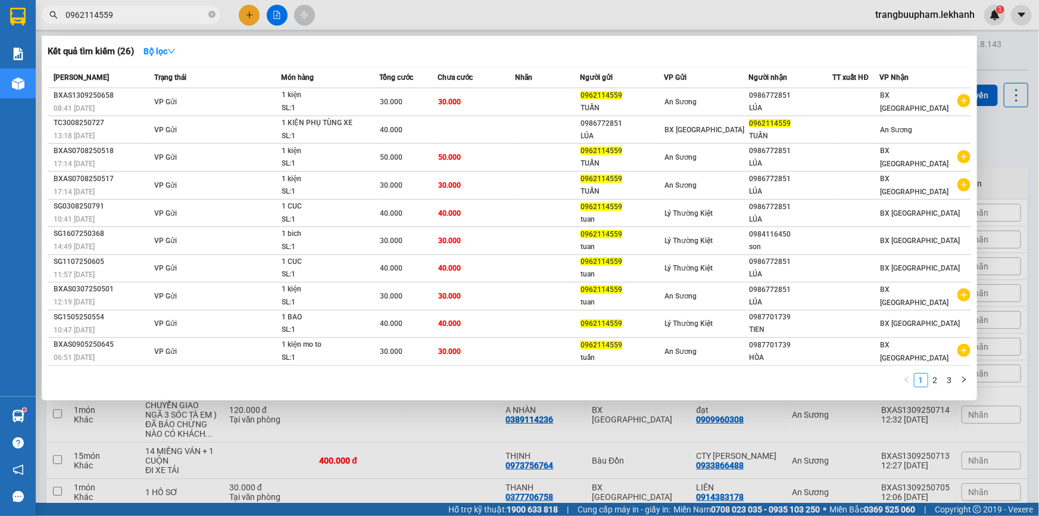
click at [208, 9] on span "0962114559" at bounding box center [131, 15] width 179 height 18
click at [211, 20] on span at bounding box center [211, 14] width 7 height 13
click at [211, 12] on icon "close-circle" at bounding box center [211, 14] width 7 height 7
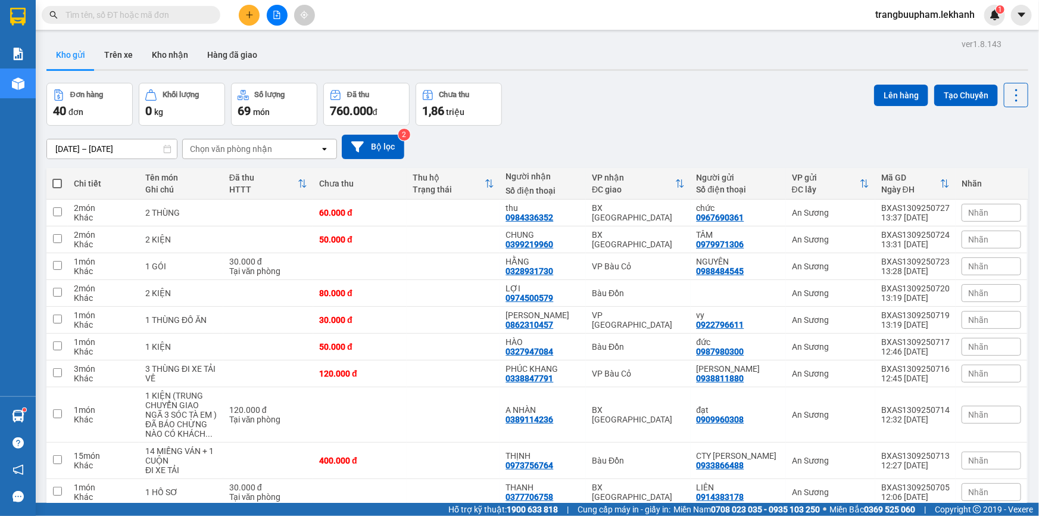
click at [149, 2] on div "Kết quả tìm kiếm ( 26 ) Bộ lọc Mã ĐH Trạng thái Món hàng Tổng cước Chưa cước Nh…" at bounding box center [519, 15] width 1039 height 30
click at [158, 11] on input "text" at bounding box center [135, 14] width 141 height 13
click at [107, 140] on input "[DATE] – [DATE]" at bounding box center [112, 148] width 130 height 19
click at [529, 132] on div "13/09/2025 – 13/09/2025 Press the down arrow key to interact with the calendar …" at bounding box center [537, 147] width 982 height 42
click at [176, 15] on input "text" at bounding box center [135, 14] width 141 height 13
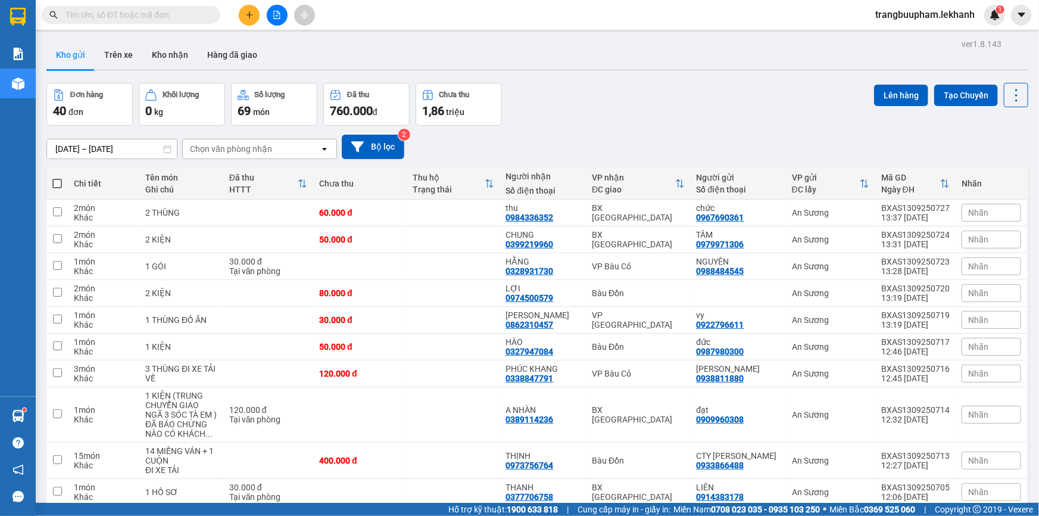
click at [184, 13] on input "text" at bounding box center [135, 14] width 141 height 13
type input "0"
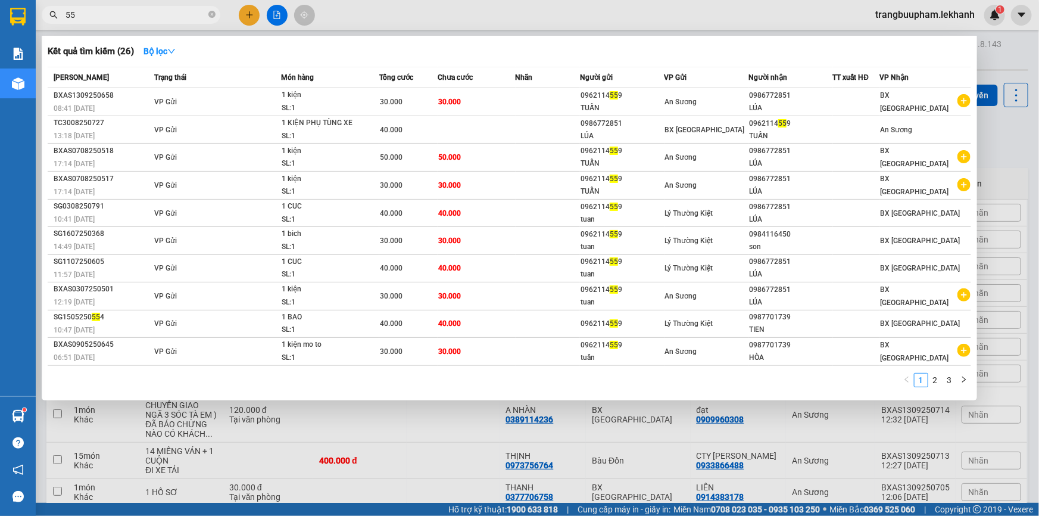
type input "559"
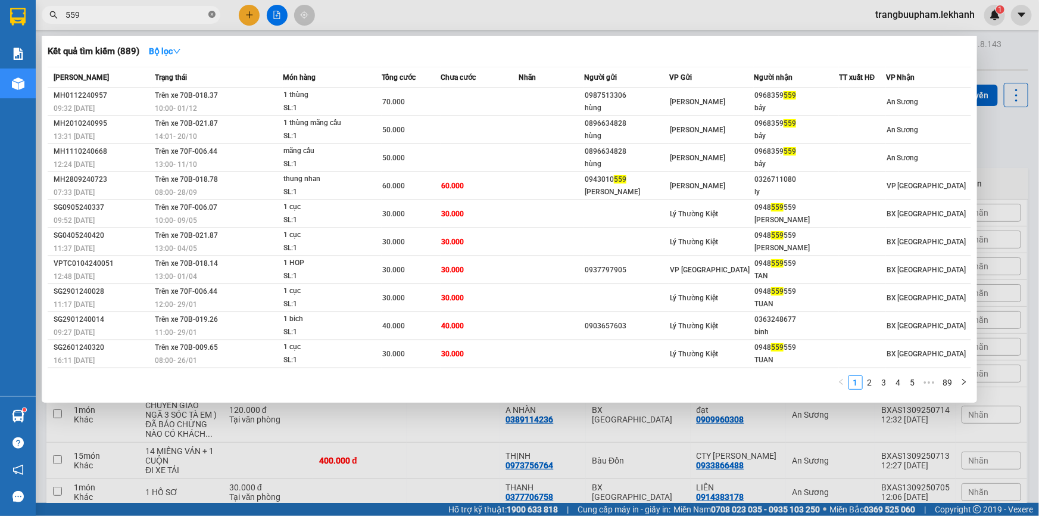
click at [214, 17] on icon "close-circle" at bounding box center [211, 14] width 7 height 7
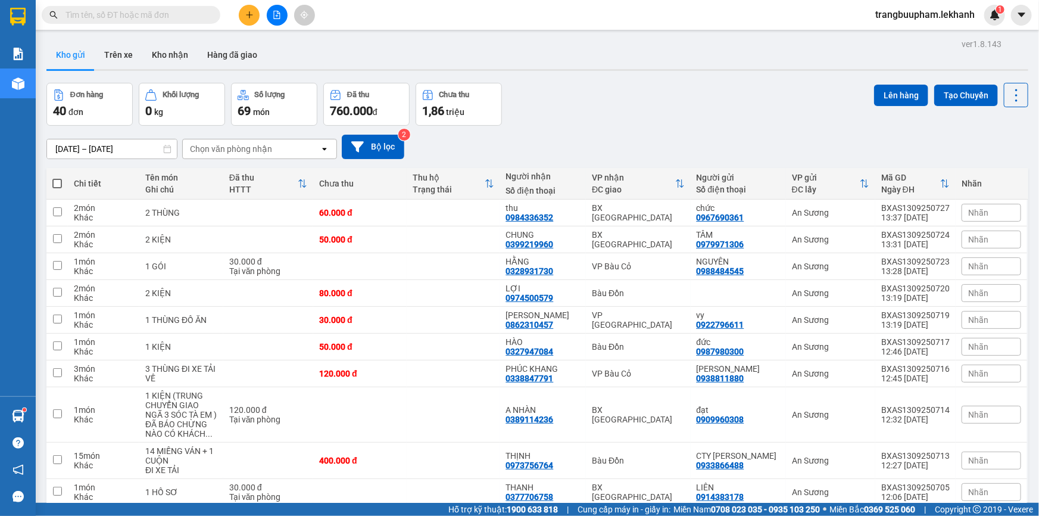
click at [848, 515] on button "2" at bounding box center [857, 525] width 18 height 18
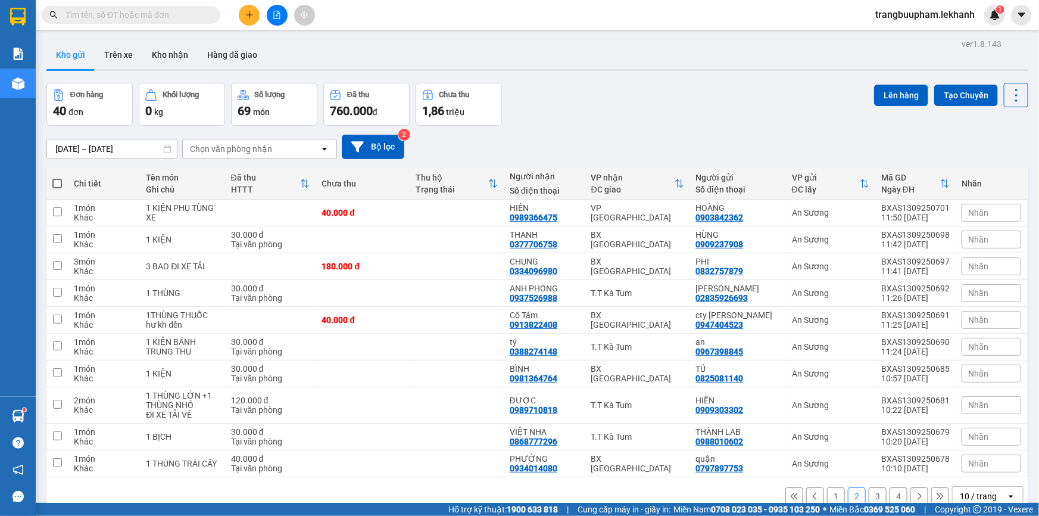
click at [873, 487] on button "3" at bounding box center [878, 496] width 18 height 18
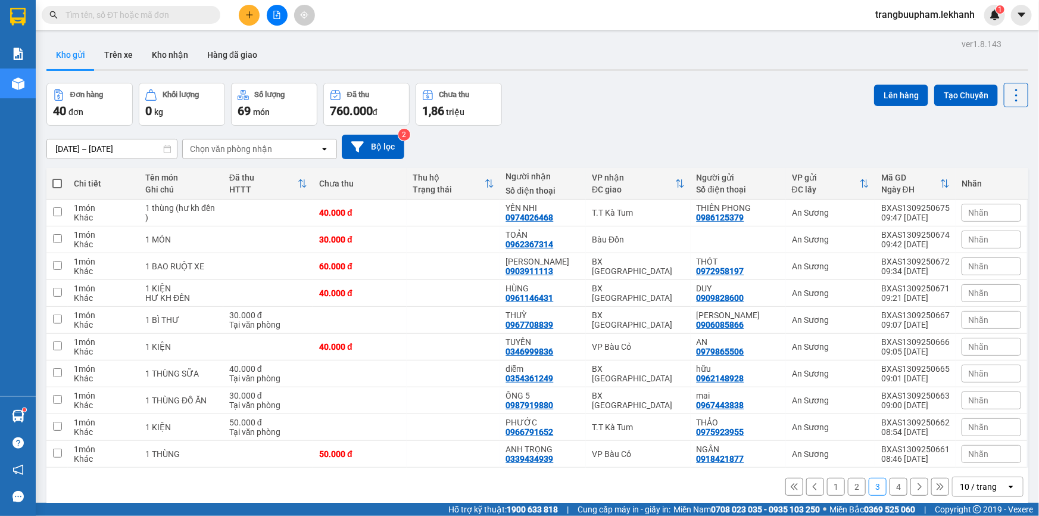
click at [897, 478] on button "4" at bounding box center [899, 487] width 18 height 18
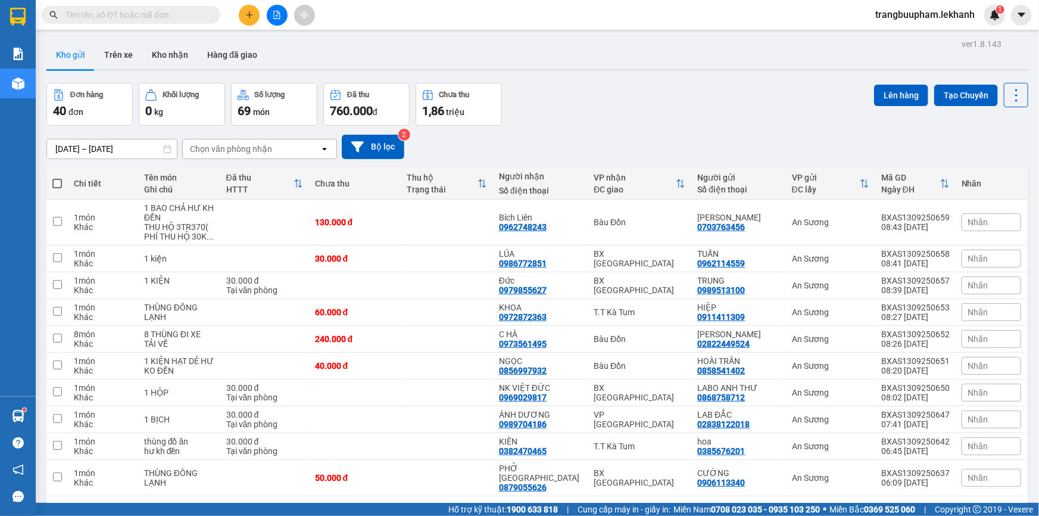
click at [179, 13] on input "text" at bounding box center [135, 14] width 141 height 13
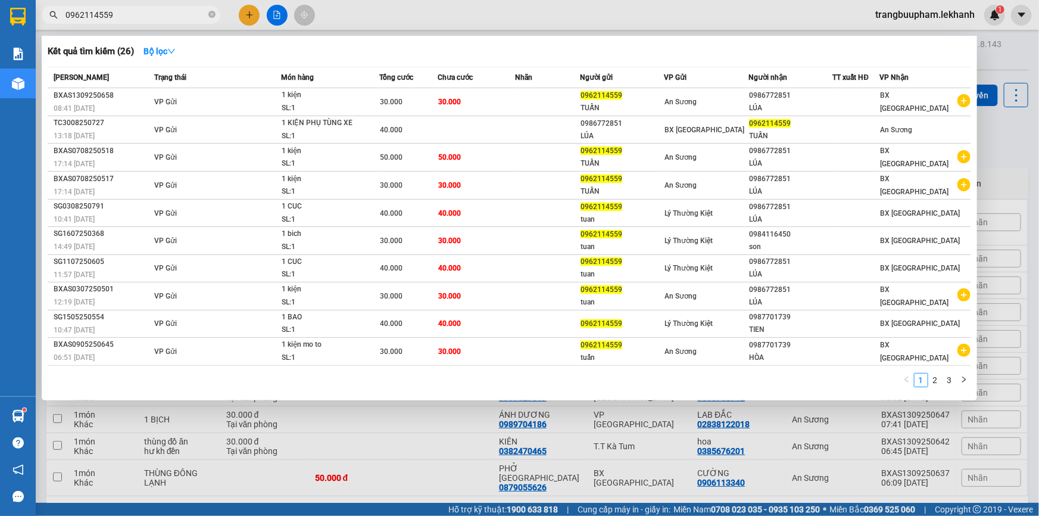
type input "0962114559"
click at [939, 379] on link "2" at bounding box center [935, 379] width 13 height 13
click at [939, 379] on div "Mã ĐH Trạng thái Món hàng Tổng cước Chưa cước Nhãn Người gửi VP Gửi Người nhận …" at bounding box center [510, 230] width 924 height 327
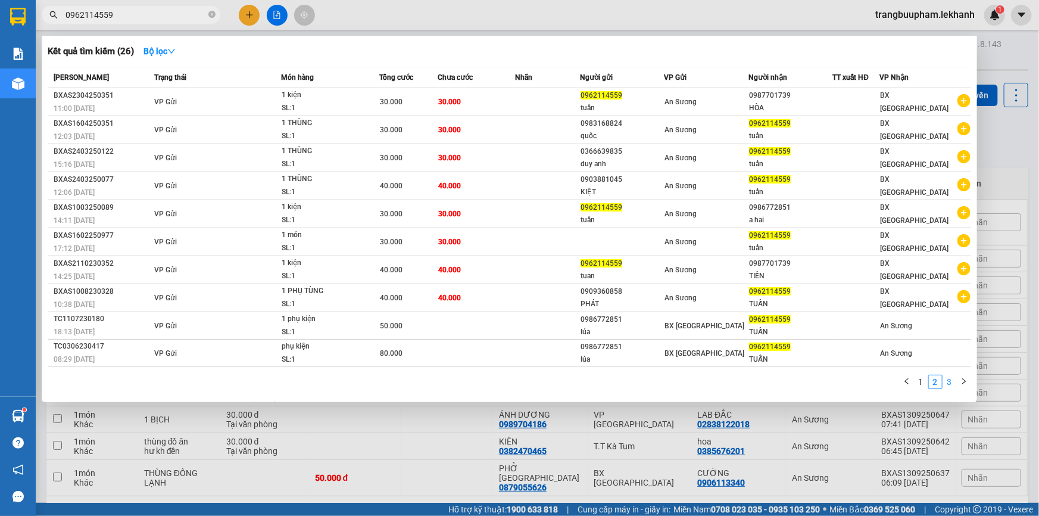
click at [947, 378] on link "3" at bounding box center [949, 381] width 13 height 13
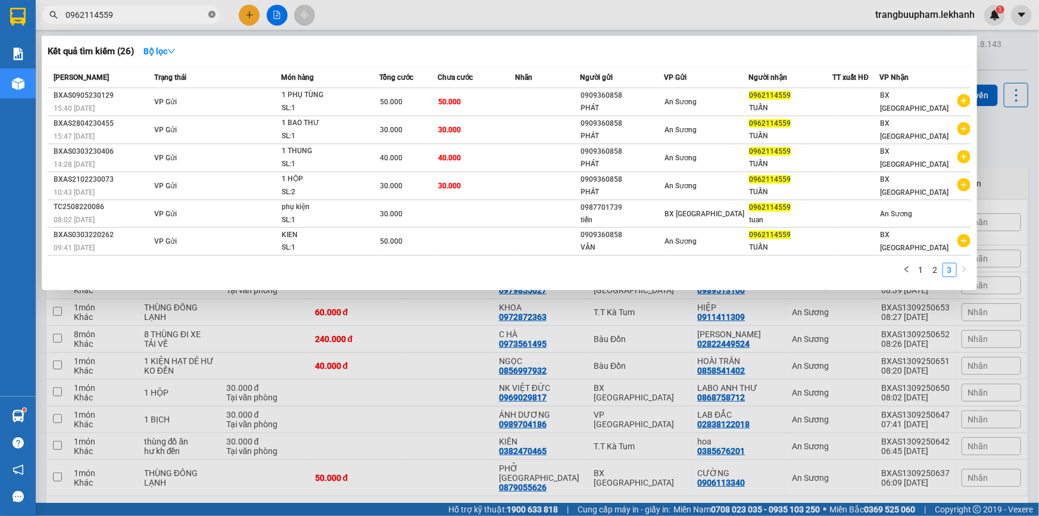
click at [213, 13] on icon "close-circle" at bounding box center [211, 14] width 7 height 7
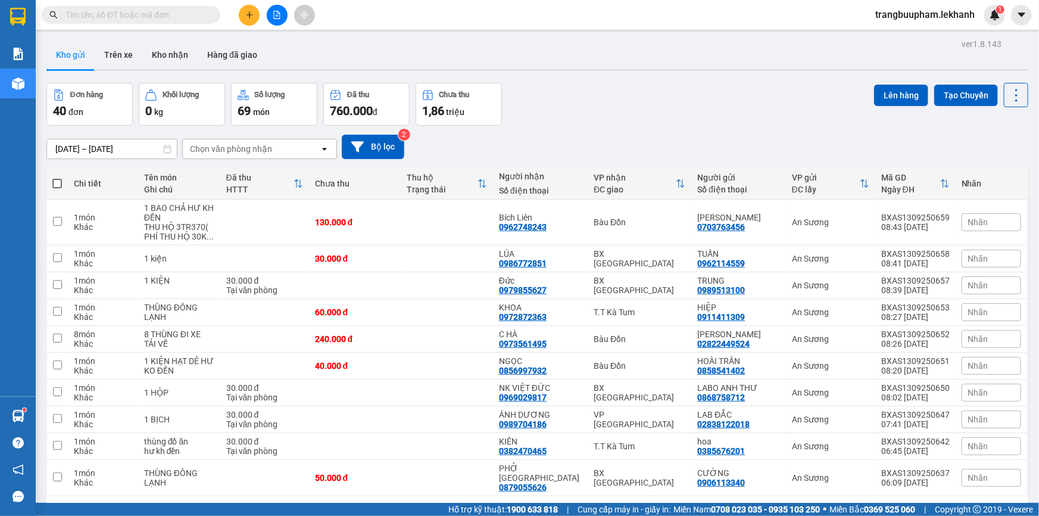
click at [167, 12] on input "text" at bounding box center [135, 14] width 141 height 13
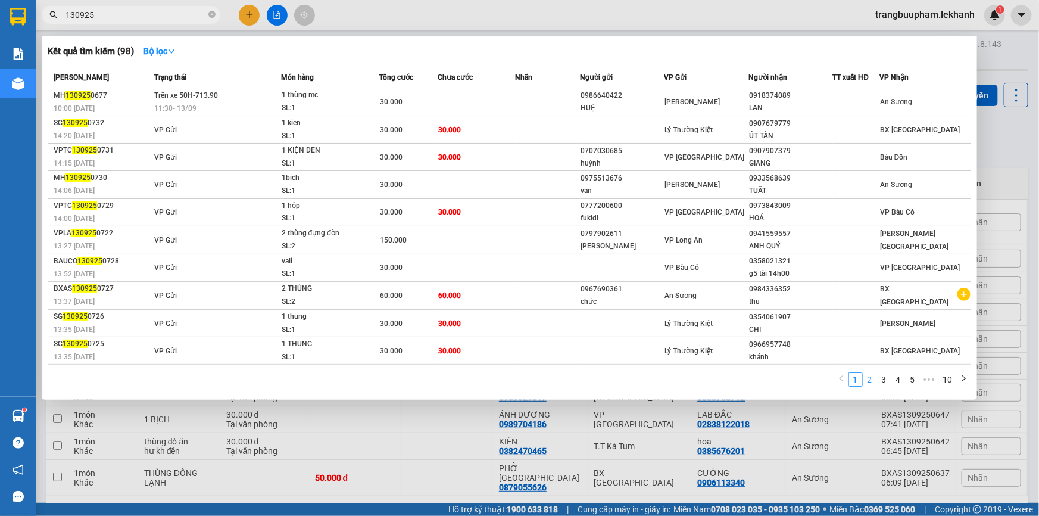
type input "130925"
click at [865, 376] on link "2" at bounding box center [869, 379] width 13 height 13
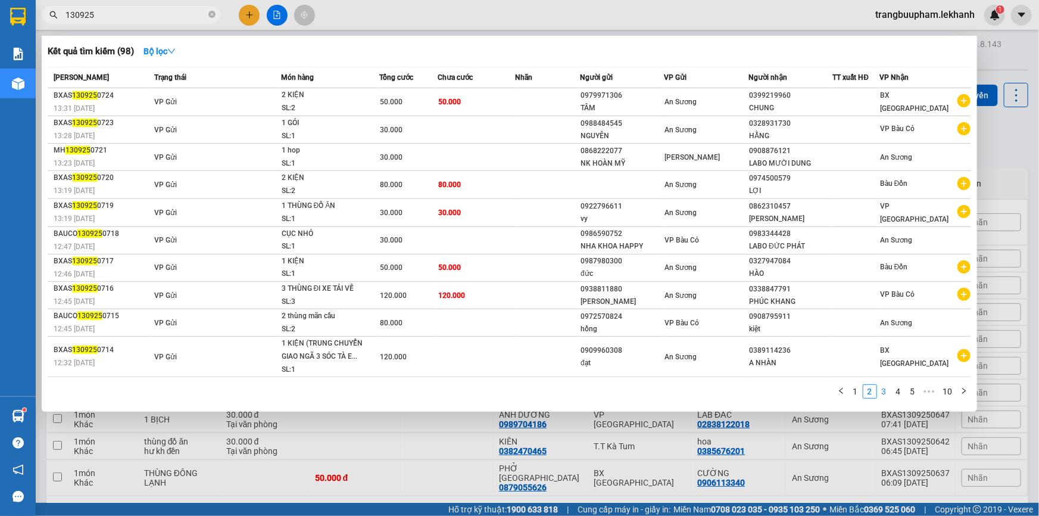
click at [887, 397] on li "3" at bounding box center [884, 391] width 14 height 14
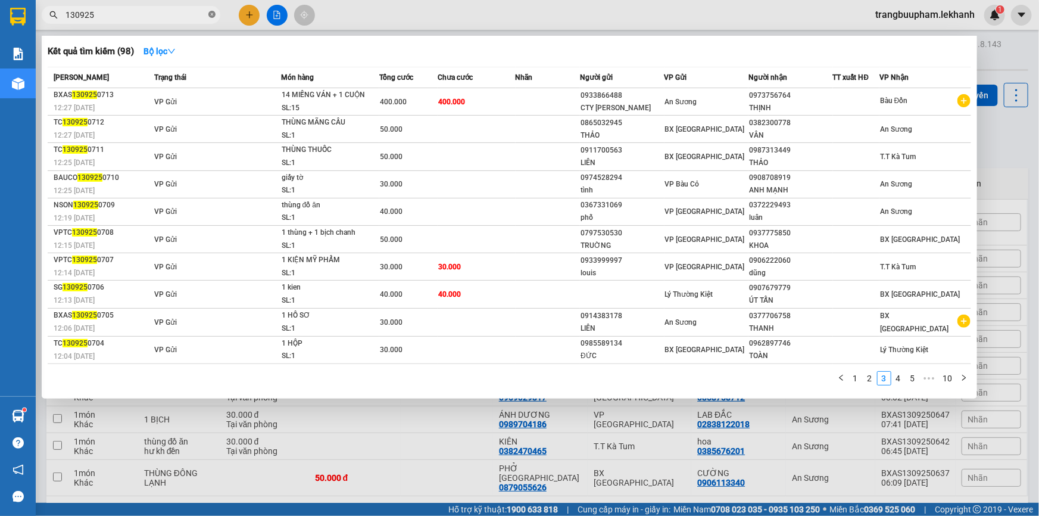
click at [210, 15] on icon "close-circle" at bounding box center [211, 14] width 7 height 7
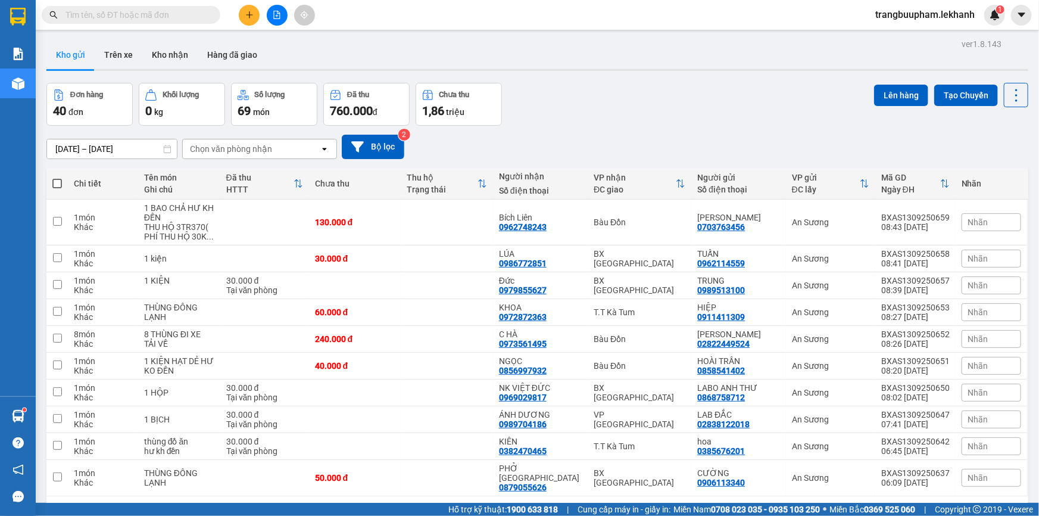
click at [186, 8] on input "text" at bounding box center [135, 14] width 141 height 13
click at [120, 146] on input "[DATE] – [DATE]" at bounding box center [112, 148] width 130 height 19
click at [694, 118] on div "Đơn hàng 40 đơn Khối lượng 0 kg Số lượng 69 món Đã thu 760.000 đ Chưa thu 1,86 …" at bounding box center [537, 104] width 982 height 43
click at [829, 506] on button "1" at bounding box center [836, 515] width 18 height 18
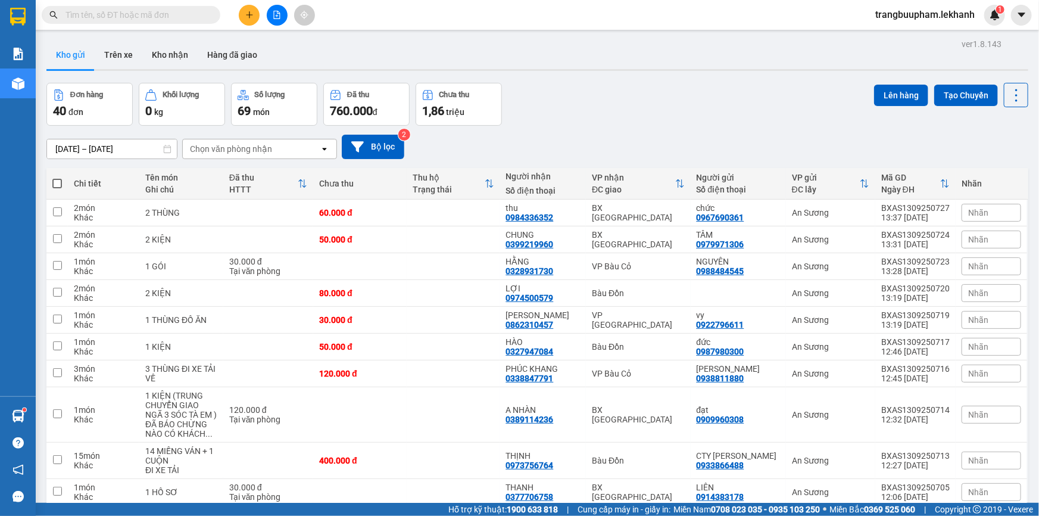
click at [245, 15] on icon "plus" at bounding box center [249, 15] width 8 height 8
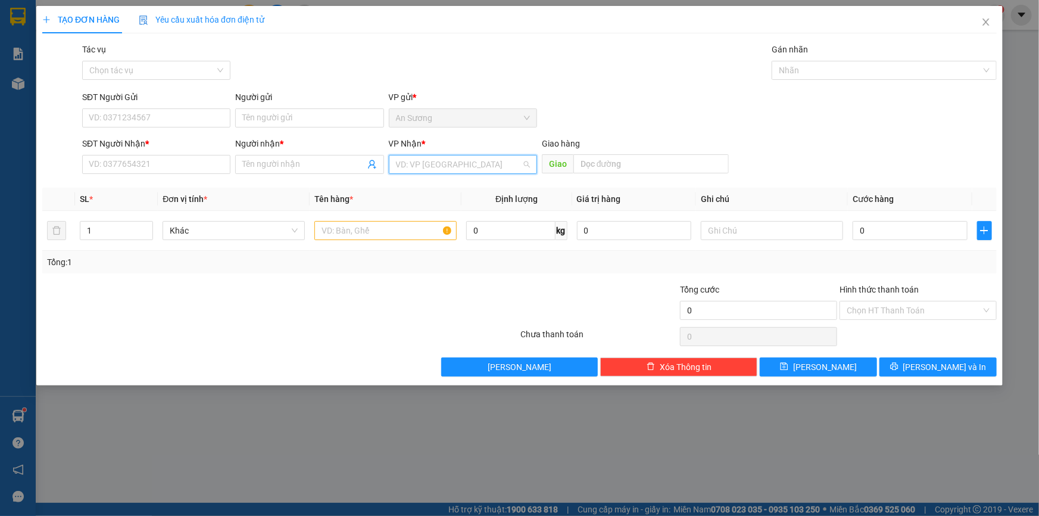
click at [431, 155] on input "search" at bounding box center [459, 164] width 126 height 18
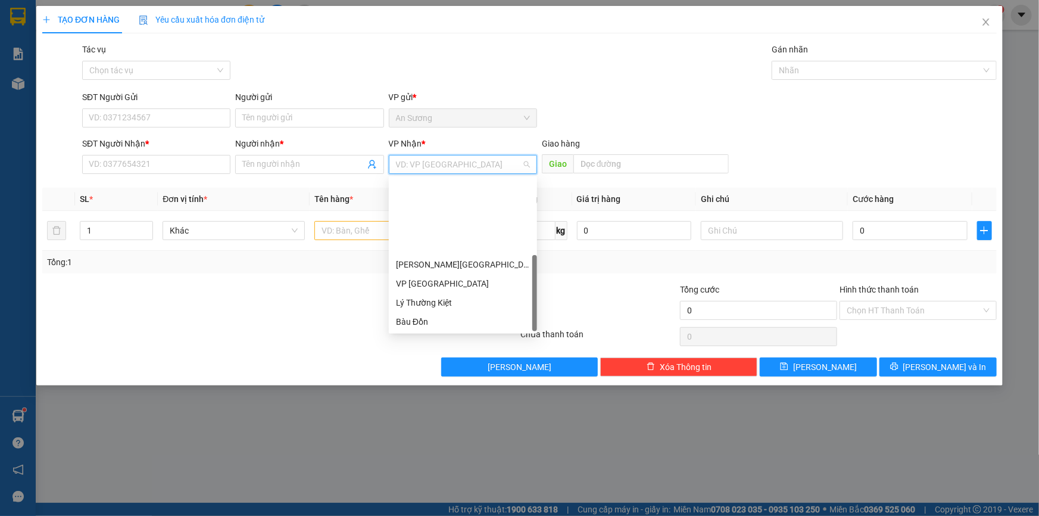
click at [446, 391] on div "BX [PERSON_NAME]" at bounding box center [463, 397] width 134 height 13
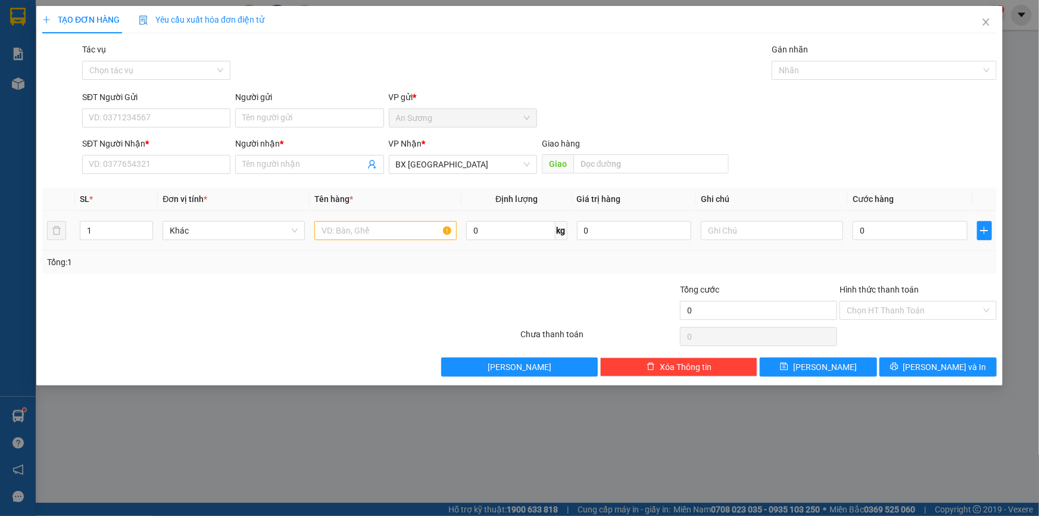
click at [361, 244] on td at bounding box center [386, 231] width 152 height 40
click at [167, 118] on input "SĐT Người Gửi" at bounding box center [156, 117] width 148 height 19
type input "0902730634"
click at [163, 142] on div "0902730634 - HUYỀN" at bounding box center [156, 141] width 134 height 13
type input "HUYỀN"
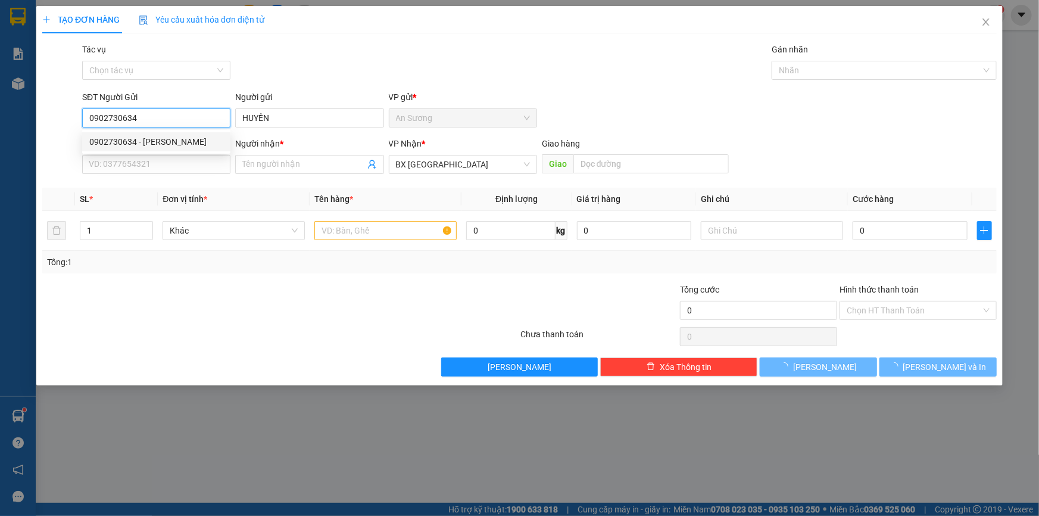
type input "30.000"
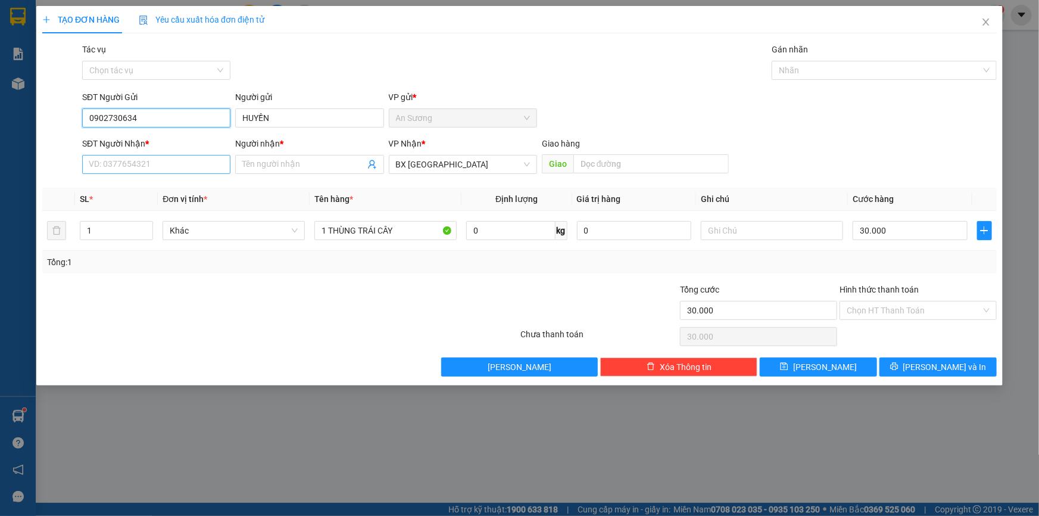
type input "0902730634"
click at [165, 161] on input "SĐT Người Nhận *" at bounding box center [156, 164] width 148 height 19
drag, startPoint x: 155, startPoint y: 192, endPoint x: 170, endPoint y: 192, distance: 15.5
click at [155, 191] on div "0367127857 - HỒNG" at bounding box center [156, 188] width 134 height 13
type input "0367127857"
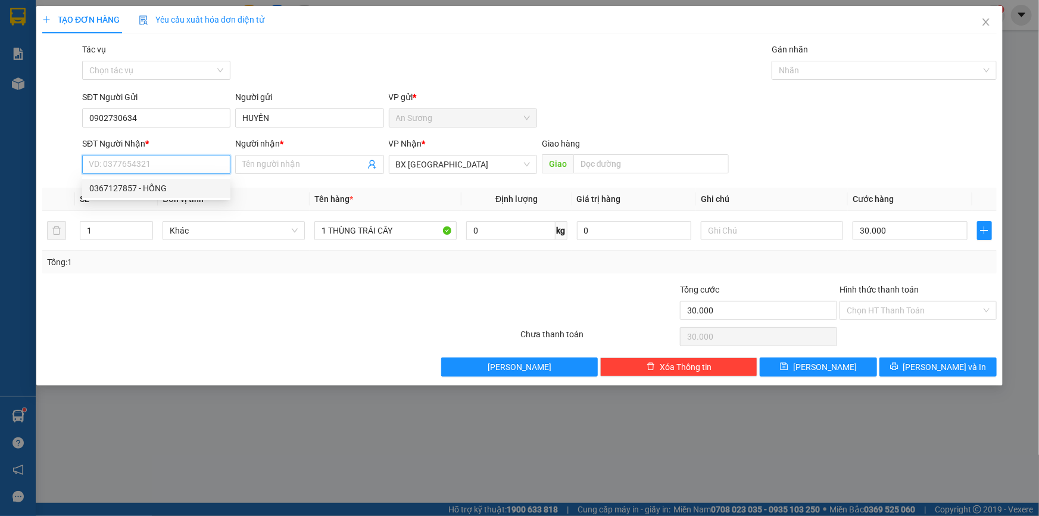
type input "HỒNG"
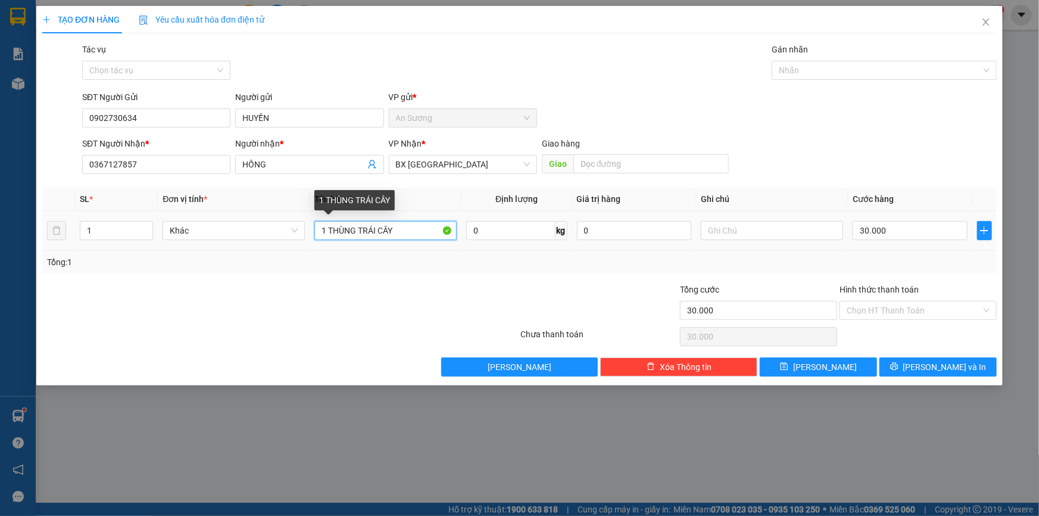
drag, startPoint x: 286, startPoint y: 228, endPoint x: 155, endPoint y: 217, distance: 132.1
click at [161, 235] on tr "1 Khác 1 THÙNG TRÁI CÂY 0 kg 0 30.000" at bounding box center [519, 231] width 954 height 40
type input "="
type input "1 BỊCH THUỐC"
click at [243, 163] on input "HỒNG" at bounding box center [303, 164] width 122 height 13
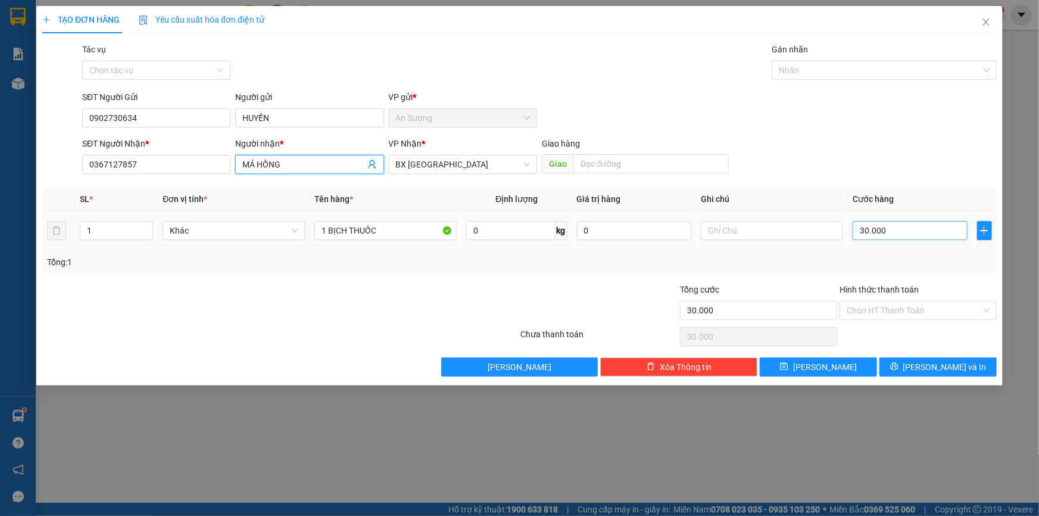
type input "MÁ HỒNG"
click at [888, 236] on input "30.000" at bounding box center [910, 230] width 115 height 19
click at [890, 186] on div "Transit Pickup Surcharge Ids Transit Deliver Surcharge Ids Transit Deliver Surc…" at bounding box center [519, 209] width 954 height 333
click at [913, 217] on td "30.000" at bounding box center [910, 231] width 124 height 40
click at [905, 305] on input "Hình thức thanh toán" at bounding box center [914, 310] width 135 height 18
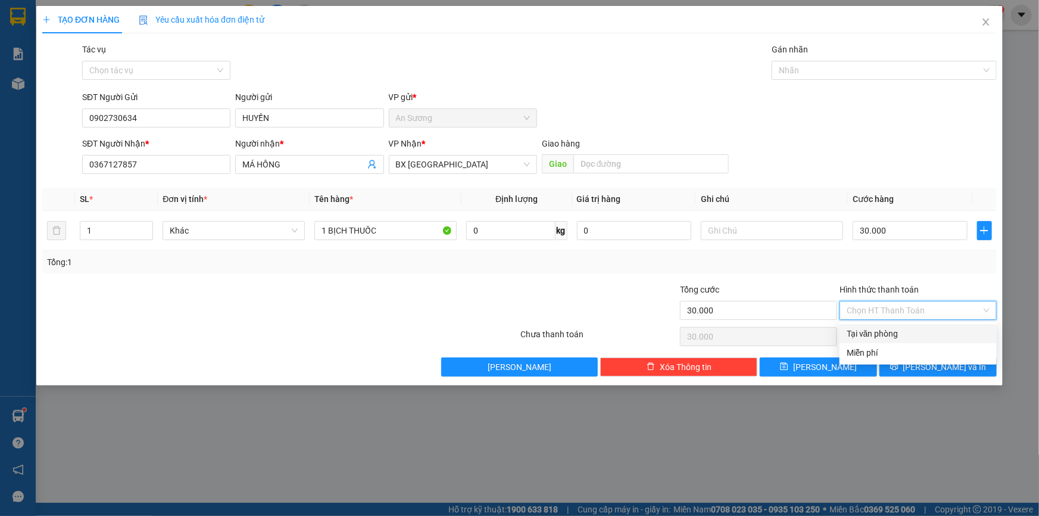
click at [892, 336] on div "Tại văn phòng" at bounding box center [918, 333] width 143 height 13
type input "0"
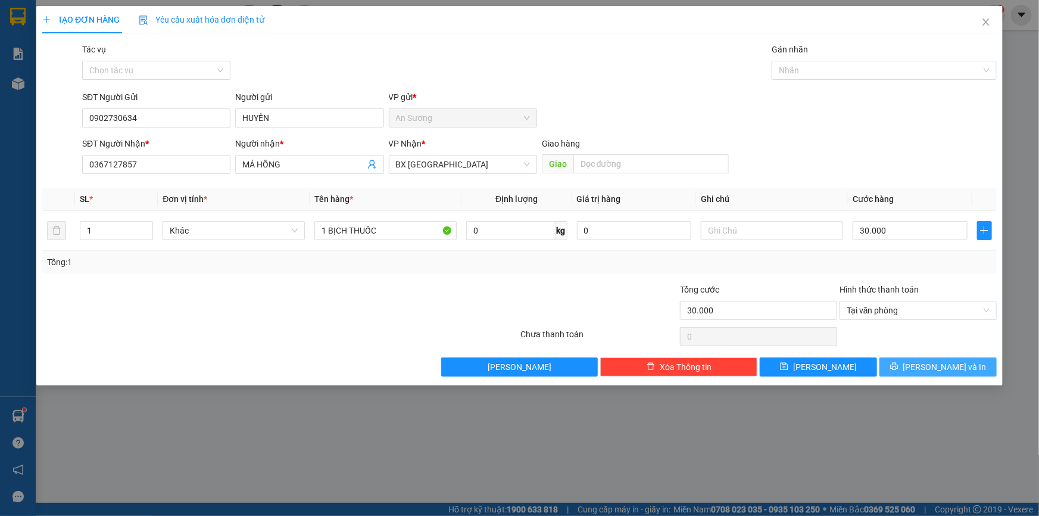
click at [944, 366] on span "[PERSON_NAME] và In" at bounding box center [944, 366] width 83 height 13
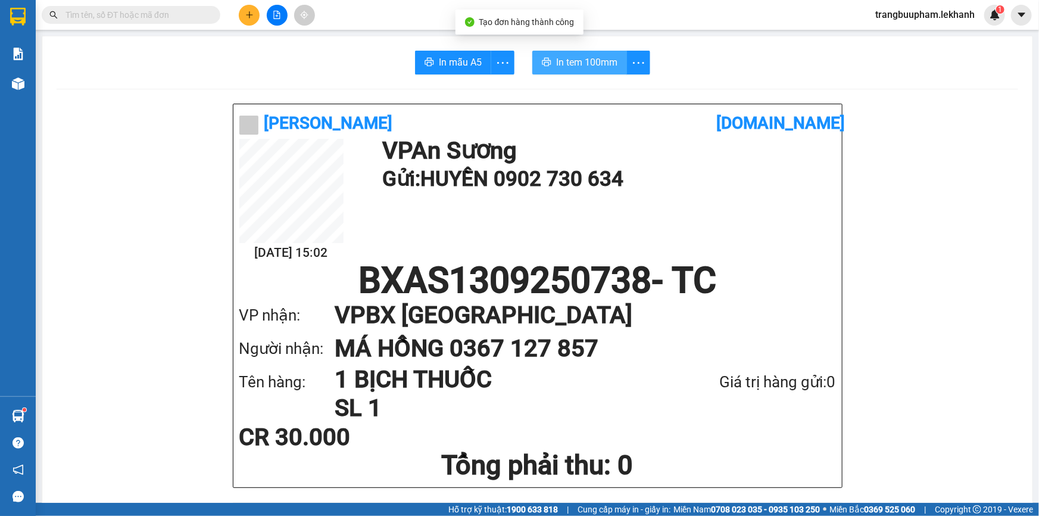
click at [571, 60] on span "In tem 100mm" at bounding box center [586, 62] width 61 height 15
click at [252, 17] on icon "plus" at bounding box center [249, 15] width 8 height 8
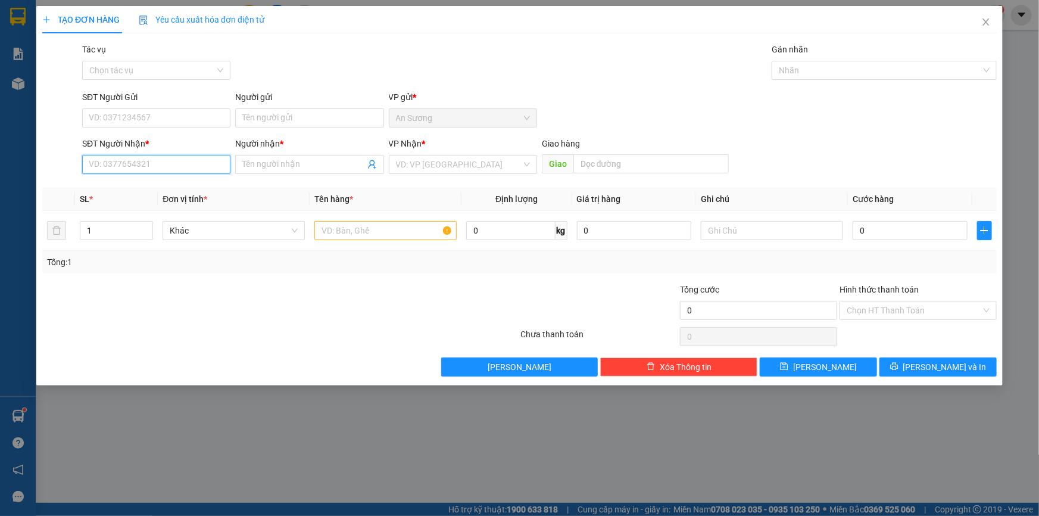
click at [132, 164] on input "SĐT Người Nhận *" at bounding box center [156, 164] width 148 height 19
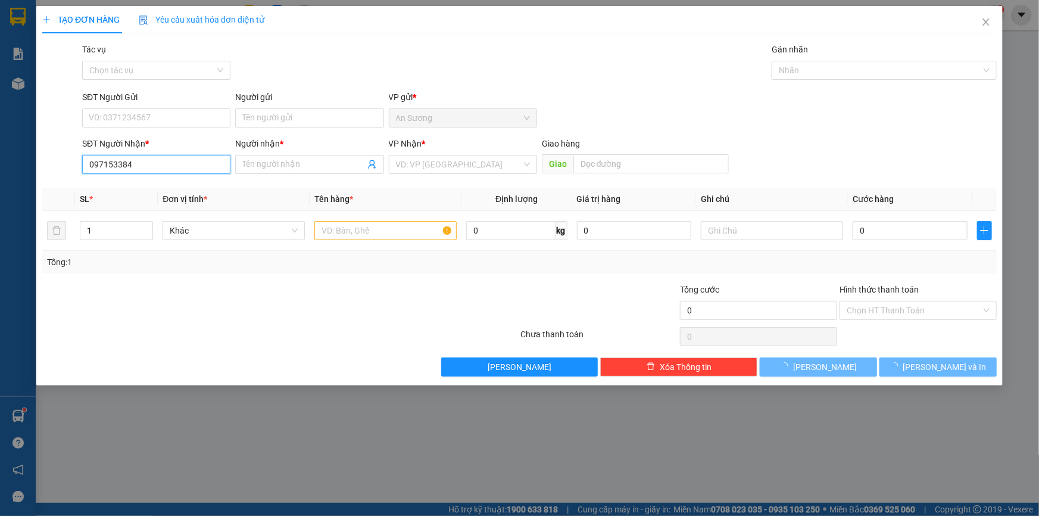
type input "0971533844"
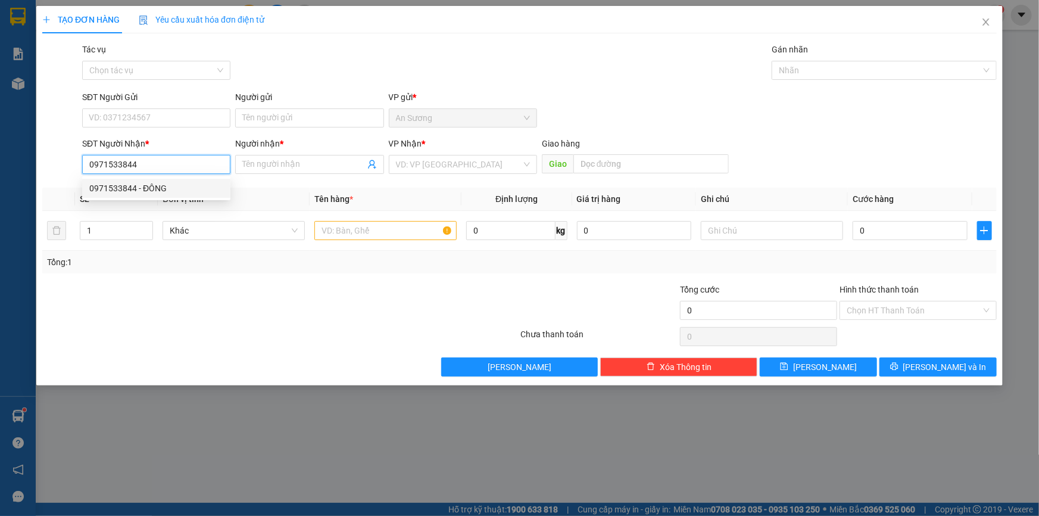
click at [169, 190] on div "0971533844 - ĐÔNG" at bounding box center [156, 188] width 134 height 13
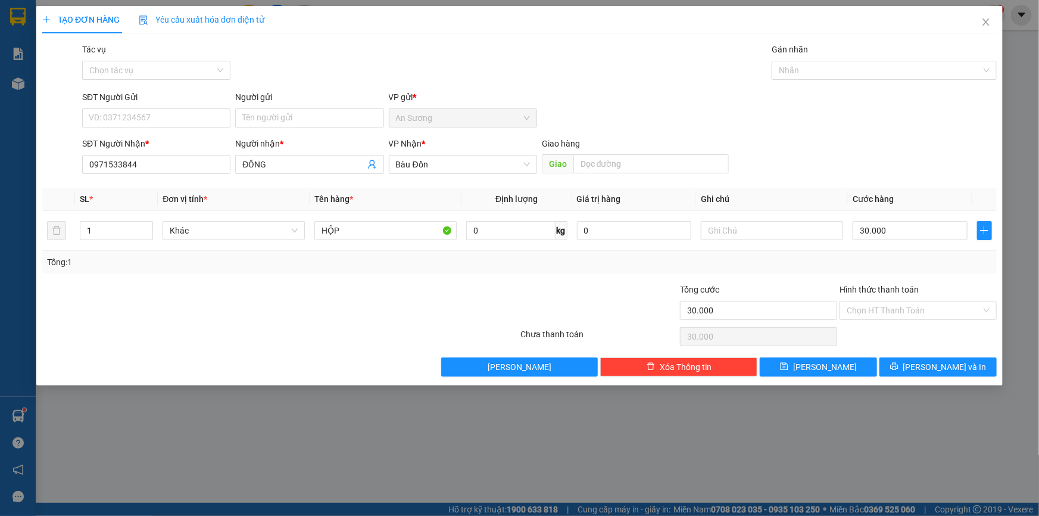
click at [892, 322] on div "Hình thức thanh toán Chọn HT Thanh Toán" at bounding box center [918, 304] width 157 height 42
click at [892, 311] on input "Hình thức thanh toán" at bounding box center [914, 310] width 135 height 18
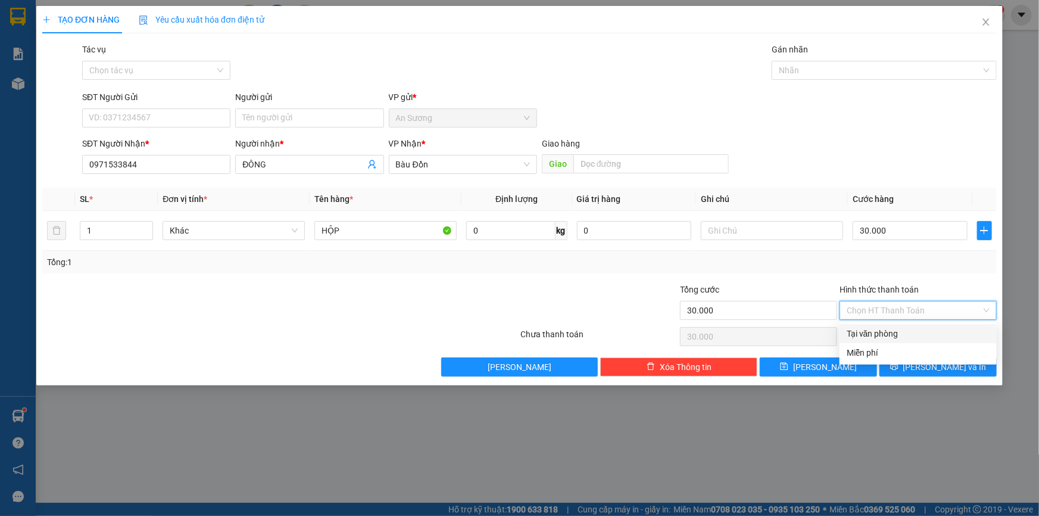
click at [899, 340] on div "Tại văn phòng" at bounding box center [918, 333] width 157 height 19
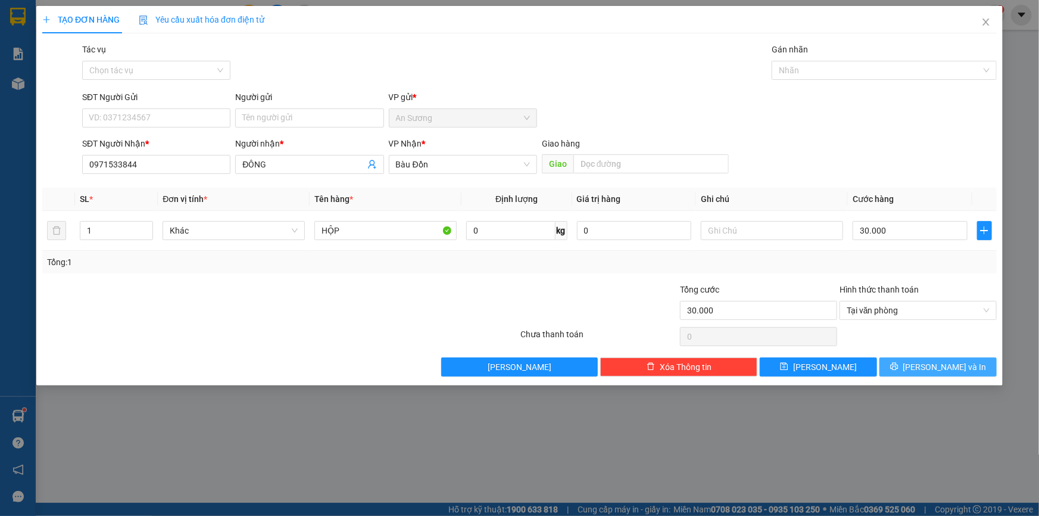
click at [947, 366] on span "[PERSON_NAME] và In" at bounding box center [944, 366] width 83 height 13
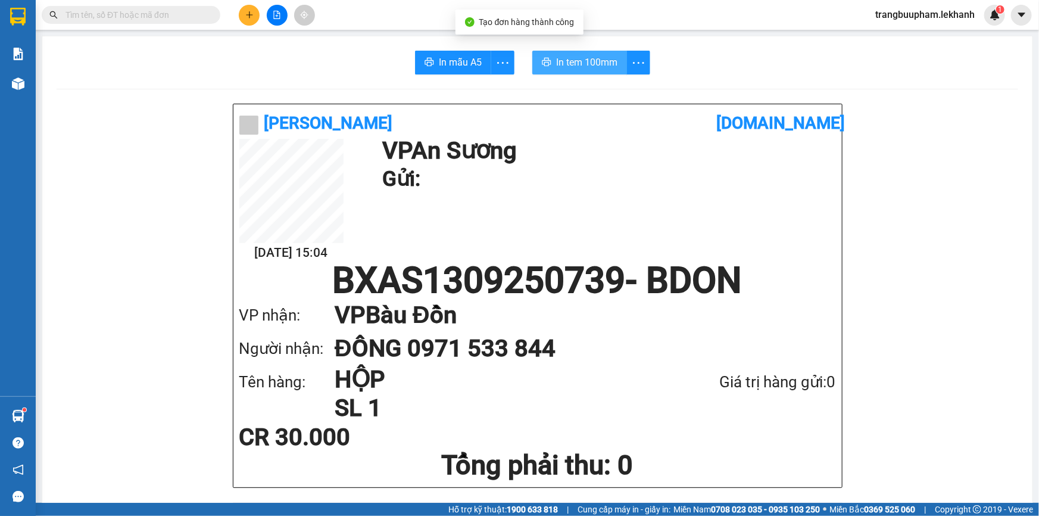
click at [589, 65] on span "In tem 100mm" at bounding box center [586, 62] width 61 height 15
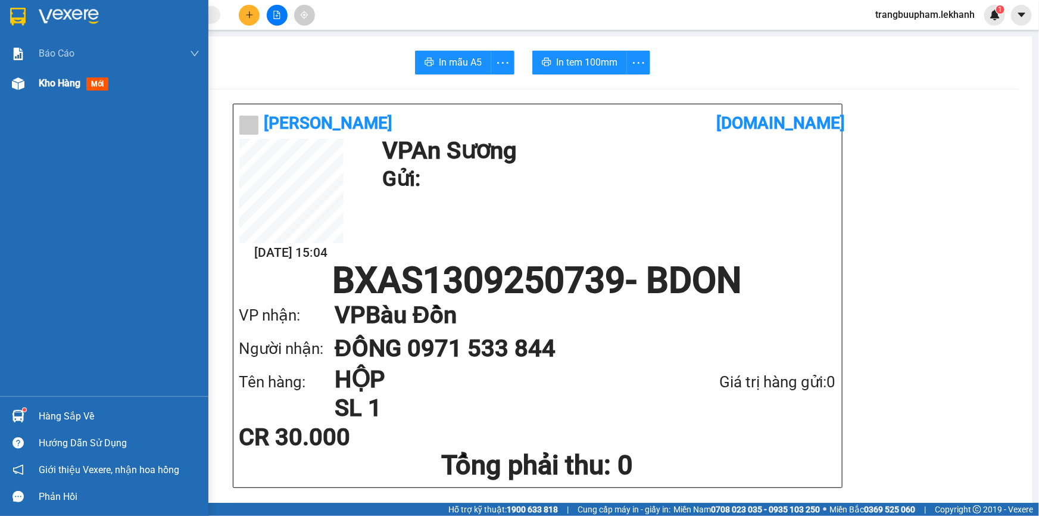
click at [70, 89] on span "Kho hàng" at bounding box center [60, 82] width 42 height 11
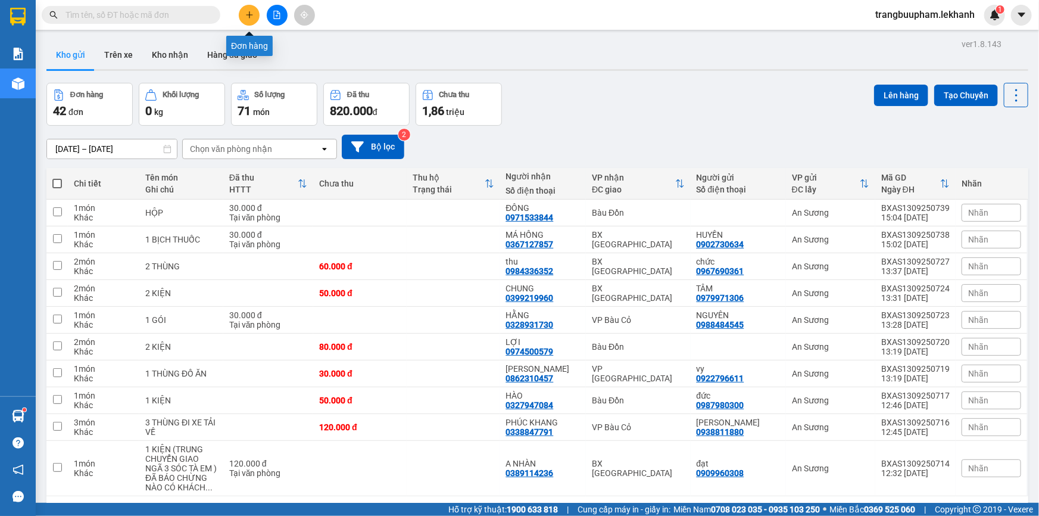
click at [255, 15] on button at bounding box center [249, 15] width 21 height 21
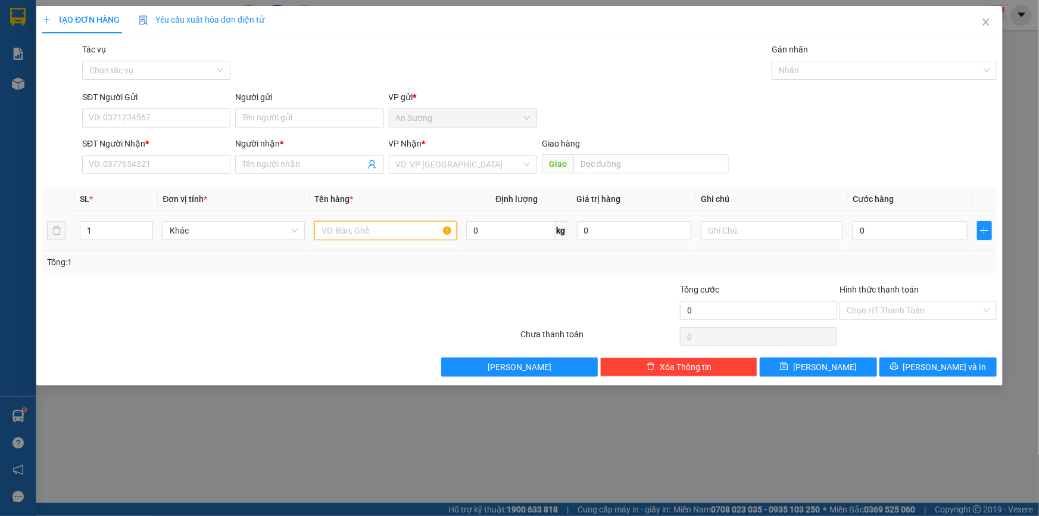
click at [369, 229] on input "text" at bounding box center [385, 230] width 142 height 19
type input "1"
click at [159, 159] on input "SĐT Người Nhận *" at bounding box center [156, 164] width 148 height 19
type input "0386634684"
click at [166, 113] on input "SĐT Người Gửi" at bounding box center [156, 117] width 148 height 19
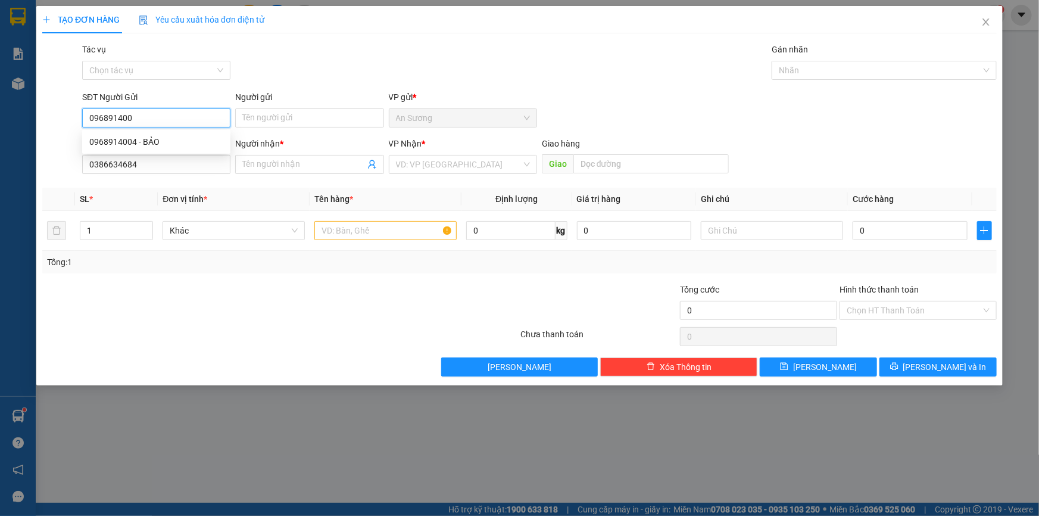
type input "0968914004"
click at [192, 143] on div "0968914004 - BẢO" at bounding box center [156, 141] width 134 height 13
type input "BẢO"
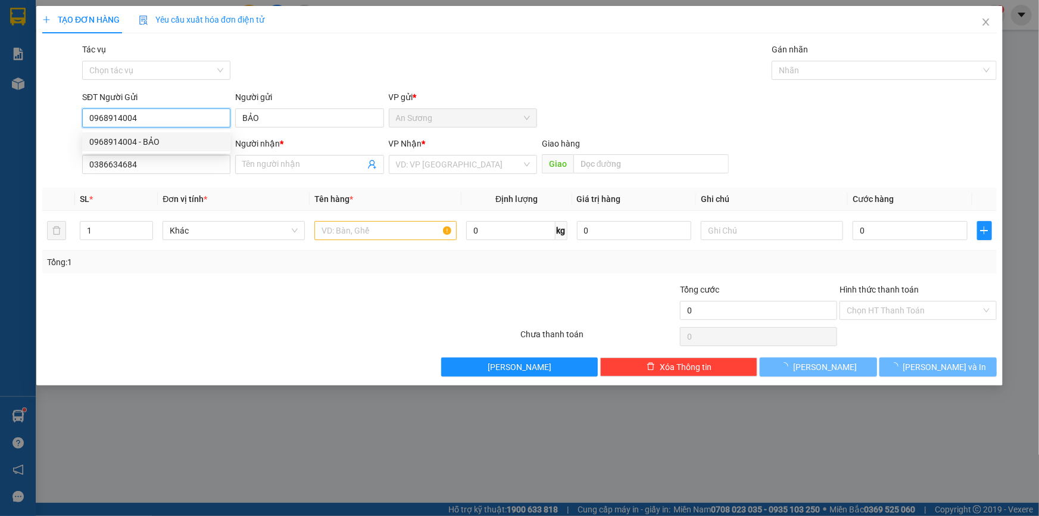
type input "30.000"
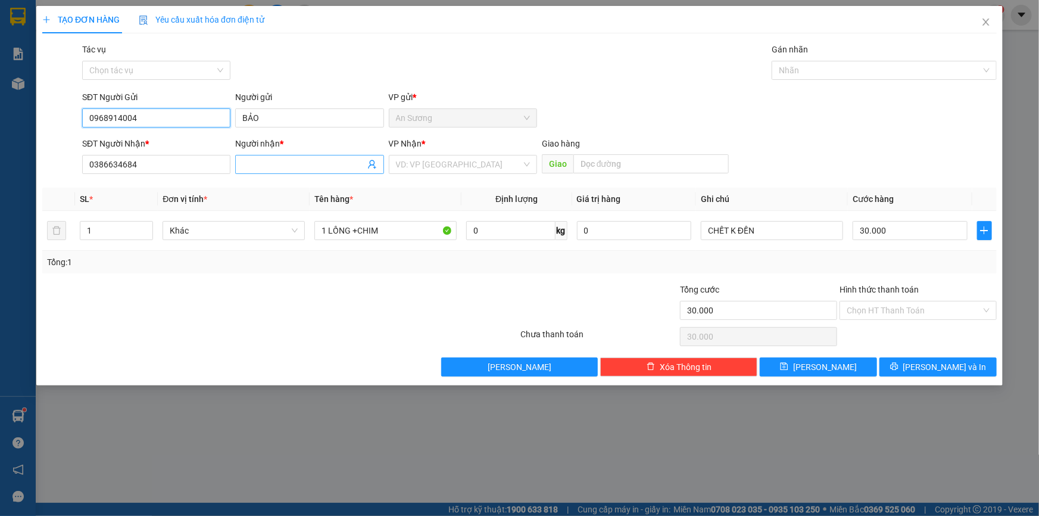
type input "0968914004"
click at [264, 168] on input "Người nhận *" at bounding box center [303, 164] width 122 height 13
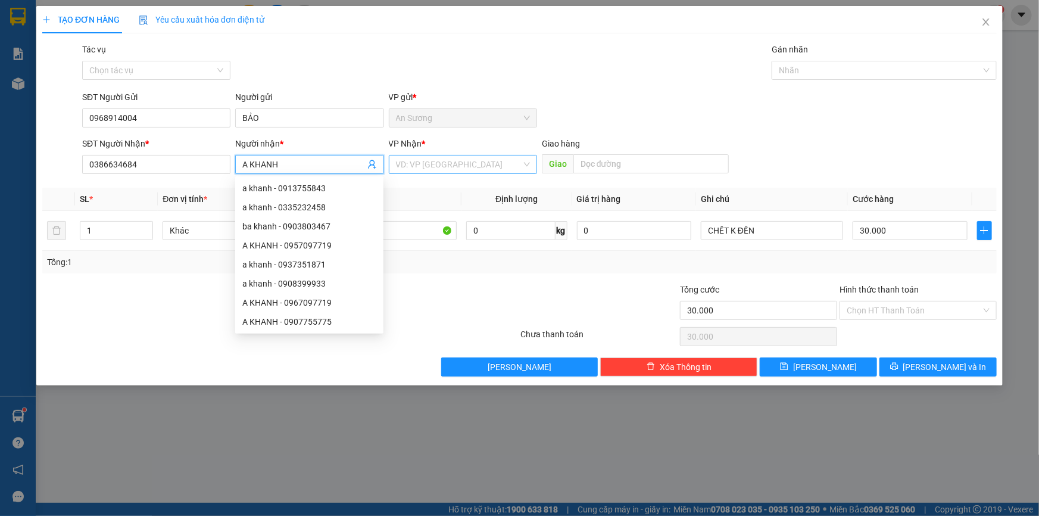
type input "A KHANH"
click at [467, 166] on input "search" at bounding box center [459, 164] width 126 height 18
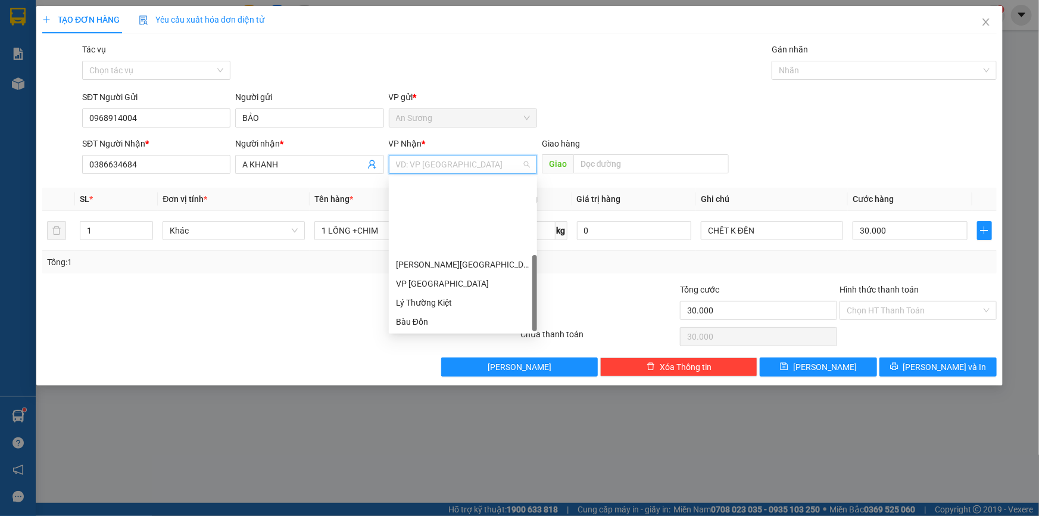
click at [438, 410] on div "VP [GEOGRAPHIC_DATA]" at bounding box center [463, 416] width 134 height 13
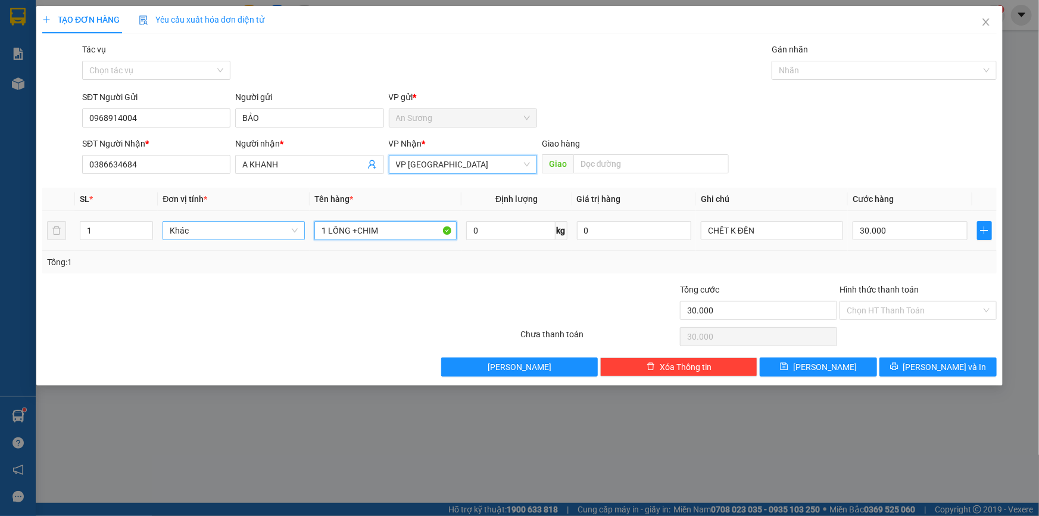
drag, startPoint x: 401, startPoint y: 235, endPoint x: 263, endPoint y: 222, distance: 138.7
click at [265, 233] on tr "1 Khác 1 LỒNG +CHIM 0 kg 0 CHẾT K ĐỀN 30.000" at bounding box center [519, 231] width 954 height 40
type input "1 CON CHIM CHẾT KH ĐỀN"
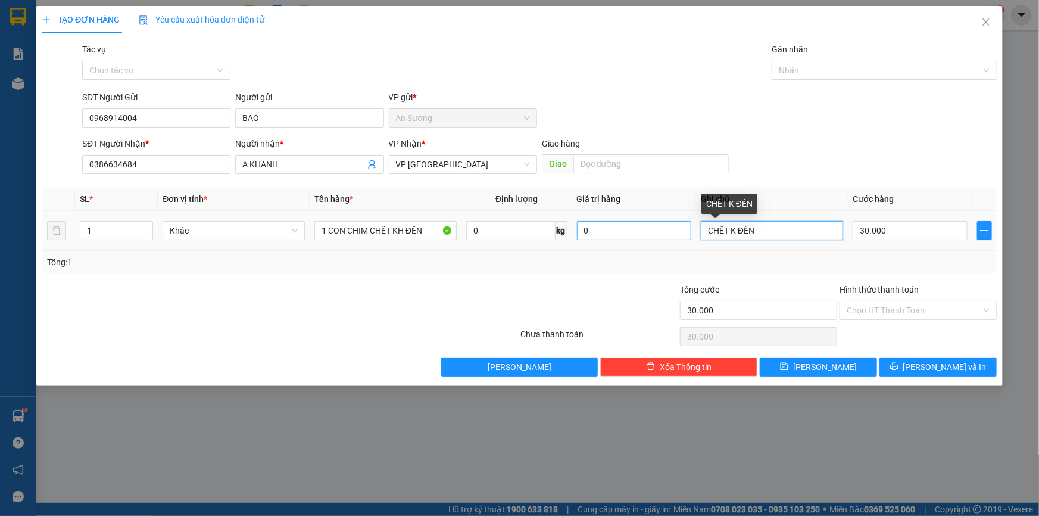
drag, startPoint x: 766, startPoint y: 236, endPoint x: 652, endPoint y: 237, distance: 113.7
click at [652, 237] on tr "1 Khác 1 CON CHIM CHẾT KH ĐỀN 0 kg 0 CHẾT K ĐỀN 30.000" at bounding box center [519, 231] width 954 height 40
click at [701, 232] on input "XE TẢI" at bounding box center [772, 230] width 142 height 19
type input "ĐIXE TẢI"
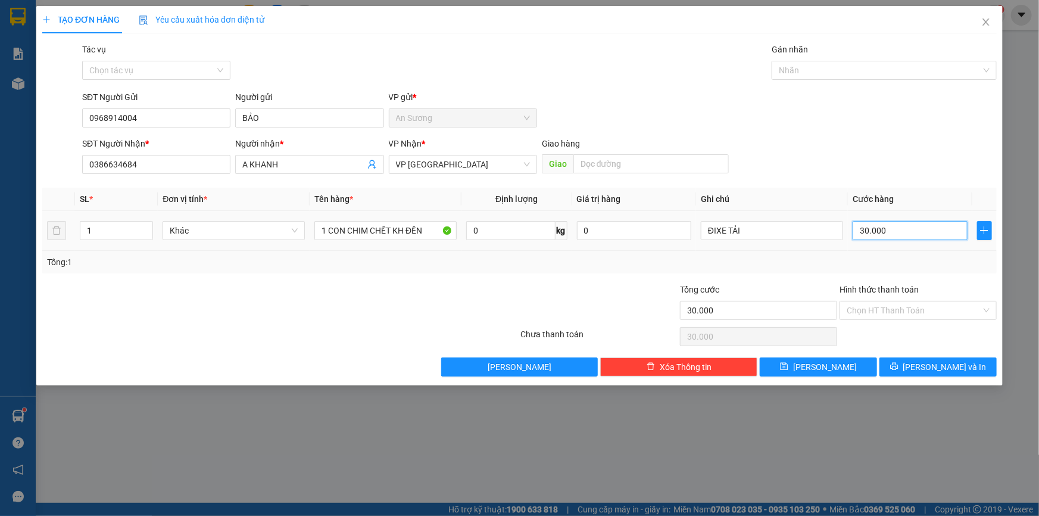
click at [907, 232] on input "30.000" at bounding box center [910, 230] width 115 height 19
click at [882, 312] on input "Hình thức thanh toán" at bounding box center [914, 310] width 135 height 18
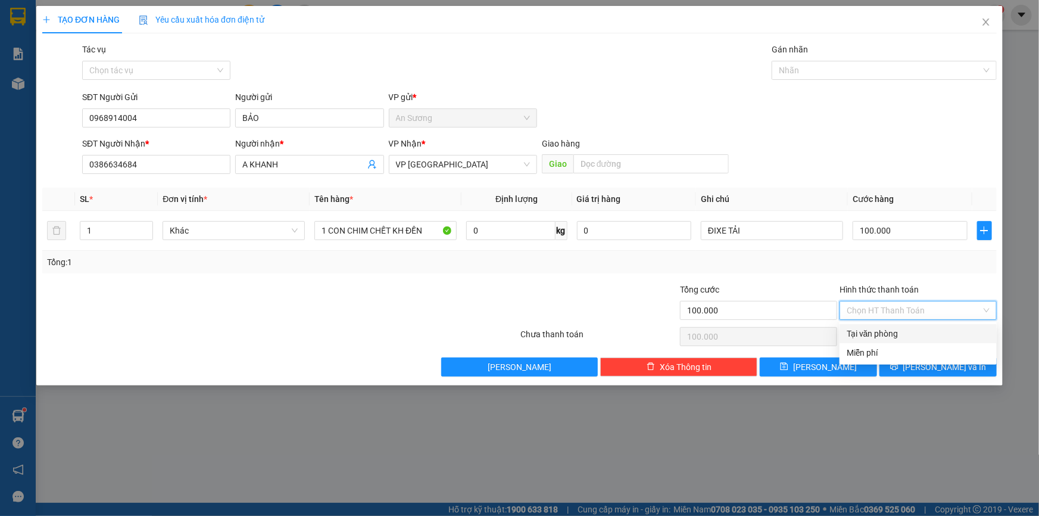
click at [899, 333] on div "Tại văn phòng" at bounding box center [918, 333] width 143 height 13
click at [935, 367] on span "[PERSON_NAME] và In" at bounding box center [944, 366] width 83 height 13
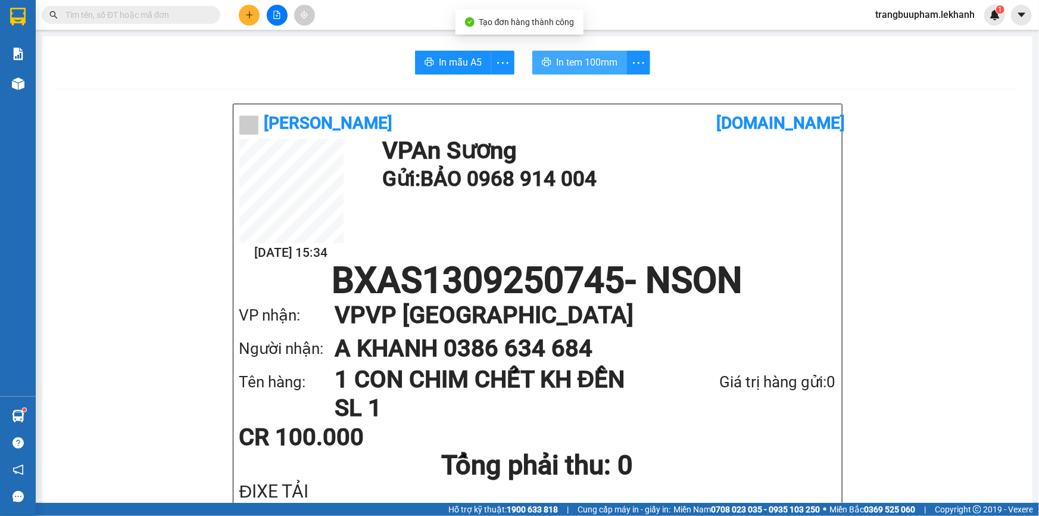
click at [600, 62] on span "In tem 100mm" at bounding box center [586, 62] width 61 height 15
click at [244, 22] on button at bounding box center [249, 15] width 21 height 21
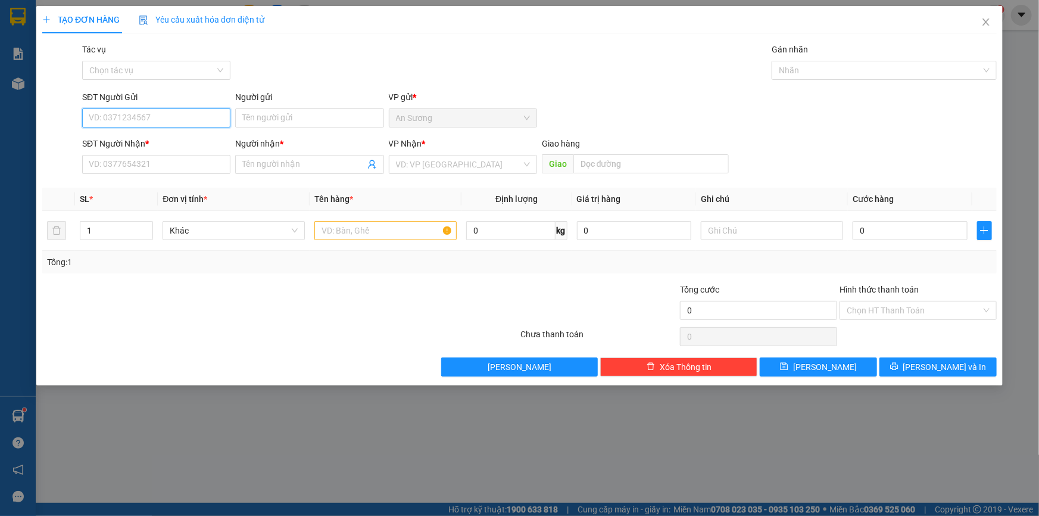
click at [166, 113] on input "SĐT Người Gửi" at bounding box center [156, 117] width 148 height 19
type input "602"
click at [113, 145] on div "0988010602 - THÀNH LAB" at bounding box center [156, 141] width 134 height 13
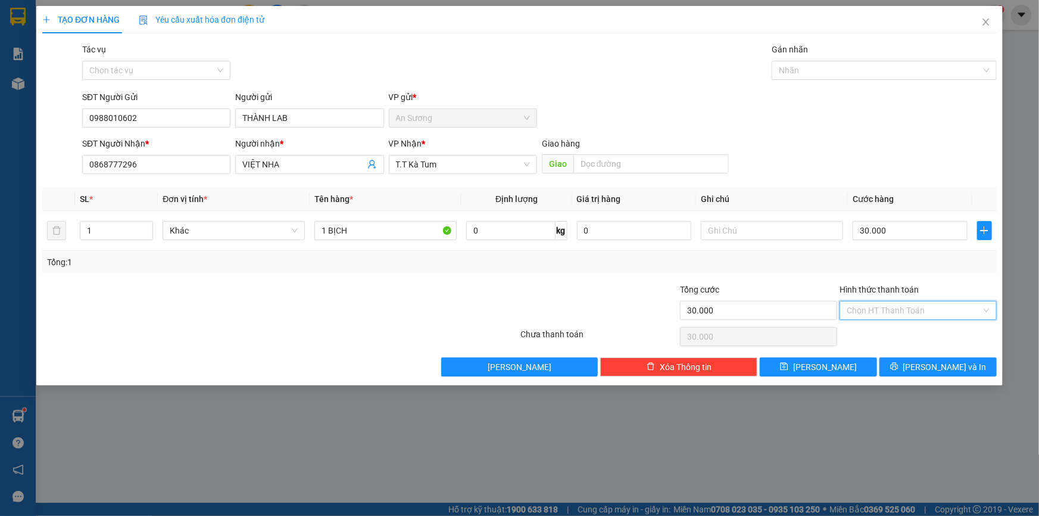
drag, startPoint x: 915, startPoint y: 308, endPoint x: 903, endPoint y: 327, distance: 22.2
click at [914, 307] on input "Hình thức thanh toán" at bounding box center [914, 310] width 135 height 18
click at [903, 332] on div "Tại văn phòng" at bounding box center [918, 333] width 143 height 13
click at [932, 366] on span "[PERSON_NAME] và In" at bounding box center [944, 366] width 83 height 13
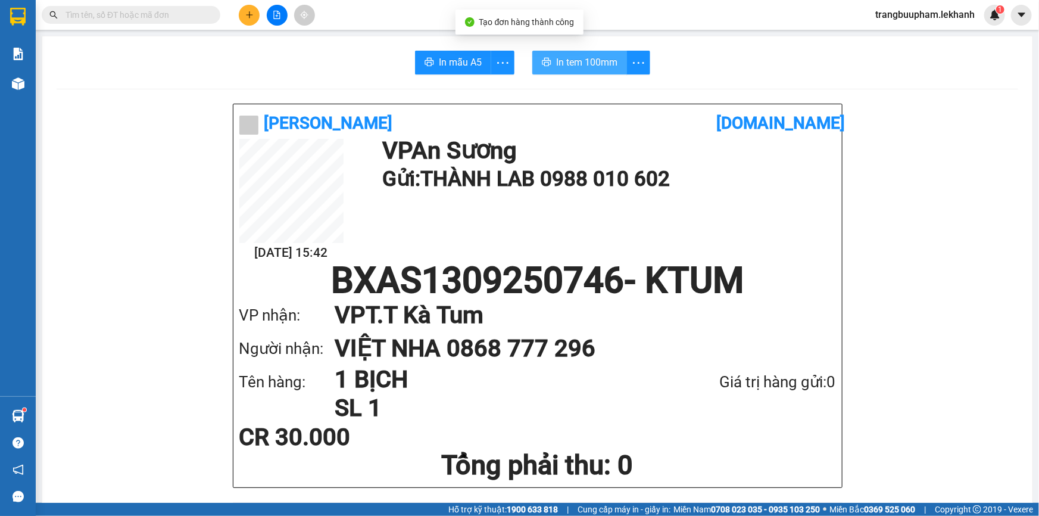
click at [550, 62] on button "In tem 100mm" at bounding box center [579, 63] width 95 height 24
click at [245, 12] on icon "plus" at bounding box center [249, 15] width 8 height 8
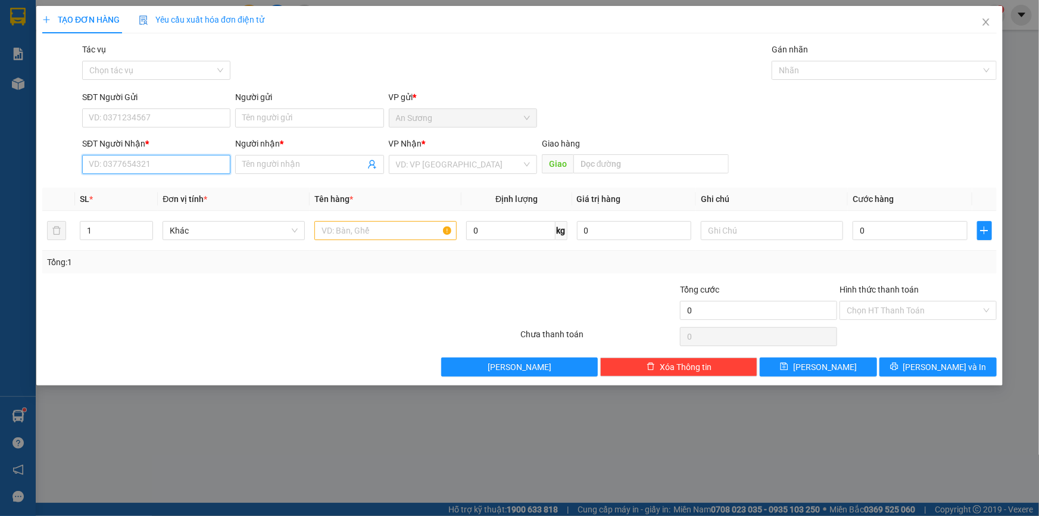
click at [114, 165] on input "SĐT Người Nhận *" at bounding box center [156, 164] width 148 height 19
click at [156, 183] on div "0975454944 - TIỀN" at bounding box center [156, 188] width 134 height 13
type input "0975454944"
type input "TIỀN"
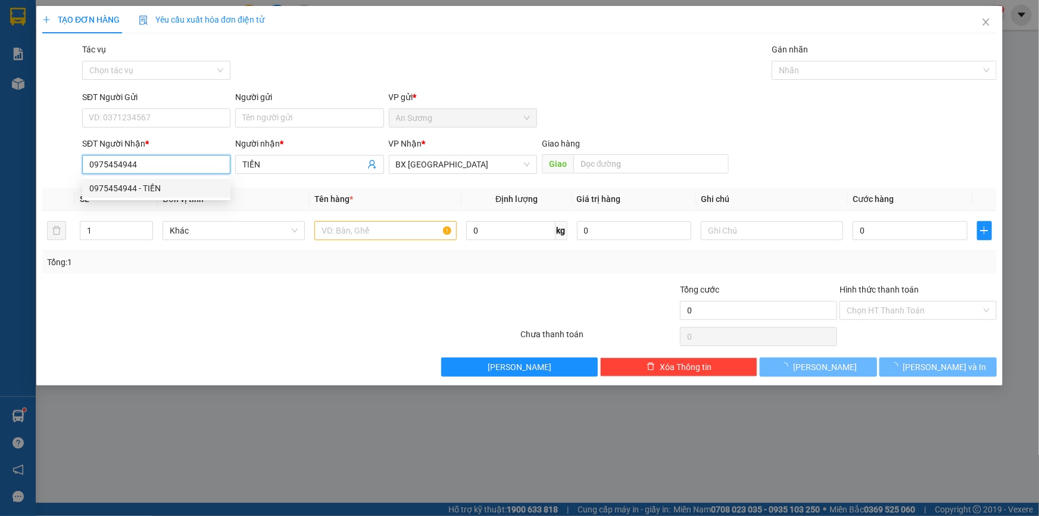
type input "30.000"
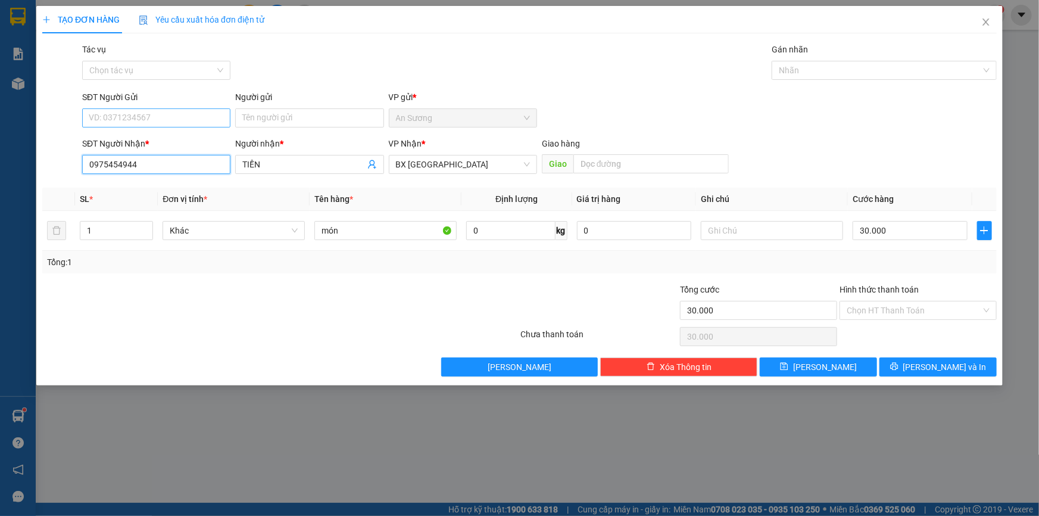
type input "0975454944"
click at [168, 111] on input "SĐT Người Gửi" at bounding box center [156, 117] width 148 height 19
drag, startPoint x: 173, startPoint y: 142, endPoint x: 235, endPoint y: 143, distance: 62.5
click at [173, 142] on div "0902909968 - MINH" at bounding box center [156, 141] width 134 height 13
type input "0902909968"
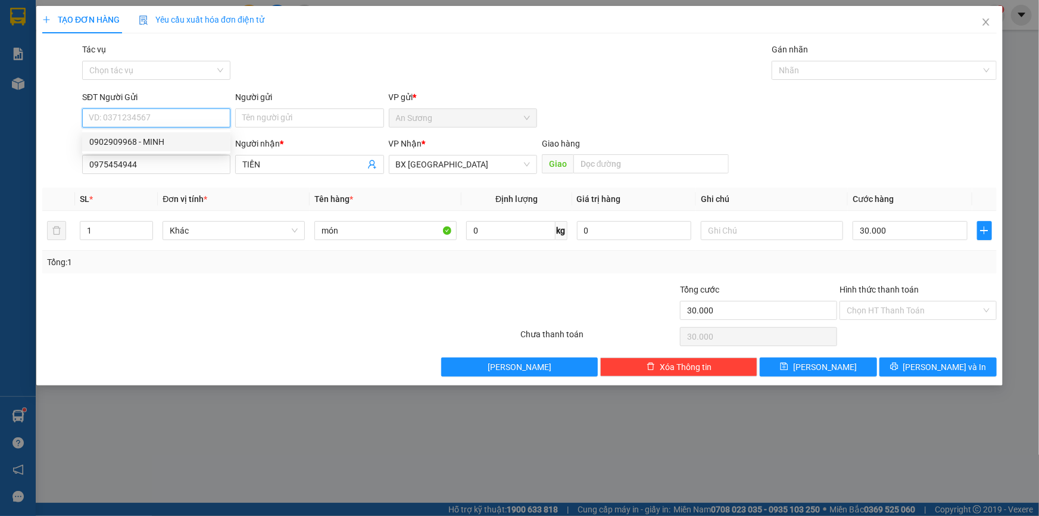
type input "MINH"
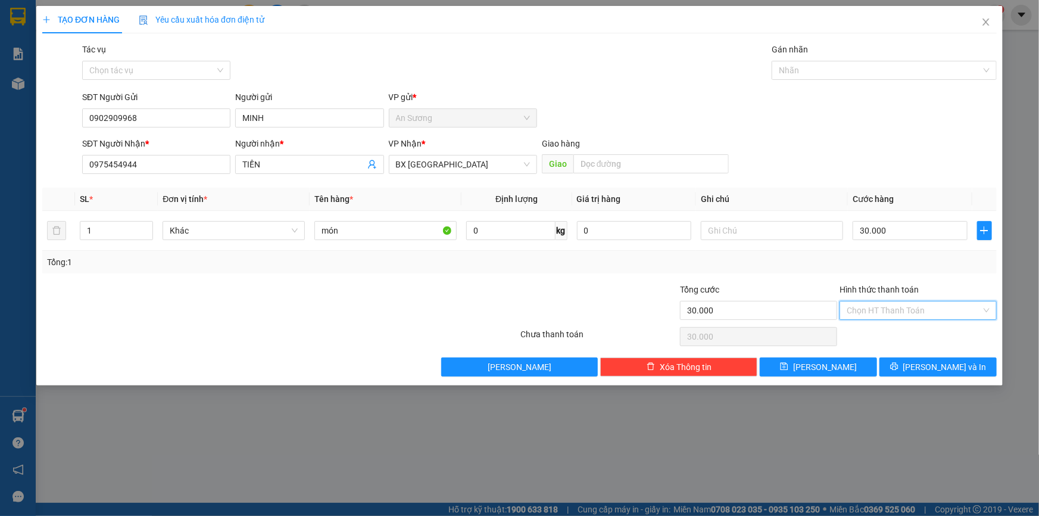
click at [888, 304] on input "Hình thức thanh toán" at bounding box center [914, 310] width 135 height 18
click at [898, 336] on div "Tại văn phòng" at bounding box center [918, 333] width 143 height 13
type input "0"
click at [912, 366] on button "[PERSON_NAME] và In" at bounding box center [937, 366] width 117 height 19
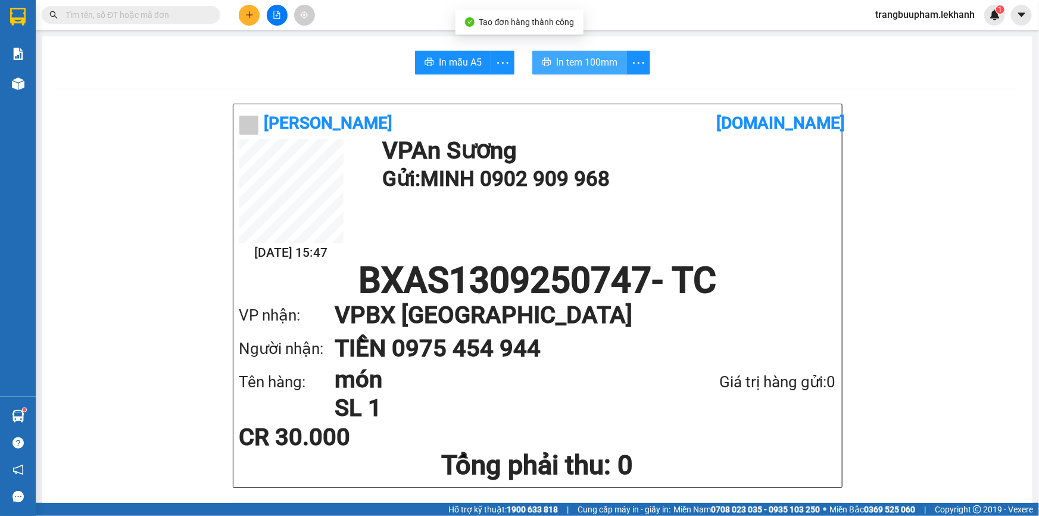
click at [572, 66] on span "In tem 100mm" at bounding box center [586, 62] width 61 height 15
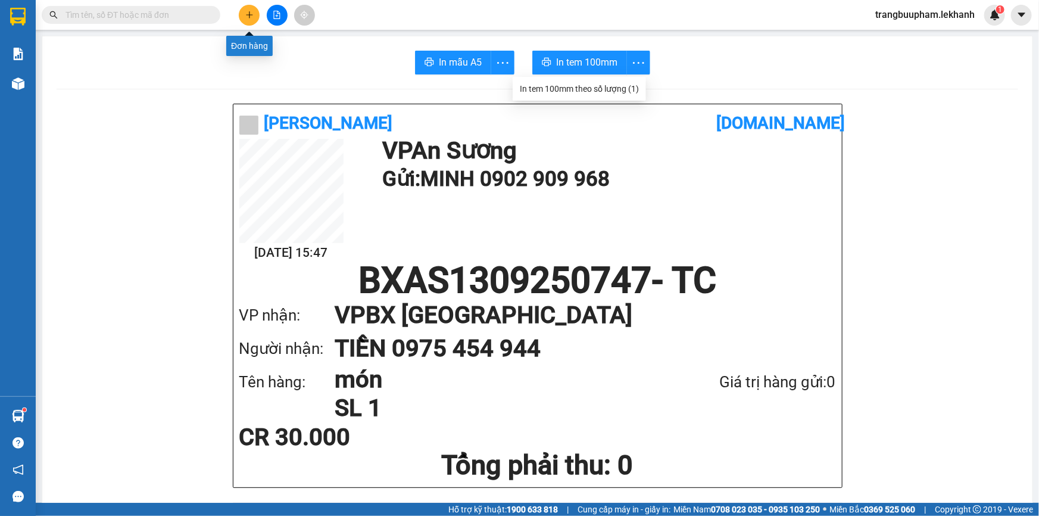
click at [245, 15] on icon "plus" at bounding box center [249, 15] width 8 height 8
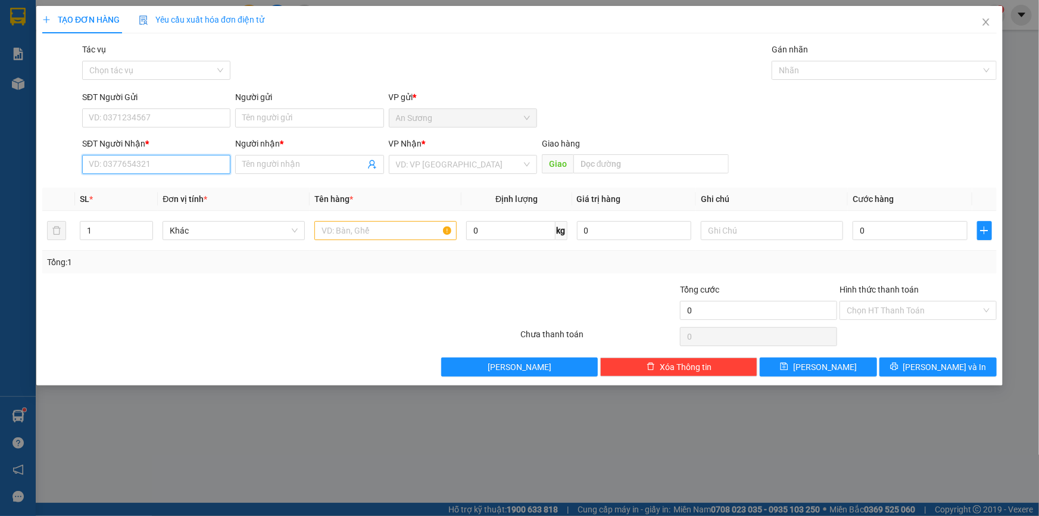
drag, startPoint x: 154, startPoint y: 170, endPoint x: 162, endPoint y: 148, distance: 22.8
click at [155, 166] on input "SĐT Người Nhận *" at bounding box center [156, 164] width 148 height 19
type input "614"
click at [144, 184] on div "0945007614 - MY" at bounding box center [156, 188] width 134 height 13
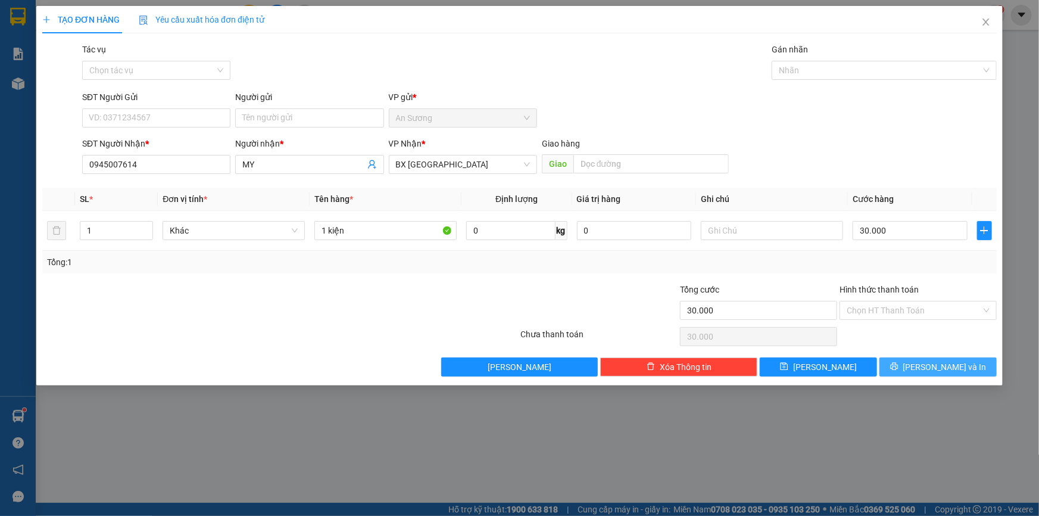
click at [951, 370] on span "[PERSON_NAME] và In" at bounding box center [944, 366] width 83 height 13
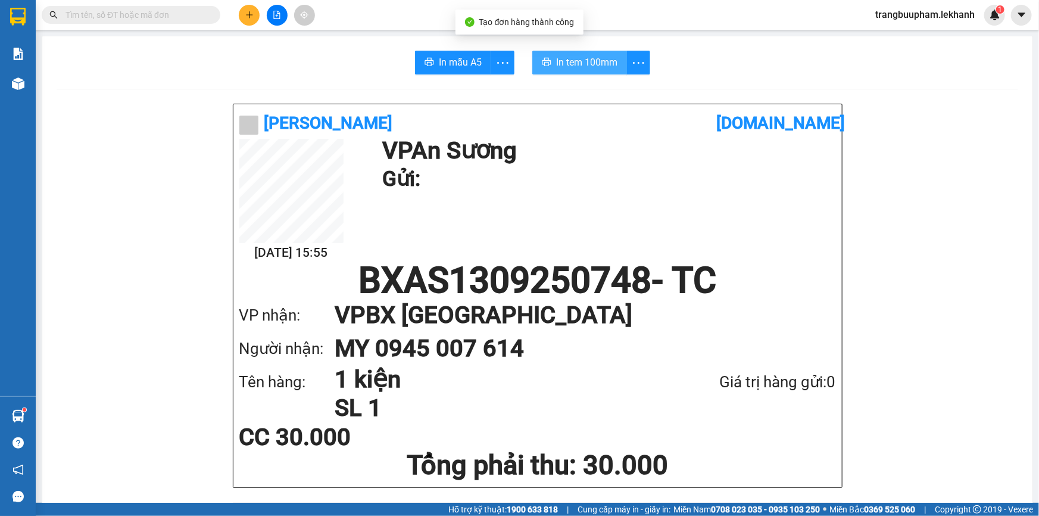
click at [573, 67] on span "In tem 100mm" at bounding box center [586, 62] width 61 height 15
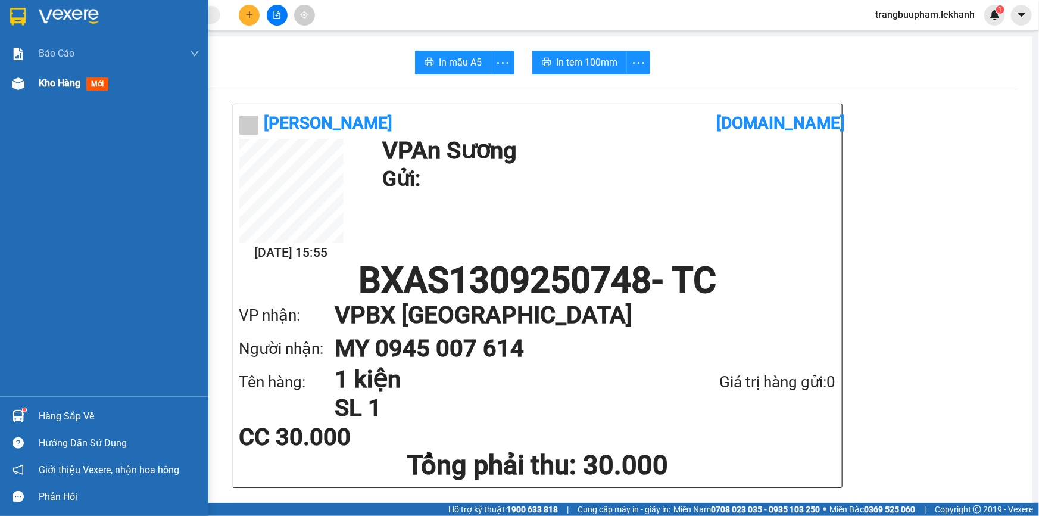
click at [52, 85] on span "Kho hàng" at bounding box center [60, 82] width 42 height 11
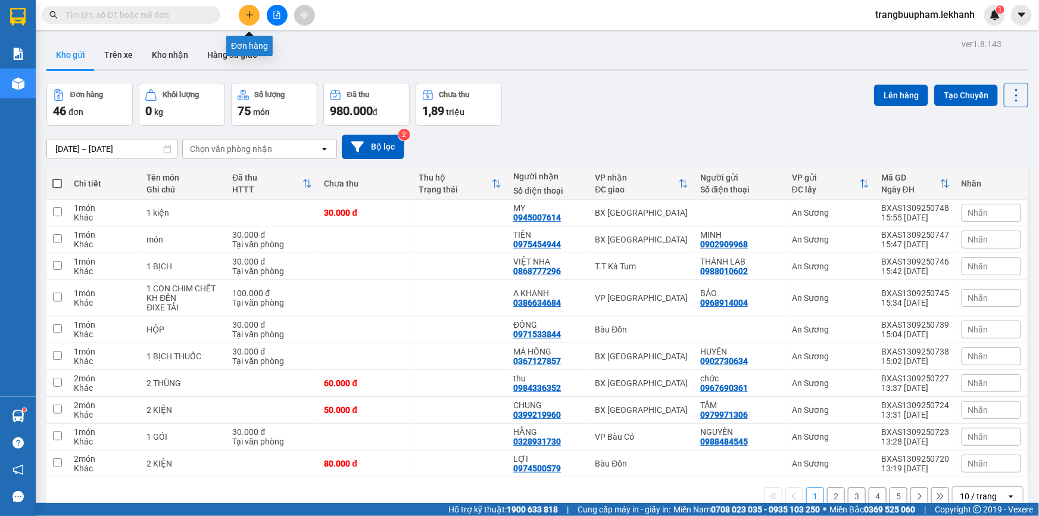
click at [250, 17] on icon "plus" at bounding box center [249, 15] width 8 height 8
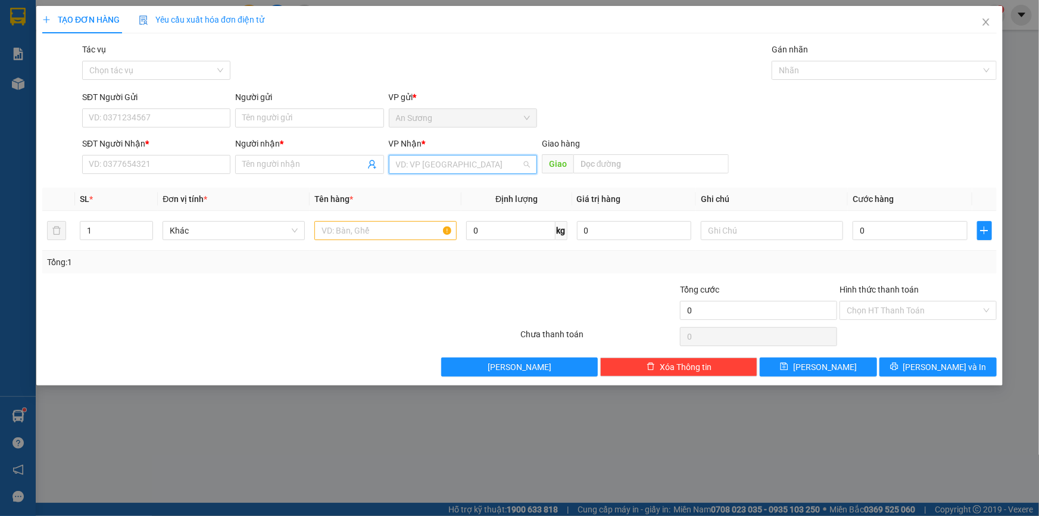
drag, startPoint x: 429, startPoint y: 163, endPoint x: 442, endPoint y: 192, distance: 31.7
click at [429, 166] on input "search" at bounding box center [459, 164] width 126 height 18
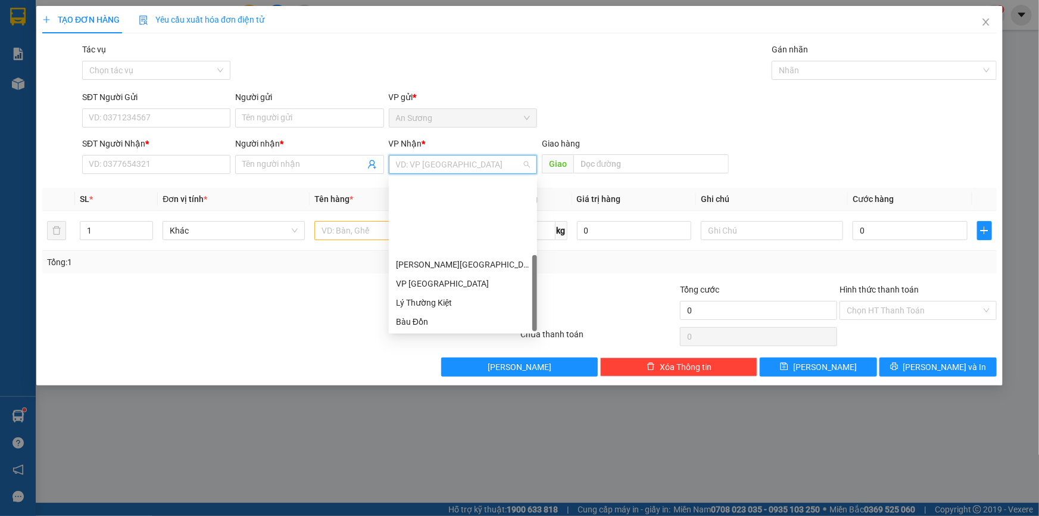
click at [448, 391] on div "BX [PERSON_NAME]" at bounding box center [463, 397] width 134 height 13
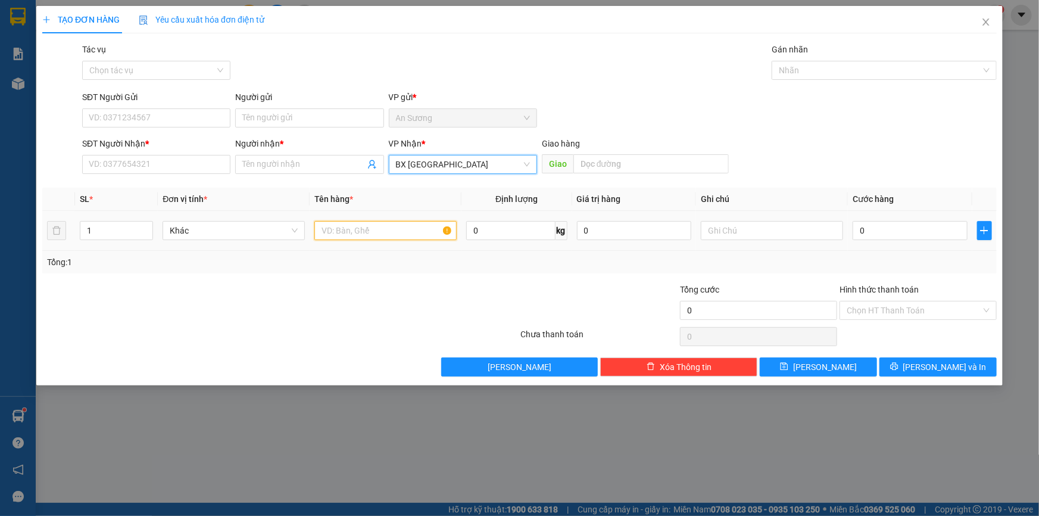
drag, startPoint x: 347, startPoint y: 232, endPoint x: 366, endPoint y: 231, distance: 19.1
click at [348, 232] on input "text" at bounding box center [385, 230] width 142 height 19
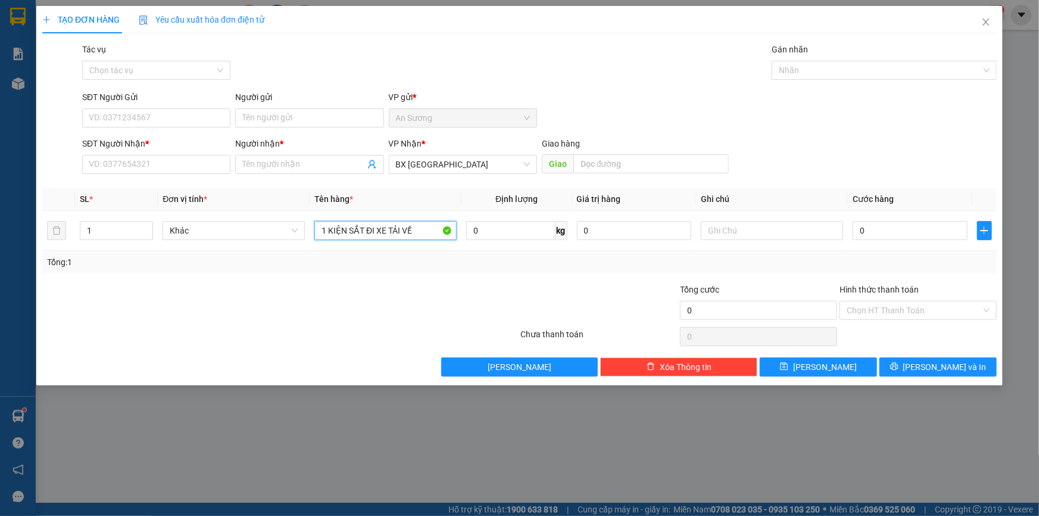
type input "1 KIỆN SẮT ĐI XE TẢI VỀ"
click at [164, 168] on input "SĐT Người Nhận *" at bounding box center [156, 164] width 148 height 19
click at [257, 169] on input "Người nhận *" at bounding box center [303, 164] width 122 height 13
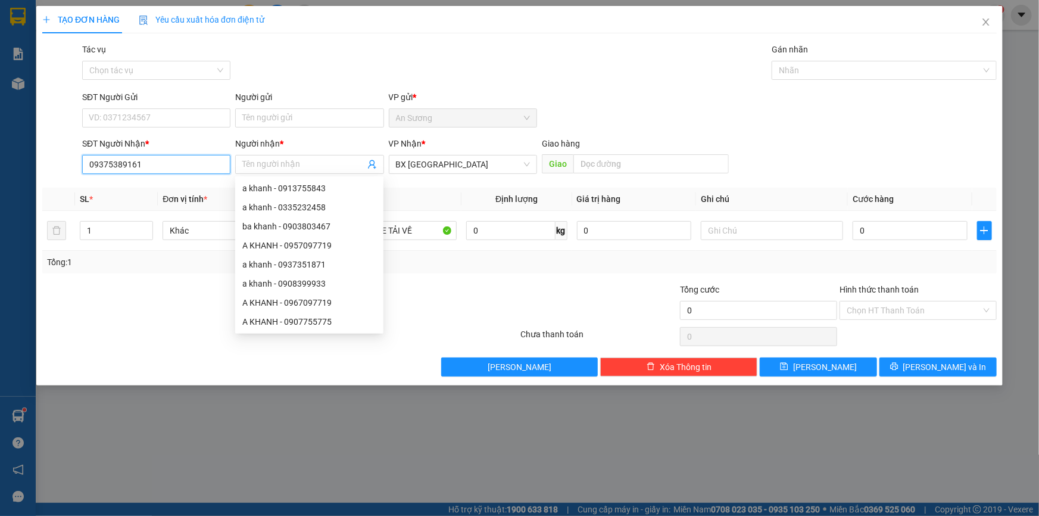
click at [124, 164] on input "09375389161" at bounding box center [156, 164] width 148 height 19
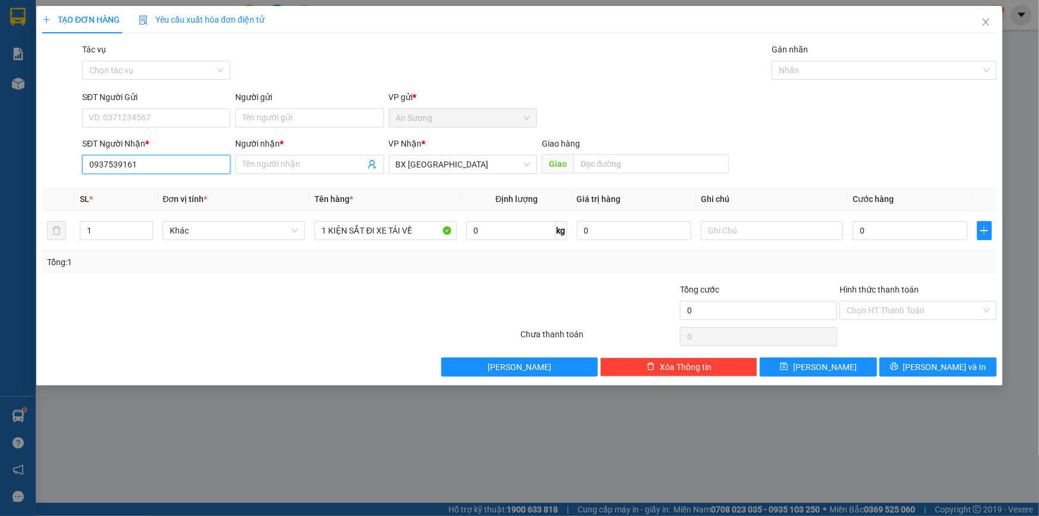
click at [171, 164] on input "0937539161" at bounding box center [156, 164] width 148 height 19
type input "0937539161"
click at [139, 110] on input "SĐT Người Gửi" at bounding box center [156, 117] width 148 height 19
drag, startPoint x: 166, startPoint y: 114, endPoint x: 327, endPoint y: 174, distance: 172.6
click at [166, 114] on input "SĐT Người Gửi" at bounding box center [156, 117] width 148 height 19
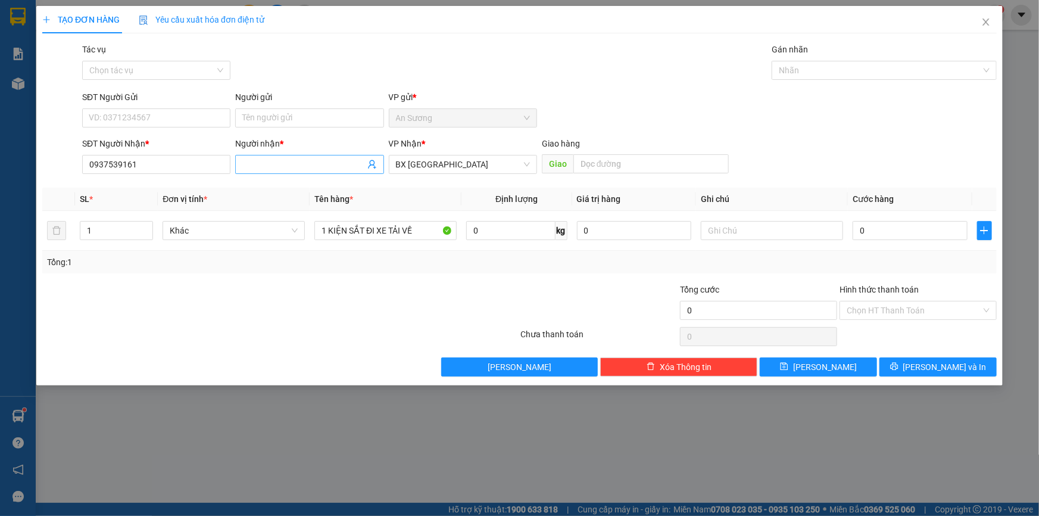
click at [293, 172] on span at bounding box center [309, 164] width 148 height 19
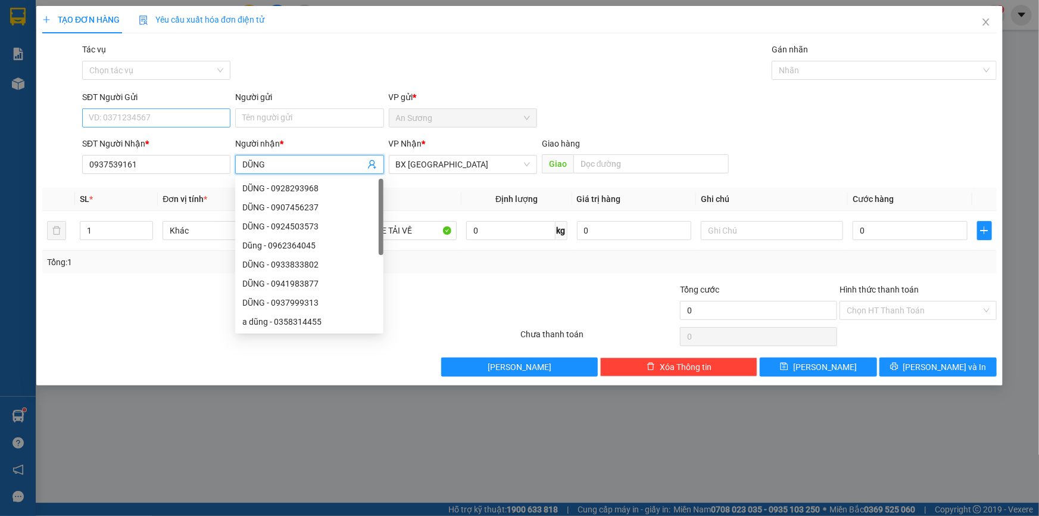
type input "DŨNG"
click at [175, 114] on input "SĐT Người Gửi" at bounding box center [156, 117] width 148 height 19
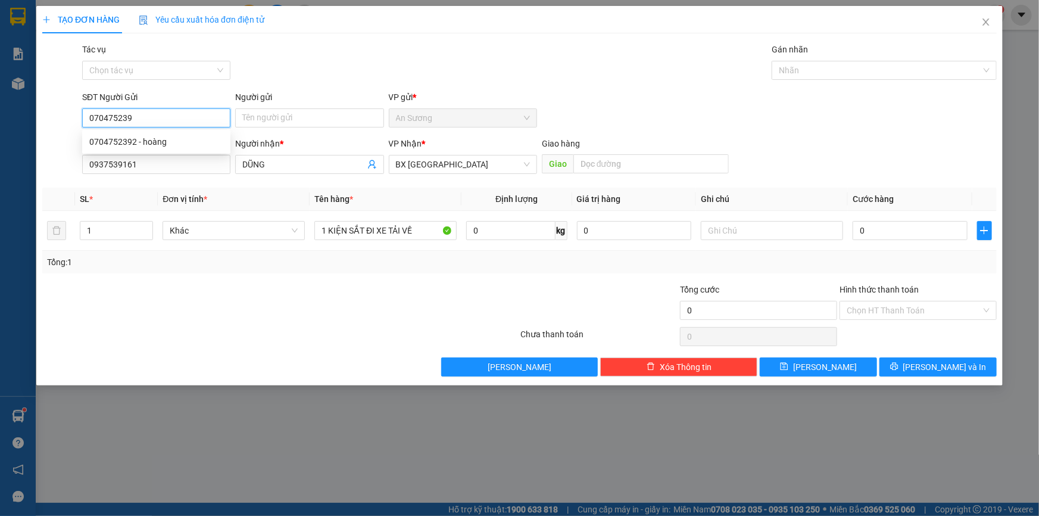
type input "0704752392"
drag, startPoint x: 177, startPoint y: 133, endPoint x: 179, endPoint y: 143, distance: 10.3
click at [177, 133] on div "0704752392 - hoàng" at bounding box center [156, 141] width 148 height 19
type input "hoàng"
type input "40.000"
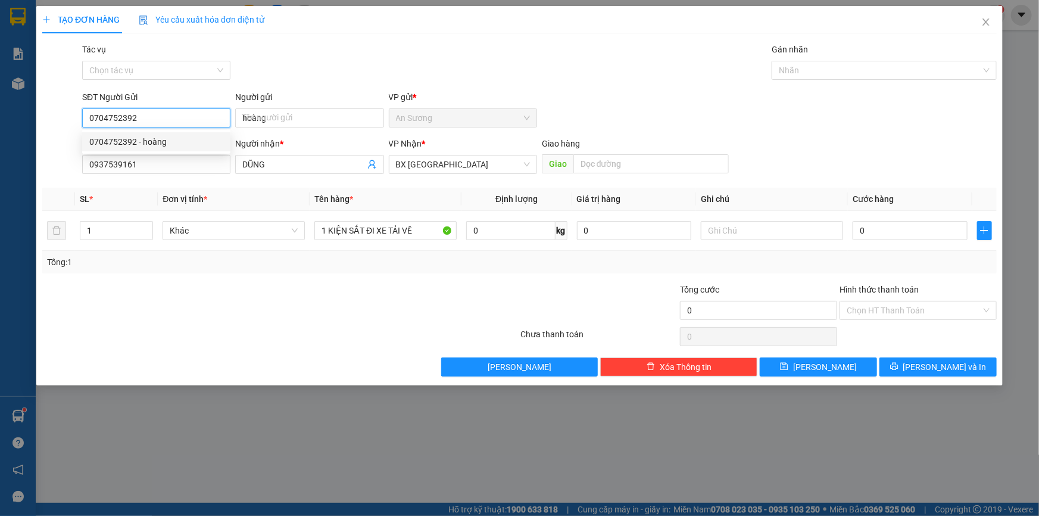
type input "40.000"
type input "0704752392"
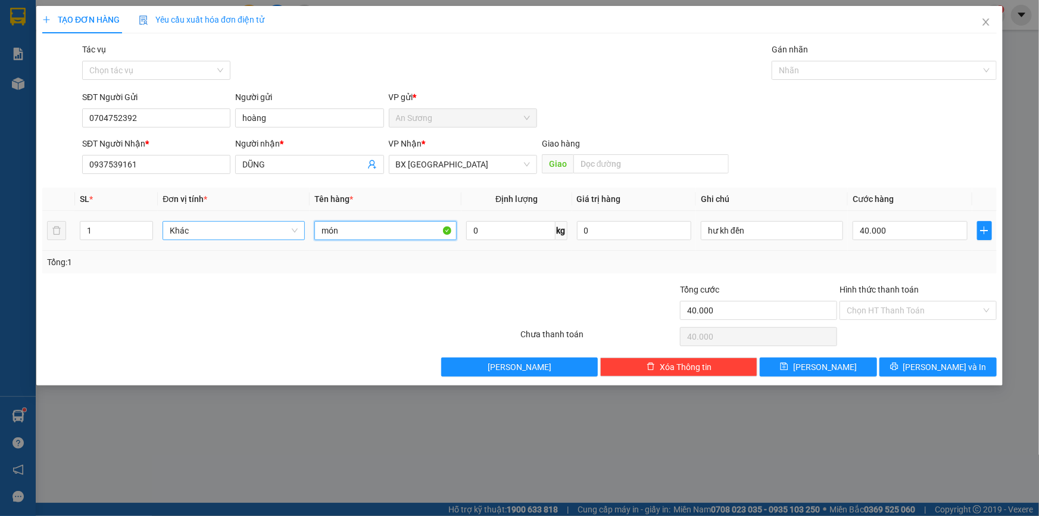
drag, startPoint x: 354, startPoint y: 230, endPoint x: 257, endPoint y: 233, distance: 97.1
click at [258, 233] on tr "1 Khác món 0 kg 0 hư kh đền 40.000" at bounding box center [519, 231] width 954 height 40
type input "1 KIỆN SẮT"
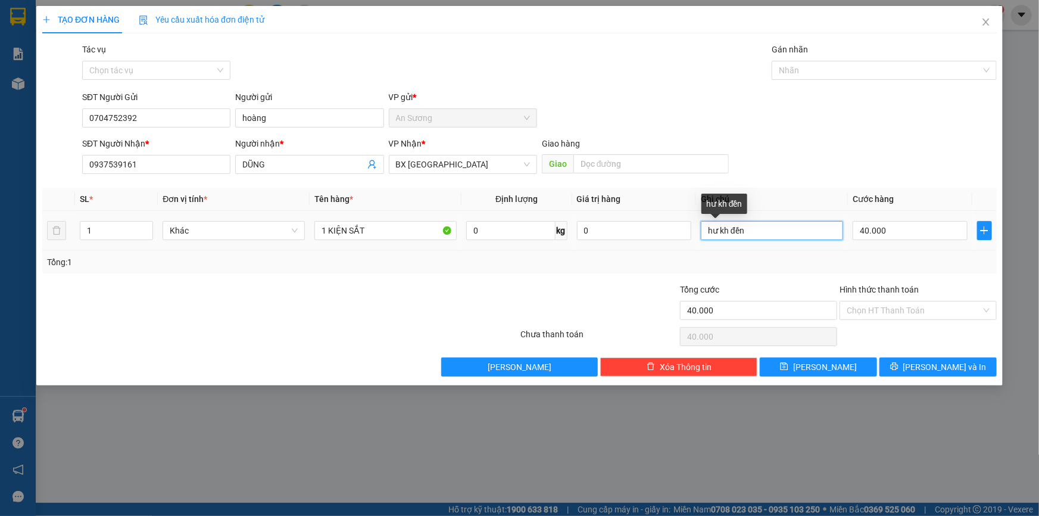
drag, startPoint x: 767, startPoint y: 233, endPoint x: 589, endPoint y: 216, distance: 178.9
click at [589, 216] on tr "1 Khác 1 KIỆN SẮT 0 kg 0 hư kh đền 40.000" at bounding box center [519, 231] width 954 height 40
type input "D"
type input "ĐI XE TẢI"
drag, startPoint x: 881, startPoint y: 245, endPoint x: 881, endPoint y: 238, distance: 6.6
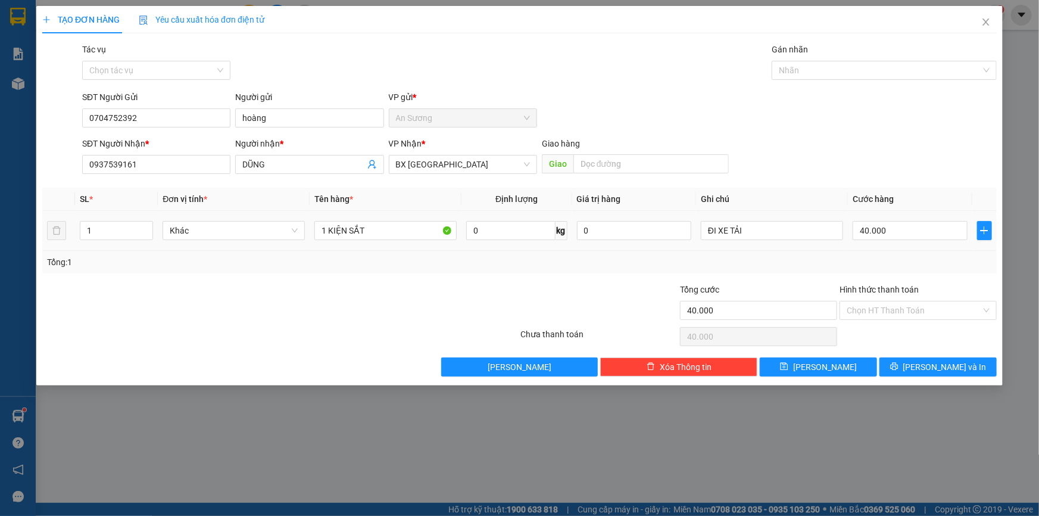
click at [881, 244] on td "40.000" at bounding box center [910, 231] width 124 height 40
click at [881, 232] on input "40.000" at bounding box center [910, 230] width 115 height 19
click at [940, 367] on span "[PERSON_NAME] và In" at bounding box center [944, 366] width 83 height 13
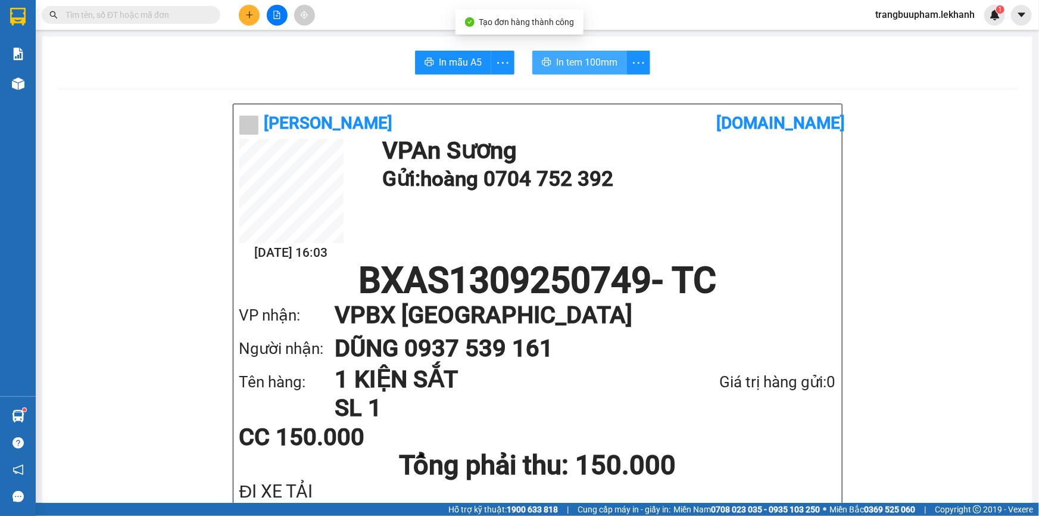
click at [549, 59] on button "In tem 100mm" at bounding box center [579, 63] width 95 height 24
click at [241, 12] on button at bounding box center [249, 15] width 21 height 21
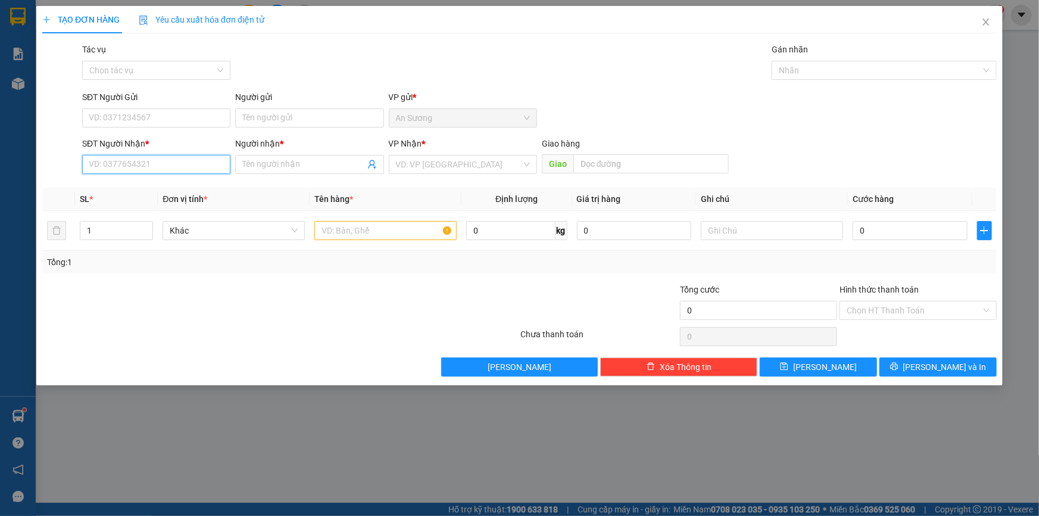
click at [169, 167] on input "SĐT Người Nhận *" at bounding box center [156, 164] width 148 height 19
drag, startPoint x: 141, startPoint y: 208, endPoint x: 208, endPoint y: 180, distance: 72.9
click at [141, 208] on div "0971741313 - baga đồ khách" at bounding box center [156, 207] width 134 height 13
click at [439, 163] on span "BX [PERSON_NAME]" at bounding box center [463, 164] width 134 height 18
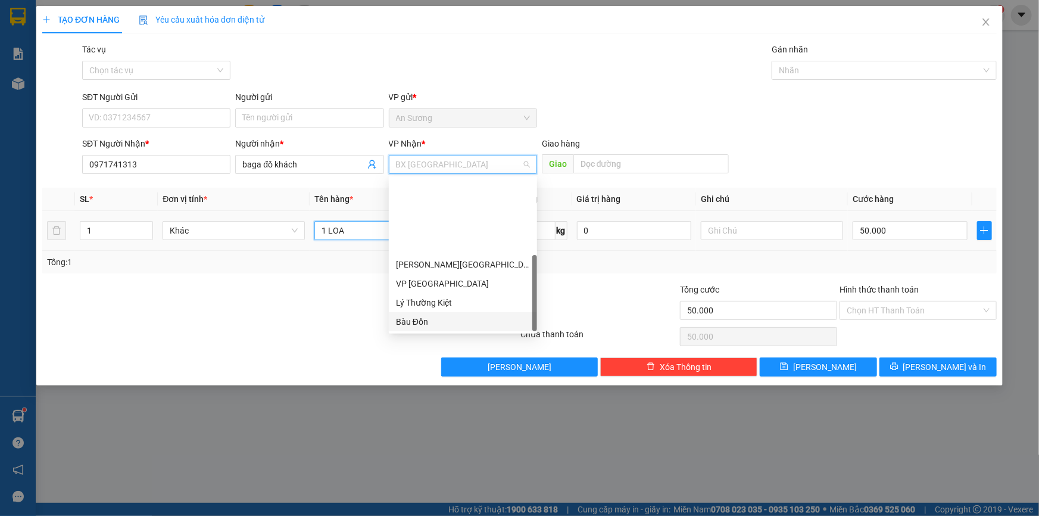
click at [348, 231] on input "1 LOA" at bounding box center [385, 230] width 142 height 19
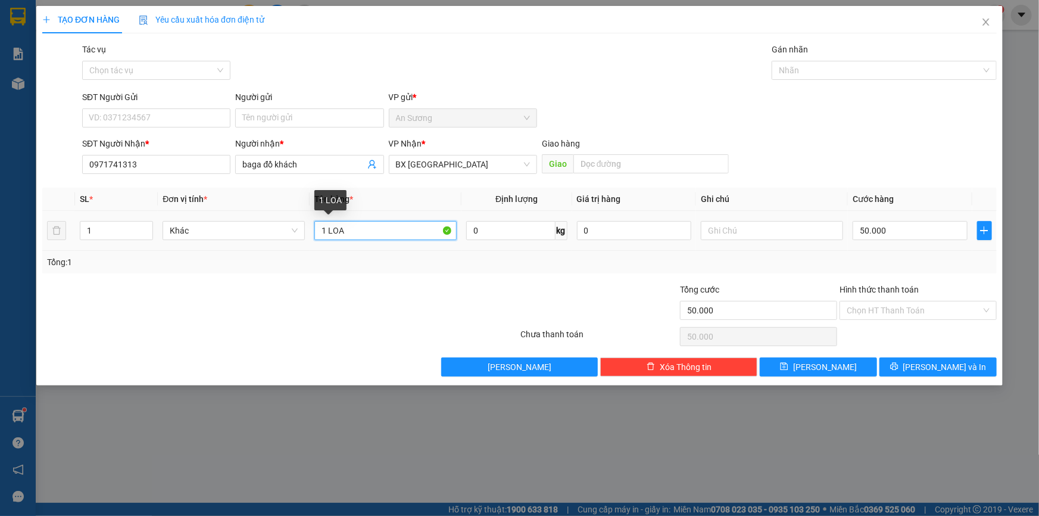
drag, startPoint x: 348, startPoint y: 231, endPoint x: 250, endPoint y: 214, distance: 99.2
click at [250, 214] on tr "1 Khác 1 LOA 0 kg 0 50.000" at bounding box center [519, 231] width 954 height 40
drag, startPoint x: 875, startPoint y: 227, endPoint x: 887, endPoint y: 223, distance: 12.1
click at [876, 227] on input "50.000" at bounding box center [910, 230] width 115 height 19
click at [891, 312] on input "Hình thức thanh toán" at bounding box center [914, 310] width 135 height 18
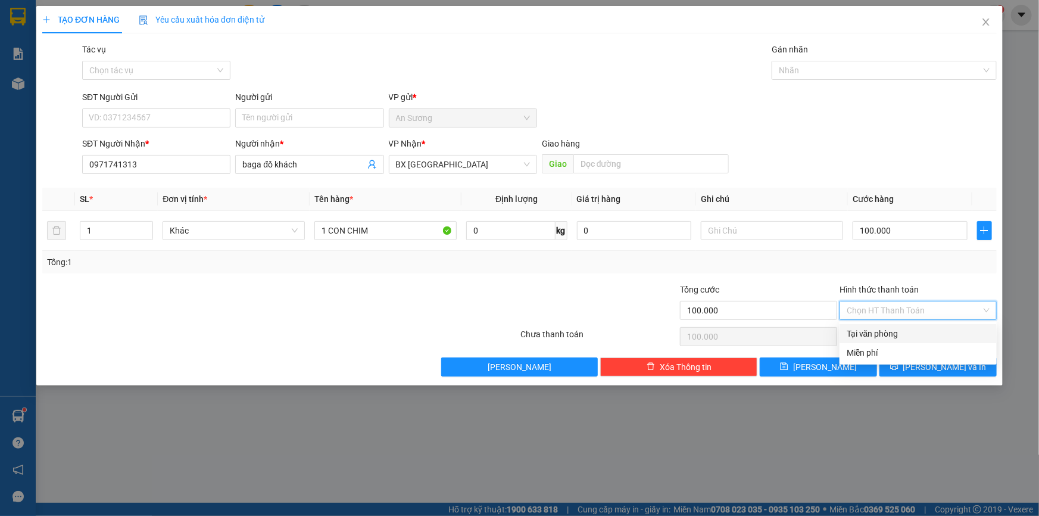
click at [887, 331] on div "Tại văn phòng" at bounding box center [918, 333] width 143 height 13
click at [931, 369] on span "[PERSON_NAME] và In" at bounding box center [944, 366] width 83 height 13
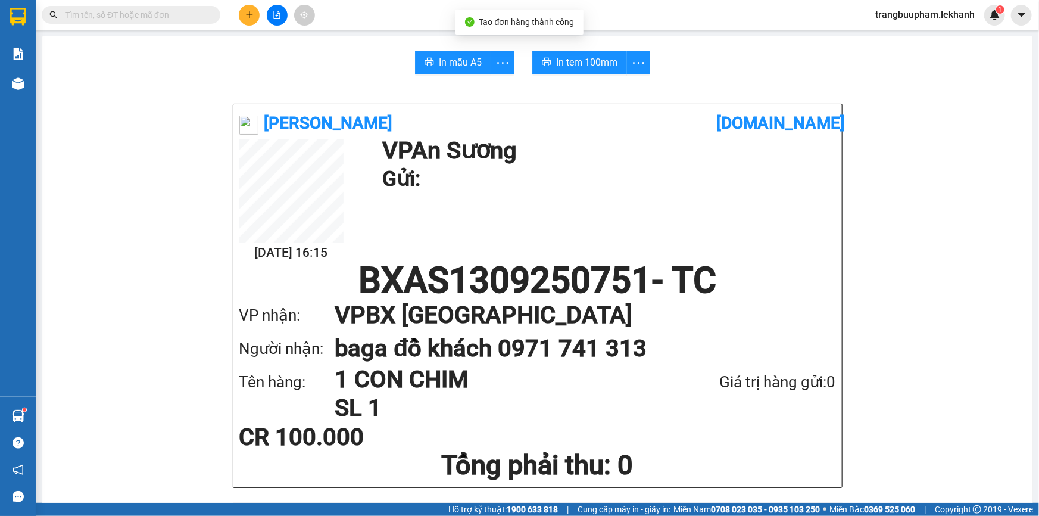
click at [610, 67] on span "In tem 100mm" at bounding box center [586, 62] width 61 height 15
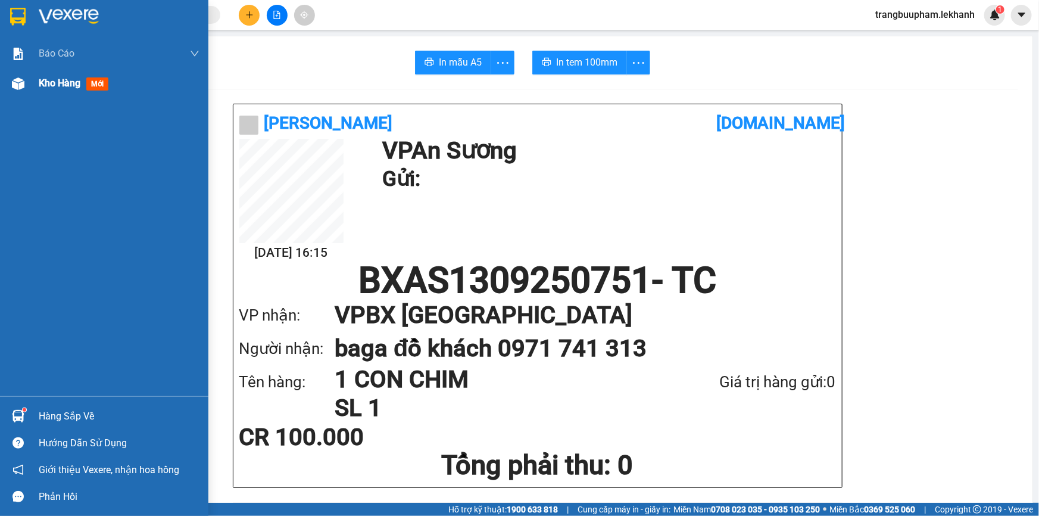
click at [45, 92] on div "Kho hàng mới" at bounding box center [119, 83] width 161 height 30
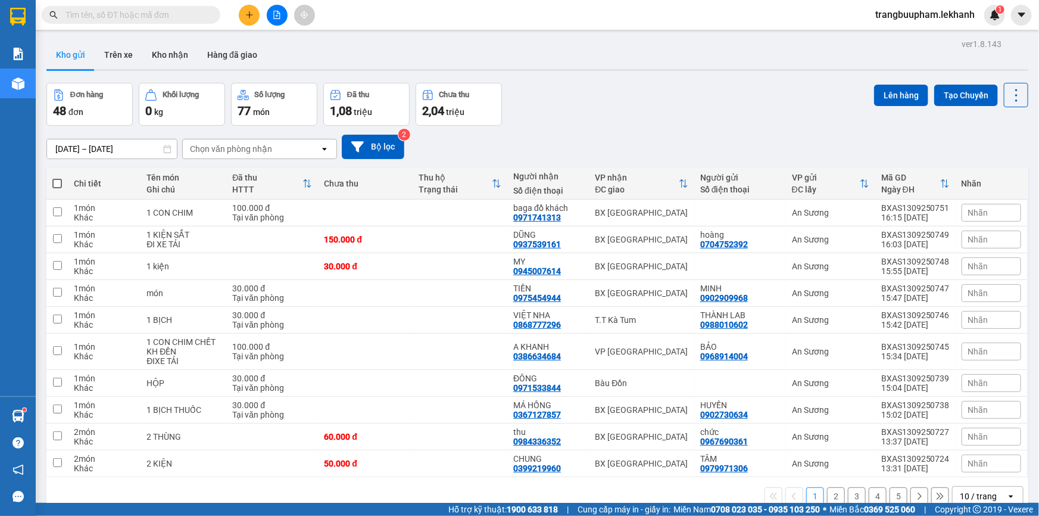
click at [196, 17] on input "text" at bounding box center [135, 14] width 141 height 13
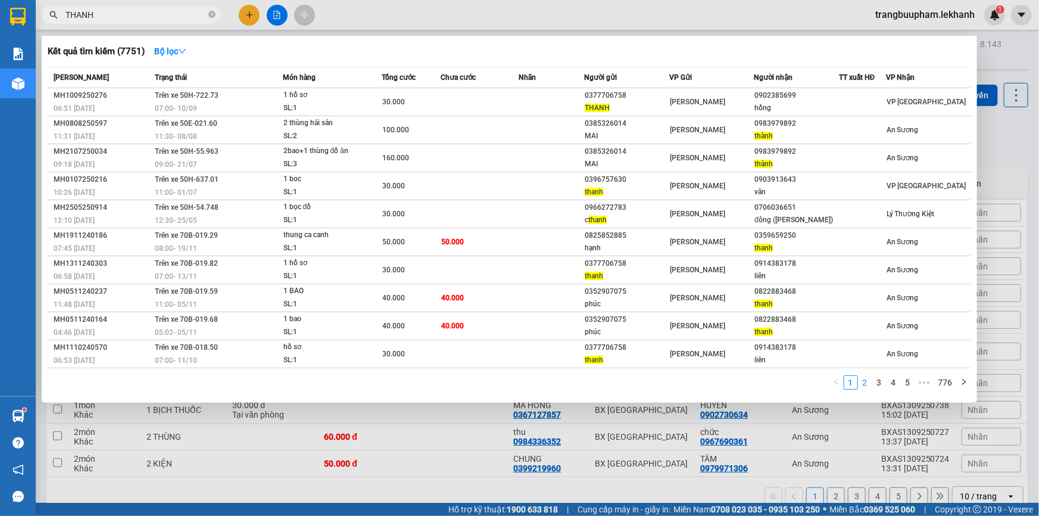
click at [868, 378] on link "2" at bounding box center [865, 382] width 13 height 13
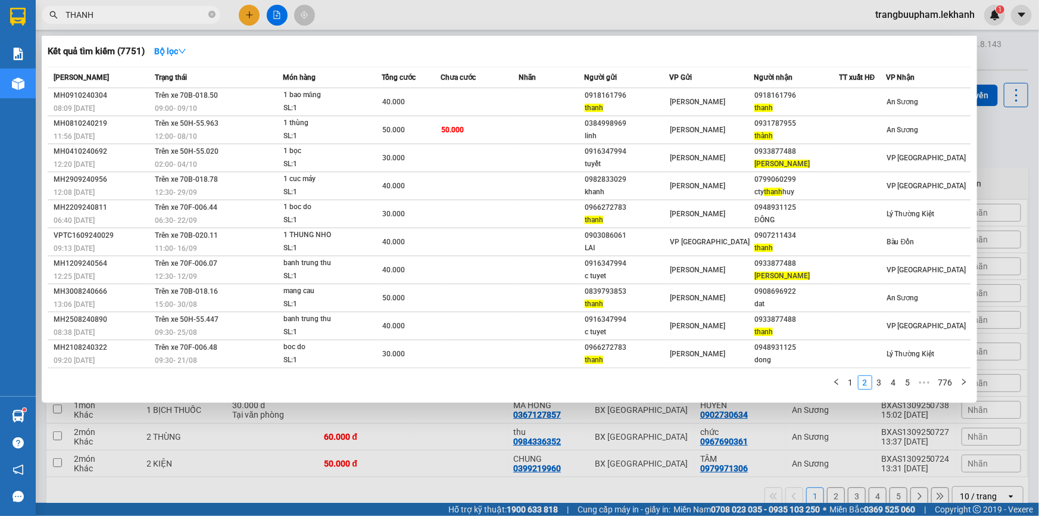
click at [252, 14] on div at bounding box center [519, 258] width 1039 height 516
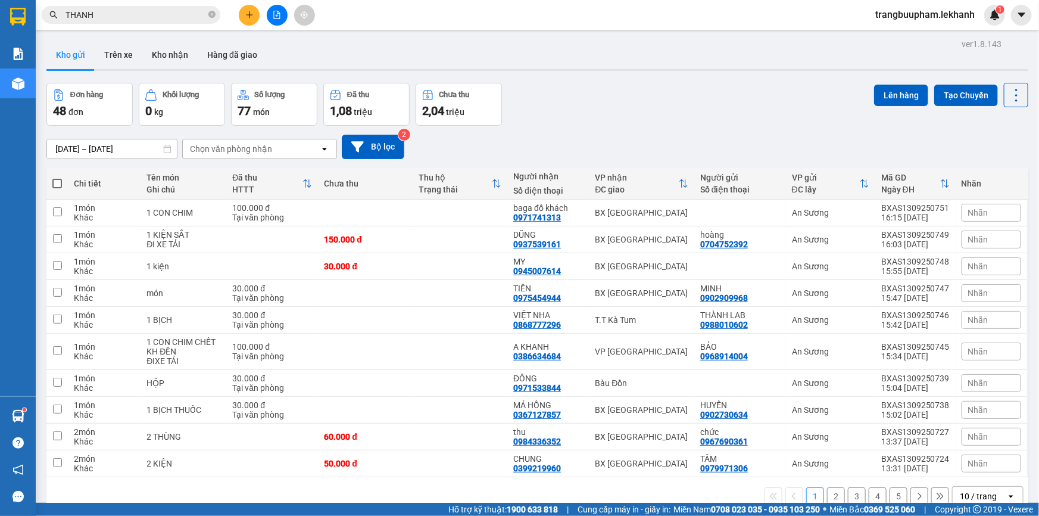
click at [250, 17] on icon "plus" at bounding box center [249, 15] width 8 height 8
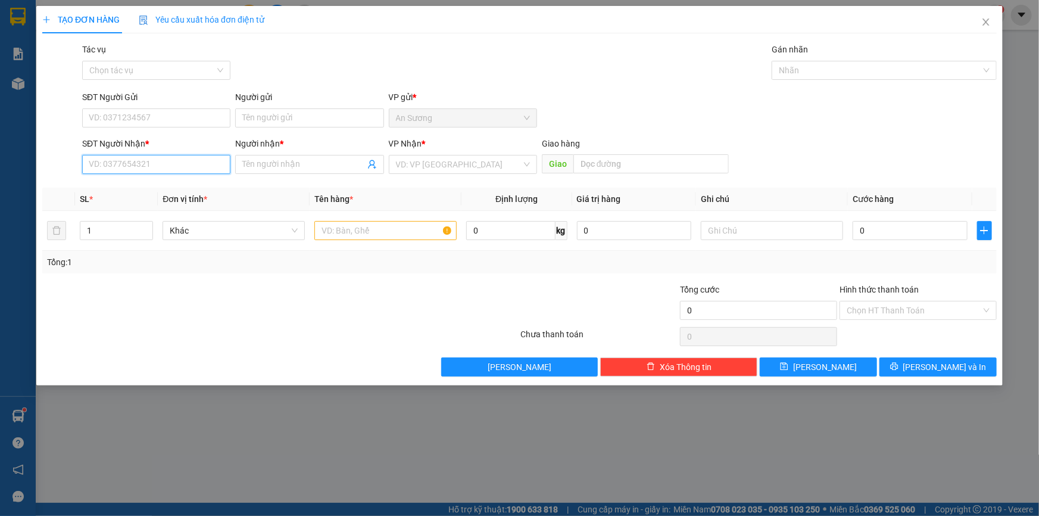
click at [177, 162] on input "SĐT Người Nhận *" at bounding box center [156, 164] width 148 height 19
click at [263, 162] on input "Người nhận *" at bounding box center [303, 164] width 122 height 13
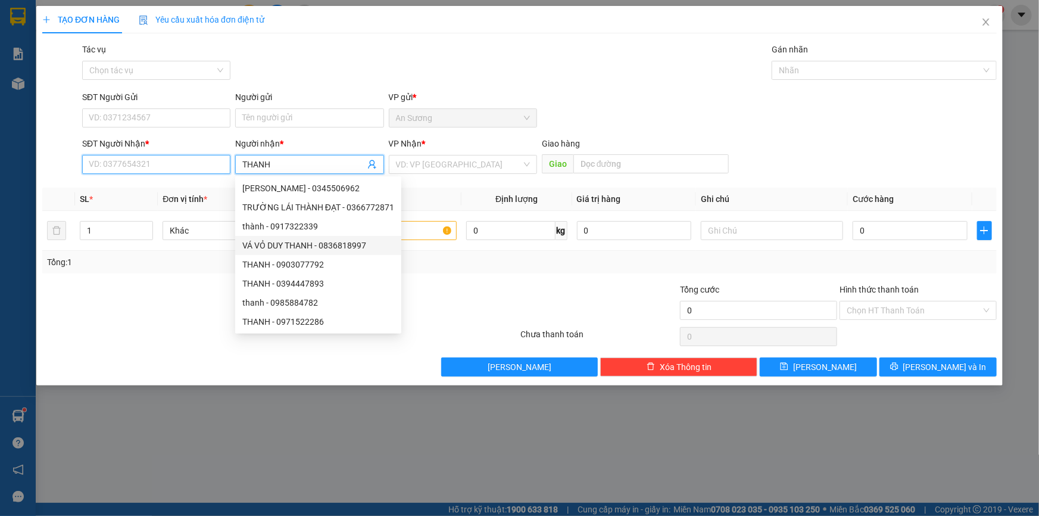
click at [129, 167] on input "SĐT Người Nhận *" at bounding box center [156, 164] width 148 height 19
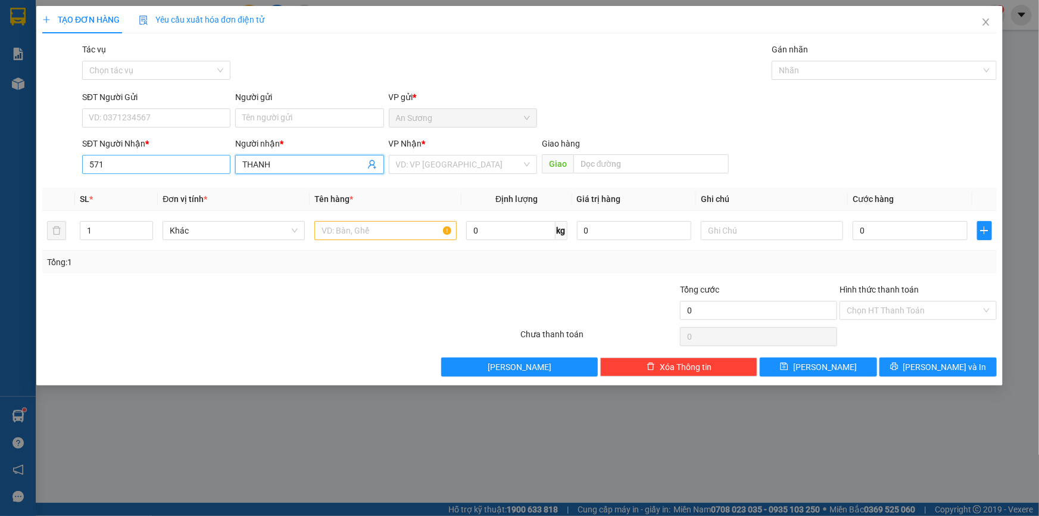
drag, startPoint x: 280, startPoint y: 158, endPoint x: 220, endPoint y: 169, distance: 61.1
click at [220, 169] on div "SĐT Người Nhận * 571 Người nhận * THANH THANH VP Nhận * VD: VP Sài Gòn Giao hàn…" at bounding box center [539, 158] width 919 height 42
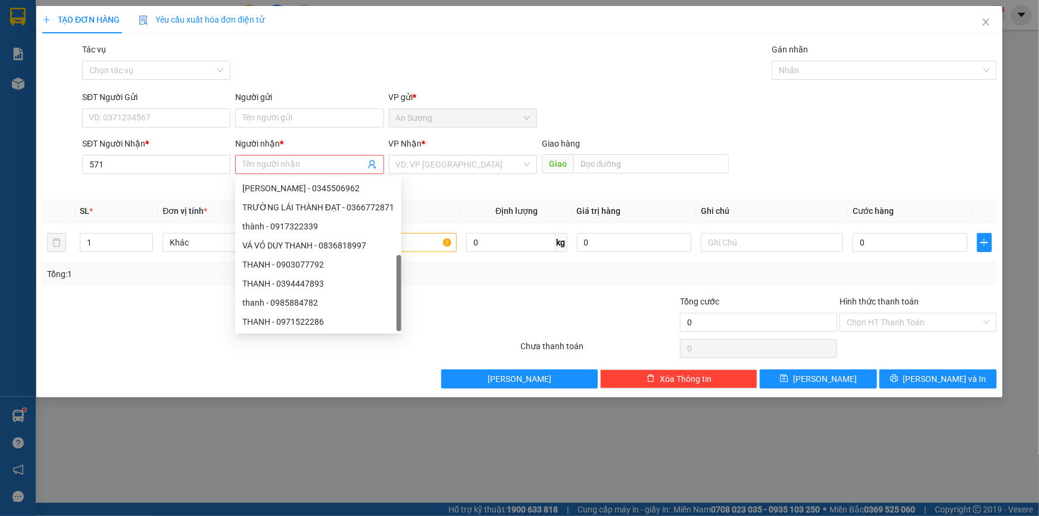
click at [175, 152] on div "SĐT Người Nhận *" at bounding box center [156, 146] width 148 height 18
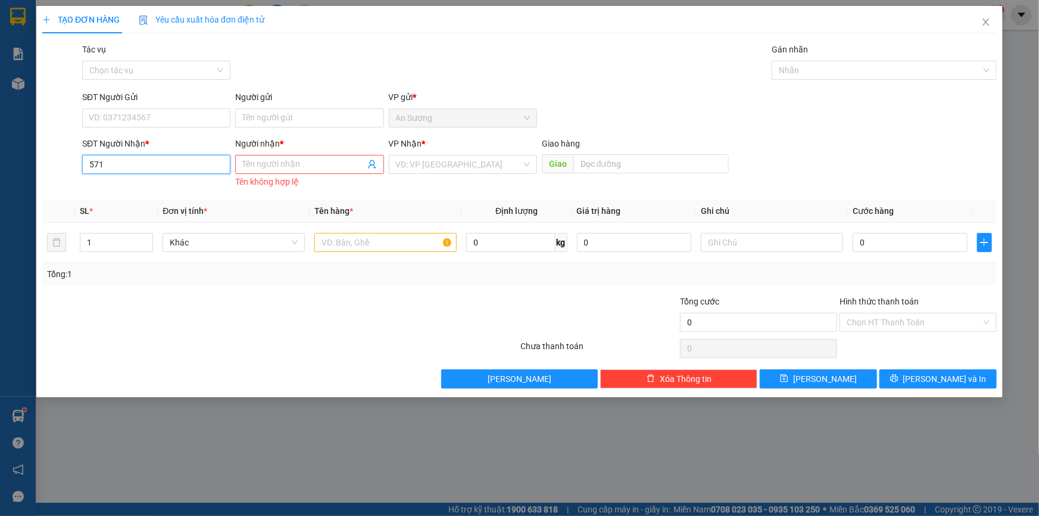
click at [154, 161] on input "571" at bounding box center [156, 164] width 148 height 19
drag, startPoint x: 111, startPoint y: 173, endPoint x: 79, endPoint y: 167, distance: 33.3
click at [79, 167] on div "SĐT Người Nhận * 571 571 Người nhận * Tên người nhận Tên không hợp lệ VP Nhận *…" at bounding box center [519, 164] width 957 height 54
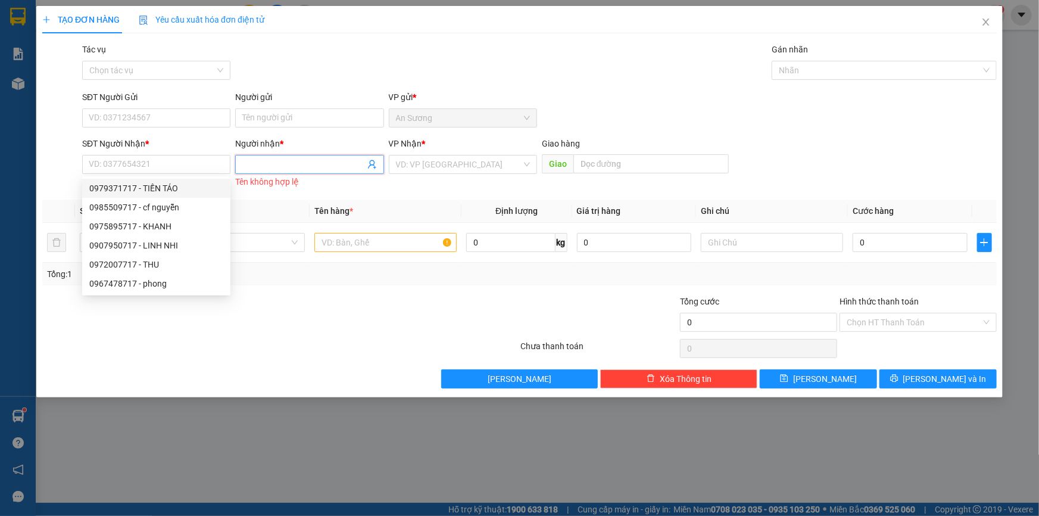
click at [272, 166] on input "Người nhận *" at bounding box center [303, 164] width 122 height 13
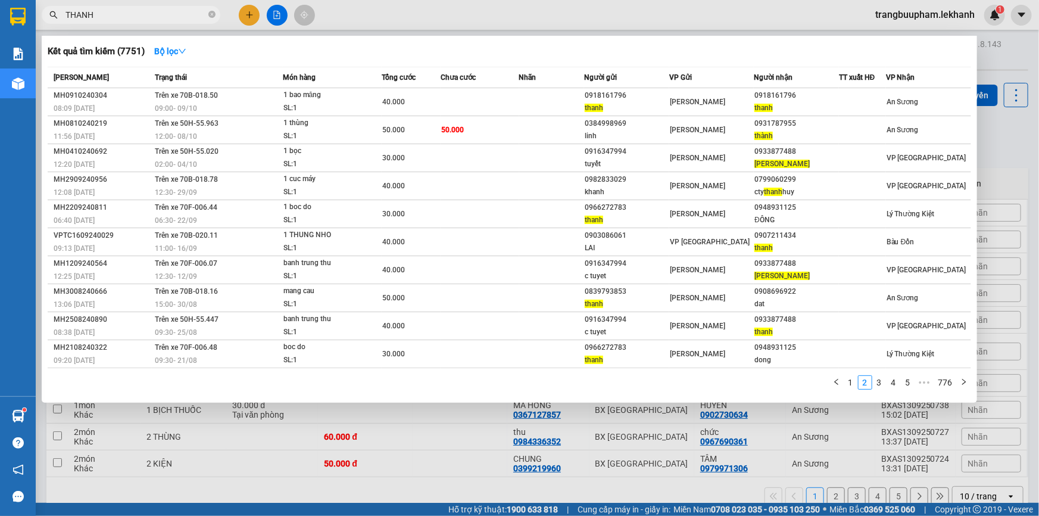
click at [166, 17] on input "THANH" at bounding box center [135, 14] width 141 height 13
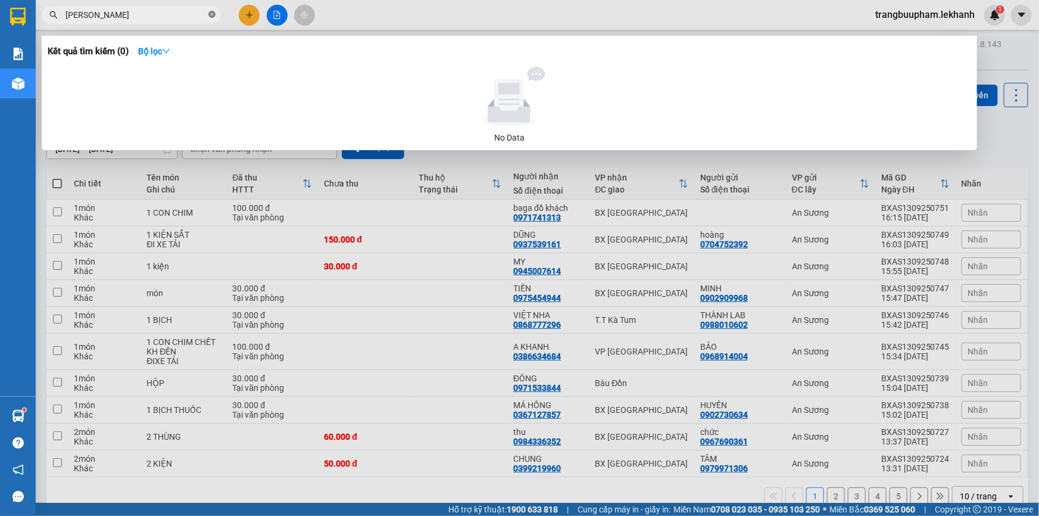
click at [208, 13] on span "THANH BÙI" at bounding box center [131, 15] width 179 height 18
click at [214, 13] on icon "close-circle" at bounding box center [211, 14] width 7 height 7
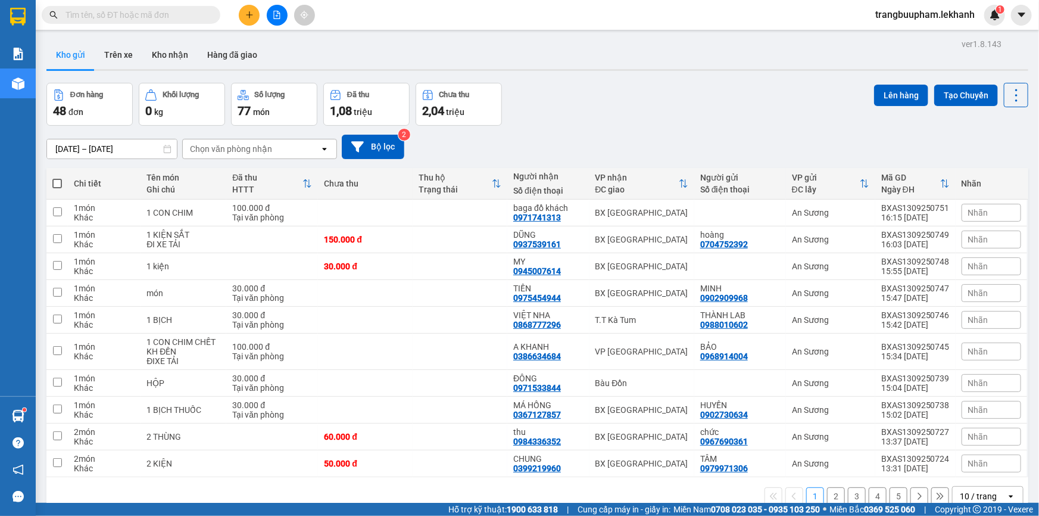
click at [250, 19] on button at bounding box center [249, 15] width 21 height 21
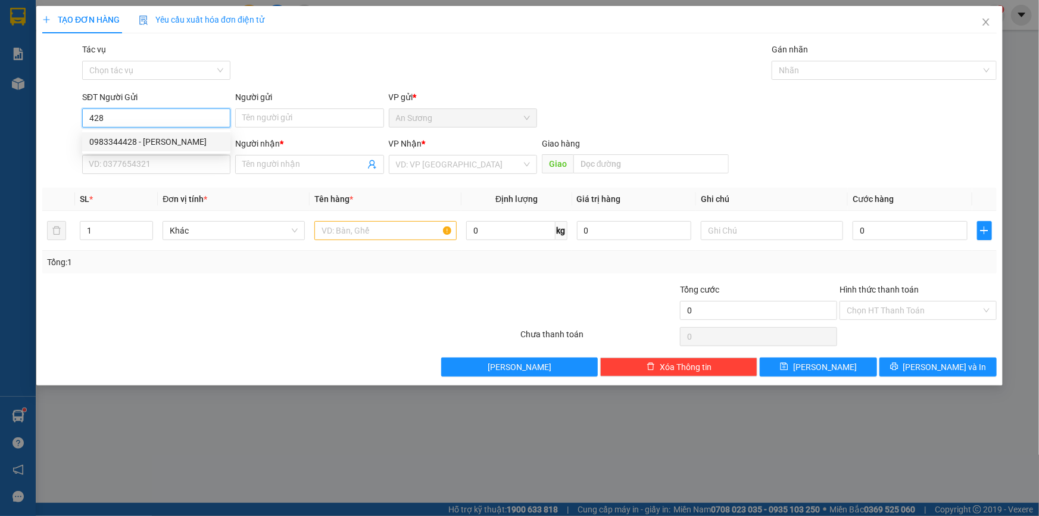
click at [164, 141] on div "0983344428 - LABO ĐỨC PHÁT" at bounding box center [156, 141] width 134 height 13
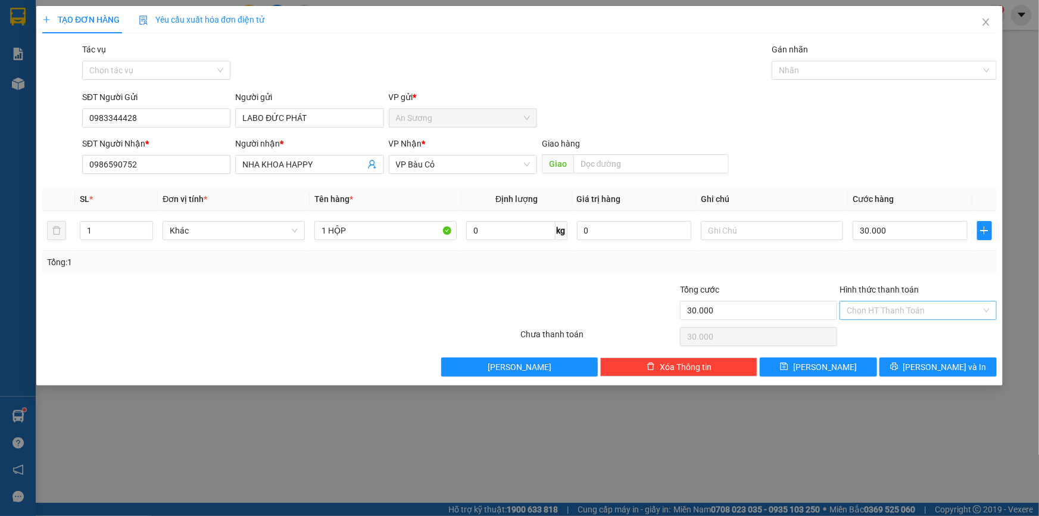
drag, startPoint x: 911, startPoint y: 318, endPoint x: 907, endPoint y: 309, distance: 9.6
click at [910, 316] on input "Hình thức thanh toán" at bounding box center [914, 310] width 135 height 18
drag, startPoint x: 900, startPoint y: 332, endPoint x: 920, endPoint y: 350, distance: 26.2
click at [902, 335] on div "Tại văn phòng" at bounding box center [918, 333] width 143 height 13
click at [932, 363] on span "[PERSON_NAME] và In" at bounding box center [944, 366] width 83 height 13
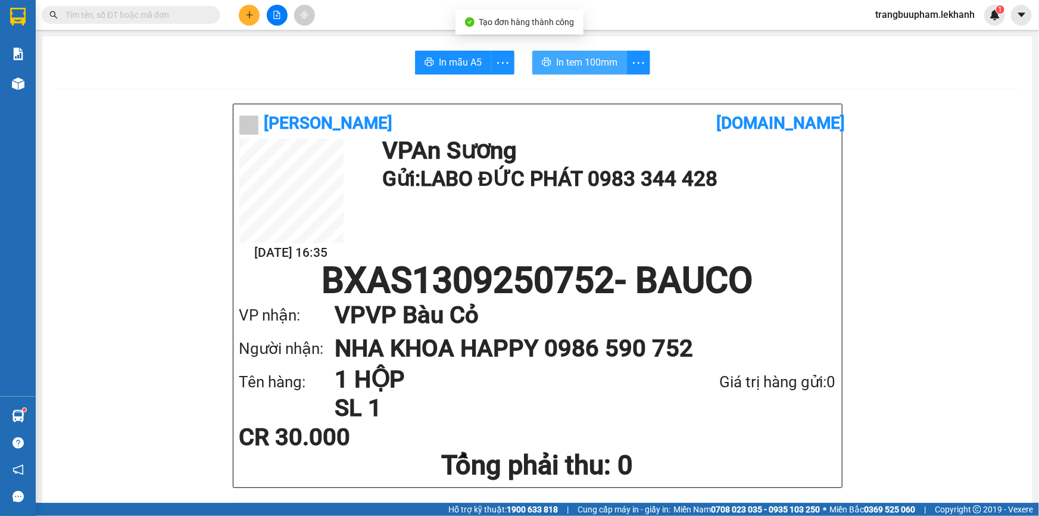
click at [579, 51] on button "In tem 100mm" at bounding box center [579, 63] width 95 height 24
click at [577, 61] on span "In tem 100mm" at bounding box center [586, 62] width 61 height 15
click at [241, 13] on button at bounding box center [249, 15] width 21 height 21
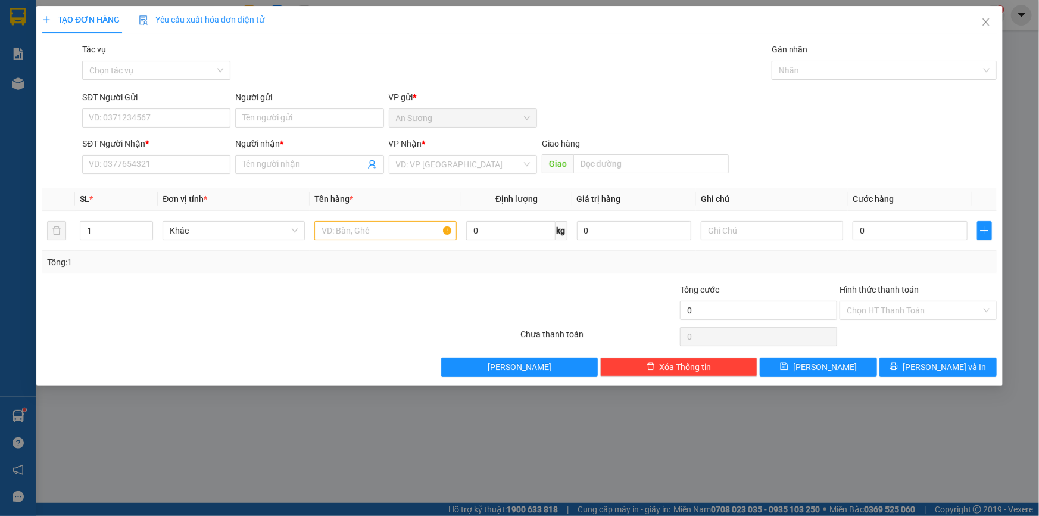
click at [249, 15] on span "Yêu cầu xuất hóa đơn điện tử" at bounding box center [202, 20] width 126 height 10
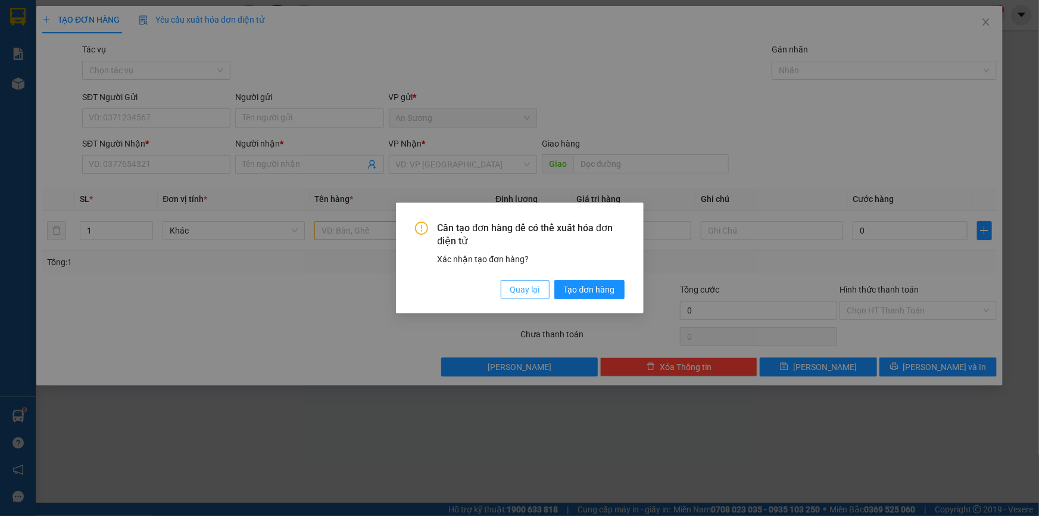
click at [526, 295] on span "Quay lại" at bounding box center [525, 289] width 30 height 13
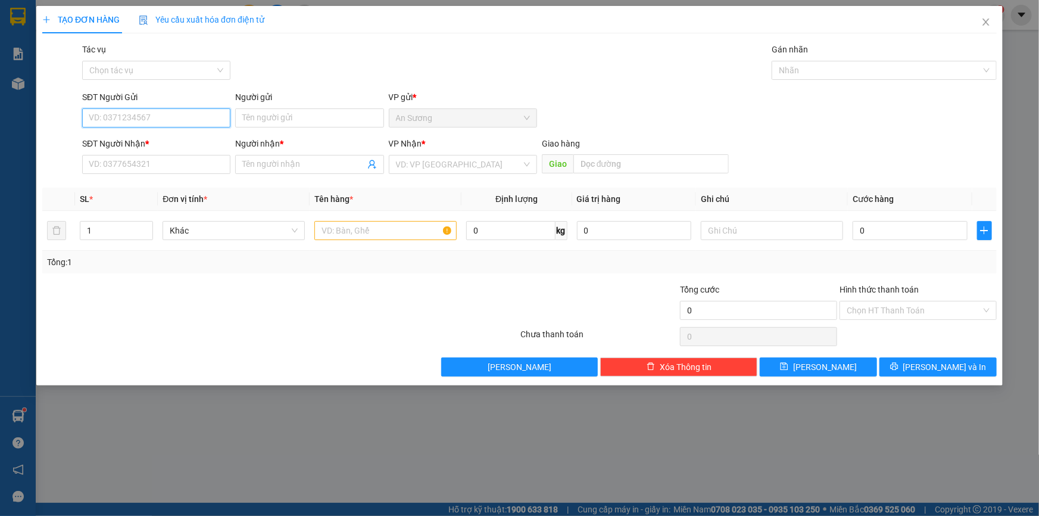
click at [198, 110] on input "SĐT Người Gửi" at bounding box center [156, 117] width 148 height 19
click at [160, 143] on div "0348382645 - HUYÊN TRANG" at bounding box center [156, 141] width 134 height 13
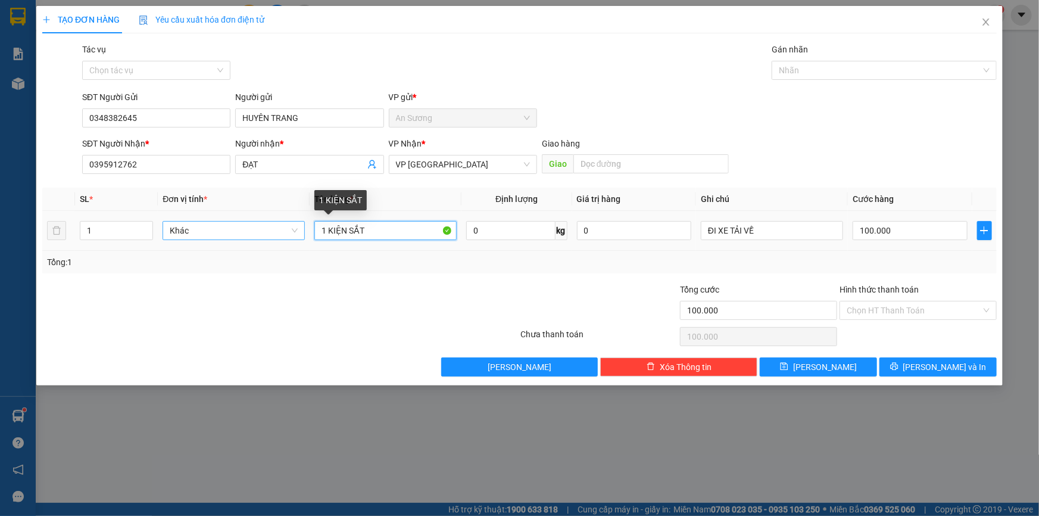
drag, startPoint x: 365, startPoint y: 227, endPoint x: 265, endPoint y: 235, distance: 100.3
click at [265, 235] on tr "1 Khác 1 KIỆN SẮT 0 kg 0 ĐI XE TẢI VỀ 100.000" at bounding box center [519, 231] width 954 height 40
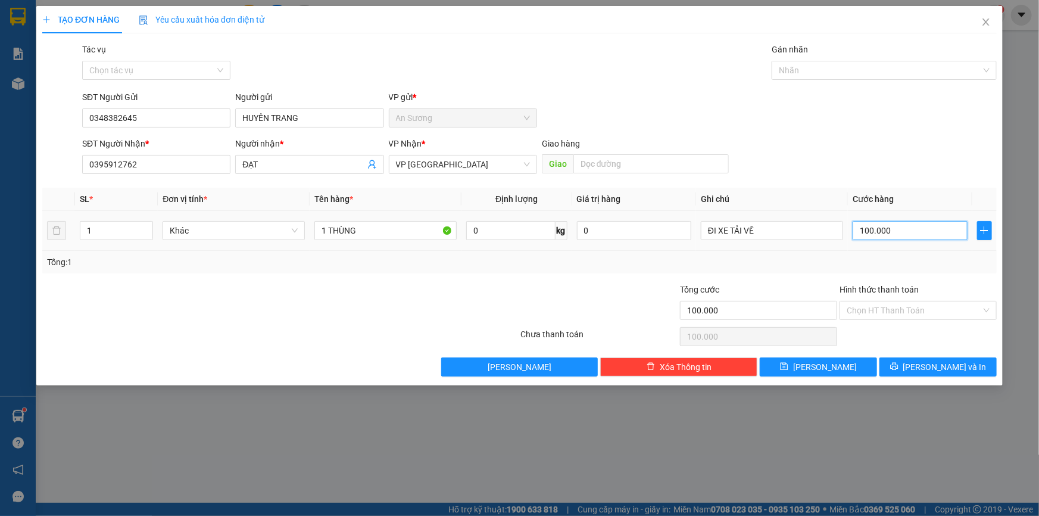
click at [896, 232] on input "100.000" at bounding box center [910, 230] width 115 height 19
click at [890, 306] on input "Hình thức thanh toán" at bounding box center [914, 310] width 135 height 18
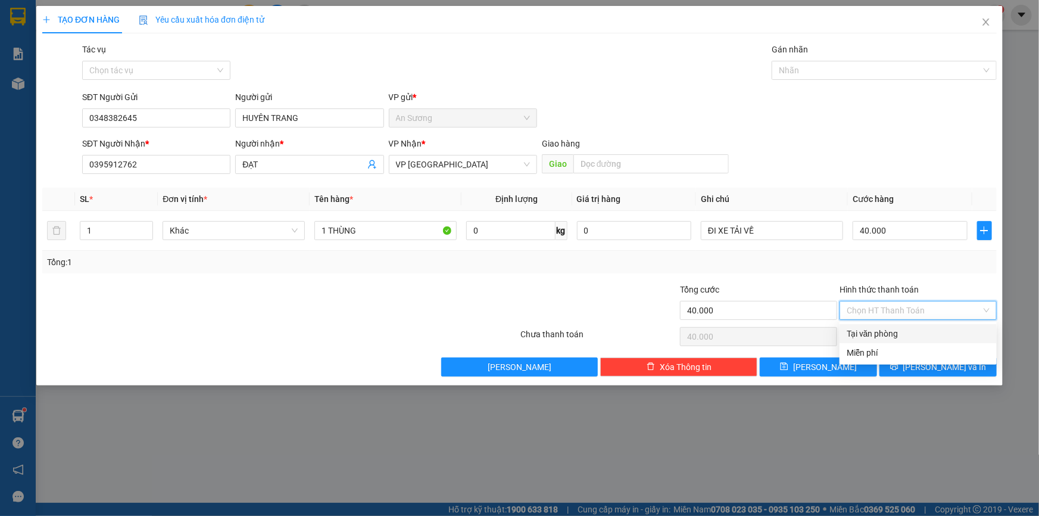
drag, startPoint x: 899, startPoint y: 326, endPoint x: 910, endPoint y: 348, distance: 25.6
click at [899, 327] on div "Tại văn phòng" at bounding box center [918, 333] width 157 height 19
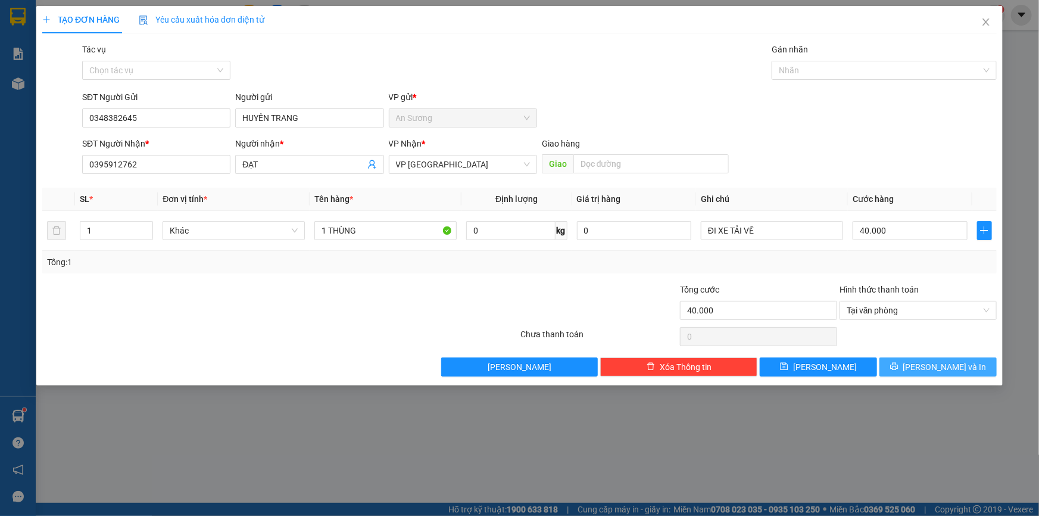
click at [915, 360] on button "[PERSON_NAME] và In" at bounding box center [937, 366] width 117 height 19
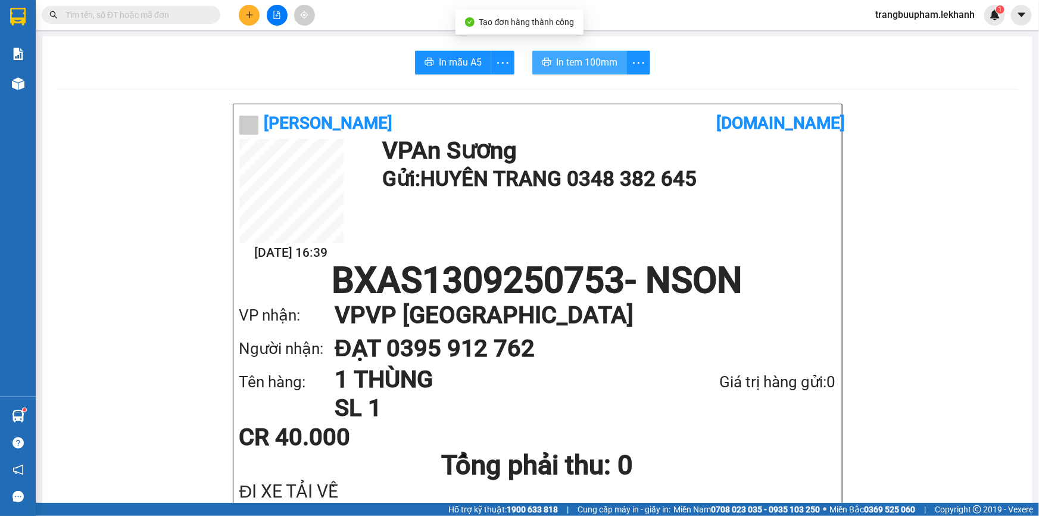
click at [575, 52] on button "In tem 100mm" at bounding box center [579, 63] width 95 height 24
click at [583, 60] on span "In tem 100mm" at bounding box center [586, 62] width 61 height 15
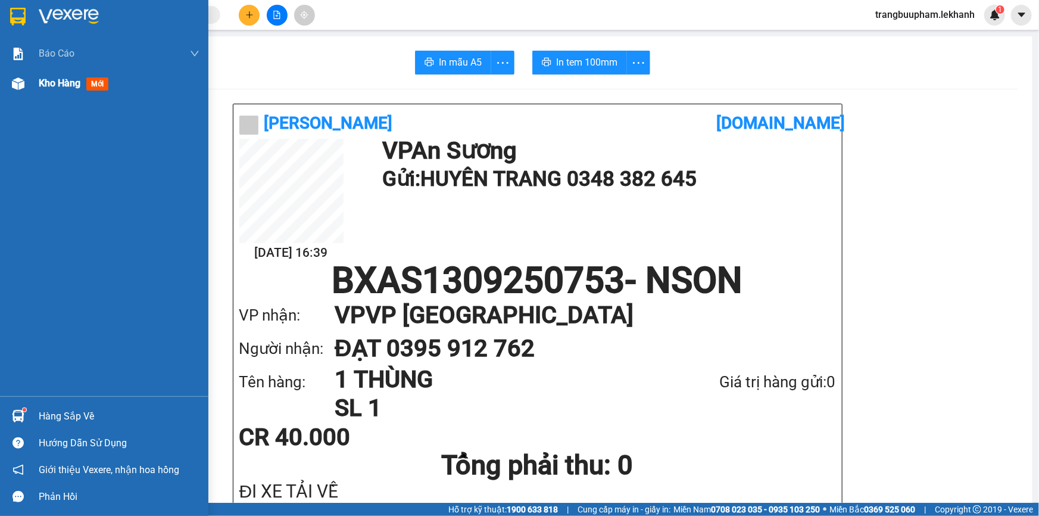
click at [54, 96] on div "Kho hàng mới" at bounding box center [119, 83] width 161 height 30
